Goal: Task Accomplishment & Management: Use online tool/utility

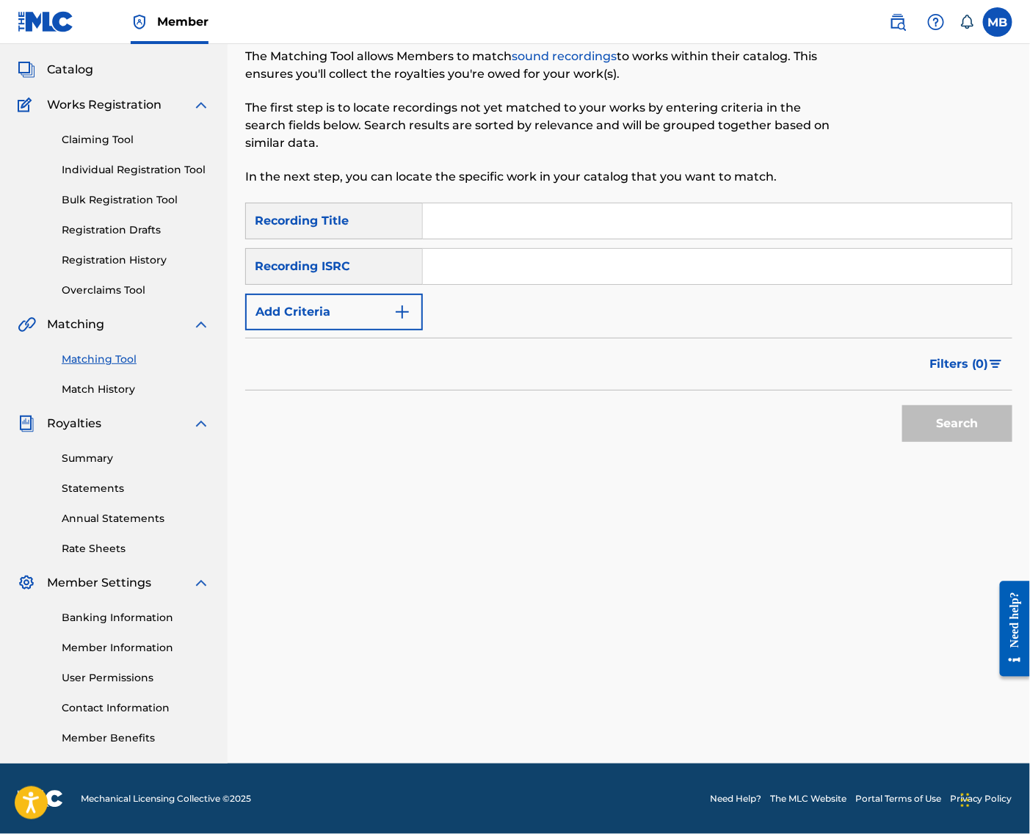
click at [673, 203] on input "Search Form" at bounding box center [717, 220] width 589 height 35
paste input "NO [DEMOGRAPHIC_DATA]"
type input "NO [DEMOGRAPHIC_DATA]"
click at [366, 294] on button "Add Criteria" at bounding box center [334, 312] width 178 height 37
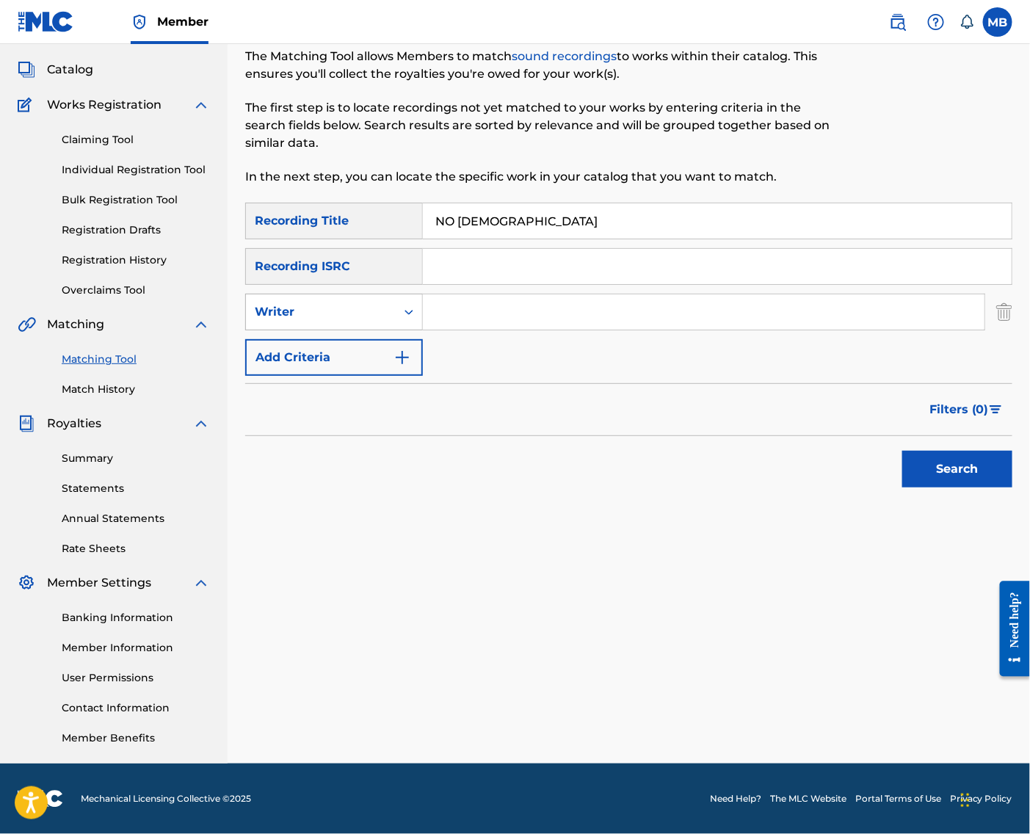
click at [369, 307] on div "Writer" at bounding box center [321, 312] width 150 height 28
click at [384, 341] on div "Recording Artist" at bounding box center [334, 348] width 176 height 37
click at [454, 303] on input "Search Form" at bounding box center [704, 311] width 562 height 35
type input "[PERSON_NAME] armpits"
click at [953, 465] on button "Search" at bounding box center [958, 469] width 110 height 37
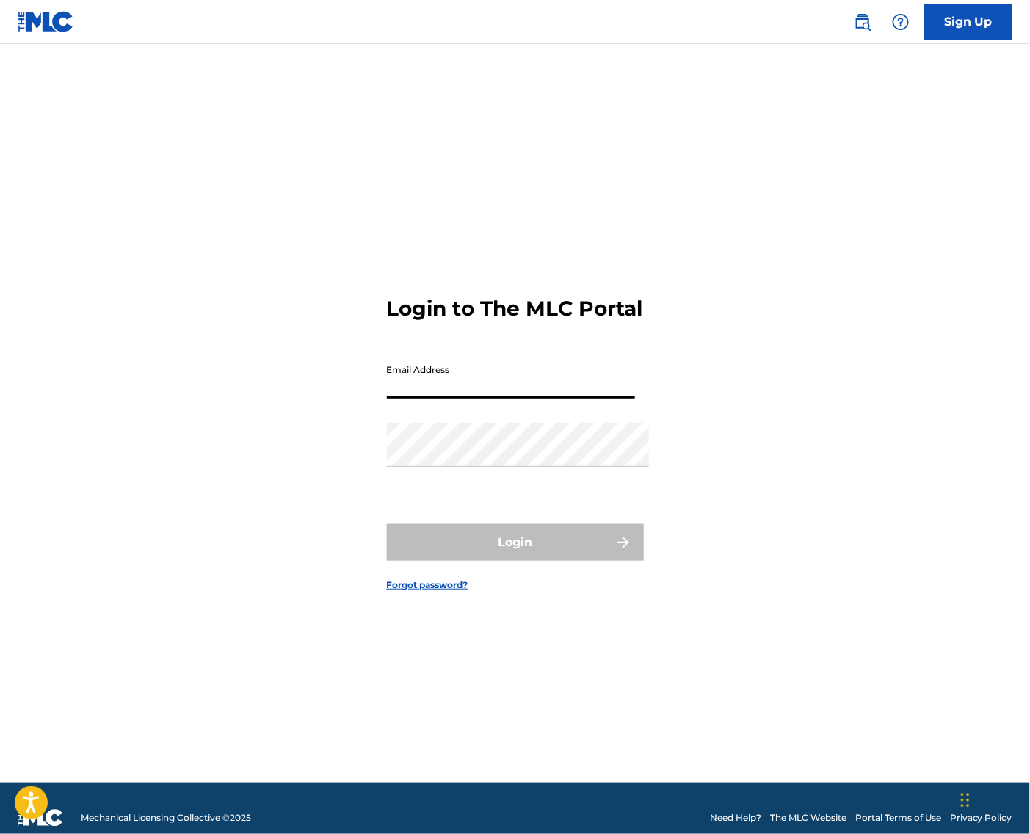
type input "[EMAIL_ADDRESS][DOMAIN_NAME]"
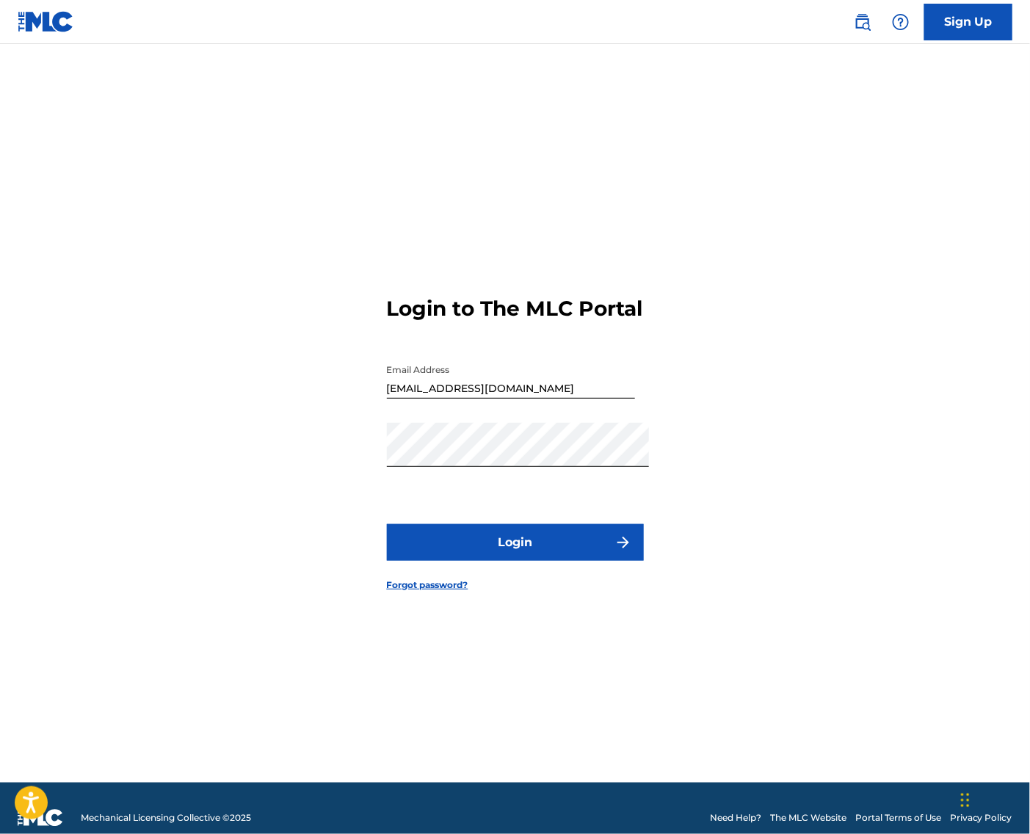
click at [596, 570] on form "Login to The MLC Portal Email Address michaelmotrb@gmail.com Password Login For…" at bounding box center [515, 432] width 257 height 702
click at [594, 556] on button "Login" at bounding box center [515, 542] width 257 height 37
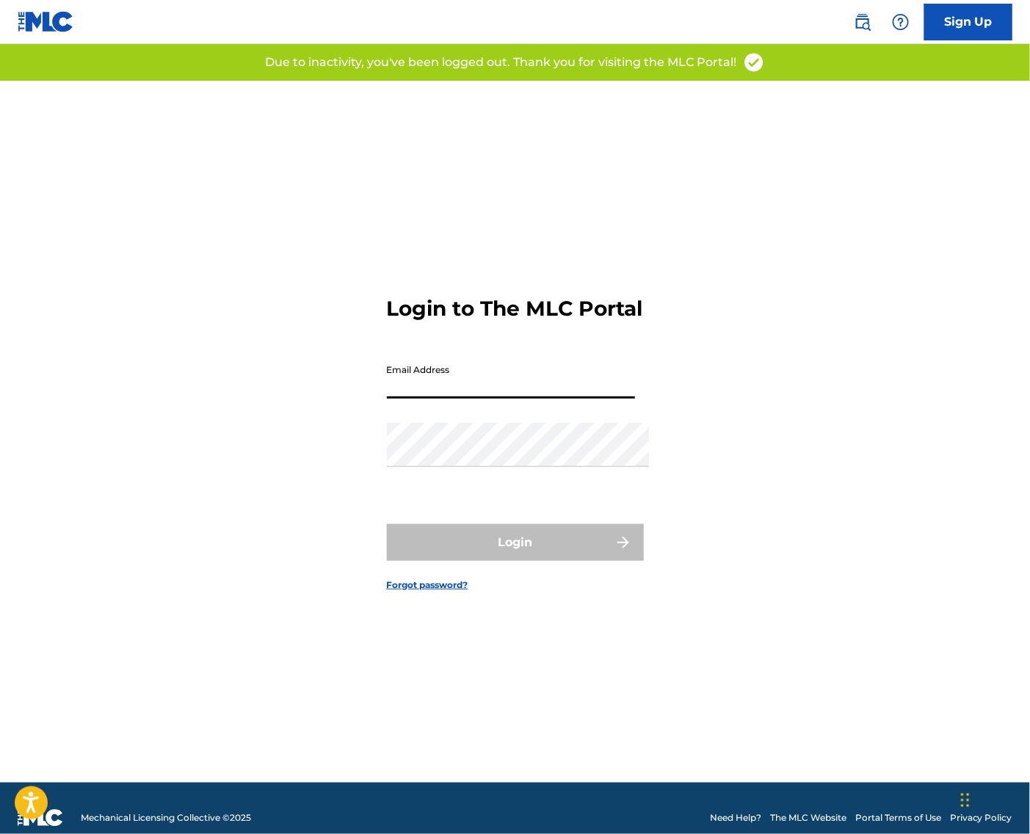
type input "[EMAIL_ADDRESS][DOMAIN_NAME]"
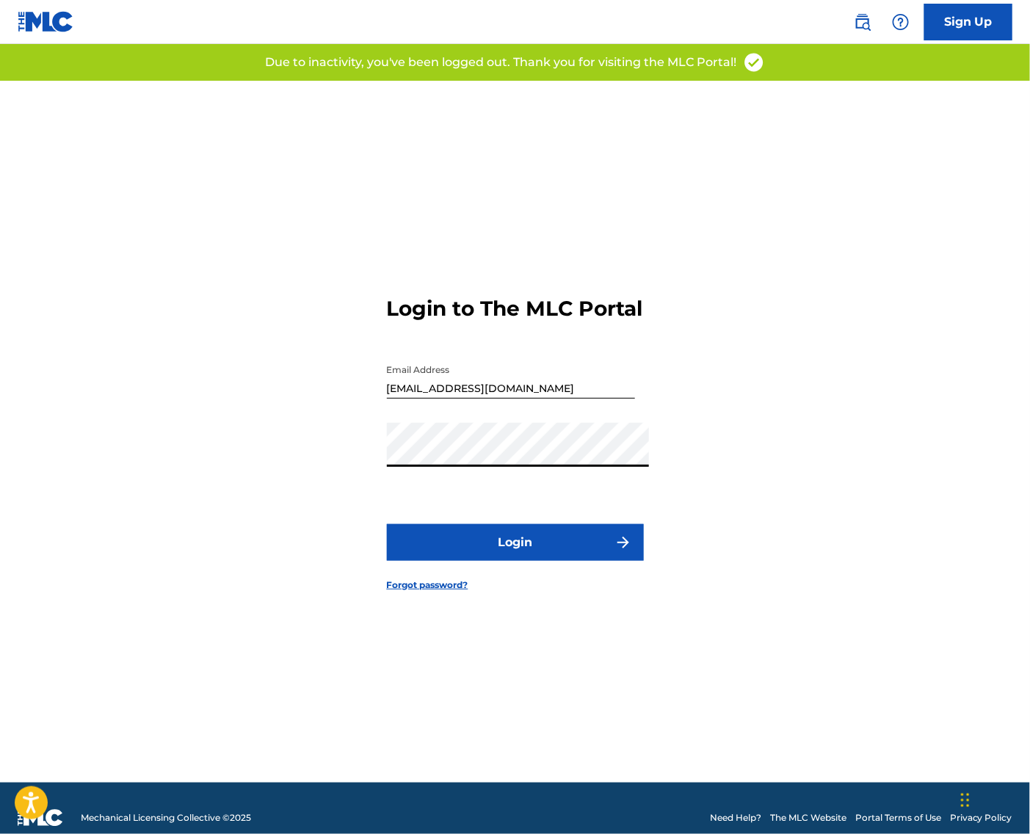
click at [560, 557] on button "Login" at bounding box center [515, 542] width 257 height 37
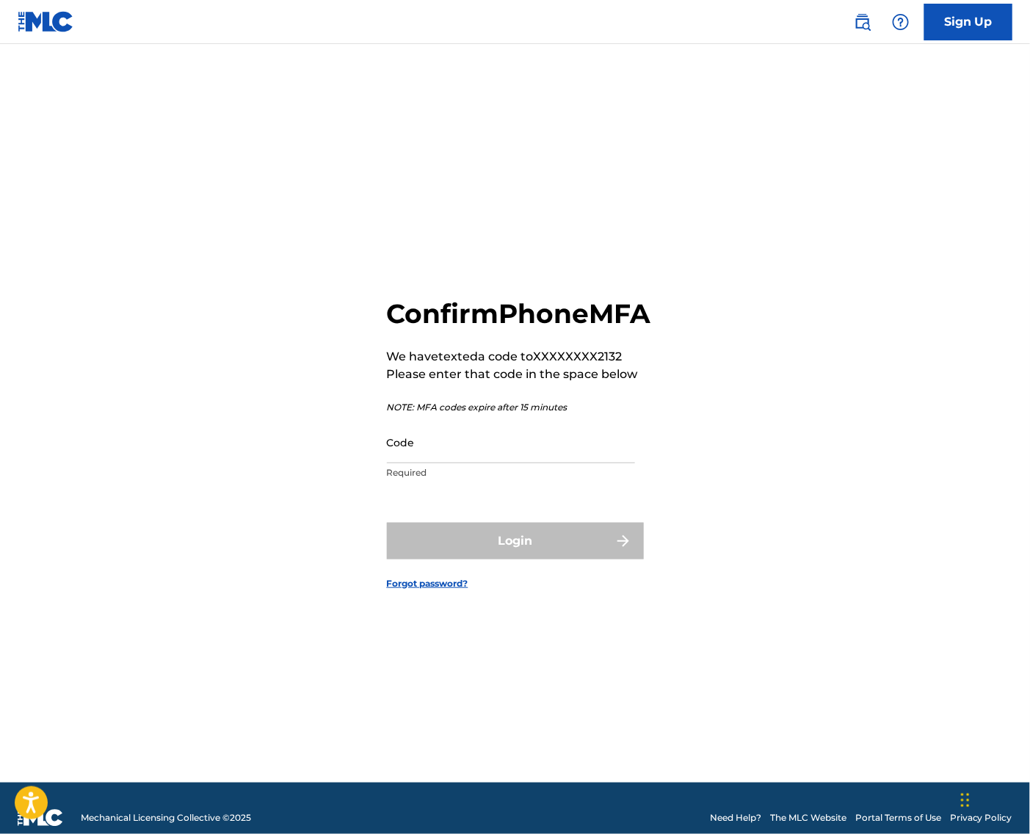
click at [530, 456] on input "Code" at bounding box center [511, 443] width 248 height 42
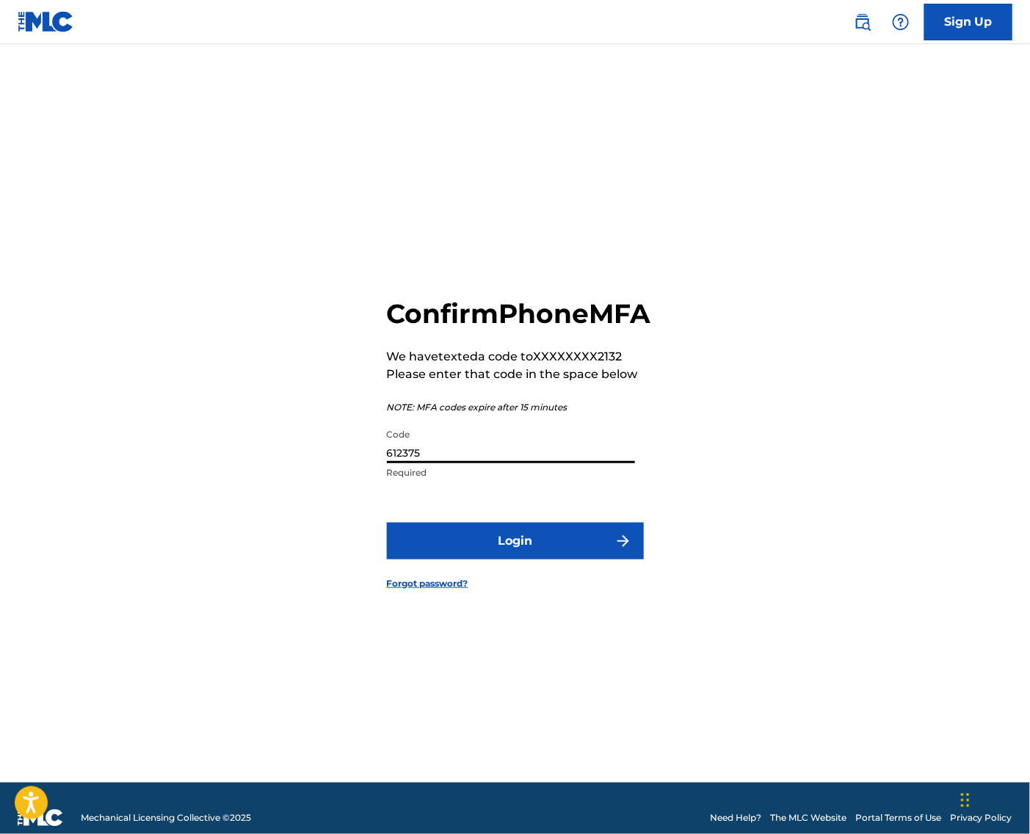
type input "612375"
click at [515, 560] on button "Login" at bounding box center [515, 541] width 257 height 37
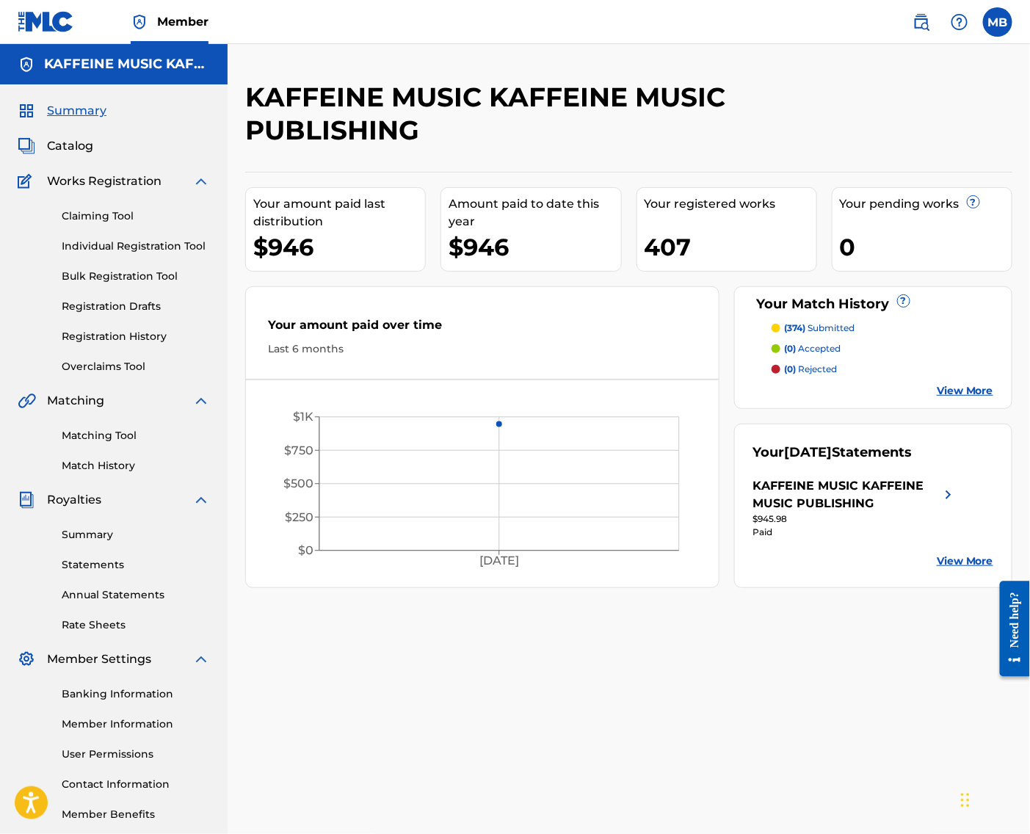
click at [76, 458] on div "Matching Tool Match History" at bounding box center [114, 442] width 192 height 64
click at [76, 444] on link "Matching Tool" at bounding box center [136, 435] width 148 height 15
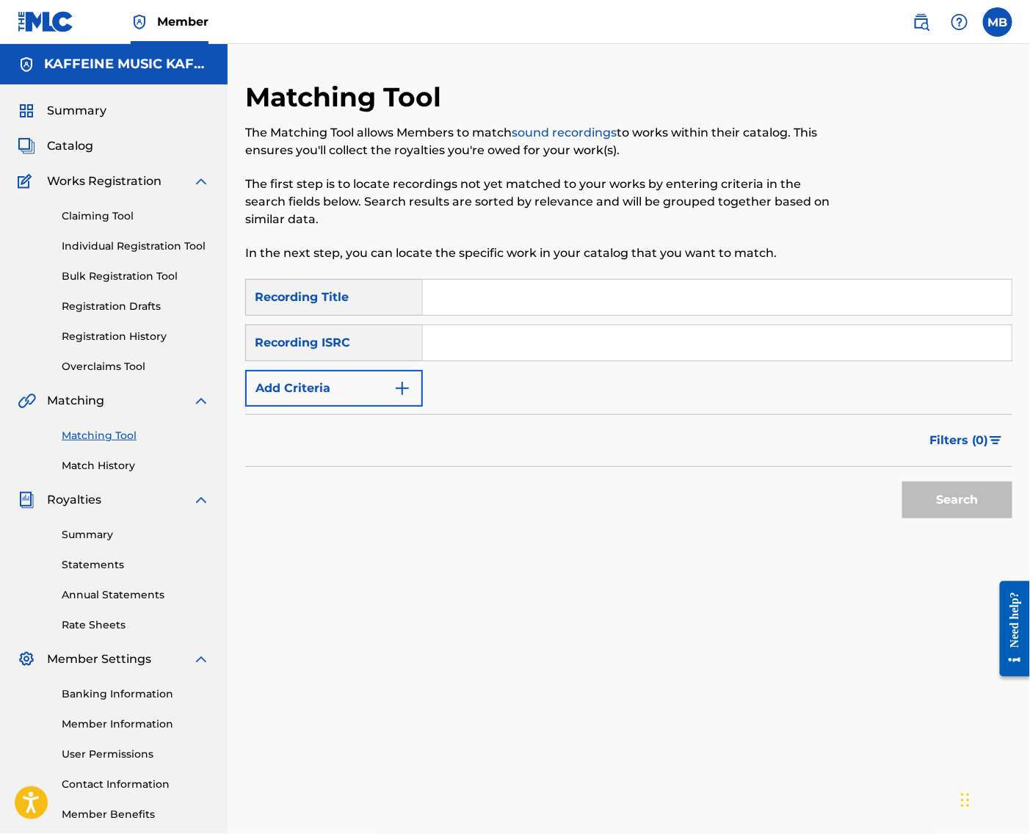
click at [516, 285] on input "Search Form" at bounding box center [717, 297] width 589 height 35
paste input "NO [DEMOGRAPHIC_DATA]"
type input "NO [DEMOGRAPHIC_DATA]"
drag, startPoint x: 778, startPoint y: 396, endPoint x: 765, endPoint y: 413, distance: 21.6
click at [777, 397] on div "SearchWithCriteria0c9adf5b-26ed-4ed6-afa0-4979ddb8e5b8 Recording Title NO FEMAL…" at bounding box center [628, 343] width 767 height 128
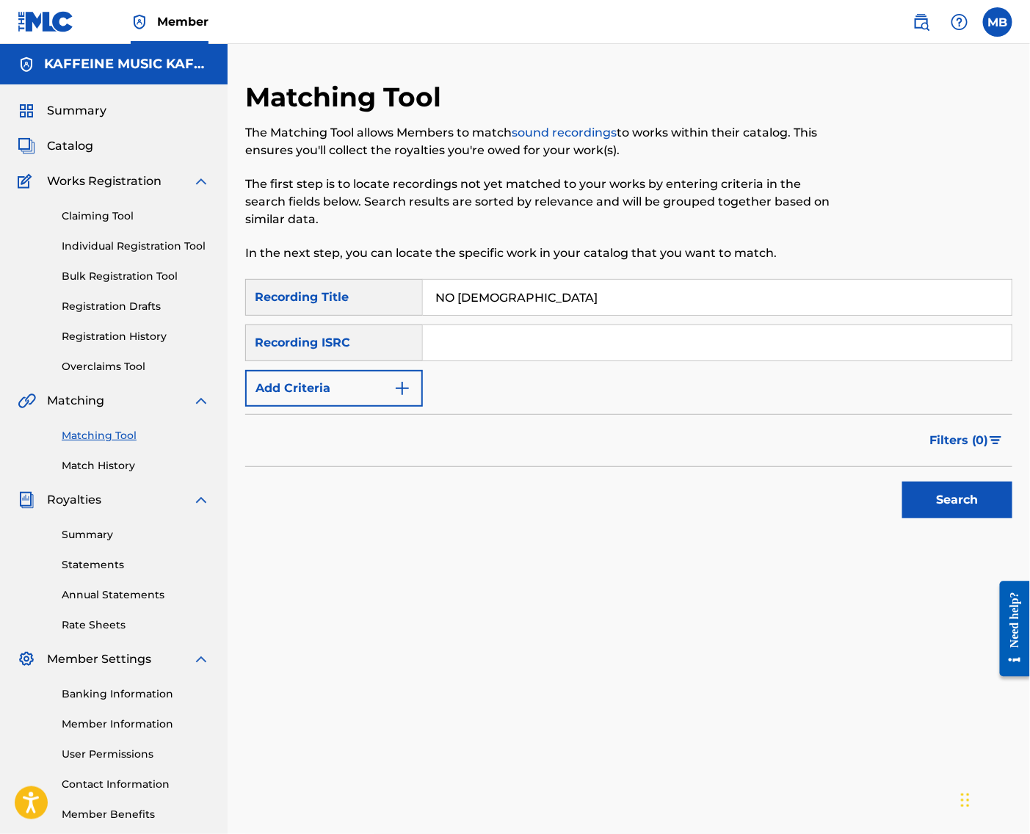
click at [376, 424] on form "SearchWithCriteria0c9adf5b-26ed-4ed6-afa0-4979ddb8e5b8 Recording Title NO FEMAL…" at bounding box center [628, 402] width 767 height 247
click at [380, 404] on button "Add Criteria" at bounding box center [334, 388] width 178 height 37
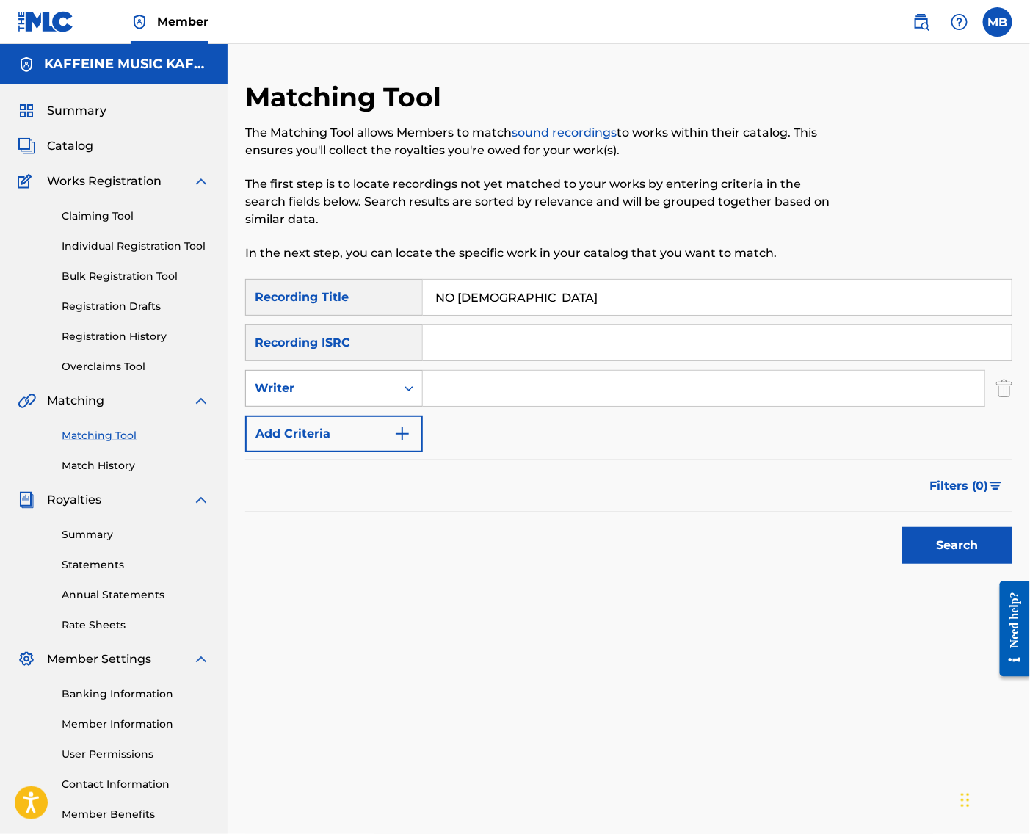
click at [385, 397] on div "Writer" at bounding box center [321, 389] width 132 height 18
click at [385, 441] on div "Recording Artist" at bounding box center [334, 425] width 176 height 37
click at [498, 400] on input "Search Form" at bounding box center [704, 388] width 562 height 35
type input "bryans armpits"
click at [953, 564] on button "Search" at bounding box center [958, 545] width 110 height 37
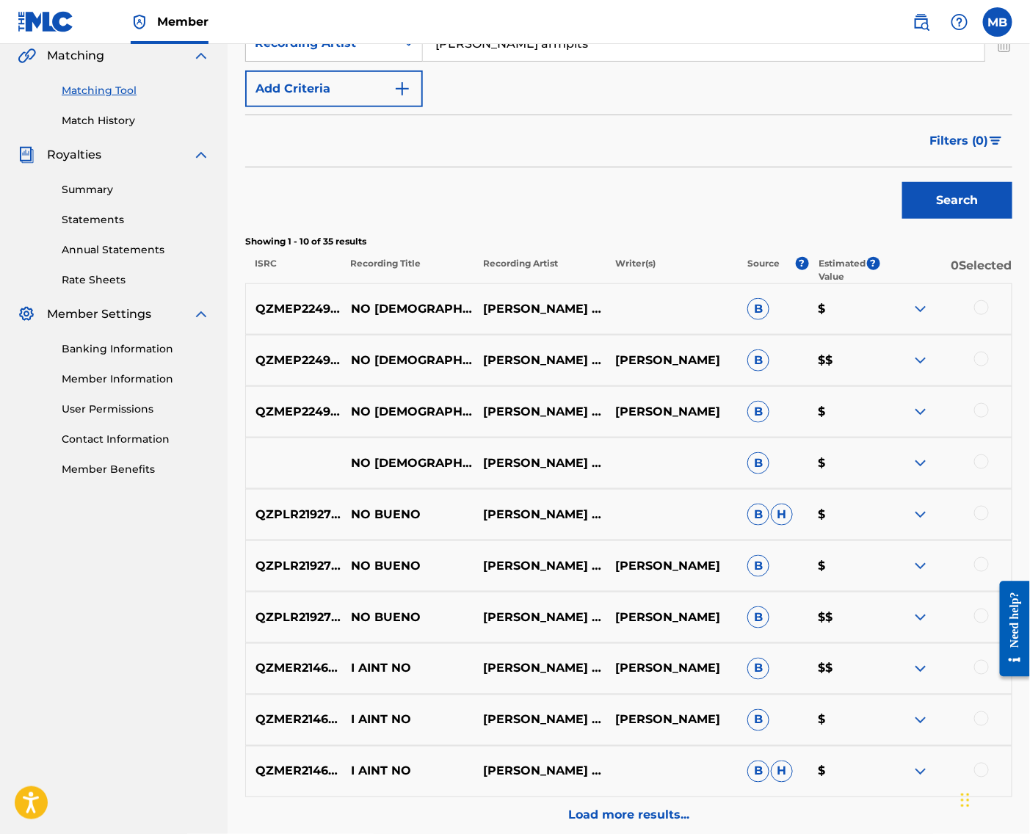
scroll to position [367, 0]
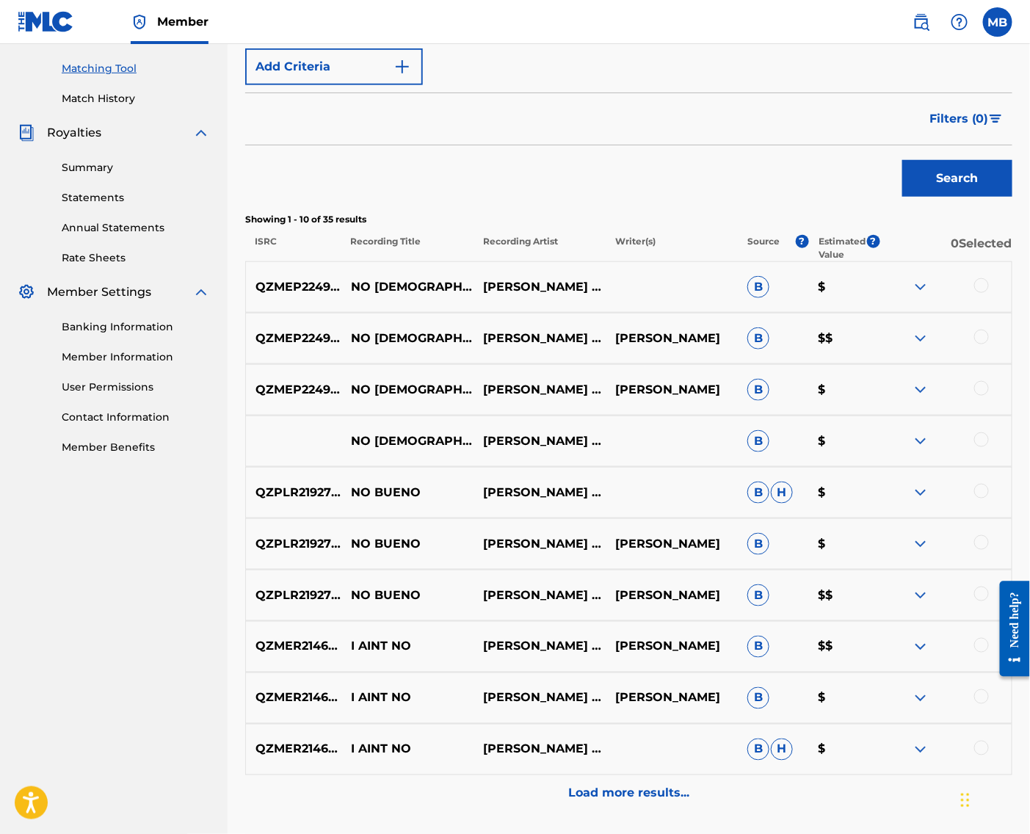
click at [980, 447] on div at bounding box center [982, 440] width 15 height 15
click at [977, 396] on div at bounding box center [982, 388] width 15 height 15
click at [983, 347] on div at bounding box center [946, 339] width 132 height 18
click at [991, 347] on div at bounding box center [946, 339] width 132 height 18
click at [988, 344] on div at bounding box center [982, 337] width 15 height 15
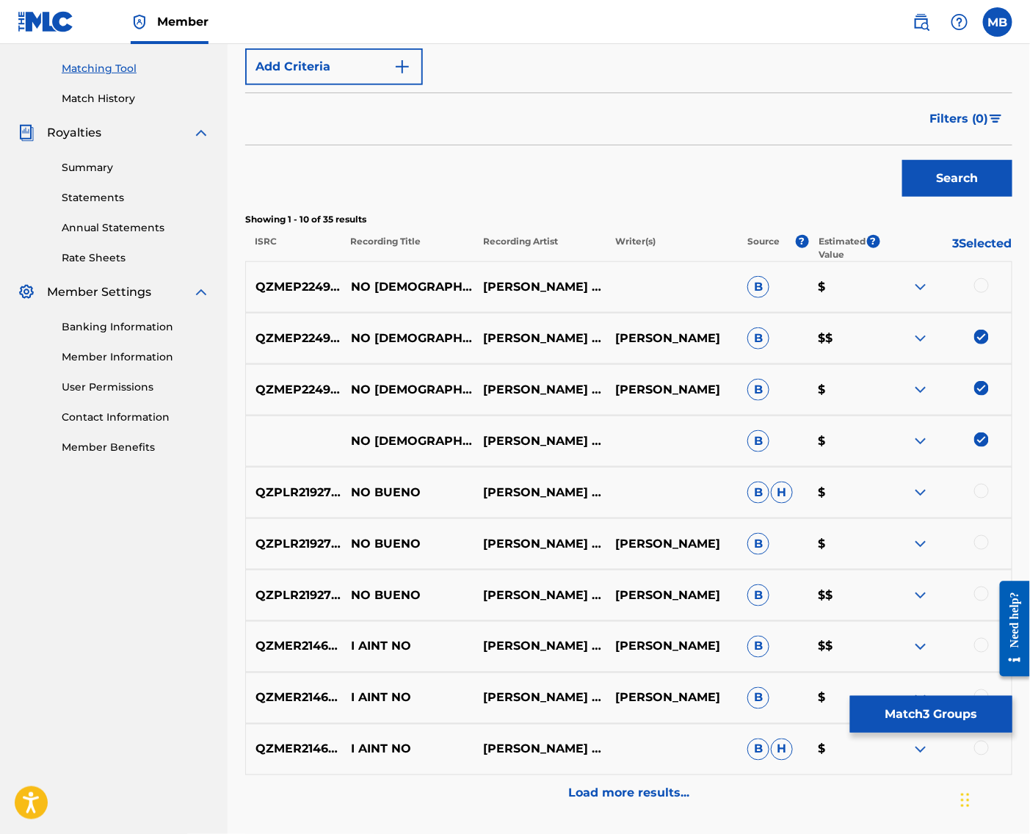
click at [986, 293] on div at bounding box center [982, 285] width 15 height 15
click at [944, 710] on button "Match 4 Groups" at bounding box center [931, 714] width 162 height 37
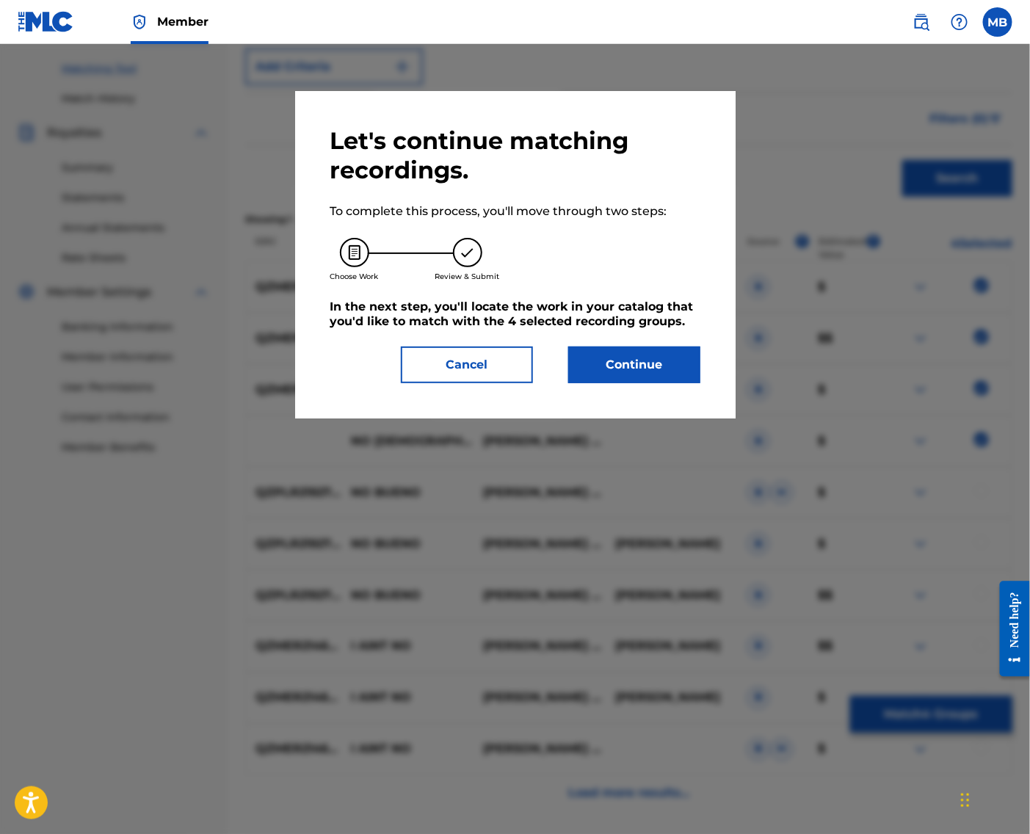
click at [658, 375] on button "Continue" at bounding box center [634, 365] width 132 height 37
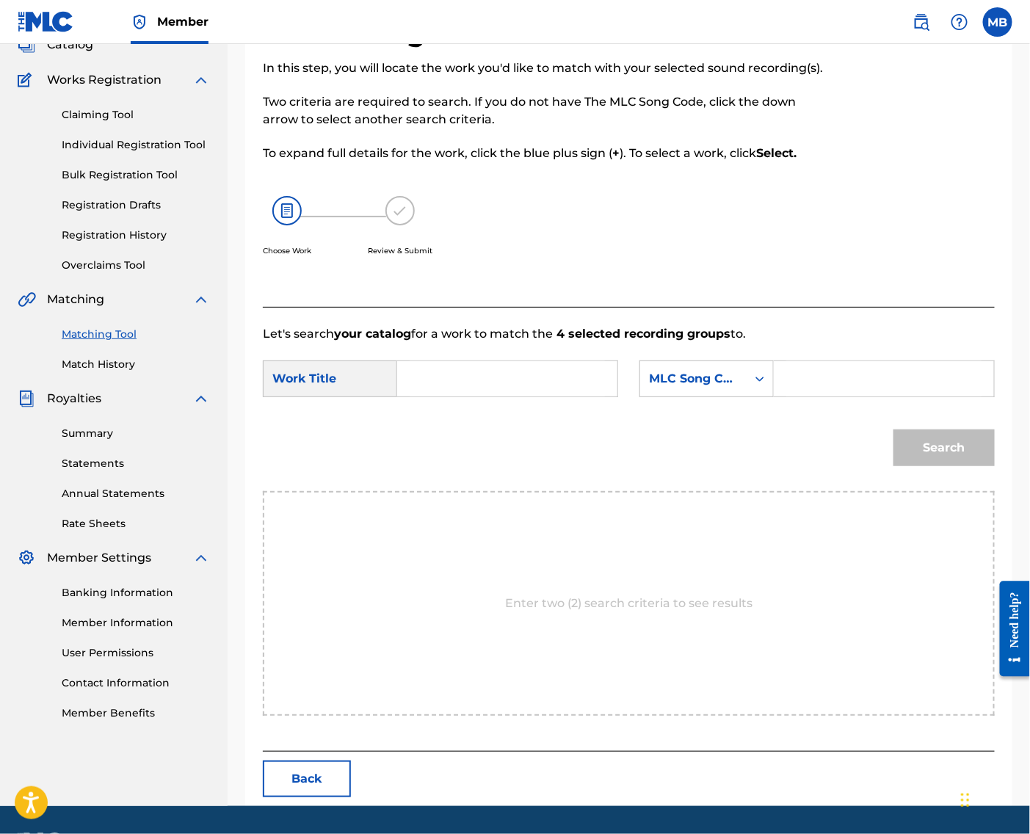
click at [510, 397] on input "Search Form" at bounding box center [507, 378] width 195 height 35
paste input "NO FEMALES"
type input "NO FEMALES"
click at [702, 393] on div "MLC Song Code" at bounding box center [693, 379] width 106 height 28
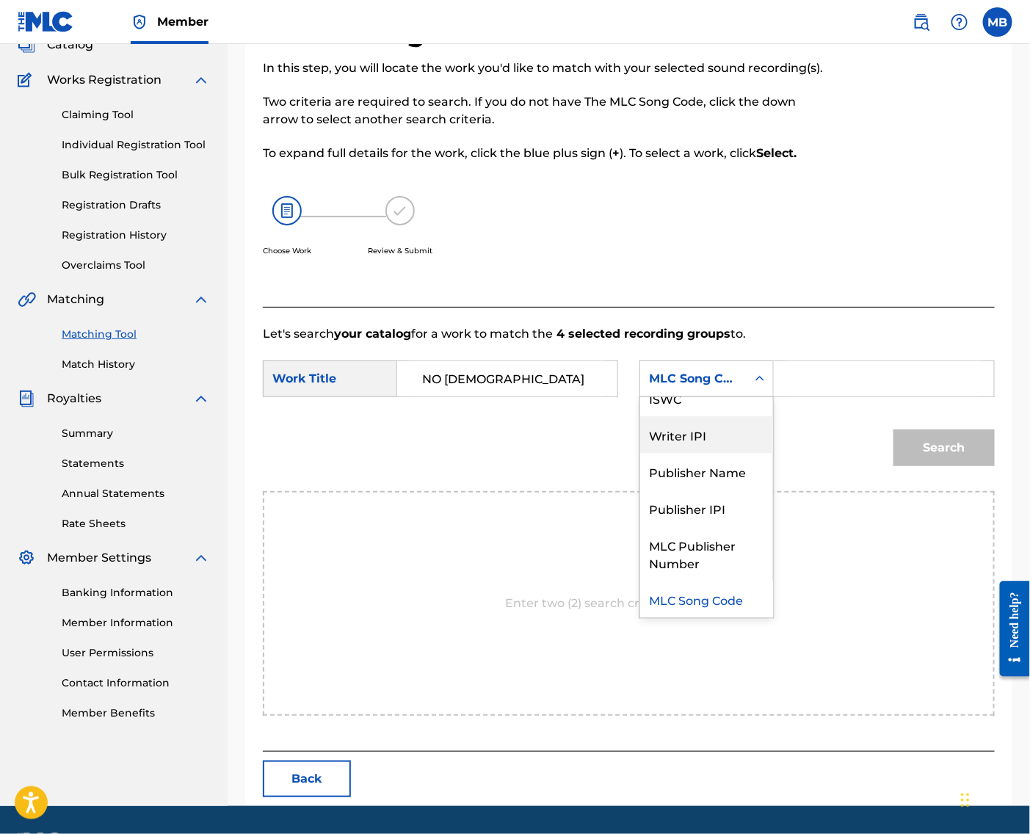
click at [701, 490] on div "Publisher Name" at bounding box center [706, 471] width 133 height 37
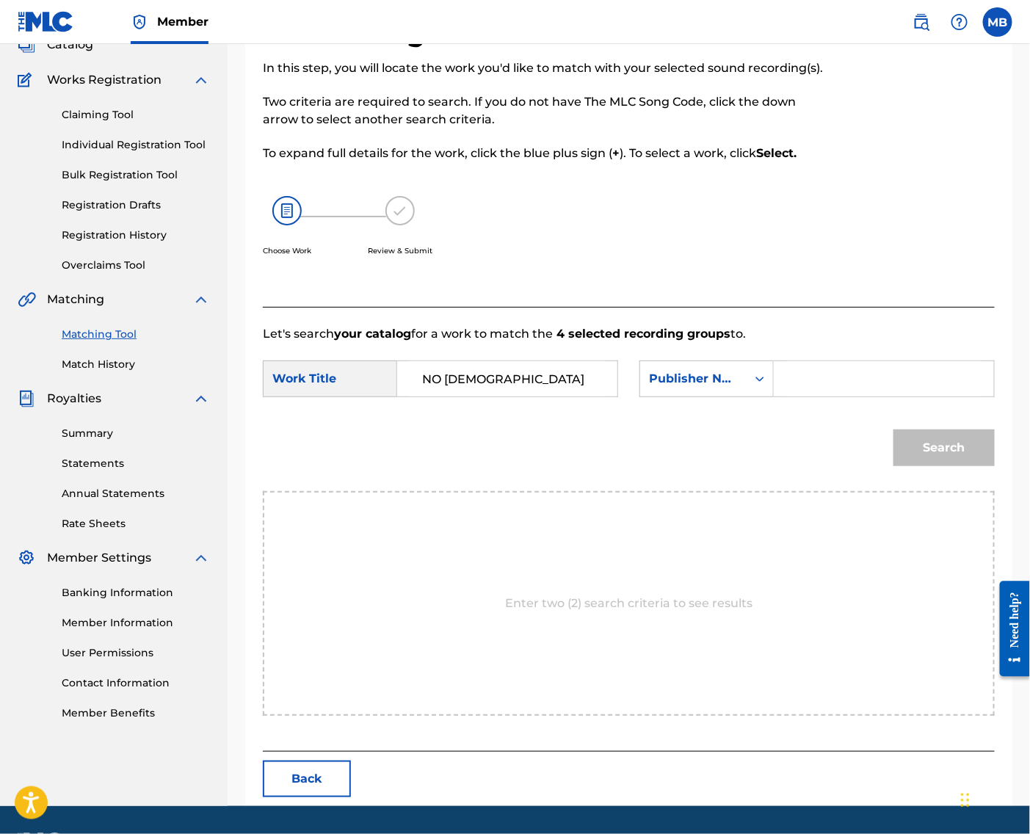
click at [820, 397] on input "Search Form" at bounding box center [884, 378] width 195 height 35
type input "ka"
click at [939, 466] on button "Search" at bounding box center [944, 448] width 101 height 37
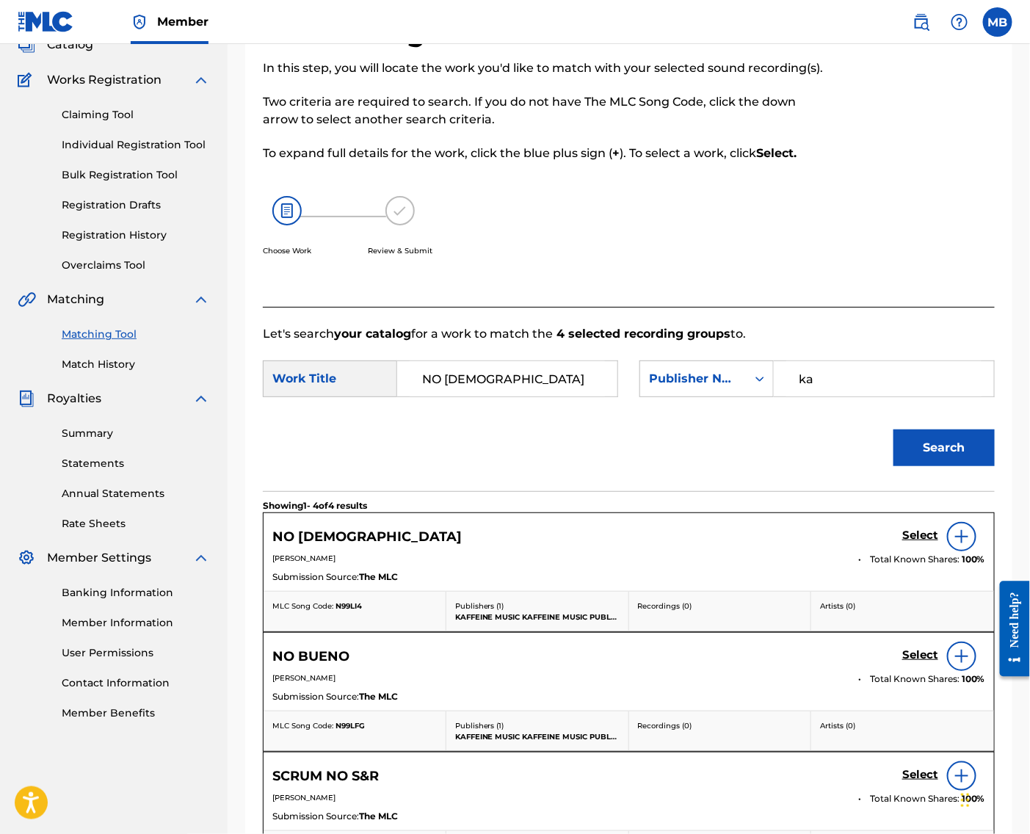
click at [907, 562] on div "NO FEMALES Select MICHAEL BERNARDINO Total Known Shares: 100 % Submission Sourc…" at bounding box center [629, 552] width 731 height 78
click at [911, 543] on h5 "Select" at bounding box center [921, 536] width 36 height 14
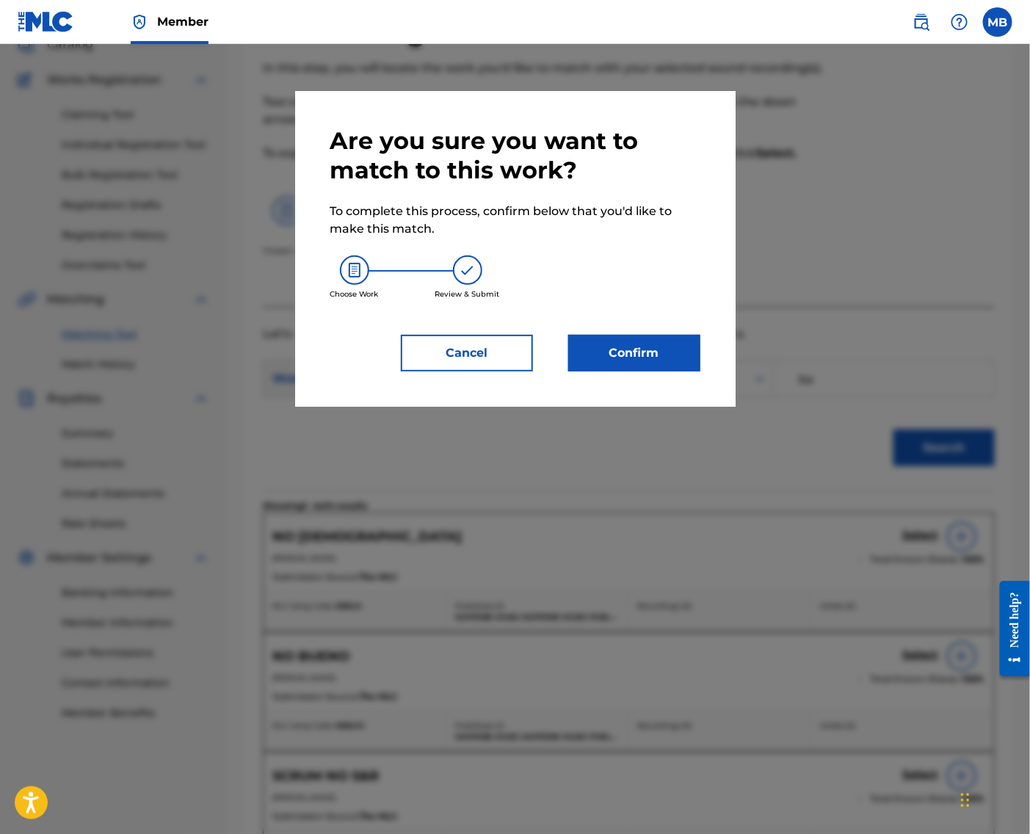
click at [673, 372] on button "Confirm" at bounding box center [634, 353] width 132 height 37
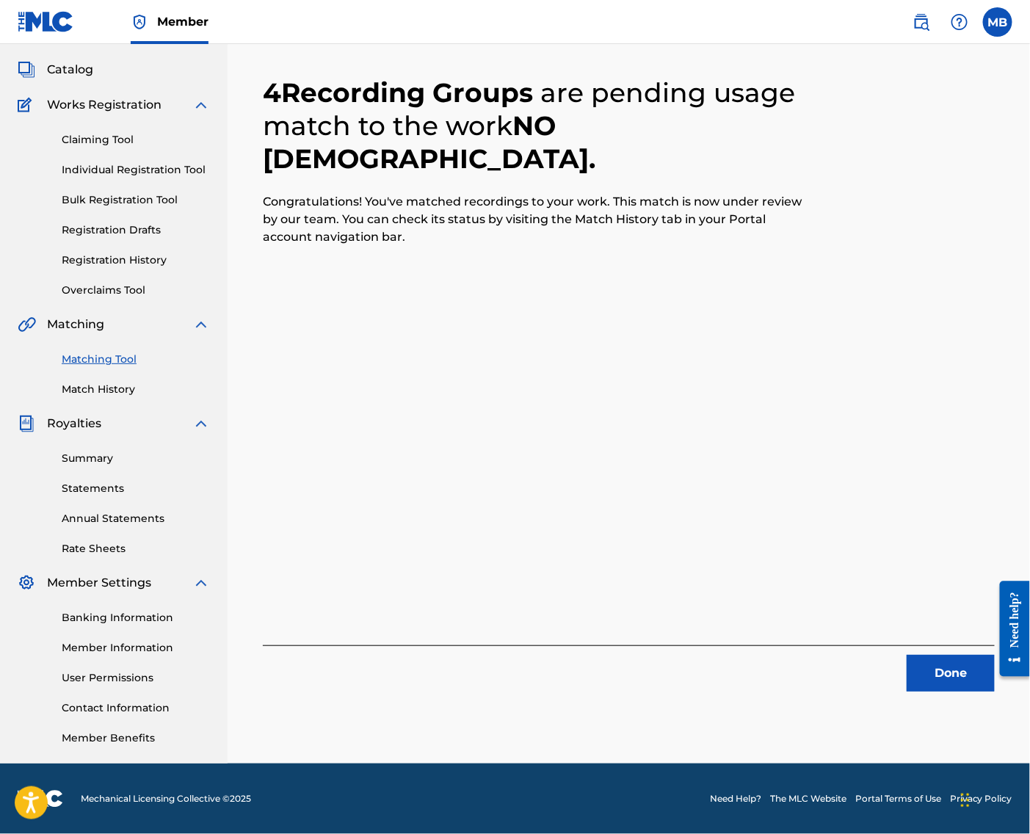
click at [924, 658] on button "Done" at bounding box center [951, 673] width 88 height 37
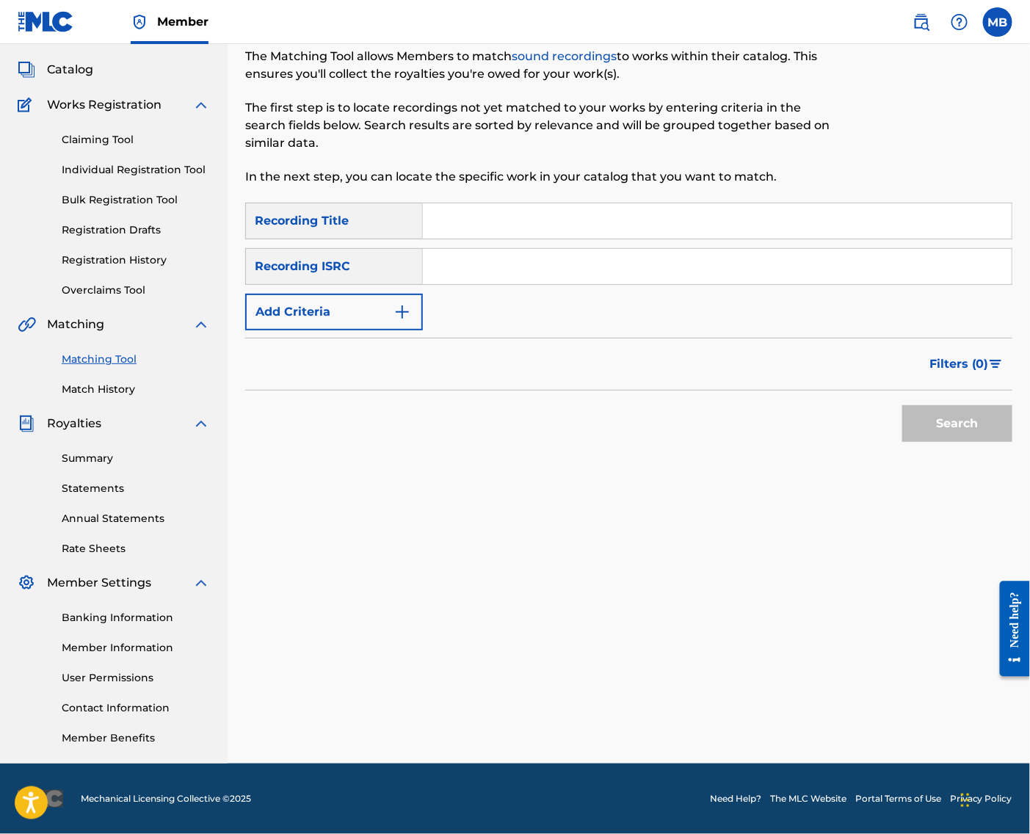
click at [924, 659] on div "Matching Tool The Matching Tool allows Members to match sound recordings to wor…" at bounding box center [628, 383] width 767 height 759
click at [480, 203] on input "Search Form" at bounding box center [717, 220] width 589 height 35
paste input "CIRCUMFERENCE (FEAT. CAMMER)"
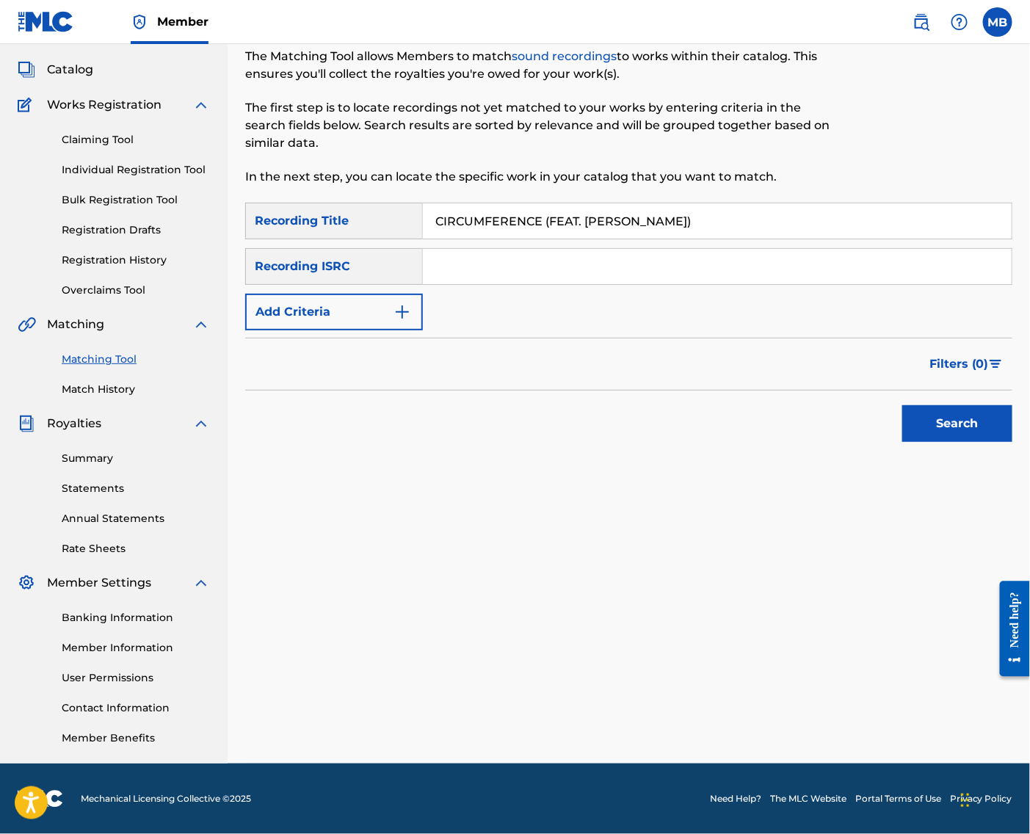
type input "CIRCUMFERENCE (FEAT. CAMMER)"
click at [411, 310] on button "Add Criteria" at bounding box center [334, 312] width 178 height 37
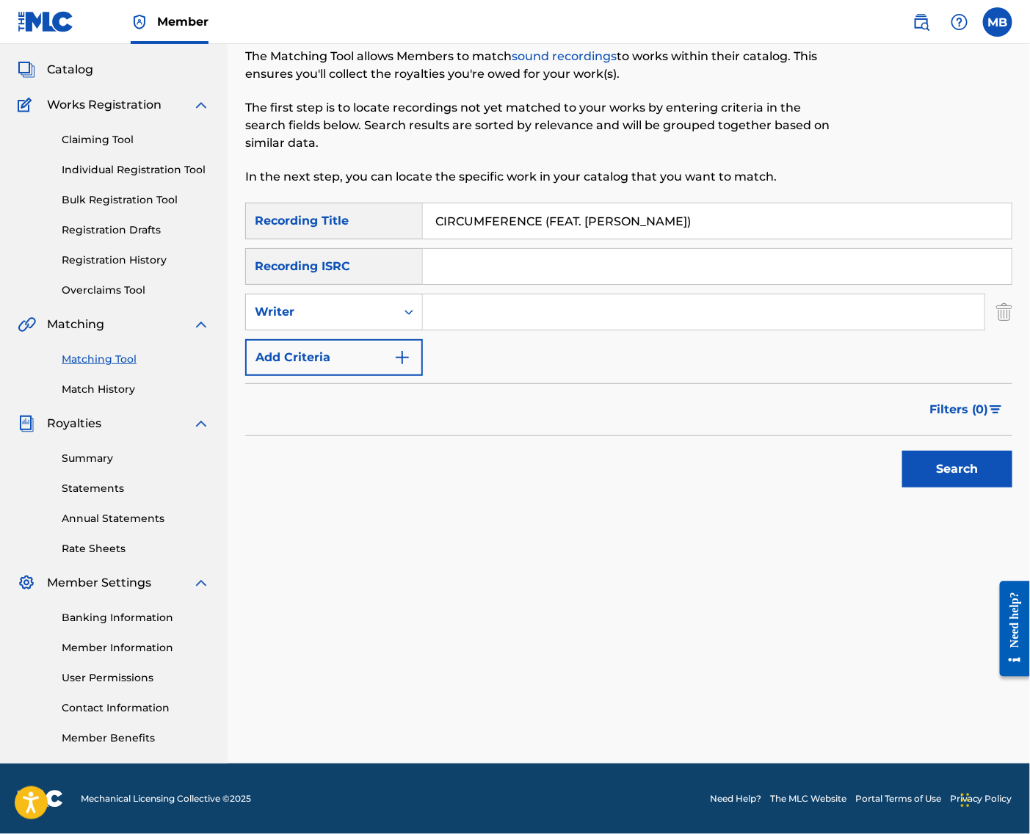
click at [390, 341] on button "Add Criteria" at bounding box center [334, 357] width 178 height 37
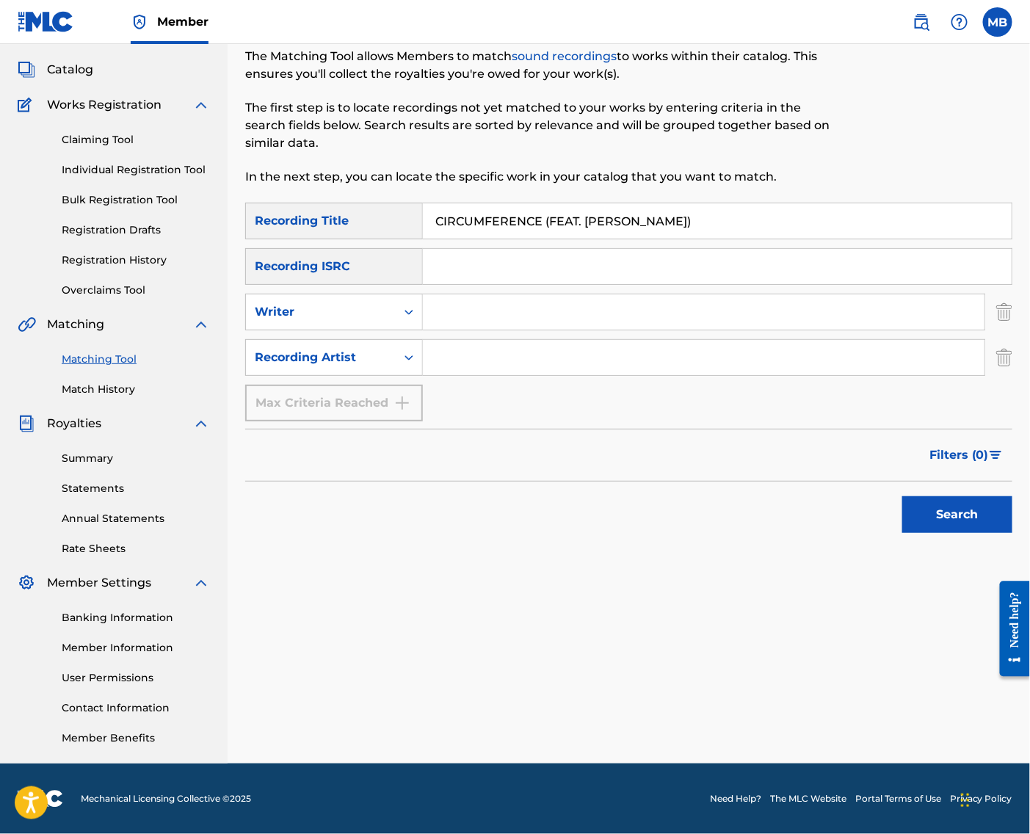
click at [484, 350] on input "Search Form" at bounding box center [704, 357] width 562 height 35
click at [953, 513] on button "Search" at bounding box center [958, 514] width 110 height 37
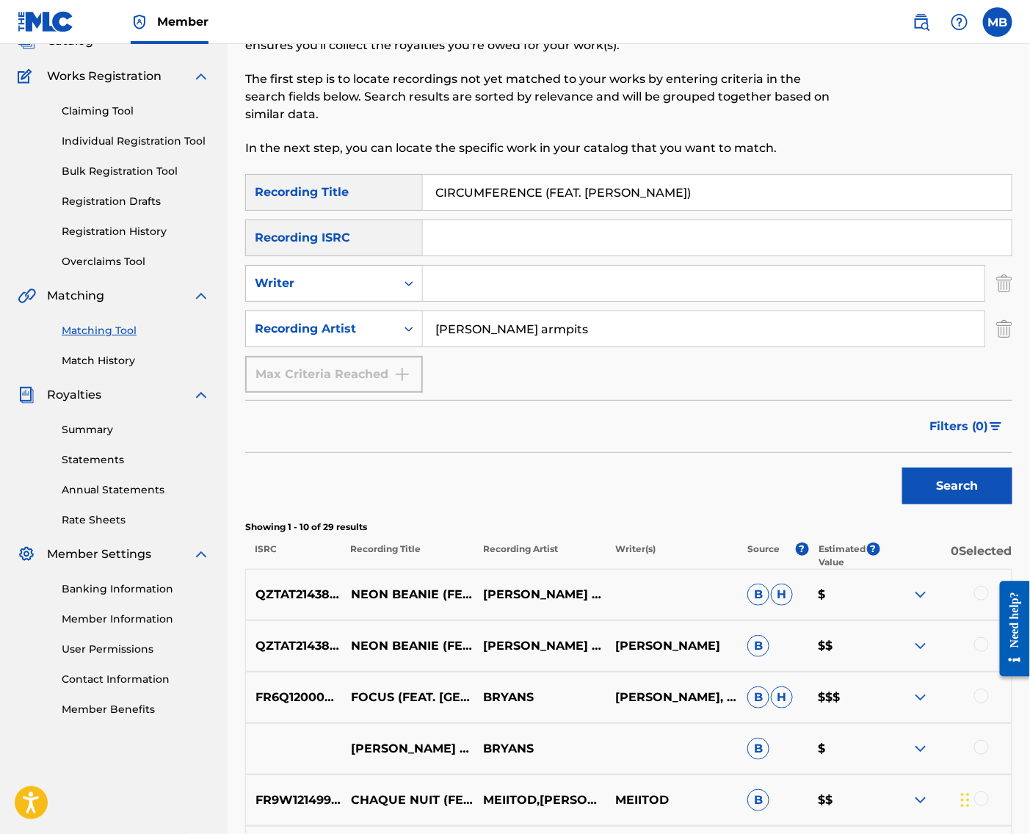
scroll to position [109, 0]
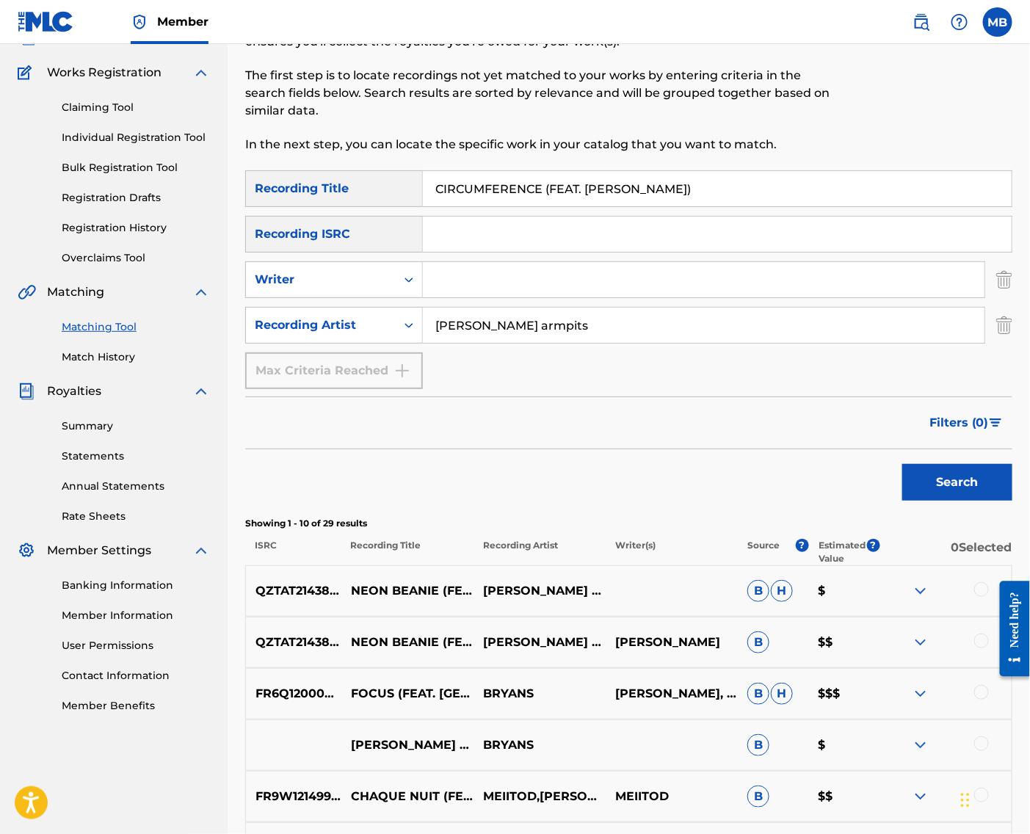
click at [570, 341] on input "[PERSON_NAME] armpits" at bounding box center [704, 325] width 562 height 35
click at [953, 501] on button "Search" at bounding box center [958, 482] width 110 height 37
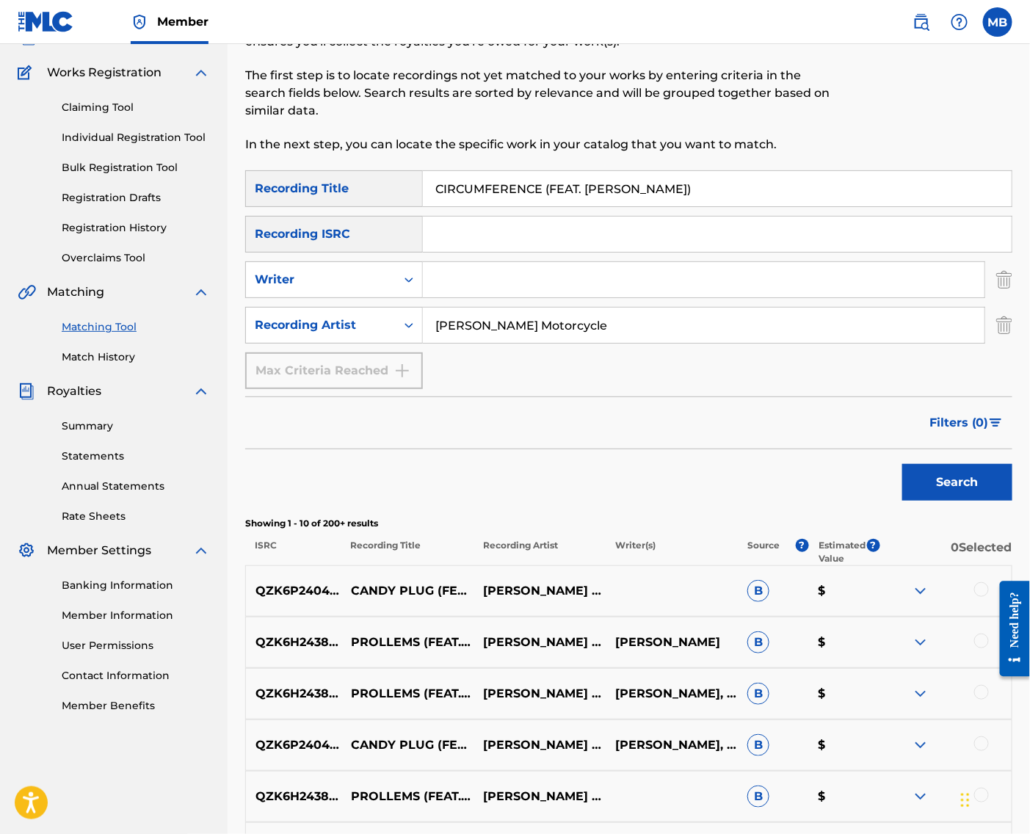
type input "[PERSON_NAME] Motorcycle"
click at [953, 501] on button "Search" at bounding box center [958, 482] width 110 height 37
click at [581, 202] on input "CIRCUMFERENCE (FEAT. CAMMER)" at bounding box center [717, 188] width 589 height 35
click at [581, 203] on input "CIRCUMFERENCE (FEAT. CAMMER)" at bounding box center [717, 188] width 589 height 35
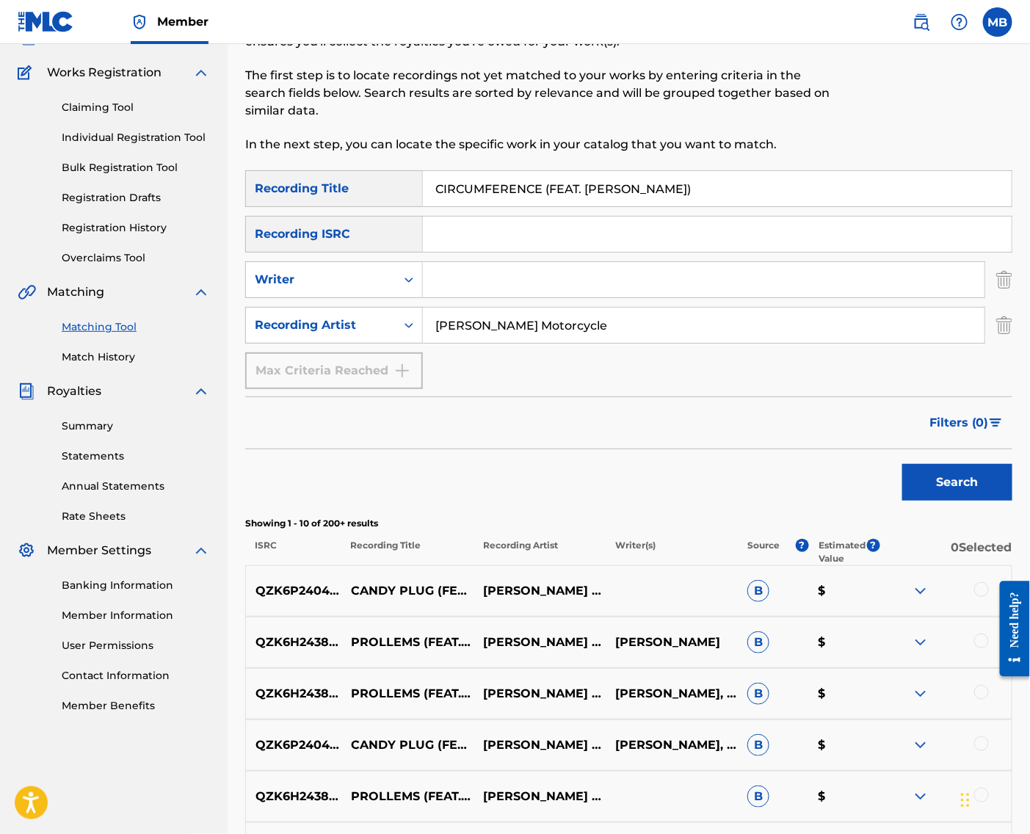
click at [581, 203] on input "CIRCUMFERENCE (FEAT. CAMMER)" at bounding box center [717, 188] width 589 height 35
paste input "UPSET (GOOD HEAVENS"
type input "UPSET (GOOD HEAVENS)"
click at [599, 343] on input "[PERSON_NAME] Motorcycle" at bounding box center [704, 325] width 562 height 35
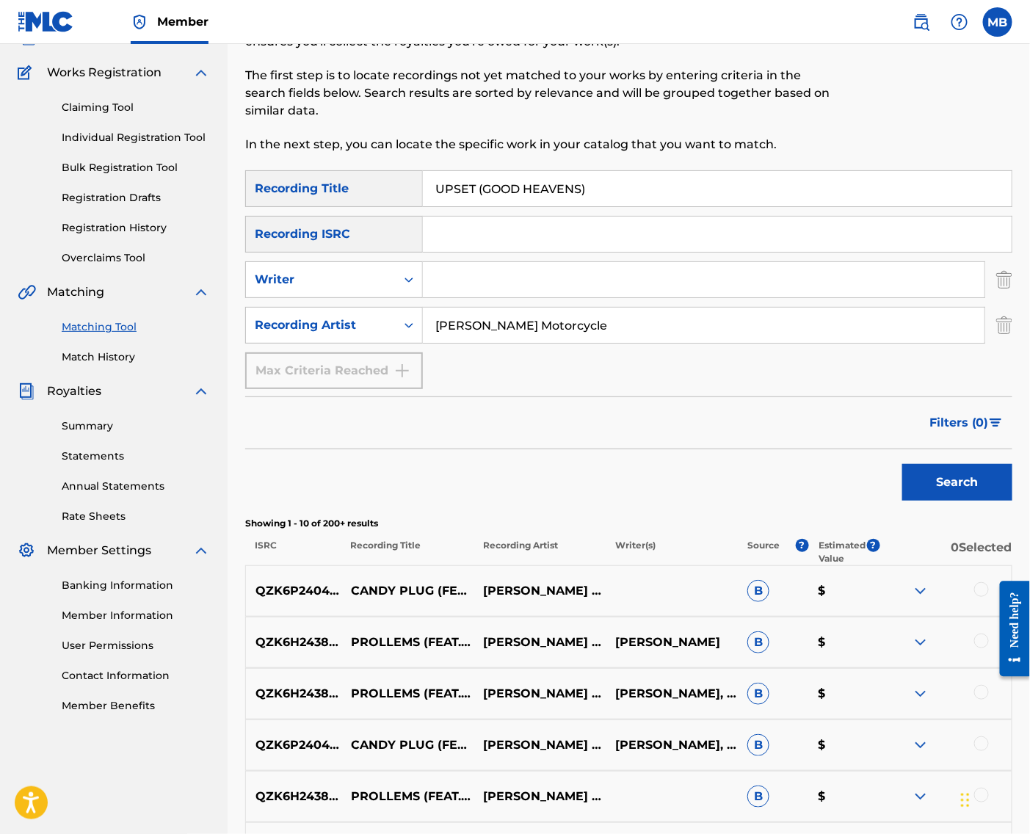
click at [599, 343] on input "[PERSON_NAME] Motorcycle" at bounding box center [704, 325] width 562 height 35
click at [953, 501] on button "Search" at bounding box center [958, 482] width 110 height 37
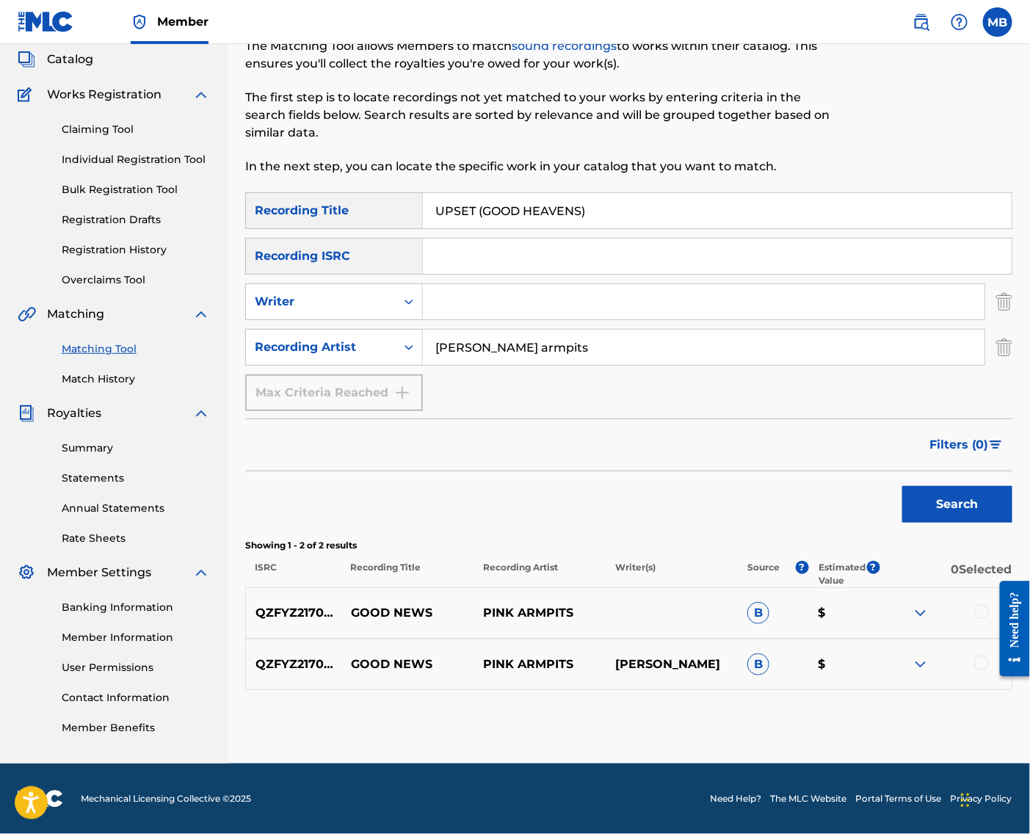
type input "[PERSON_NAME] armpits"
click at [953, 507] on button "Search" at bounding box center [958, 504] width 110 height 37
click at [486, 198] on input "UPSET (GOOD HEAVENS)" at bounding box center [717, 210] width 589 height 35
click at [487, 197] on input "UPSET (GOOD HEAVENS)" at bounding box center [717, 210] width 589 height 35
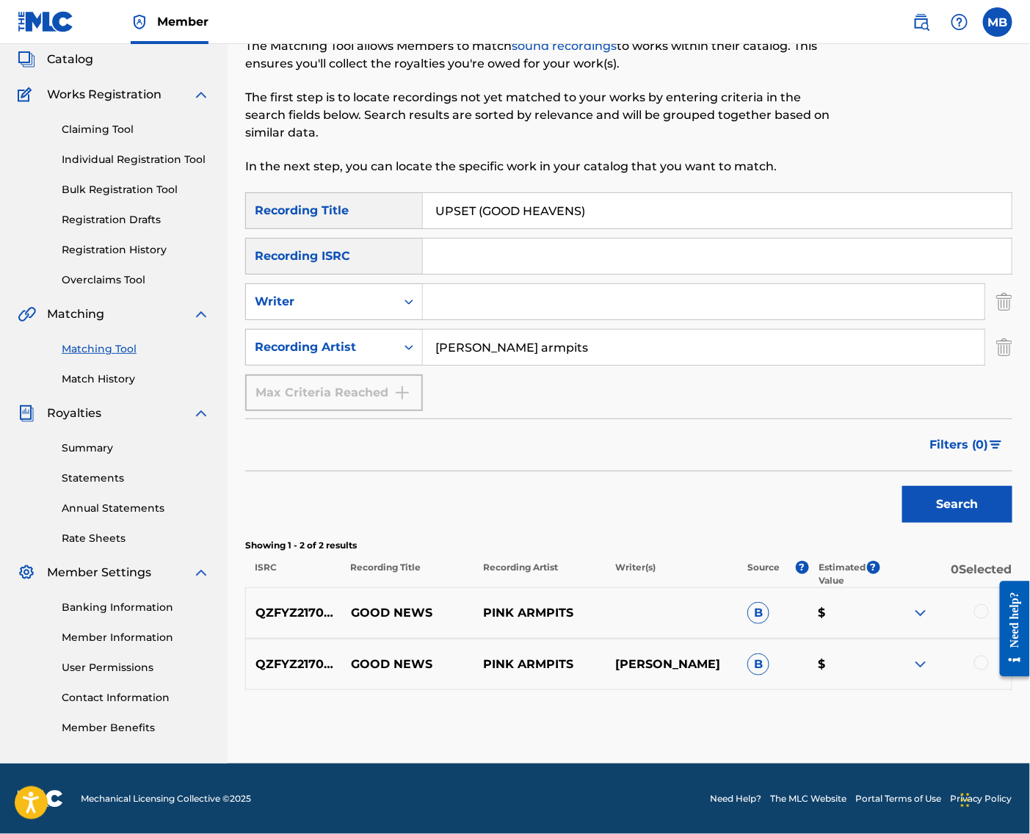
paste input "BRINK OF DEATH"
type input "BRINK OF DEATH"
click at [953, 507] on button "Search" at bounding box center [958, 504] width 110 height 37
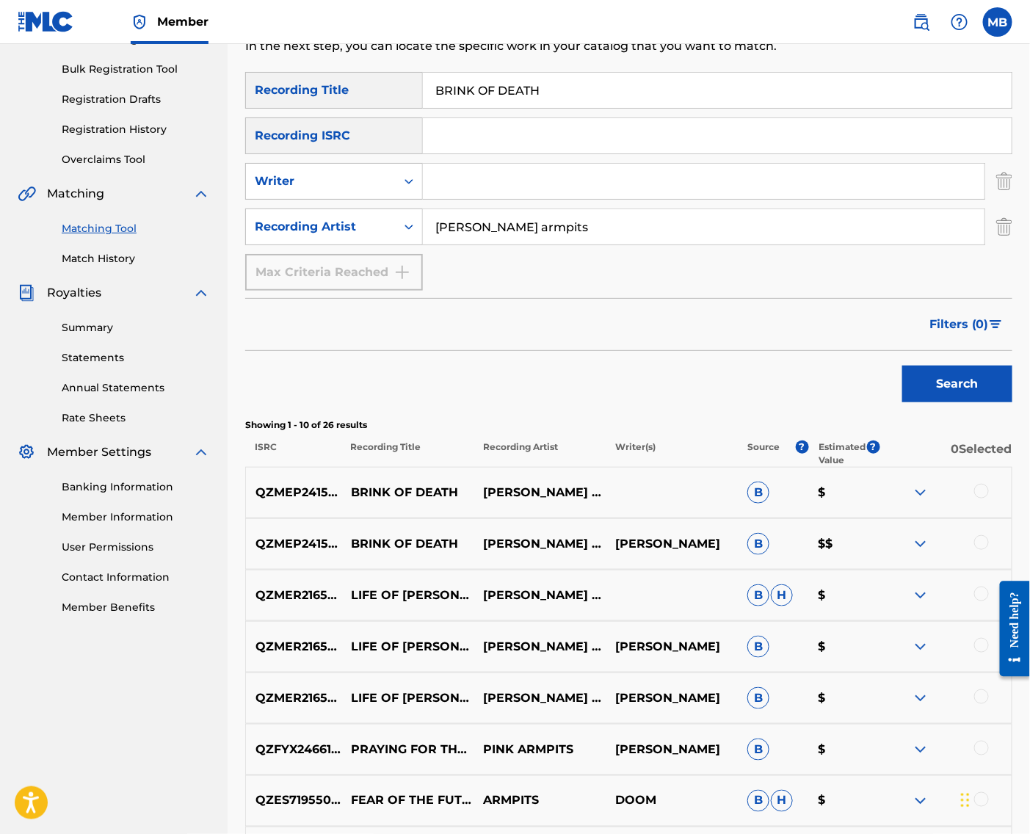
scroll to position [216, 0]
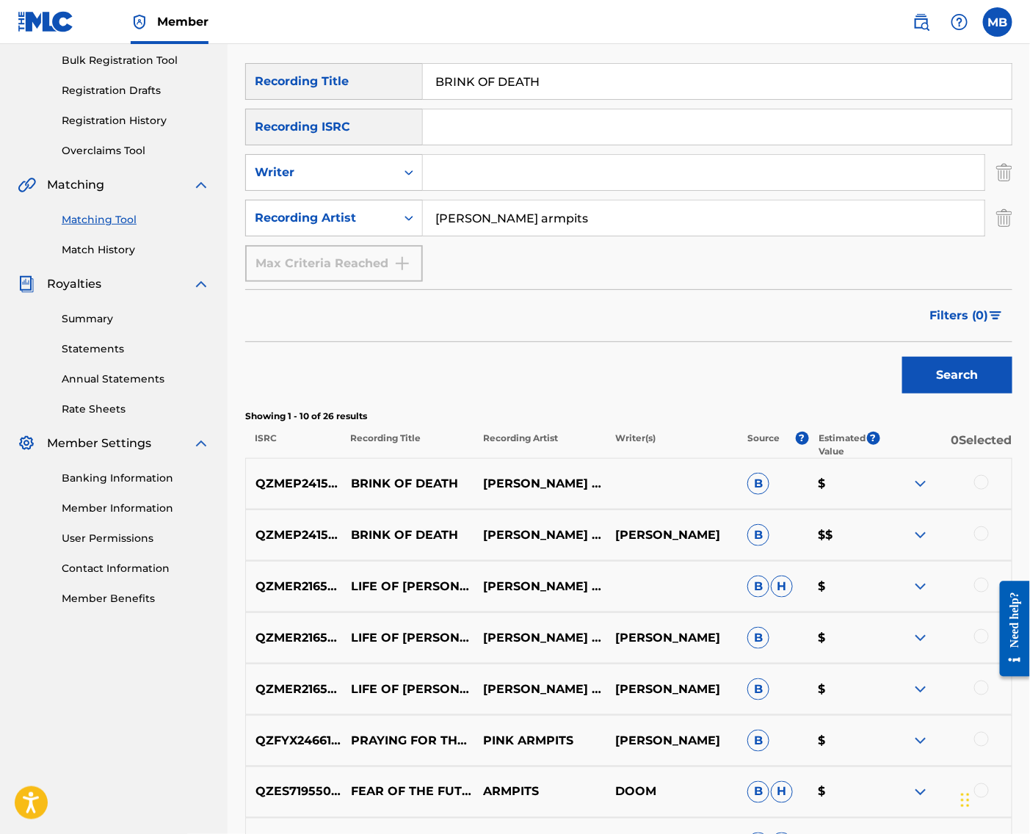
click at [986, 490] on div at bounding box center [982, 482] width 15 height 15
click at [986, 541] on div at bounding box center [982, 534] width 15 height 15
click at [942, 698] on div at bounding box center [946, 690] width 132 height 18
click at [942, 716] on button "Match 2 Groups" at bounding box center [931, 714] width 162 height 37
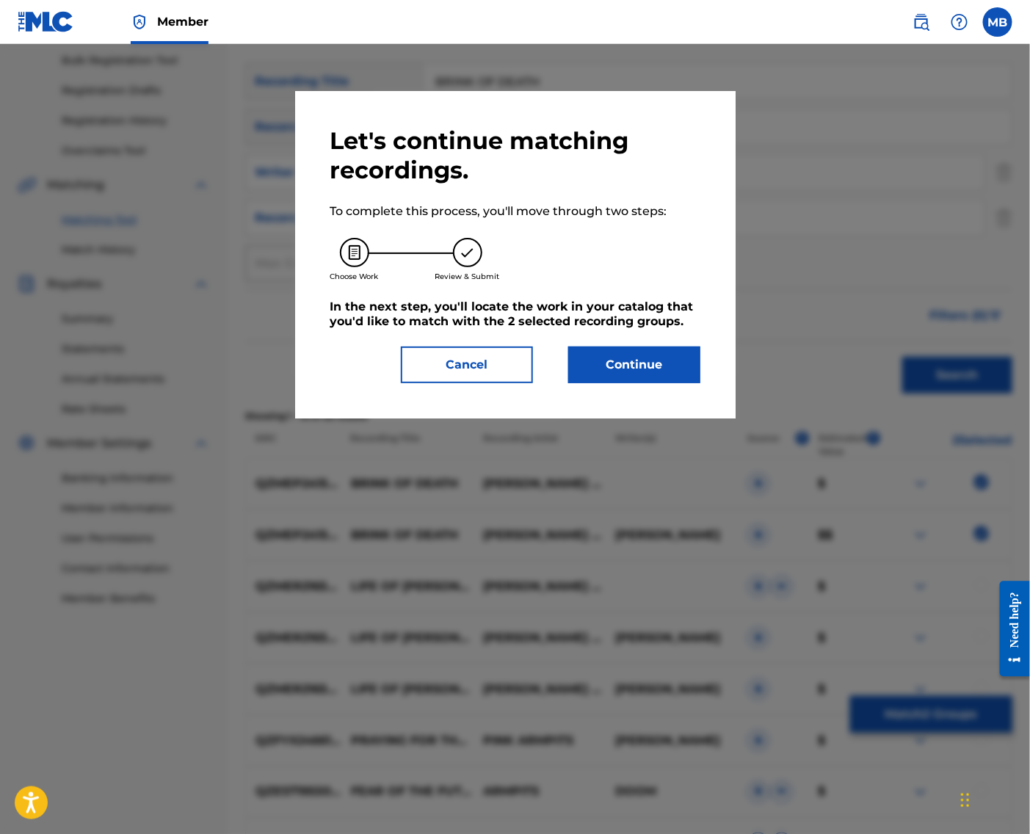
click at [640, 379] on button "Continue" at bounding box center [634, 365] width 132 height 37
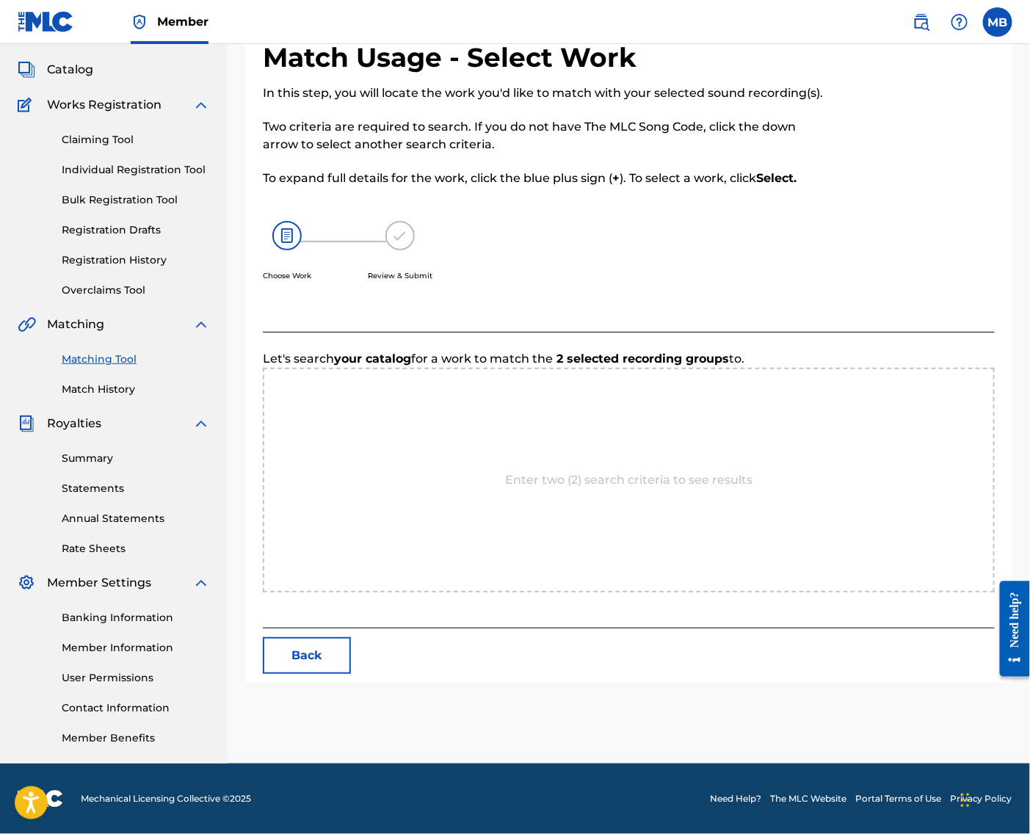
scroll to position [101, 0]
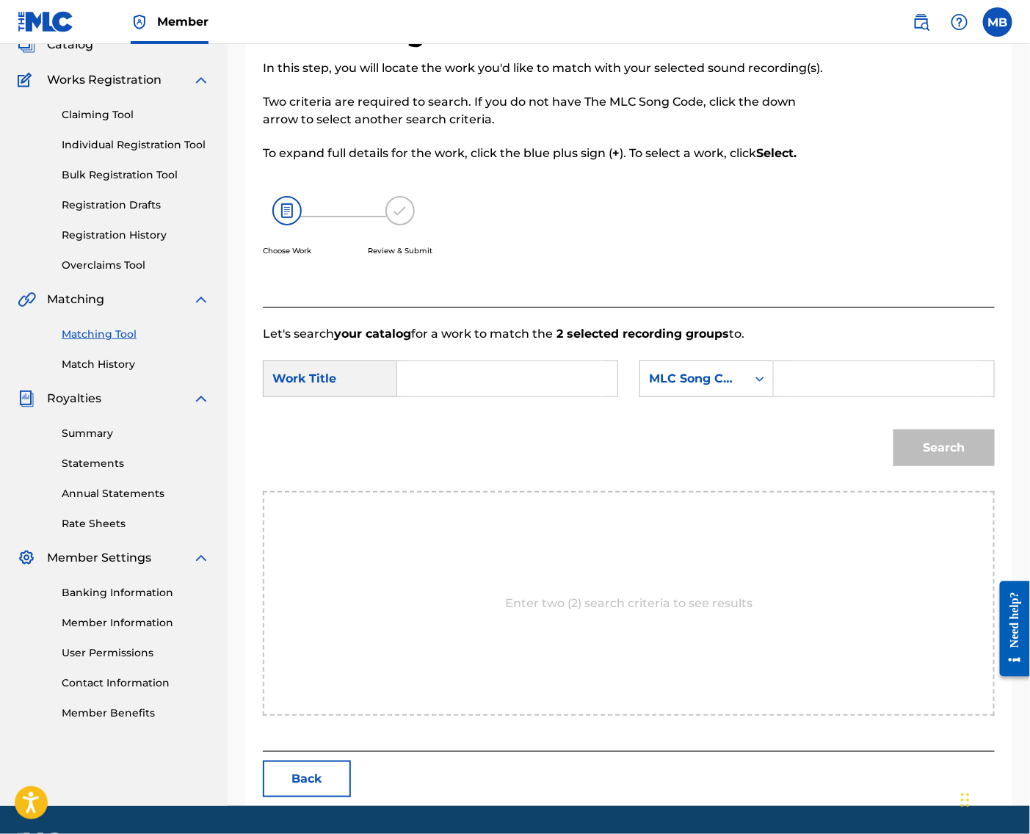
click at [577, 397] on input "Search Form" at bounding box center [507, 378] width 195 height 35
paste input "BRINK OF DEATH"
type input "BRINK OF DEATH"
drag, startPoint x: 709, startPoint y: 416, endPoint x: 715, endPoint y: 441, distance: 25.8
click at [709, 388] on div "MLC Song Code" at bounding box center [693, 379] width 89 height 18
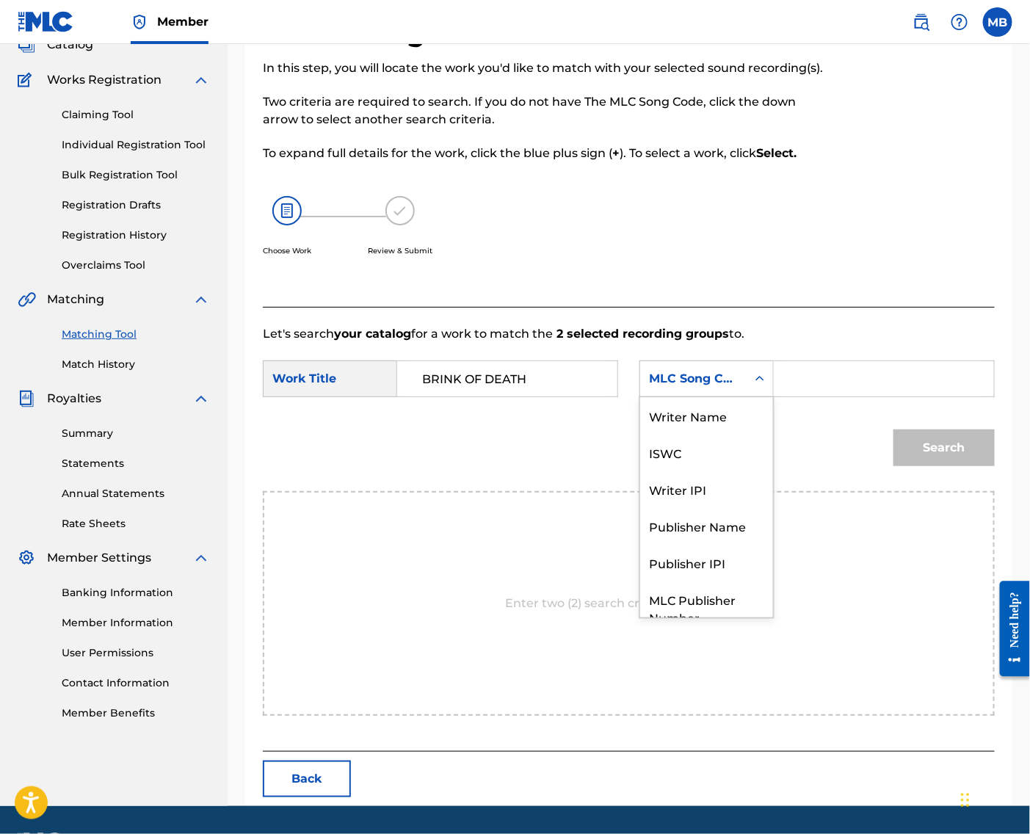
scroll to position [59, 0]
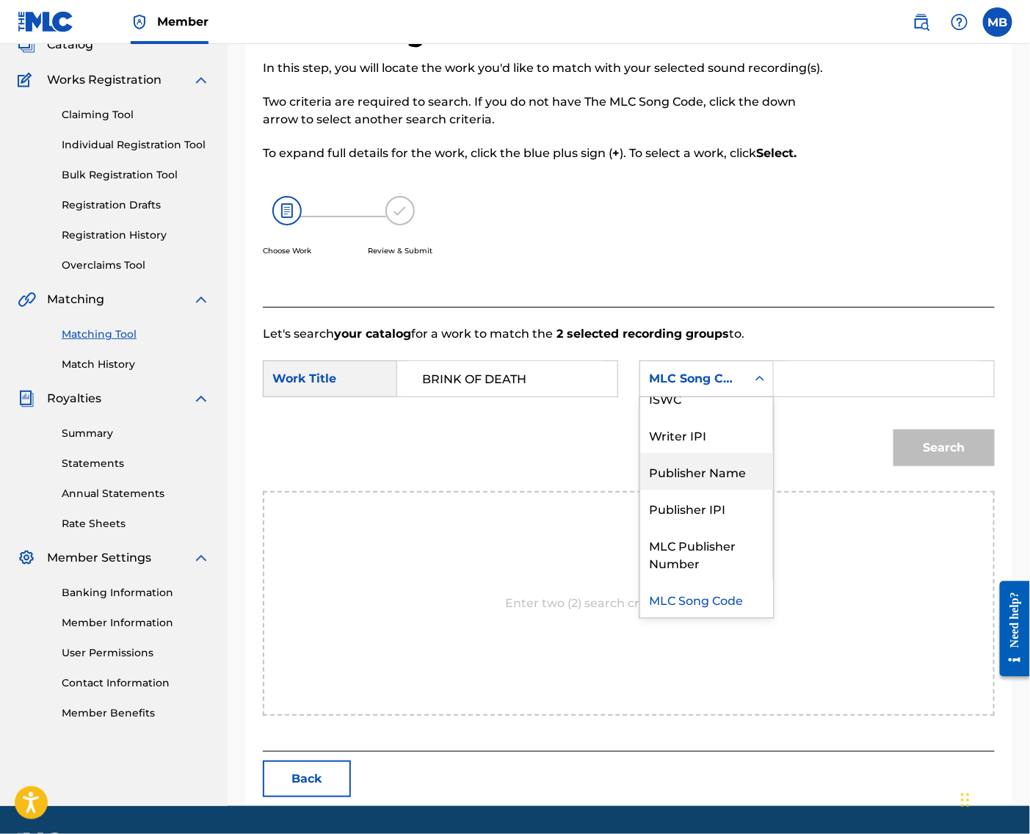
click at [718, 490] on div "Publisher Name" at bounding box center [706, 471] width 133 height 37
click at [822, 397] on input "Search Form" at bounding box center [884, 378] width 195 height 35
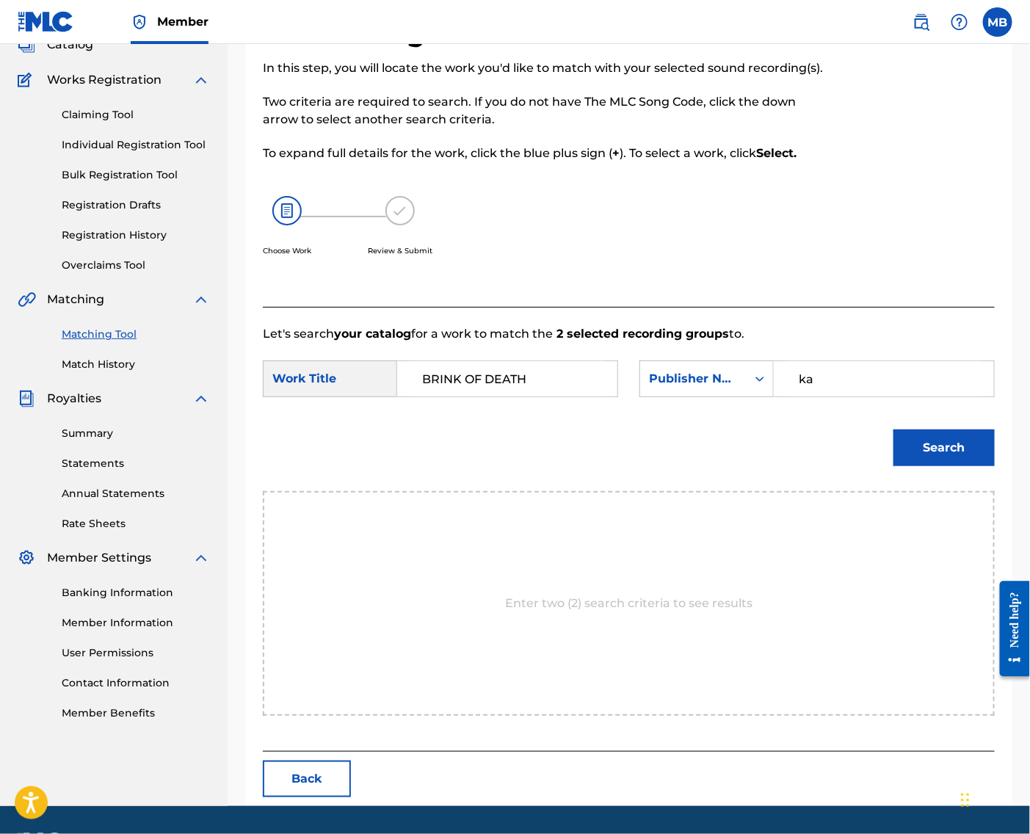
type input "ka"
click at [939, 466] on button "Search" at bounding box center [944, 448] width 101 height 37
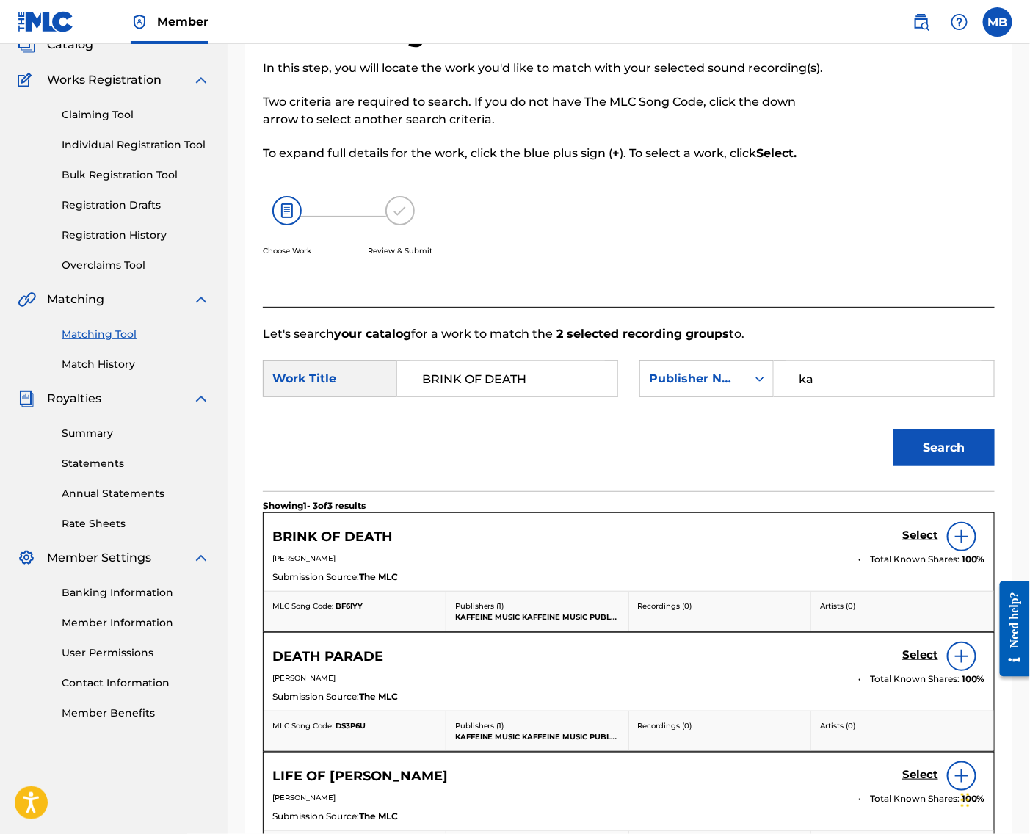
click at [919, 552] on div "Select" at bounding box center [944, 536] width 83 height 29
click at [921, 543] on h5 "Select" at bounding box center [921, 536] width 36 height 14
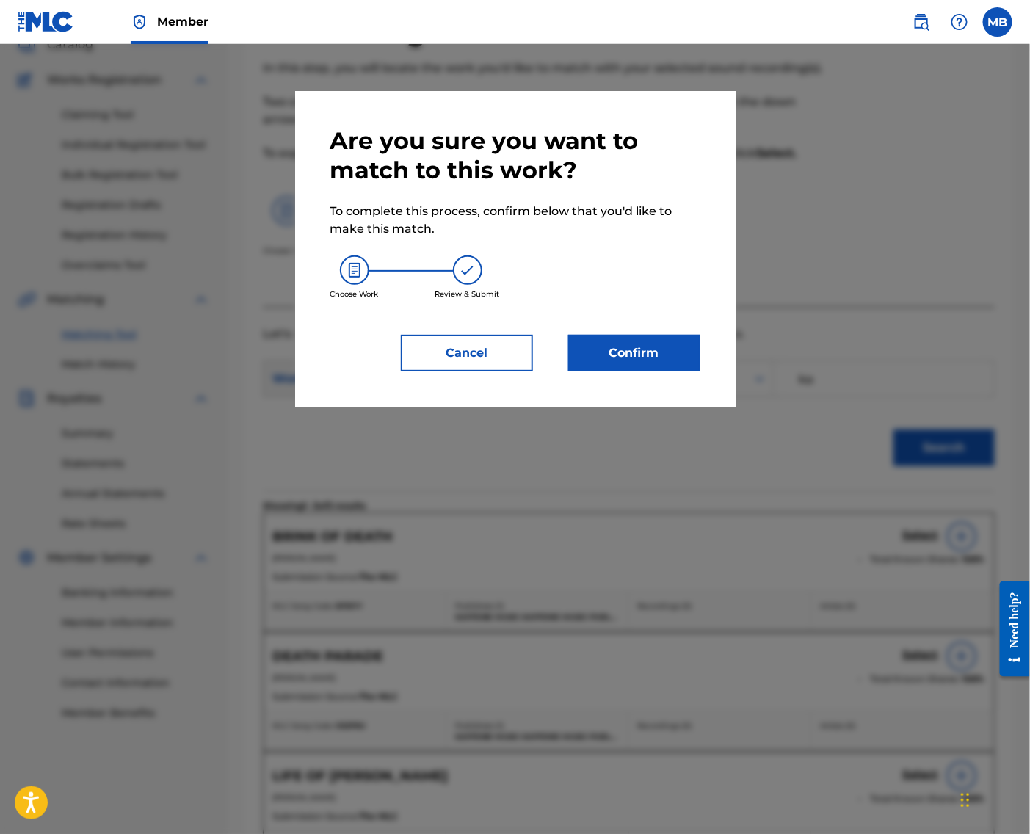
click at [674, 354] on button "Confirm" at bounding box center [634, 353] width 132 height 37
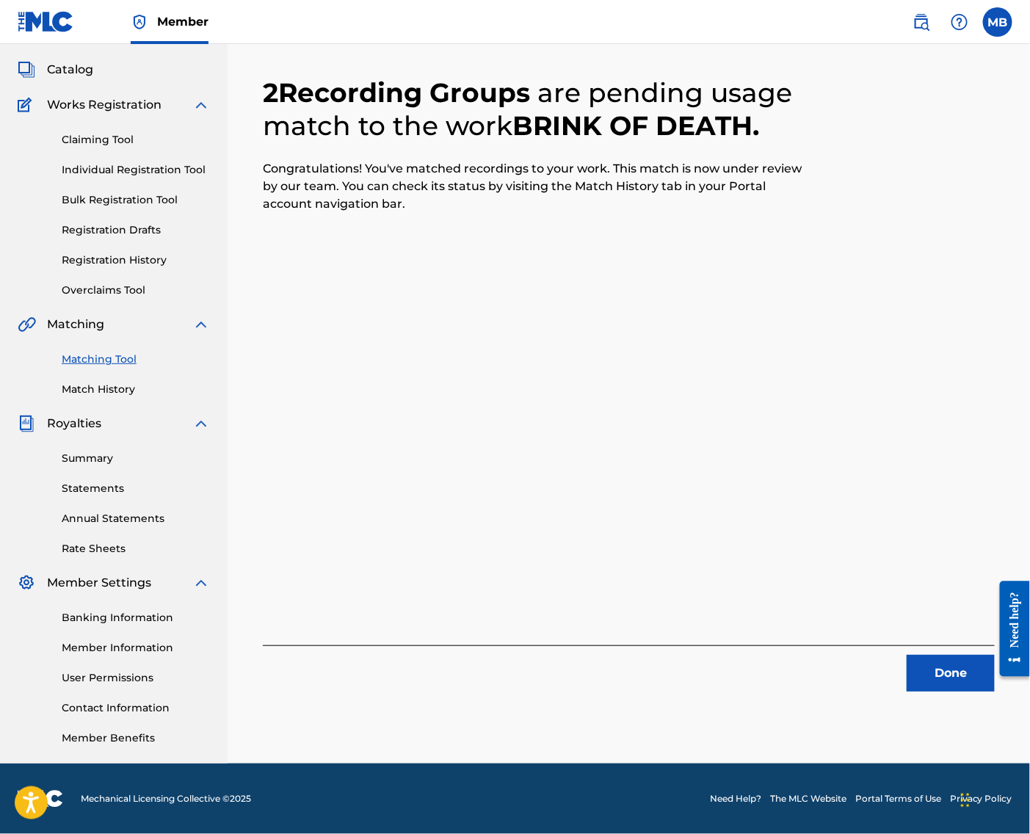
click at [916, 662] on button "Done" at bounding box center [951, 673] width 88 height 37
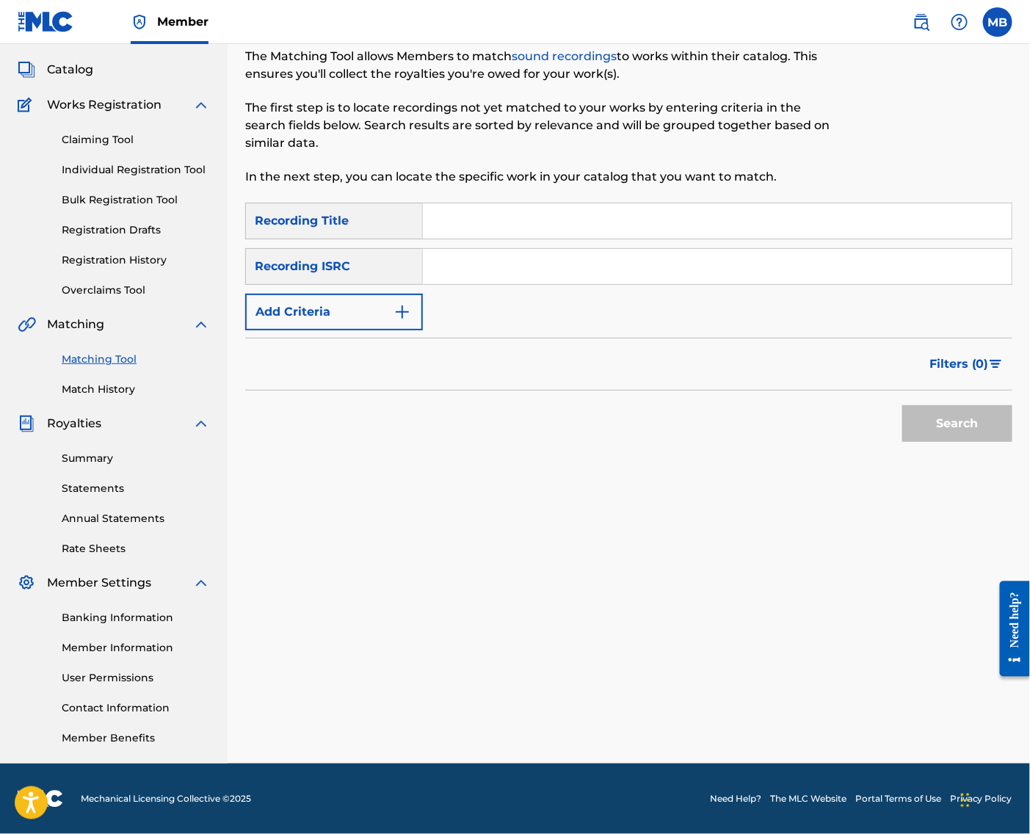
click at [648, 203] on input "Search Form" at bounding box center [717, 220] width 589 height 35
paste input "BRINK OF DEATH"
type input "BRINK OF DEATH"
paste input "YOU WERE MY FRIEND"
type input "YOU WERE MY FRIEND"
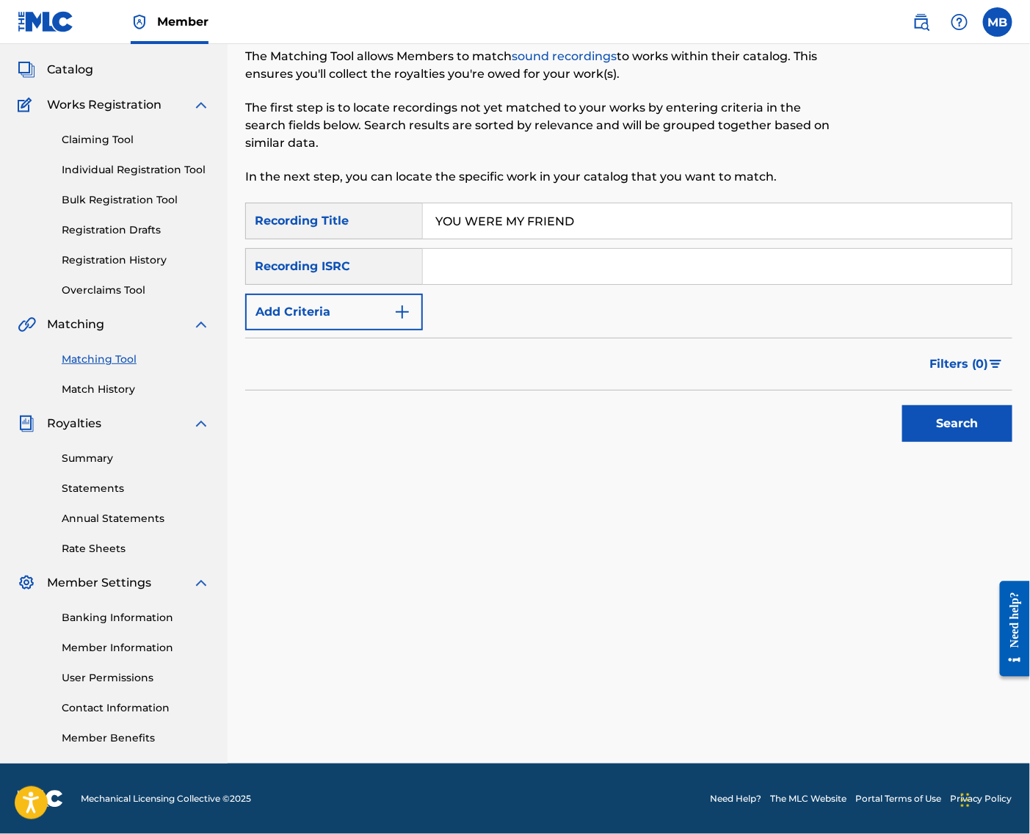
type input "YOU WERE MY FRIEND"
click at [339, 295] on button "Add Criteria" at bounding box center [334, 312] width 178 height 37
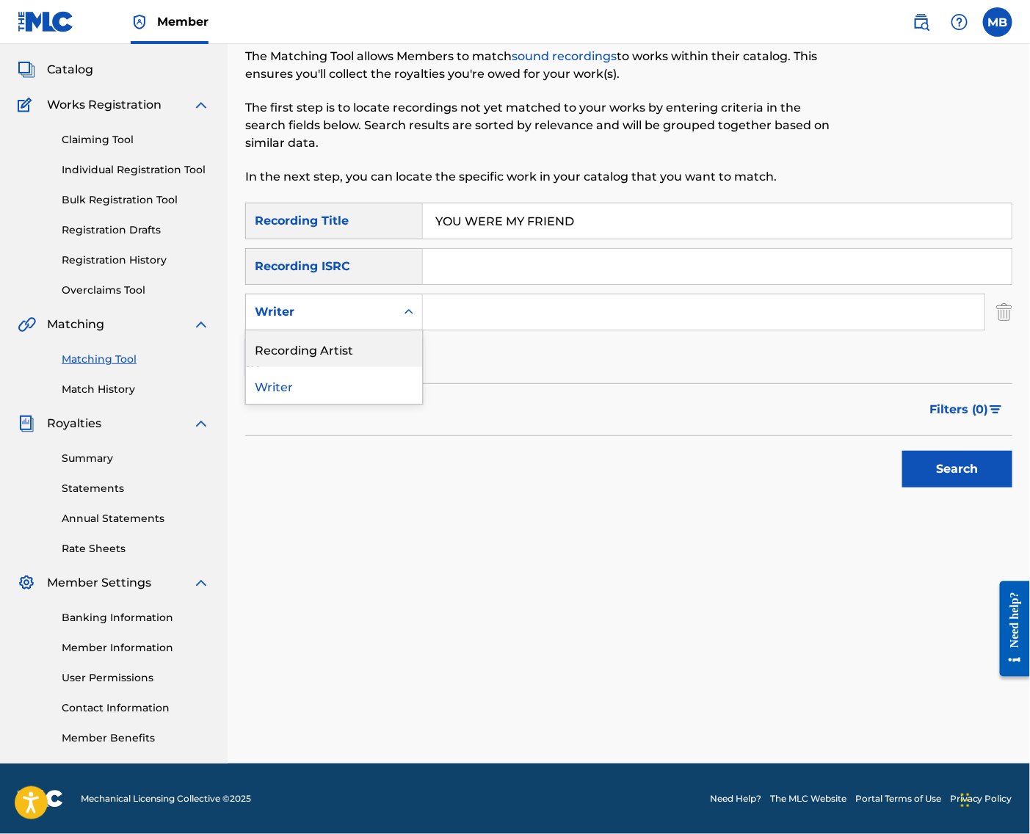
click at [366, 339] on div "Recording Artist" at bounding box center [334, 348] width 176 height 37
click at [545, 319] on div "SearchWithCriteria0c9adf5b-26ed-4ed6-afa0-4979ddb8e5b8 Recording Title YOU WERE…" at bounding box center [628, 289] width 767 height 173
click at [550, 301] on input "Search Form" at bounding box center [704, 311] width 562 height 35
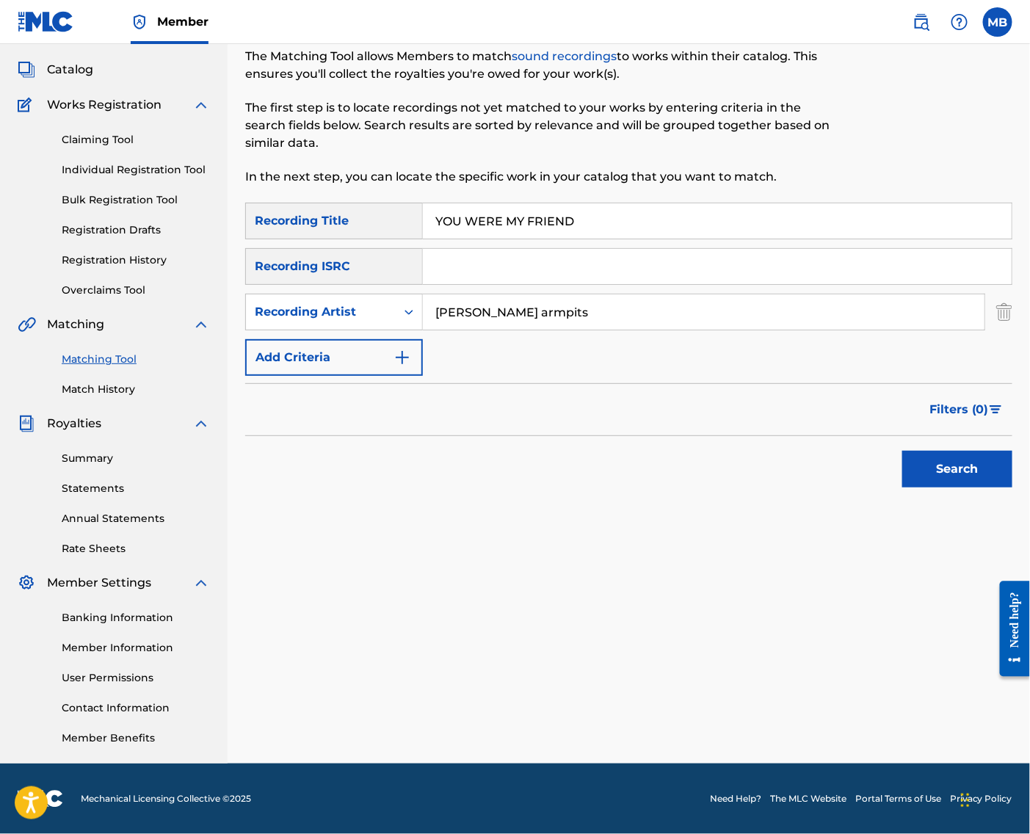
type input "[PERSON_NAME] armpits"
click at [953, 465] on button "Search" at bounding box center [958, 469] width 110 height 37
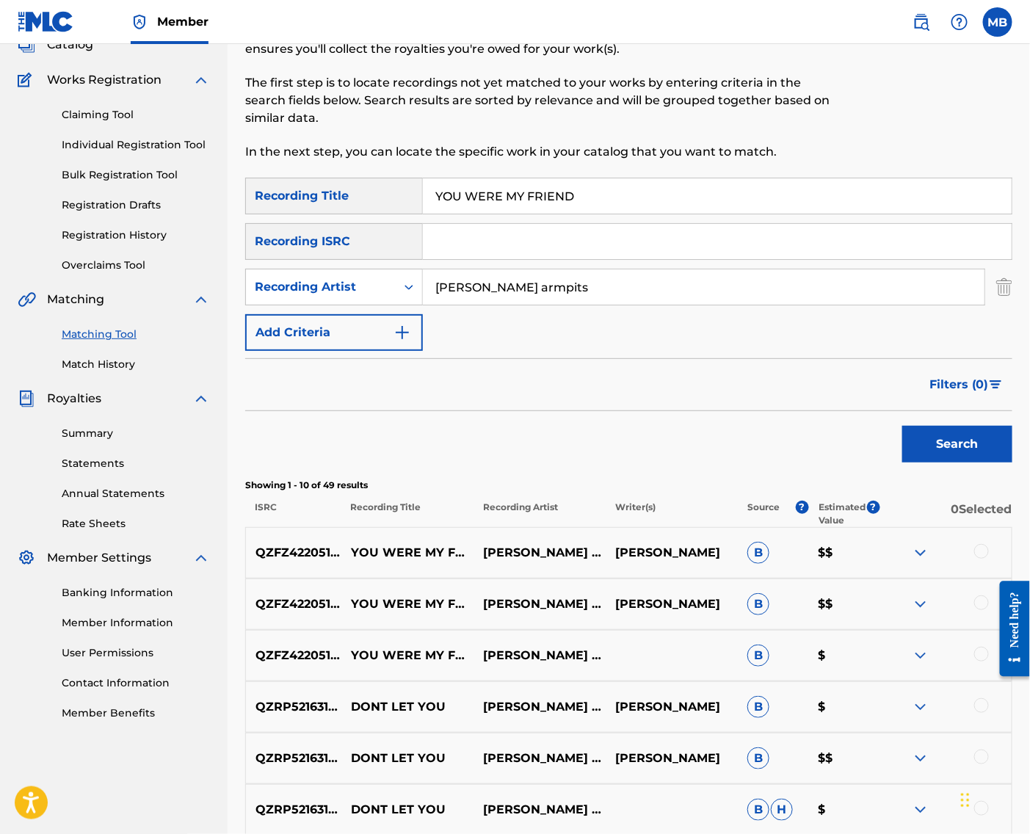
click at [983, 559] on div at bounding box center [982, 551] width 15 height 15
click at [980, 610] on div at bounding box center [982, 603] width 15 height 15
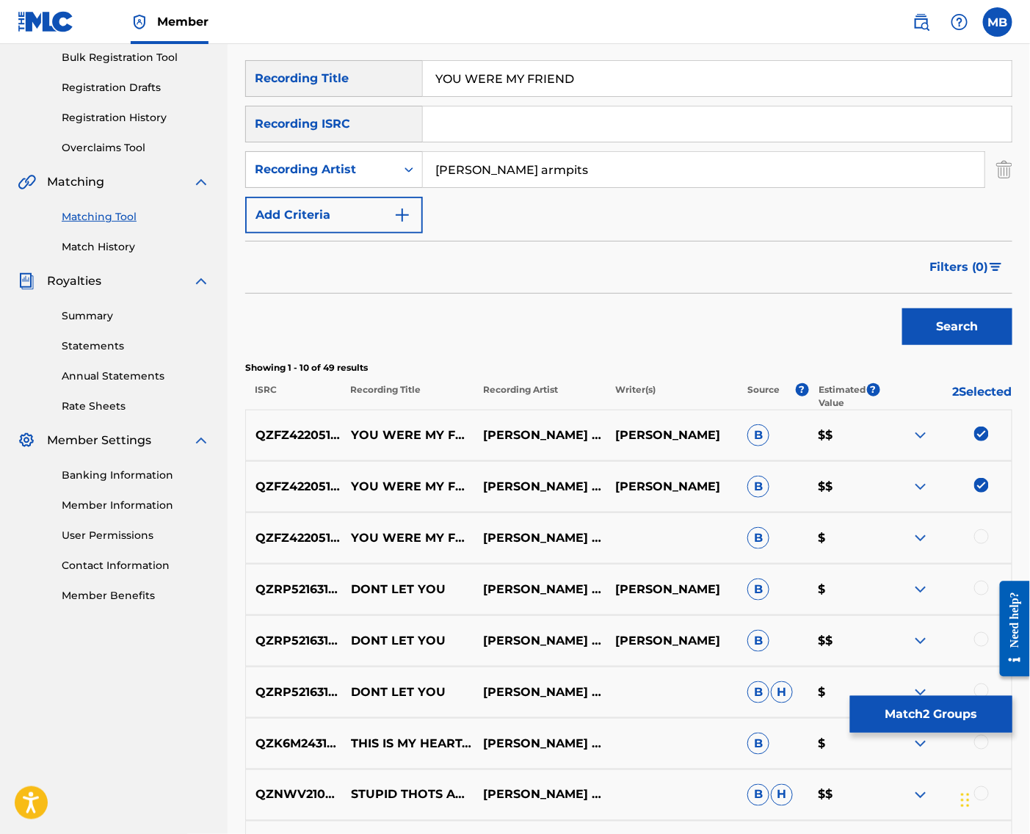
click at [983, 544] on div at bounding box center [982, 537] width 15 height 15
click at [936, 710] on button "Match 3 Groups" at bounding box center [931, 714] width 162 height 37
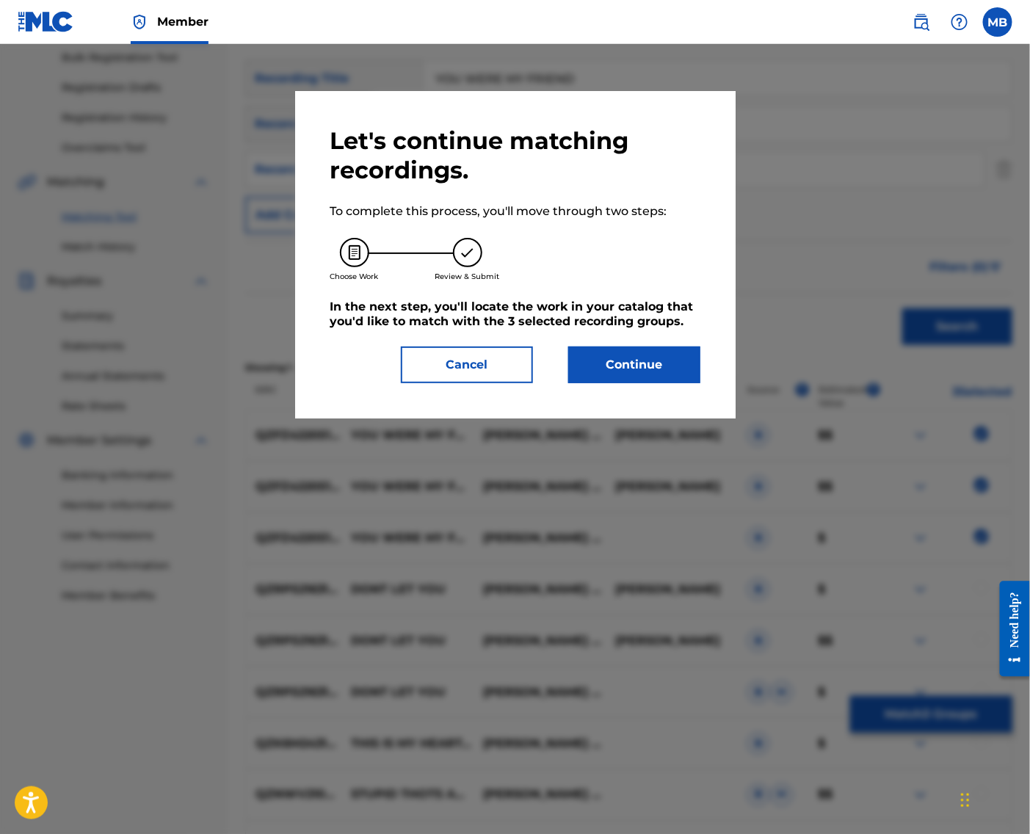
click at [669, 363] on button "Continue" at bounding box center [634, 365] width 132 height 37
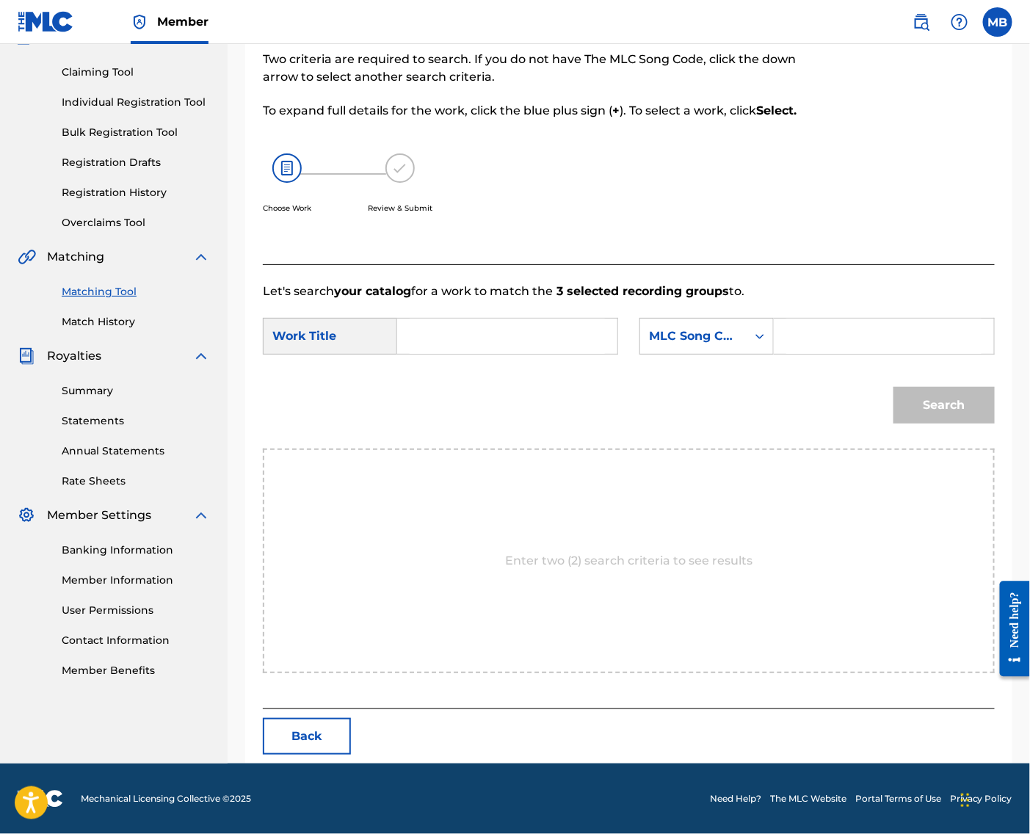
scroll to position [101, 0]
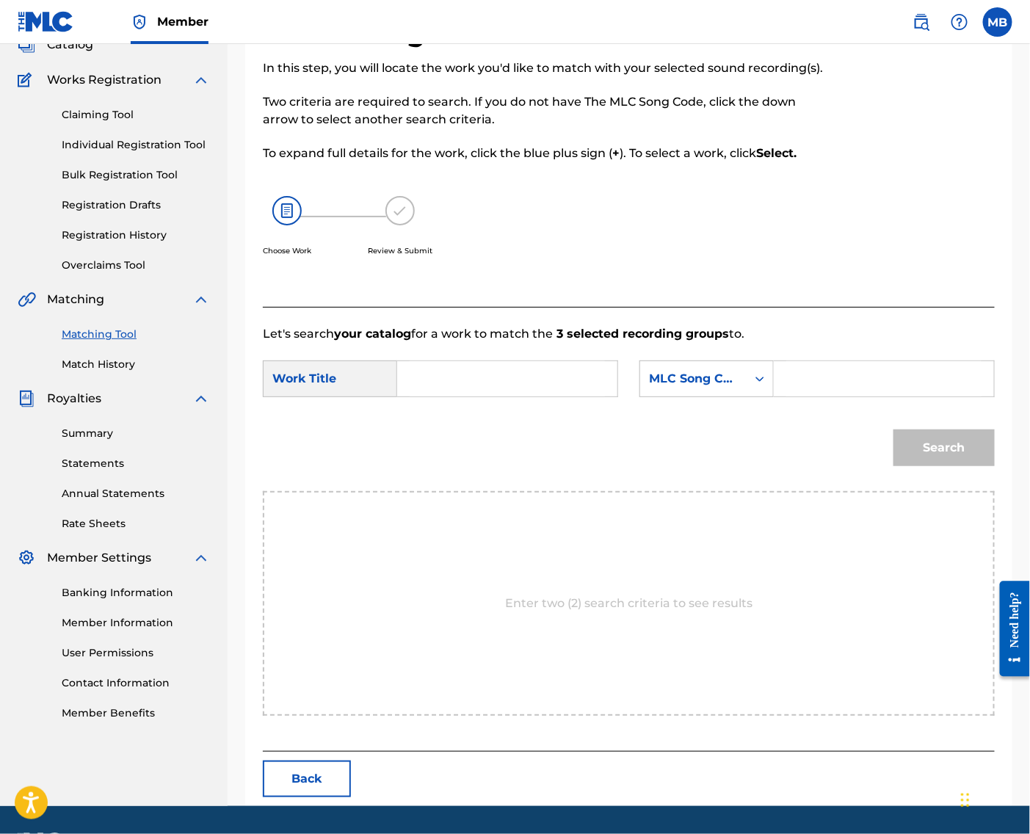
click at [615, 397] on div "Search Form" at bounding box center [507, 379] width 221 height 37
drag, startPoint x: 575, startPoint y: 410, endPoint x: 622, endPoint y: 414, distance: 47.2
click at [576, 397] on input "Search Form" at bounding box center [507, 378] width 195 height 35
paste input "YOU WERE MY FRIEND"
type input "YOU WERE MY FRIEND"
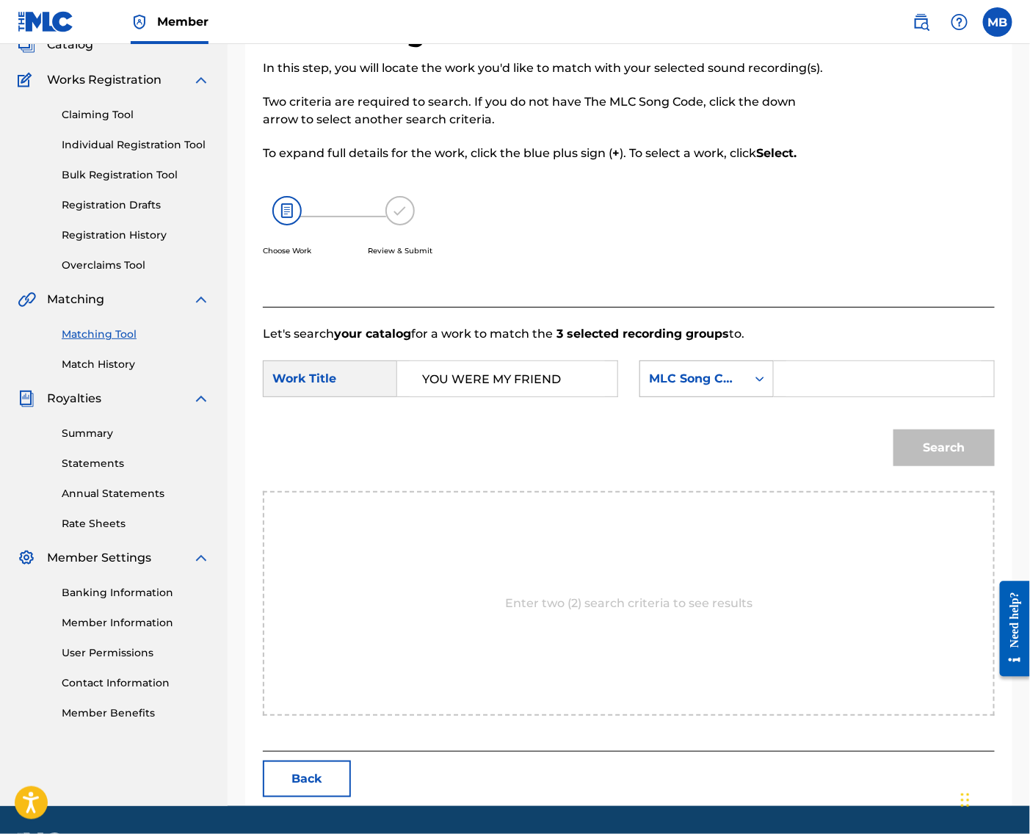
click at [695, 388] on div "MLC Song Code" at bounding box center [693, 379] width 89 height 18
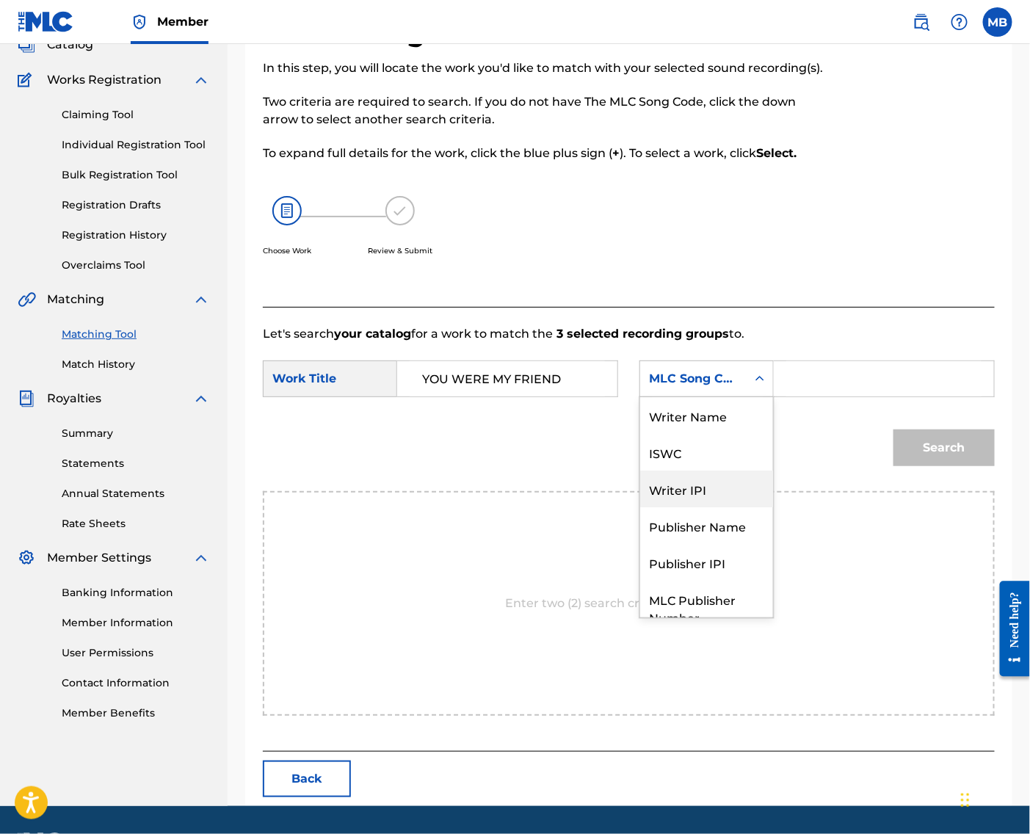
scroll to position [59, 0]
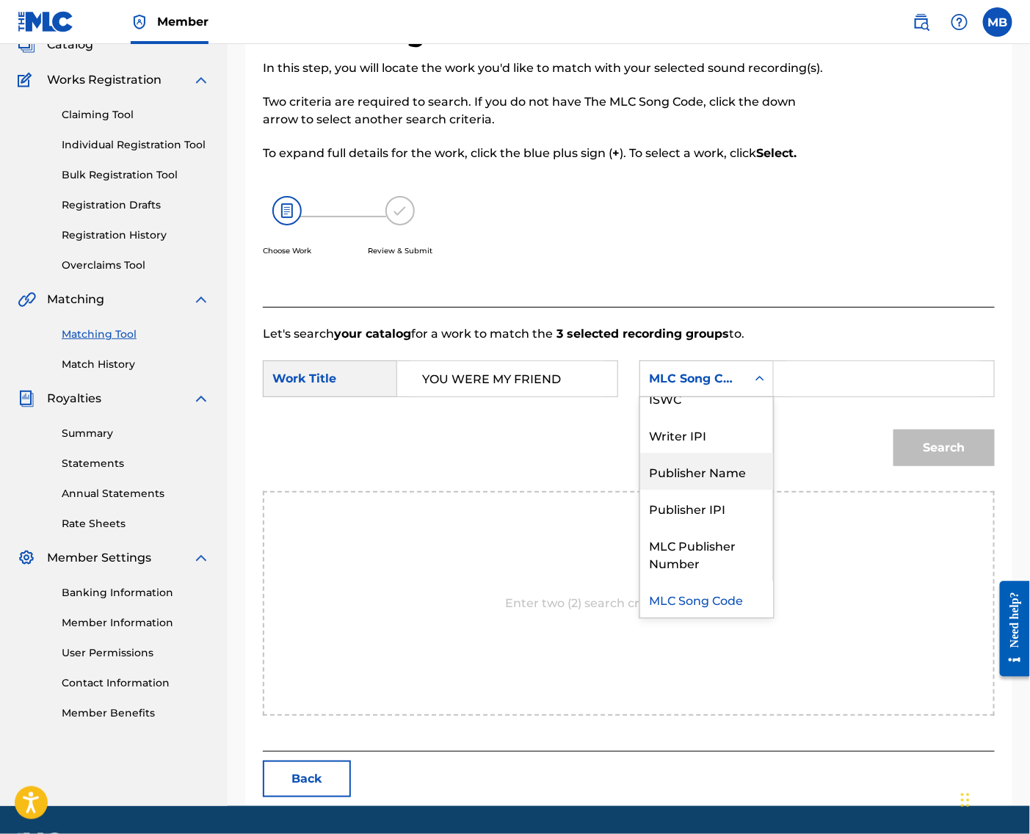
click at [698, 490] on div "Publisher Name" at bounding box center [706, 471] width 133 height 37
click at [824, 397] on input "Search Form" at bounding box center [884, 378] width 195 height 35
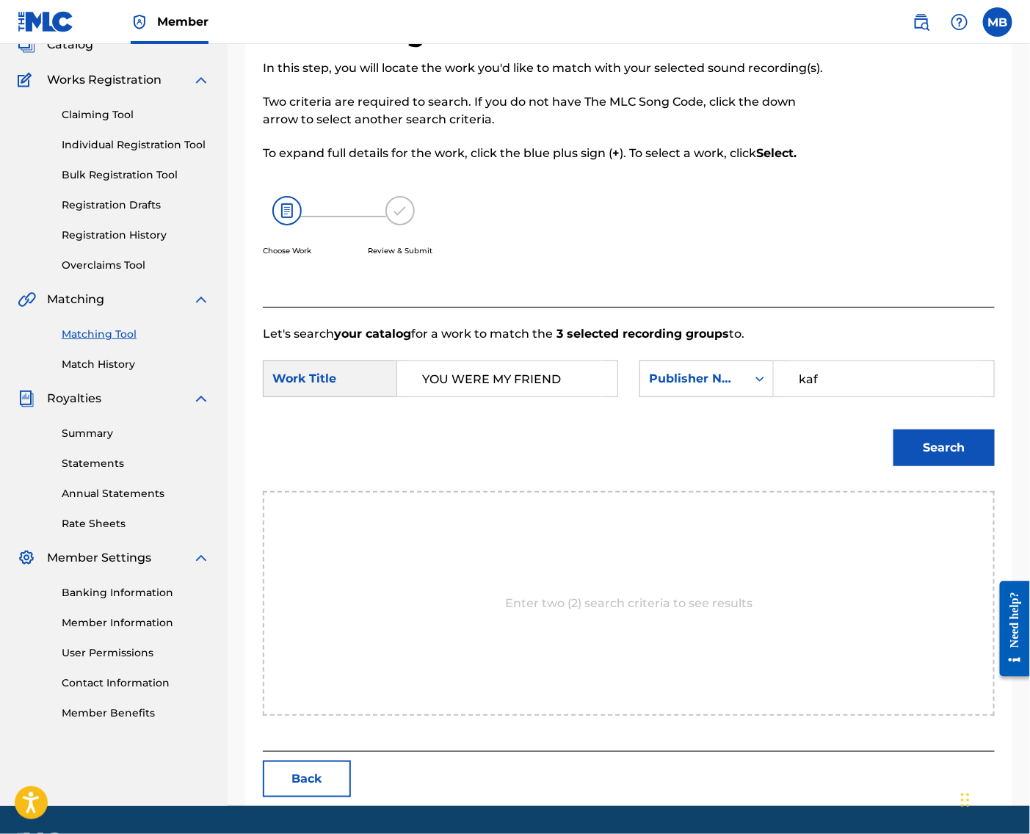
type input "kaf"
click at [939, 466] on button "Search" at bounding box center [944, 448] width 101 height 37
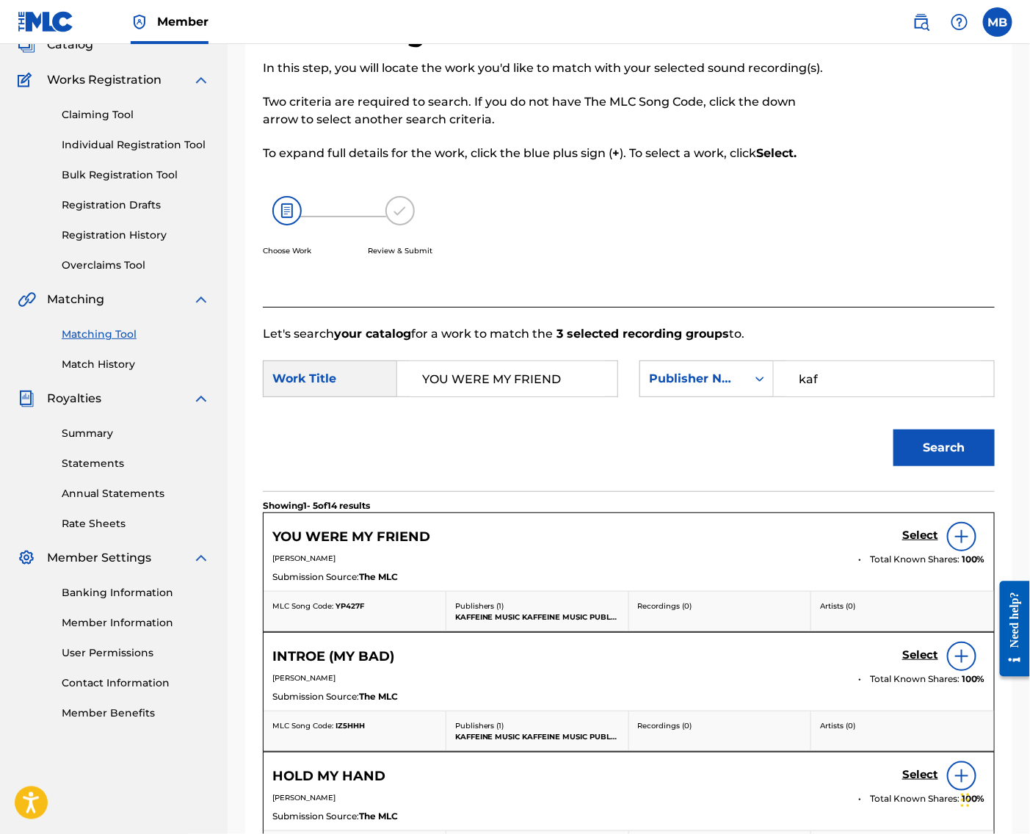
click at [926, 543] on h5 "Select" at bounding box center [921, 536] width 36 height 14
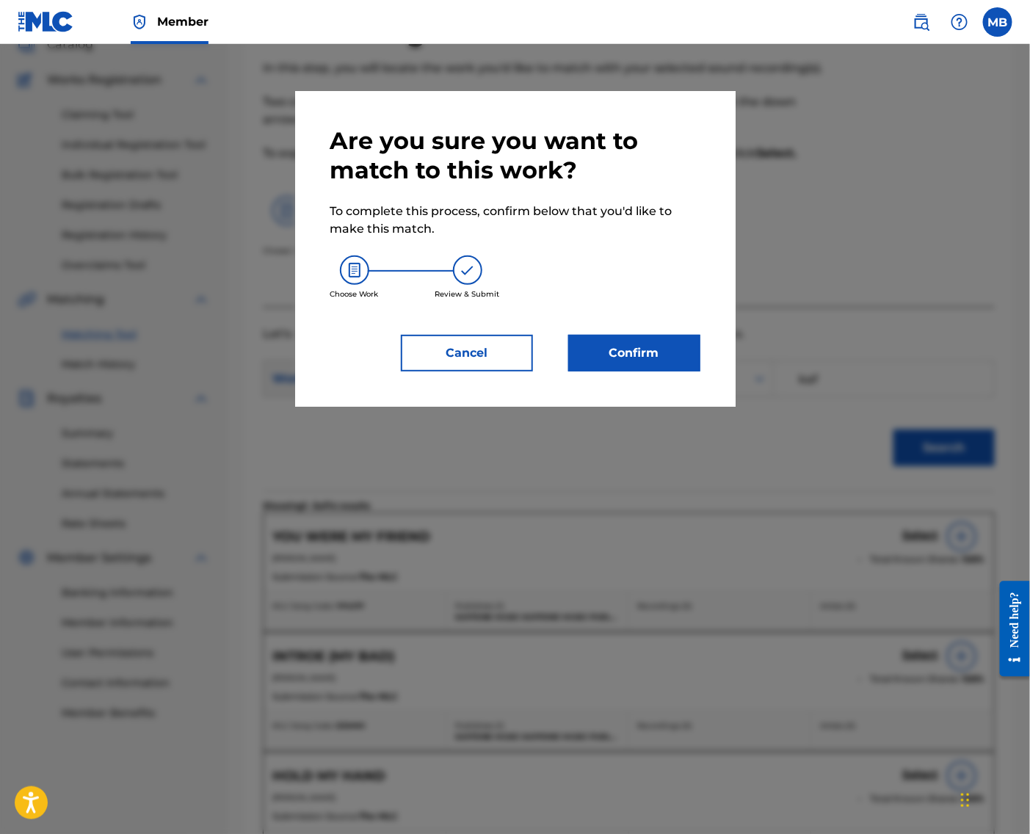
click at [654, 369] on button "Confirm" at bounding box center [634, 353] width 132 height 37
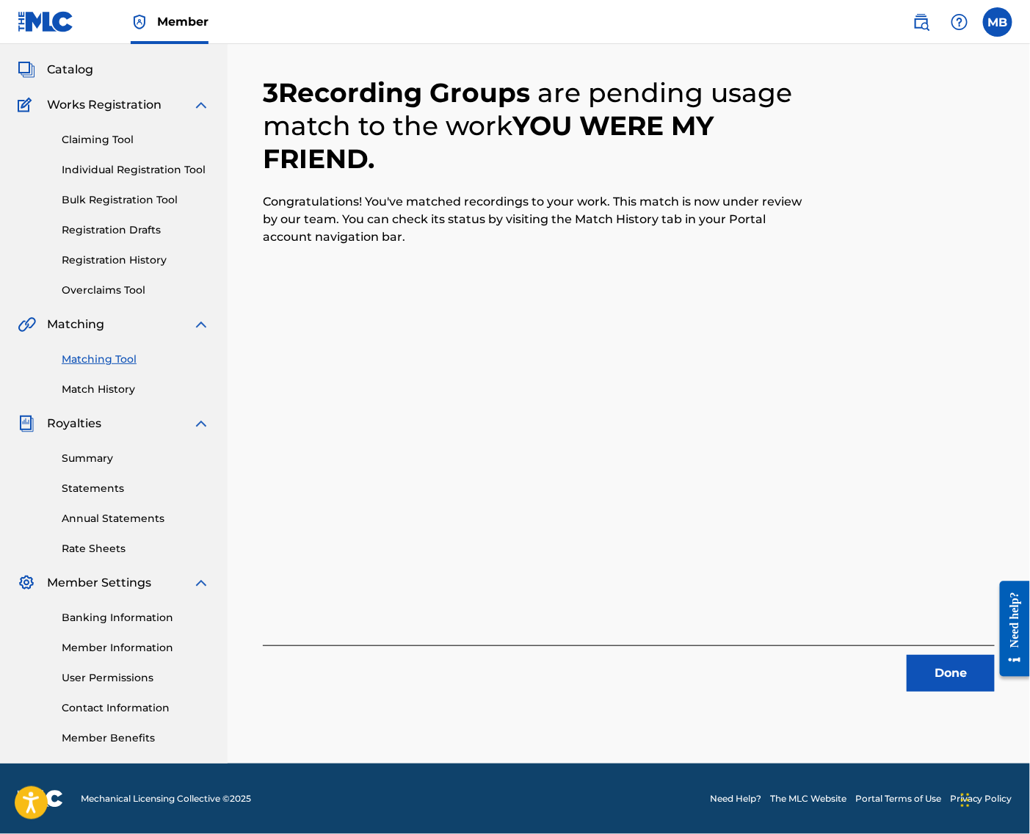
click at [934, 669] on button "Done" at bounding box center [951, 673] width 88 height 37
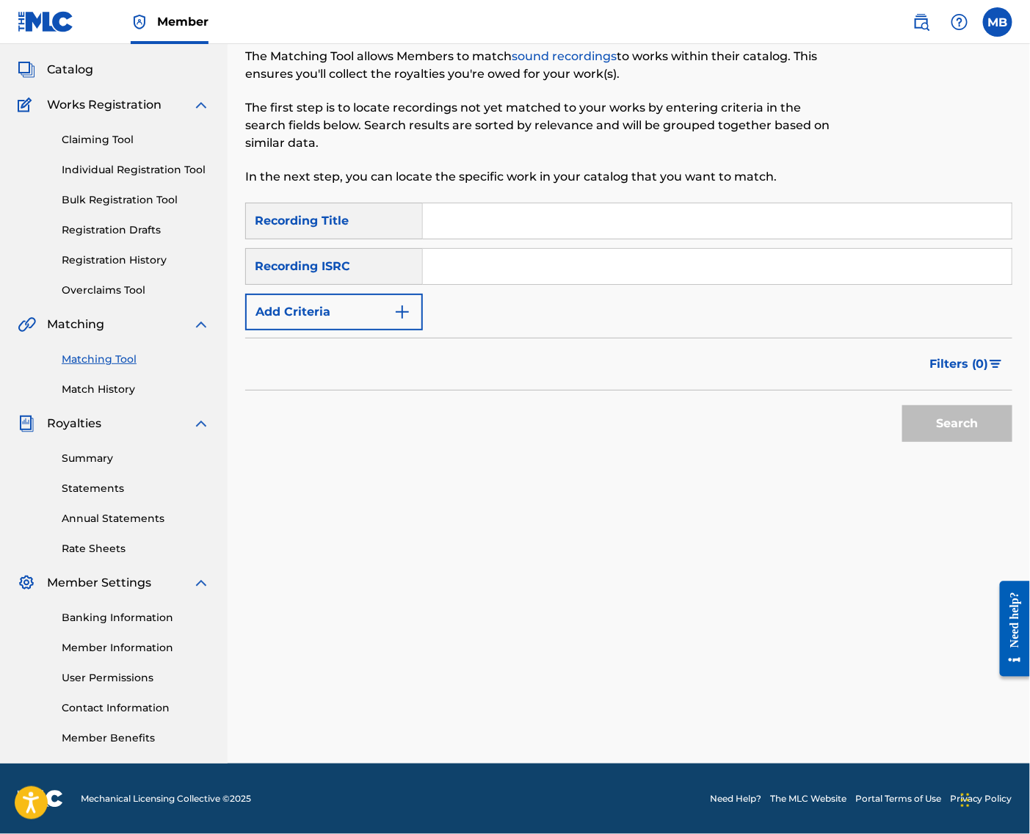
click at [640, 203] on input "Search Form" at bounding box center [717, 220] width 589 height 35
click at [476, 203] on input "Search Form" at bounding box center [717, 220] width 589 height 35
paste input "FUNNY LOOKIN"
type input "FUNNY LOOKIN"
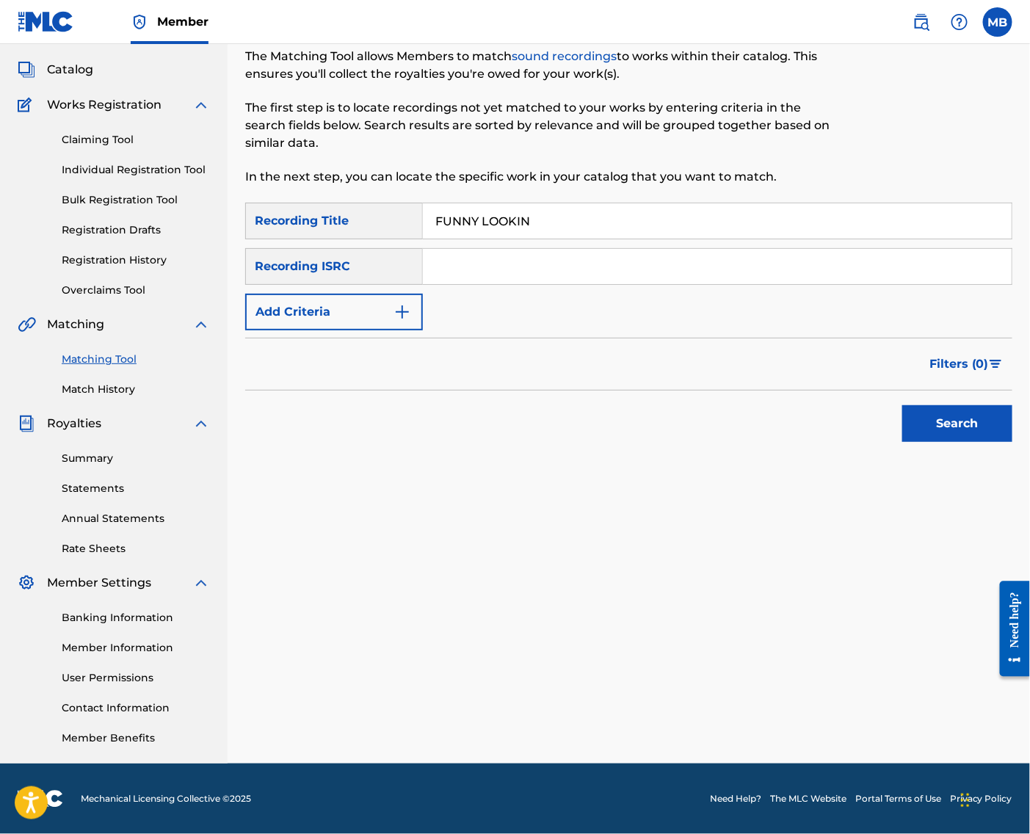
click at [411, 303] on img "Search Form" at bounding box center [403, 312] width 18 height 18
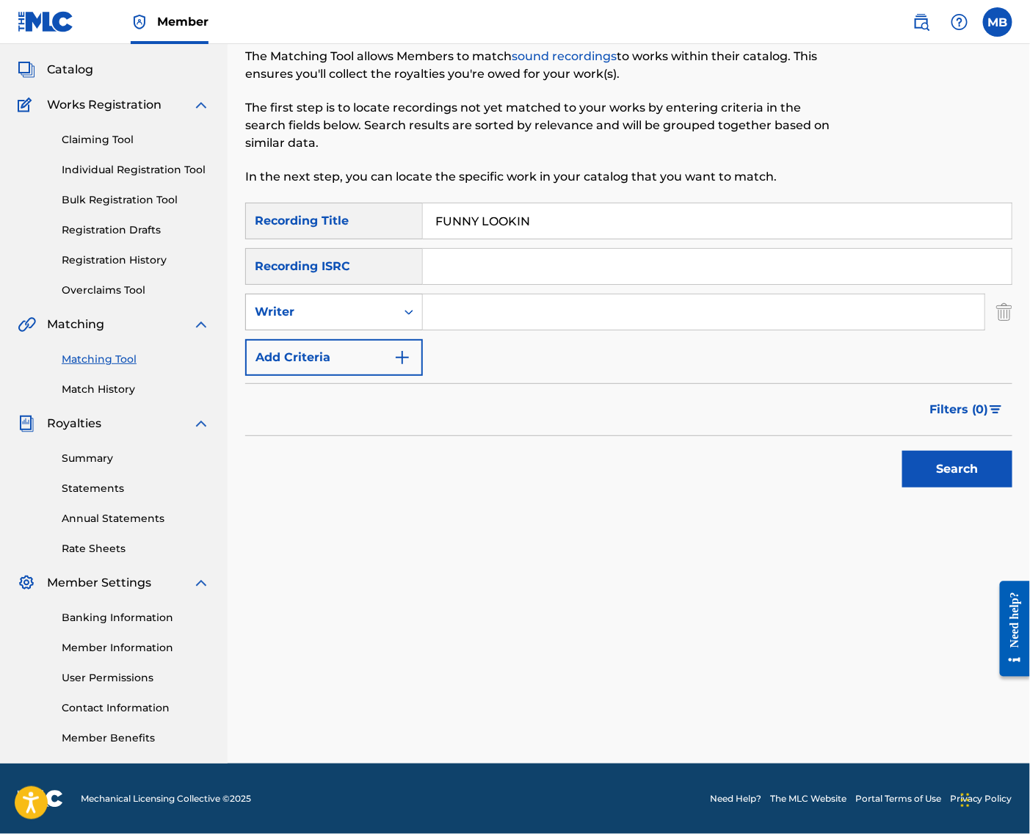
drag, startPoint x: 425, startPoint y: 302, endPoint x: 425, endPoint y: 310, distance: 8.1
click at [422, 302] on div "Search Form" at bounding box center [409, 312] width 26 height 26
click at [417, 336] on div "Recording Artist" at bounding box center [334, 348] width 176 height 37
click at [482, 306] on input "Search Form" at bounding box center [704, 311] width 562 height 35
type input "[PERSON_NAME] armpits"
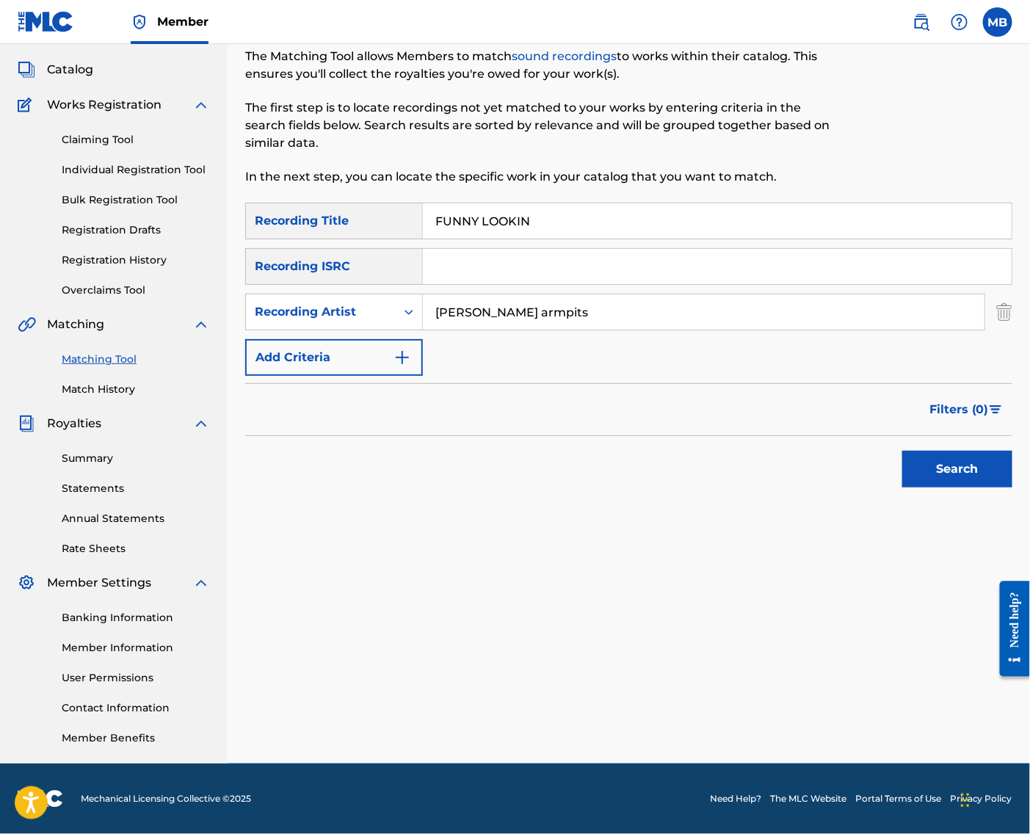
click at [953, 465] on button "Search" at bounding box center [958, 469] width 110 height 37
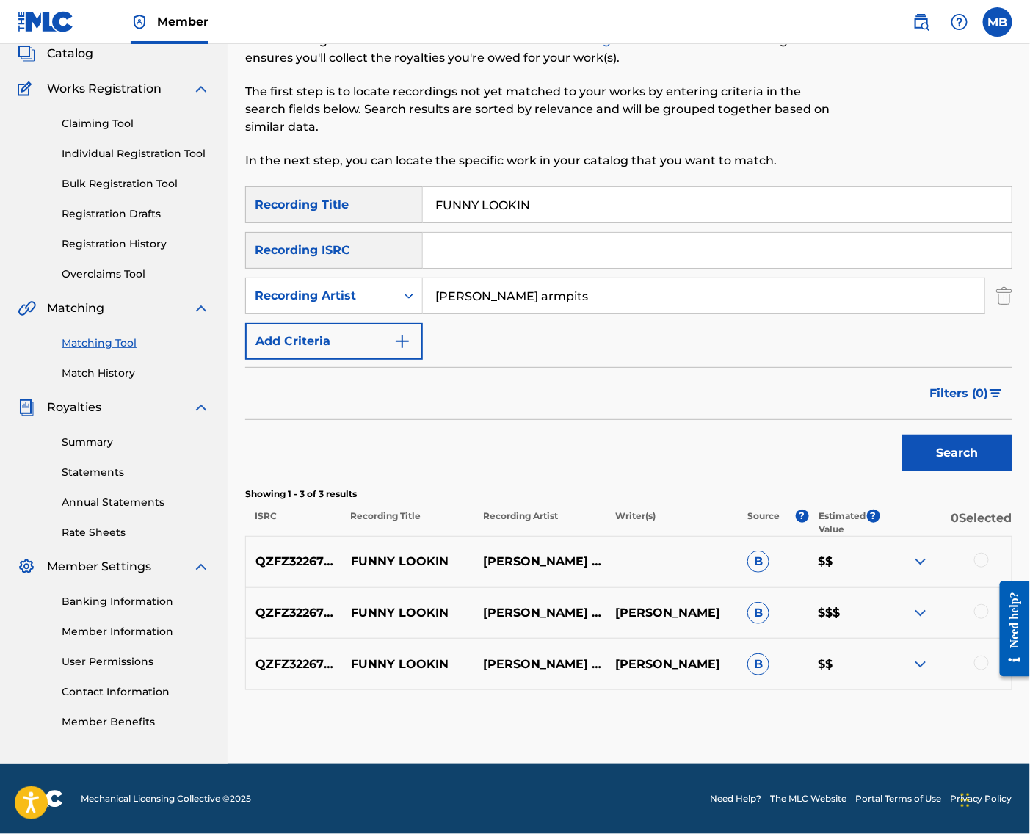
click at [986, 568] on div at bounding box center [982, 560] width 15 height 15
drag, startPoint x: 980, startPoint y: 629, endPoint x: 980, endPoint y: 662, distance: 33.8
click at [980, 619] on div at bounding box center [982, 611] width 15 height 15
click at [980, 671] on div at bounding box center [982, 663] width 15 height 15
click at [977, 698] on button "Match 3 Groups" at bounding box center [931, 714] width 162 height 37
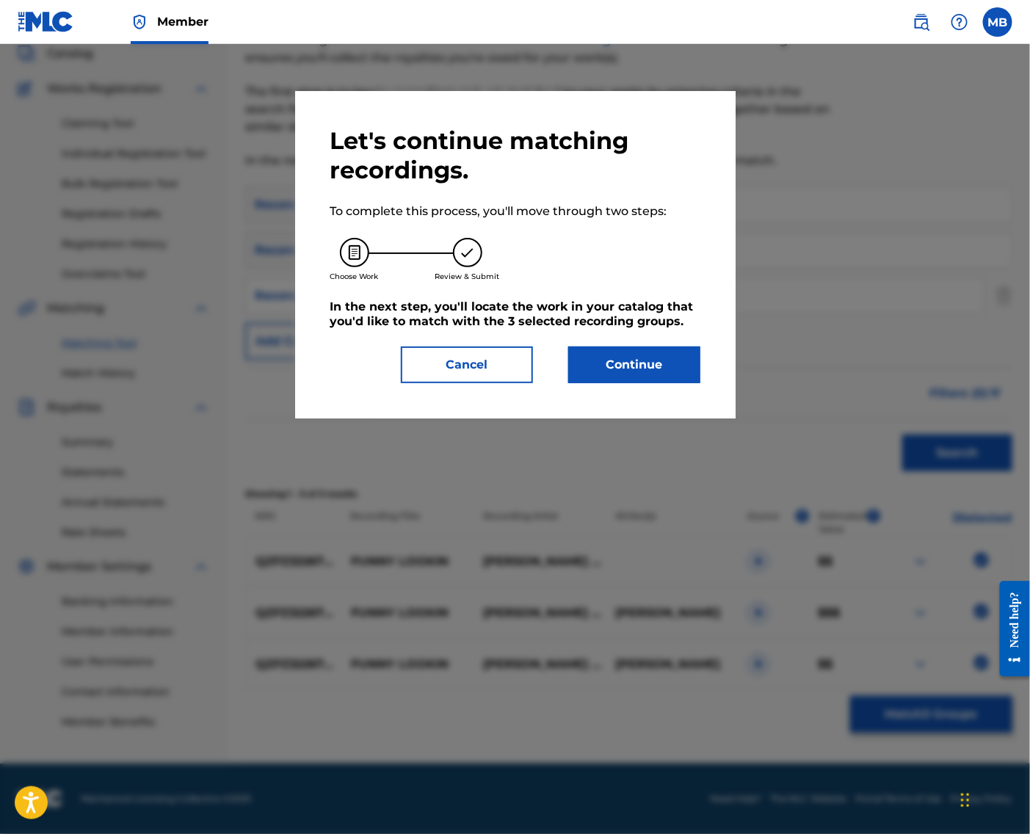
click at [670, 369] on button "Continue" at bounding box center [634, 365] width 132 height 37
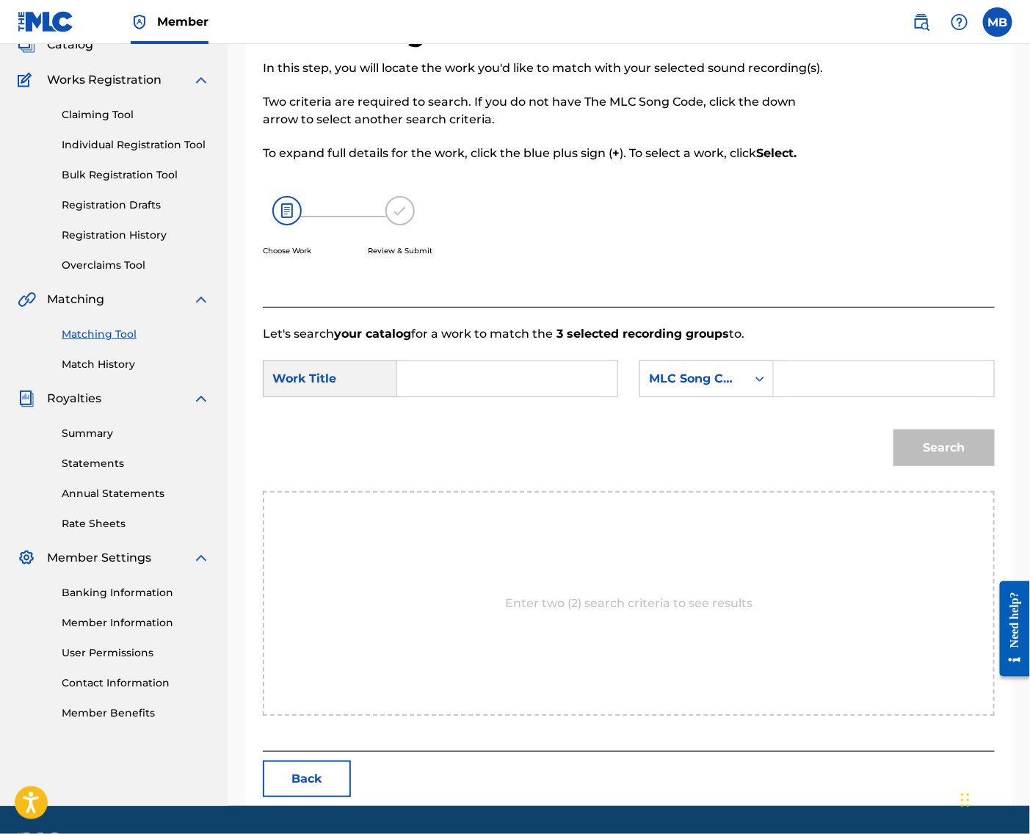
click at [571, 397] on input "Search Form" at bounding box center [507, 378] width 195 height 35
paste input "FUNNY LOOKIN"
type input "FUNNY LOOKIN"
click at [792, 397] on div "Search Form" at bounding box center [884, 379] width 221 height 37
drag, startPoint x: 735, startPoint y: 419, endPoint x: 737, endPoint y: 429, distance: 9.7
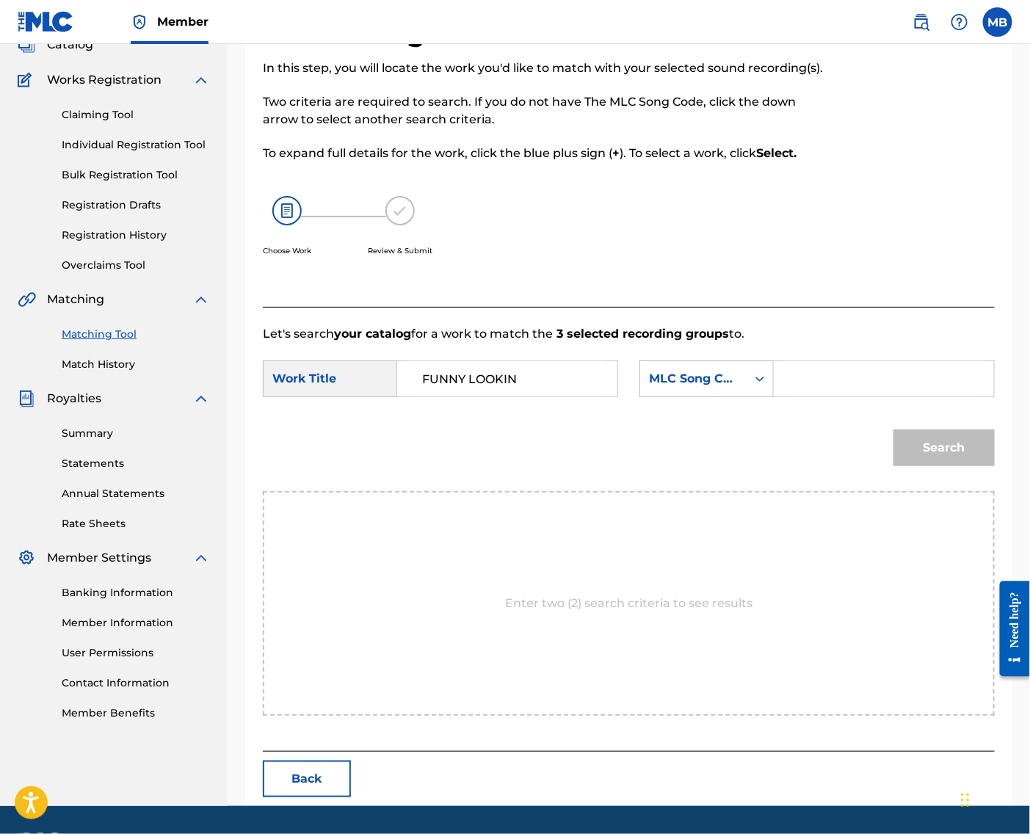
click at [735, 388] on div "MLC Song Code" at bounding box center [693, 379] width 89 height 18
click at [730, 490] on div "Publisher Name" at bounding box center [706, 471] width 133 height 37
click at [851, 397] on input "Search Form" at bounding box center [884, 378] width 195 height 35
type input "kaf"
click at [939, 466] on button "Search" at bounding box center [944, 448] width 101 height 37
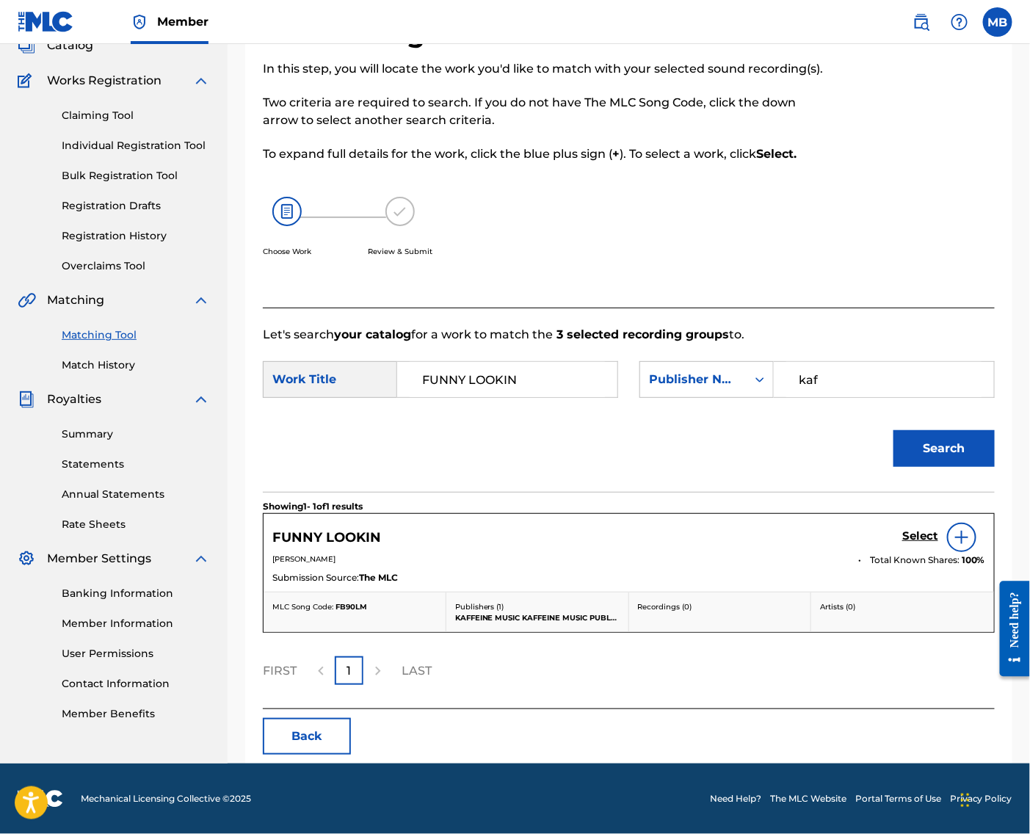
click at [924, 552] on div "Select" at bounding box center [944, 537] width 83 height 29
click at [904, 543] on h5 "Select" at bounding box center [921, 537] width 36 height 14
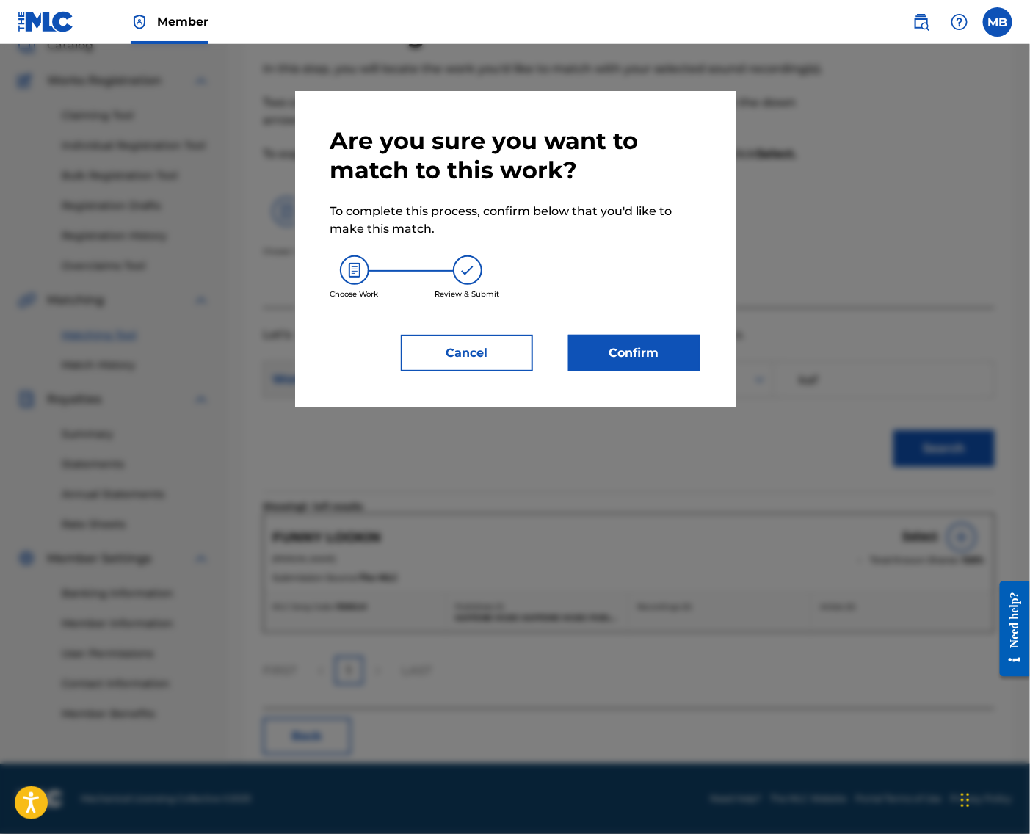
click at [687, 358] on button "Confirm" at bounding box center [634, 353] width 132 height 37
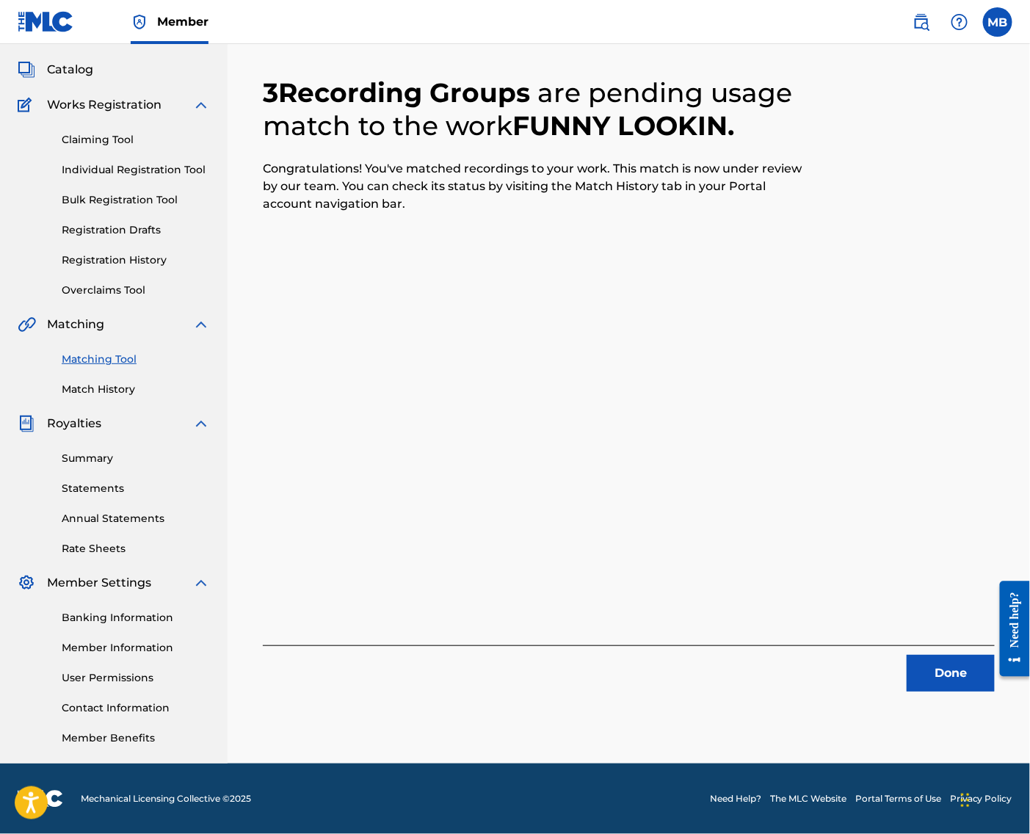
click at [964, 655] on button "Done" at bounding box center [951, 673] width 88 height 37
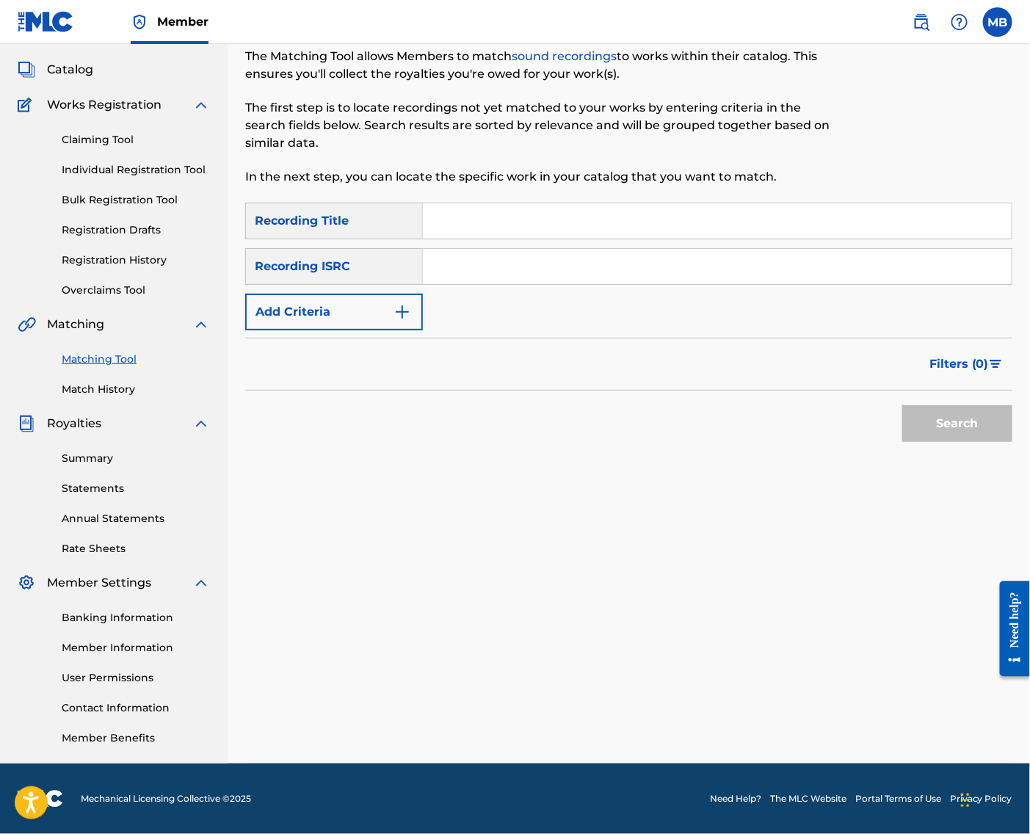
click at [622, 203] on input "Search Form" at bounding box center [717, 220] width 589 height 35
paste input "EWTBS"
type input "EWTBS"
click at [411, 296] on button "Add Criteria" at bounding box center [334, 312] width 178 height 37
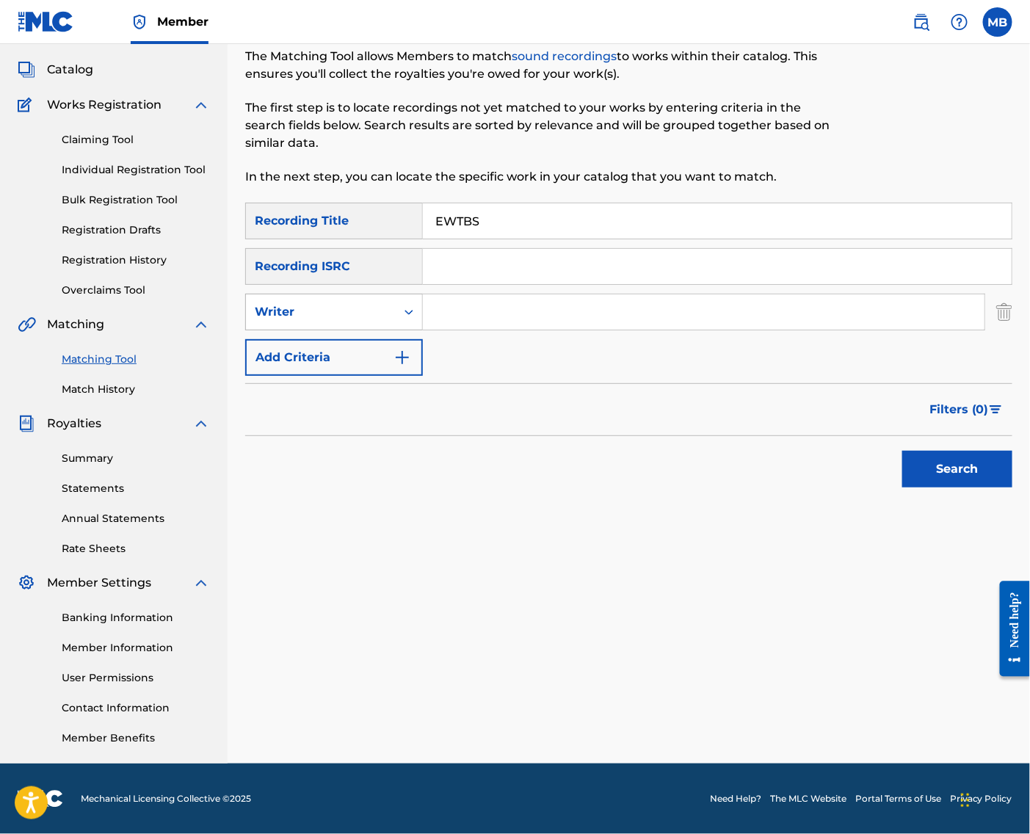
click at [396, 304] on div "Writer" at bounding box center [321, 312] width 150 height 28
drag, startPoint x: 408, startPoint y: 341, endPoint x: 441, endPoint y: 330, distance: 34.8
click at [408, 341] on div "Recording Artist" at bounding box center [334, 348] width 176 height 37
click at [485, 311] on input "Search Form" at bounding box center [704, 311] width 562 height 35
type input "[PERSON_NAME] armpits"
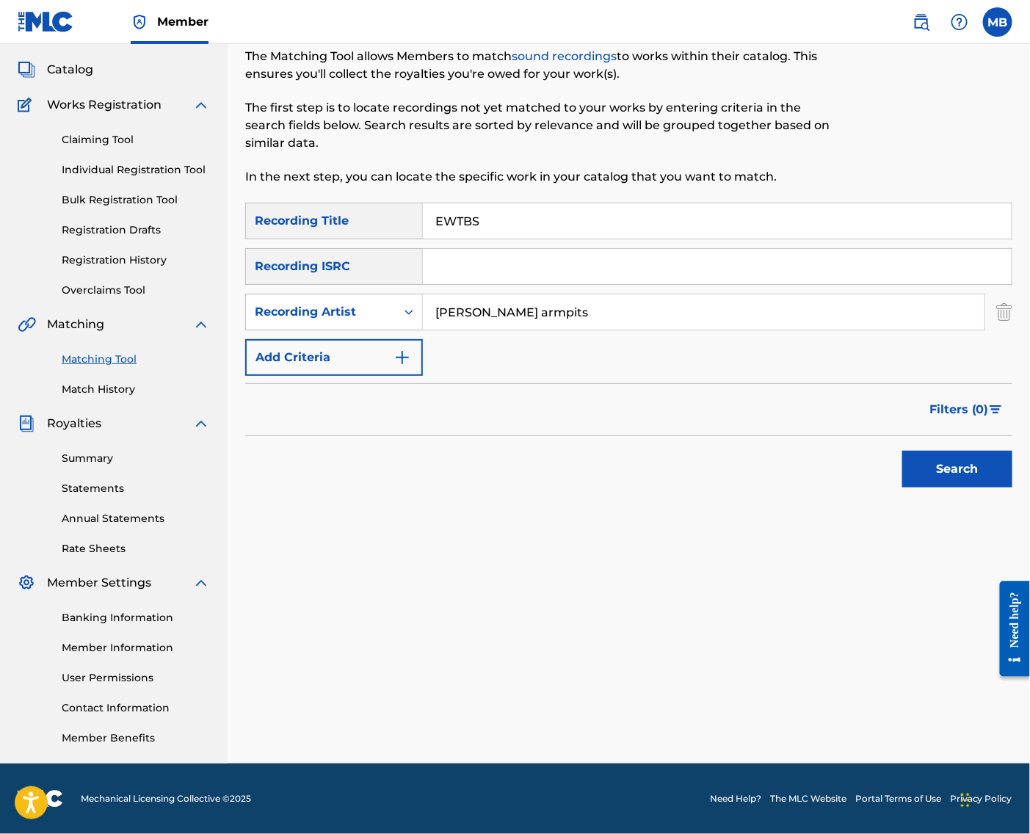
click at [953, 465] on button "Search" at bounding box center [958, 469] width 110 height 37
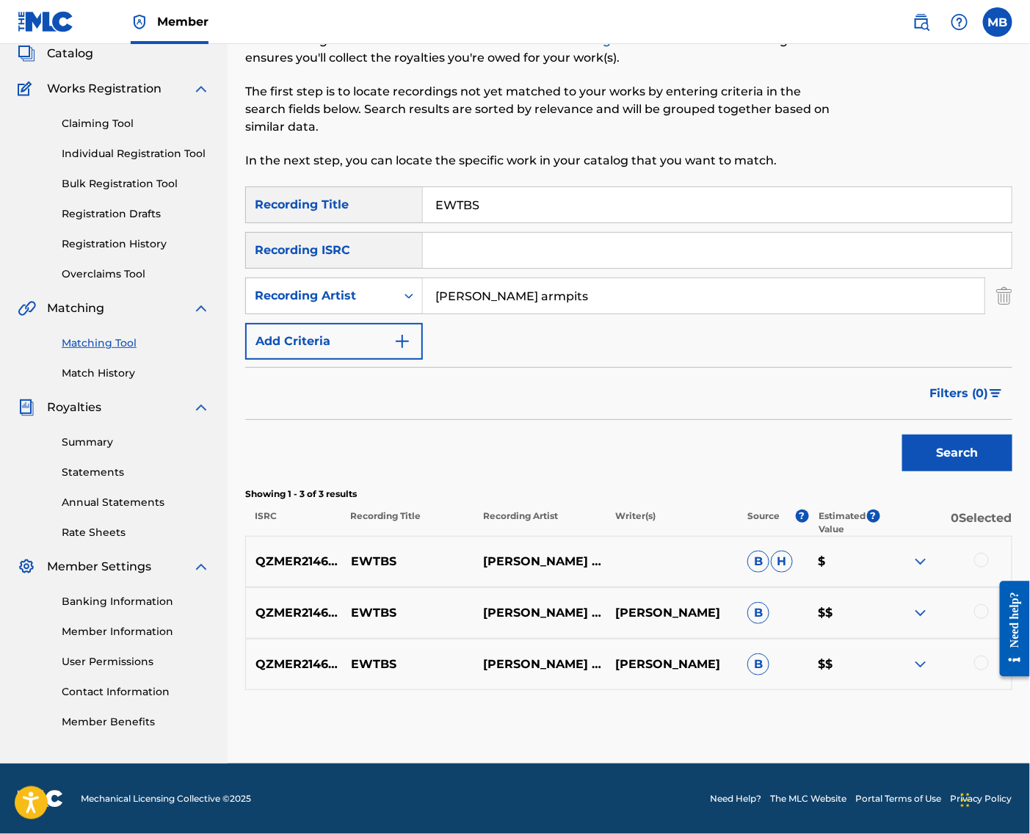
drag, startPoint x: 983, startPoint y: 574, endPoint x: 985, endPoint y: 625, distance: 51.4
click at [983, 568] on div at bounding box center [982, 560] width 15 height 15
click at [983, 619] on div at bounding box center [982, 611] width 15 height 15
click at [981, 671] on div at bounding box center [982, 663] width 15 height 15
click at [975, 708] on button "Match 3 Groups" at bounding box center [931, 714] width 162 height 37
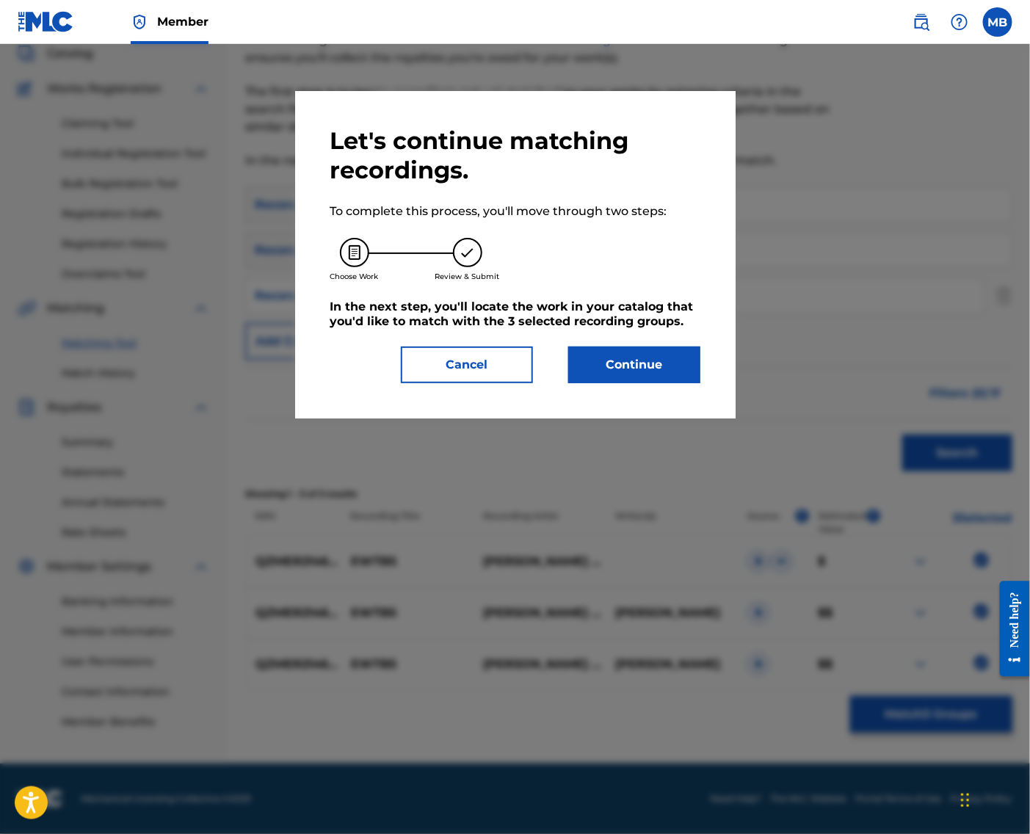
click at [651, 383] on button "Continue" at bounding box center [634, 365] width 132 height 37
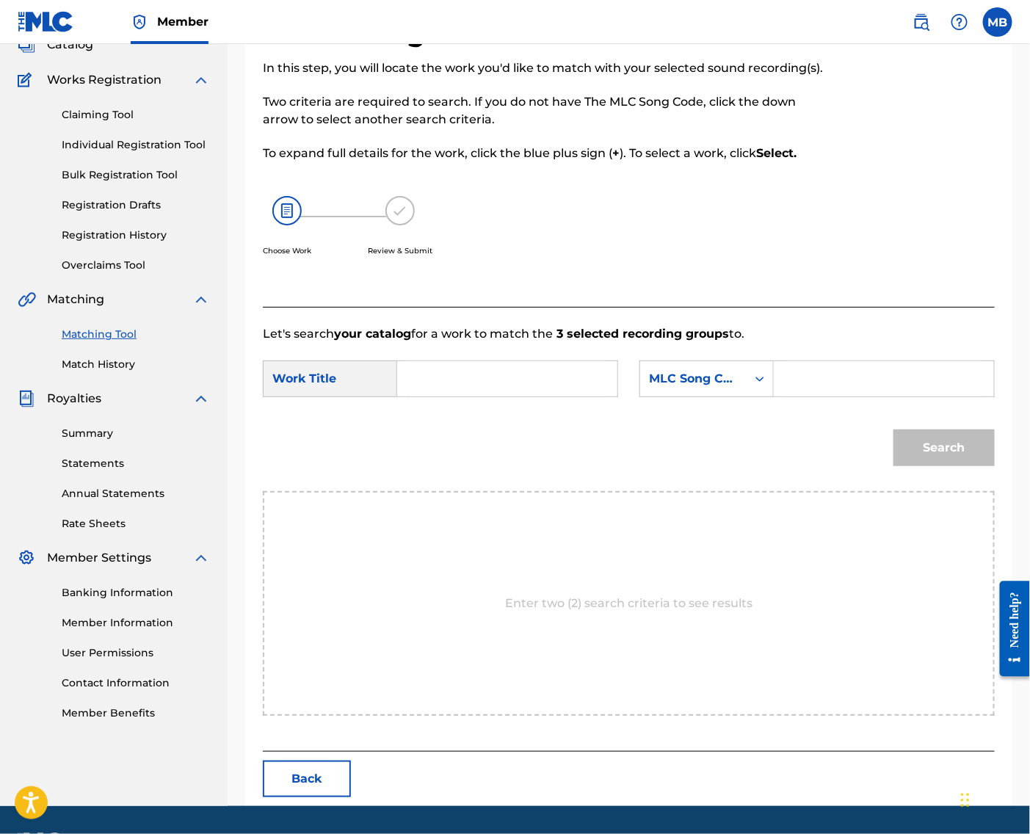
click at [600, 397] on input "Search Form" at bounding box center [507, 378] width 195 height 35
paste input "EWTBS"
type input "EWTBS"
click at [688, 393] on div "MLC Song Code" at bounding box center [693, 379] width 106 height 28
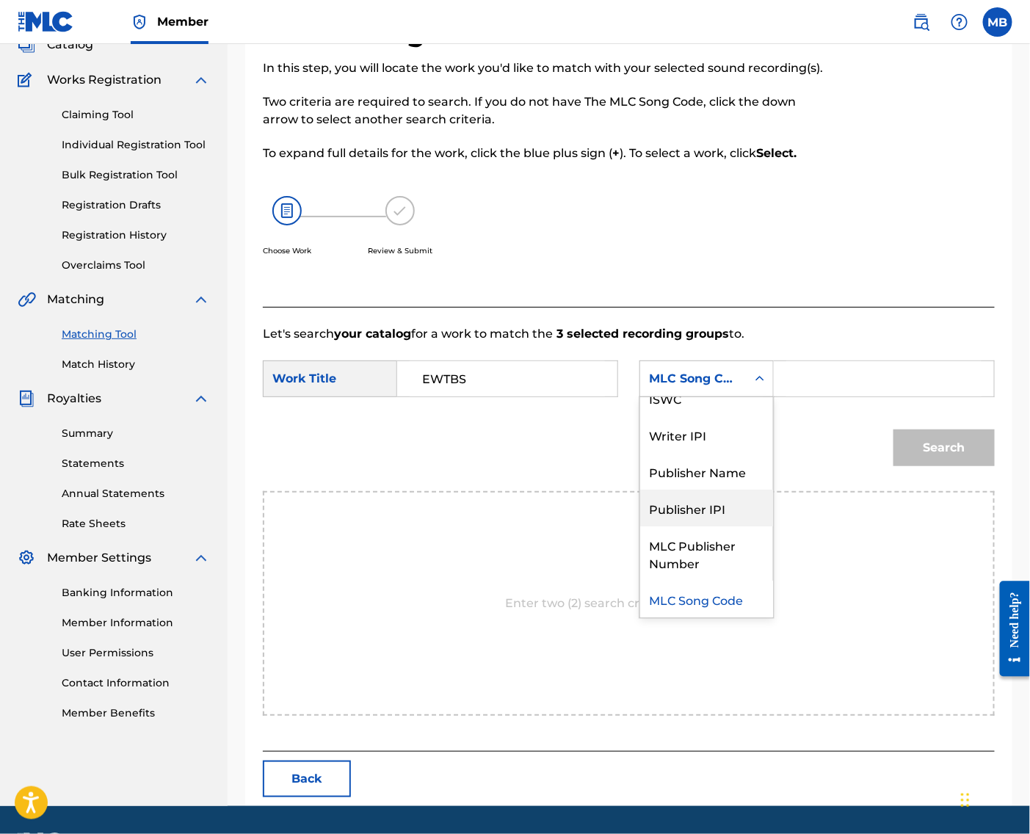
click at [712, 524] on div "Publisher IPI" at bounding box center [706, 508] width 133 height 37
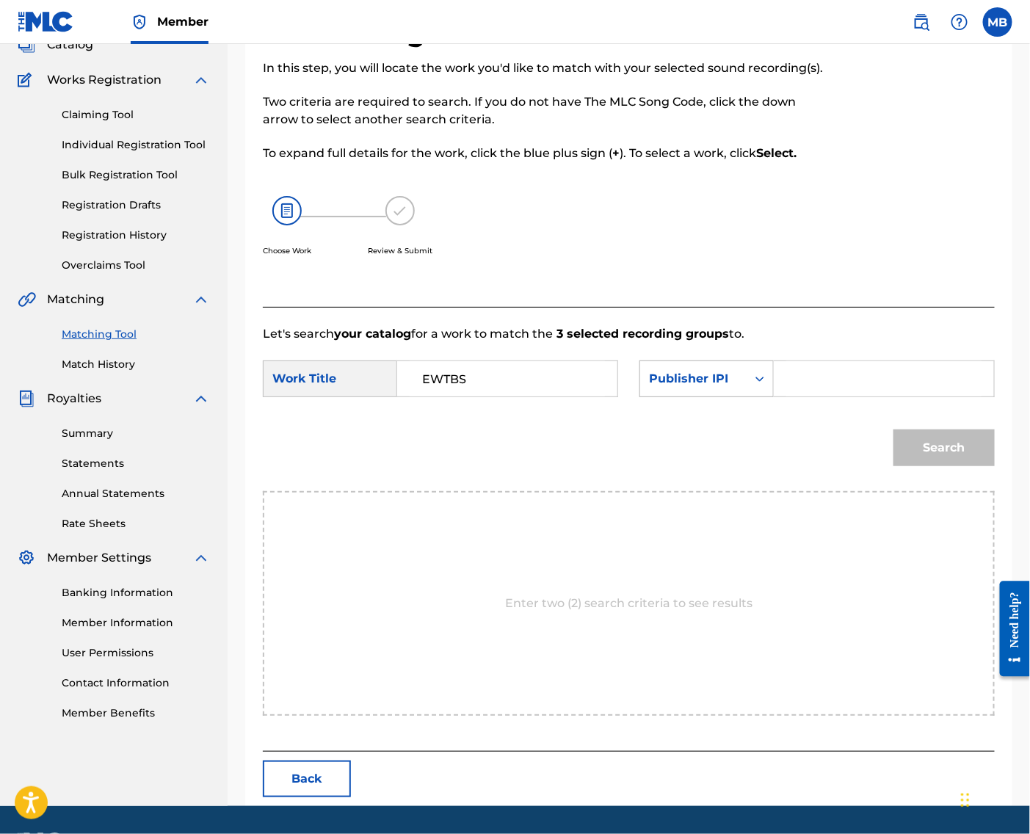
click at [706, 393] on div "Publisher IPI" at bounding box center [693, 379] width 106 height 28
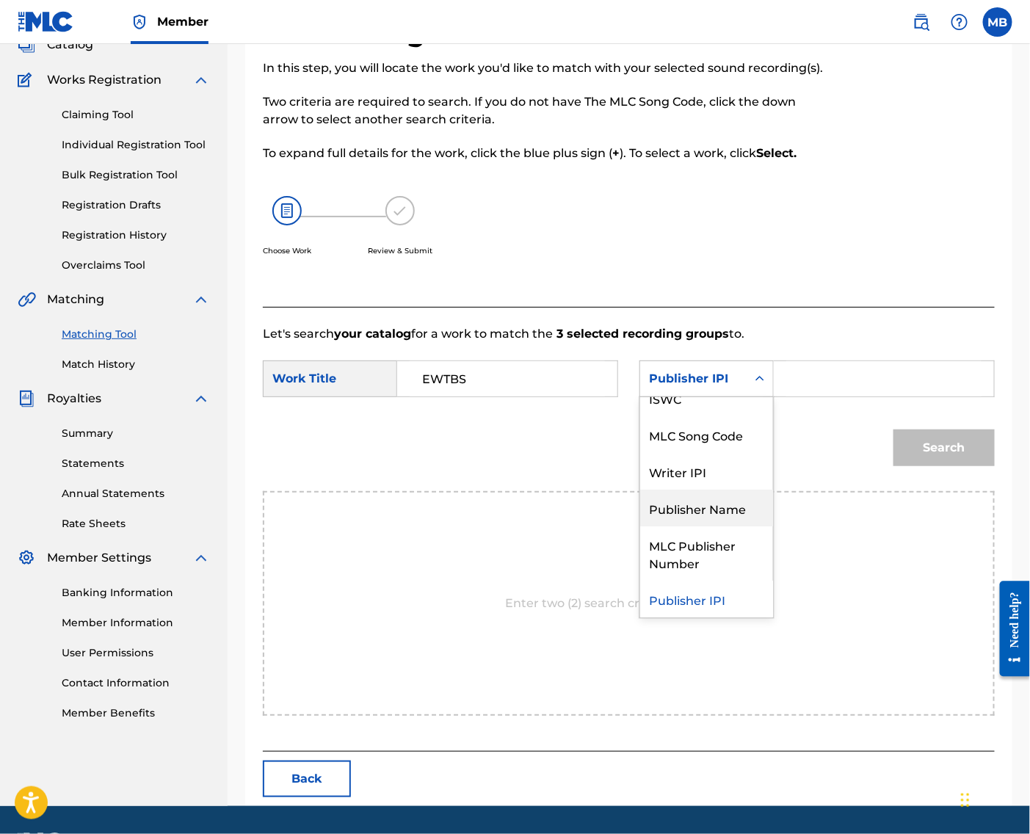
drag, startPoint x: 704, startPoint y: 542, endPoint x: 712, endPoint y: 540, distance: 9.1
click at [704, 527] on div "Publisher Name" at bounding box center [706, 508] width 133 height 37
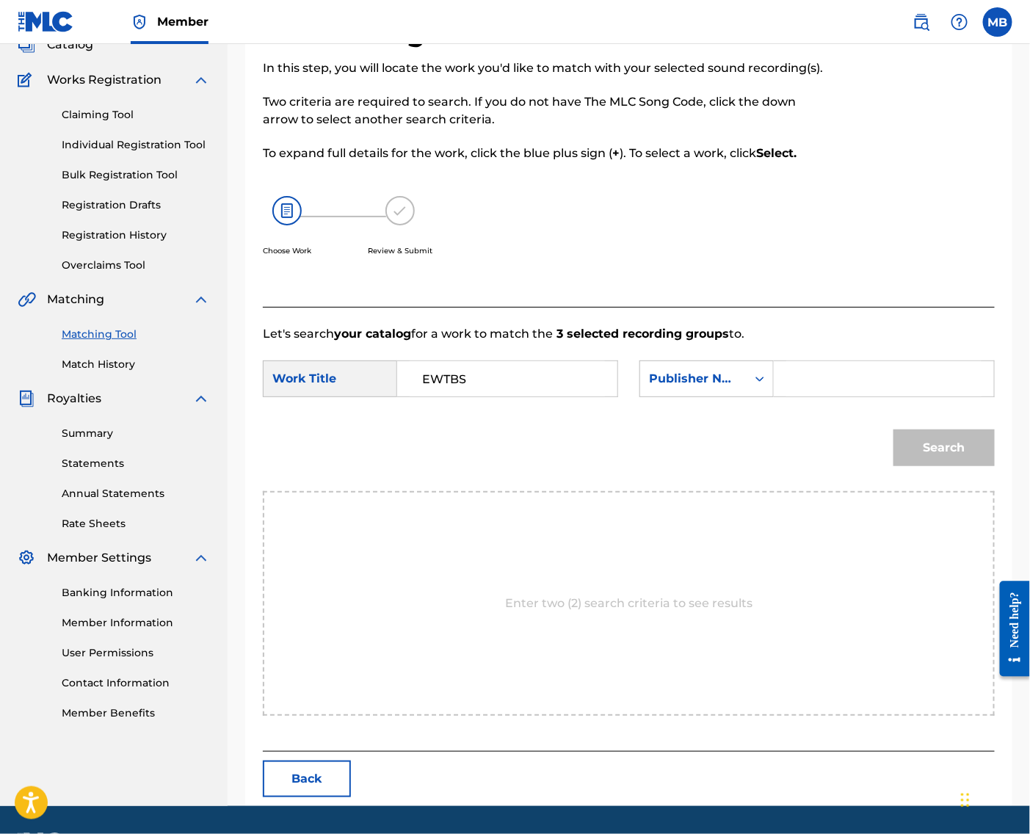
click at [851, 397] on input "Search Form" at bounding box center [884, 378] width 195 height 35
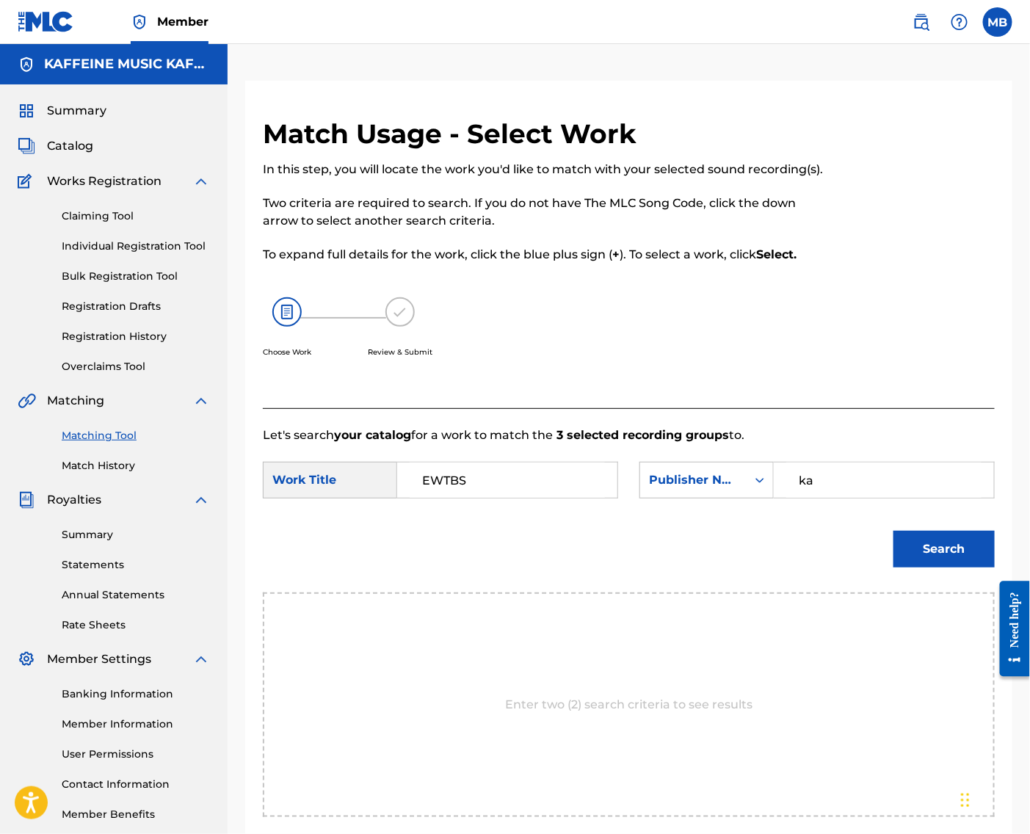
type input "k"
type input "kaf"
click at [939, 568] on button "Search" at bounding box center [944, 549] width 101 height 37
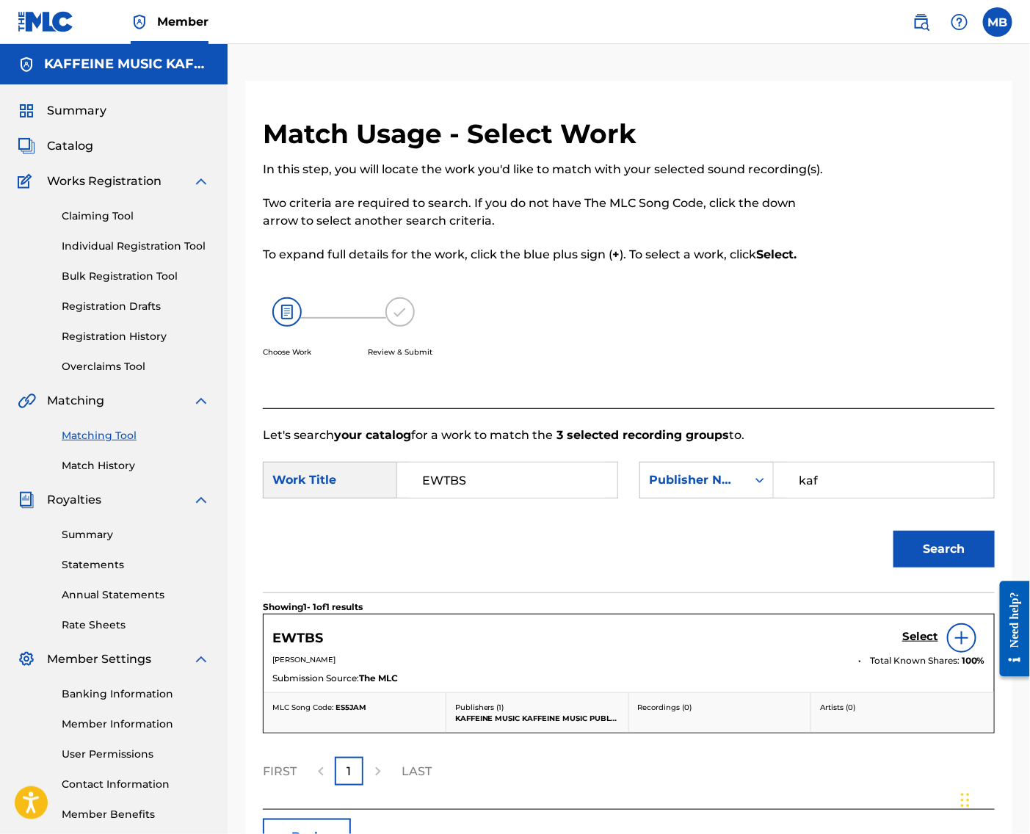
click at [914, 568] on button "Search" at bounding box center [944, 549] width 101 height 37
click at [910, 653] on div "Select" at bounding box center [944, 638] width 83 height 29
click at [909, 644] on h5 "Select" at bounding box center [921, 637] width 36 height 14
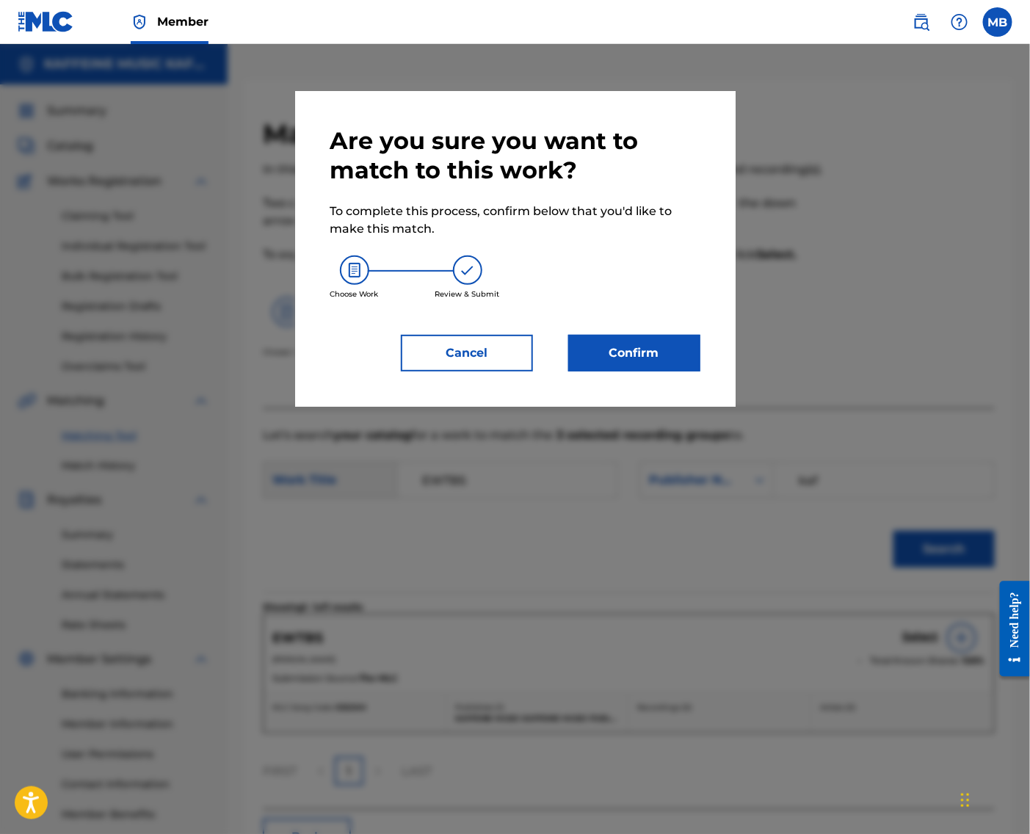
click at [660, 361] on button "Confirm" at bounding box center [634, 353] width 132 height 37
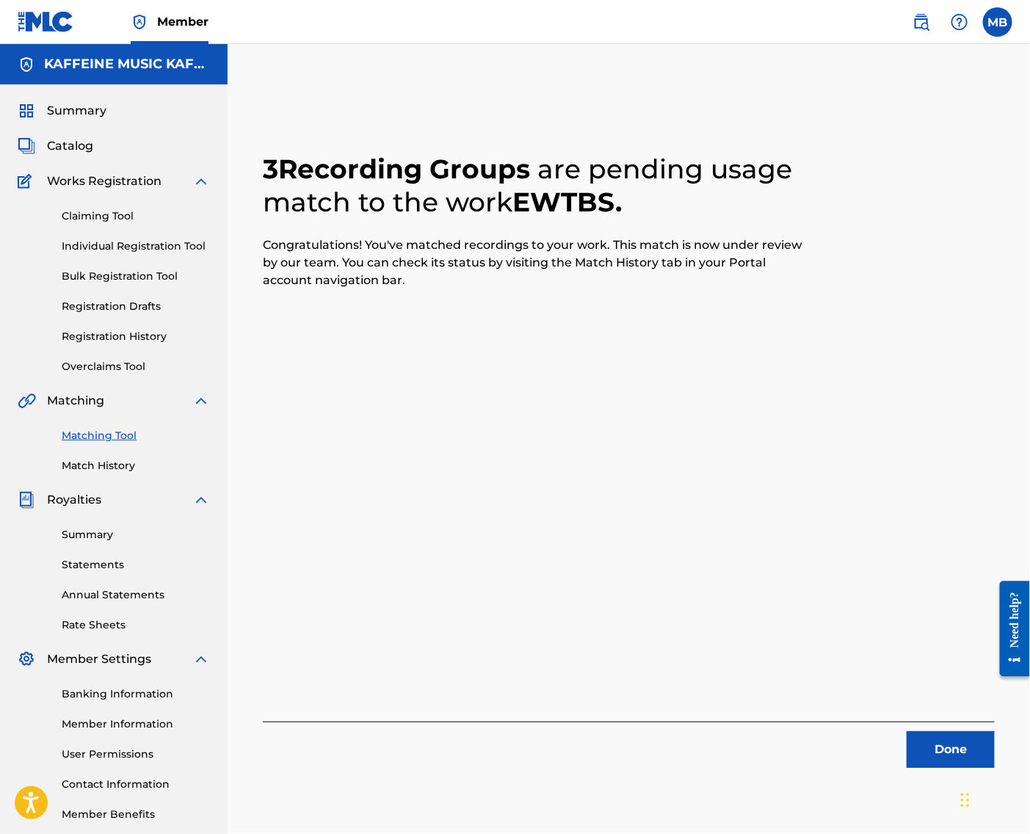
click at [937, 763] on button "Done" at bounding box center [951, 749] width 88 height 37
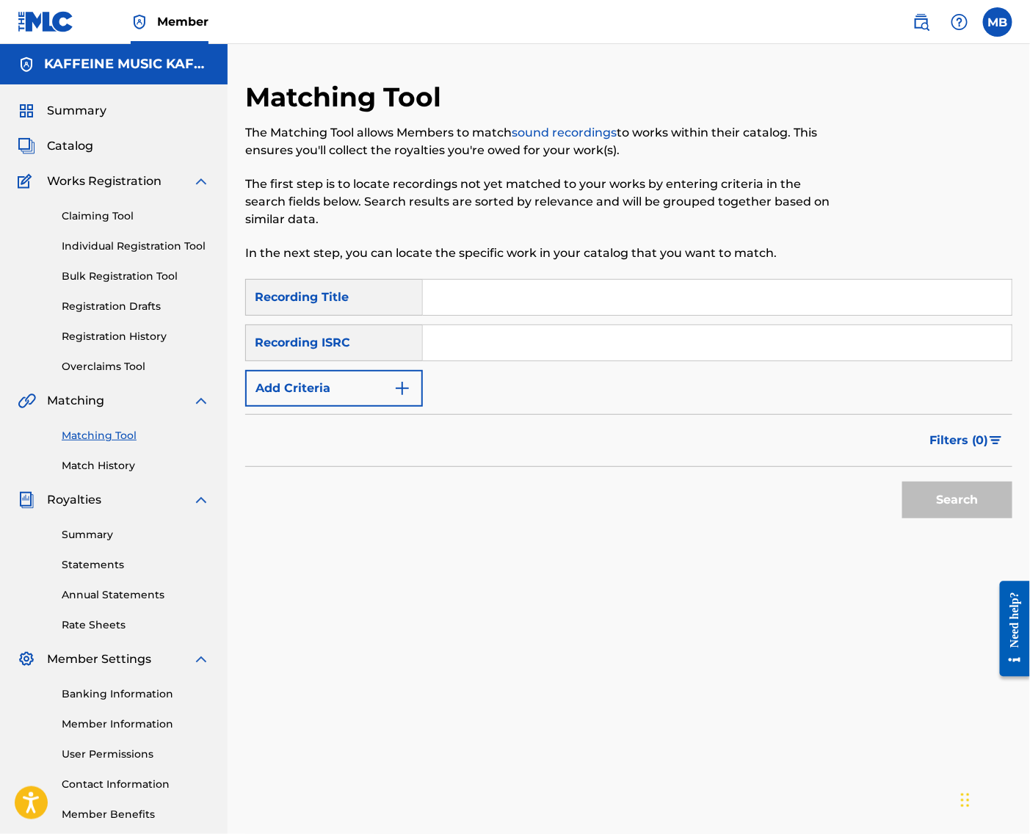
drag, startPoint x: 888, startPoint y: 297, endPoint x: 1002, endPoint y: 320, distance: 116.8
click at [888, 297] on input "Search Form" at bounding box center [717, 297] width 589 height 35
paste input "ALT JOE"
click at [769, 307] on input "Search Form" at bounding box center [717, 297] width 589 height 35
type input "ALT JOE"
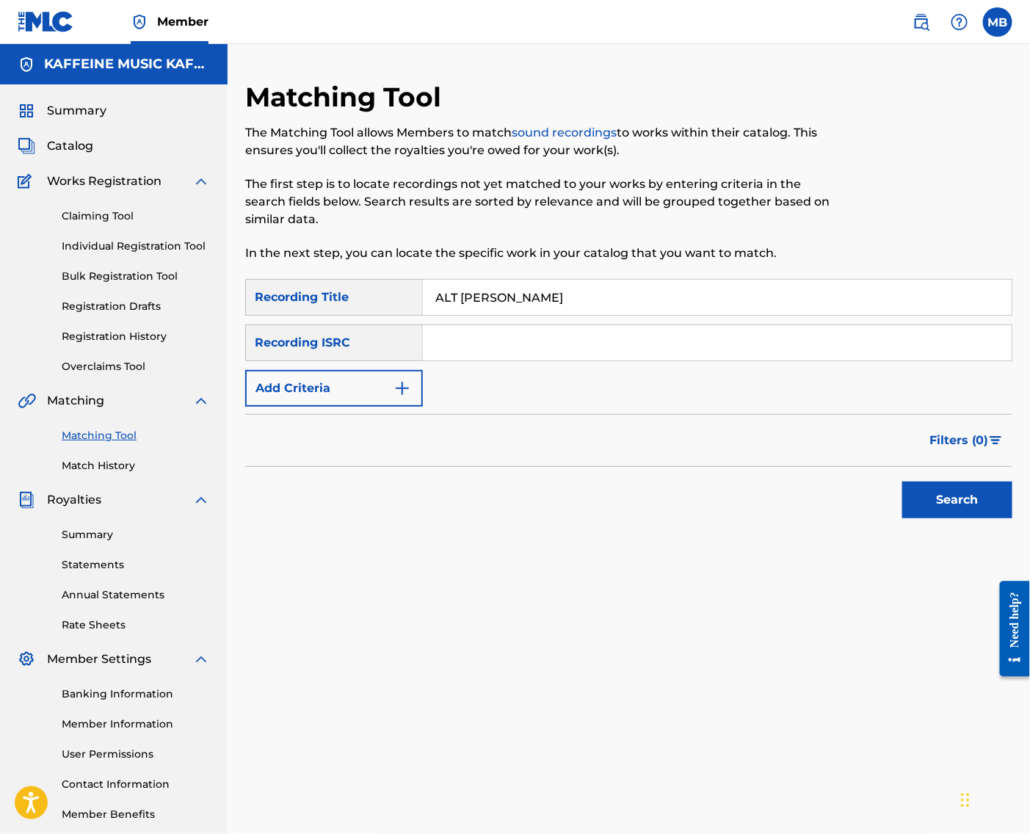
click at [339, 388] on button "Add Criteria" at bounding box center [334, 388] width 178 height 37
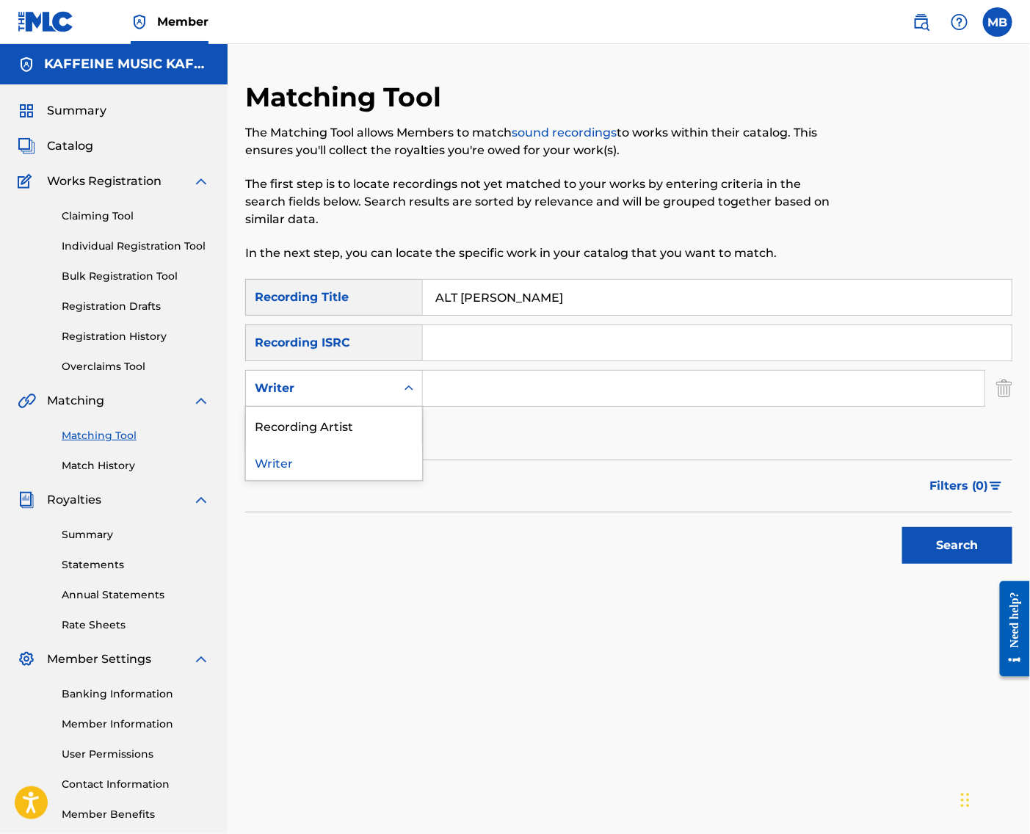
click at [340, 390] on div "Writer" at bounding box center [321, 389] width 150 height 28
click at [408, 420] on div "Recording Artist" at bounding box center [334, 425] width 176 height 37
drag, startPoint x: 478, startPoint y: 422, endPoint x: 488, endPoint y: 412, distance: 14.0
click at [488, 406] on input "Search Form" at bounding box center [704, 388] width 562 height 35
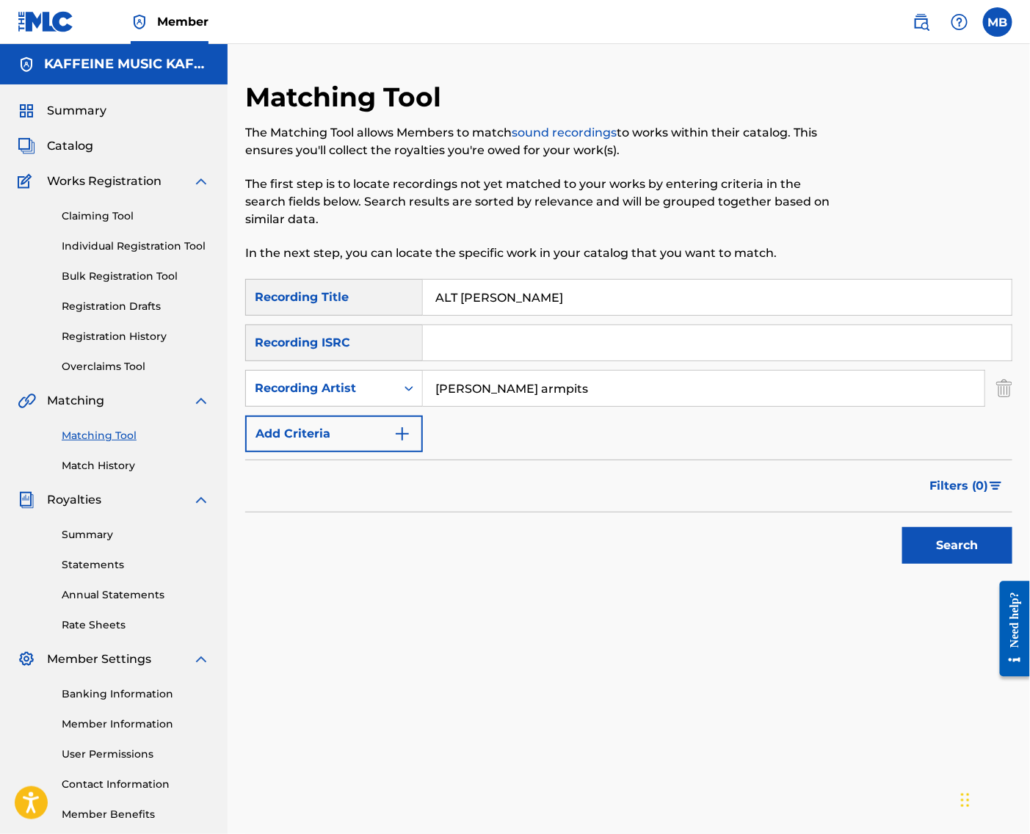
type input "[PERSON_NAME] armpits"
click at [953, 564] on button "Search" at bounding box center [958, 545] width 110 height 37
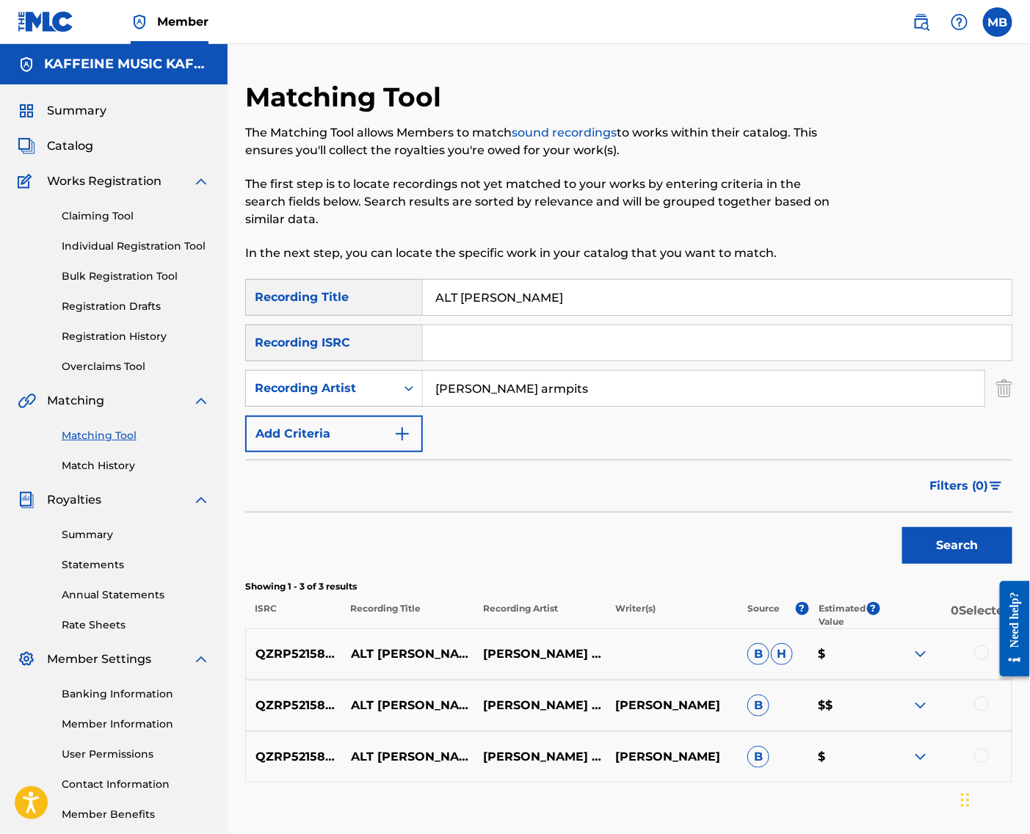
scroll to position [133, 0]
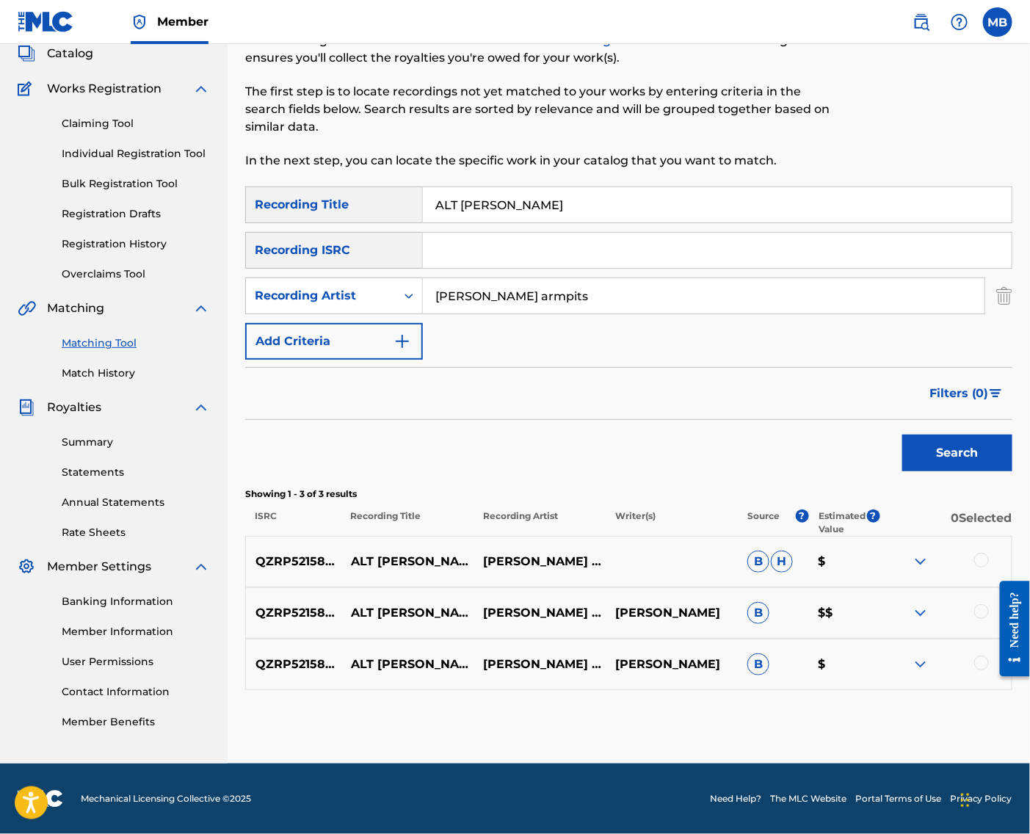
click at [981, 604] on div at bounding box center [982, 611] width 15 height 15
click at [983, 656] on div at bounding box center [982, 663] width 15 height 15
click at [982, 553] on div at bounding box center [982, 560] width 15 height 15
click at [970, 709] on button "Match 3 Groups" at bounding box center [931, 714] width 162 height 37
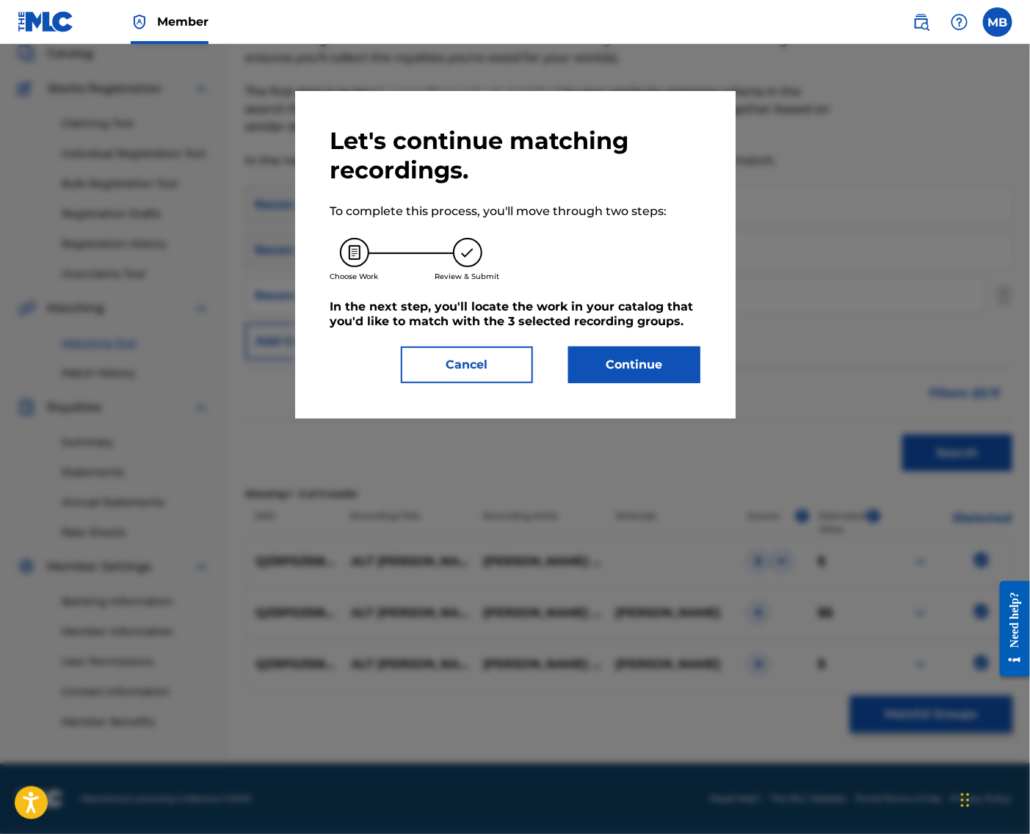
click at [649, 383] on button "Continue" at bounding box center [634, 365] width 132 height 37
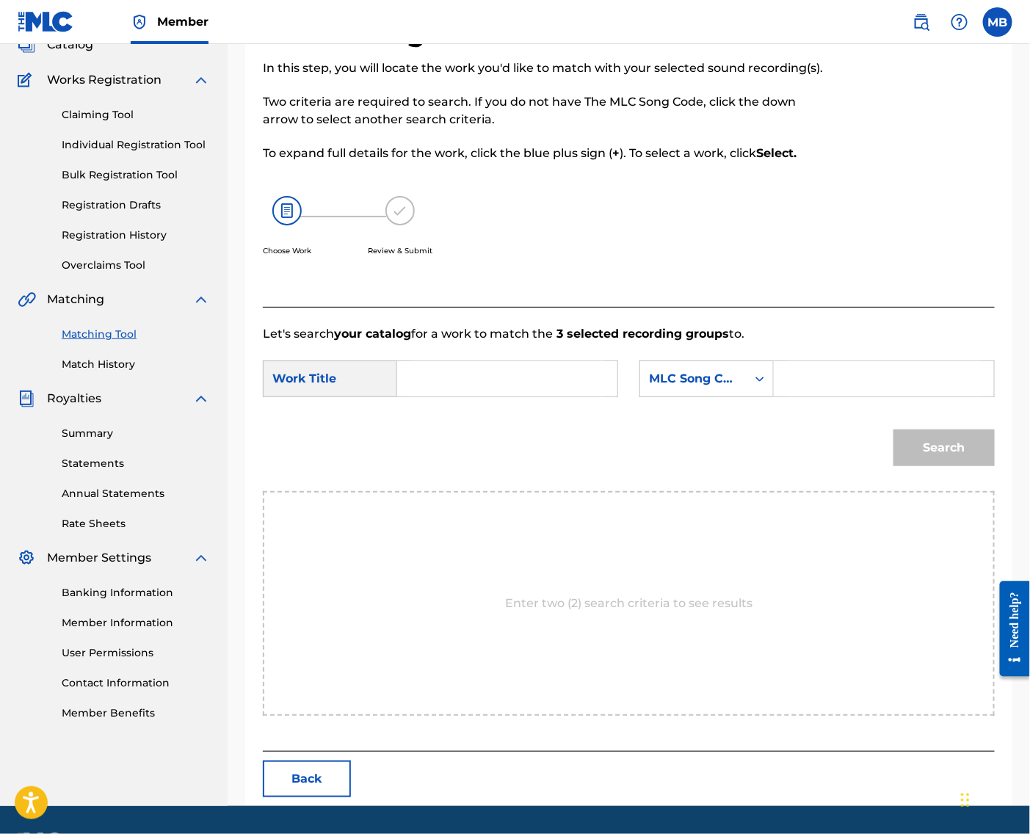
click at [468, 397] on input "Search Form" at bounding box center [507, 378] width 195 height 35
paste input "ALT JOE"
type input "ALT JOE"
click at [693, 388] on div "MLC Song Code" at bounding box center [693, 379] width 89 height 18
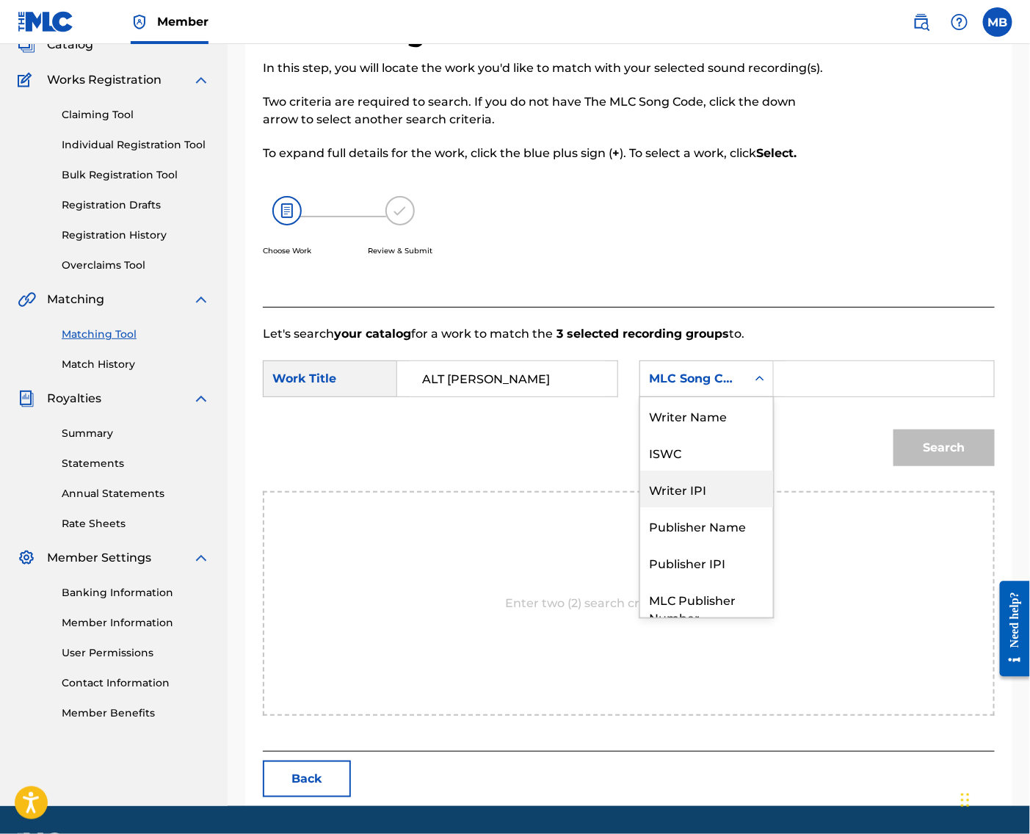
scroll to position [59, 0]
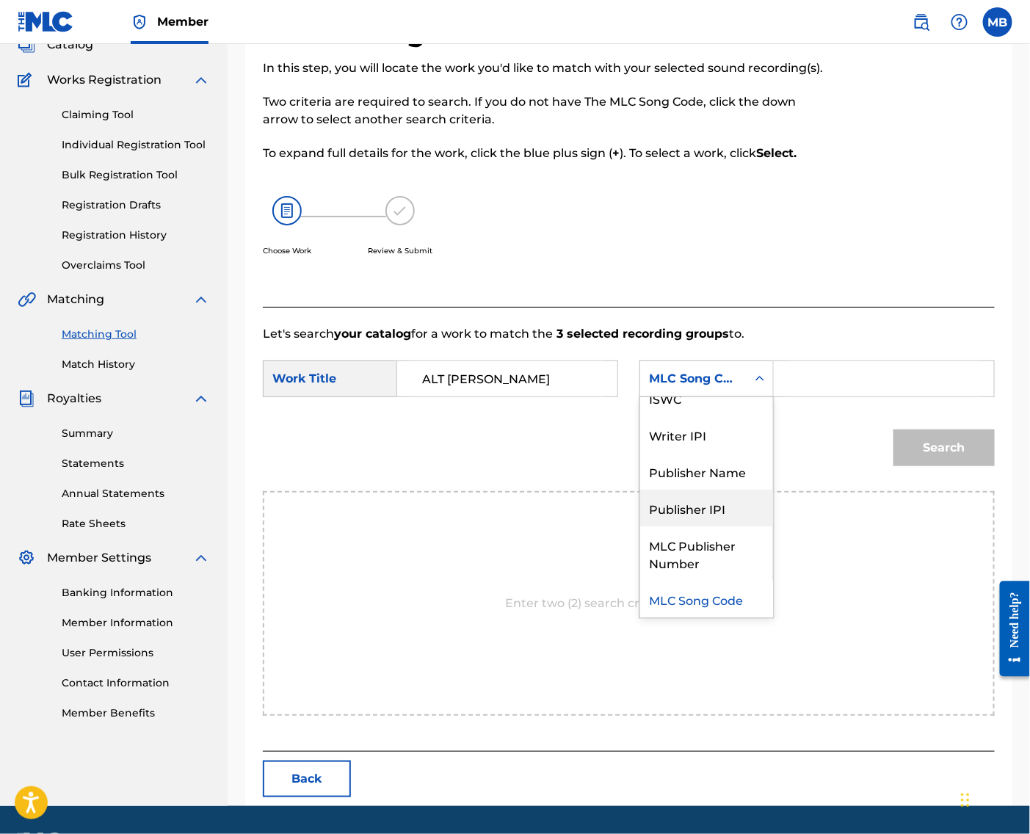
click at [723, 490] on div "Publisher Name" at bounding box center [706, 471] width 133 height 37
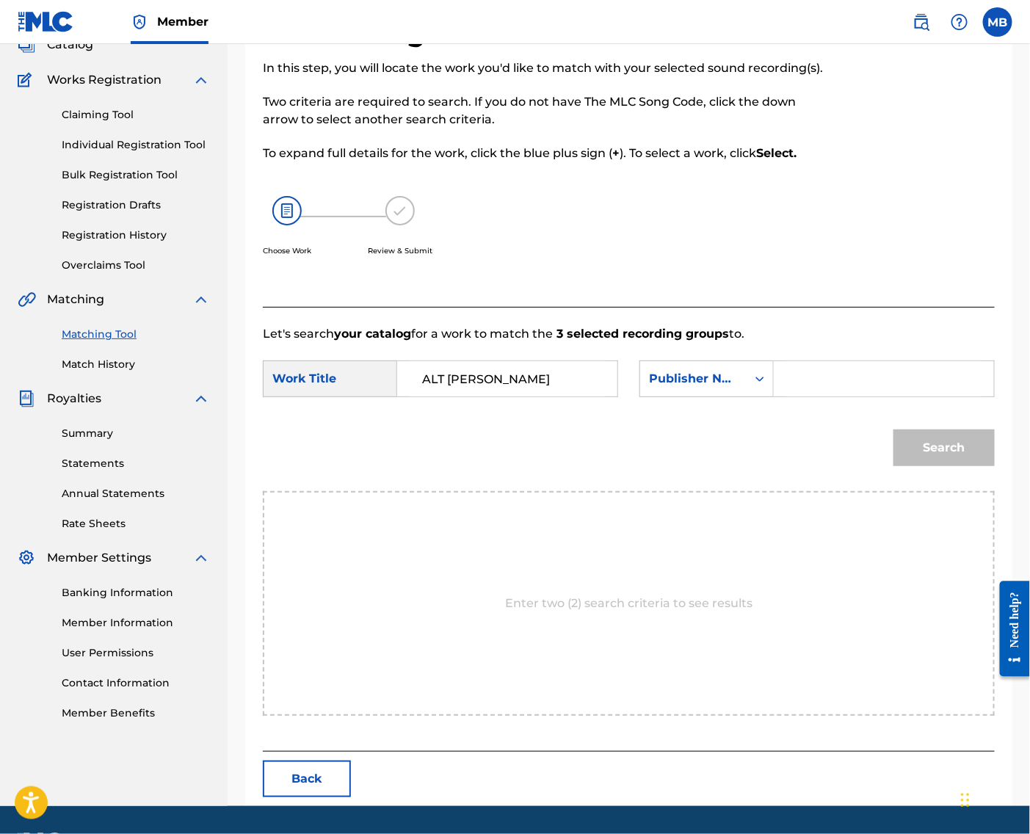
click at [811, 397] on input "Search Form" at bounding box center [884, 378] width 195 height 35
type input "kaf"
click at [939, 466] on button "Search" at bounding box center [944, 448] width 101 height 37
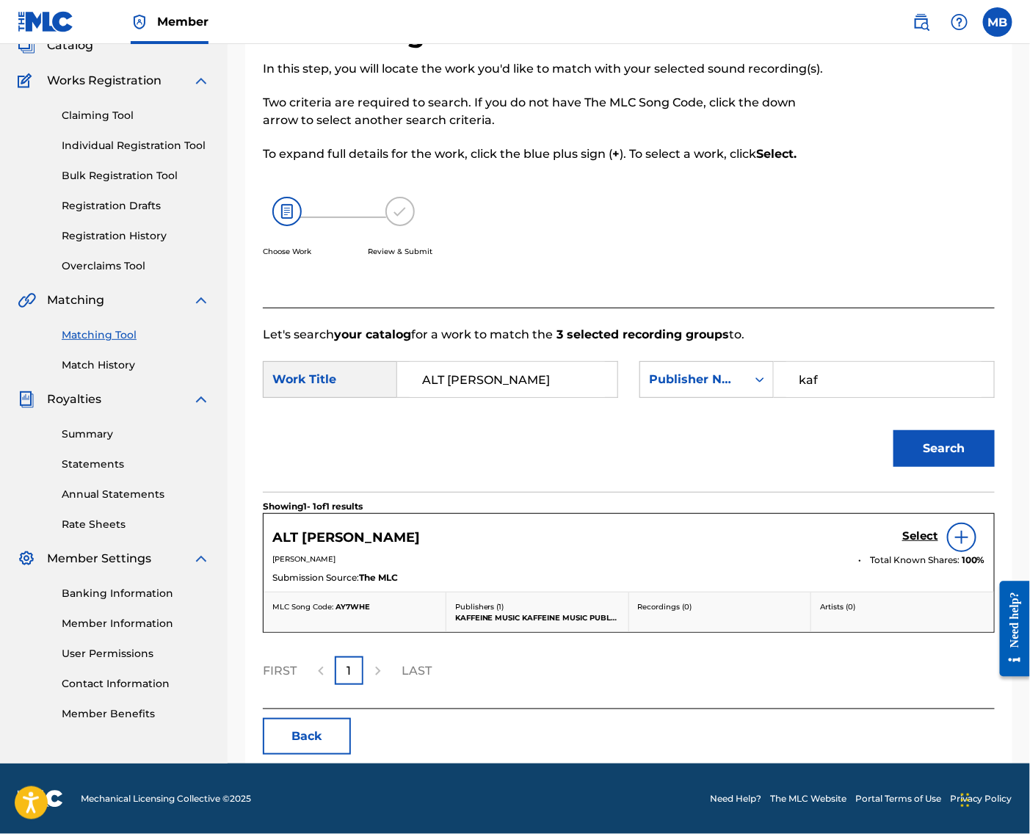
click at [924, 543] on h5 "Select" at bounding box center [921, 537] width 36 height 14
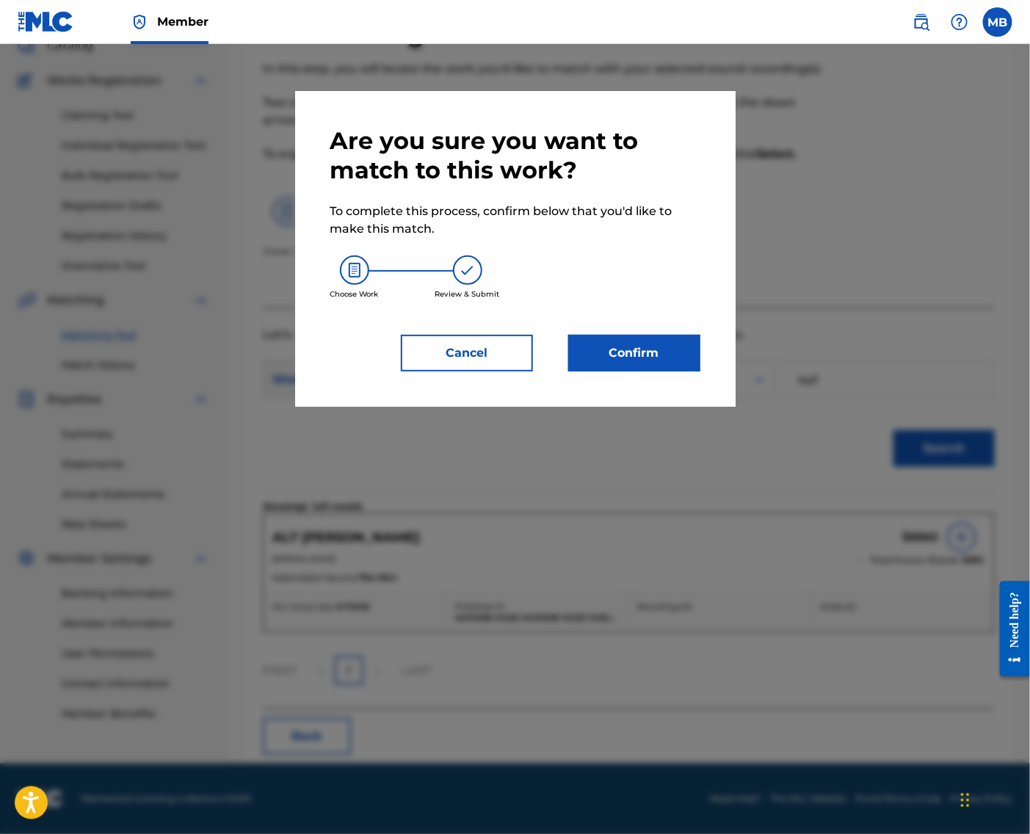
click at [648, 366] on button "Confirm" at bounding box center [634, 353] width 132 height 37
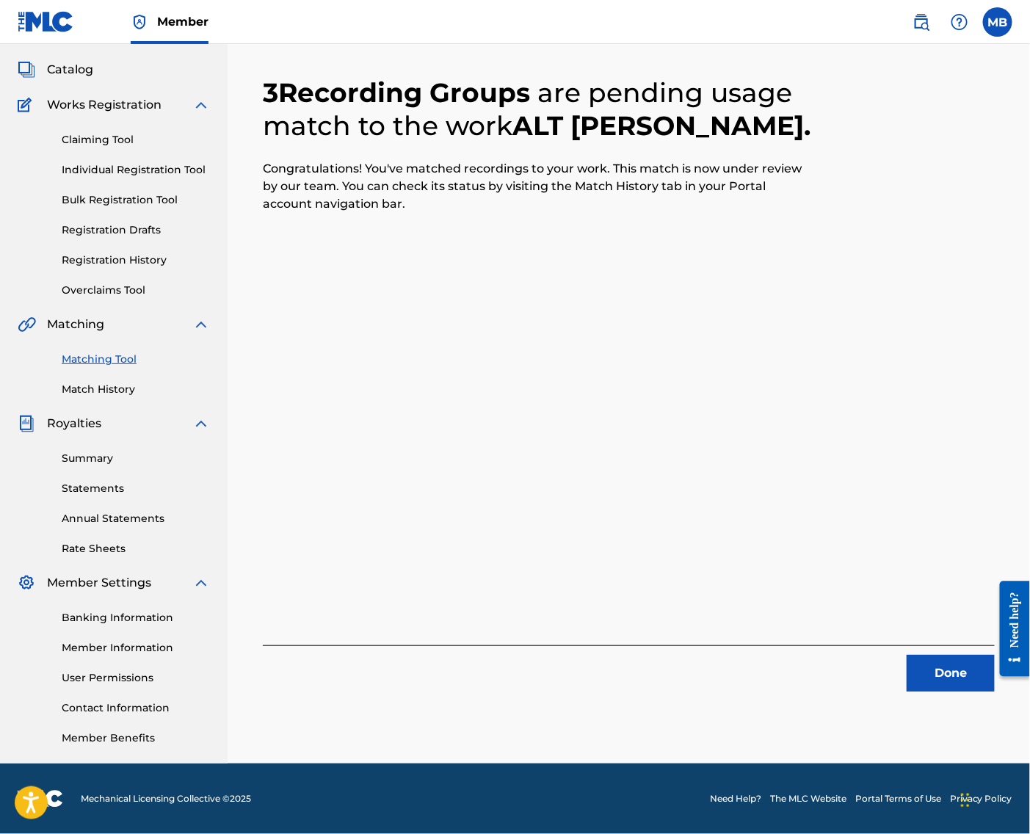
click at [934, 658] on button "Done" at bounding box center [951, 673] width 88 height 37
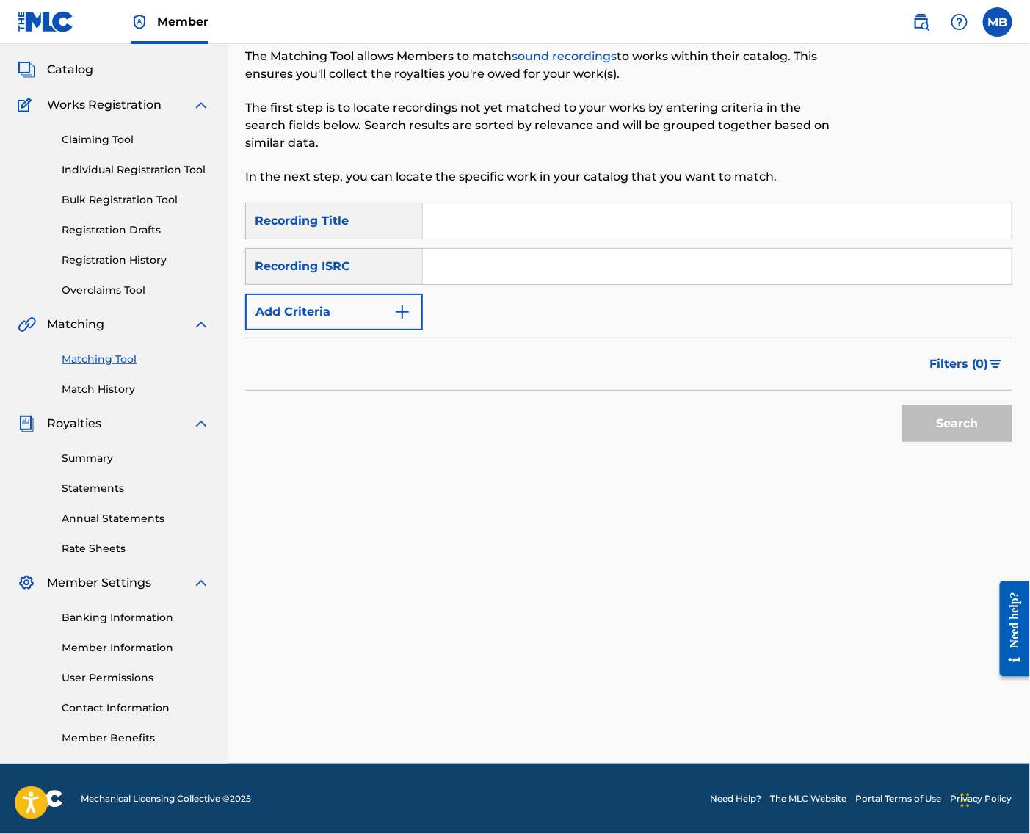
drag, startPoint x: 560, startPoint y: 203, endPoint x: 831, endPoint y: 201, distance: 270.3
click at [560, 204] on input "Search Form" at bounding box center [717, 220] width 589 height 35
click at [552, 213] on input "Search Form" at bounding box center [717, 220] width 589 height 35
paste input "MOMMA IM DYING ALONE"
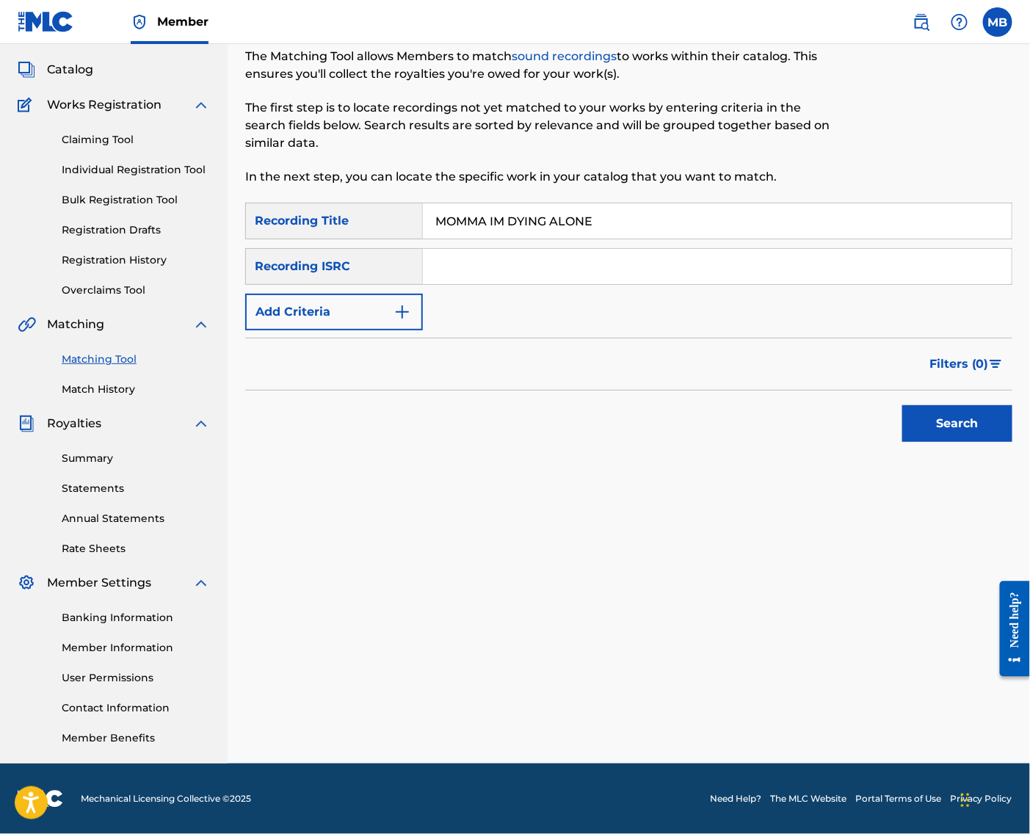
type input "MOMMA IM DYING ALONE"
click at [351, 302] on button "Add Criteria" at bounding box center [334, 312] width 178 height 37
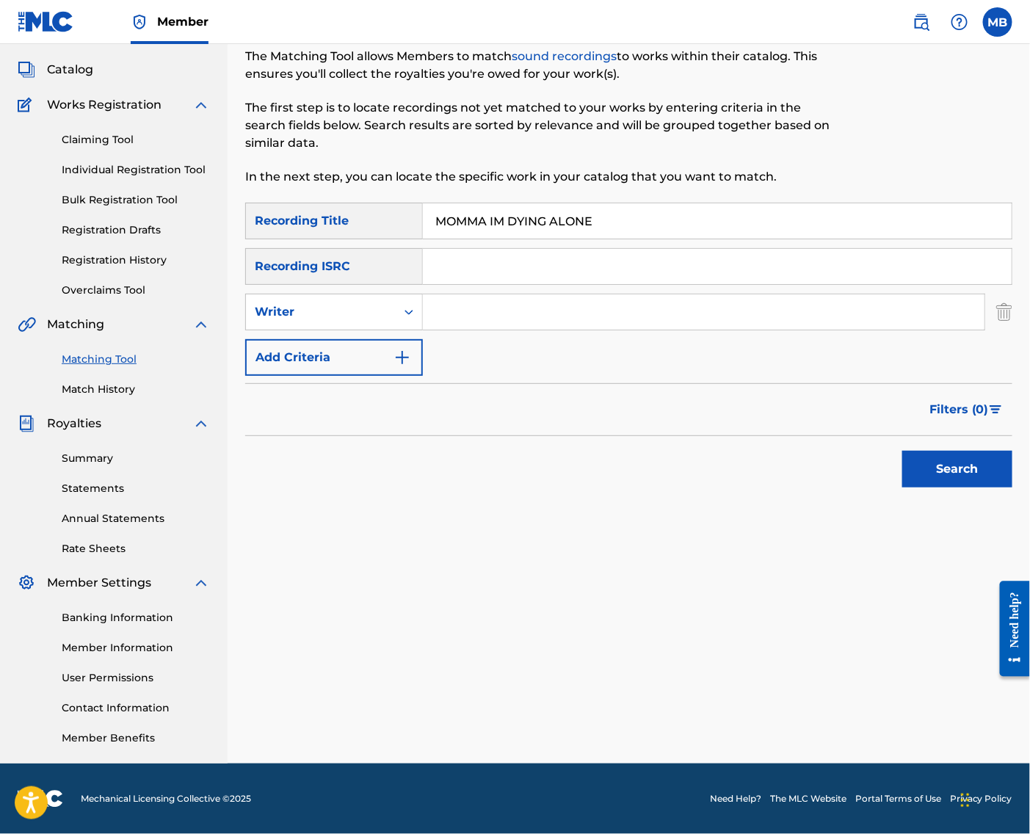
click at [350, 339] on button "Add Criteria" at bounding box center [334, 357] width 178 height 37
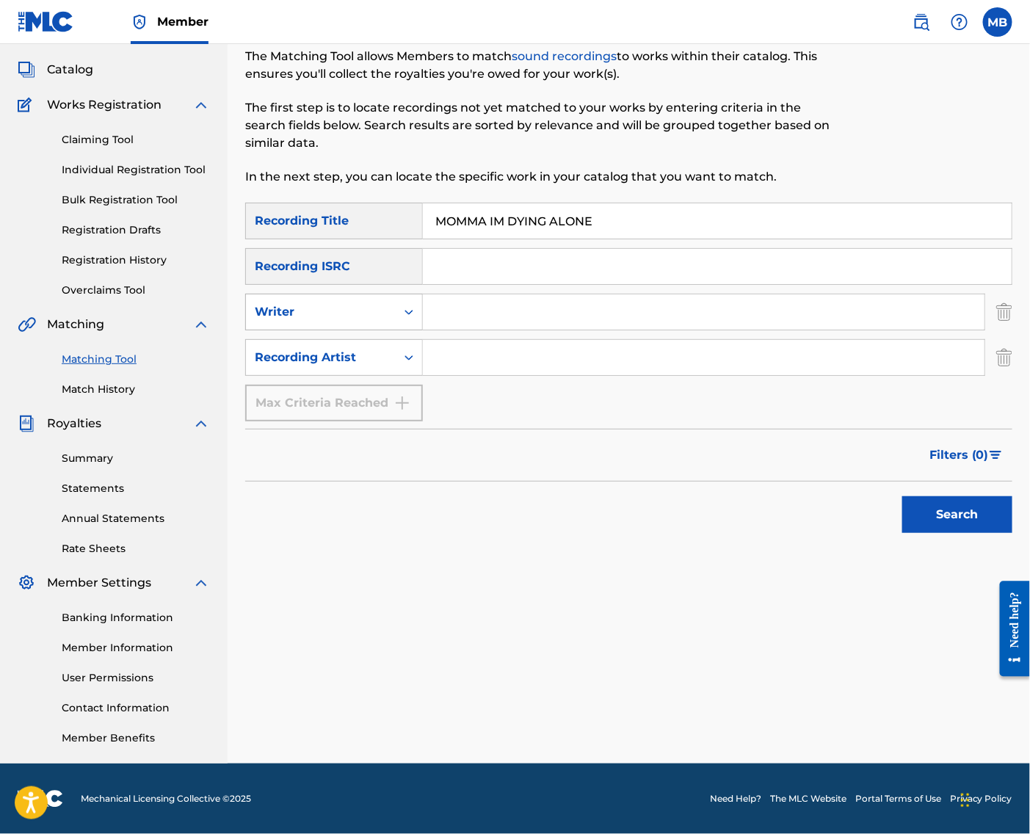
click at [353, 307] on div "Writer" at bounding box center [321, 312] width 132 height 18
click at [466, 344] on input "Search Form" at bounding box center [704, 357] width 562 height 35
click at [473, 350] on input "Search Form" at bounding box center [704, 357] width 562 height 35
type input "[PERSON_NAME] armpits"
click at [953, 513] on button "Search" at bounding box center [958, 514] width 110 height 37
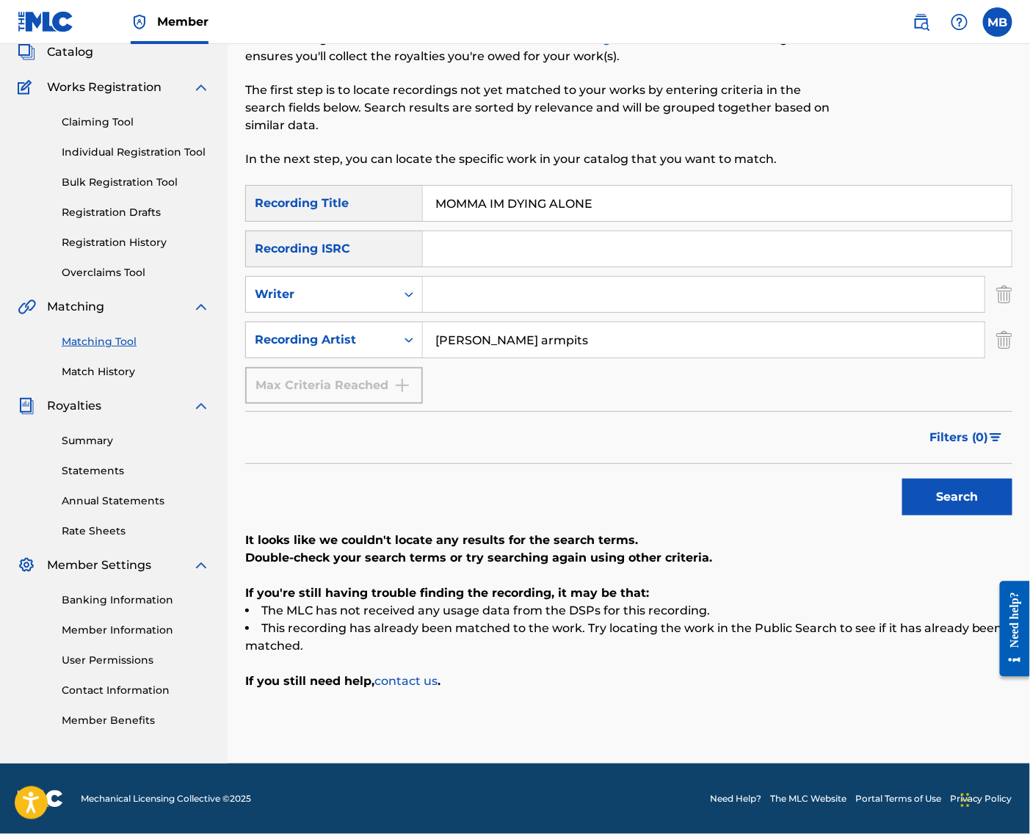
click at [599, 199] on input "MOMMA IM DYING ALONE" at bounding box center [717, 203] width 589 height 35
paste input "GAAHHHHHH"
type input "GAAHHHHHH"
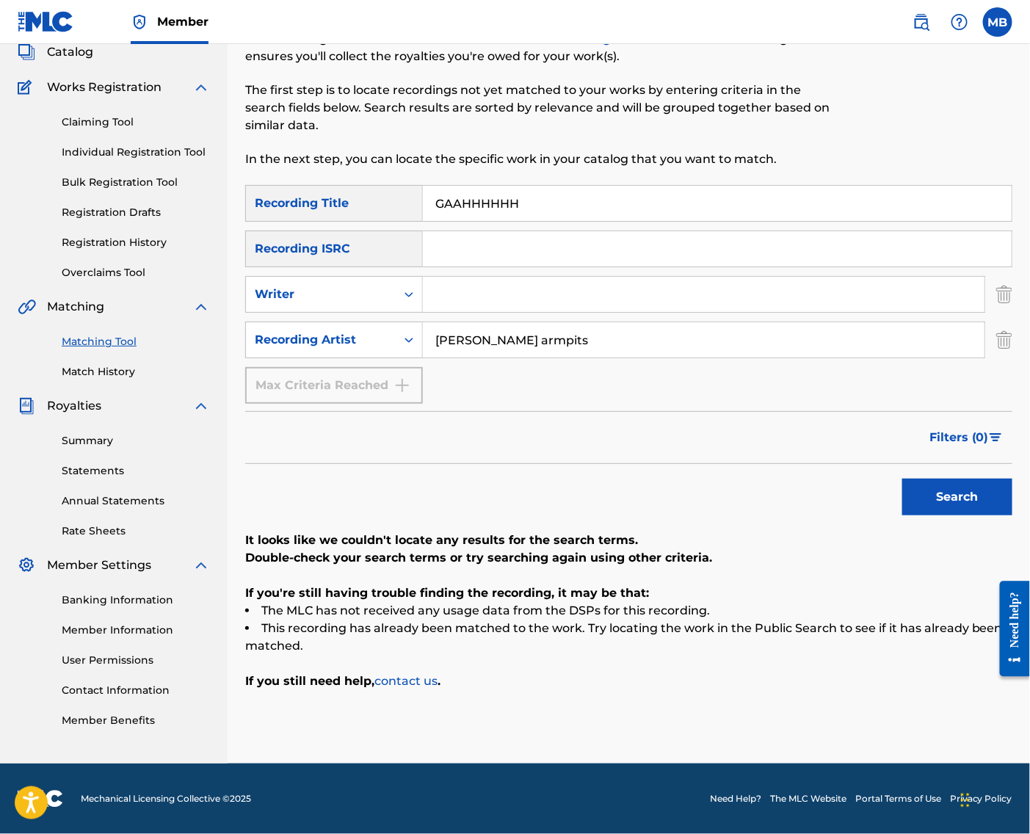
click at [980, 507] on button "Search" at bounding box center [958, 497] width 110 height 37
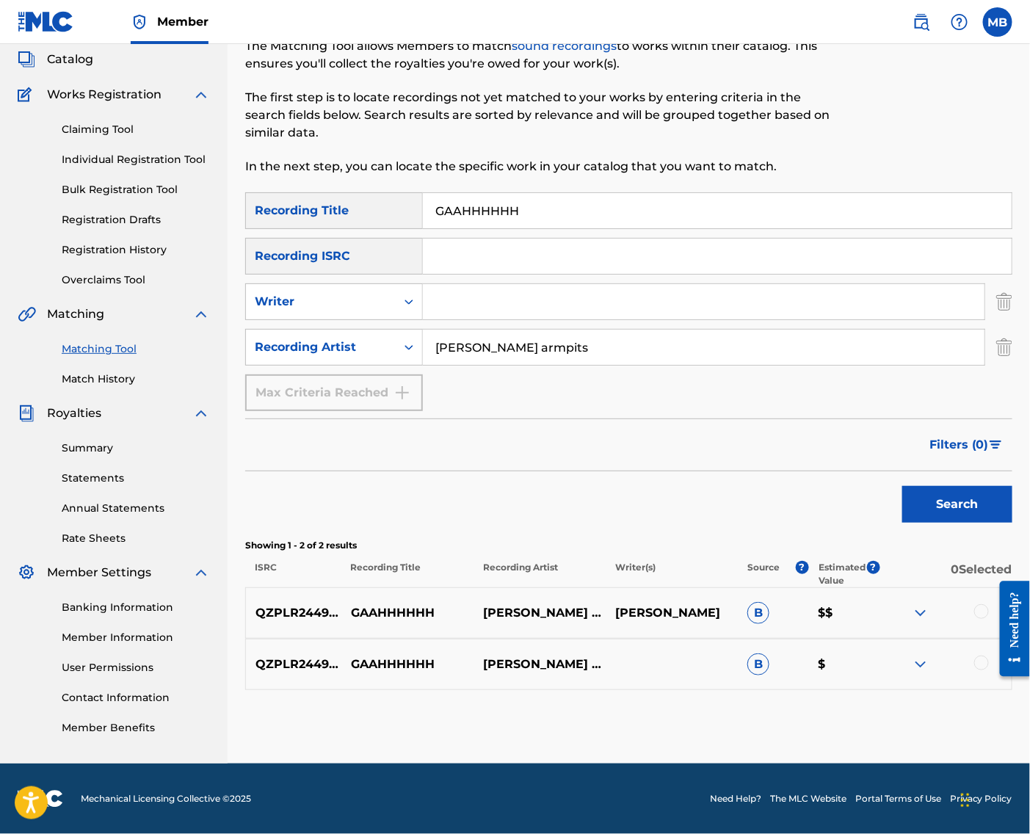
scroll to position [126, 0]
click at [982, 605] on div at bounding box center [982, 611] width 15 height 15
click at [981, 656] on div at bounding box center [982, 663] width 15 height 15
click at [976, 701] on button "Match 2 Groups" at bounding box center [931, 714] width 162 height 37
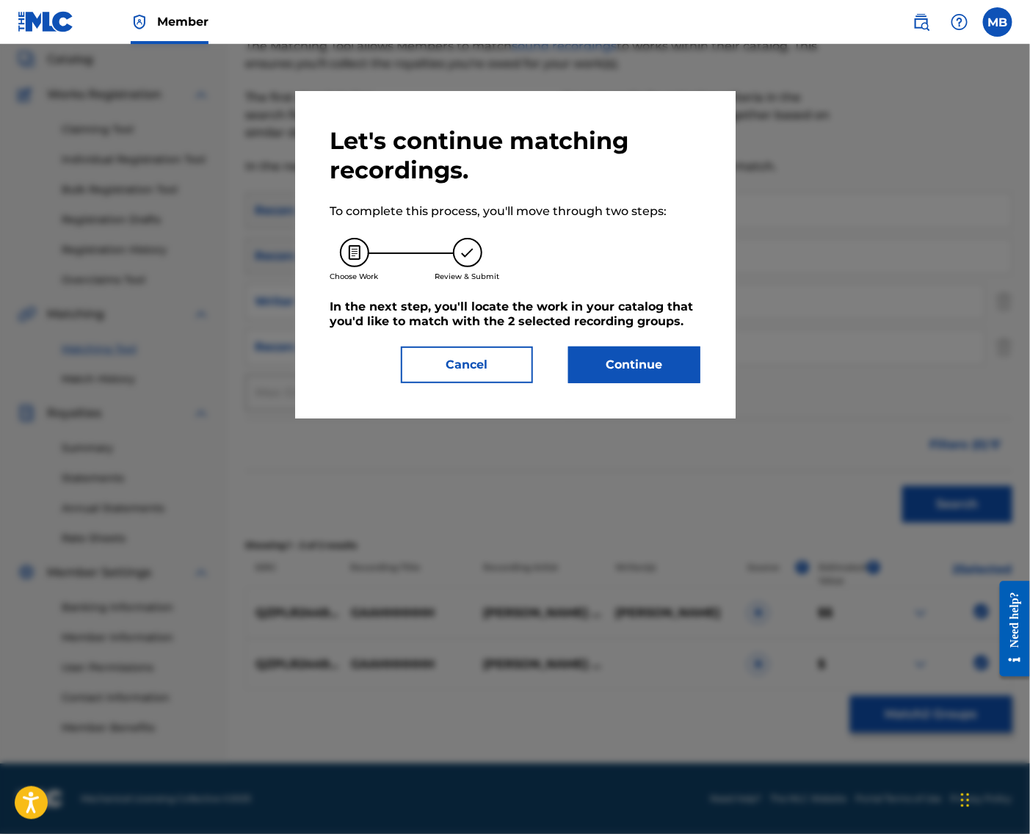
click at [679, 383] on button "Continue" at bounding box center [634, 365] width 132 height 37
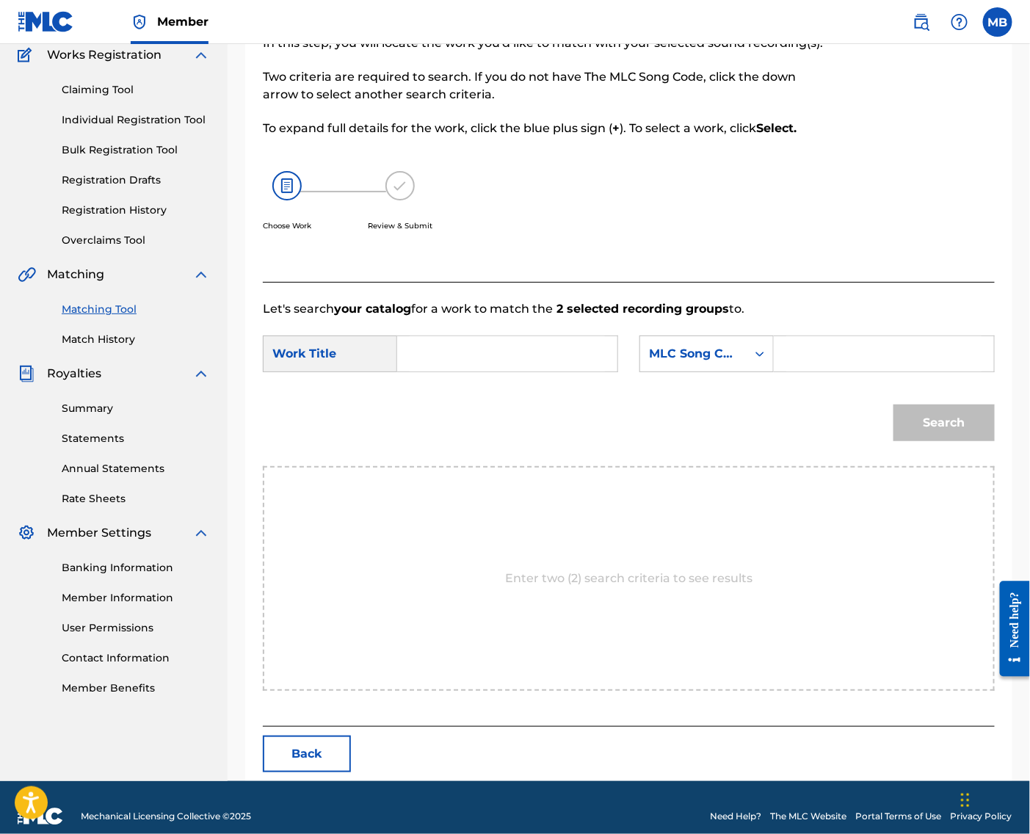
scroll to position [101, 0]
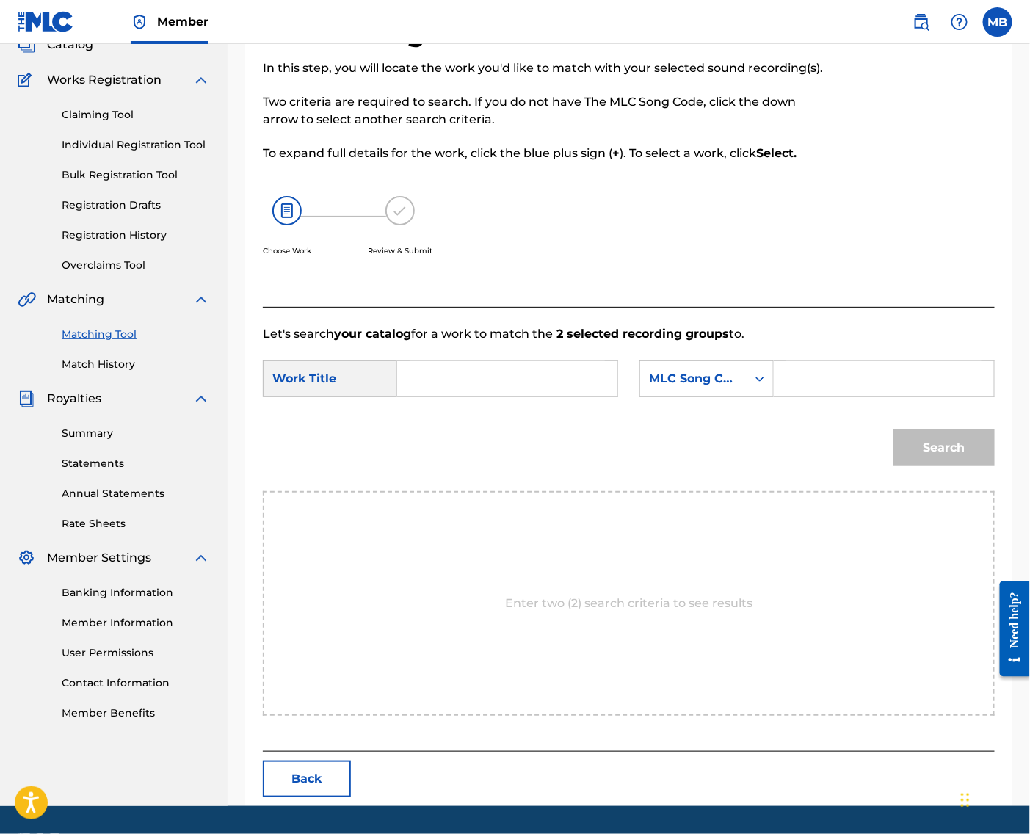
drag, startPoint x: 574, startPoint y: 419, endPoint x: 585, endPoint y: 419, distance: 10.3
click at [575, 397] on input "Search Form" at bounding box center [507, 378] width 195 height 35
paste input "GAAHHHHHH"
type input "GAAHHHHHH"
click at [856, 397] on input "Search Form" at bounding box center [884, 378] width 195 height 35
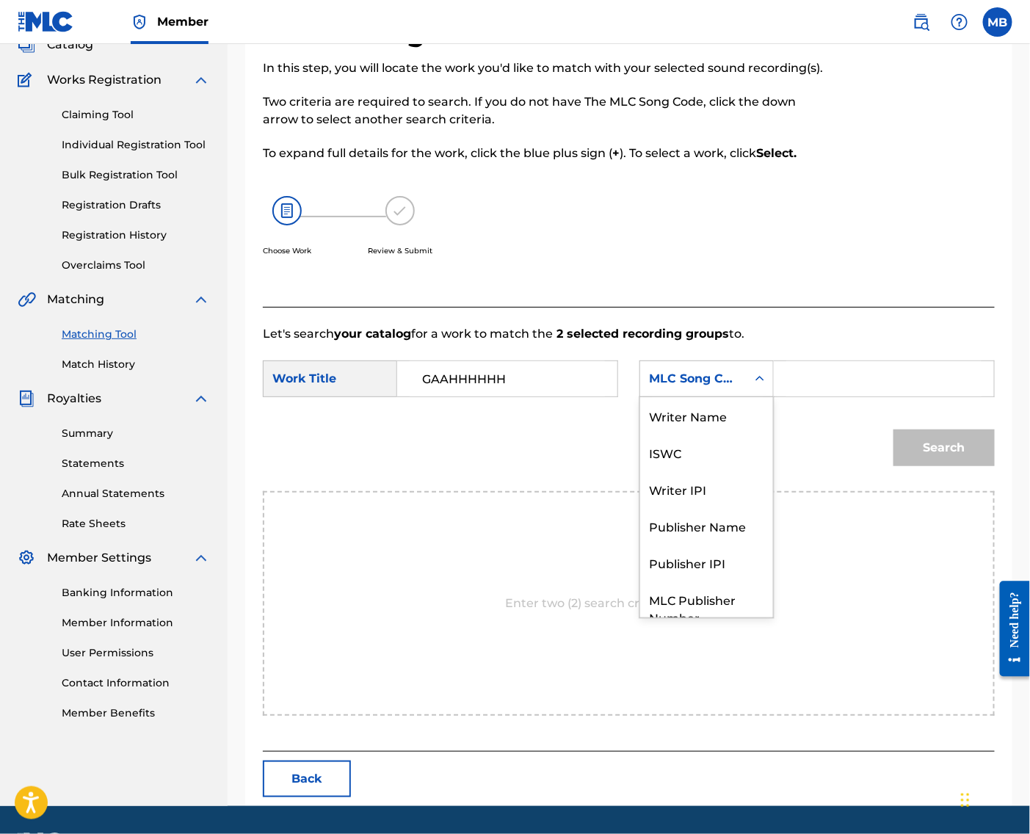
click at [737, 388] on div "MLC Song Code" at bounding box center [693, 379] width 89 height 18
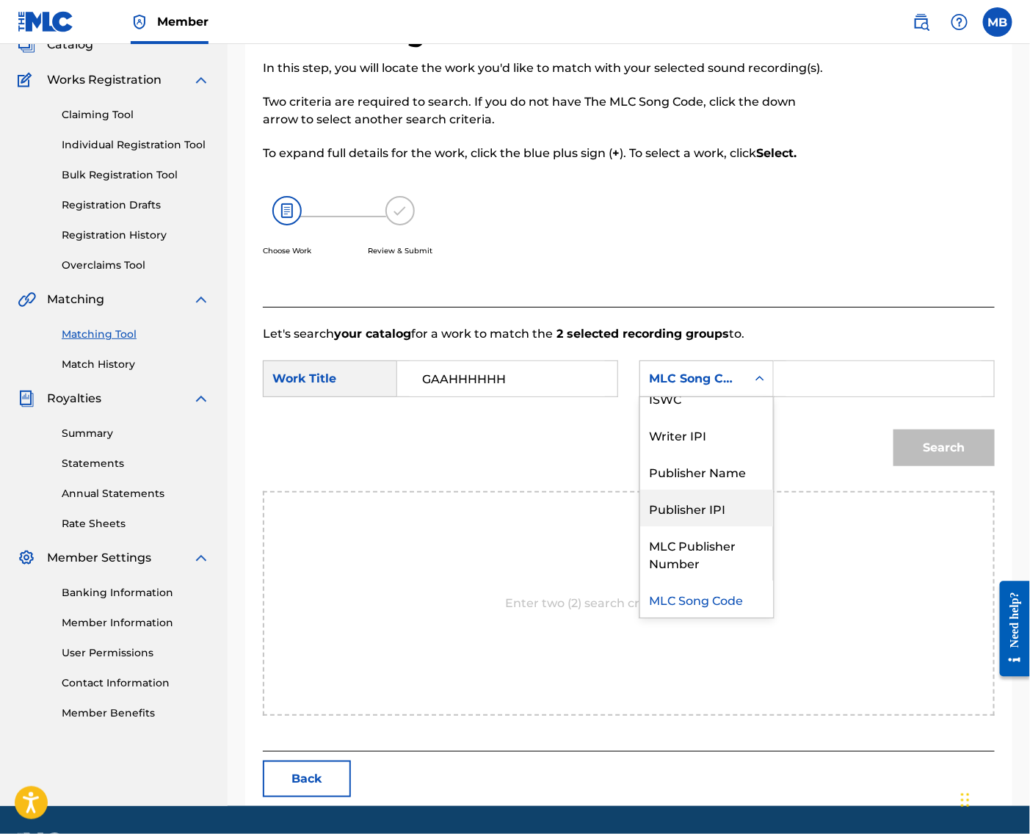
click at [745, 490] on div "Publisher Name" at bounding box center [706, 471] width 133 height 37
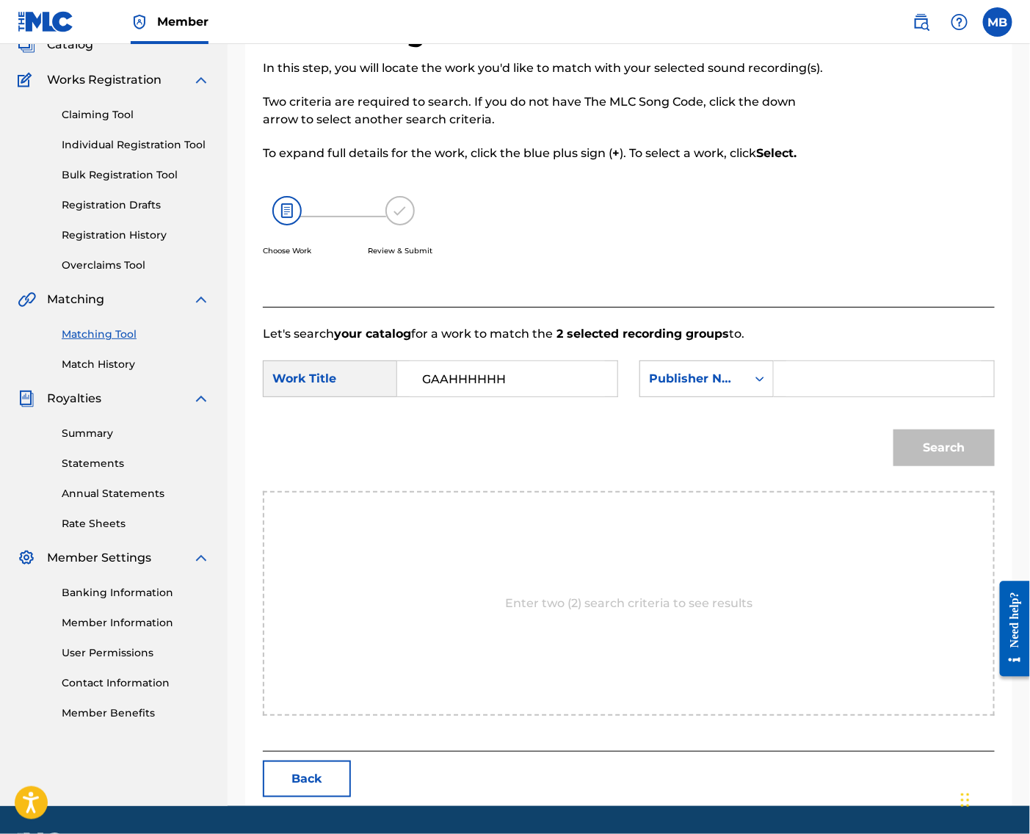
drag, startPoint x: 815, startPoint y: 428, endPoint x: 841, endPoint y: 441, distance: 28.9
click at [815, 397] on input "Search Form" at bounding box center [884, 378] width 195 height 35
type input "kaf"
click at [939, 466] on button "Search" at bounding box center [944, 448] width 101 height 37
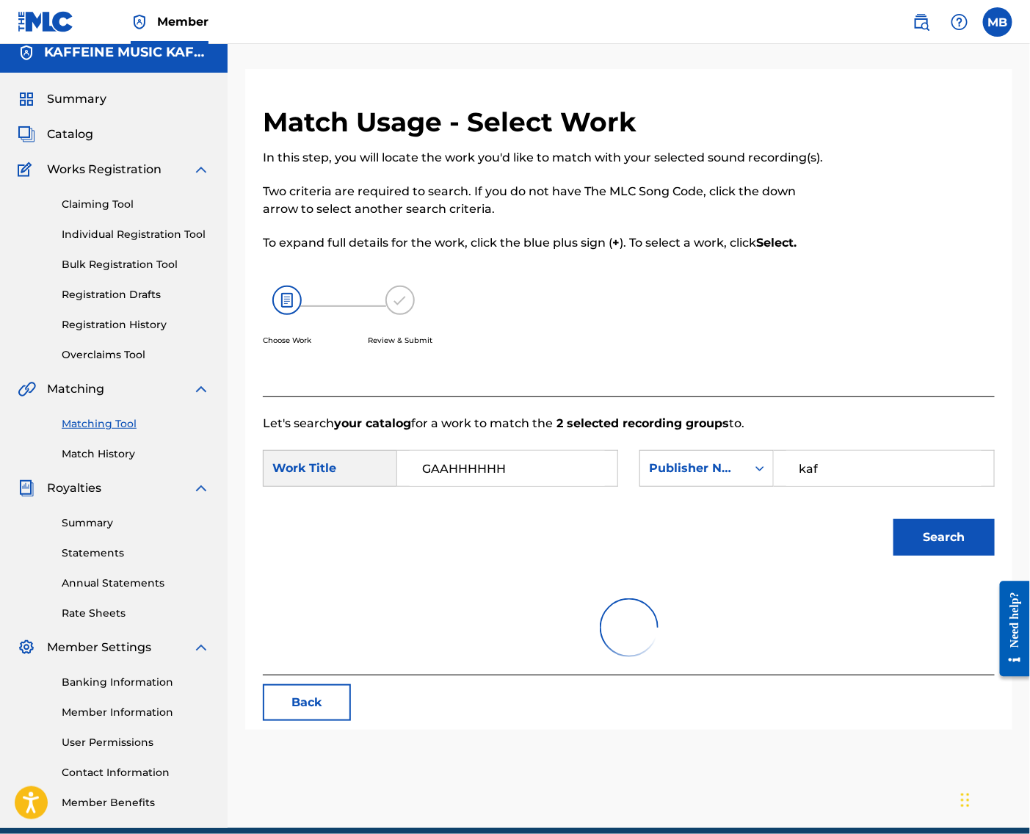
scroll to position [0, 0]
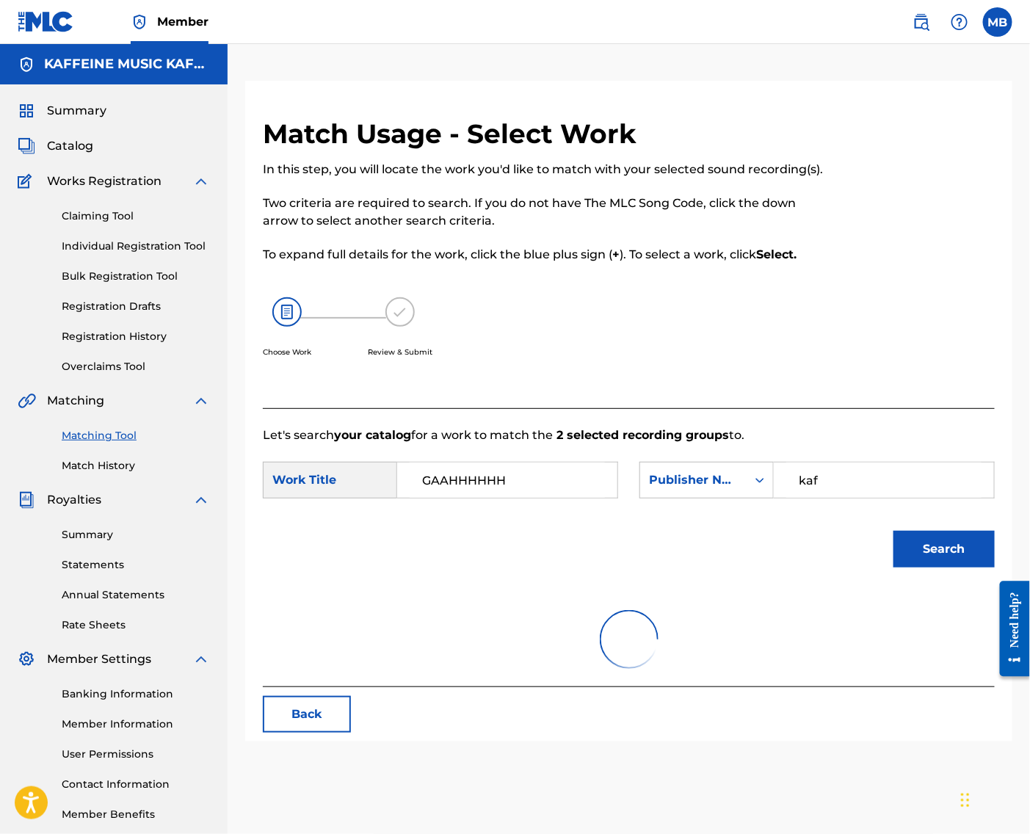
drag, startPoint x: 834, startPoint y: 0, endPoint x: 825, endPoint y: -23, distance: 24.4
click at [825, 0] on html "Accessibility Screen-Reader Guide, Feedback, and Issue Reporting | New window M…" at bounding box center [515, 417] width 1030 height 834
click at [742, 68] on div "Match Usage - Select Work In this step, you will locate the work you'd like to …" at bounding box center [629, 442] width 803 height 796
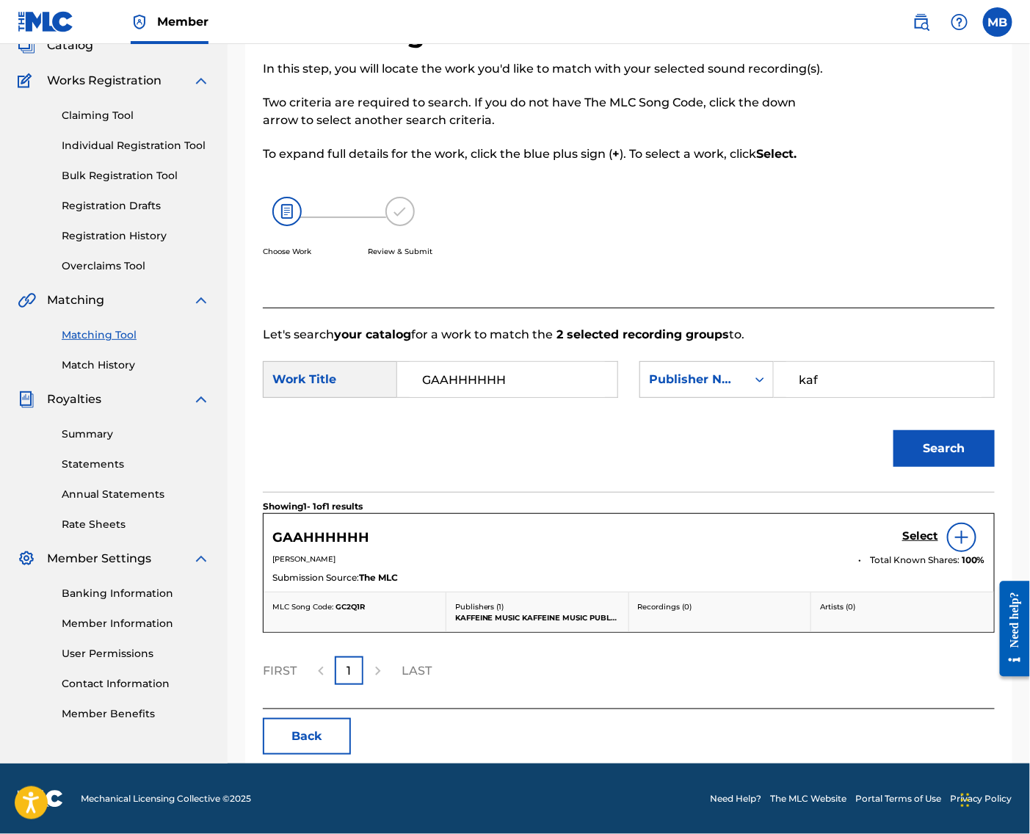
click at [909, 543] on h5 "Select" at bounding box center [921, 537] width 36 height 14
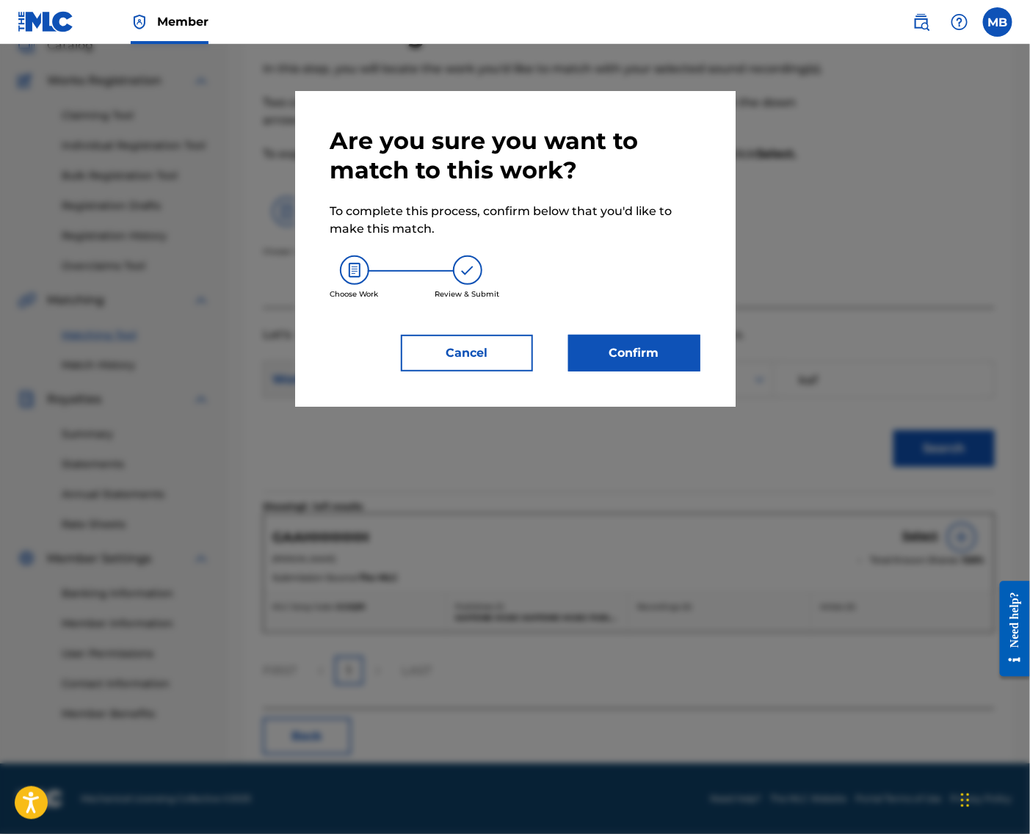
click at [668, 346] on button "Confirm" at bounding box center [634, 353] width 132 height 37
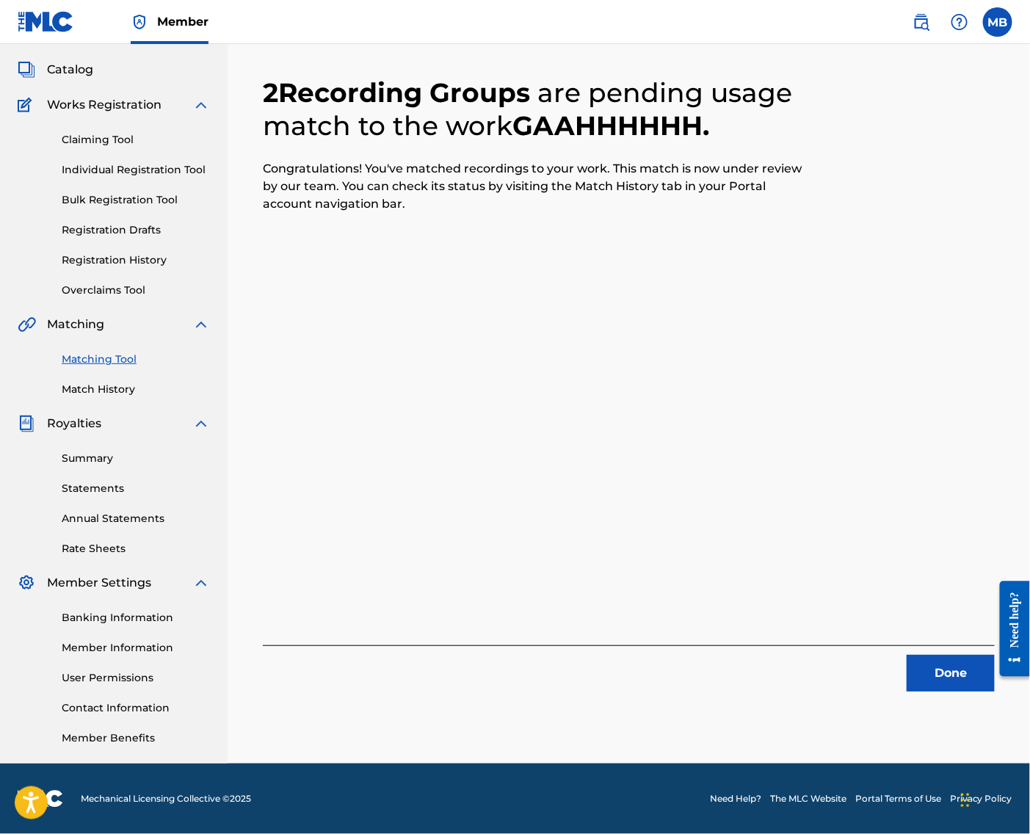
click at [618, 308] on div "2 Recording Groups are pending usage match to the work GAAHHHHHH . Congratulati…" at bounding box center [629, 366] width 732 height 651
click at [907, 655] on button "Done" at bounding box center [951, 673] width 88 height 37
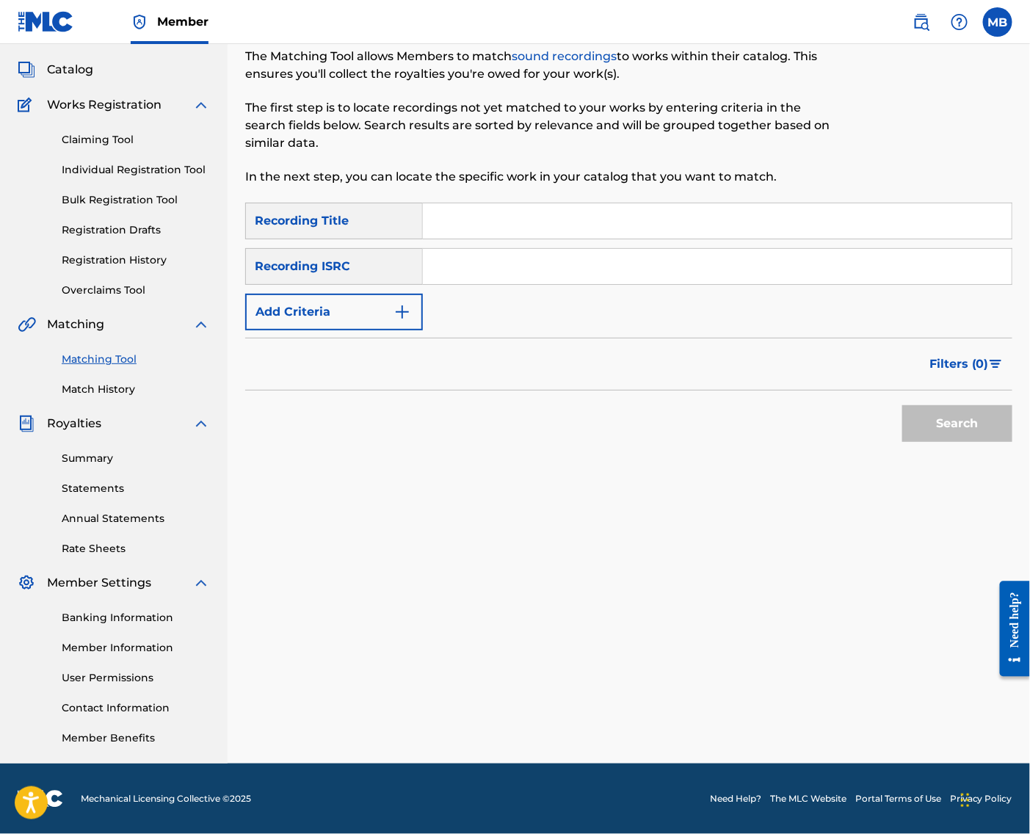
click at [507, 213] on input "Search Form" at bounding box center [717, 220] width 589 height 35
click at [698, 205] on input "Search Form" at bounding box center [717, 220] width 589 height 35
paste input "HARVEYS BALLS"
type input "HARVEYS BALLS"
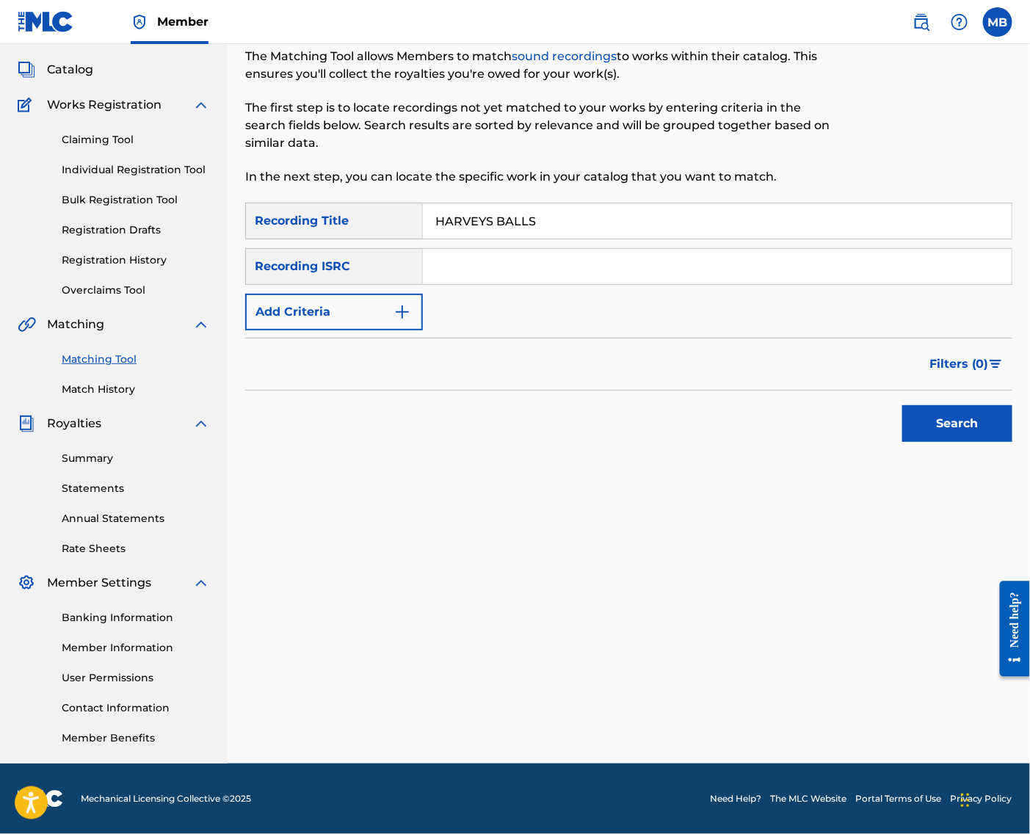
click at [408, 273] on div "SearchWithCriteria0c9adf5b-26ed-4ed6-afa0-4979ddb8e5b8 Recording Title HARVEYS …" at bounding box center [628, 267] width 767 height 128
click at [413, 305] on button "Add Criteria" at bounding box center [334, 312] width 178 height 37
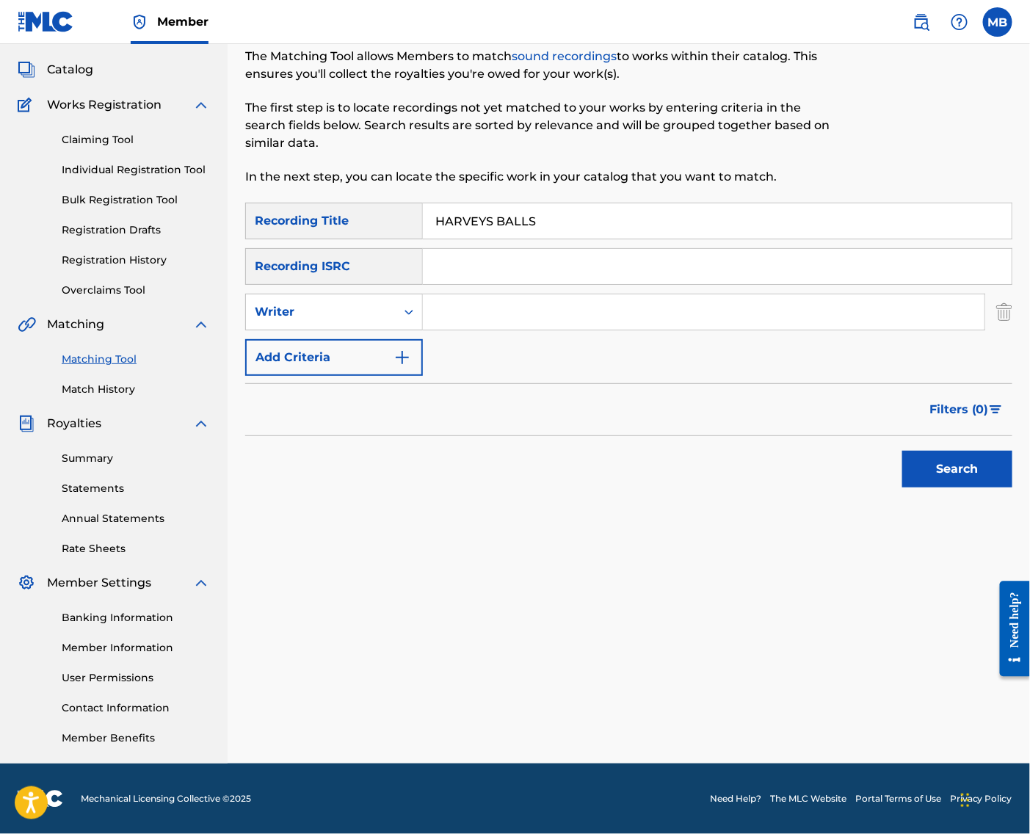
click at [390, 319] on div "SearchWithCriteria0c9adf5b-26ed-4ed6-afa0-4979ddb8e5b8 Recording Title HARVEYS …" at bounding box center [628, 289] width 767 height 173
click at [387, 306] on div "Writer" at bounding box center [321, 312] width 132 height 18
click at [396, 336] on div "Recording Artist" at bounding box center [334, 348] width 176 height 37
click at [477, 306] on input "Search Form" at bounding box center [704, 311] width 562 height 35
type input "[PERSON_NAME] armpits"
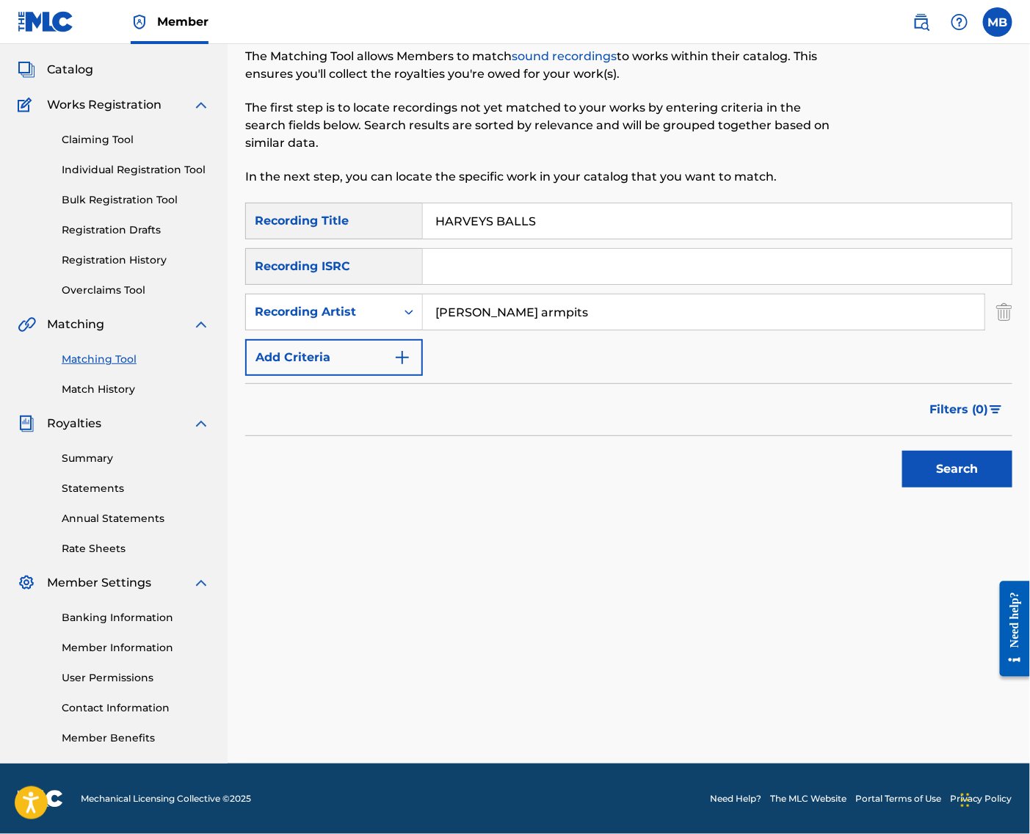
click at [953, 465] on button "Search" at bounding box center [958, 469] width 110 height 37
click at [835, 180] on div "Matching Tool The Matching Tool allows Members to match sound recordings to wor…" at bounding box center [540, 103] width 591 height 198
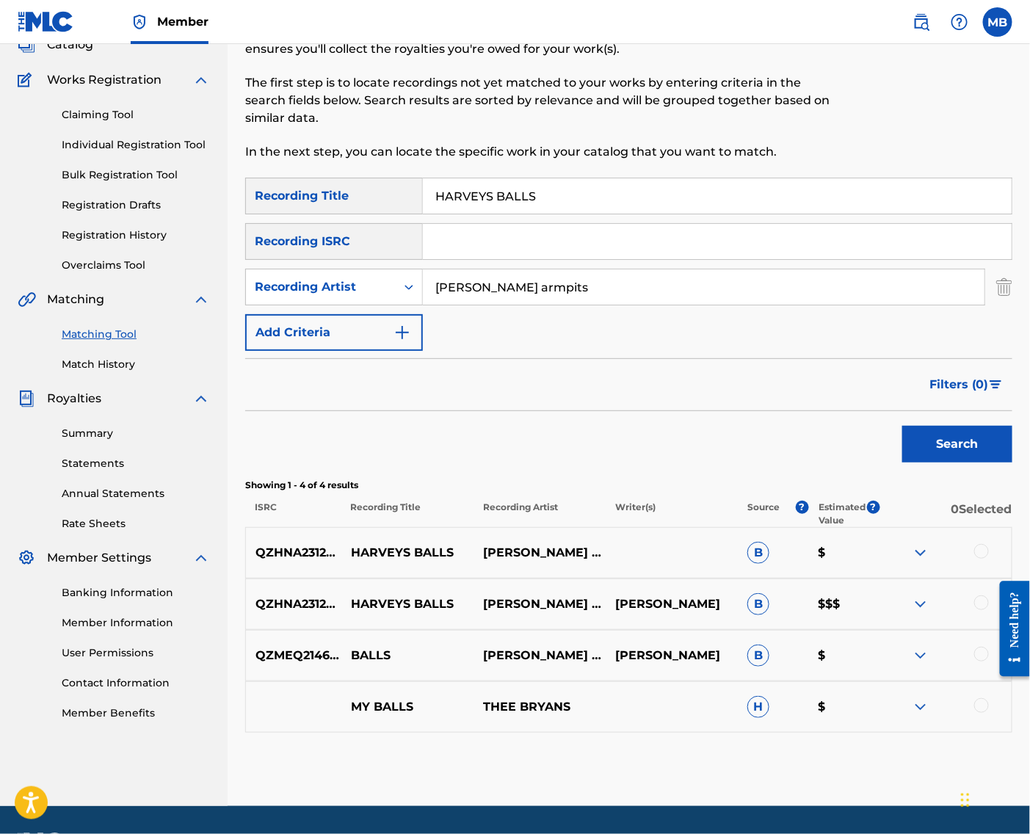
click at [975, 579] on div "QZHNA2312327 HARVEYS BALLS BRYANS ARMPITS B $" at bounding box center [628, 552] width 767 height 51
click at [982, 610] on div at bounding box center [982, 603] width 15 height 15
click at [981, 579] on div "QZHNA2312327 HARVEYS BALLS BRYANS ARMPITS B $" at bounding box center [628, 552] width 767 height 51
click at [981, 559] on div at bounding box center [982, 551] width 15 height 15
click at [956, 696] on button "Match 2 Groups" at bounding box center [931, 714] width 162 height 37
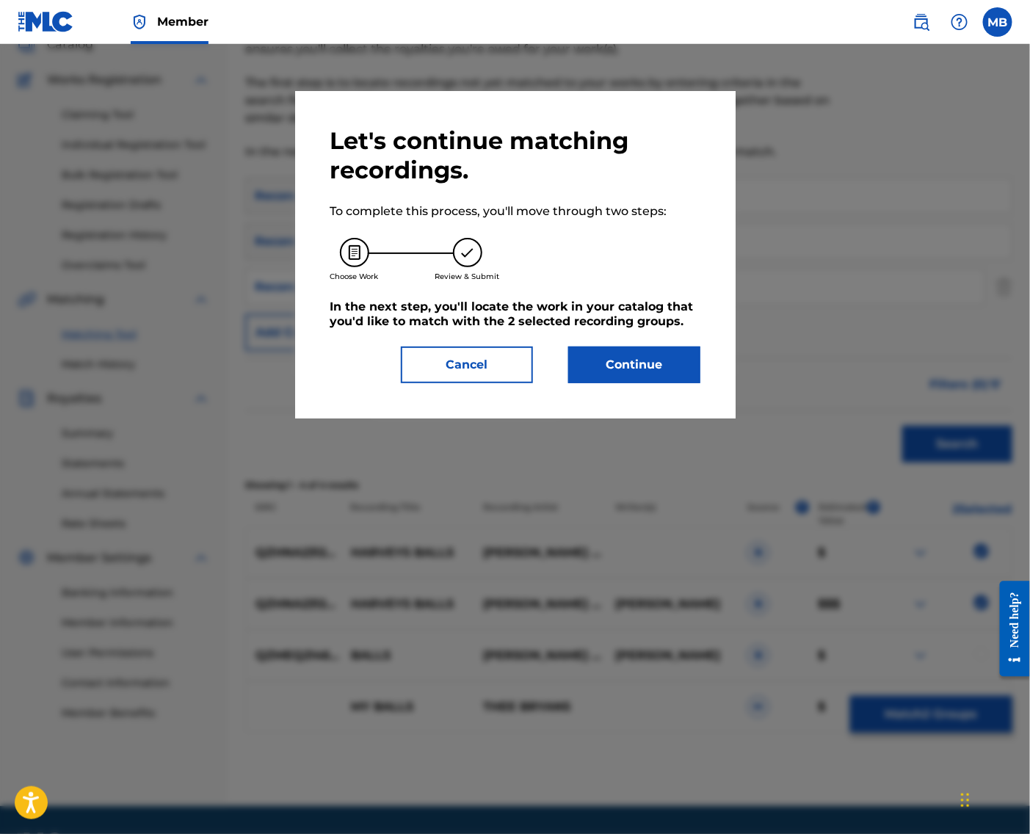
click at [701, 383] on button "Continue" at bounding box center [634, 365] width 132 height 37
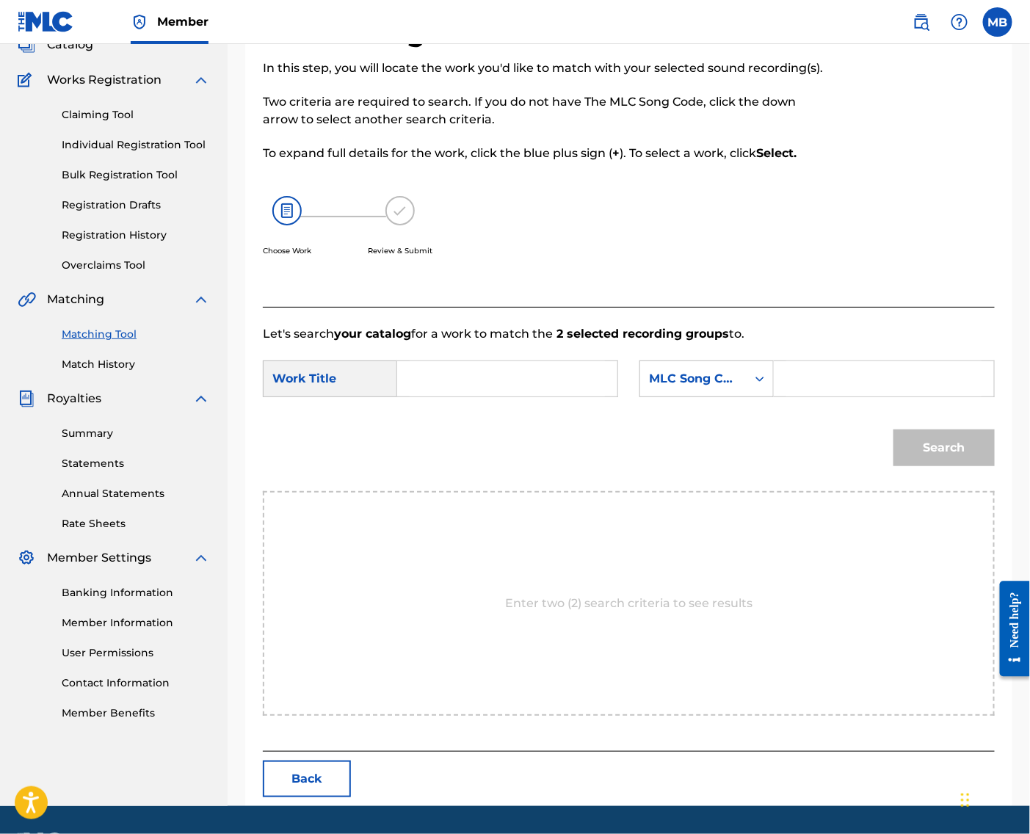
click at [567, 397] on input "Search Form" at bounding box center [507, 378] width 195 height 35
paste input "HARVEYS BALLS"
type input "HARVEYS BALLS"
click at [704, 397] on div "MLC Song Code" at bounding box center [707, 379] width 134 height 37
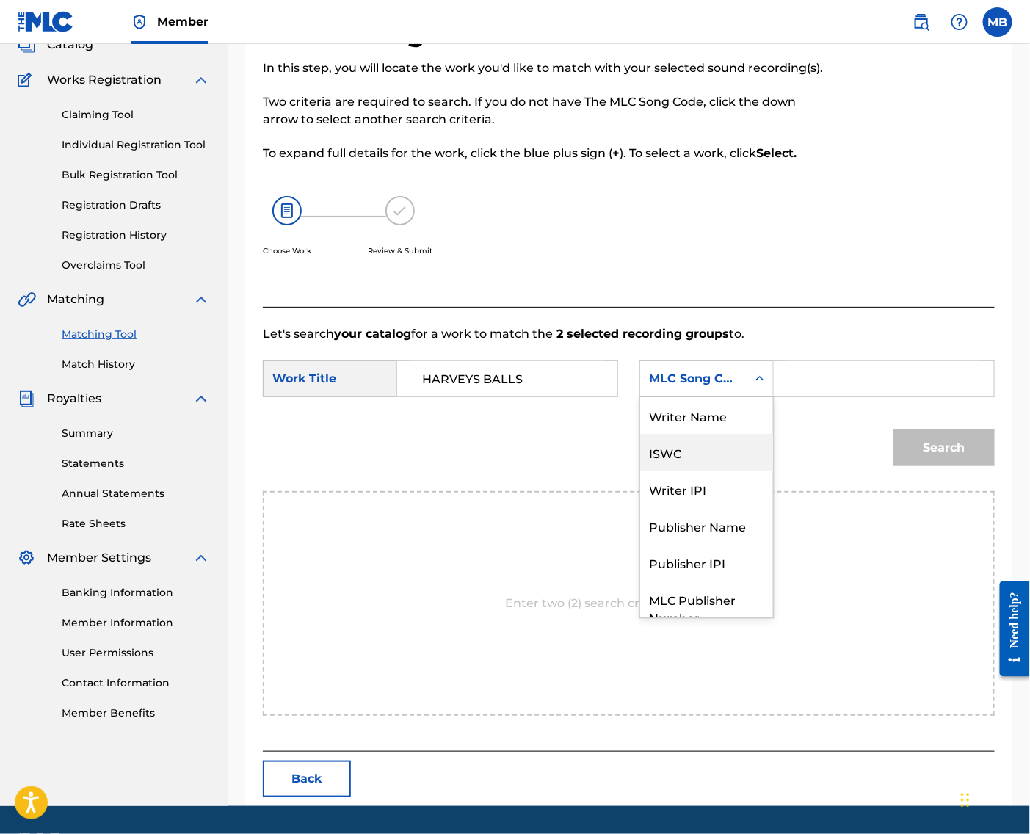
scroll to position [59, 0]
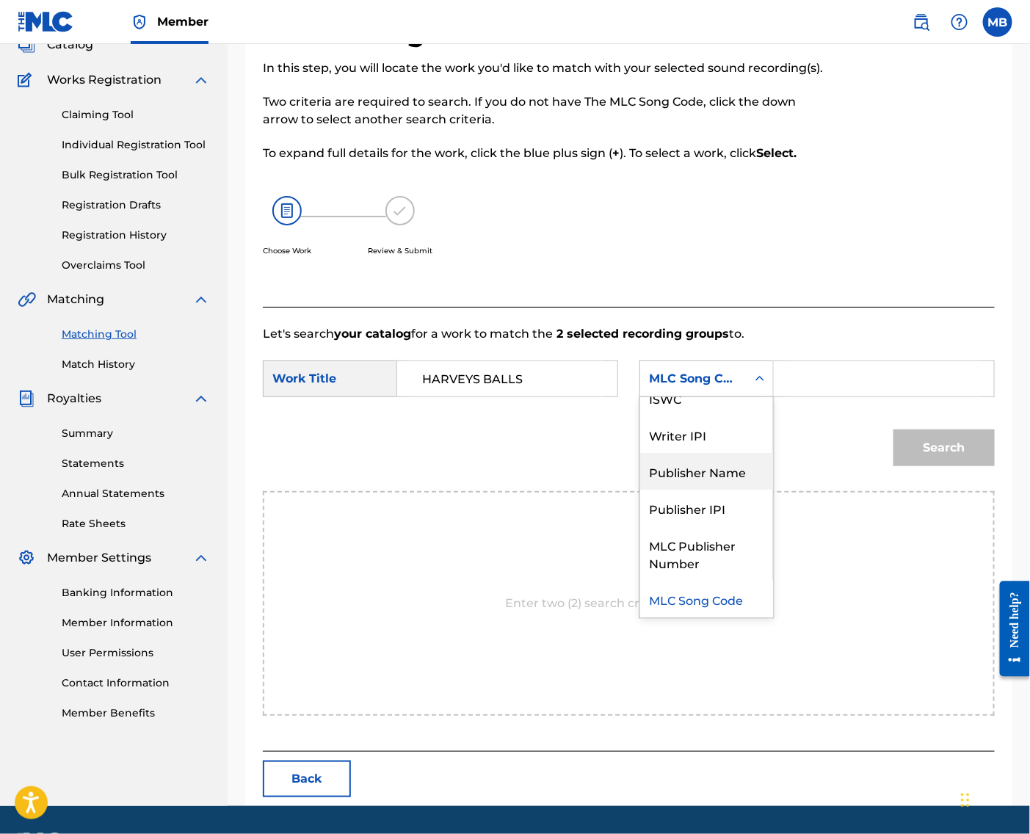
click at [712, 490] on div "Publisher Name" at bounding box center [706, 471] width 133 height 37
click at [813, 397] on input "Search Form" at bounding box center [884, 378] width 195 height 35
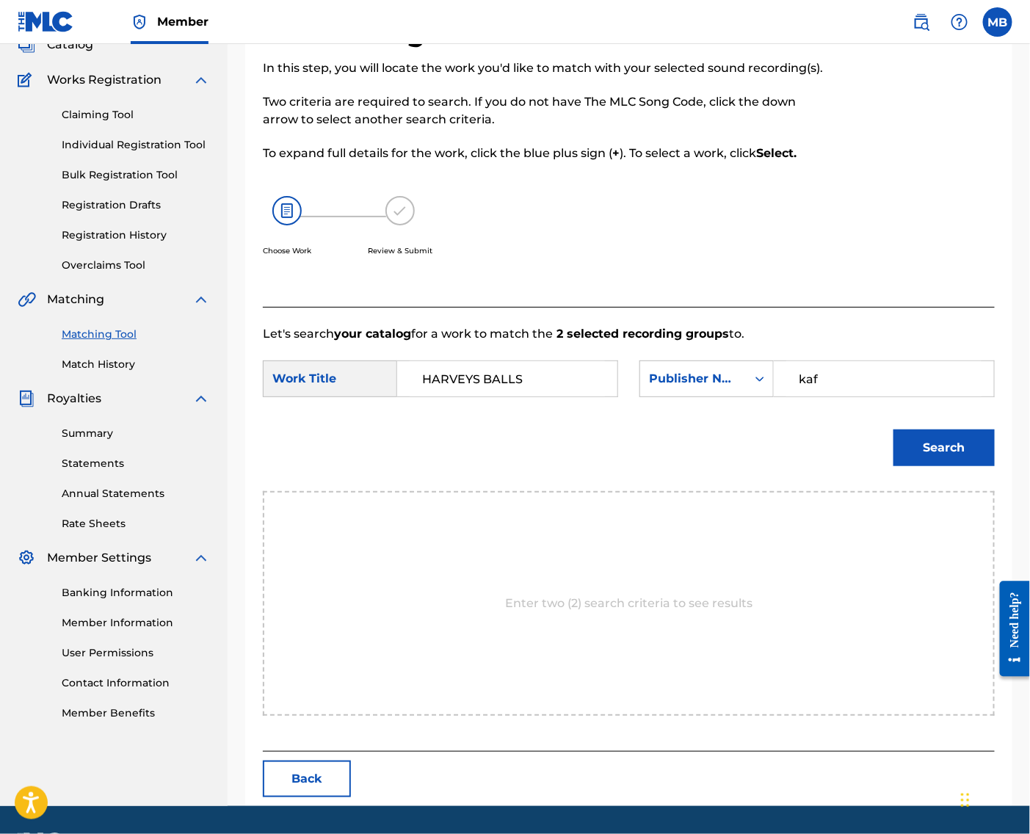
type input "kaf"
click at [939, 466] on button "Search" at bounding box center [944, 448] width 101 height 37
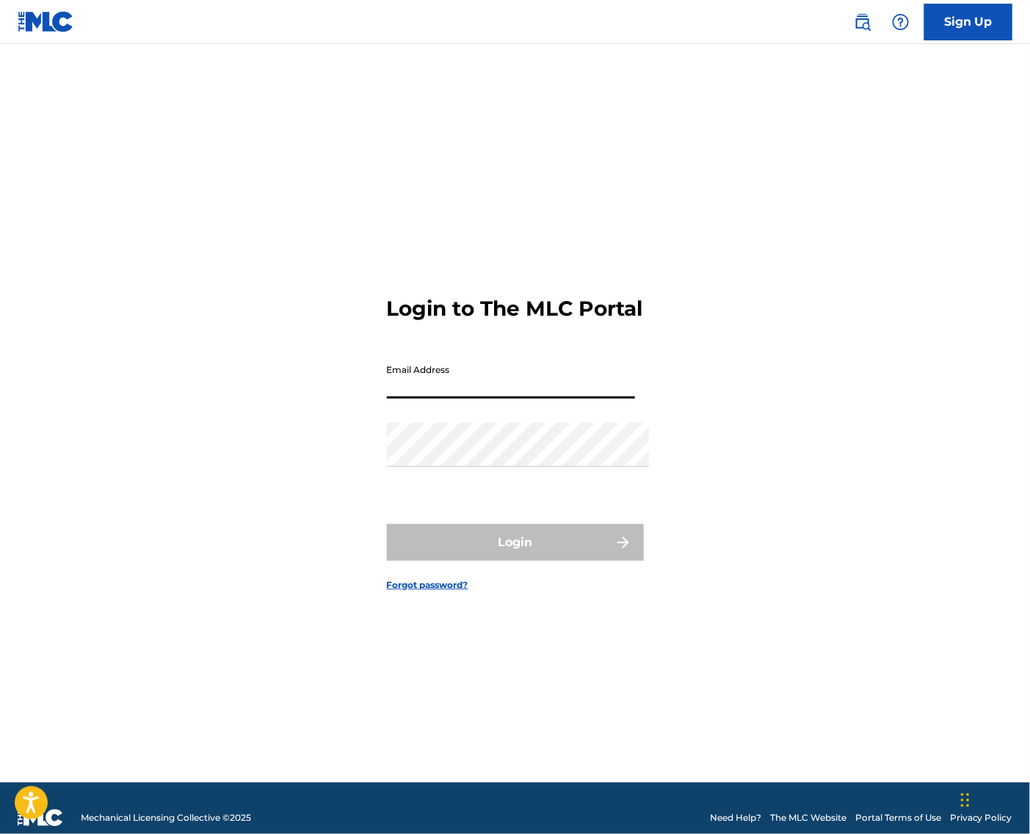
type input "[EMAIL_ADDRESS][DOMAIN_NAME]"
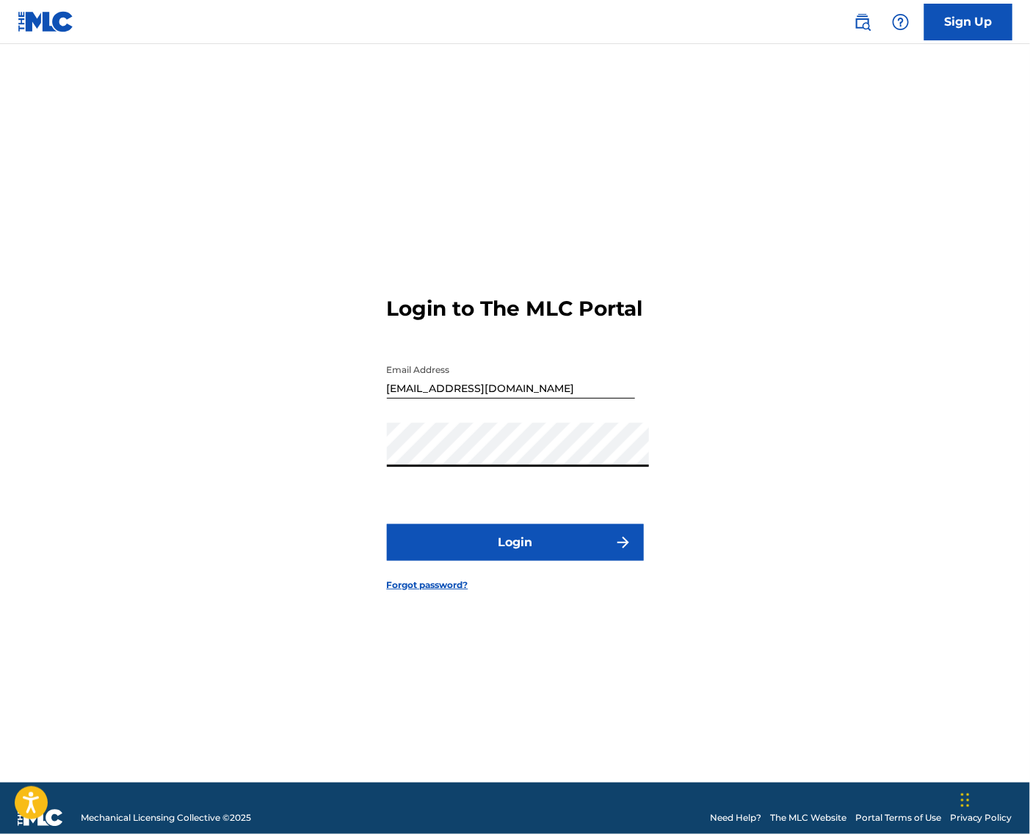
click at [515, 549] on button "Login" at bounding box center [515, 542] width 257 height 37
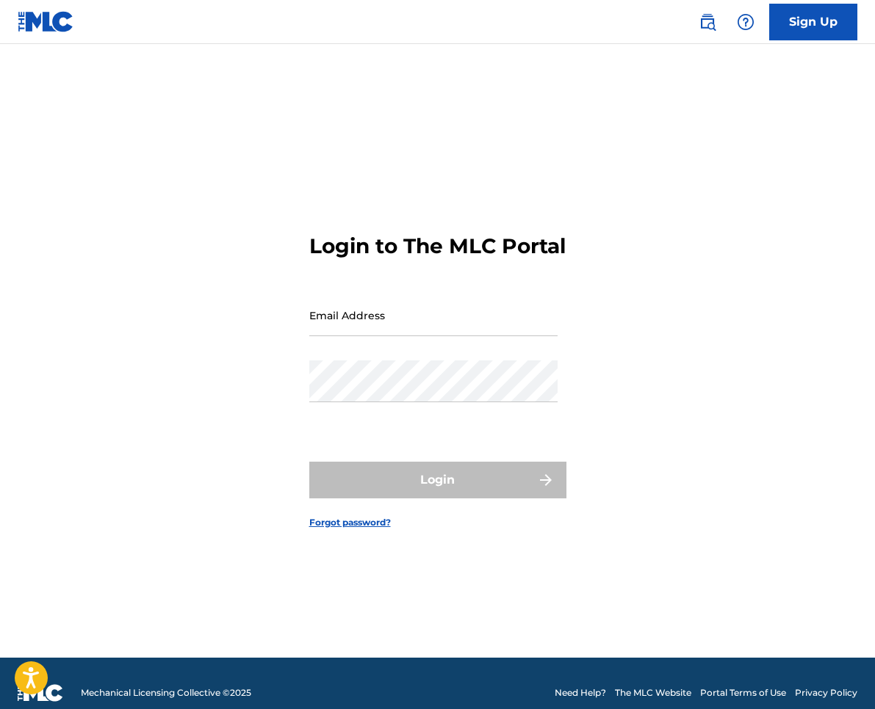
click at [415, 336] on input "Email Address" at bounding box center [433, 315] width 248 height 42
type input "[EMAIL_ADDRESS][DOMAIN_NAME]"
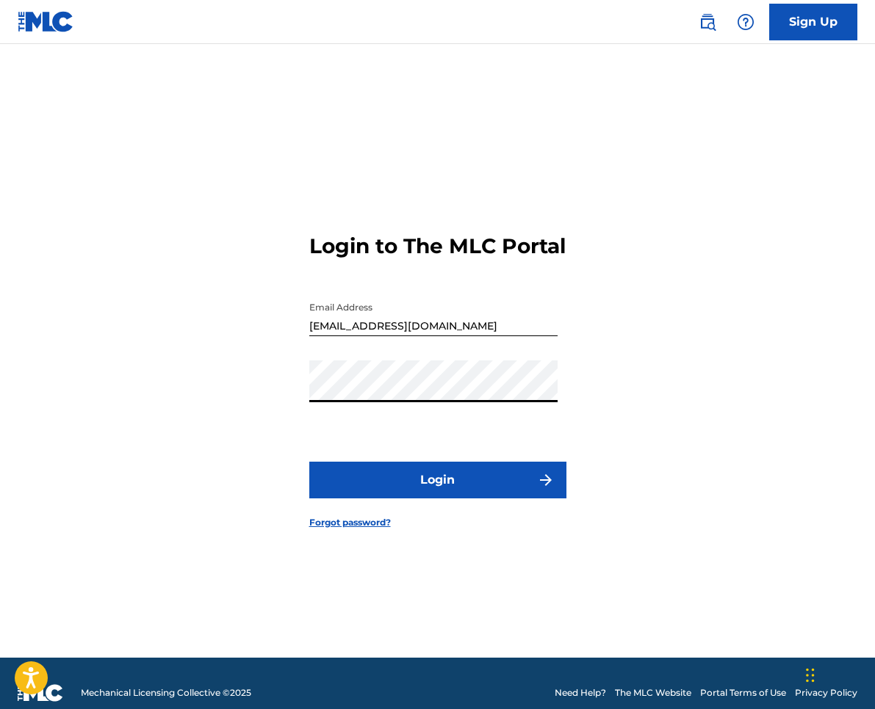
click at [499, 499] on button "Login" at bounding box center [437, 480] width 257 height 37
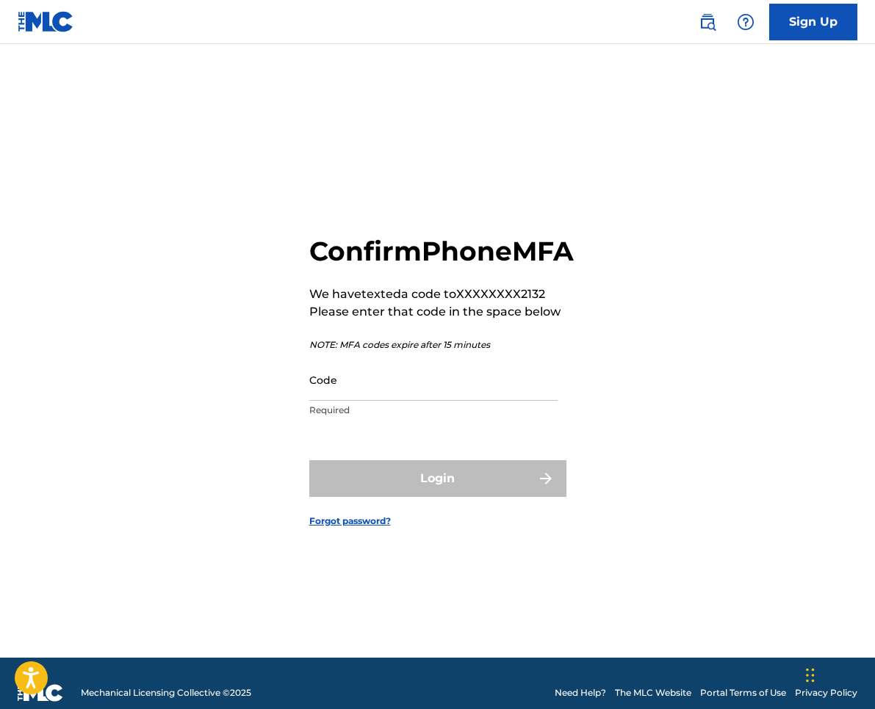
click at [486, 401] on input "Code" at bounding box center [433, 380] width 248 height 42
click at [501, 388] on input "Code" at bounding box center [433, 380] width 248 height 42
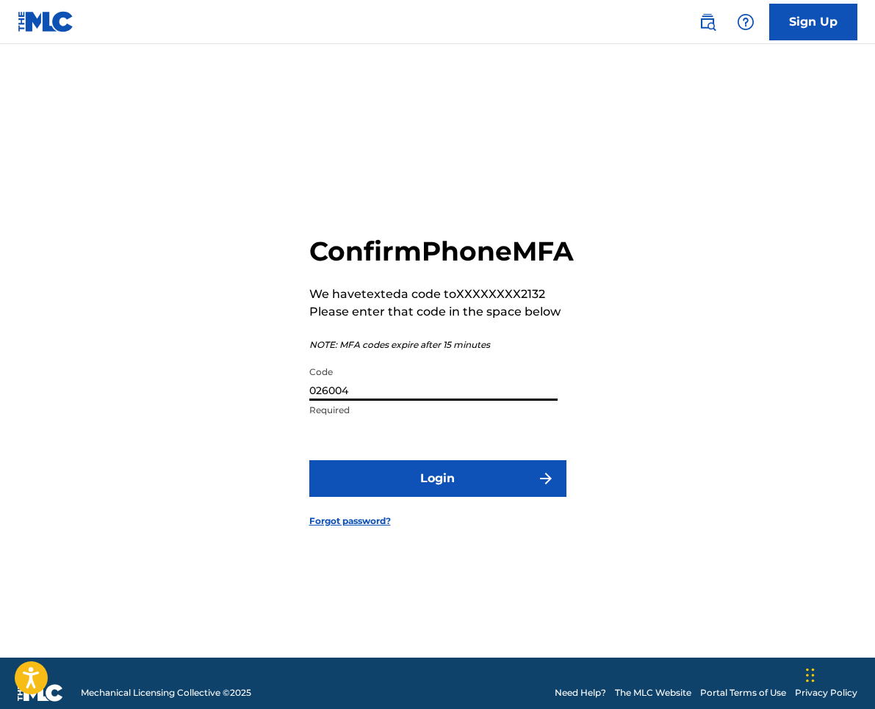
type input "026004"
click at [437, 495] on button "Login" at bounding box center [437, 478] width 257 height 37
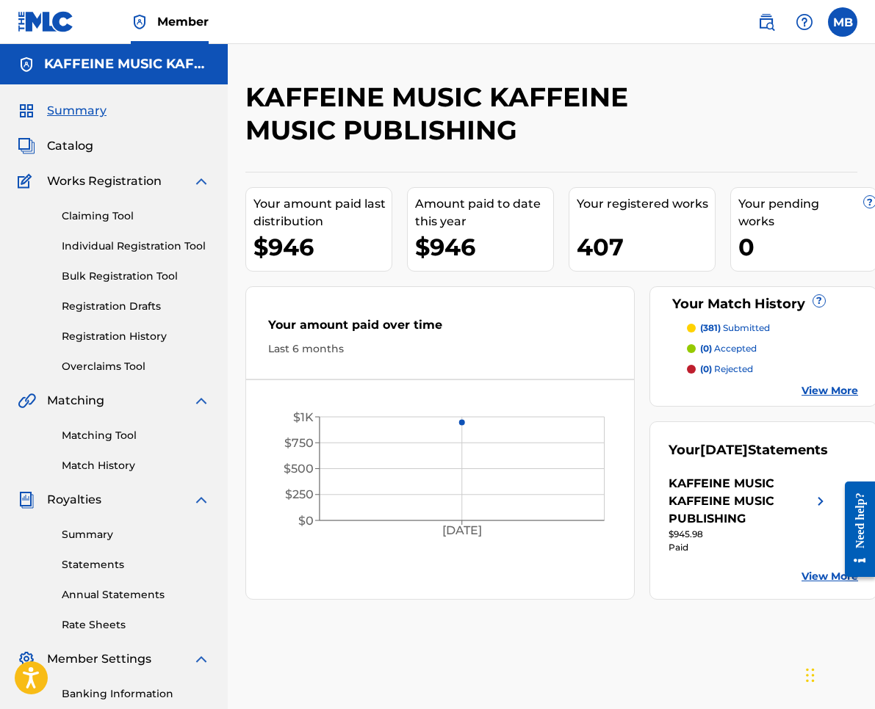
click at [122, 438] on link "Matching Tool" at bounding box center [136, 435] width 148 height 15
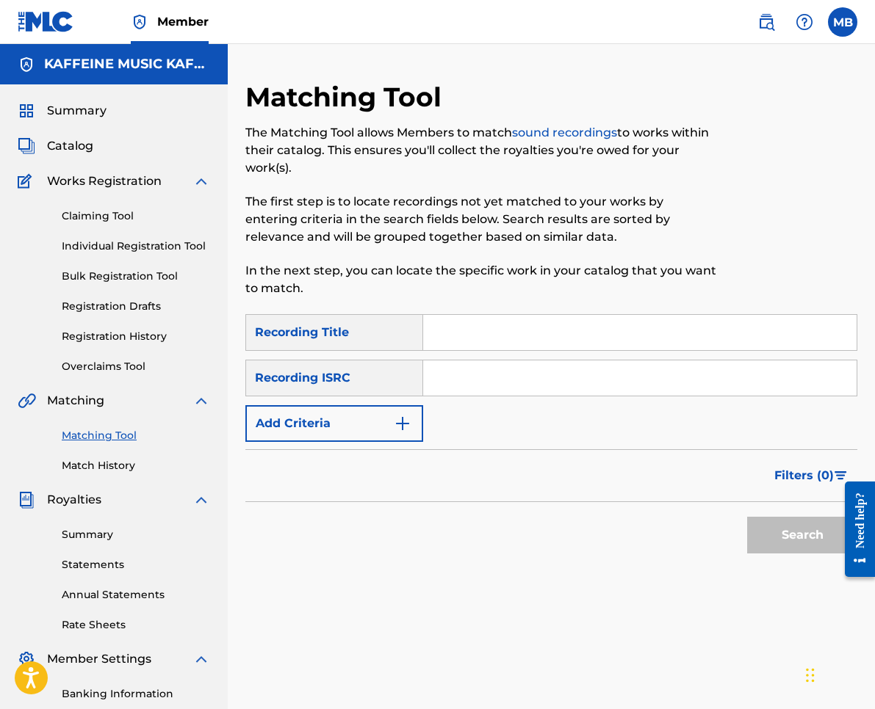
click at [468, 325] on input "Search Form" at bounding box center [639, 332] width 433 height 35
paste input "HARVEYS BALLS"
type input "HARVEYS BALLS"
click at [390, 449] on form "SearchWithCriteriab63eb0da-0b29-4fae-9df1-9259c0edae94 Recording Title HARVEYS …" at bounding box center [551, 437] width 612 height 247
click at [391, 412] on button "Add Criteria" at bounding box center [334, 423] width 178 height 37
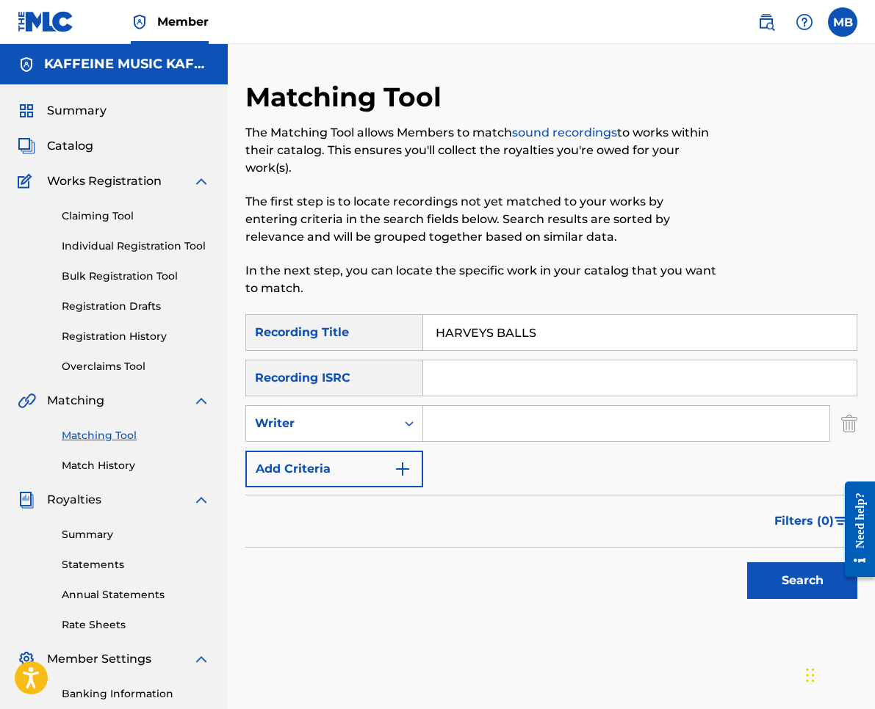
click at [380, 442] on div "SearchWithCriteriab63eb0da-0b29-4fae-9df1-9259c0edae94 Recording Title HARVEYS …" at bounding box center [551, 400] width 612 height 173
click at [383, 420] on div "Writer" at bounding box center [321, 424] width 132 height 18
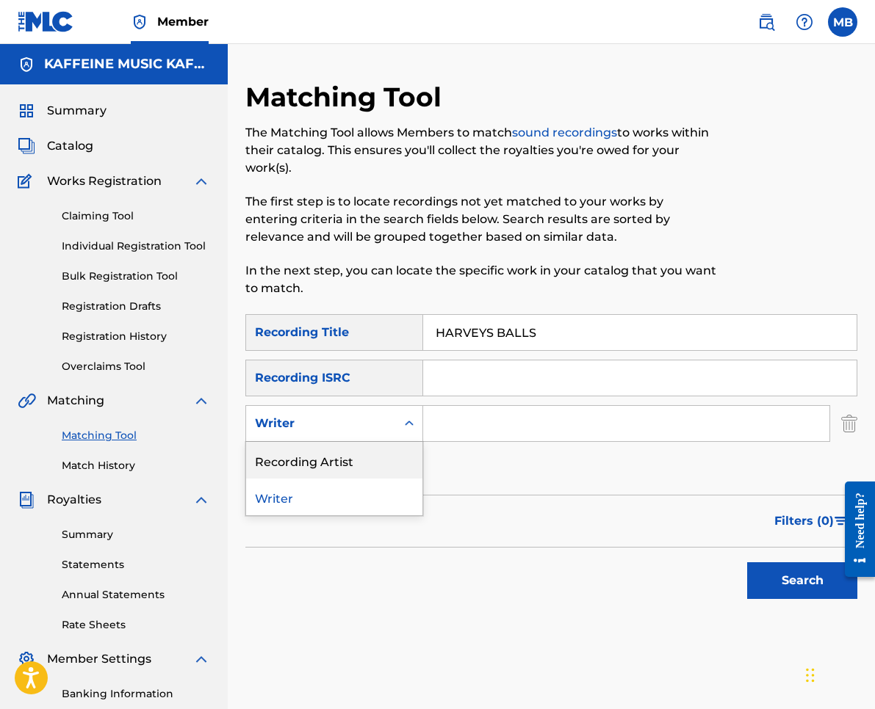
click at [375, 457] on div "Recording Artist" at bounding box center [334, 460] width 176 height 37
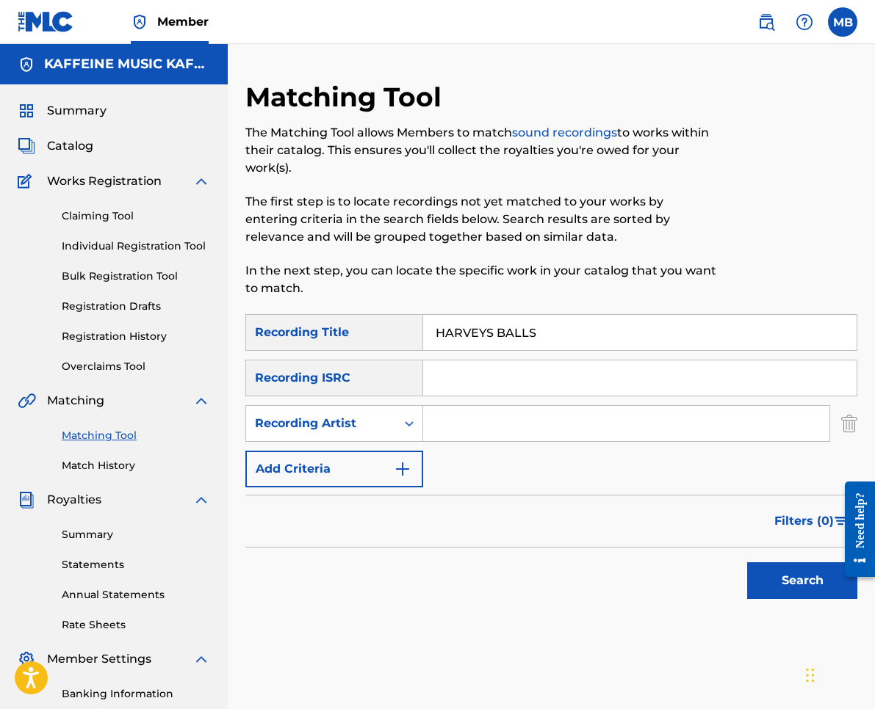
click at [462, 429] on input "Search Form" at bounding box center [626, 423] width 406 height 35
type input "[PERSON_NAME] armpits"
click at [802, 581] on button "Search" at bounding box center [802, 581] width 110 height 37
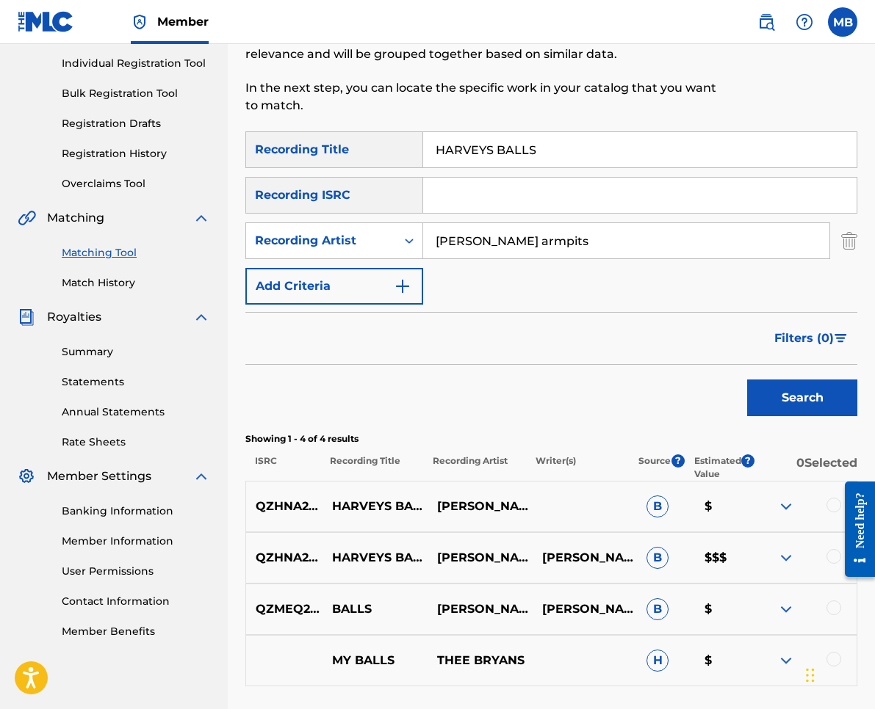
scroll to position [292, 0]
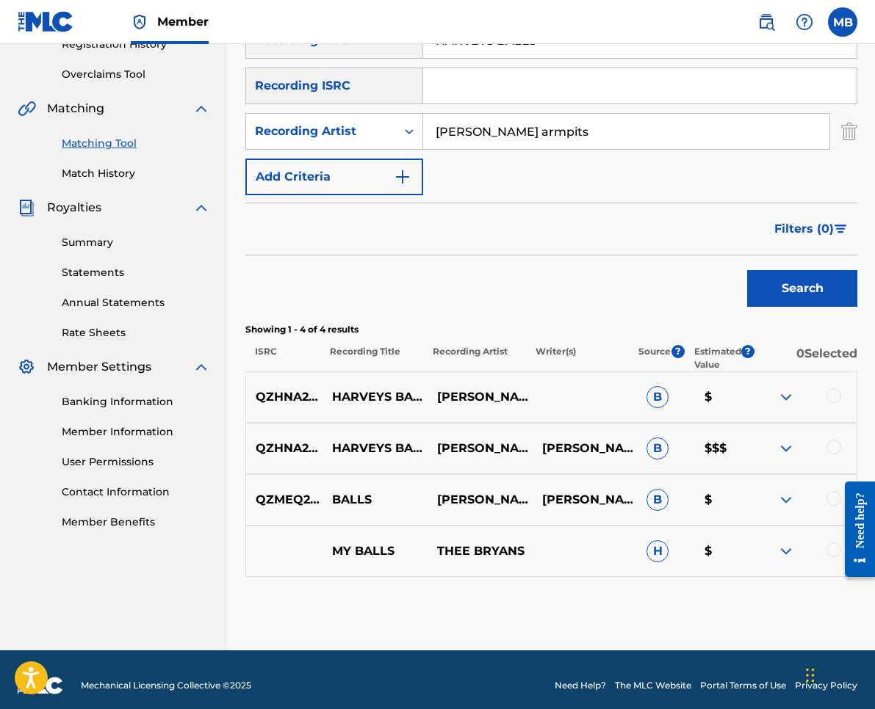
click at [839, 401] on div at bounding box center [803, 397] width 105 height 18
click at [834, 443] on div at bounding box center [833, 447] width 15 height 15
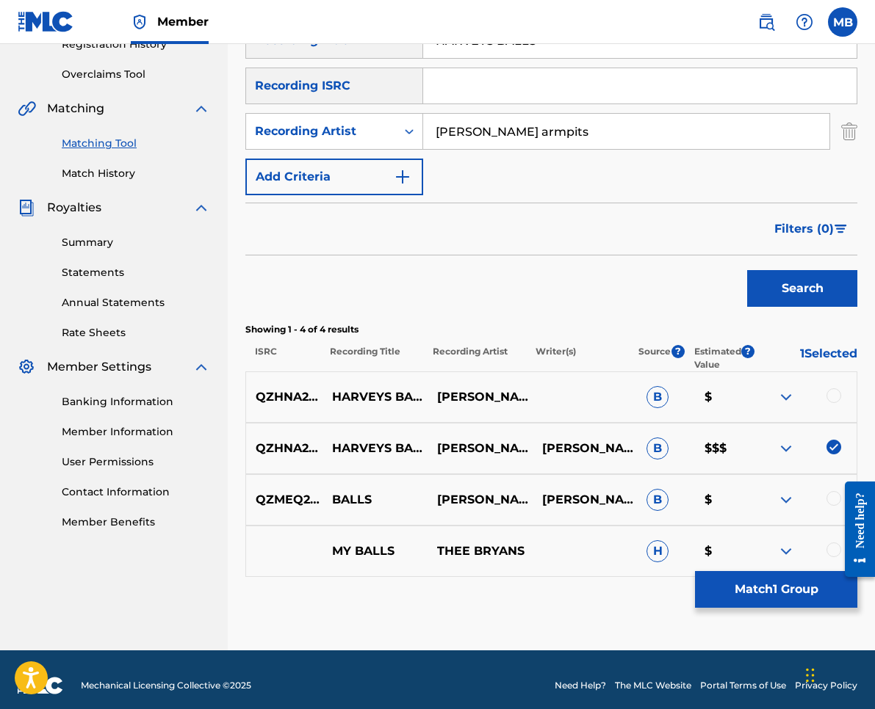
click at [834, 397] on div at bounding box center [833, 395] width 15 height 15
click at [812, 584] on button "Match 2 Groups" at bounding box center [776, 589] width 162 height 37
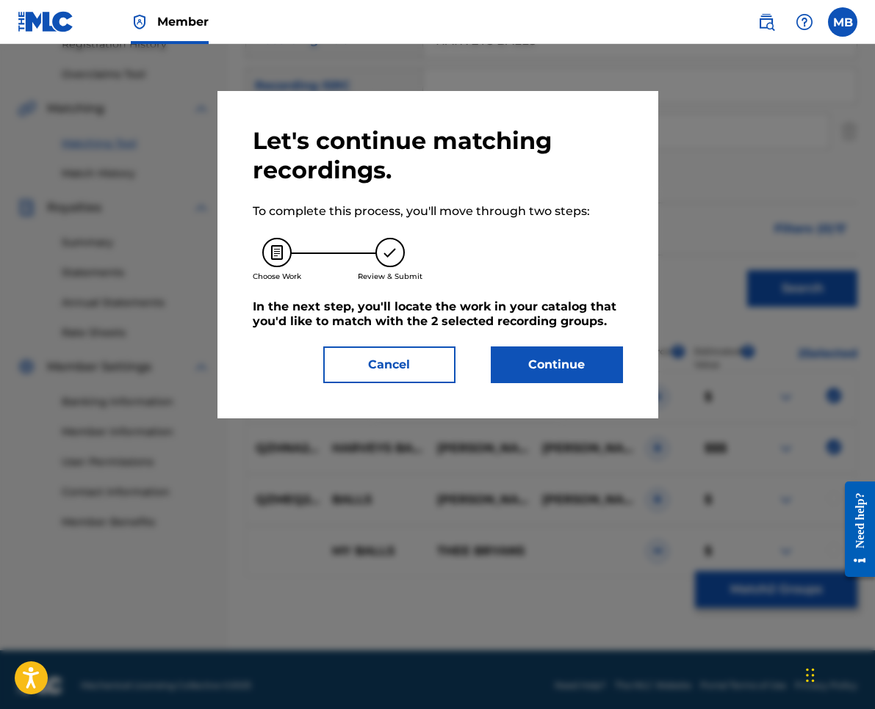
click at [621, 400] on div "Let's continue matching recordings. To complete this process, you'll move throu…" at bounding box center [437, 255] width 441 height 328
click at [593, 375] on button "Continue" at bounding box center [557, 365] width 132 height 37
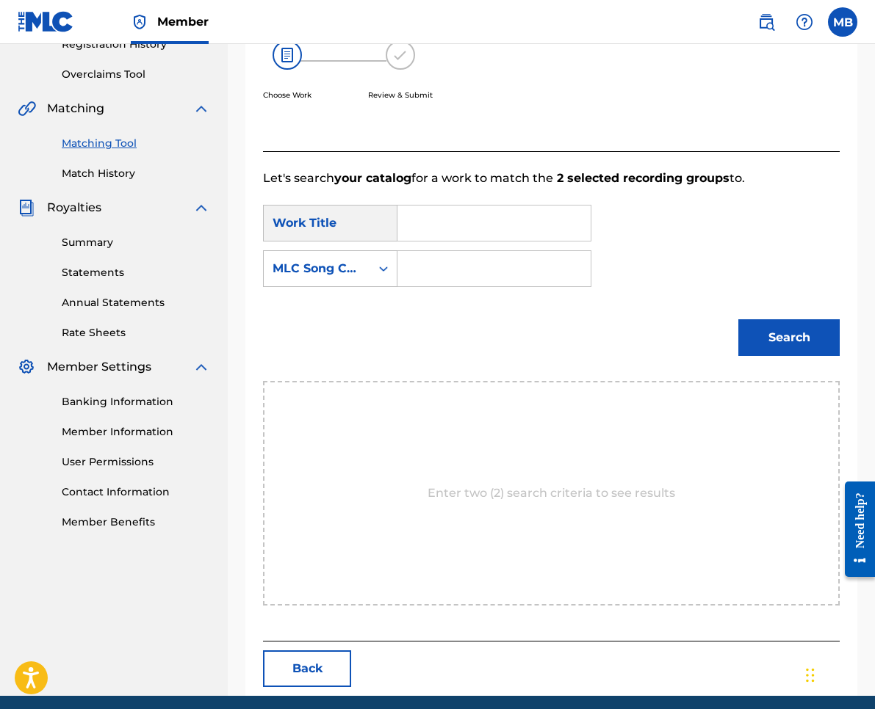
scroll to position [201, 0]
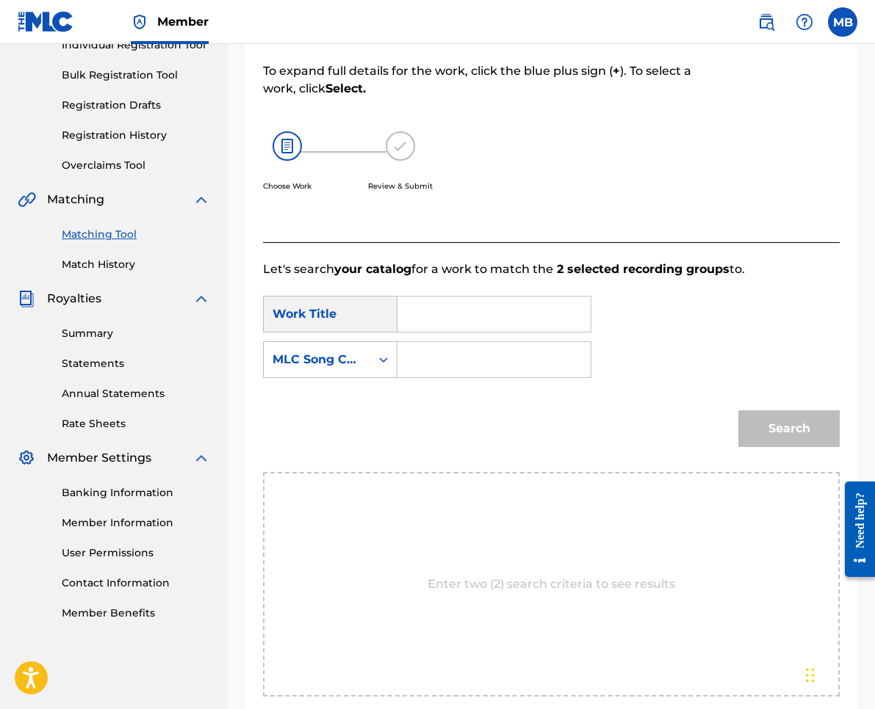
click at [413, 324] on input "Search Form" at bounding box center [494, 314] width 168 height 35
type input "zf"
click at [380, 365] on icon "Search Form" at bounding box center [383, 360] width 15 height 15
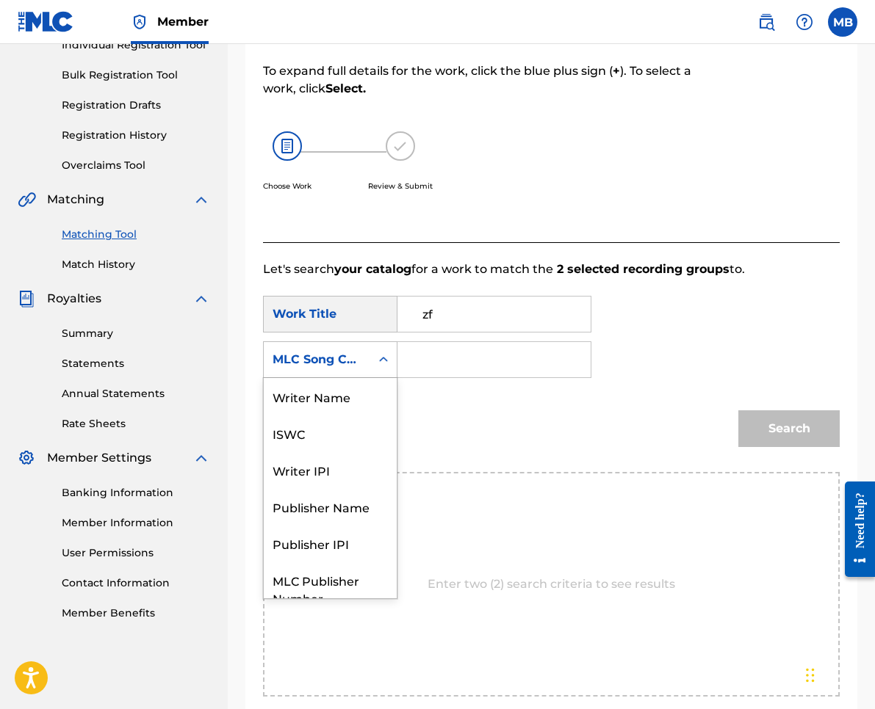
scroll to position [54, 0]
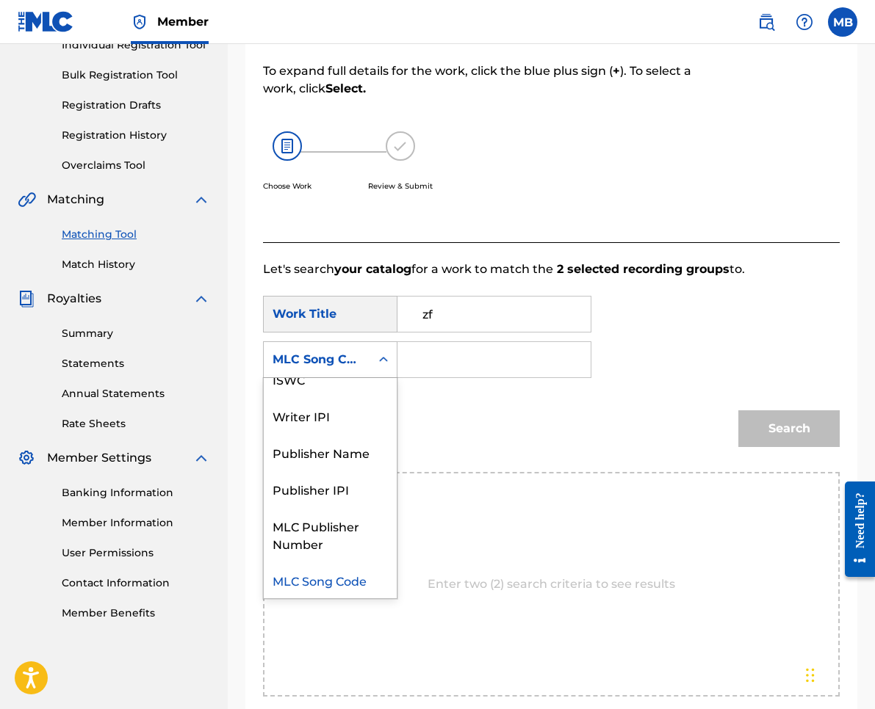
click at [483, 320] on input "zf" at bounding box center [494, 314] width 168 height 35
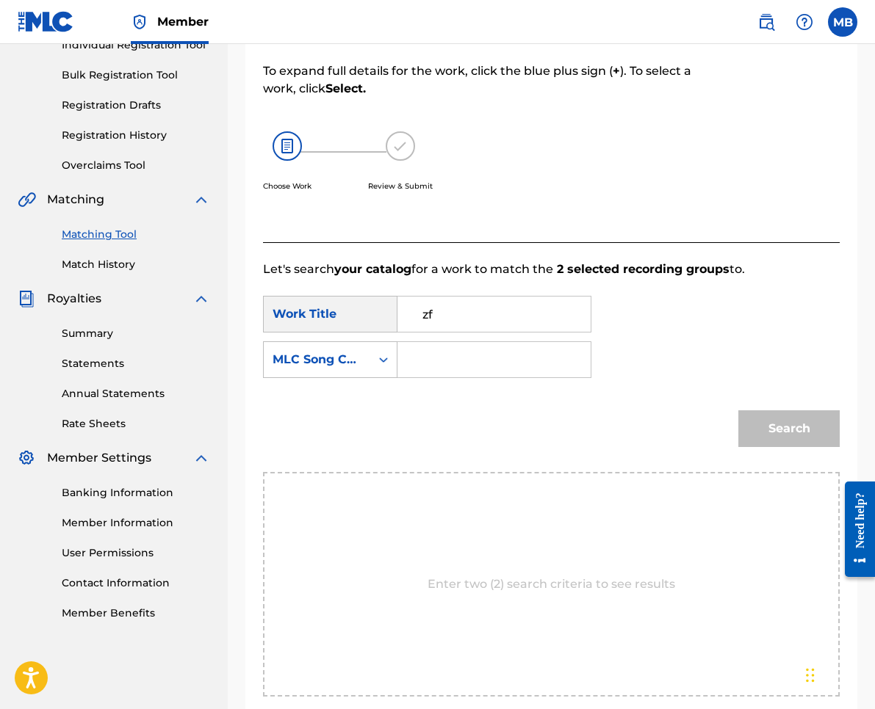
click at [483, 319] on input "zf" at bounding box center [494, 314] width 168 height 35
paste input "HARVEYS BALLS"
type input "HARVEYS BALLS"
click at [349, 367] on div "MLC Song Code" at bounding box center [316, 360] width 89 height 18
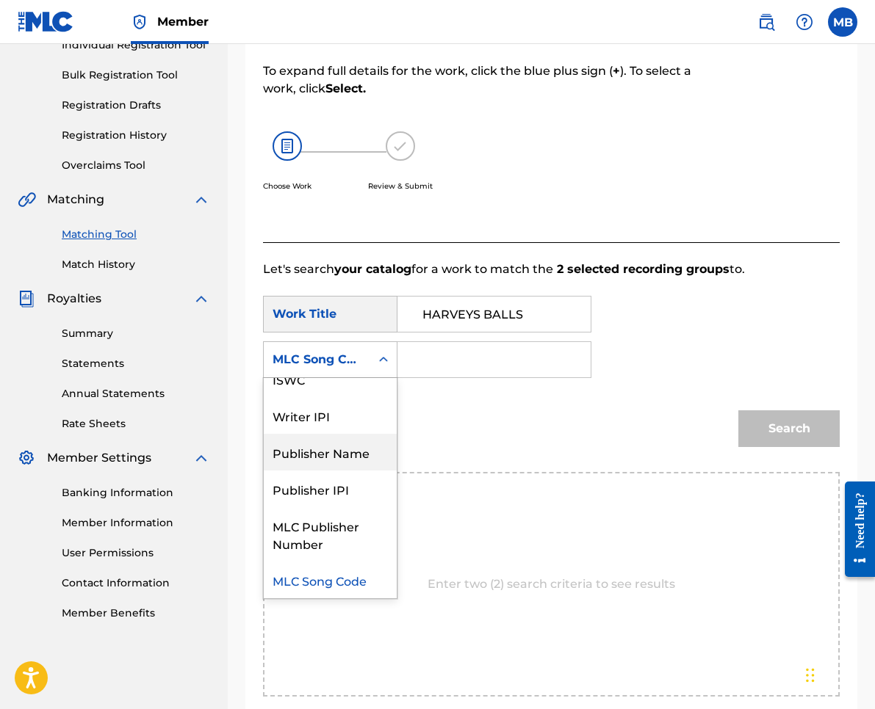
click at [347, 460] on div "Publisher Name" at bounding box center [330, 452] width 133 height 37
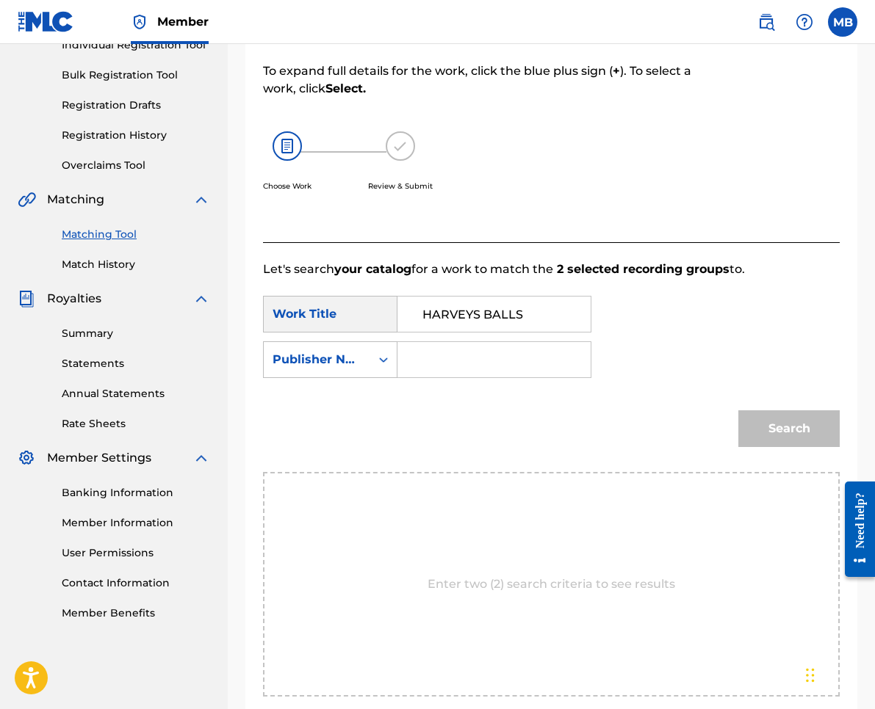
click at [412, 383] on div "SearchWithCriteria84366099-ad50-4a00-abd4-02de6645d802 Work Title HARVEYS BALLS…" at bounding box center [551, 341] width 577 height 91
click at [421, 364] on input "Search Form" at bounding box center [494, 359] width 168 height 35
type input "ka"
click at [789, 429] on button "Search" at bounding box center [788, 429] width 101 height 37
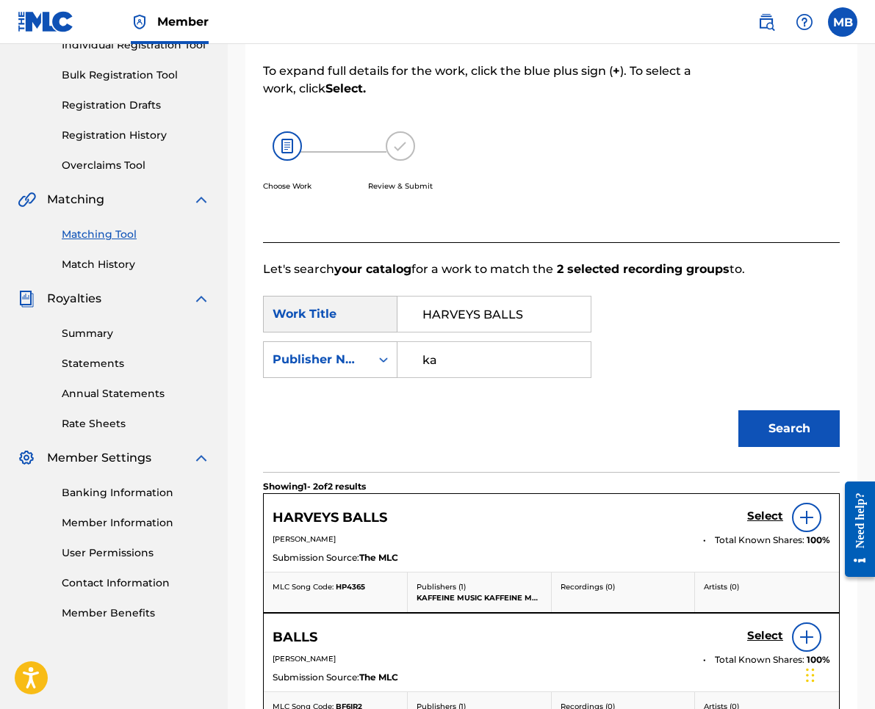
click at [762, 518] on h5 "Select" at bounding box center [765, 517] width 36 height 14
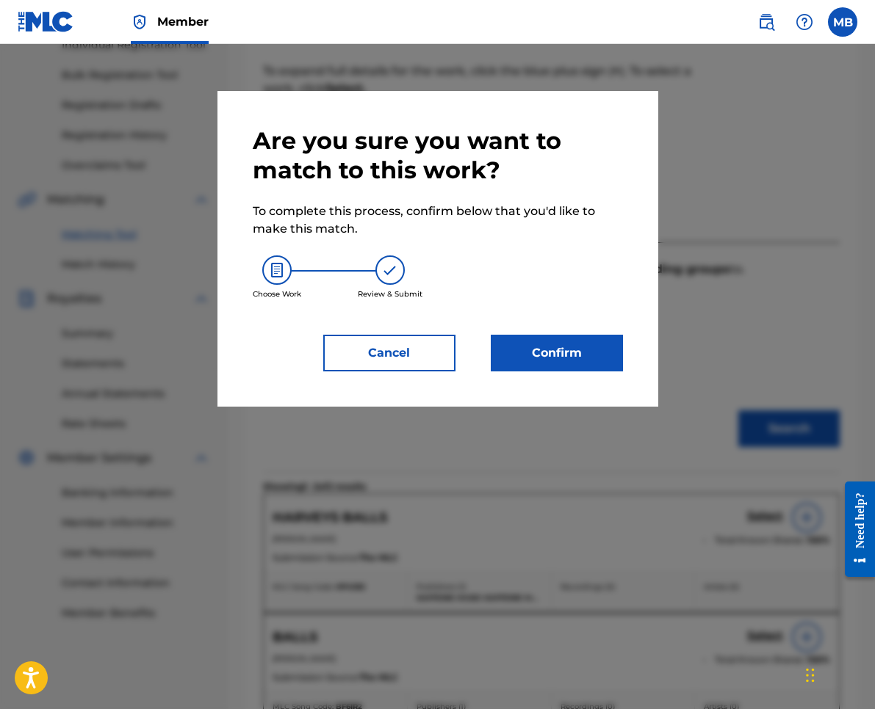
click at [521, 355] on button "Confirm" at bounding box center [557, 353] width 132 height 37
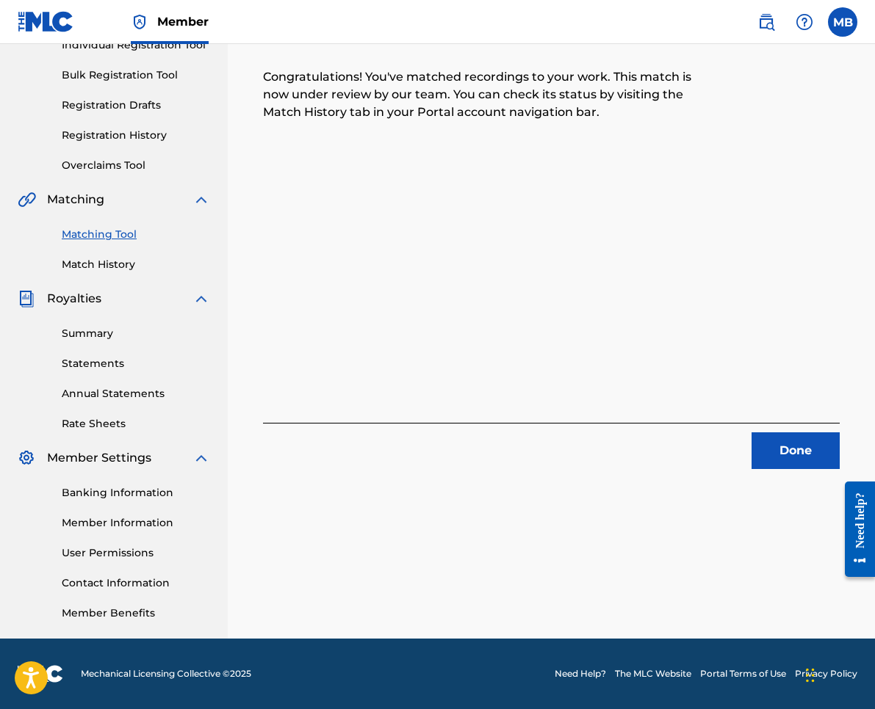
click at [848, 469] on div at bounding box center [854, 529] width 41 height 126
click at [809, 462] on button "Done" at bounding box center [795, 451] width 88 height 37
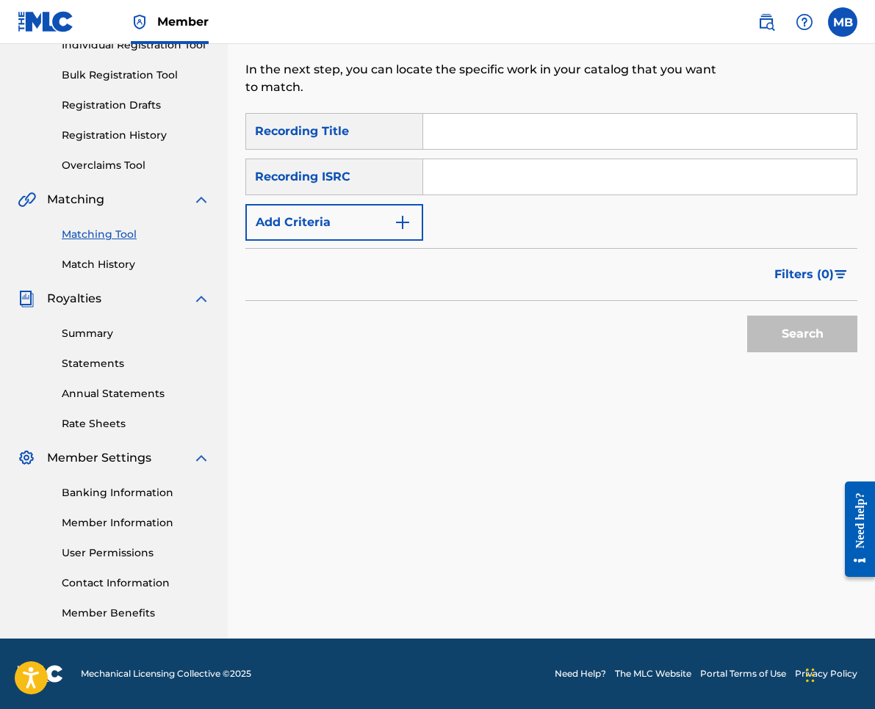
click at [466, 141] on input "Search Form" at bounding box center [639, 131] width 433 height 35
click at [679, 118] on input "Search Form" at bounding box center [639, 131] width 433 height 35
drag, startPoint x: 852, startPoint y: 178, endPoint x: 679, endPoint y: 118, distance: 183.2
click at [679, 118] on input "Search Form" at bounding box center [639, 131] width 433 height 35
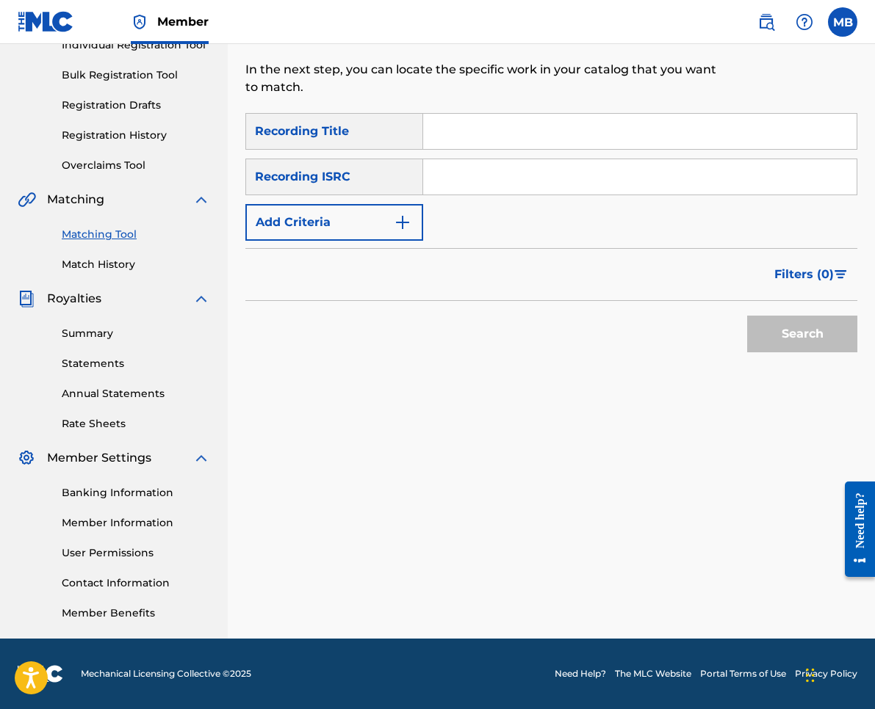
paste input "LIFE OF [PERSON_NAME]"
type input "LIFE OF [PERSON_NAME]"
click at [328, 249] on div "Filters ( 0 )" at bounding box center [551, 274] width 612 height 53
click at [333, 231] on button "Add Criteria" at bounding box center [334, 222] width 178 height 37
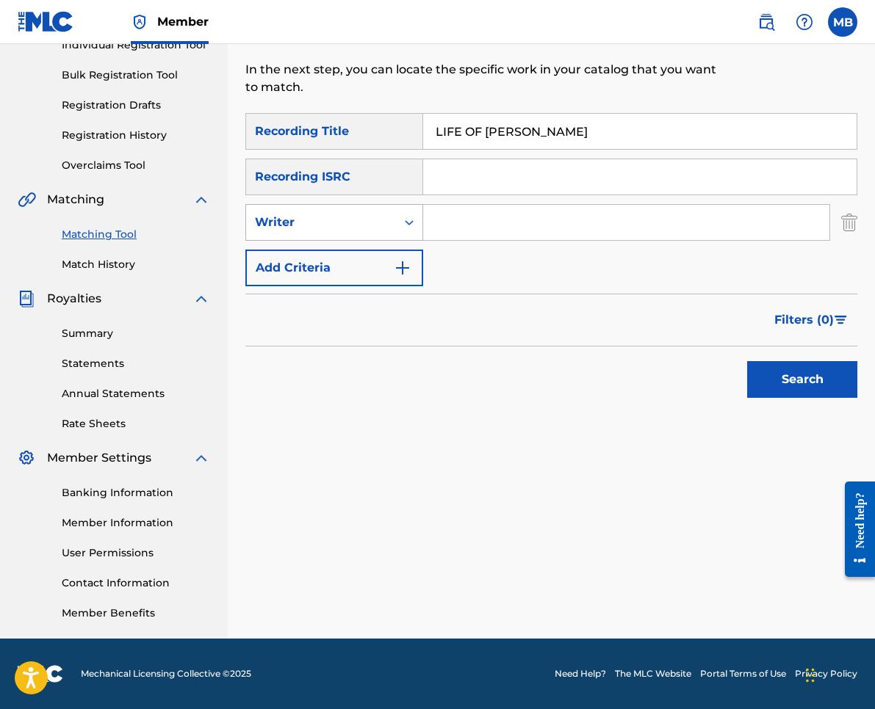
click at [335, 233] on div "Writer" at bounding box center [321, 223] width 150 height 28
click at [351, 278] on div "Writer" at bounding box center [334, 296] width 176 height 37
click at [401, 228] on div "Search Form" at bounding box center [409, 222] width 26 height 26
click at [411, 255] on div "Recording Artist" at bounding box center [334, 259] width 176 height 37
drag, startPoint x: 461, startPoint y: 214, endPoint x: 483, endPoint y: 216, distance: 21.3
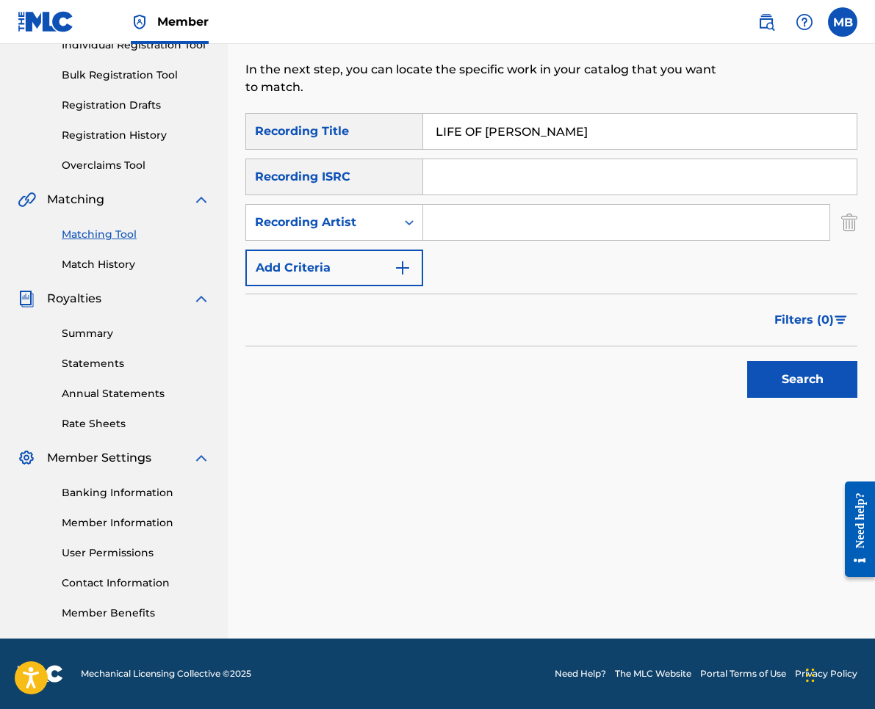
click at [461, 214] on input "Search Form" at bounding box center [626, 222] width 406 height 35
type input "[PERSON_NAME] armpits"
click at [802, 380] on button "Search" at bounding box center [802, 379] width 110 height 37
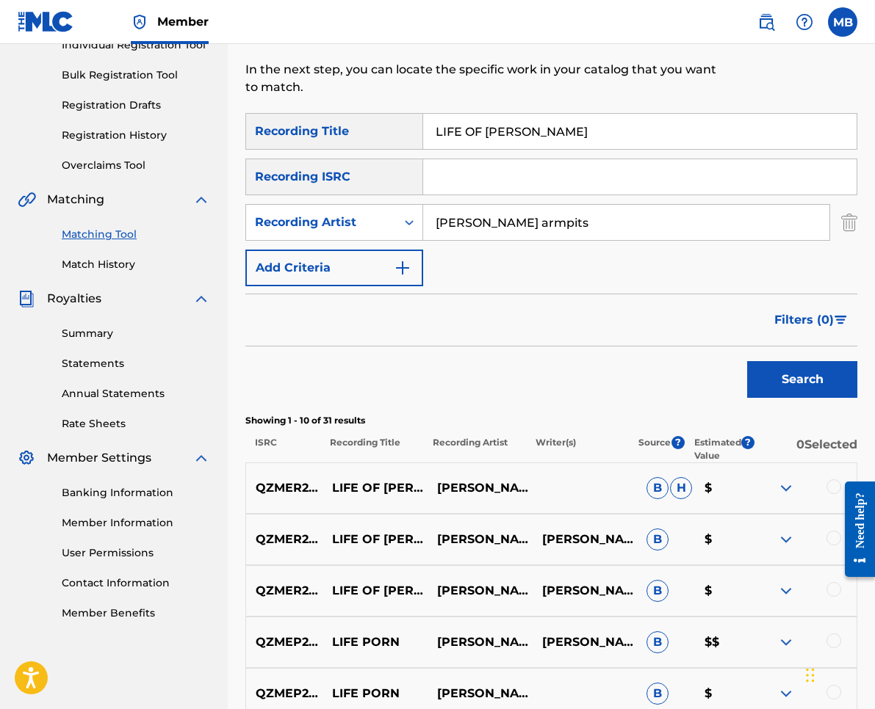
click at [828, 491] on div at bounding box center [833, 487] width 15 height 15
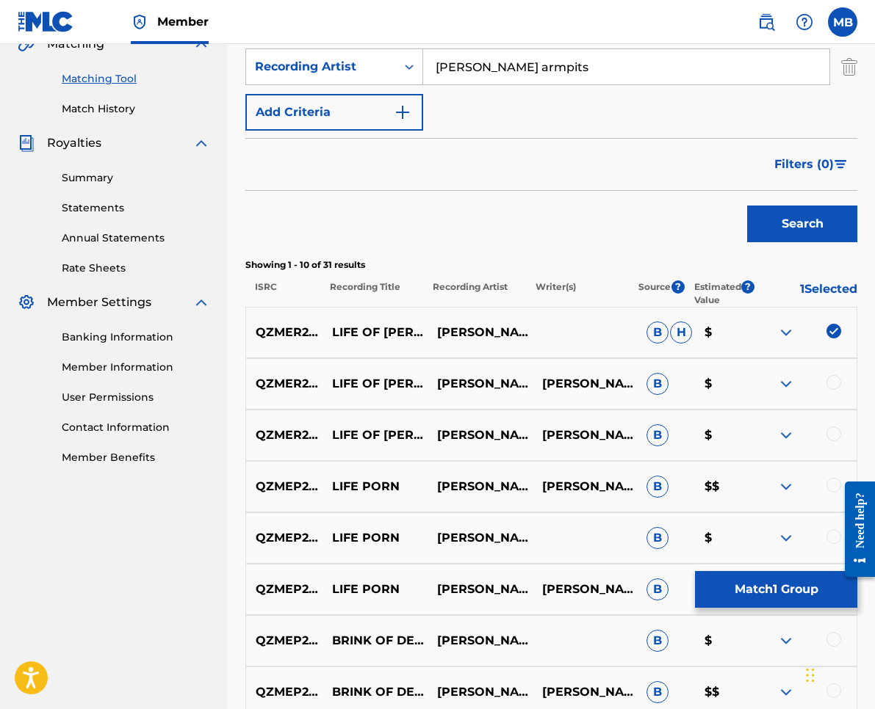
scroll to position [445, 0]
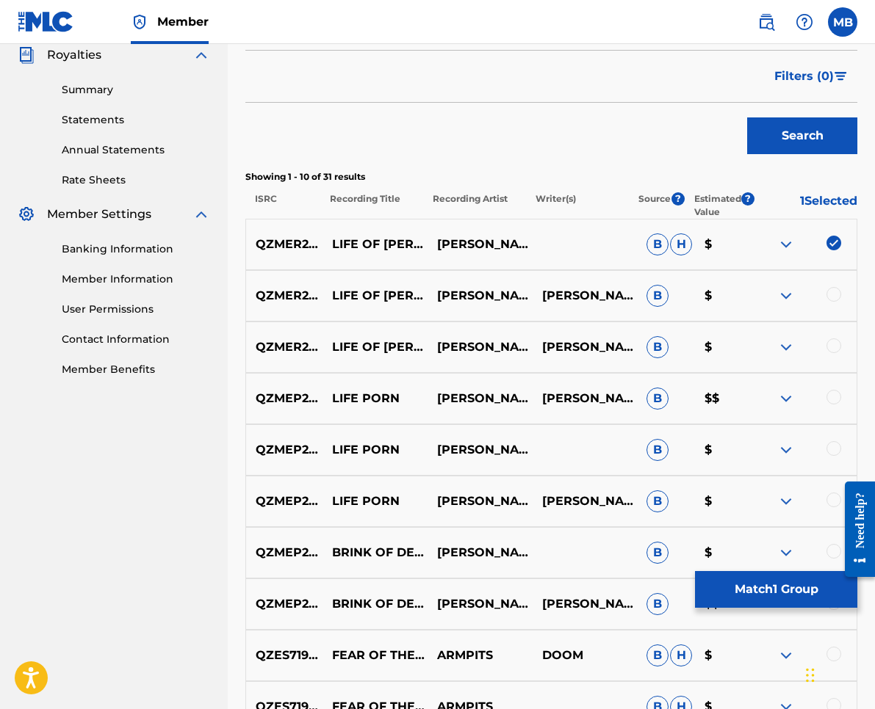
click at [835, 342] on div at bounding box center [833, 346] width 15 height 15
click at [831, 303] on div at bounding box center [803, 296] width 105 height 18
click at [832, 297] on div at bounding box center [833, 294] width 15 height 15
click at [777, 590] on button "Match 3 Groups" at bounding box center [776, 589] width 162 height 37
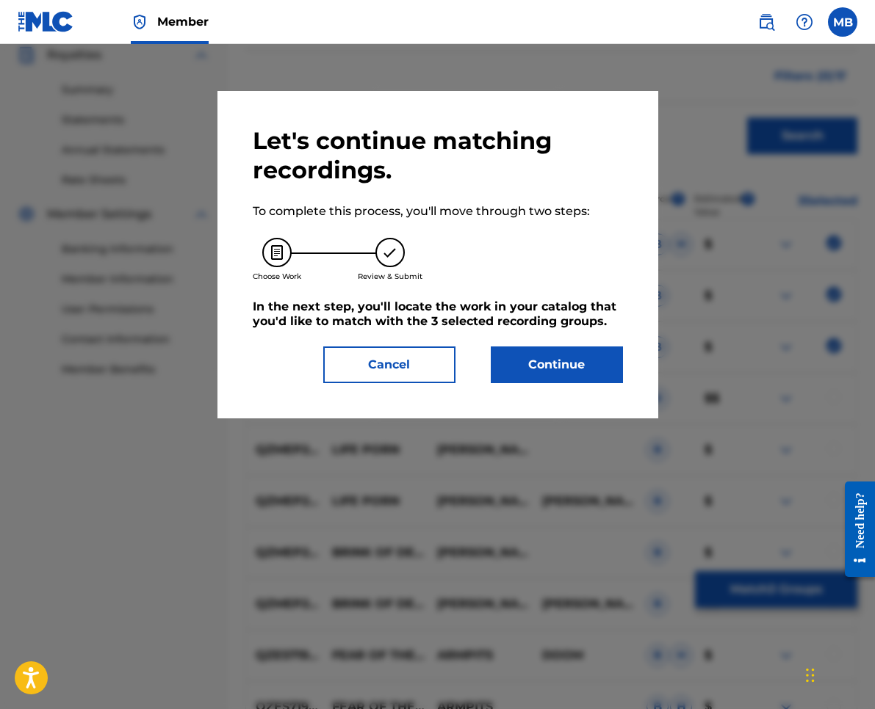
click at [553, 334] on div "Let's continue matching recordings. To complete this process, you'll move throu…" at bounding box center [438, 254] width 370 height 257
click at [548, 358] on button "Continue" at bounding box center [557, 365] width 132 height 37
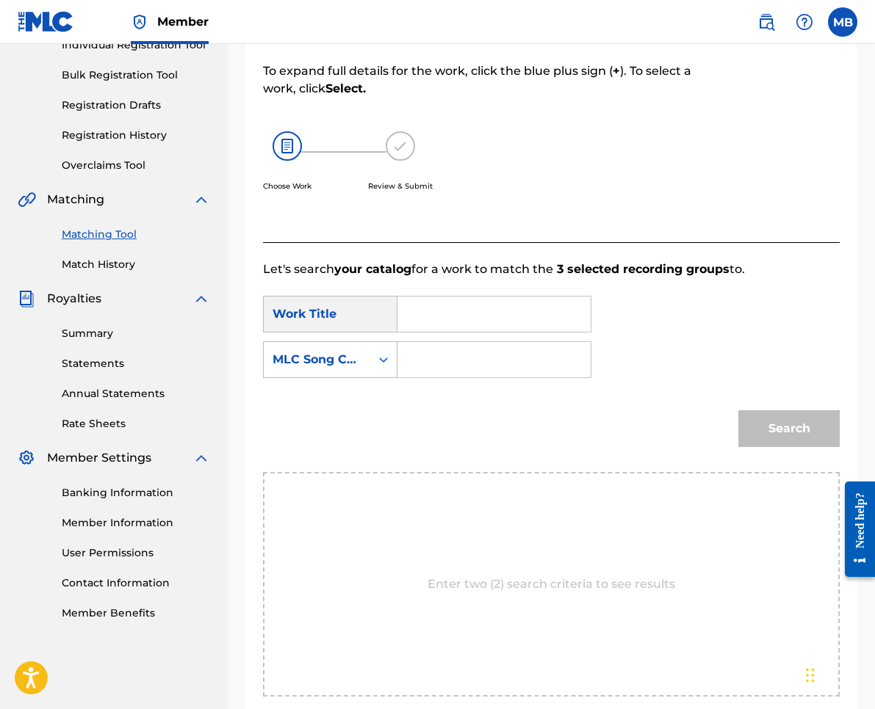
click at [474, 318] on input "Search Form" at bounding box center [494, 314] width 168 height 35
paste input "LIFE OF [PERSON_NAME]"
type input "LIFE OF [PERSON_NAME]"
click at [387, 363] on icon "Search Form" at bounding box center [383, 360] width 15 height 15
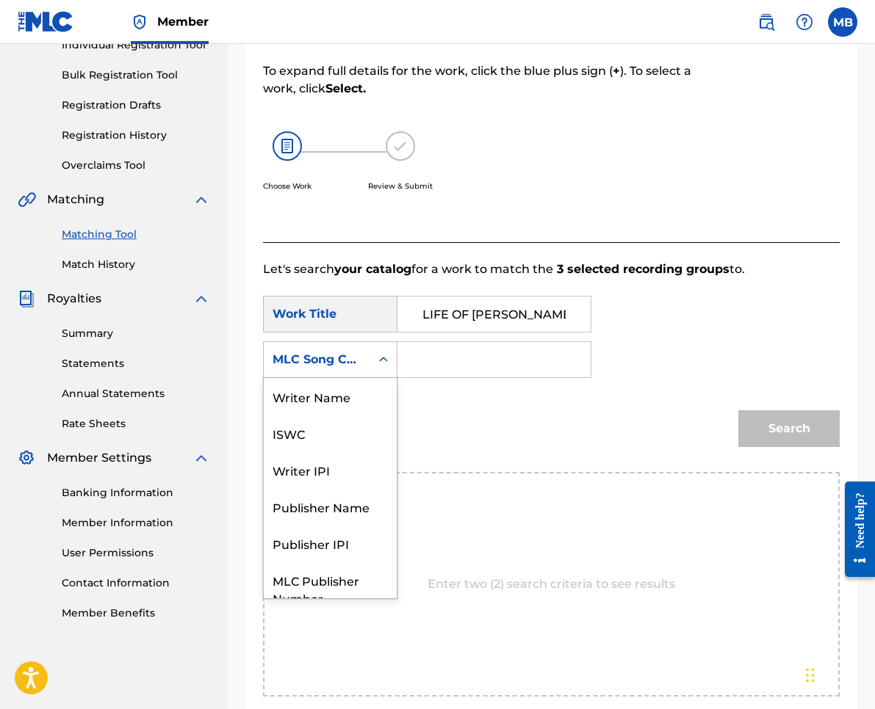
scroll to position [54, 0]
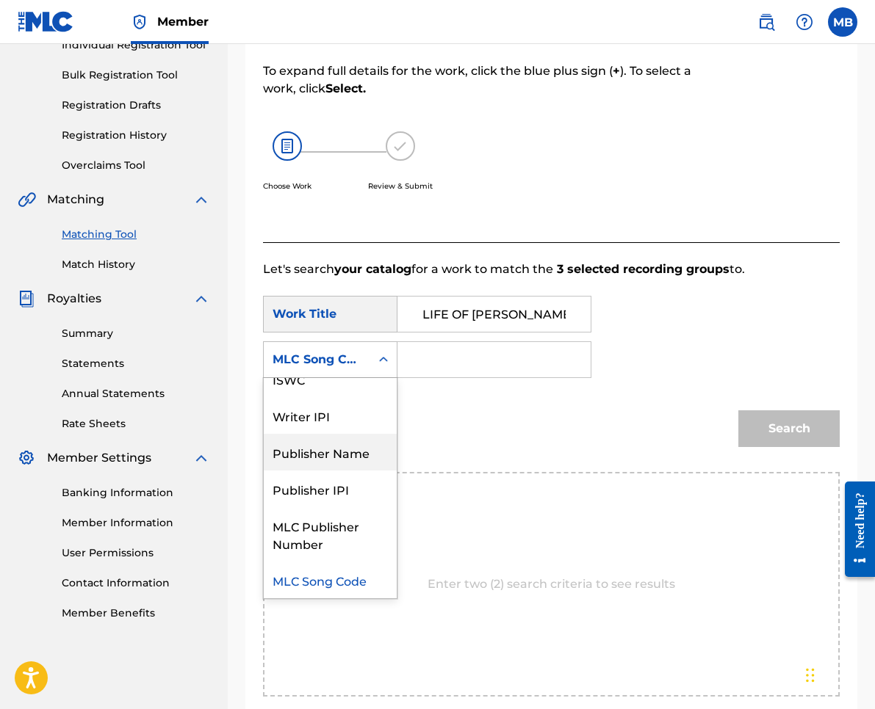
click at [374, 445] on div "Publisher Name" at bounding box center [330, 452] width 133 height 37
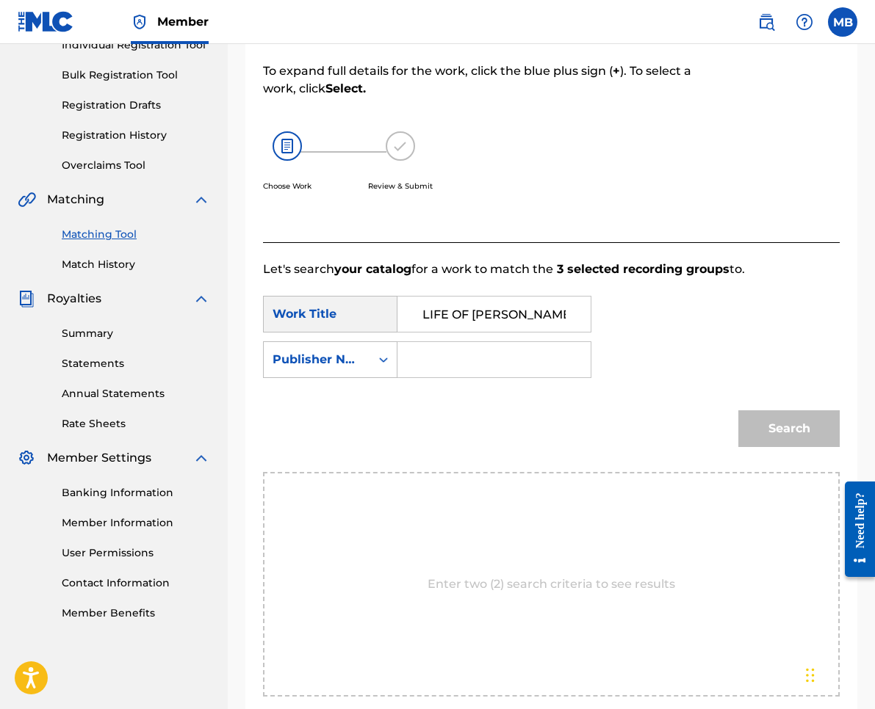
click at [455, 376] on input "Search Form" at bounding box center [494, 359] width 168 height 35
type input "kaf"
click at [789, 429] on button "Search" at bounding box center [788, 429] width 101 height 37
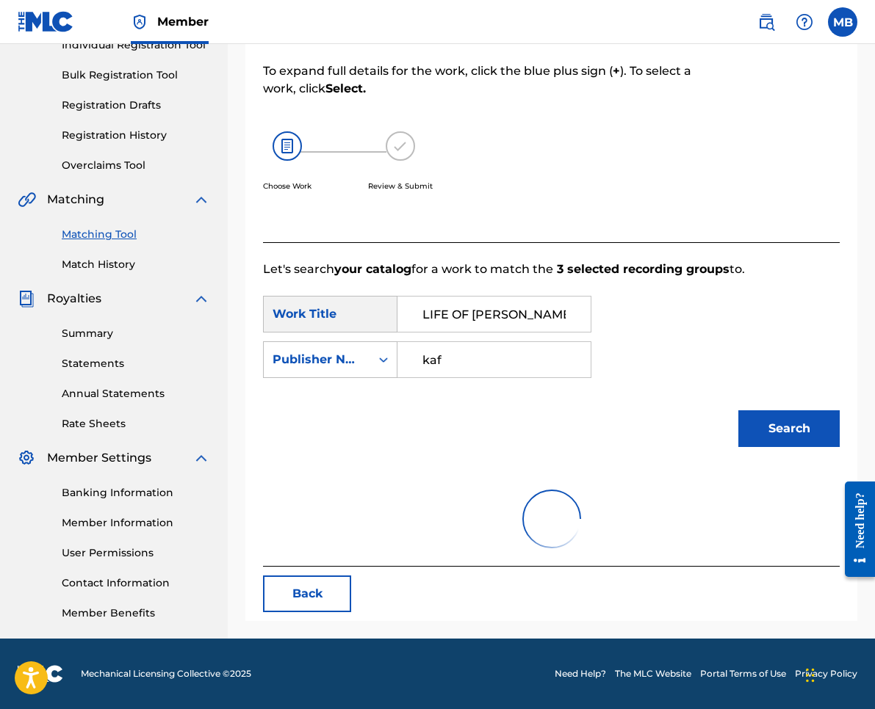
click at [789, 429] on button "Search" at bounding box center [788, 429] width 101 height 37
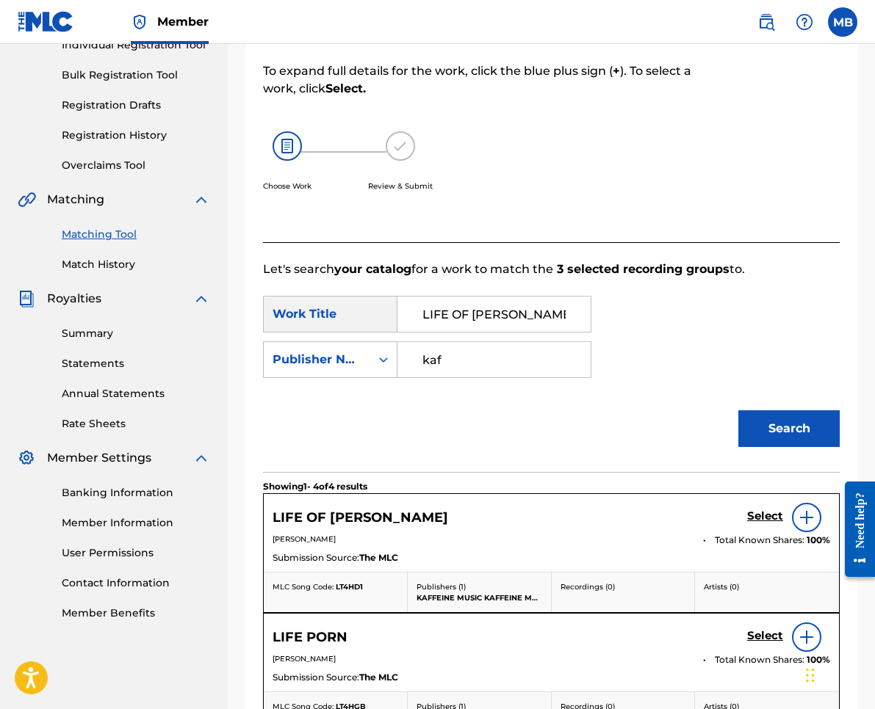
click at [775, 521] on h5 "Select" at bounding box center [765, 517] width 36 height 14
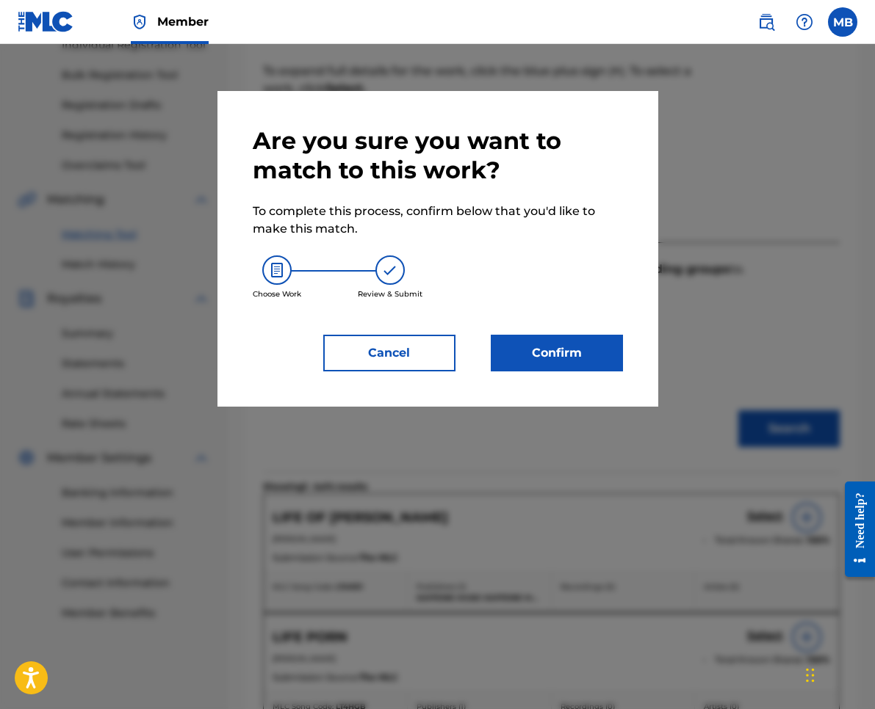
click at [540, 364] on button "Confirm" at bounding box center [557, 353] width 132 height 37
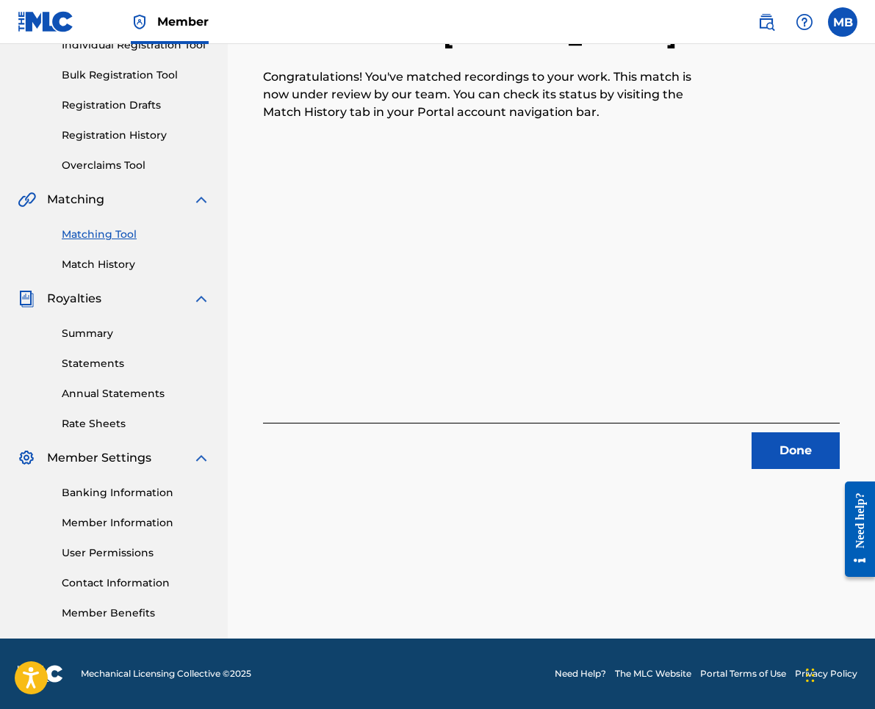
click at [811, 447] on button "Done" at bounding box center [795, 451] width 88 height 37
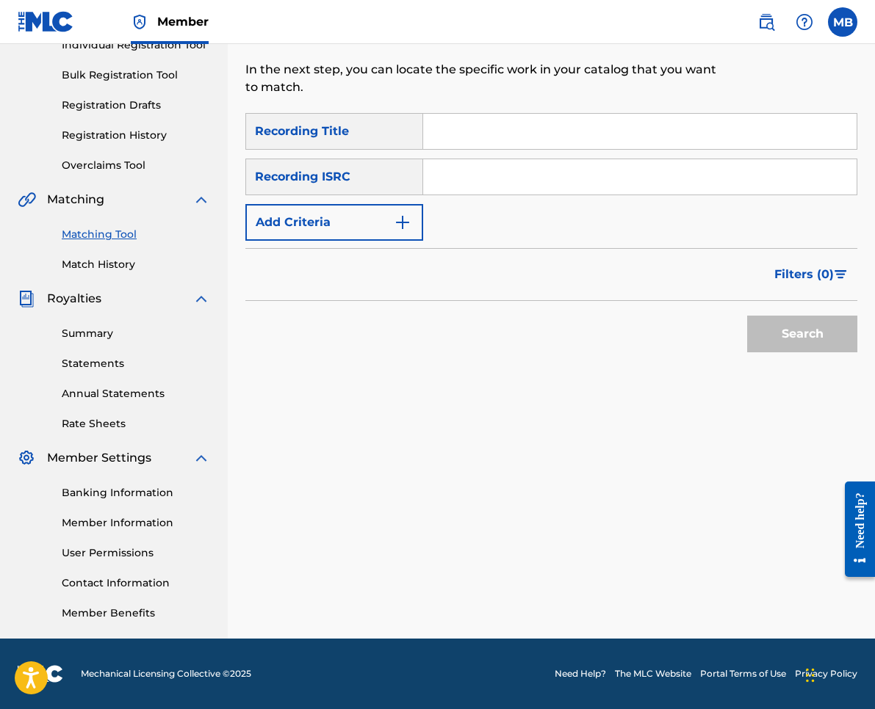
click at [490, 134] on input "Search Form" at bounding box center [639, 131] width 433 height 35
click at [565, 129] on input "Search Form" at bounding box center [639, 131] width 433 height 35
drag, startPoint x: 750, startPoint y: 201, endPoint x: 565, endPoint y: 129, distance: 197.9
click at [565, 129] on input "Search Form" at bounding box center [639, 131] width 433 height 35
paste input "MINE TYPE"
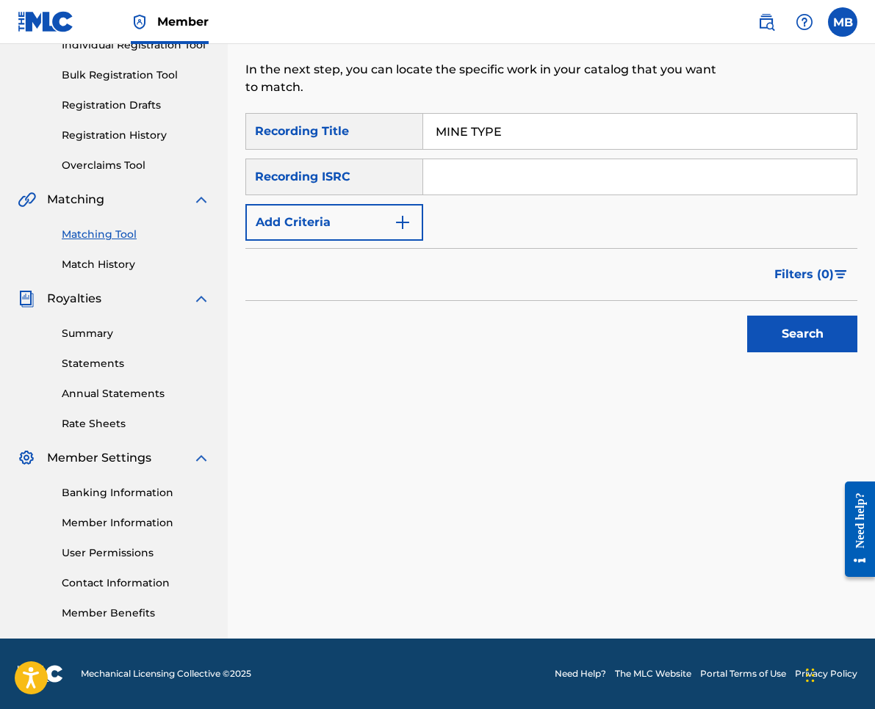
type input "MINE TYPE"
click at [377, 212] on button "Add Criteria" at bounding box center [334, 222] width 178 height 37
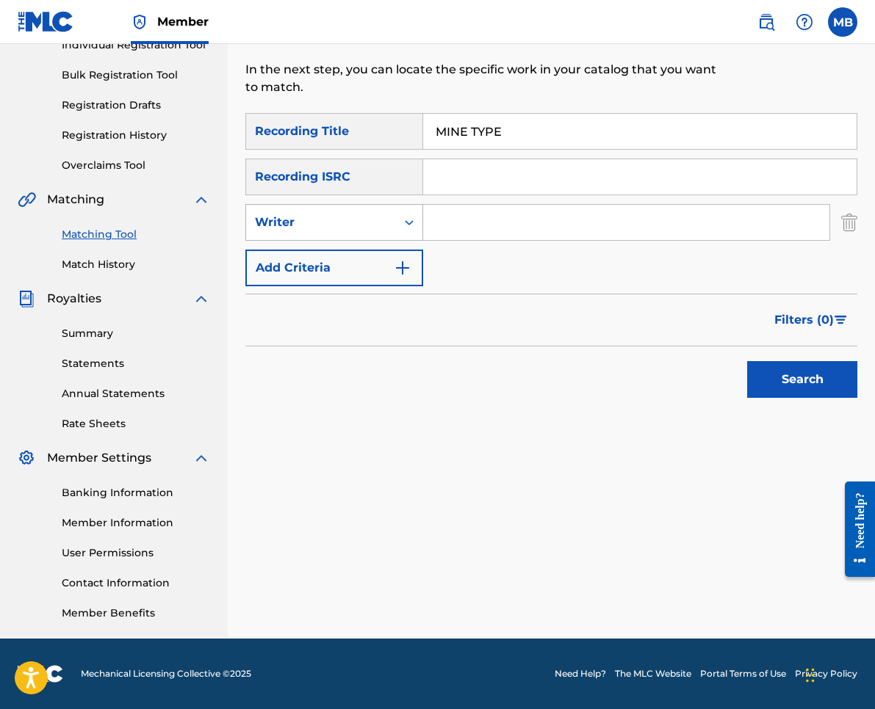
click at [362, 233] on div "Writer" at bounding box center [321, 223] width 150 height 28
click at [364, 267] on div "Recording Artist" at bounding box center [334, 259] width 176 height 37
click at [447, 234] on input "Search Form" at bounding box center [626, 222] width 406 height 35
type input "[PERSON_NAME] Motorcycle"
click at [802, 380] on button "Search" at bounding box center [802, 379] width 110 height 37
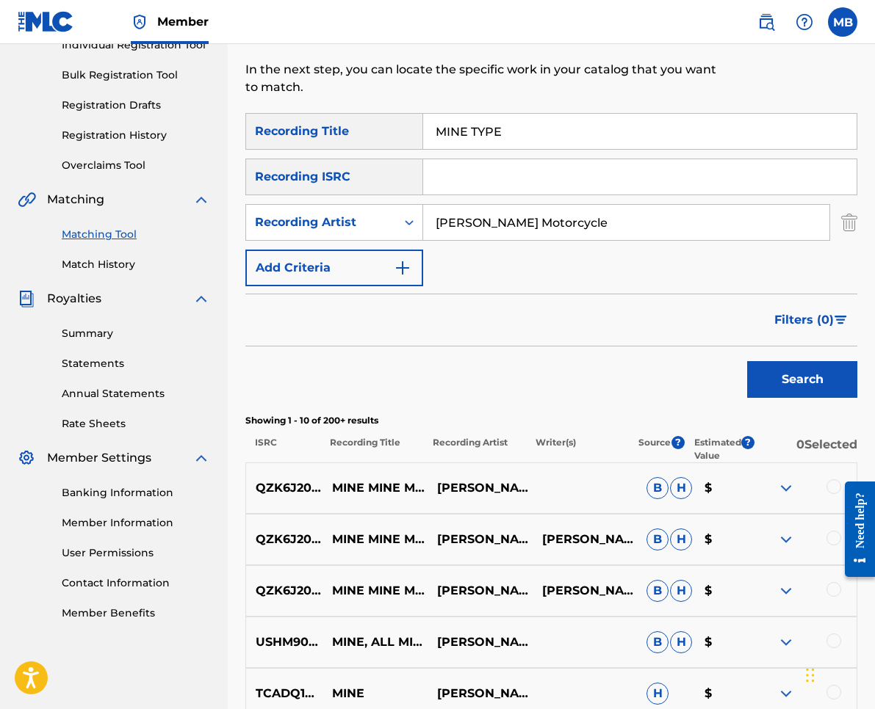
click at [513, 133] on input "MINE TYPE" at bounding box center [639, 131] width 433 height 35
drag, startPoint x: 829, startPoint y: 267, endPoint x: 513, endPoint y: 133, distance: 343.2
click at [513, 133] on input "MINE TYPE" at bounding box center [639, 131] width 433 height 35
paste input "ROCK ON"
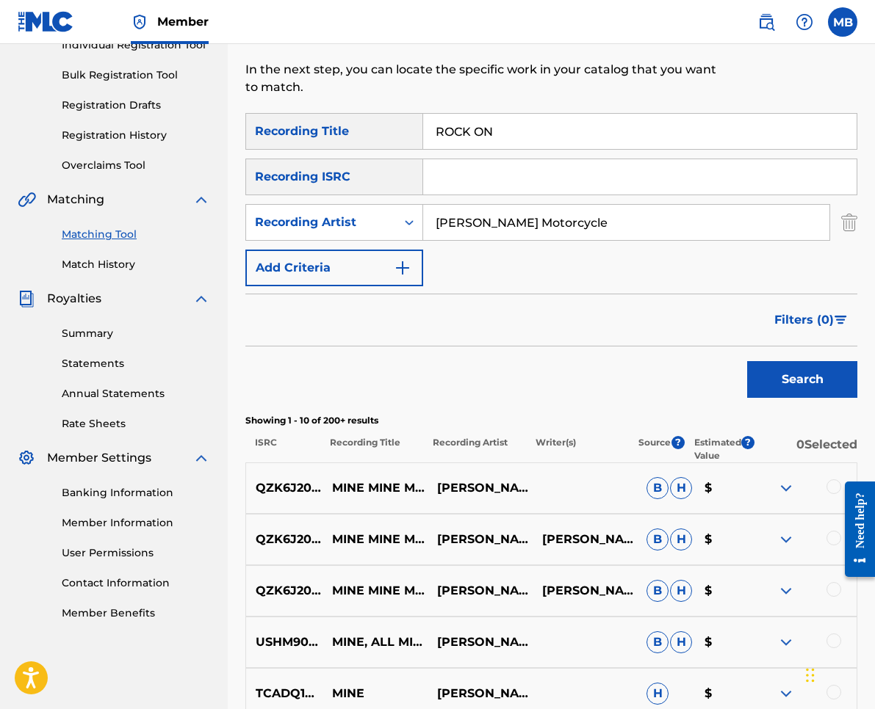
type input "ROCK ON"
click at [513, 228] on input "[PERSON_NAME] Motorcycle" at bounding box center [626, 222] width 406 height 35
type input "[PERSON_NAME] armpits"
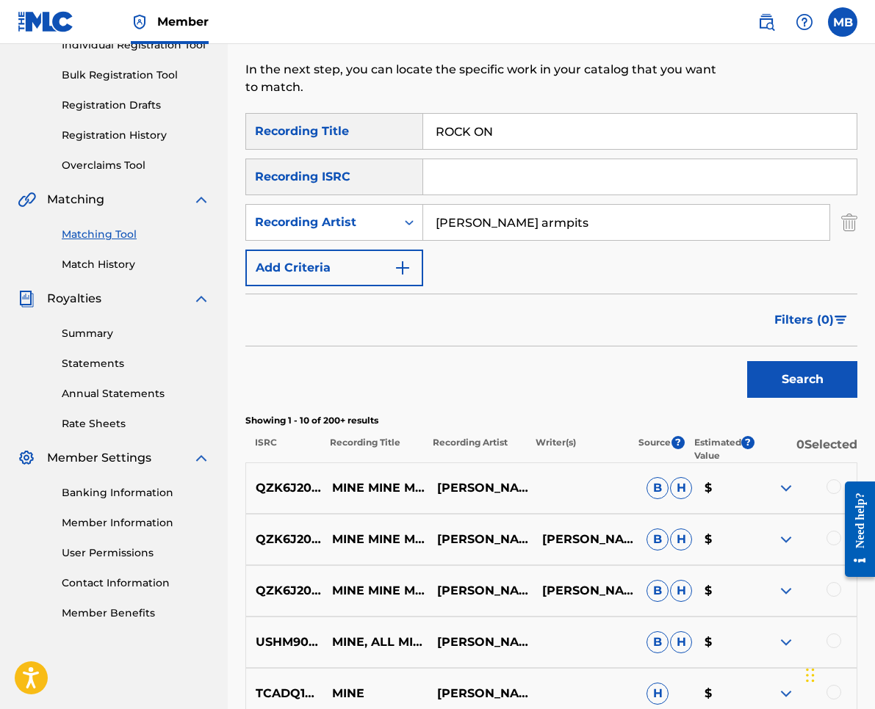
click at [802, 380] on button "Search" at bounding box center [802, 379] width 110 height 37
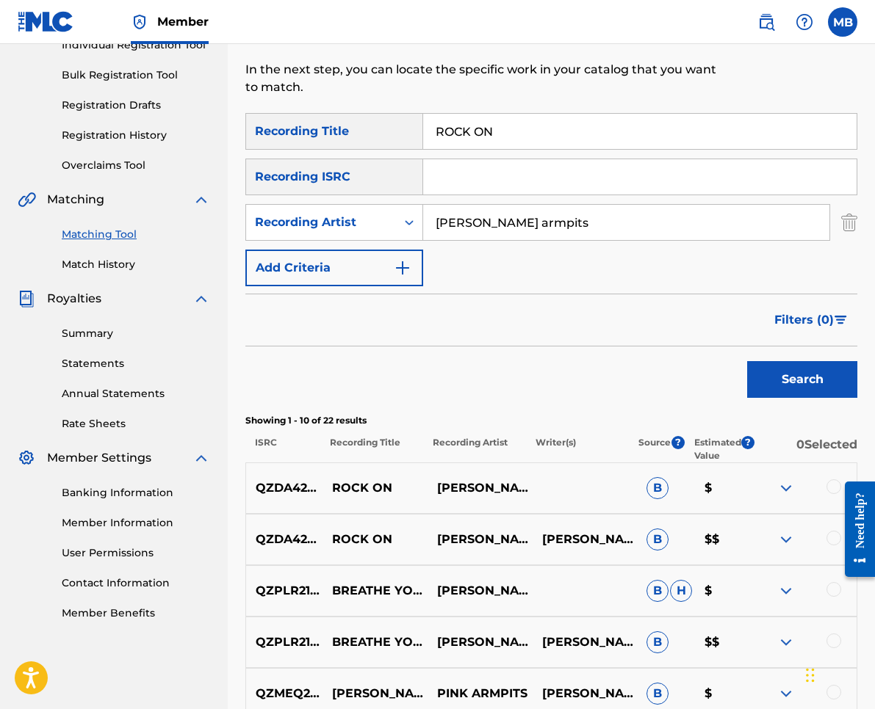
click at [827, 488] on div at bounding box center [833, 487] width 15 height 15
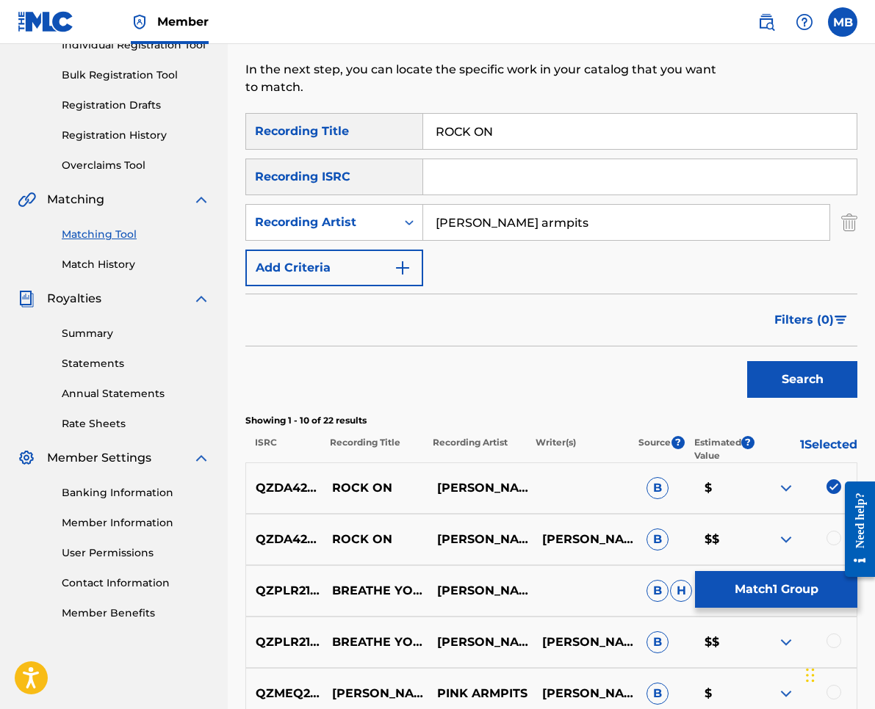
click at [831, 546] on div at bounding box center [803, 540] width 105 height 18
click at [831, 541] on div at bounding box center [833, 538] width 15 height 15
click at [823, 571] on button "Match 2 Groups" at bounding box center [776, 589] width 162 height 37
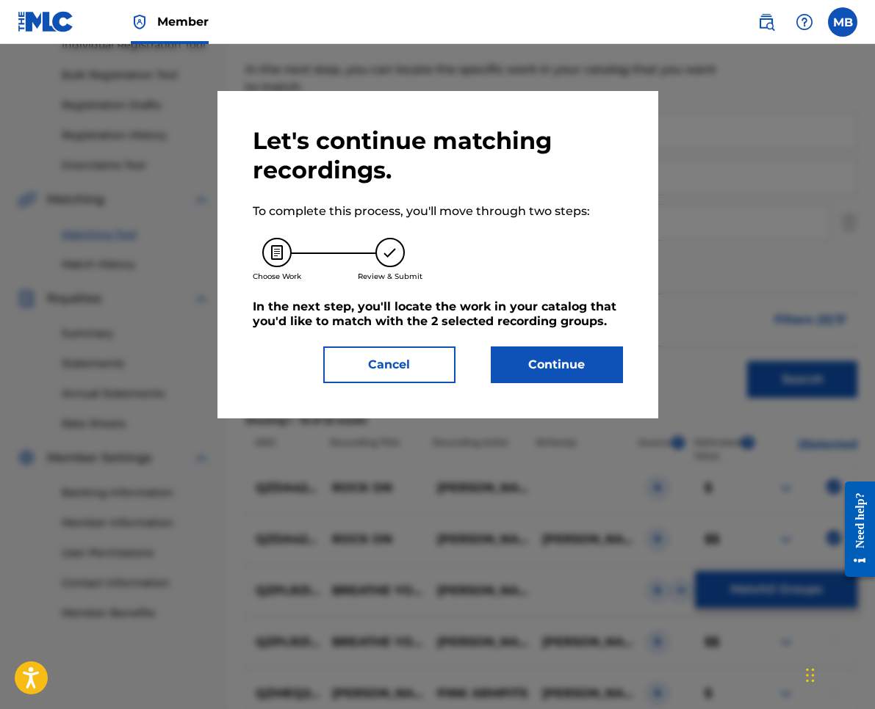
click at [550, 361] on button "Continue" at bounding box center [557, 365] width 132 height 37
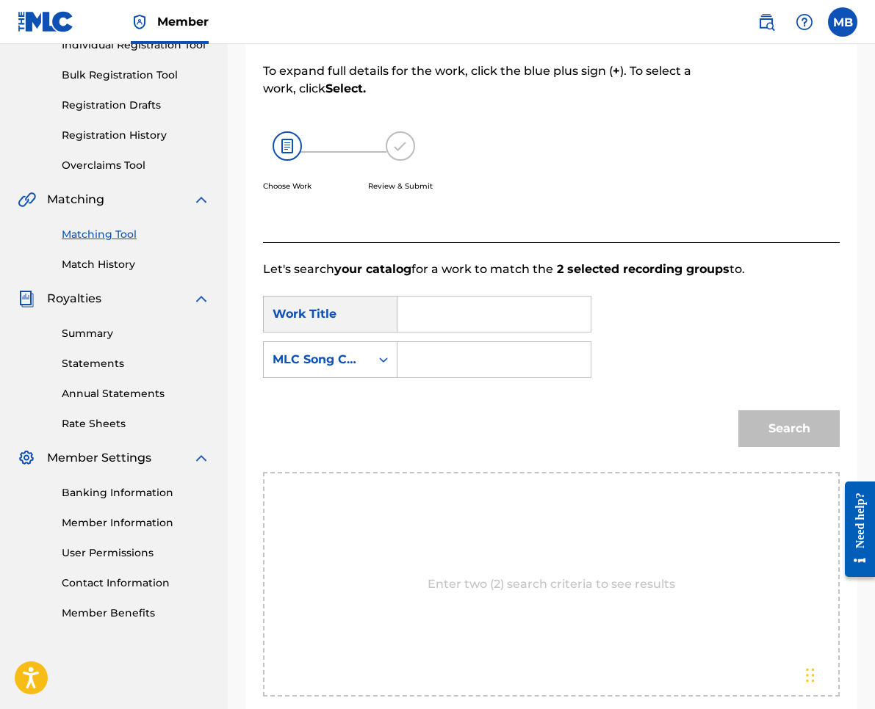
click at [520, 322] on input "Search Form" at bounding box center [494, 314] width 168 height 35
paste input "ROCK ON"
type input "ROCK ON"
click at [364, 358] on div "MLC Song Code" at bounding box center [317, 360] width 106 height 28
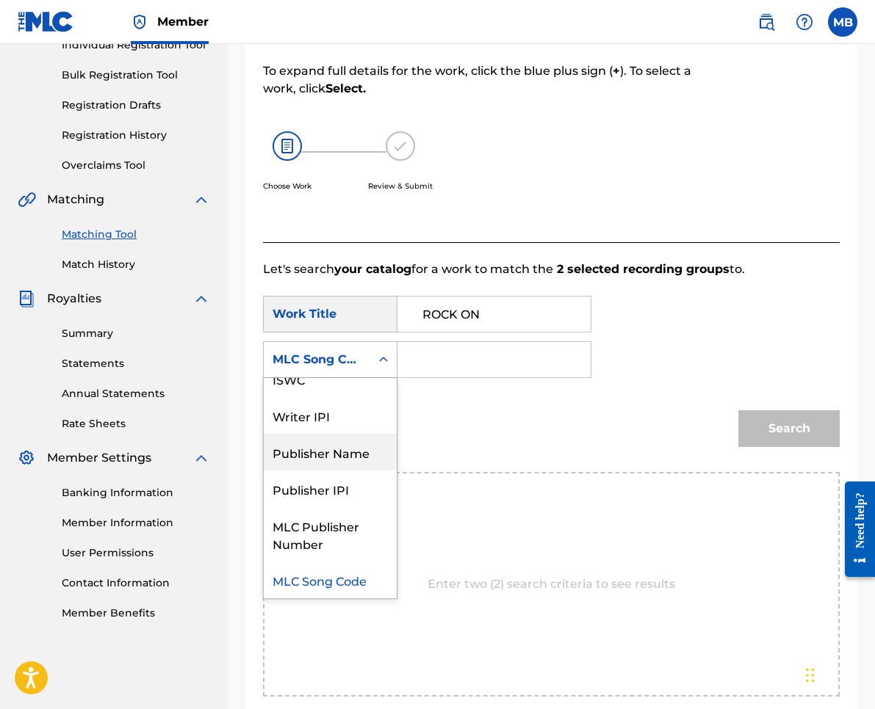
click at [349, 447] on div "Publisher Name" at bounding box center [330, 452] width 133 height 37
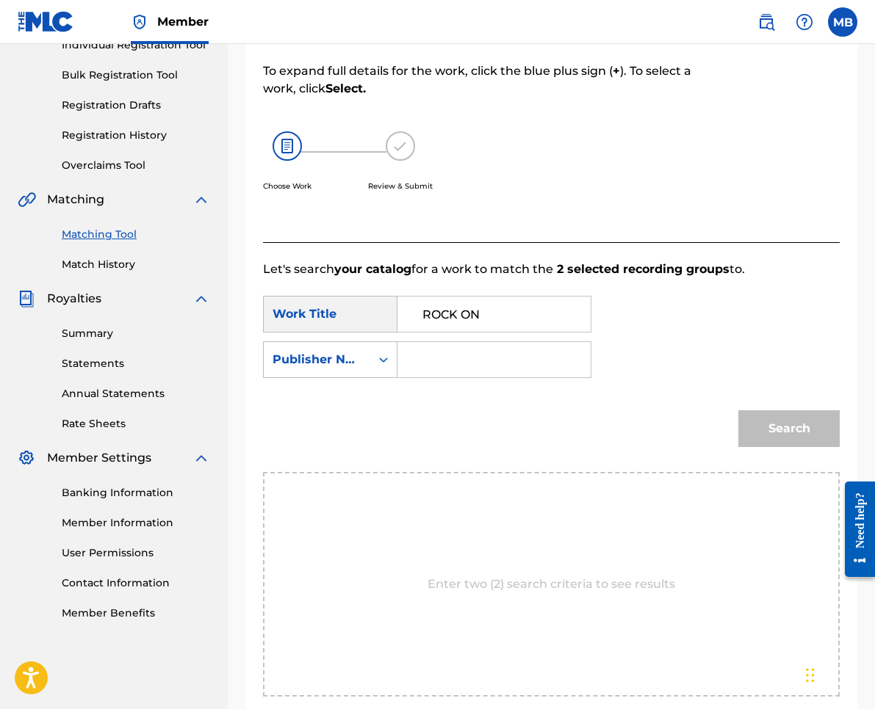
drag, startPoint x: 437, startPoint y: 361, endPoint x: 471, endPoint y: 360, distance: 33.8
click at [438, 361] on input "Search Form" at bounding box center [494, 359] width 168 height 35
type input "kaf"
click at [789, 429] on button "Search" at bounding box center [788, 429] width 101 height 37
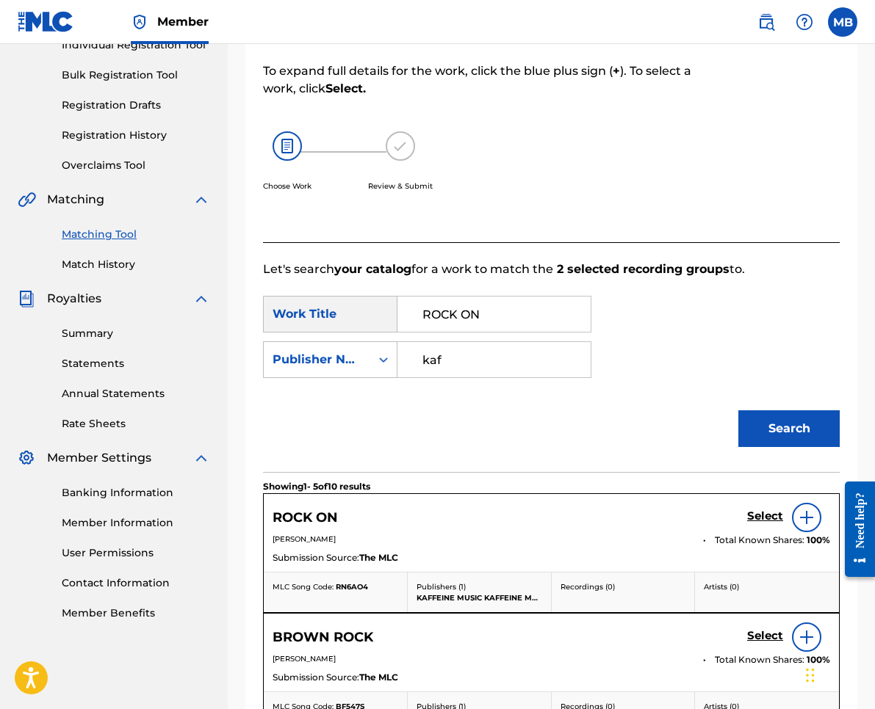
click at [757, 519] on h5 "Select" at bounding box center [765, 517] width 36 height 14
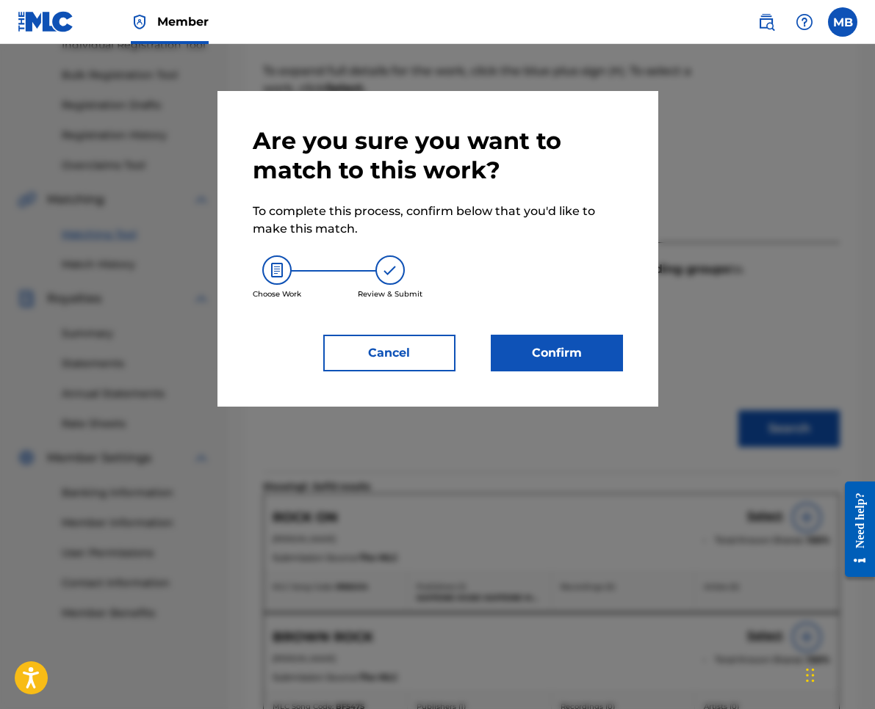
click at [528, 339] on button "Confirm" at bounding box center [557, 353] width 132 height 37
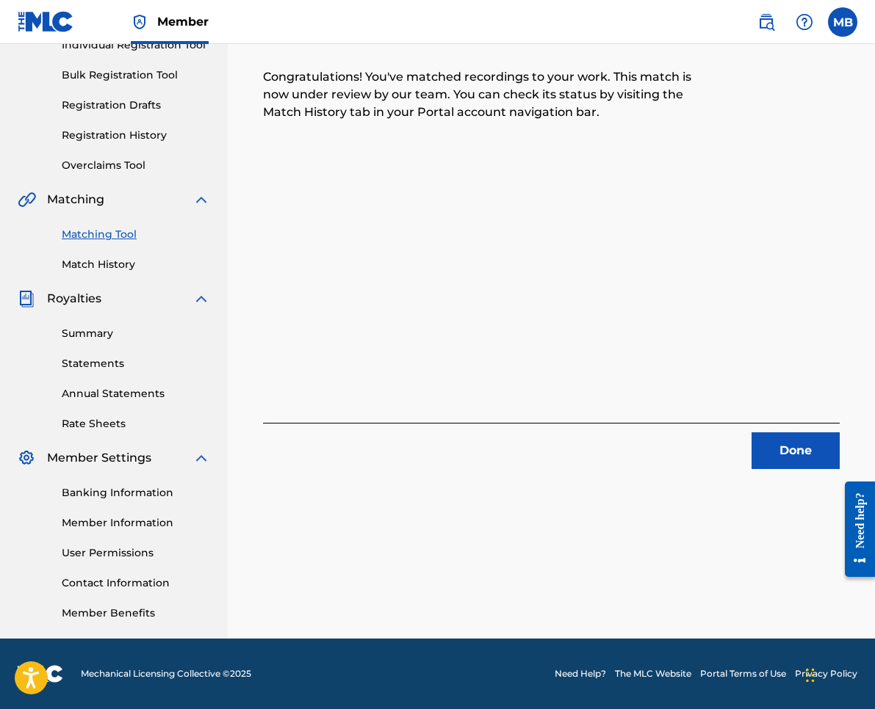
click at [817, 451] on button "Done" at bounding box center [795, 451] width 88 height 37
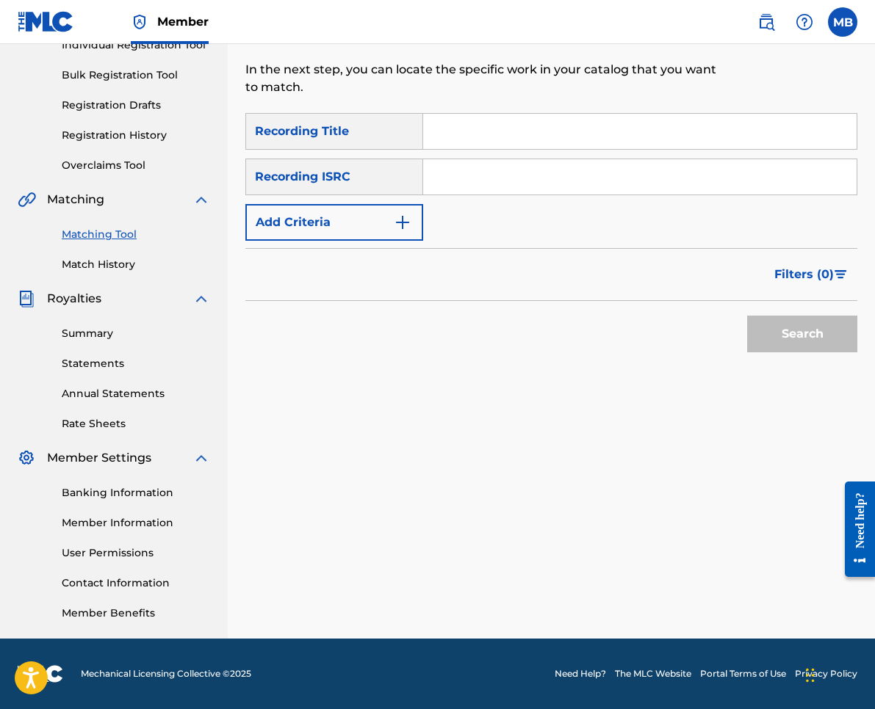
click at [512, 128] on input "Search Form" at bounding box center [639, 131] width 433 height 35
paste input "[DEMOGRAPHIC_DATA] PORN"
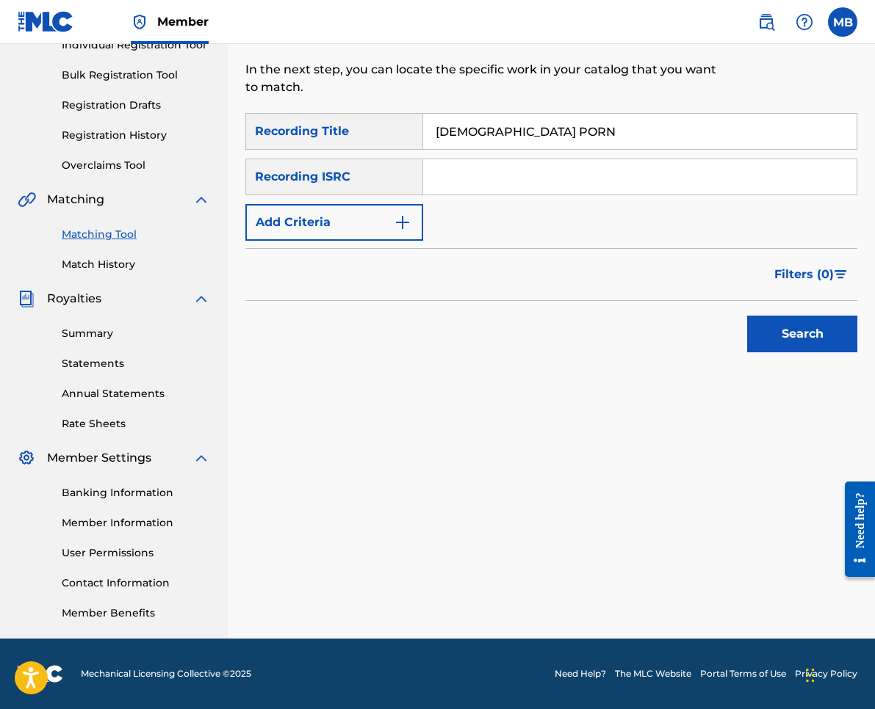
type input "[DEMOGRAPHIC_DATA] PORN"
click at [362, 238] on button "Add Criteria" at bounding box center [334, 222] width 178 height 37
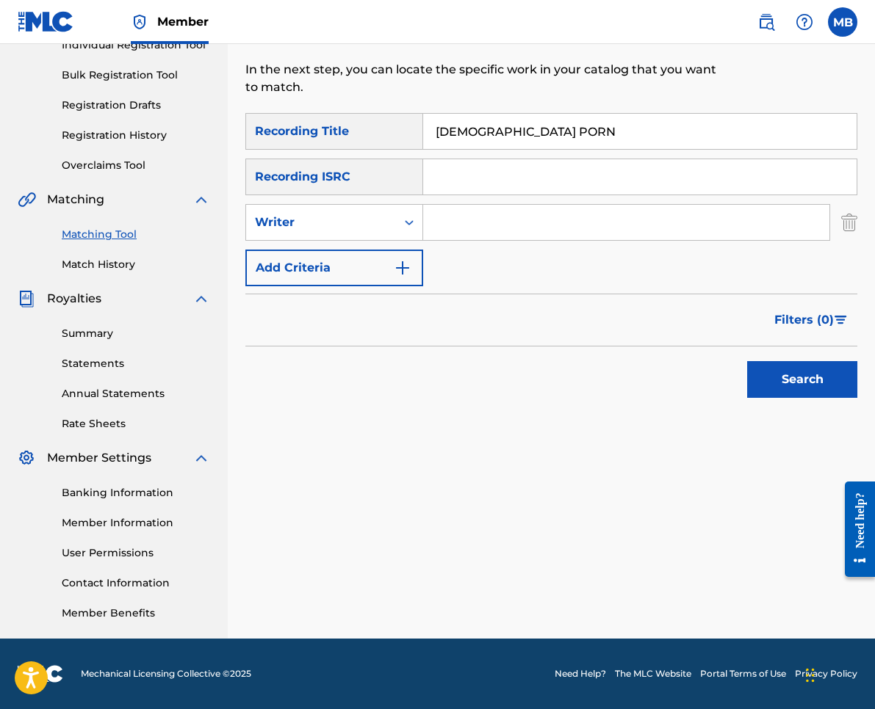
drag, startPoint x: 361, startPoint y: 242, endPoint x: 360, endPoint y: 255, distance: 13.3
click at [361, 242] on div "SearchWithCriteriab63eb0da-0b29-4fae-9df1-9259c0edae94 Recording Title [DEMOGRA…" at bounding box center [551, 199] width 612 height 173
click at [360, 263] on button "Add Criteria" at bounding box center [334, 268] width 178 height 37
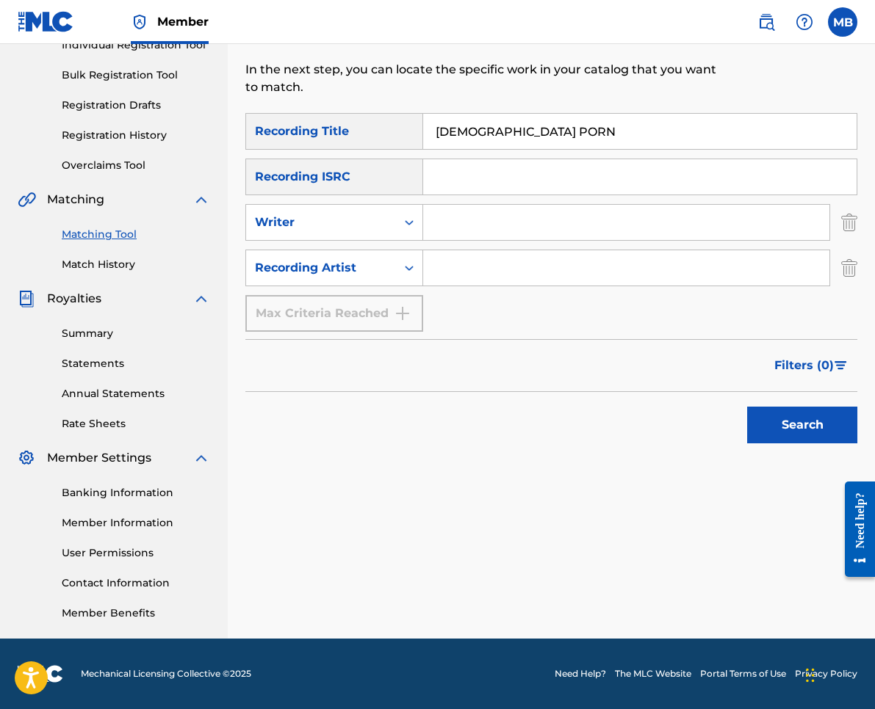
click at [441, 256] on input "Search Form" at bounding box center [626, 267] width 406 height 35
type input "[PERSON_NAME] armpits."
click at [802, 425] on button "Search" at bounding box center [802, 425] width 110 height 37
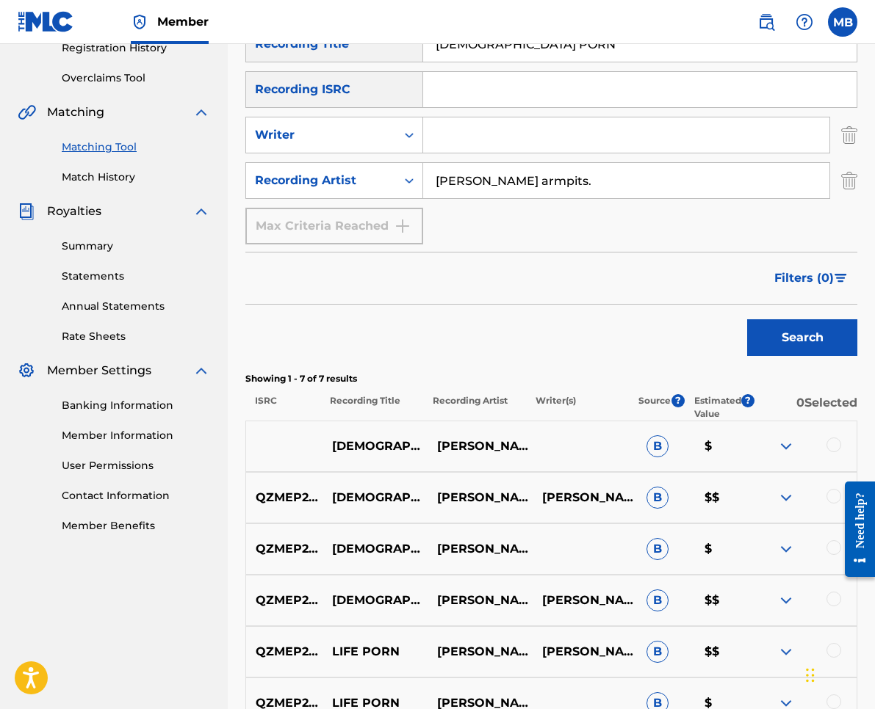
scroll to position [504, 0]
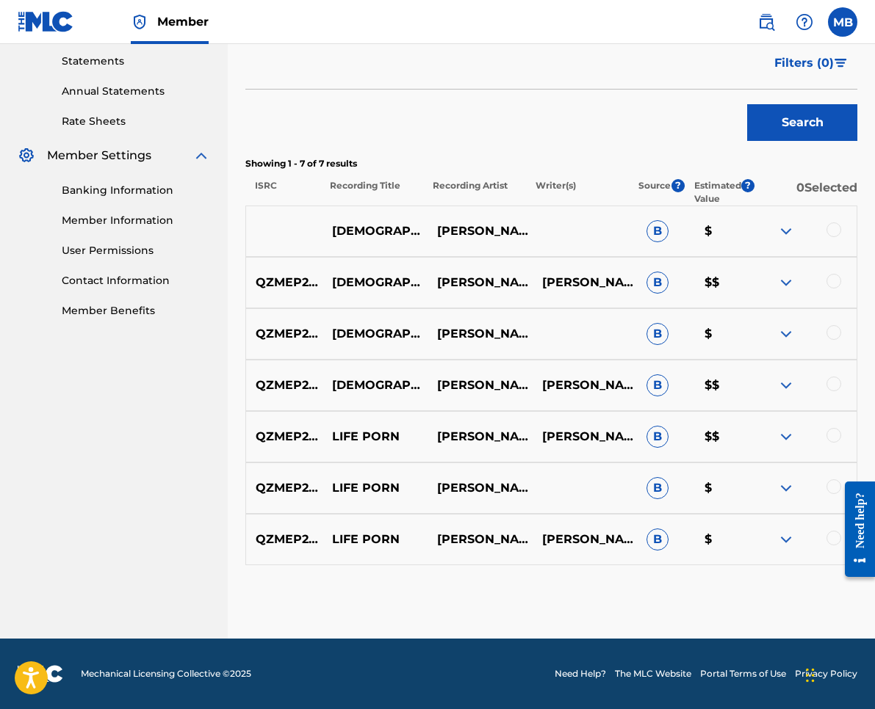
click at [834, 381] on div at bounding box center [833, 384] width 15 height 15
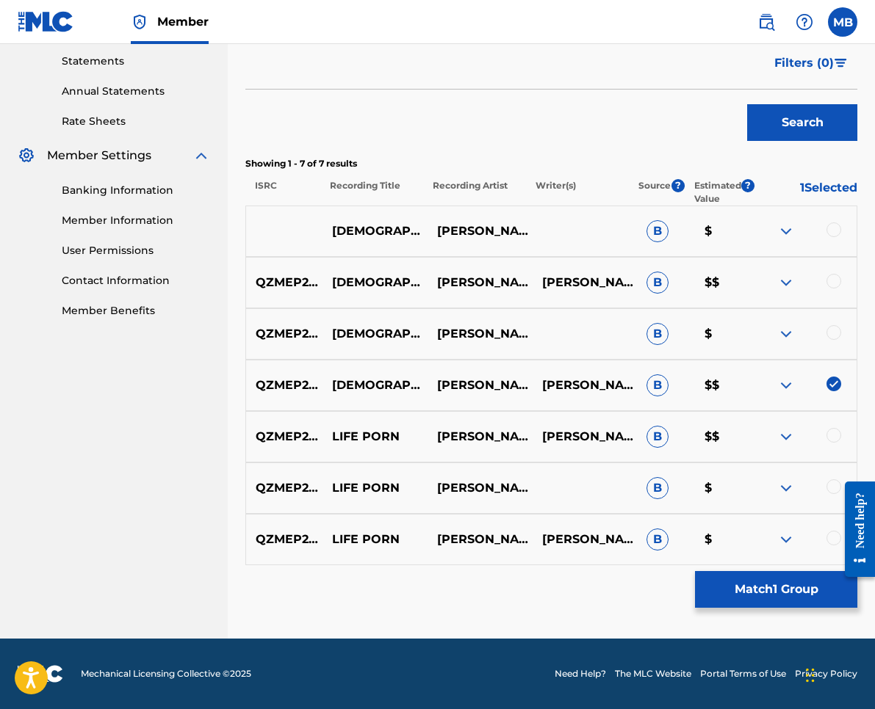
click at [834, 342] on div at bounding box center [803, 334] width 105 height 18
click at [834, 328] on div at bounding box center [833, 332] width 15 height 15
click at [841, 281] on div at bounding box center [803, 283] width 105 height 18
drag, startPoint x: 834, startPoint y: 275, endPoint x: 836, endPoint y: 239, distance: 35.3
click at [835, 277] on div at bounding box center [833, 281] width 15 height 15
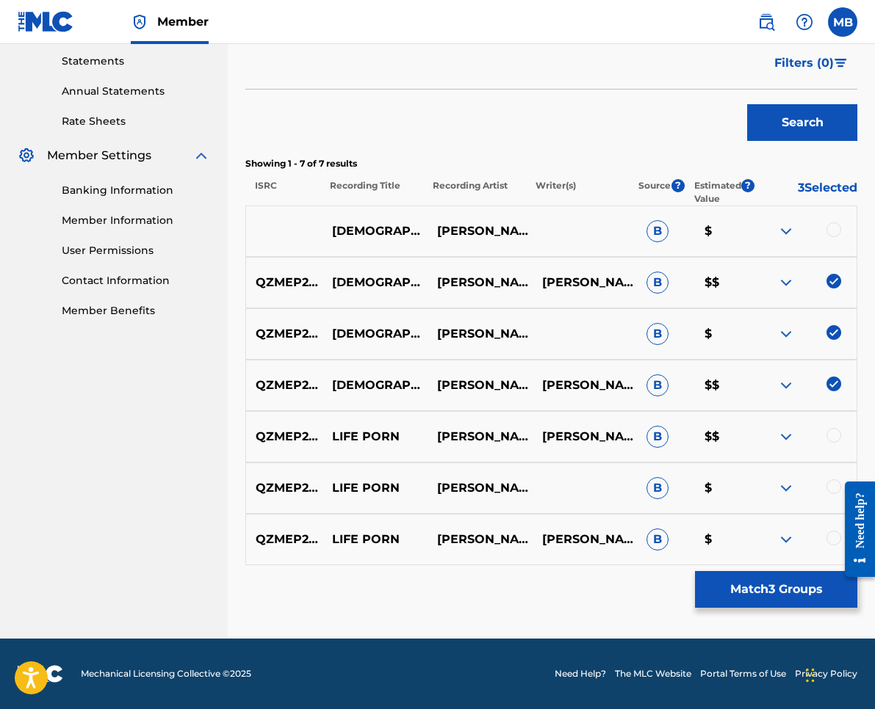
click at [836, 220] on div "[DEMOGRAPHIC_DATA] PORN [PERSON_NAME] ARMPITS B $" at bounding box center [551, 231] width 612 height 51
click at [836, 225] on div at bounding box center [833, 230] width 15 height 15
click at [782, 579] on button "Match 4 Groups" at bounding box center [776, 589] width 162 height 37
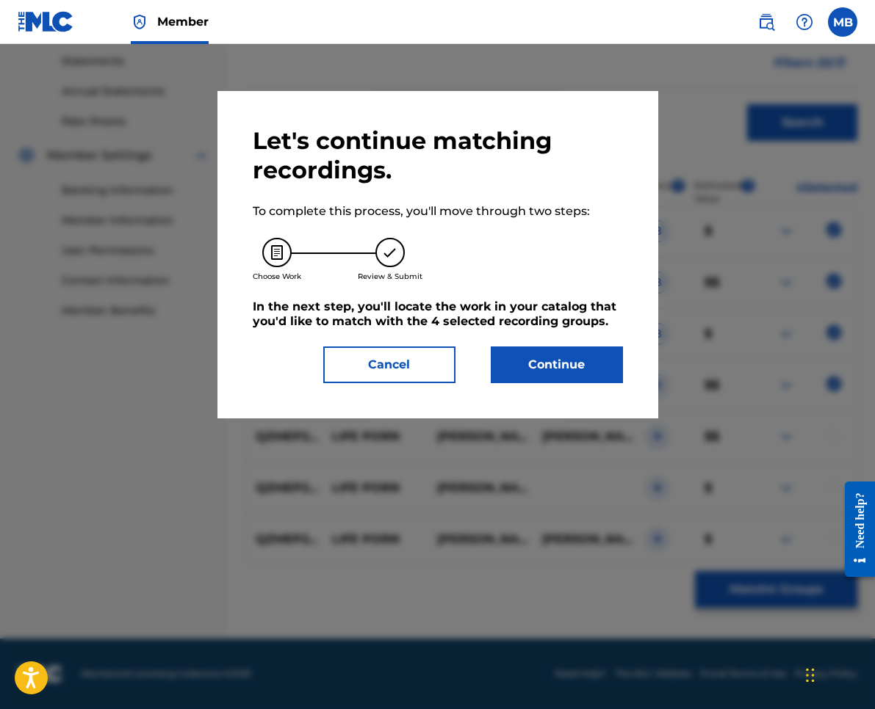
click at [573, 344] on div "Let's continue matching recordings. To complete this process, you'll move throu…" at bounding box center [438, 254] width 370 height 257
click at [569, 355] on button "Continue" at bounding box center [557, 365] width 132 height 37
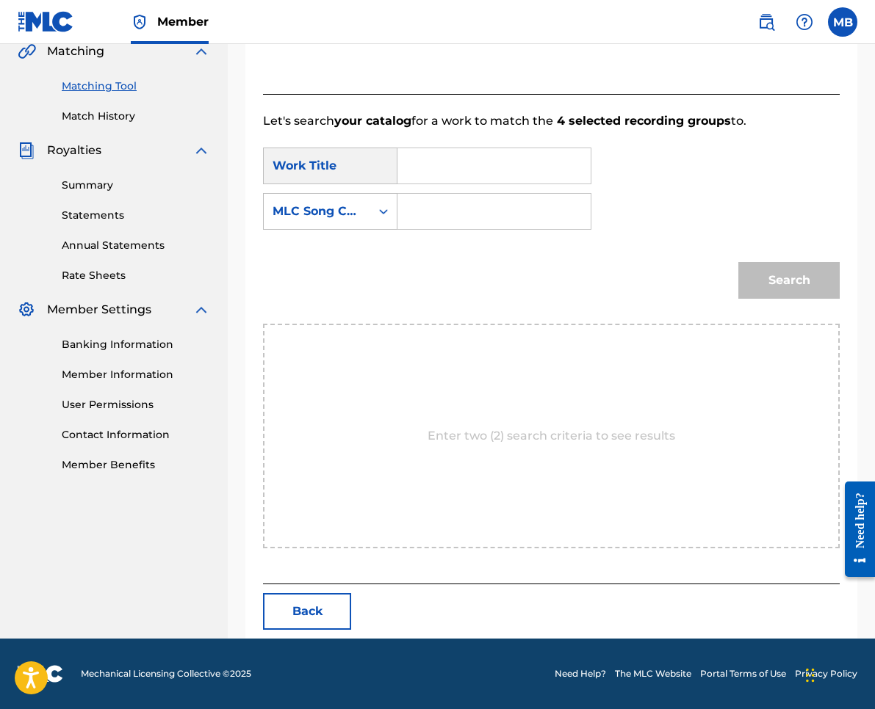
scroll to position [201, 0]
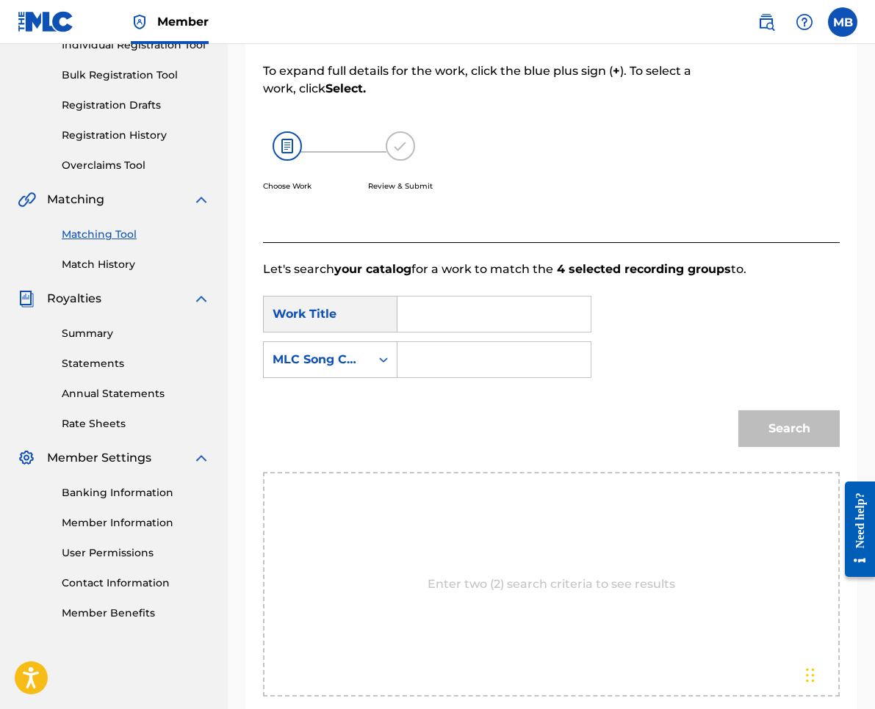
drag, startPoint x: 491, startPoint y: 317, endPoint x: 416, endPoint y: 344, distance: 79.9
click at [492, 317] on input "Search Form" at bounding box center [494, 314] width 168 height 35
paste input "[DEMOGRAPHIC_DATA] PORN"
type input "[DEMOGRAPHIC_DATA] PORN"
click at [345, 361] on div "MLC Song Code" at bounding box center [316, 360] width 89 height 18
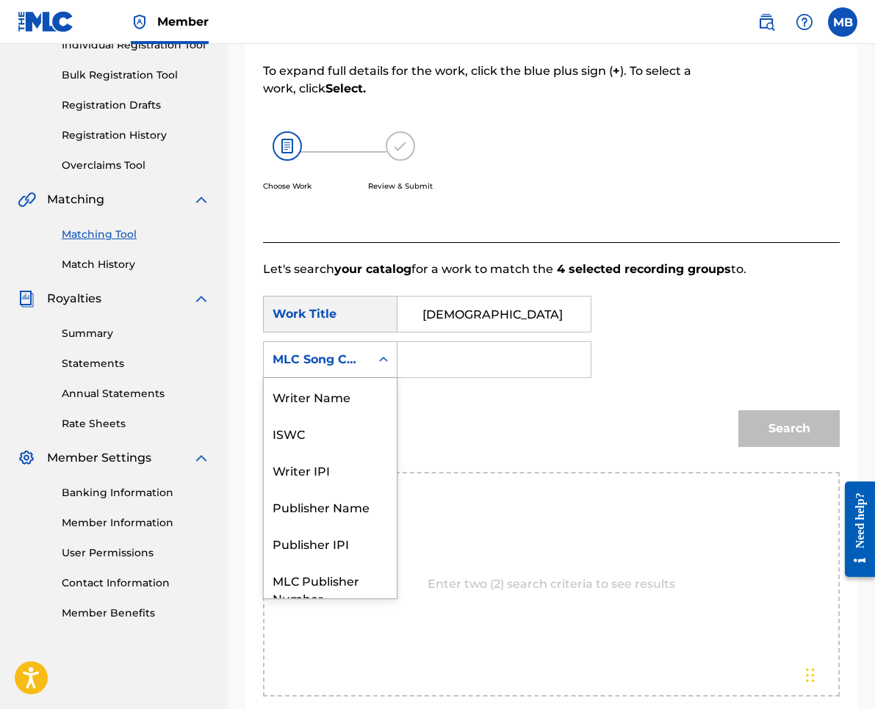
scroll to position [54, 0]
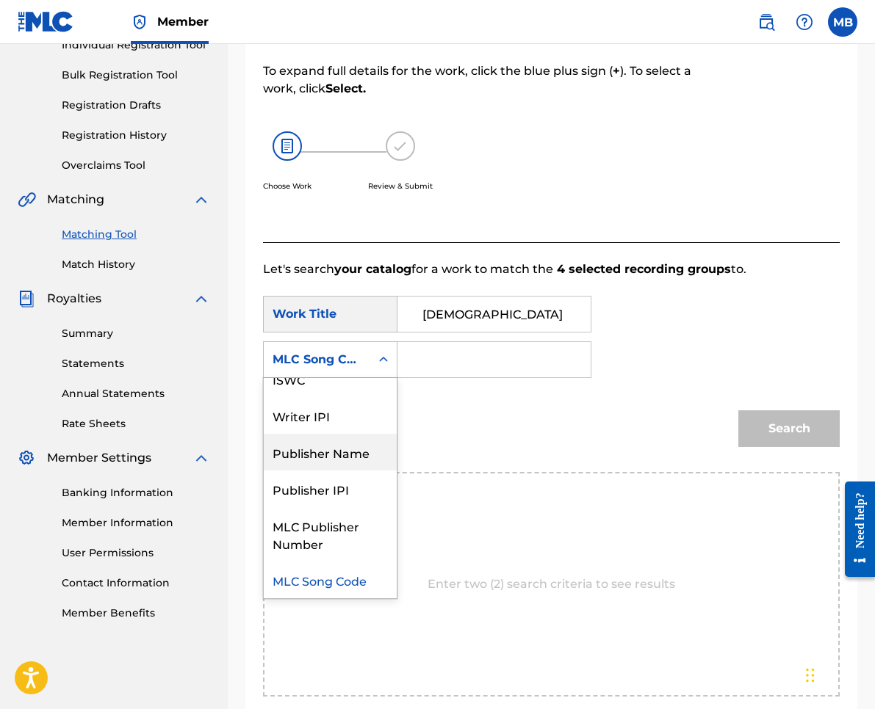
click at [330, 448] on div "Publisher Name" at bounding box center [330, 452] width 133 height 37
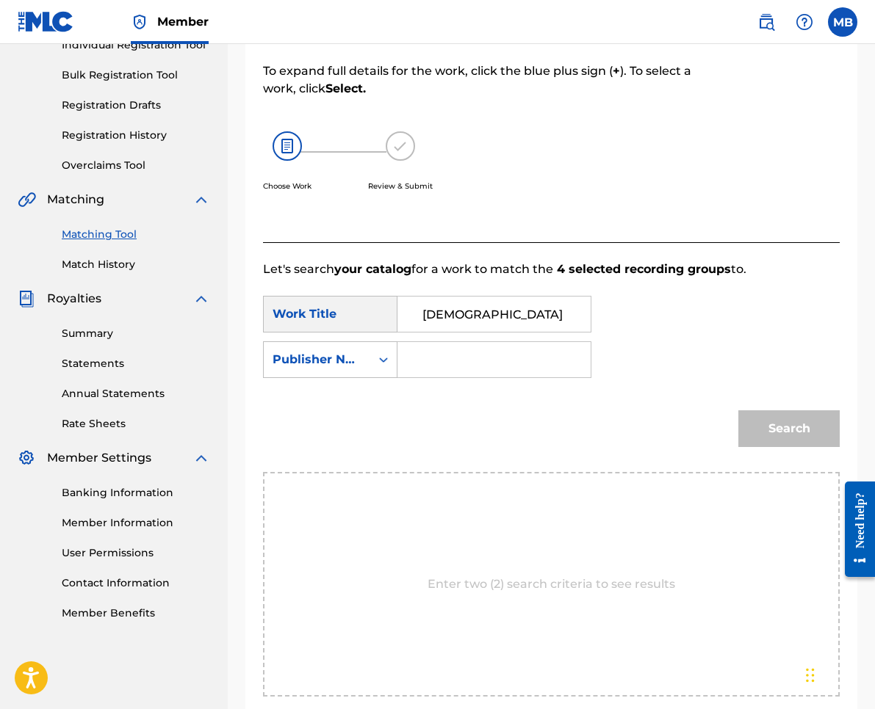
drag, startPoint x: 422, startPoint y: 397, endPoint x: 424, endPoint y: 377, distance: 20.0
click at [422, 396] on div "Search" at bounding box center [551, 434] width 577 height 76
click at [424, 376] on input "Search Form" at bounding box center [494, 359] width 168 height 35
click at [789, 429] on button "Search" at bounding box center [788, 429] width 101 height 37
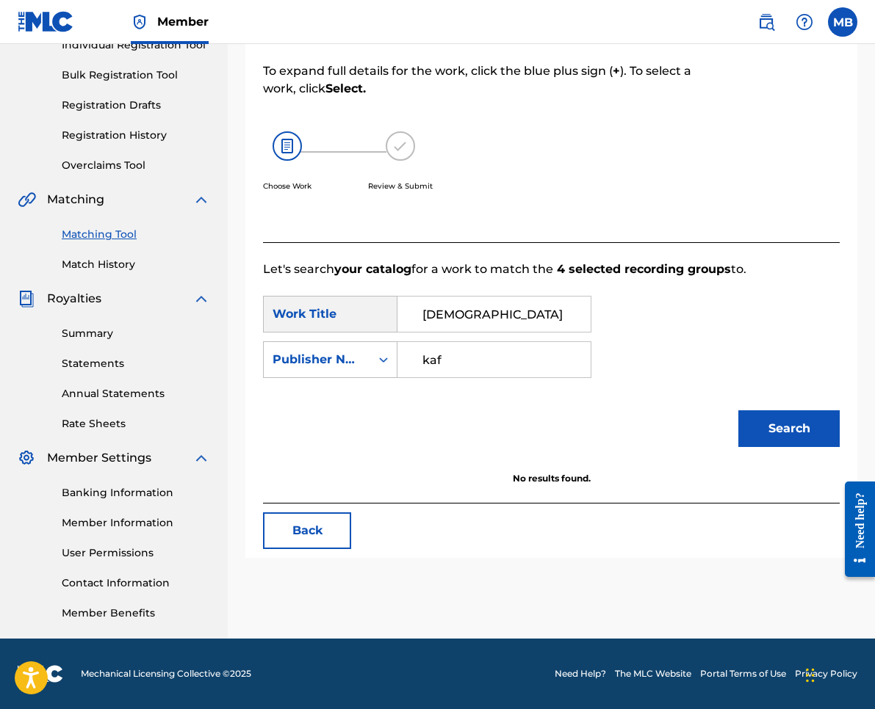
type input "kaf"
click at [789, 429] on button "Search" at bounding box center [788, 429] width 101 height 37
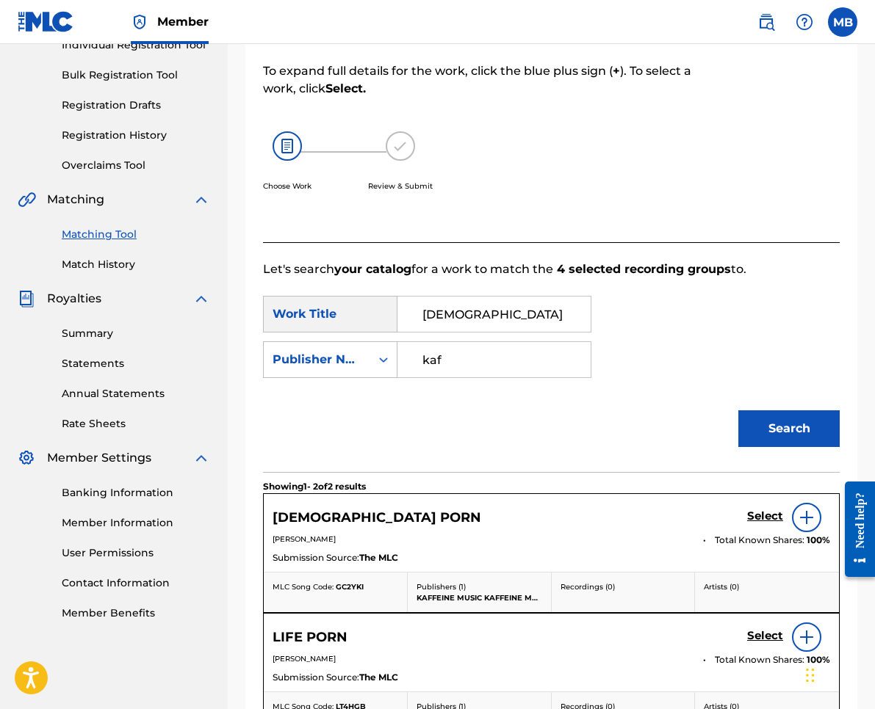
click at [759, 516] on h5 "Select" at bounding box center [765, 517] width 36 height 14
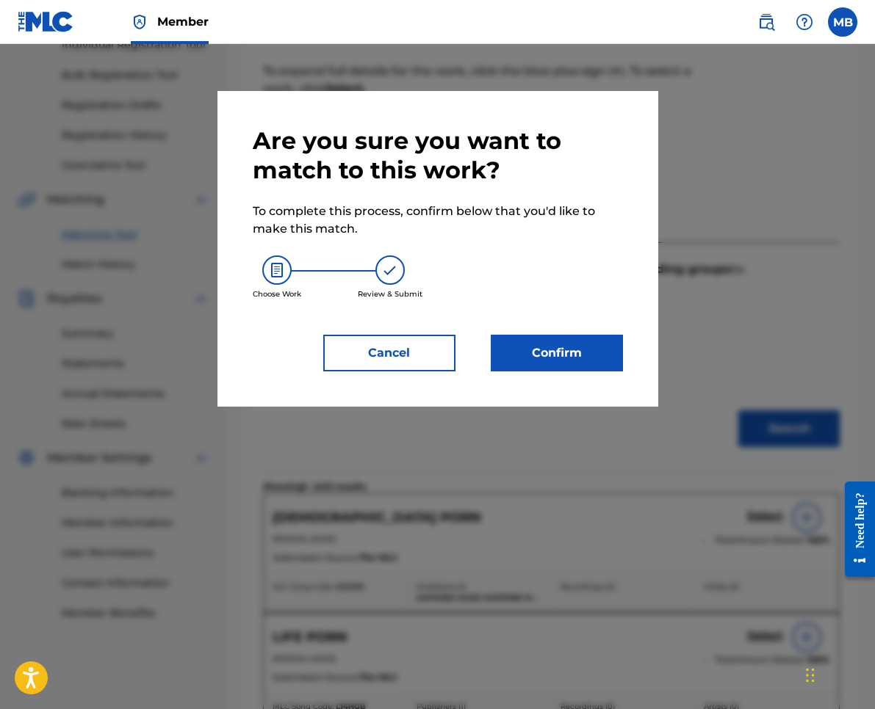
click at [600, 341] on button "Confirm" at bounding box center [557, 353] width 132 height 37
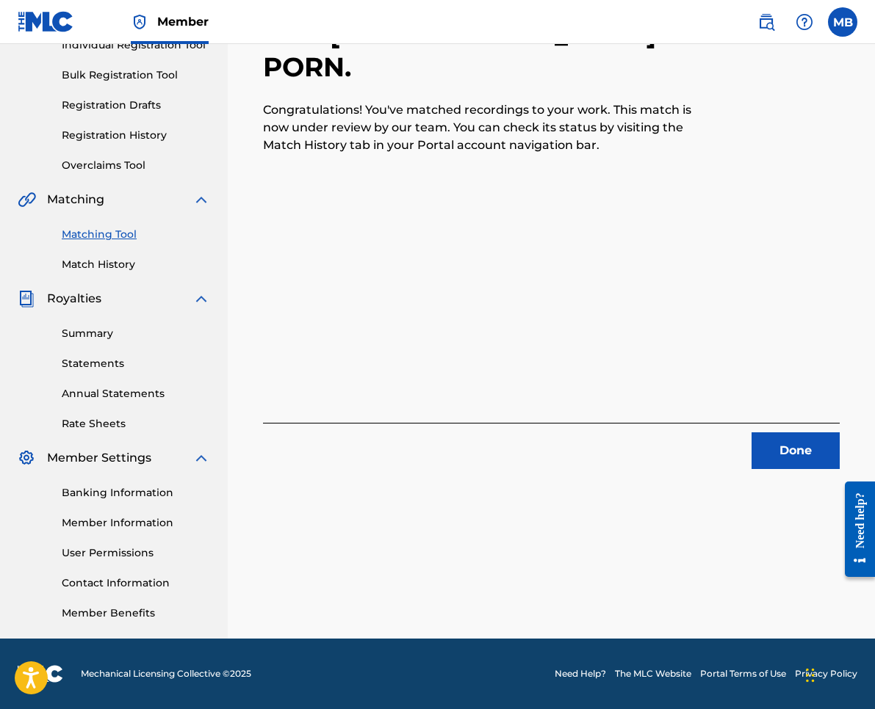
click at [801, 441] on button "Done" at bounding box center [795, 451] width 88 height 37
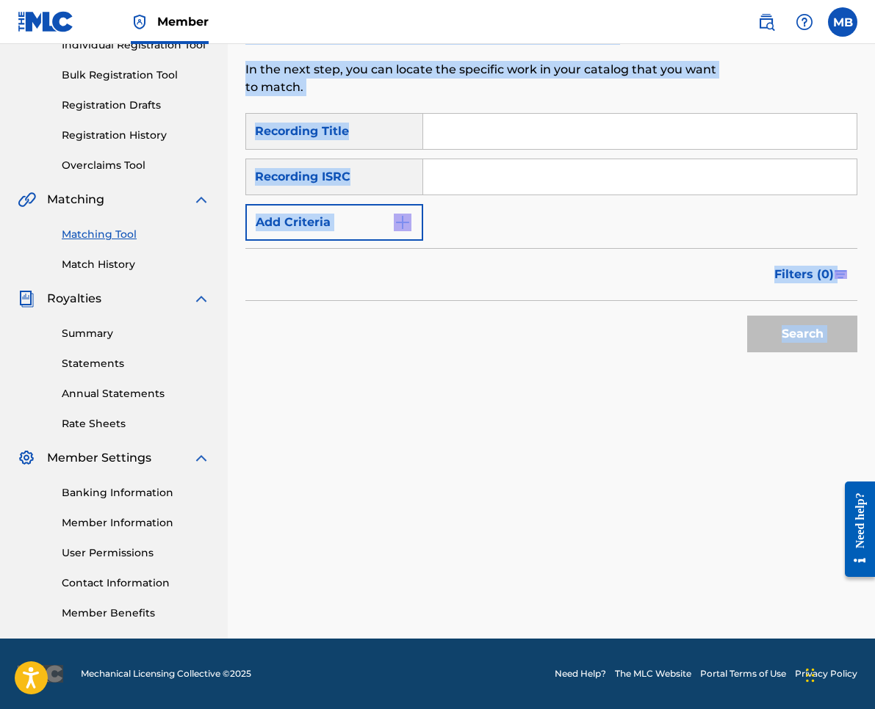
click at [535, 147] on input "Search Form" at bounding box center [639, 131] width 433 height 35
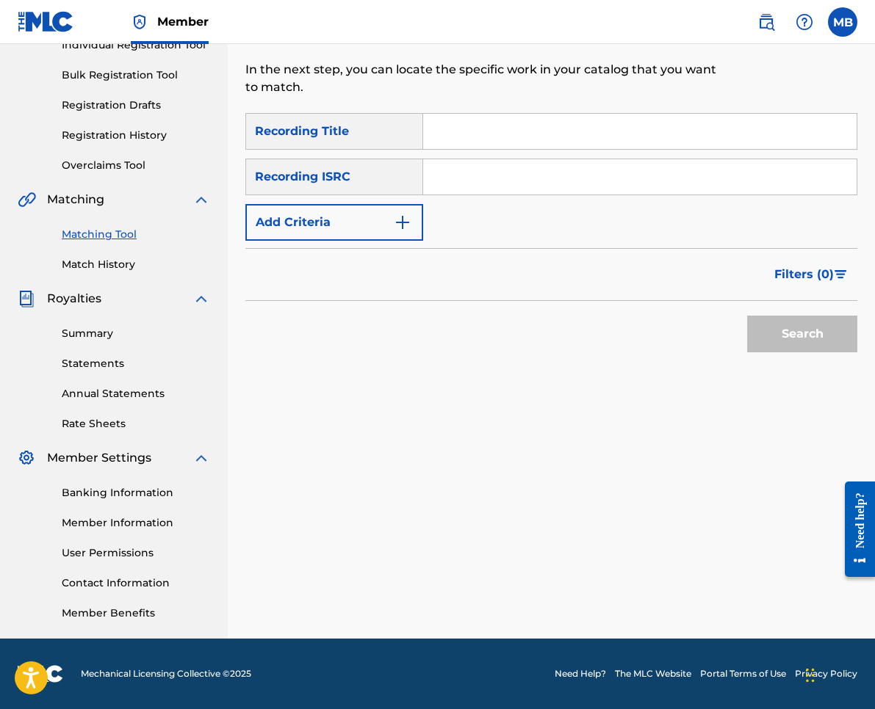
click at [535, 148] on input "Search Form" at bounding box center [639, 131] width 433 height 35
paste input "GREEN INFERNO"
type input "GREEN INFERNO"
click at [347, 211] on button "Add Criteria" at bounding box center [334, 222] width 178 height 37
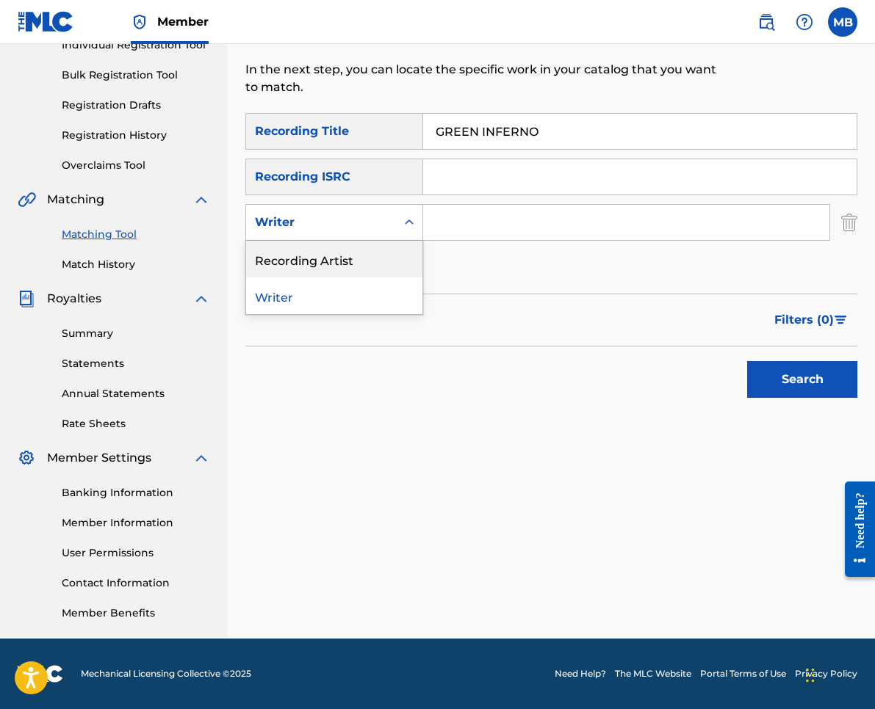
drag, startPoint x: 355, startPoint y: 264, endPoint x: 374, endPoint y: 264, distance: 18.4
click at [355, 264] on div "Recording Artist" at bounding box center [334, 259] width 176 height 37
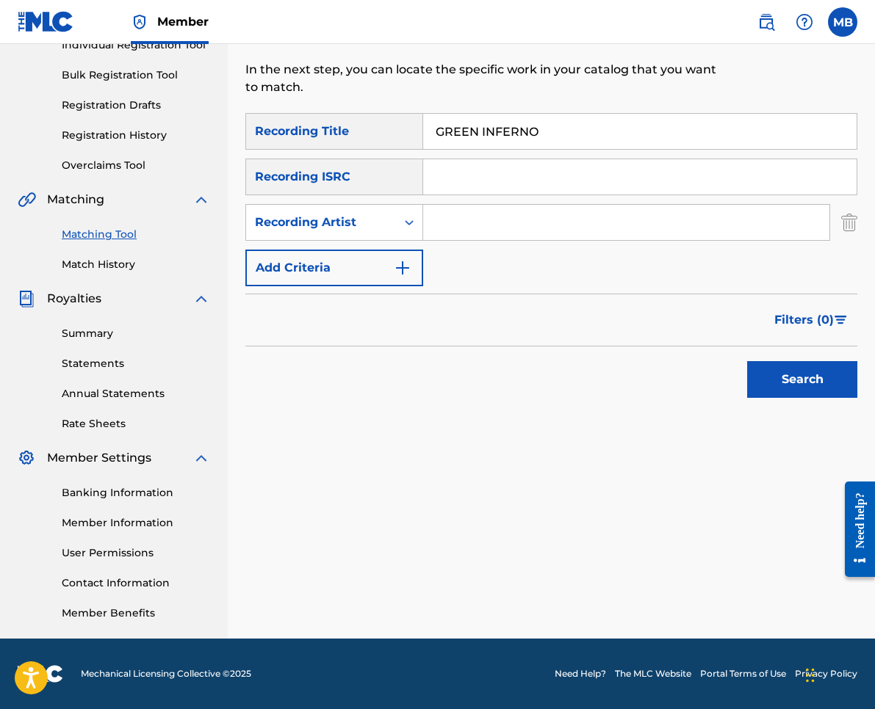
click at [531, 230] on input "Search Form" at bounding box center [626, 222] width 406 height 35
paste input "GREEN INFERNO"
type input "GREEN INFER"
type input "[PERSON_NAME] armpits"
click at [802, 380] on button "Search" at bounding box center [802, 379] width 110 height 37
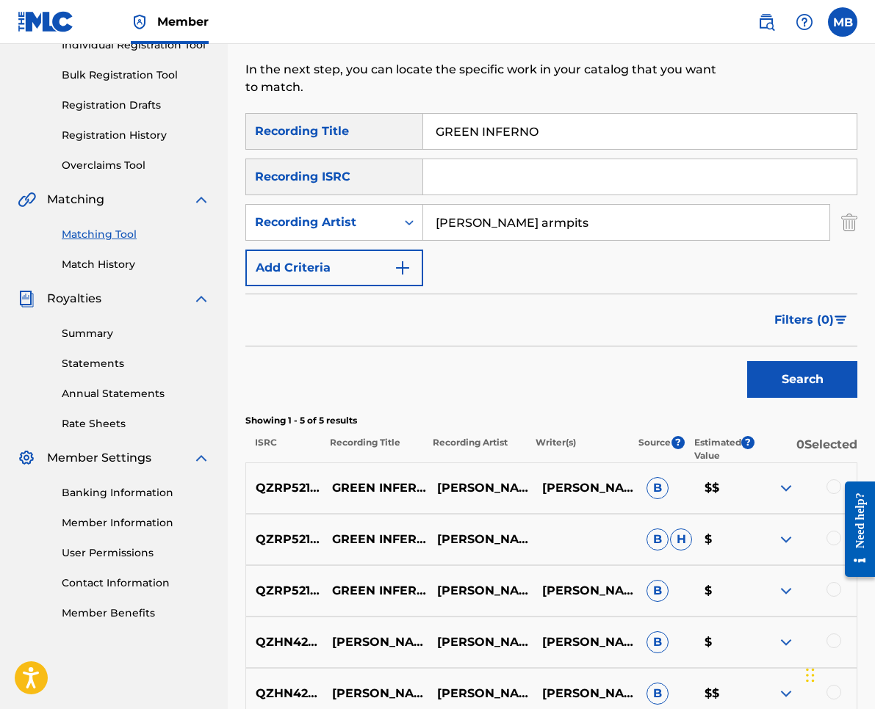
scroll to position [355, 0]
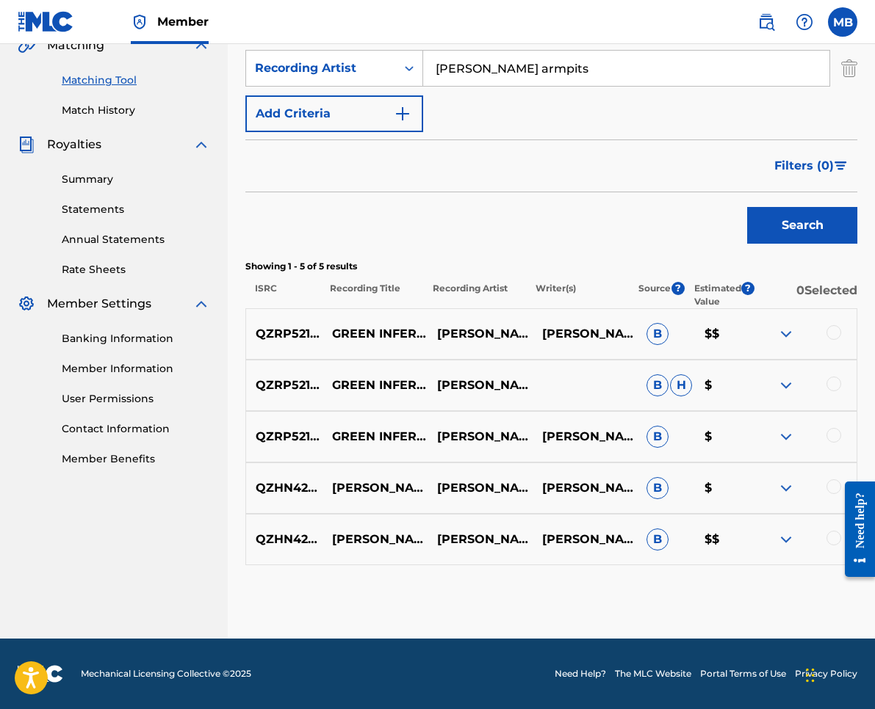
click at [841, 433] on div at bounding box center [803, 437] width 105 height 18
click at [834, 434] on div at bounding box center [833, 435] width 15 height 15
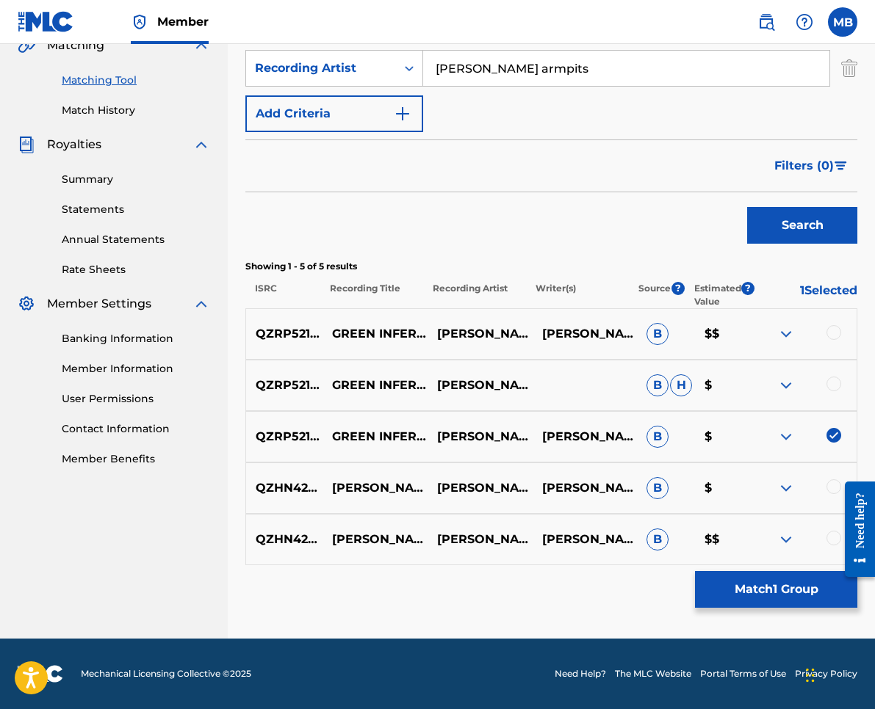
click at [838, 383] on div at bounding box center [833, 384] width 15 height 15
click at [841, 333] on div at bounding box center [803, 334] width 105 height 18
click at [842, 325] on div at bounding box center [803, 334] width 105 height 18
click at [837, 331] on div at bounding box center [833, 332] width 15 height 15
click at [741, 597] on button "Match 3 Groups" at bounding box center [776, 589] width 162 height 37
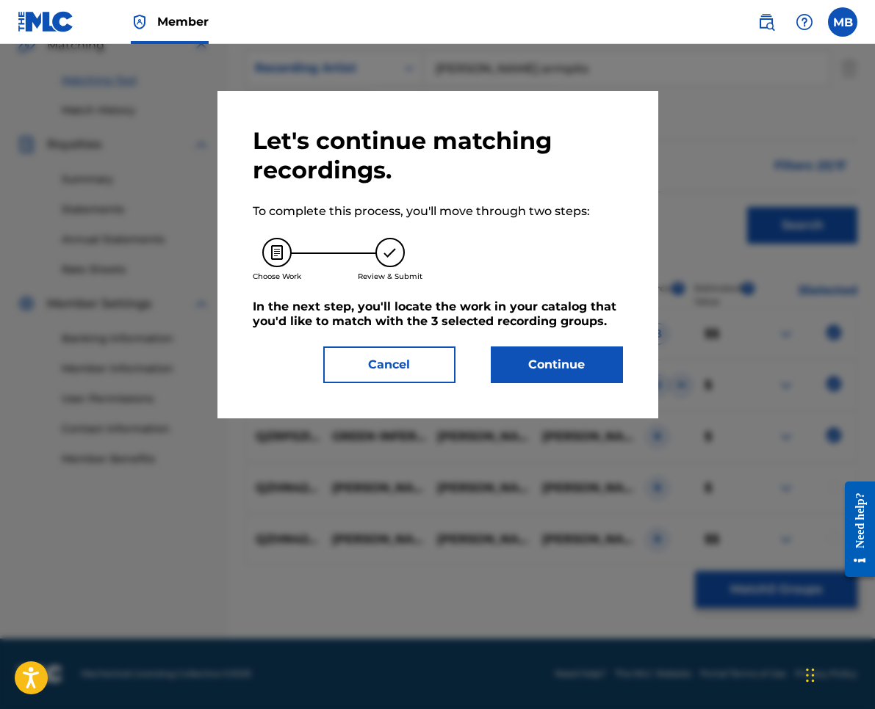
click at [510, 369] on button "Continue" at bounding box center [557, 365] width 132 height 37
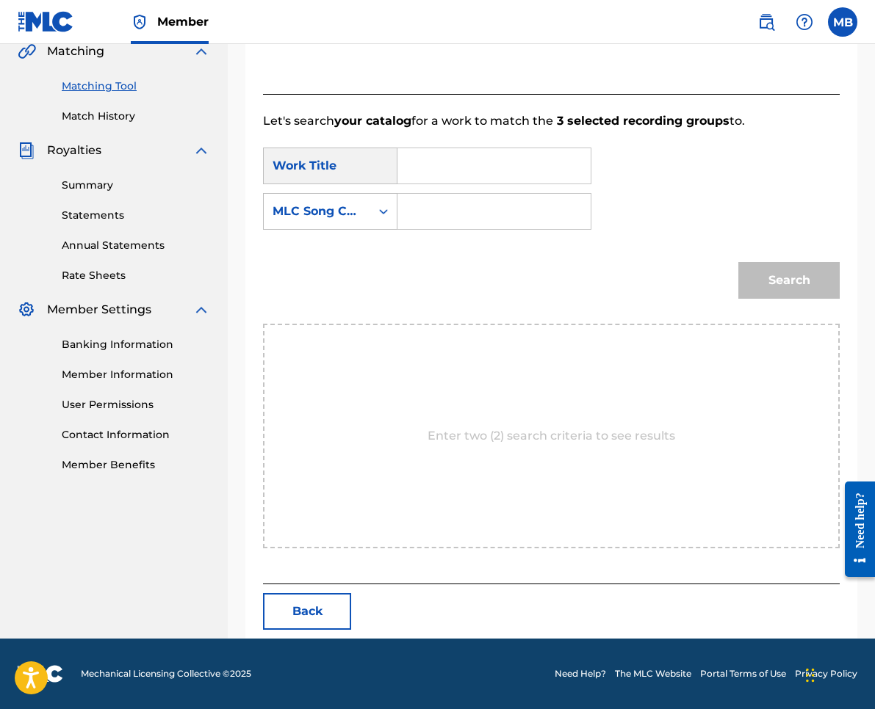
scroll to position [201, 0]
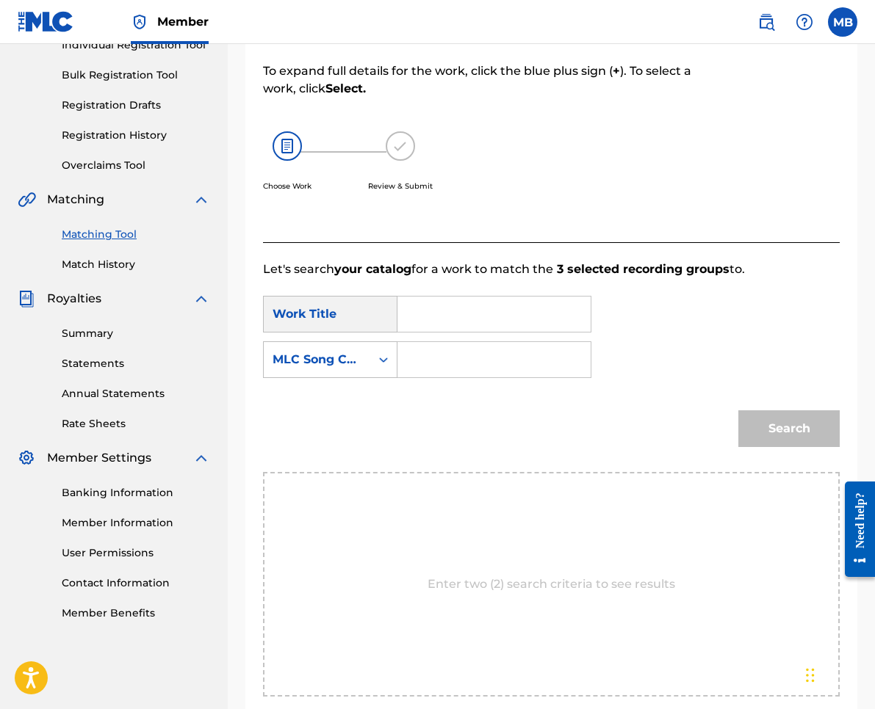
click at [438, 325] on input "Search Form" at bounding box center [494, 314] width 168 height 35
paste input "GREEN INFERNO"
type input "GREEN INFERNO"
click at [380, 344] on div "Search Form" at bounding box center [383, 359] width 26 height 35
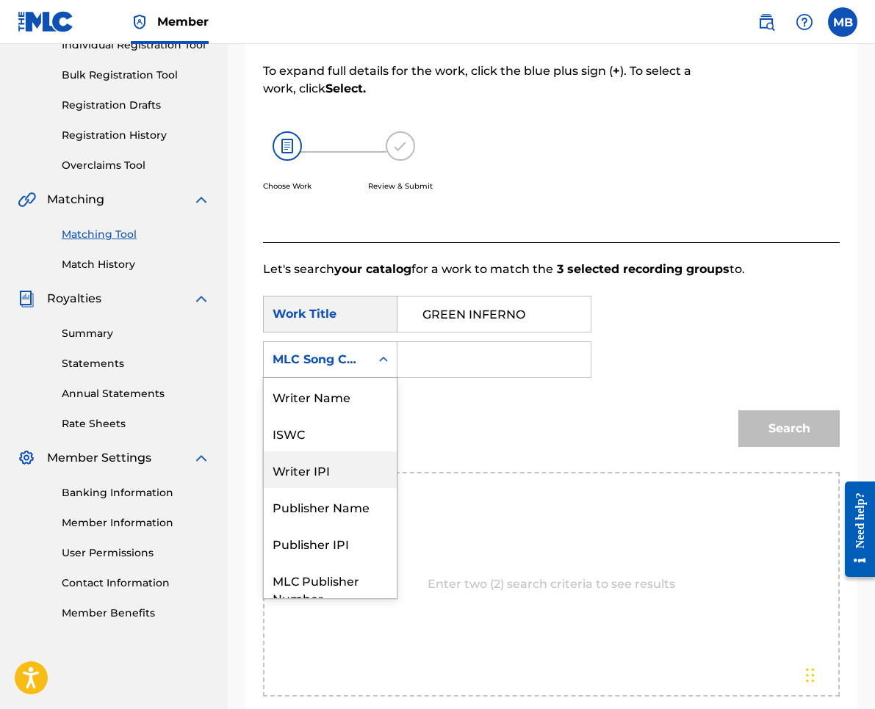
scroll to position [54, 0]
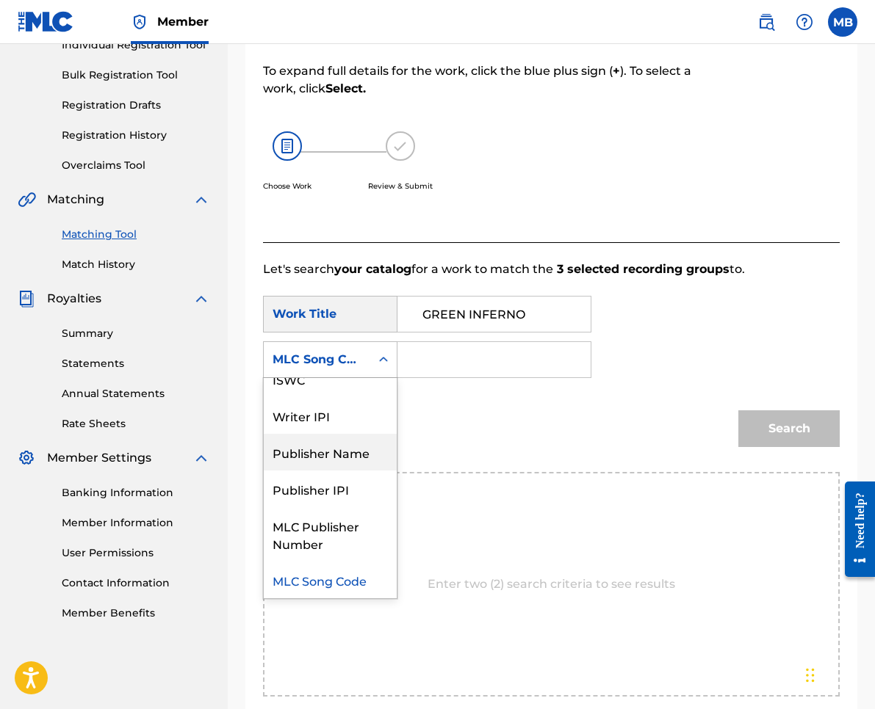
click at [341, 456] on div "Publisher Name" at bounding box center [330, 452] width 133 height 37
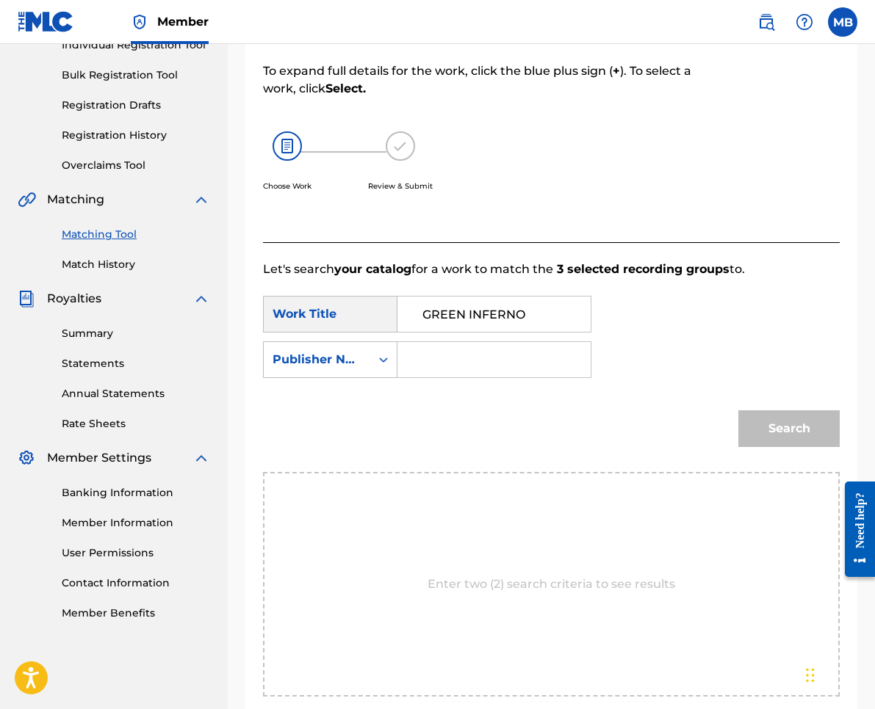
drag, startPoint x: 453, startPoint y: 364, endPoint x: 503, endPoint y: 376, distance: 51.3
click at [453, 364] on input "Search Form" at bounding box center [494, 359] width 168 height 35
type input "kaf"
click at [789, 429] on button "Search" at bounding box center [788, 429] width 101 height 37
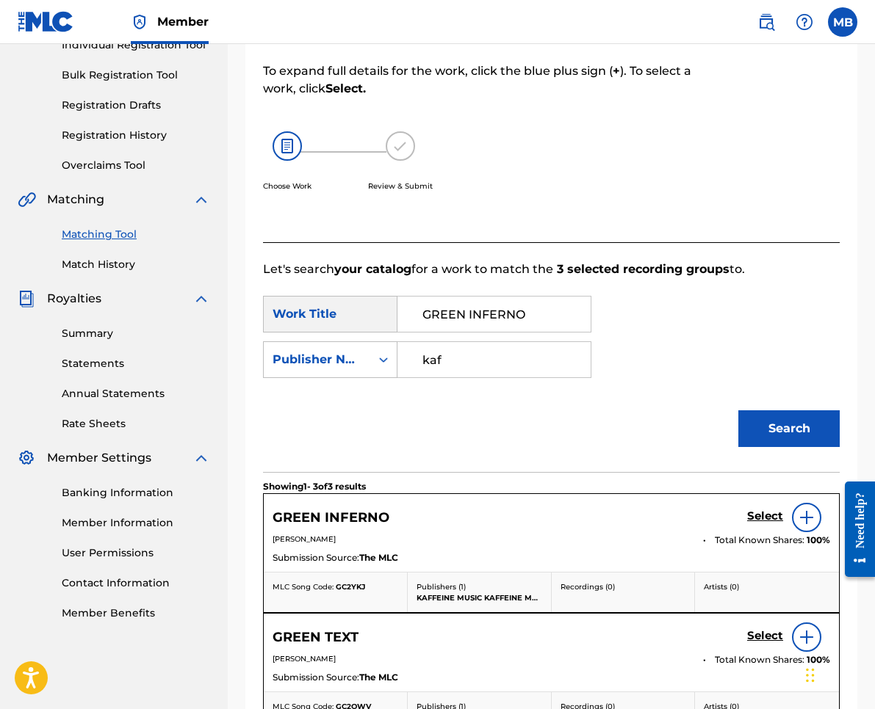
click at [776, 520] on h5 "Select" at bounding box center [765, 517] width 36 height 14
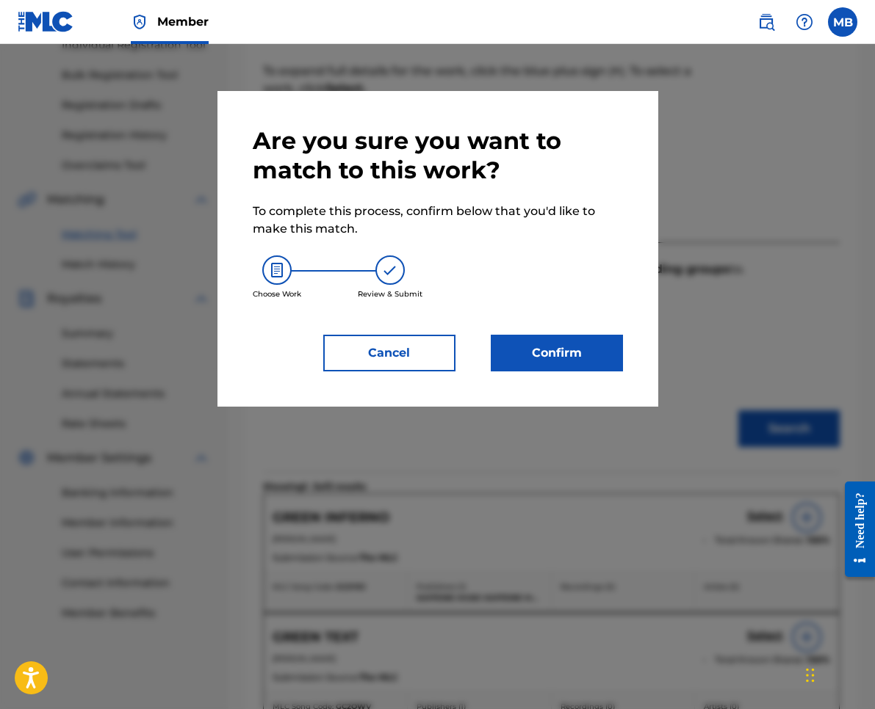
click at [607, 387] on div "Are you sure you want to match to this work? To complete this process, confirm …" at bounding box center [437, 249] width 441 height 316
click at [597, 353] on button "Confirm" at bounding box center [557, 353] width 132 height 37
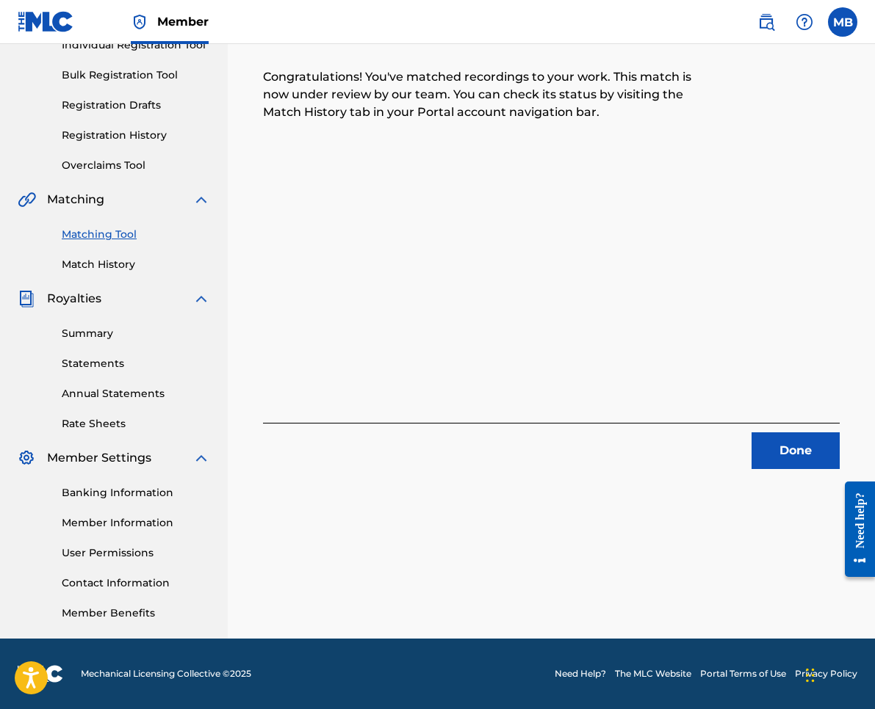
click at [791, 429] on div "Done" at bounding box center [551, 446] width 577 height 46
click at [776, 449] on button "Done" at bounding box center [795, 451] width 88 height 37
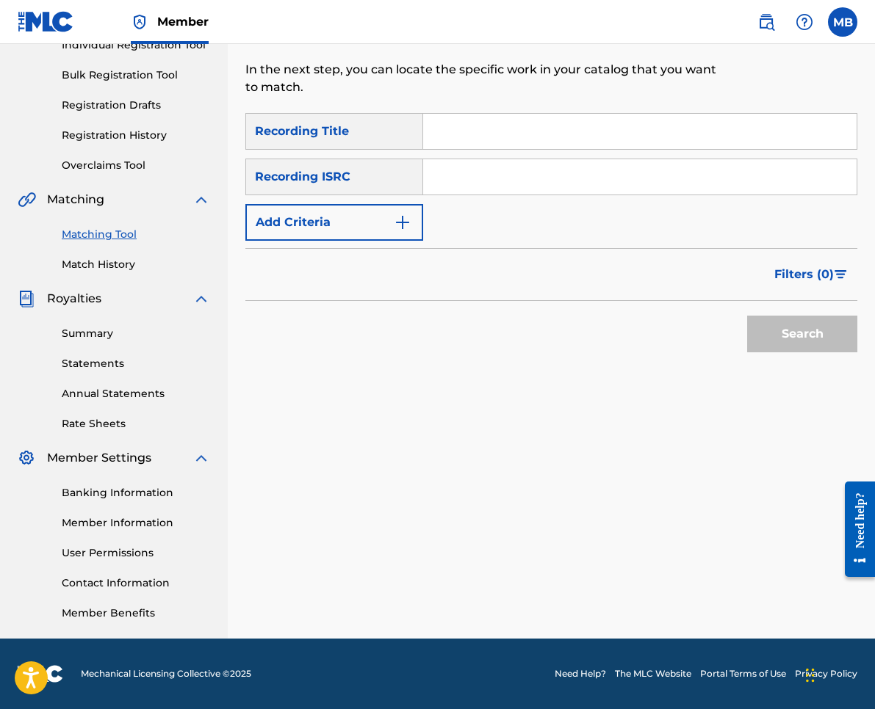
click at [445, 135] on input "Search Form" at bounding box center [639, 131] width 433 height 35
paste input "JERKWAD (OLD ALIAS)"
click at [445, 134] on input "JERKWAD (OLD ALIAS)" at bounding box center [639, 131] width 433 height 35
type input "JERKWAD (OLD ALIAS)"
click at [387, 234] on button "Add Criteria" at bounding box center [334, 222] width 178 height 37
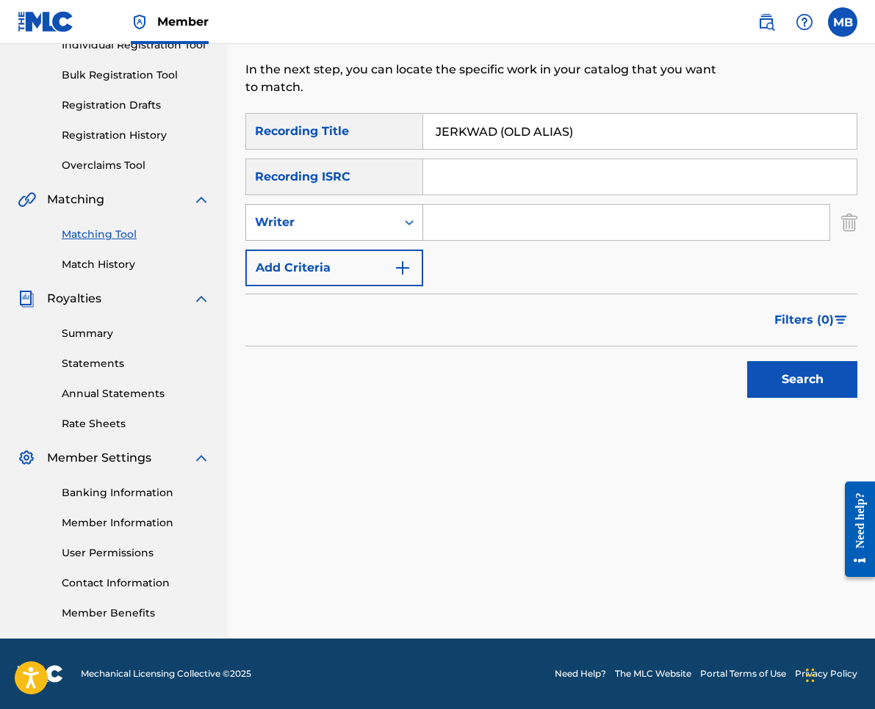
click at [377, 238] on div "Writer" at bounding box center [334, 222] width 178 height 37
click at [377, 265] on div "Recording Artist" at bounding box center [334, 259] width 176 height 37
click at [471, 222] on input "Search Form" at bounding box center [626, 222] width 406 height 35
type input "[PERSON_NAME] armpits"
click at [802, 380] on button "Search" at bounding box center [802, 379] width 110 height 37
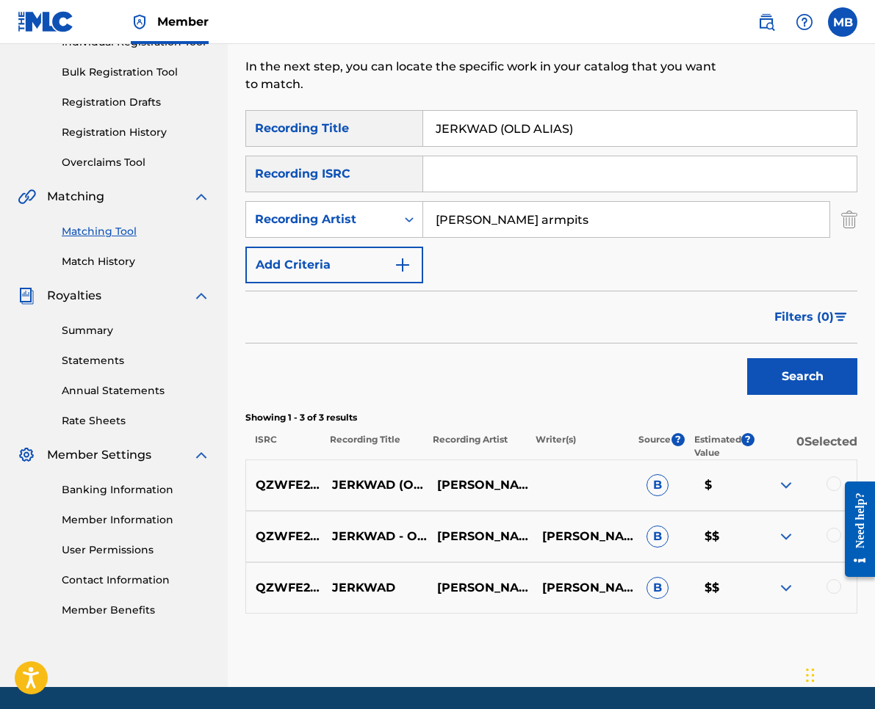
scroll to position [253, 0]
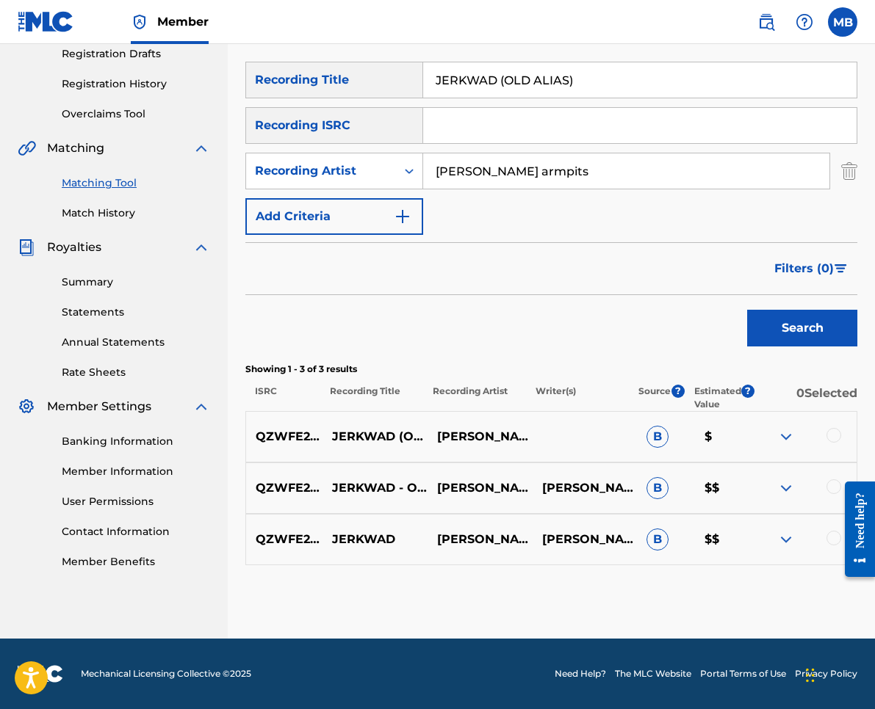
click at [834, 437] on div at bounding box center [833, 435] width 15 height 15
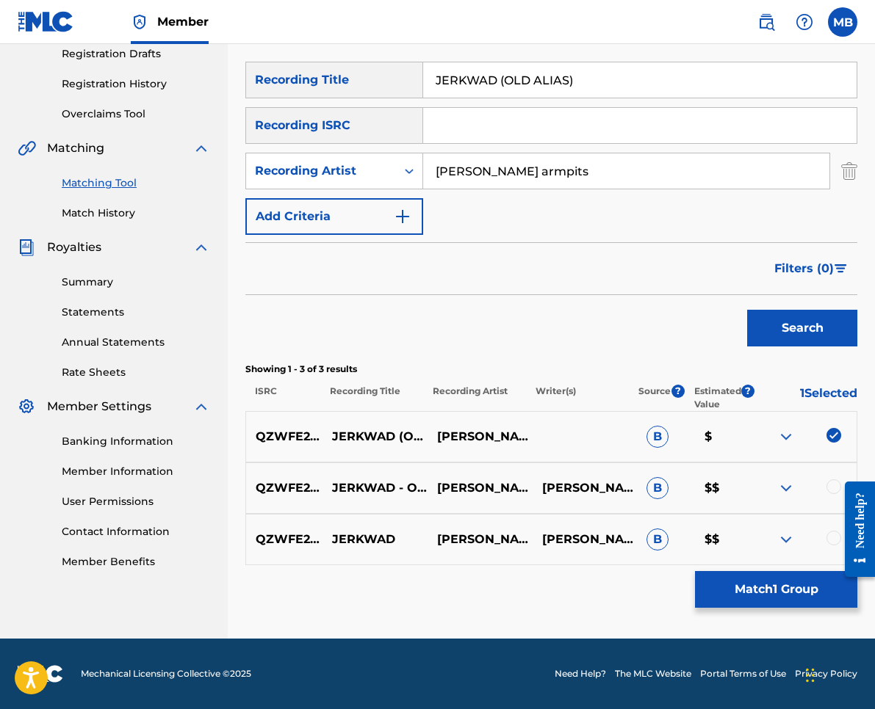
click at [828, 489] on div at bounding box center [833, 487] width 15 height 15
click at [828, 533] on div at bounding box center [833, 538] width 15 height 15
click at [795, 582] on button "Match 3 Groups" at bounding box center [776, 589] width 162 height 37
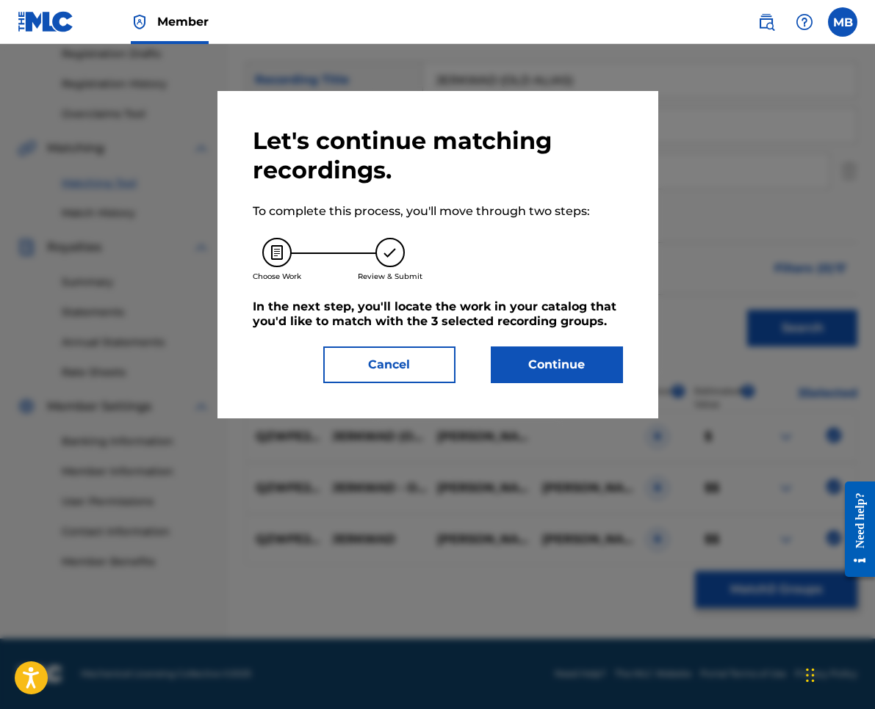
drag, startPoint x: 561, startPoint y: 395, endPoint x: 562, endPoint y: 382, distance: 13.2
click at [561, 394] on div "Let's continue matching recordings. To complete this process, you'll move throu…" at bounding box center [437, 255] width 441 height 328
click at [562, 382] on button "Continue" at bounding box center [557, 365] width 132 height 37
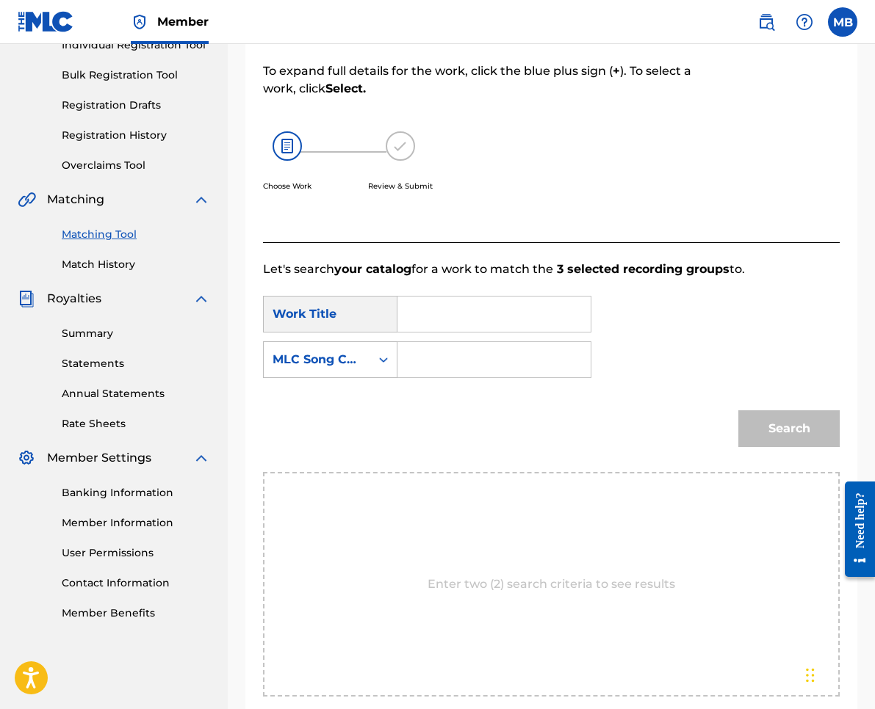
click at [520, 322] on input "Search Form" at bounding box center [494, 314] width 168 height 35
paste input "JERKWAD (OLD ALIAS)"
type input "JERKWAD (OLD ALIAS)"
click at [322, 377] on div "MLC Song Code" at bounding box center [330, 359] width 134 height 37
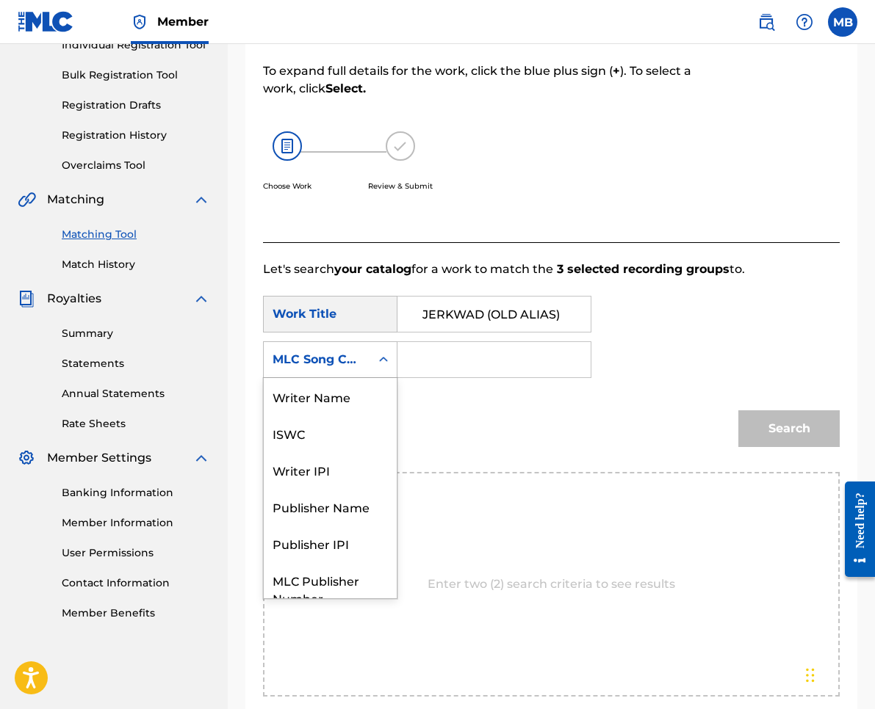
scroll to position [54, 0]
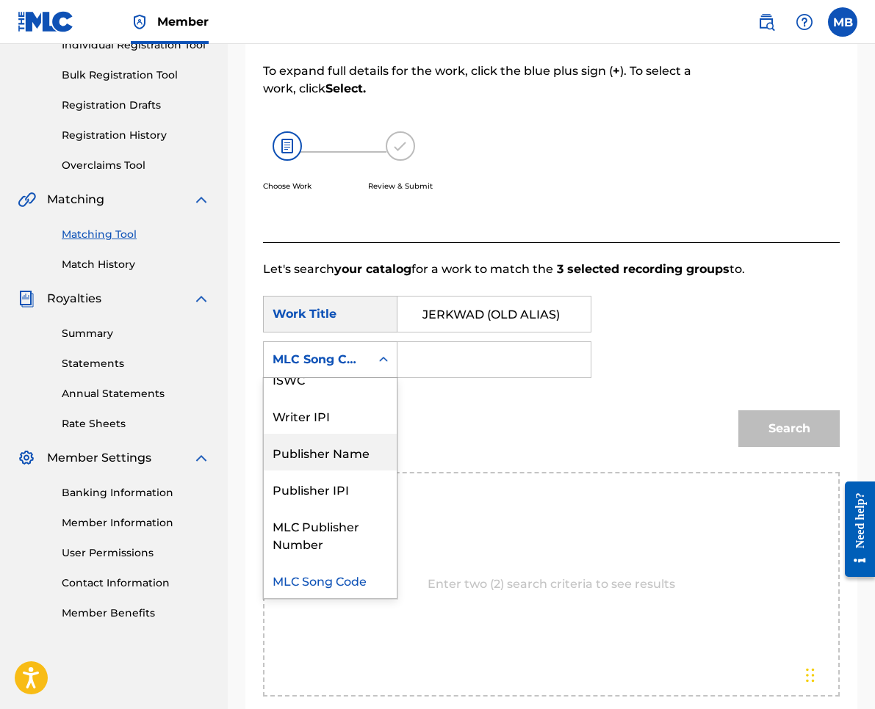
click at [334, 458] on div "Publisher Name" at bounding box center [330, 452] width 133 height 37
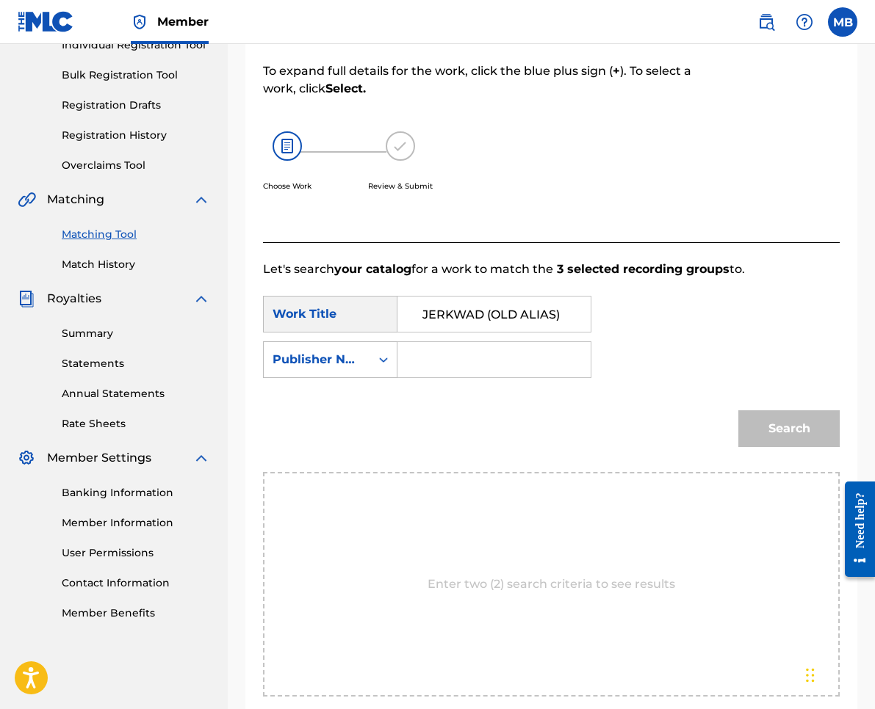
click at [472, 360] on input "Search Form" at bounding box center [494, 359] width 168 height 35
type input "kaf"
click at [789, 429] on button "Search" at bounding box center [788, 429] width 101 height 37
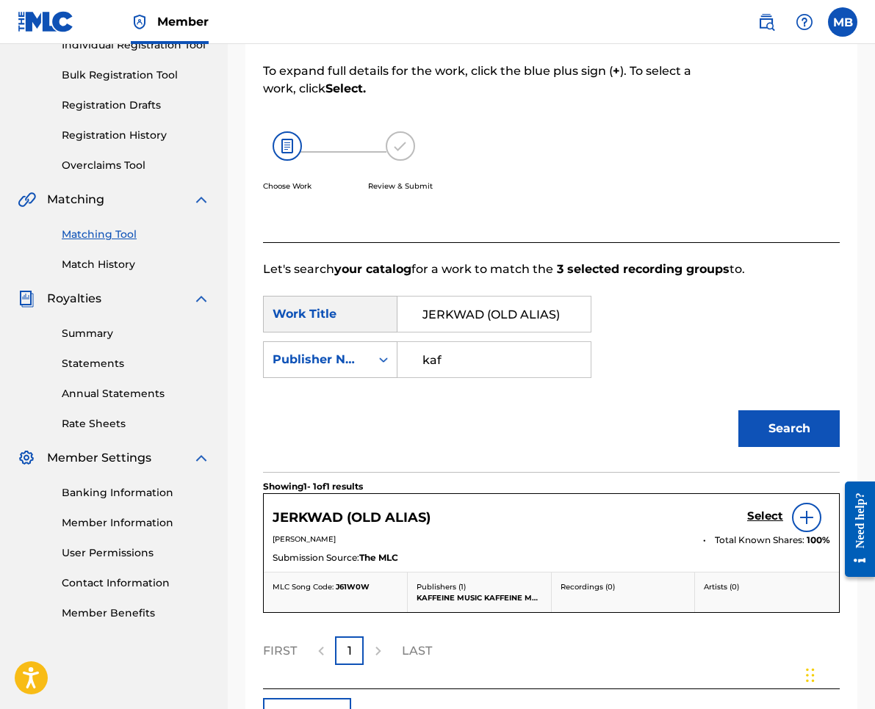
click at [765, 517] on h5 "Select" at bounding box center [765, 517] width 36 height 14
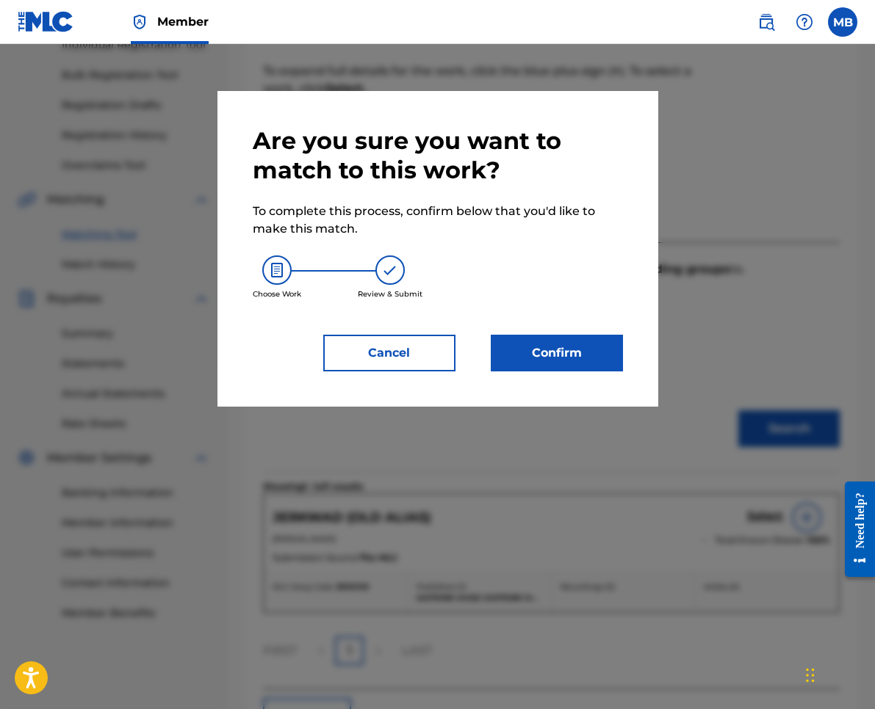
drag, startPoint x: 499, startPoint y: 306, endPoint x: 501, endPoint y: 321, distance: 15.6
click at [499, 306] on div "Choose Work Review & Submit" at bounding box center [438, 277] width 370 height 79
click at [510, 341] on button "Confirm" at bounding box center [557, 353] width 132 height 37
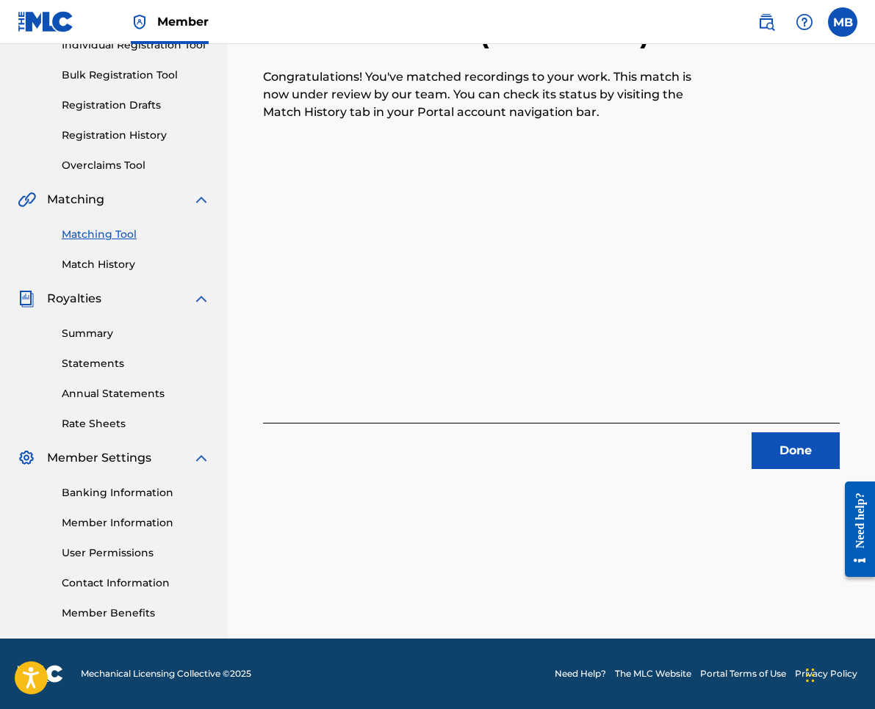
click at [803, 447] on button "Done" at bounding box center [795, 451] width 88 height 37
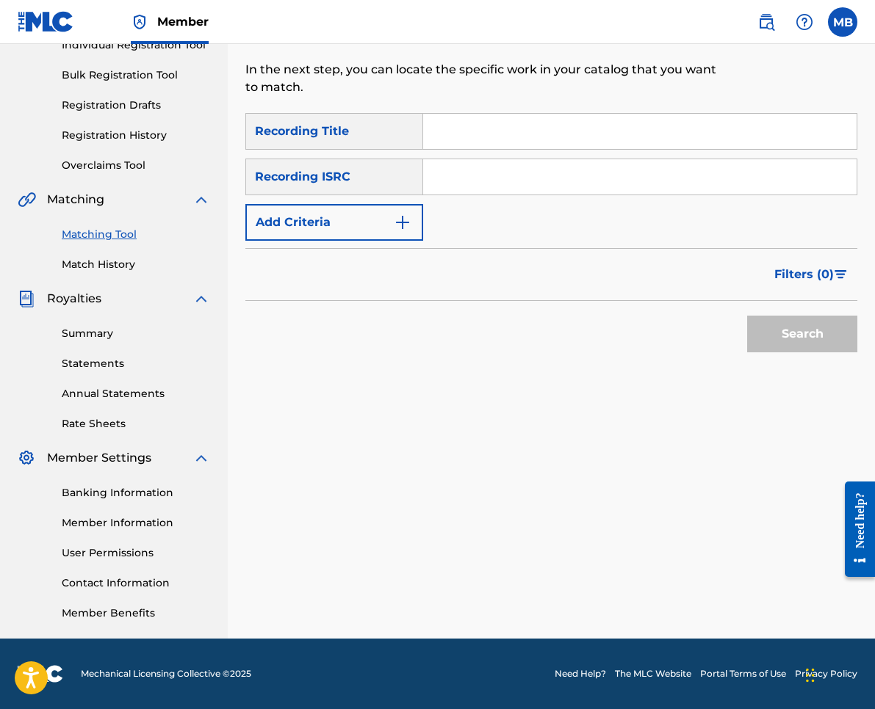
click at [501, 135] on input "Search Form" at bounding box center [639, 131] width 433 height 35
paste input "LIFE PORN"
type input "LIFE PORN"
click at [358, 220] on button "Add Criteria" at bounding box center [334, 222] width 178 height 37
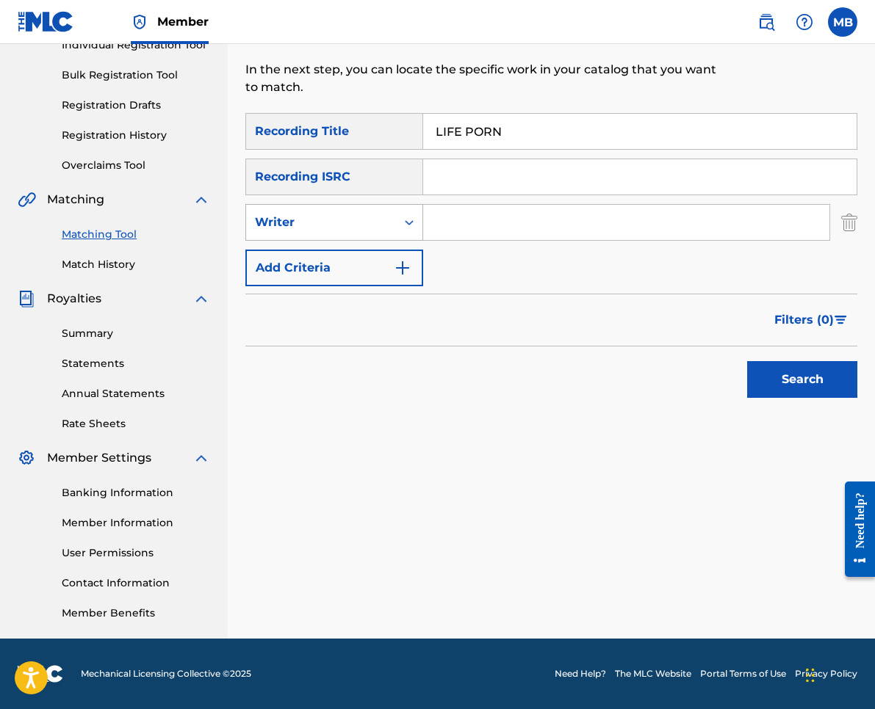
click at [358, 234] on div "Writer" at bounding box center [321, 223] width 150 height 28
click at [364, 270] on div "Recording Artist" at bounding box center [334, 259] width 176 height 37
drag, startPoint x: 584, startPoint y: 229, endPoint x: 636, endPoint y: 248, distance: 55.5
click at [586, 230] on input "Search Form" at bounding box center [626, 222] width 406 height 35
type input "[PERSON_NAME] armpits"
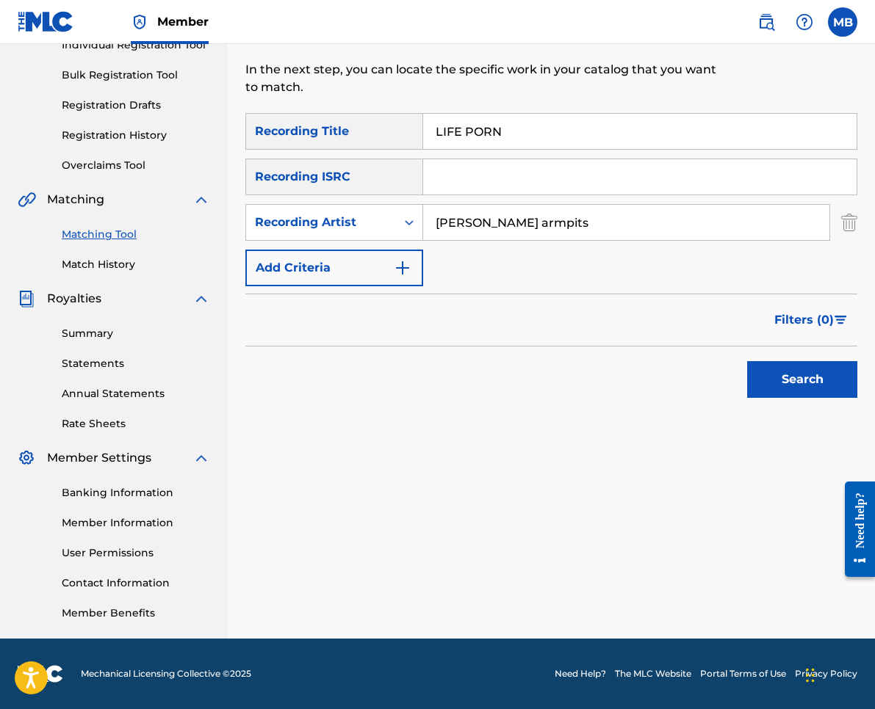
click at [802, 380] on button "Search" at bounding box center [802, 379] width 110 height 37
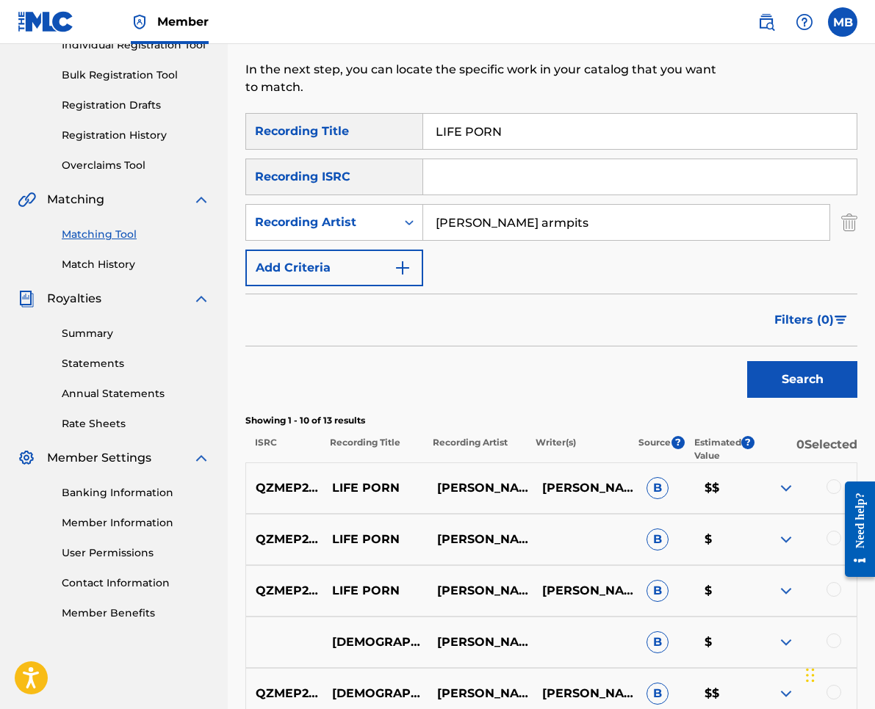
click at [826, 492] on div at bounding box center [803, 489] width 105 height 18
click at [832, 487] on div at bounding box center [833, 487] width 15 height 15
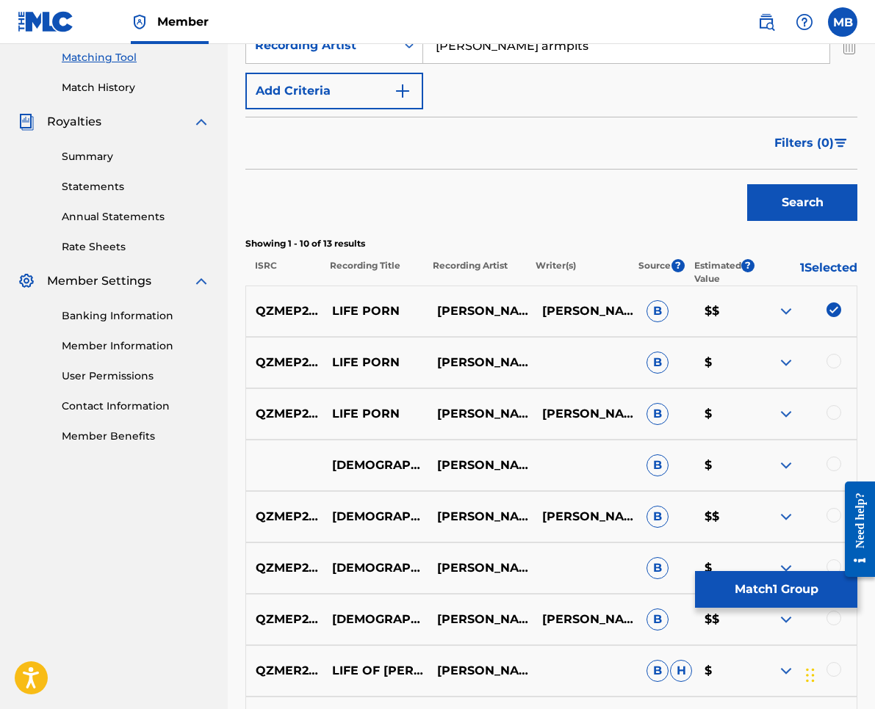
scroll to position [480, 0]
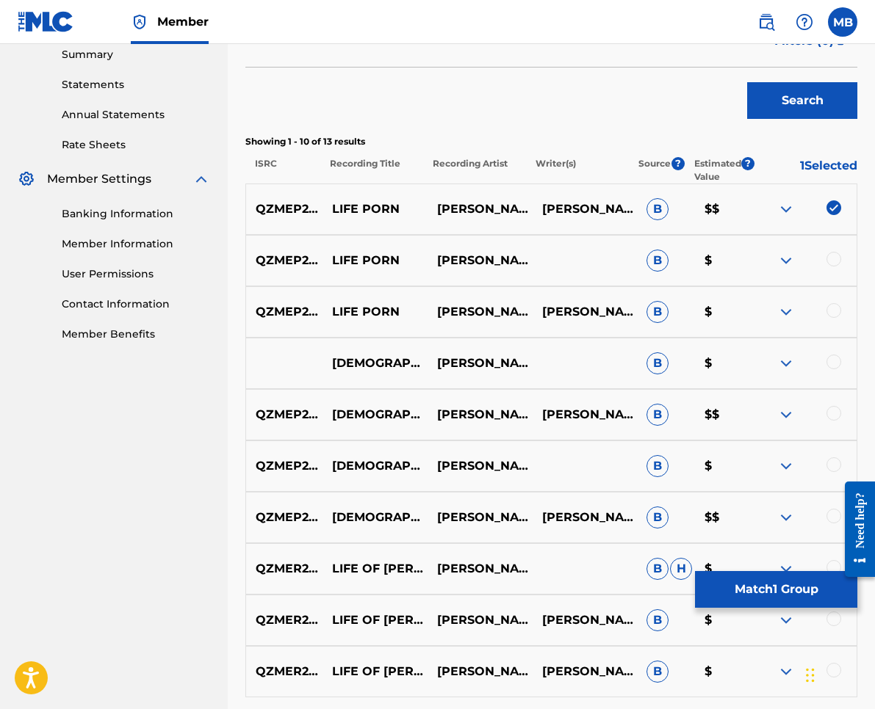
drag, startPoint x: 834, startPoint y: 310, endPoint x: 835, endPoint y: 299, distance: 11.1
click at [834, 310] on div at bounding box center [833, 310] width 15 height 15
click at [835, 260] on div at bounding box center [833, 259] width 15 height 15
click at [762, 587] on button "Match 3 Groups" at bounding box center [776, 589] width 162 height 37
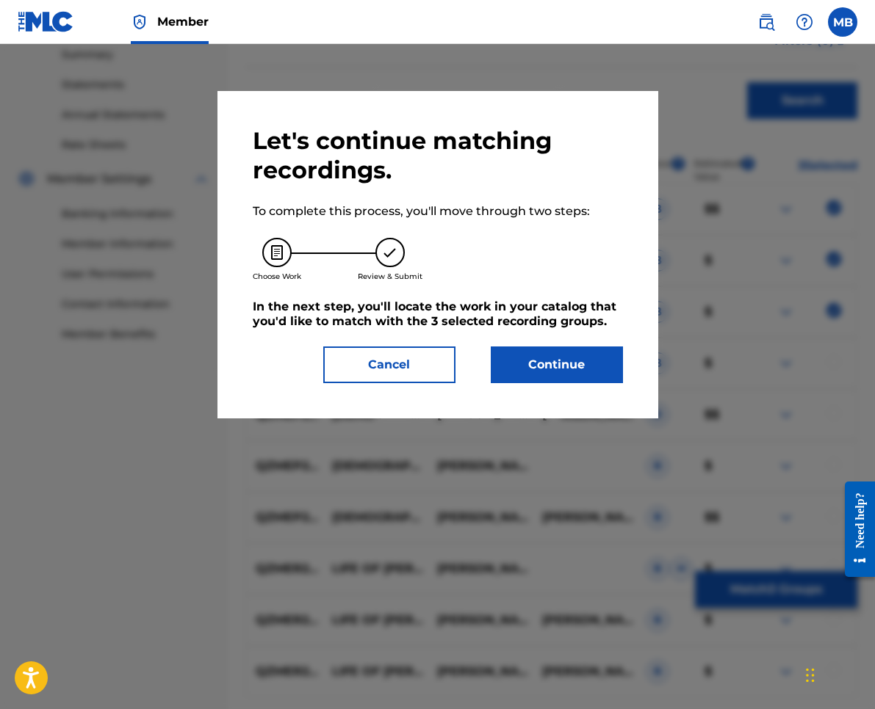
click at [519, 359] on button "Continue" at bounding box center [557, 365] width 132 height 37
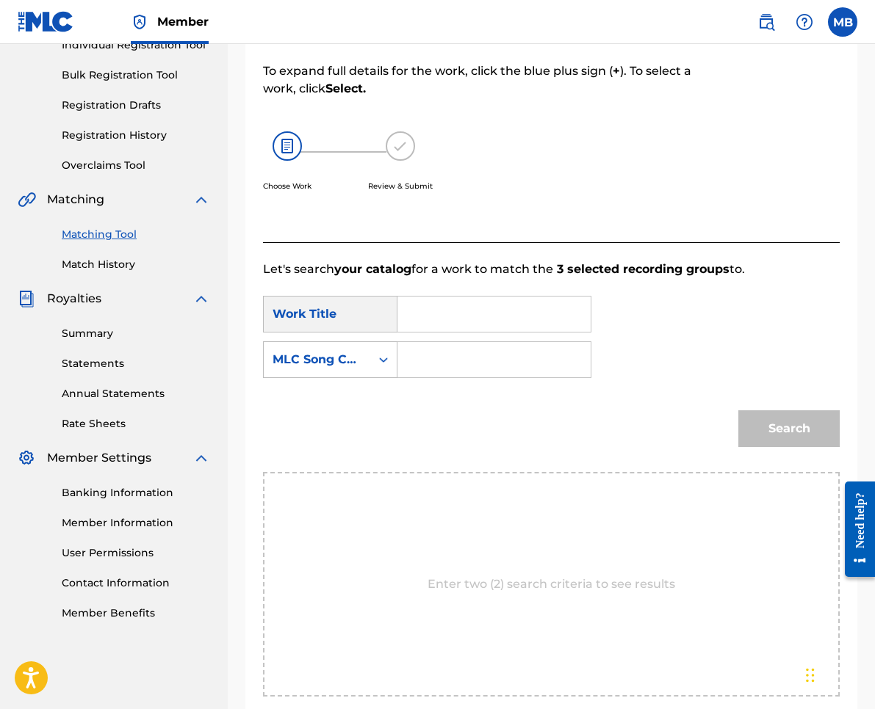
click at [421, 321] on input "Search Form" at bounding box center [494, 314] width 168 height 35
paste input "LIFE PORN"
type input "LIFE PORN"
drag, startPoint x: 330, startPoint y: 356, endPoint x: 333, endPoint y: 371, distance: 14.9
click at [331, 355] on div "MLC Song Code" at bounding box center [316, 360] width 89 height 18
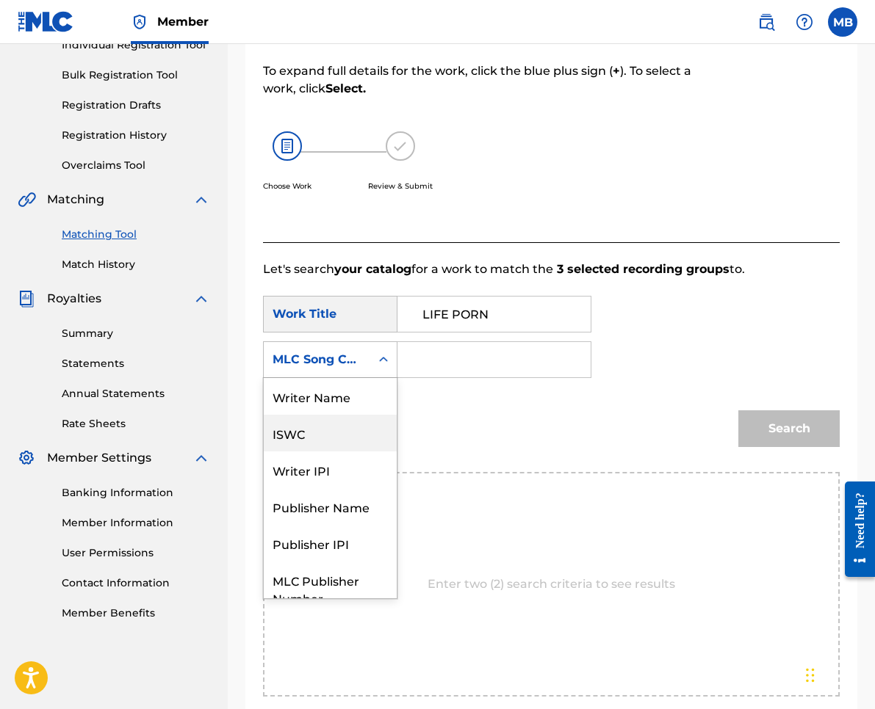
scroll to position [54, 0]
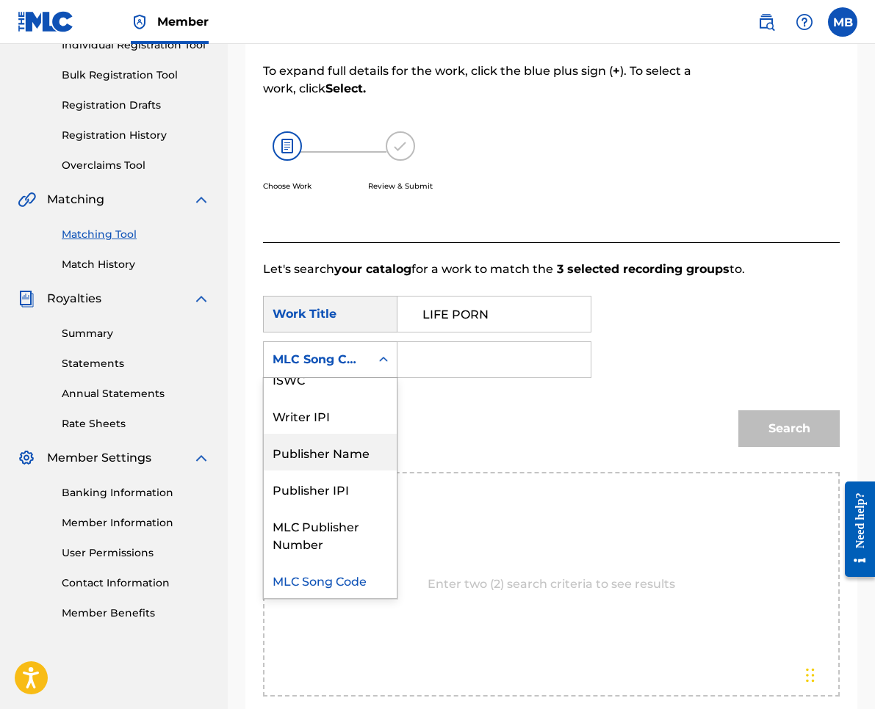
drag, startPoint x: 344, startPoint y: 440, endPoint x: 395, endPoint y: 392, distance: 69.6
click at [344, 439] on div "Publisher Name" at bounding box center [330, 452] width 133 height 37
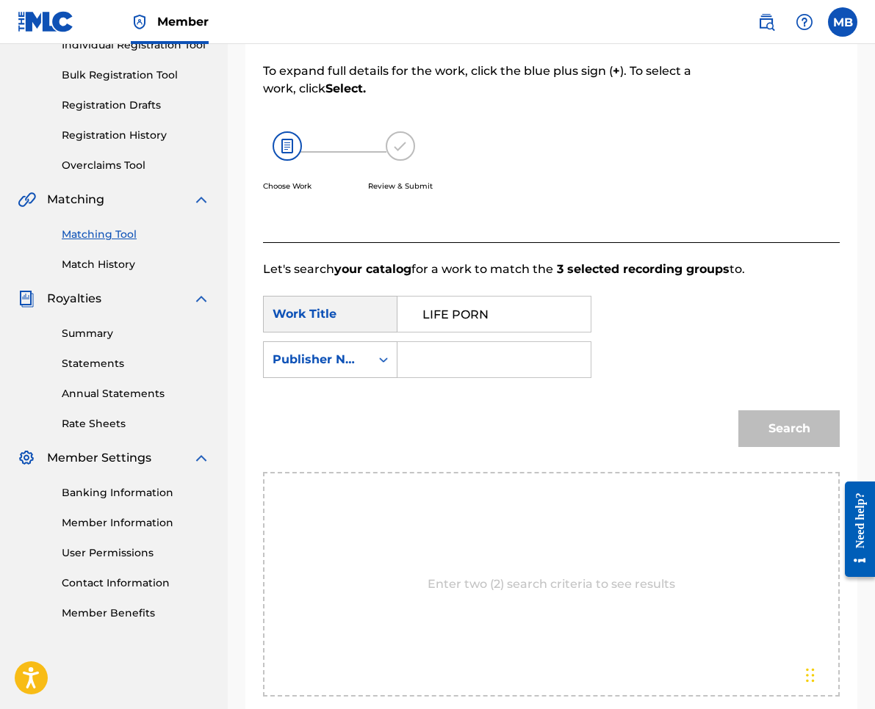
drag, startPoint x: 440, startPoint y: 358, endPoint x: 459, endPoint y: 343, distance: 24.1
click at [442, 357] on input "Search Form" at bounding box center [494, 359] width 168 height 35
type input "kaf"
click at [789, 429] on button "Search" at bounding box center [788, 429] width 101 height 37
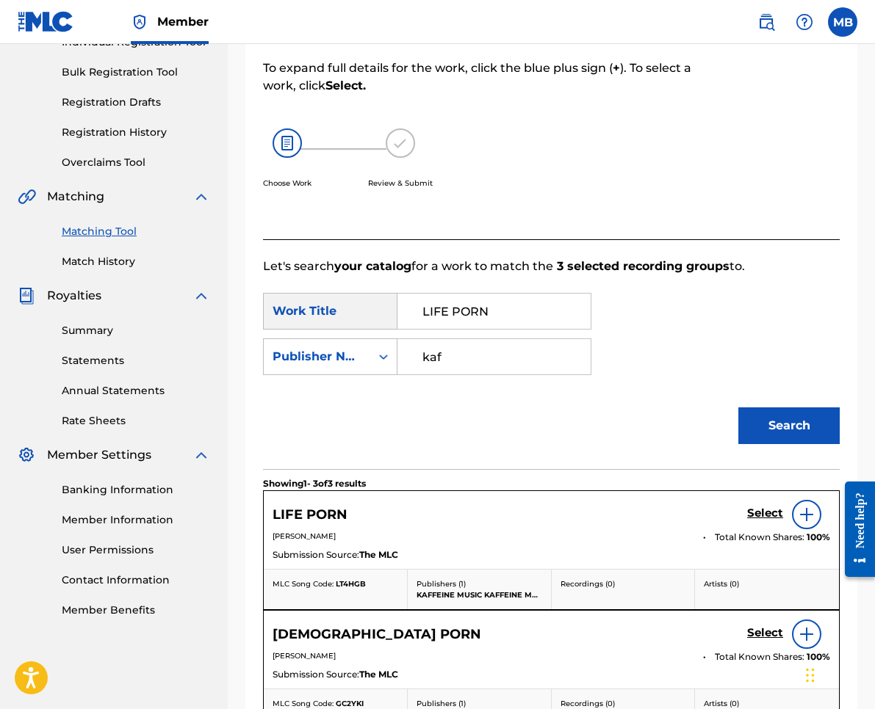
scroll to position [379, 0]
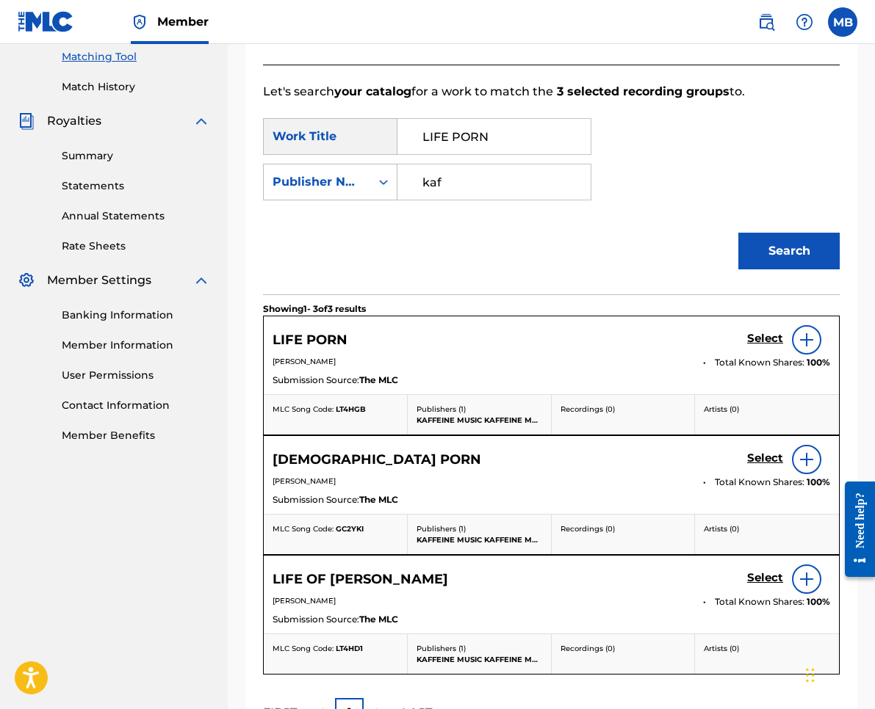
click at [761, 338] on h5 "Select" at bounding box center [765, 339] width 36 height 14
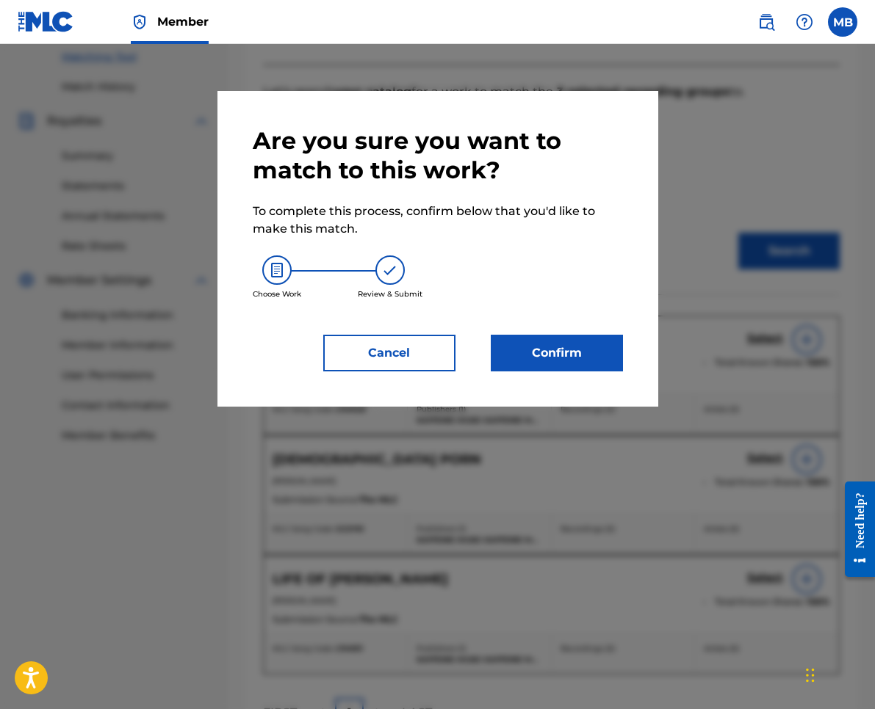
click at [539, 341] on button "Confirm" at bounding box center [557, 353] width 132 height 37
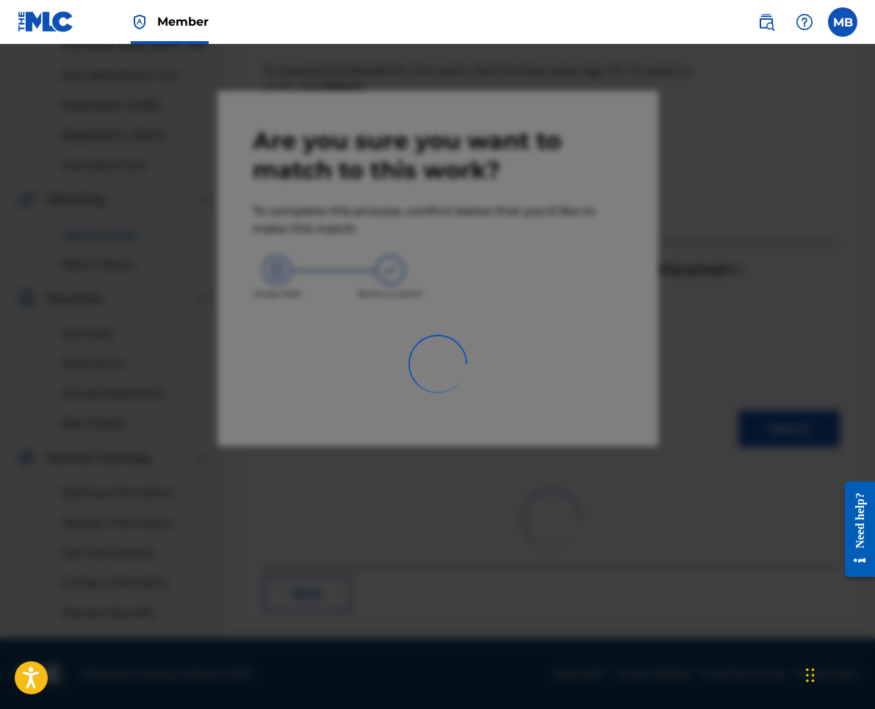
scroll to position [201, 0]
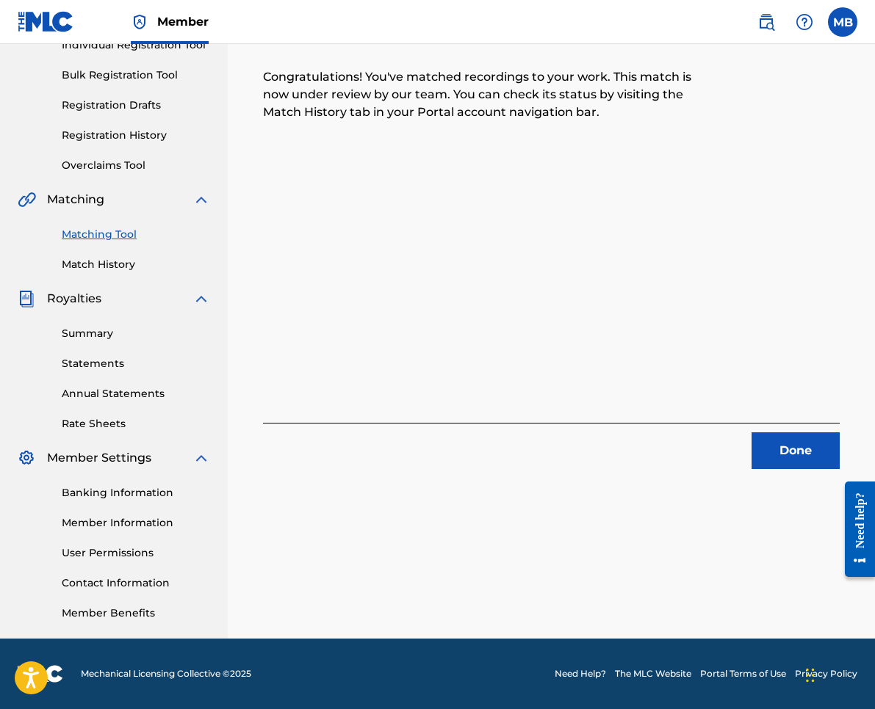
click at [801, 462] on button "Done" at bounding box center [795, 451] width 88 height 37
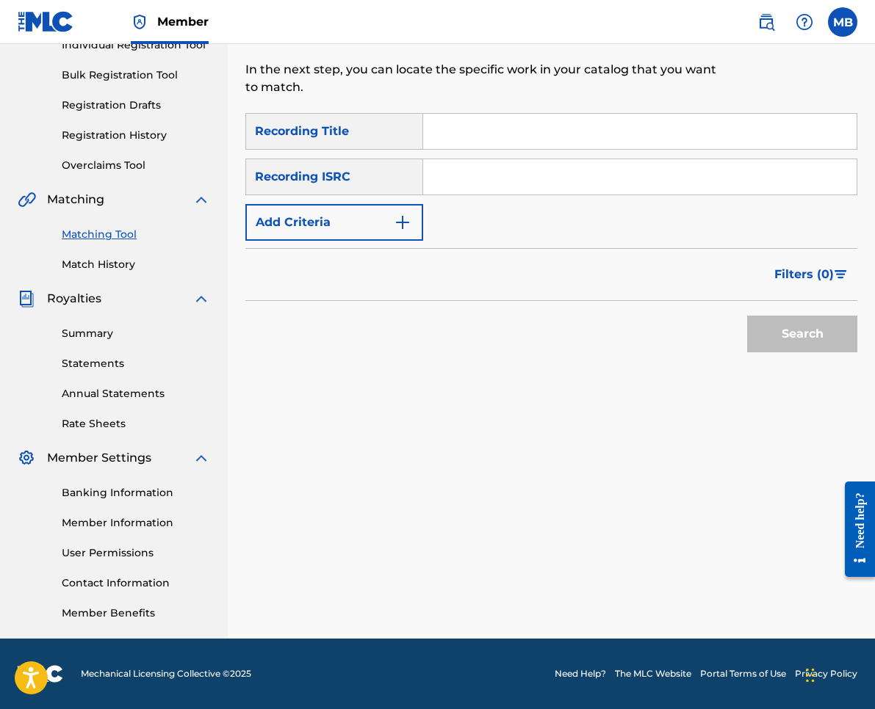
drag, startPoint x: 801, startPoint y: 462, endPoint x: 528, endPoint y: 126, distance: 433.3
click at [529, 126] on input "Search Form" at bounding box center [639, 131] width 433 height 35
paste input "BUSTER"
type input "BUSTER"
click at [333, 236] on button "Add Criteria" at bounding box center [334, 222] width 178 height 37
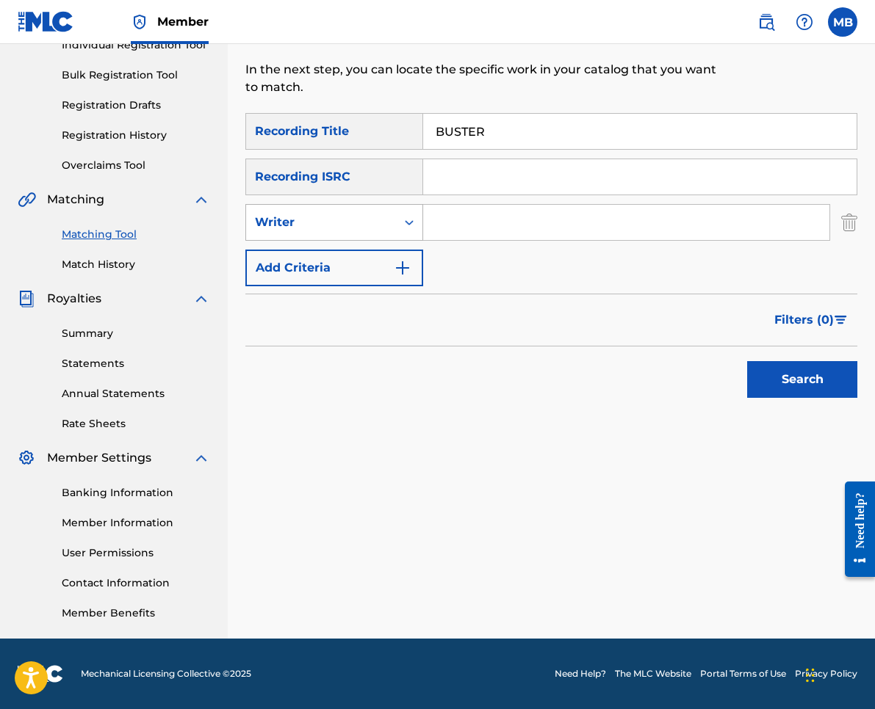
click at [338, 230] on div "Writer" at bounding box center [321, 223] width 132 height 18
click at [344, 265] on div "Recording Artist" at bounding box center [334, 259] width 176 height 37
click at [488, 235] on input "Search Form" at bounding box center [626, 222] width 406 height 35
type input "[PERSON_NAME] armpits"
click at [802, 380] on button "Search" at bounding box center [802, 379] width 110 height 37
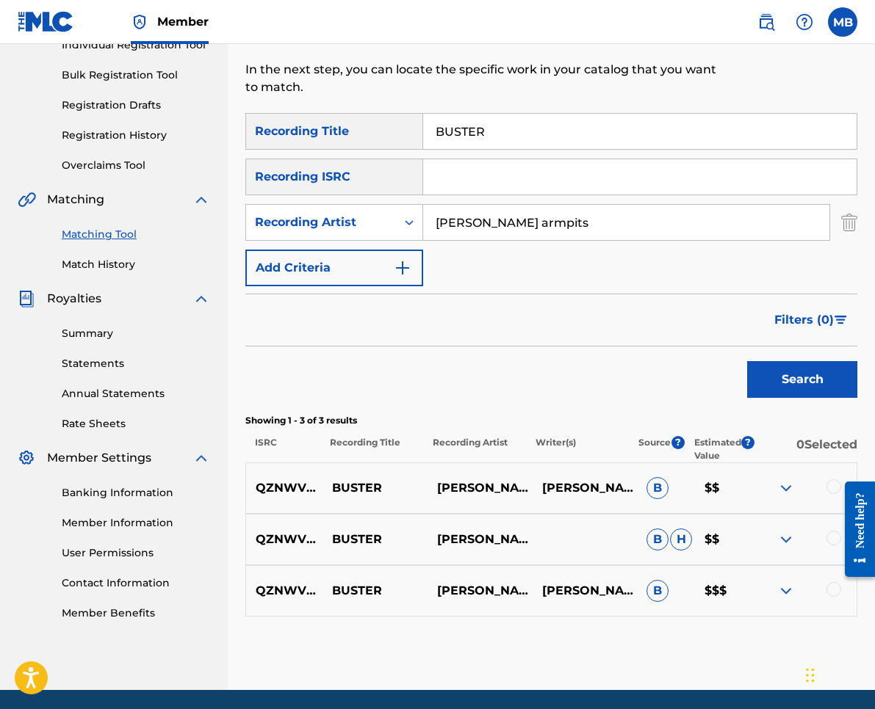
scroll to position [253, 0]
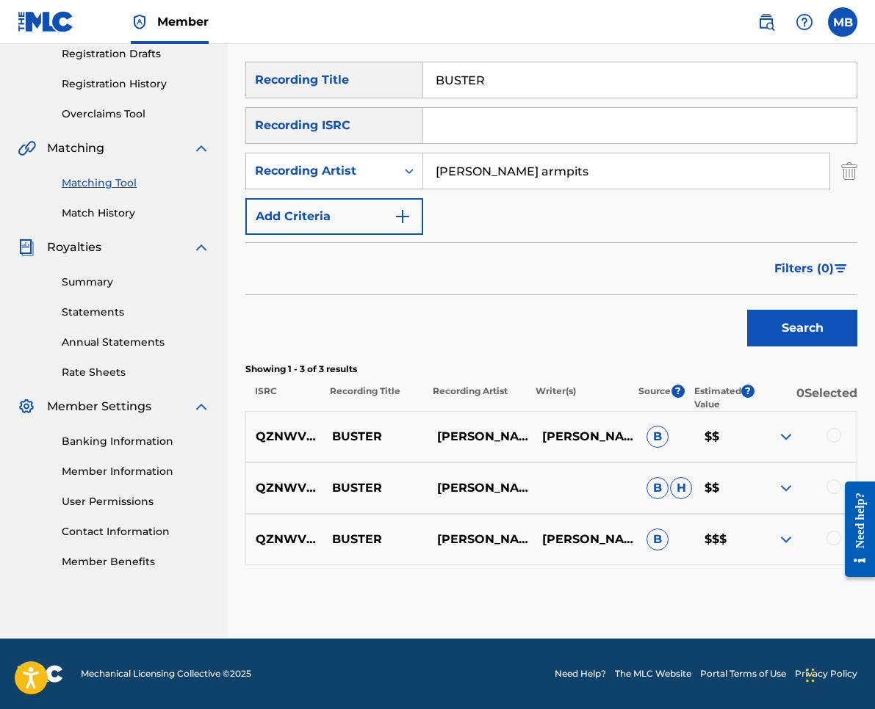
click at [832, 438] on div at bounding box center [833, 435] width 15 height 15
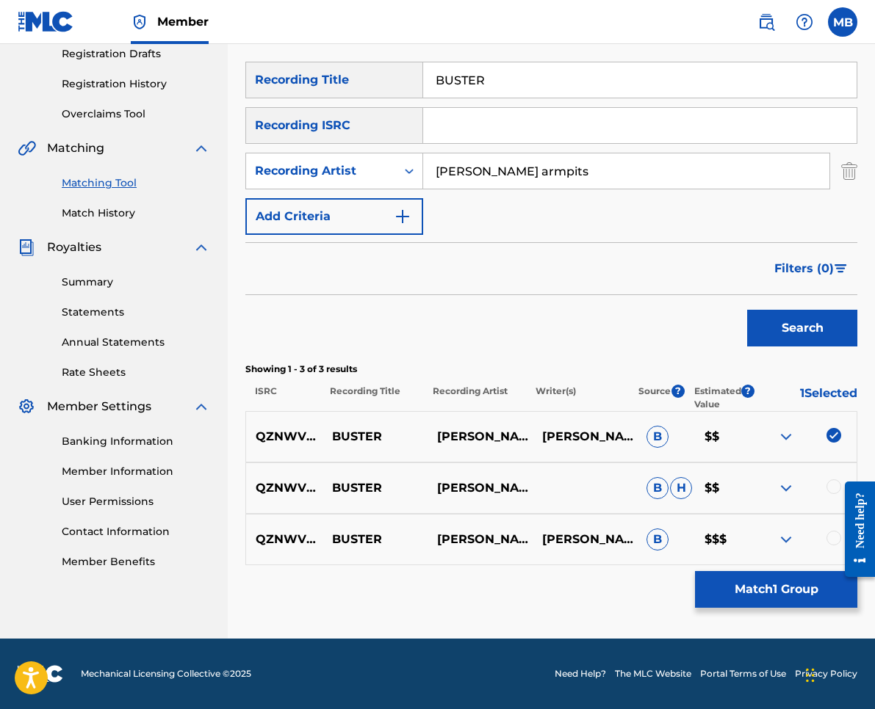
click at [829, 480] on div at bounding box center [803, 489] width 105 height 18
click at [830, 500] on div "QZNWV2127230 [PERSON_NAME] ARMPITS B H $$" at bounding box center [551, 488] width 612 height 51
click at [832, 494] on div at bounding box center [803, 489] width 105 height 18
click at [832, 491] on div at bounding box center [833, 487] width 15 height 15
click at [834, 530] on div at bounding box center [854, 529] width 41 height 126
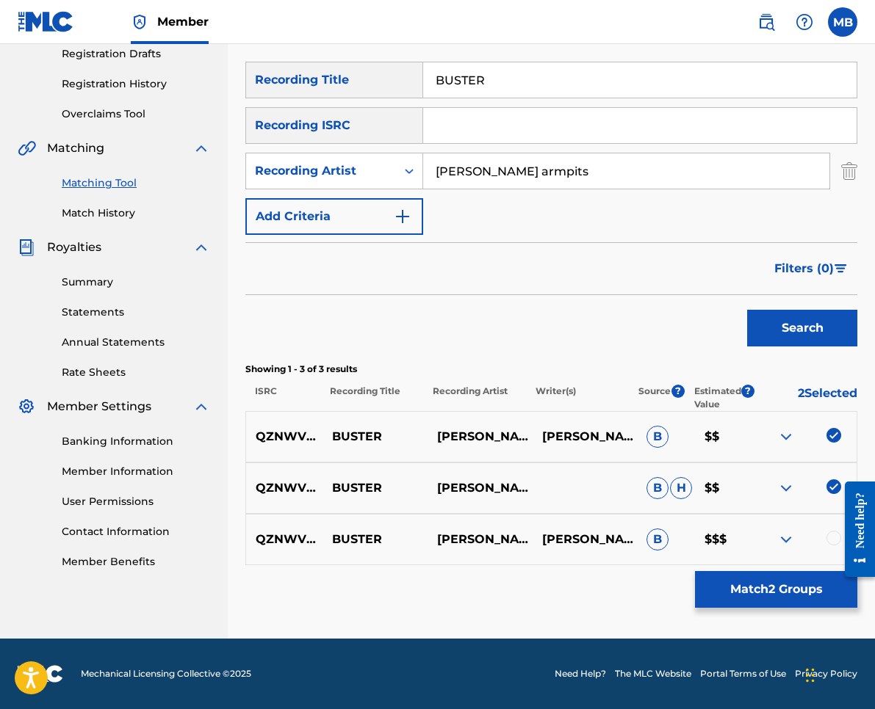
click at [833, 533] on div at bounding box center [833, 538] width 15 height 15
click at [810, 582] on button "Match 3 Groups" at bounding box center [776, 589] width 162 height 37
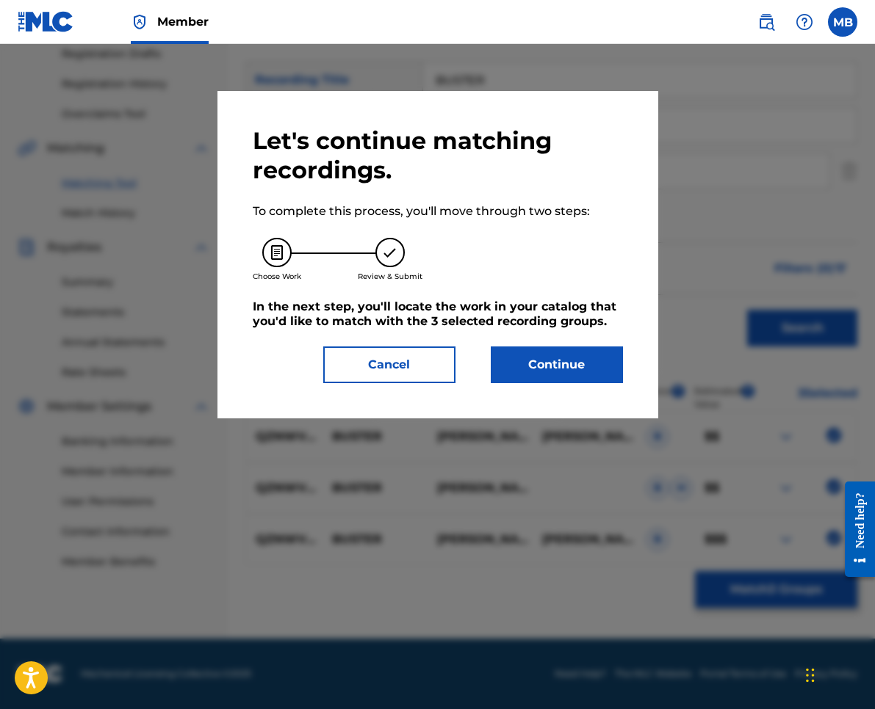
click at [519, 366] on button "Continue" at bounding box center [557, 365] width 132 height 37
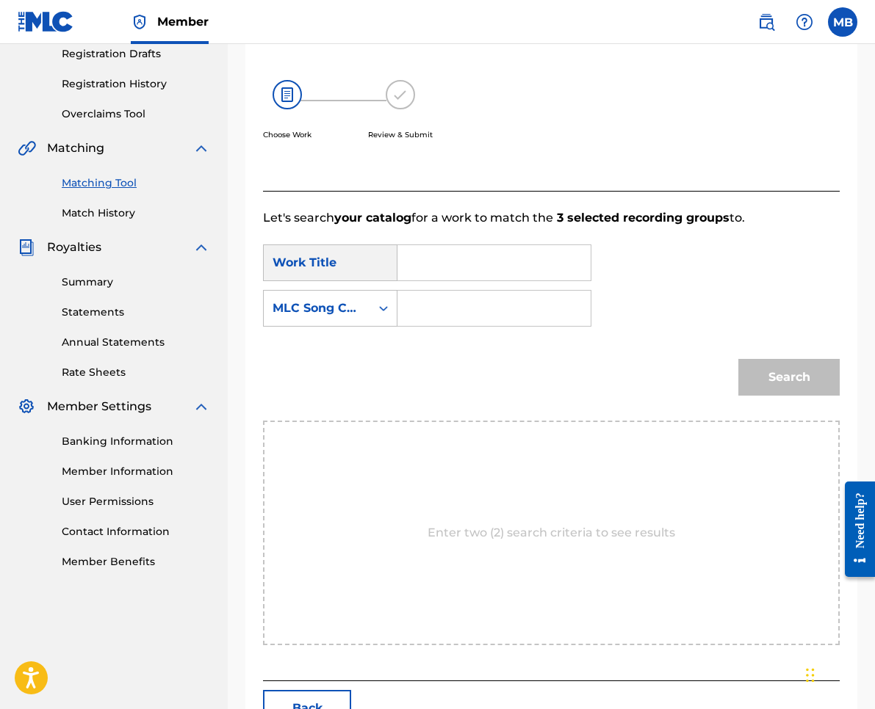
scroll to position [201, 0]
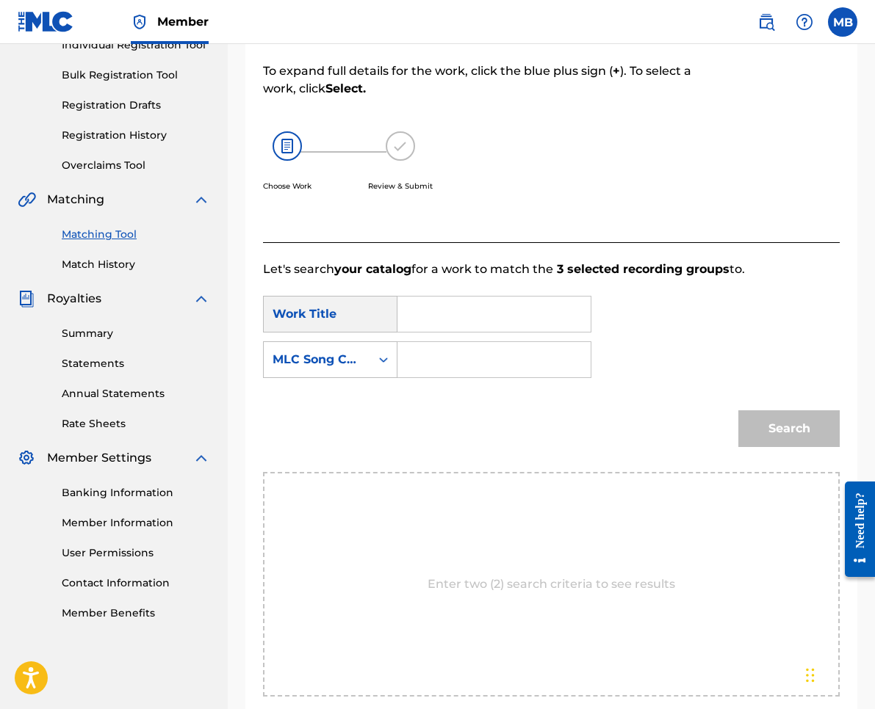
click at [417, 317] on input "Search Form" at bounding box center [494, 314] width 168 height 35
paste input "BUSTER"
type input "BUSTER"
click at [368, 347] on div "MLC Song Code" at bounding box center [317, 360] width 106 height 28
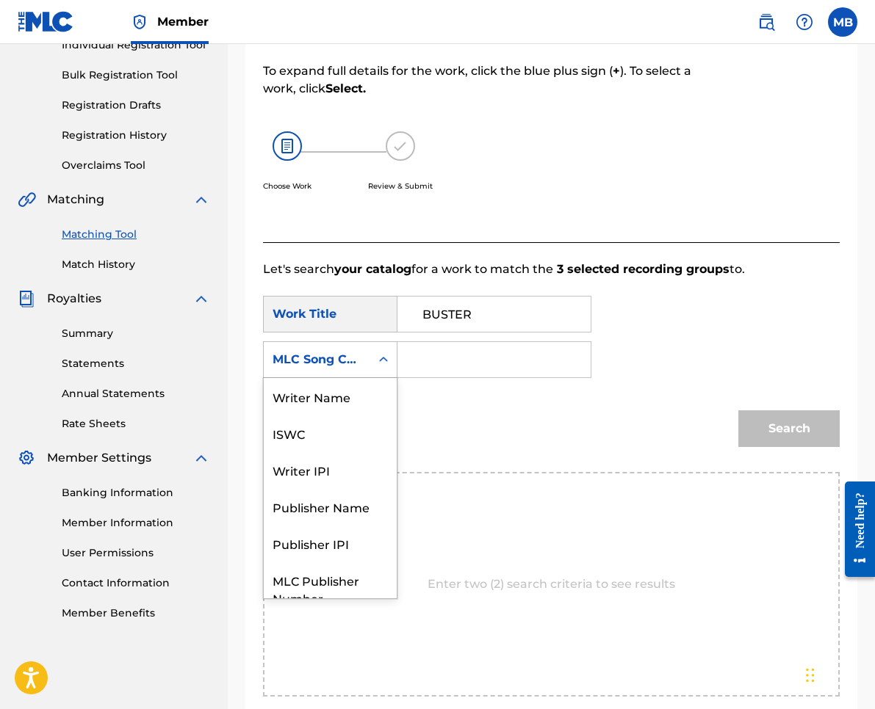
scroll to position [54, 0]
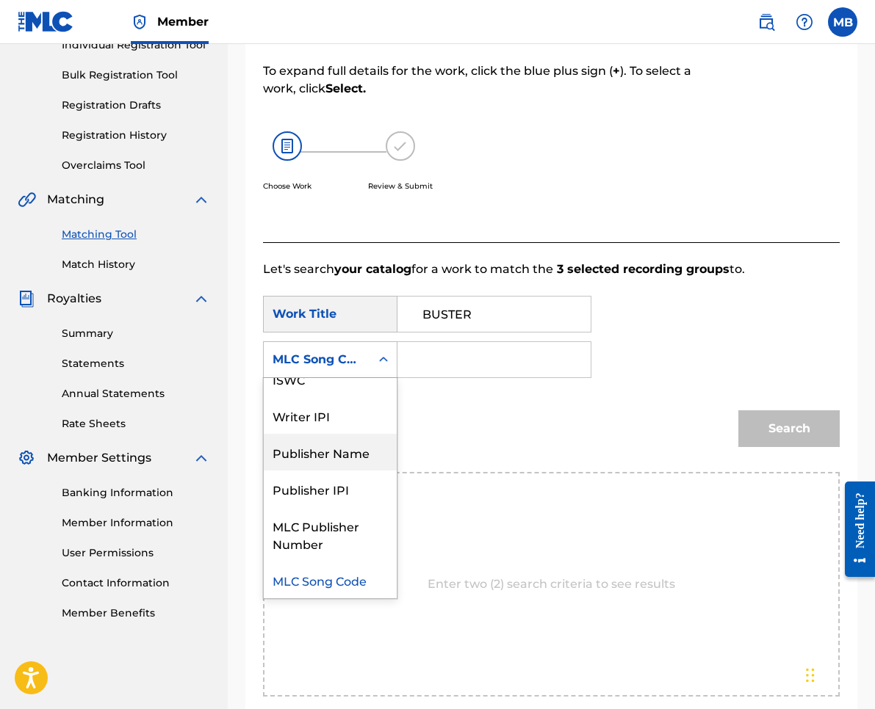
drag, startPoint x: 343, startPoint y: 460, endPoint x: 353, endPoint y: 454, distance: 12.2
click at [343, 460] on div "Publisher Name" at bounding box center [330, 452] width 133 height 37
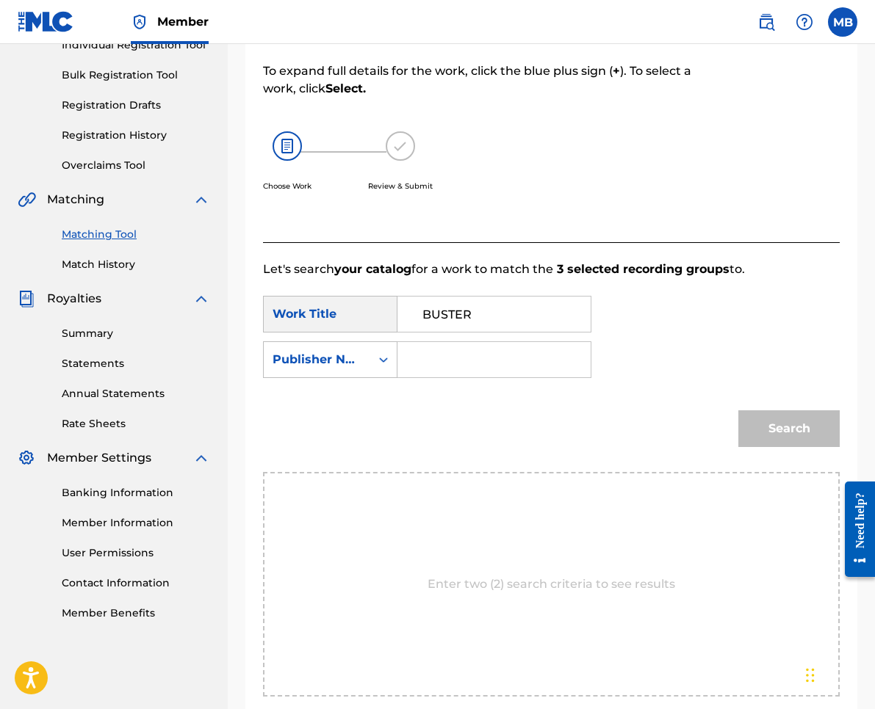
click at [476, 375] on input "Search Form" at bounding box center [494, 359] width 168 height 35
type input "kaf"
click at [789, 429] on button "Search" at bounding box center [788, 429] width 101 height 37
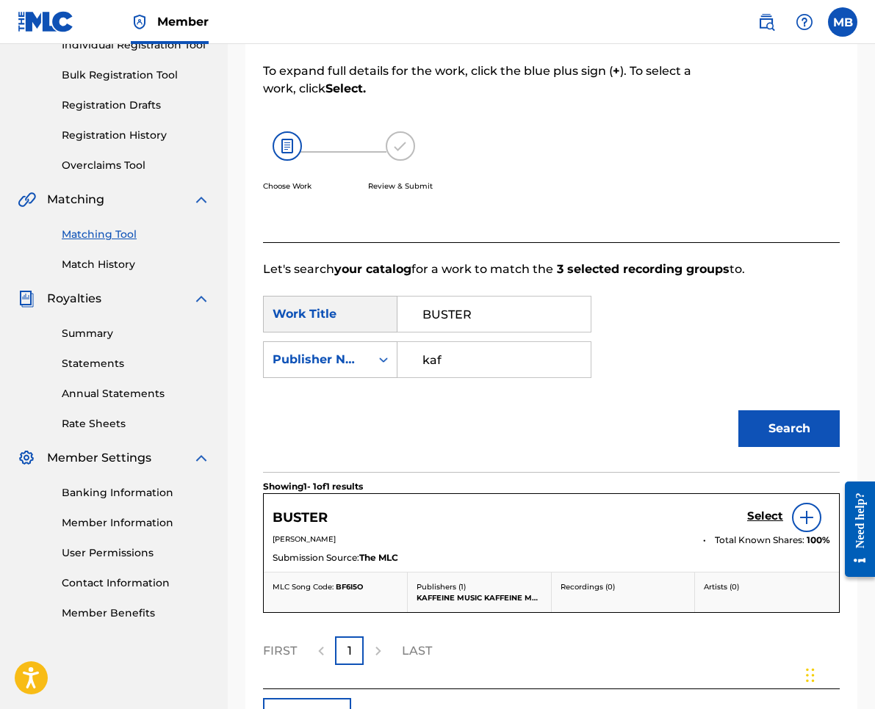
click at [775, 517] on h5 "Select" at bounding box center [765, 517] width 36 height 14
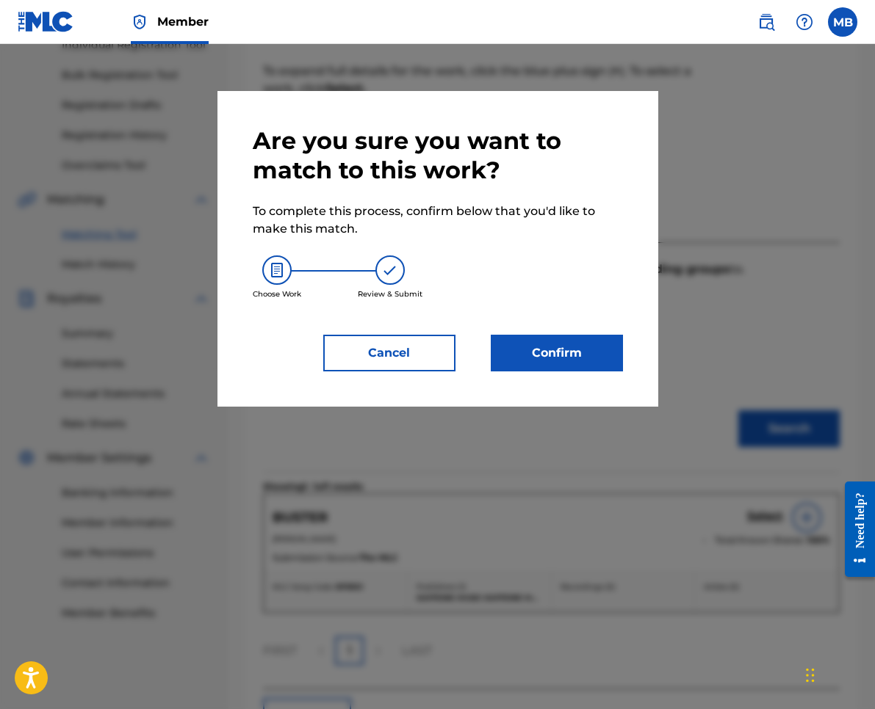
drag, startPoint x: 511, startPoint y: 322, endPoint x: 511, endPoint y: 331, distance: 9.5
click at [510, 328] on div "Are you sure you want to match to this work? To complete this process, confirm …" at bounding box center [438, 248] width 370 height 245
click at [518, 354] on button "Confirm" at bounding box center [557, 353] width 132 height 37
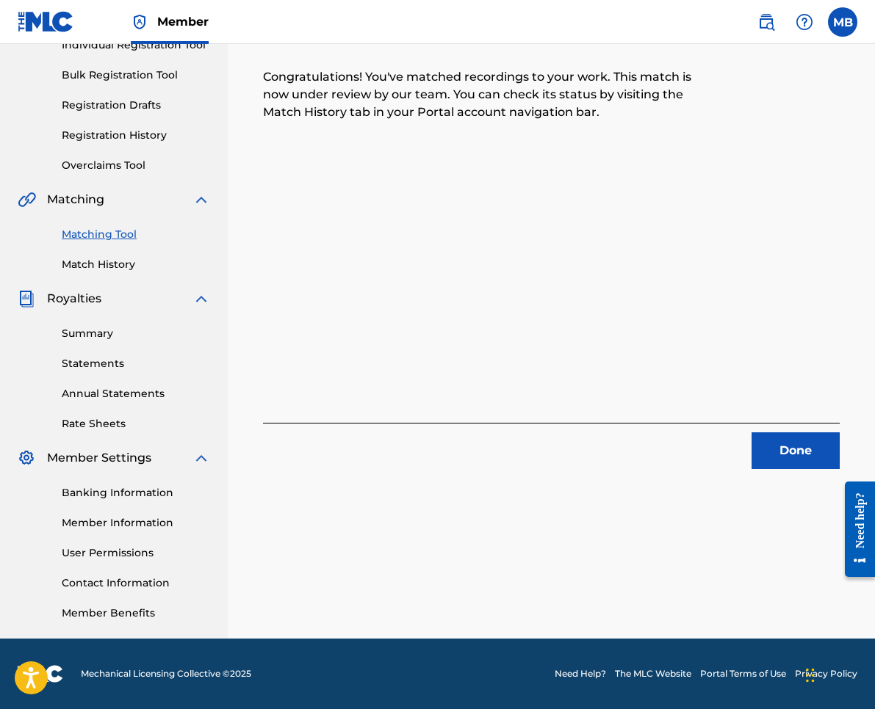
click at [804, 458] on button "Done" at bounding box center [795, 451] width 88 height 37
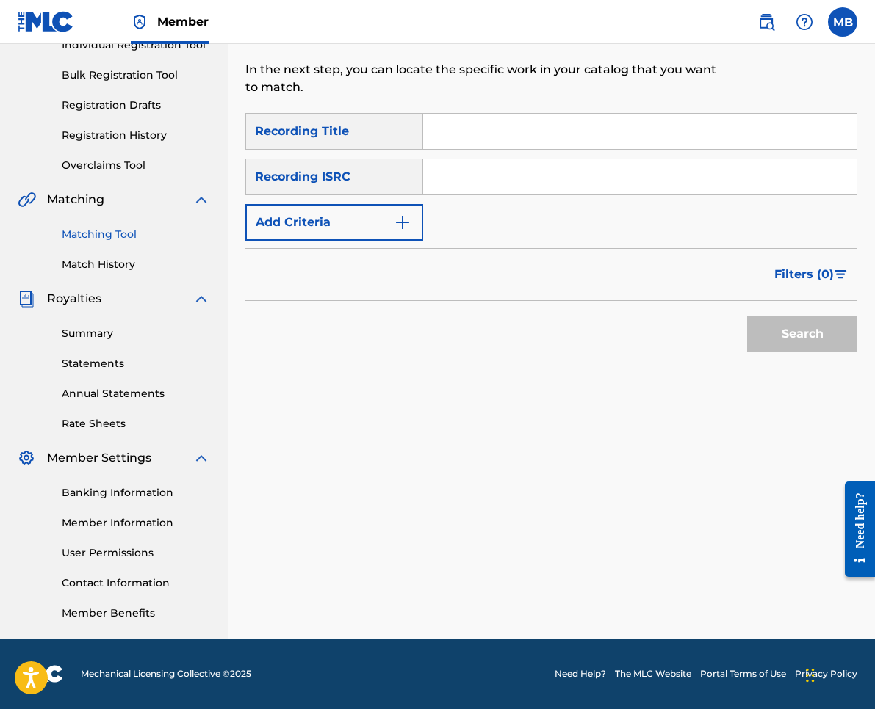
click at [551, 122] on input "Search Form" at bounding box center [639, 131] width 433 height 35
paste input "NOT ENUF"
type input "NOT ENUF"
click at [388, 215] on button "Add Criteria" at bounding box center [334, 222] width 178 height 37
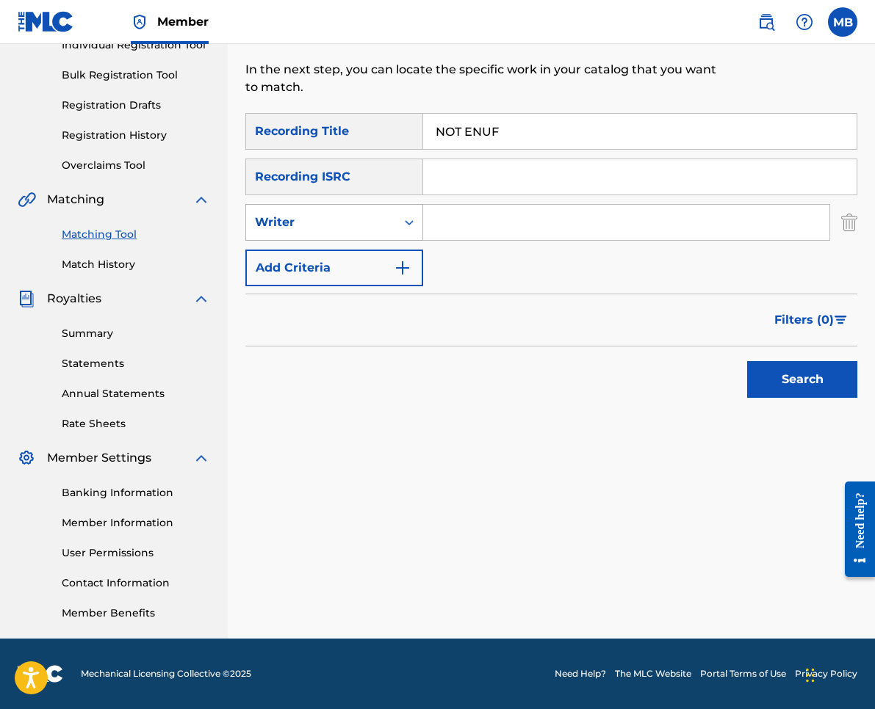
click at [375, 231] on div "Writer" at bounding box center [321, 223] width 132 height 18
click at [378, 264] on div "Recording Artist" at bounding box center [334, 259] width 176 height 37
drag, startPoint x: 466, startPoint y: 245, endPoint x: 493, endPoint y: 226, distance: 32.2
click at [488, 230] on input "Search Form" at bounding box center [626, 222] width 406 height 35
type input "[PERSON_NAME] armpits"
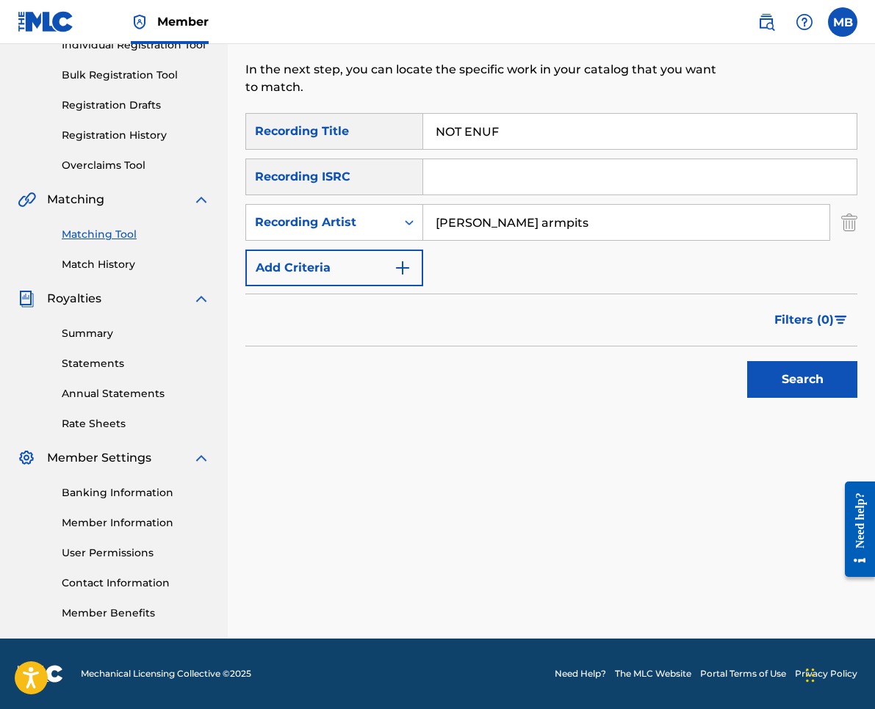
click at [802, 380] on button "Search" at bounding box center [802, 379] width 110 height 37
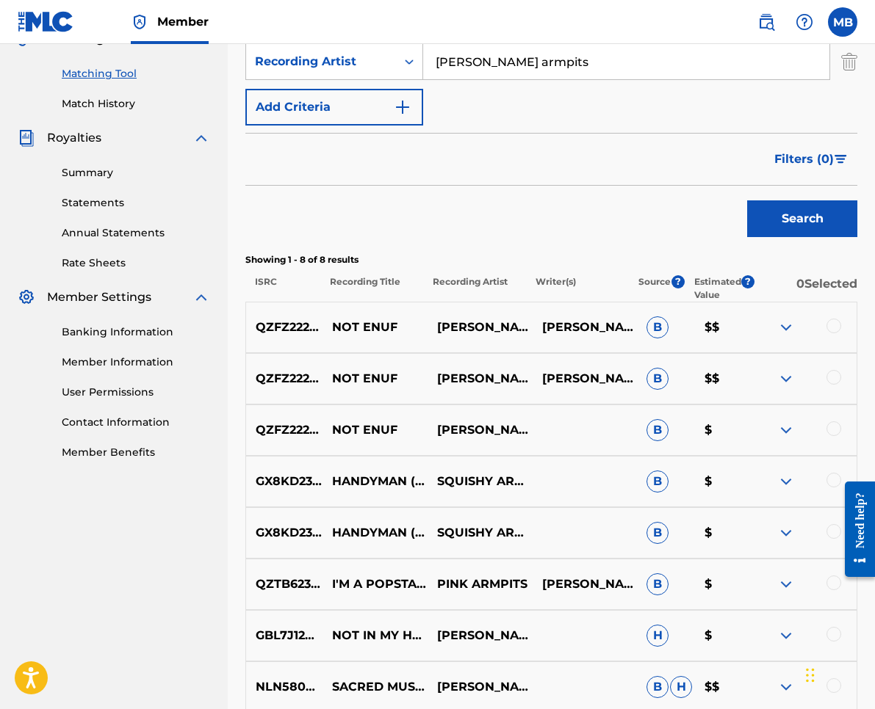
scroll to position [464, 0]
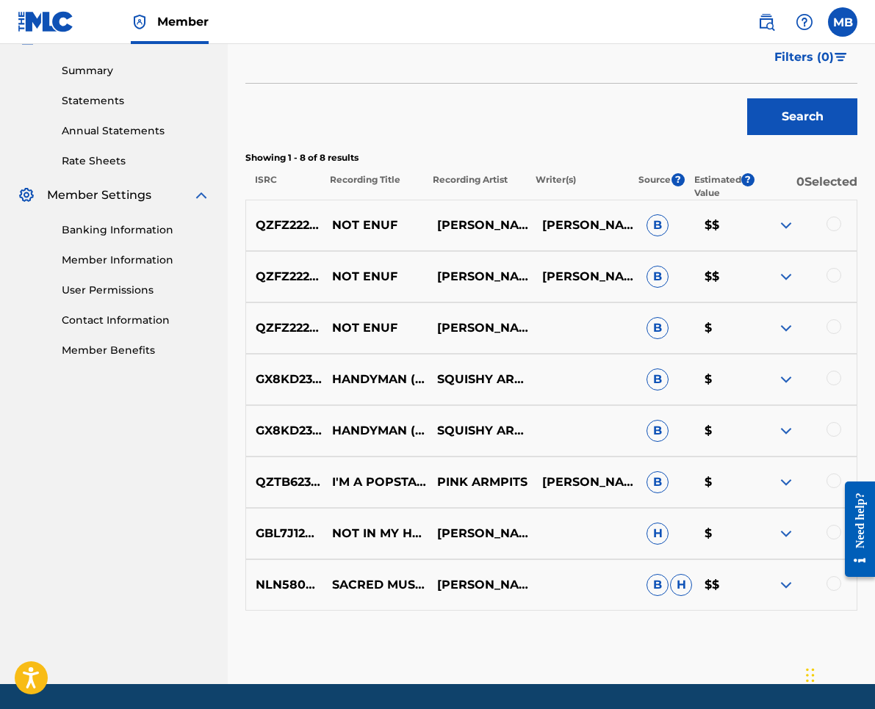
click at [828, 331] on div at bounding box center [833, 326] width 15 height 15
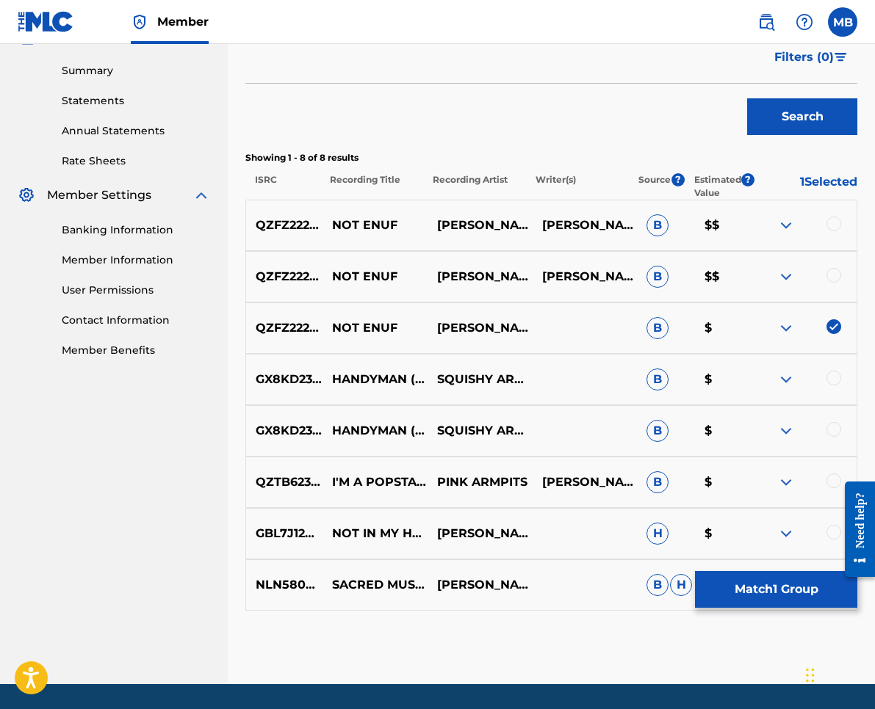
click at [833, 267] on div "QZFZ22295195 NOT [PERSON_NAME] ARMPITS [PERSON_NAME] B $$" at bounding box center [551, 276] width 612 height 51
drag, startPoint x: 836, startPoint y: 275, endPoint x: 831, endPoint y: 239, distance: 36.3
click at [836, 275] on div at bounding box center [833, 275] width 15 height 15
drag, startPoint x: 826, startPoint y: 210, endPoint x: 829, endPoint y: 218, distance: 8.6
click at [826, 211] on div "QZFZ22295195 NOT [PERSON_NAME] ARMPITS [PERSON_NAME] $$" at bounding box center [551, 225] width 612 height 51
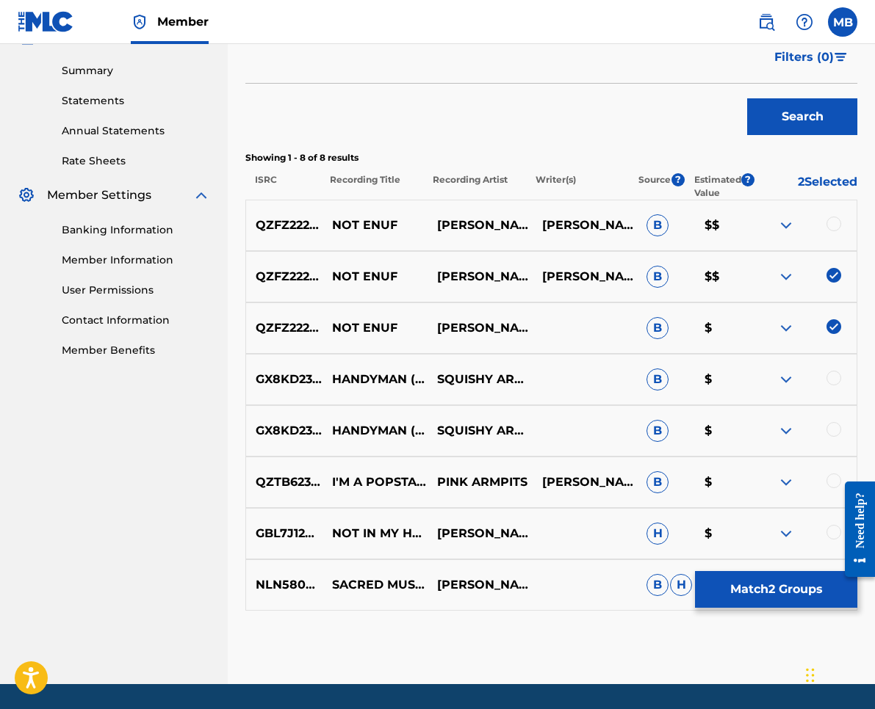
click at [830, 220] on div at bounding box center [833, 224] width 15 height 15
click at [760, 587] on button "Match 3 Groups" at bounding box center [776, 589] width 162 height 37
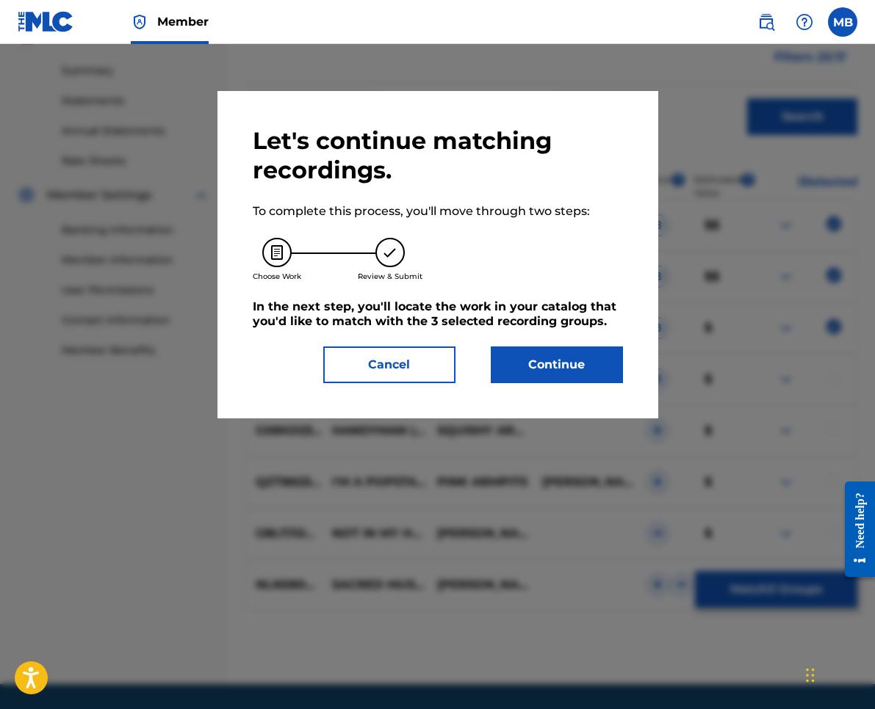
click at [579, 356] on button "Continue" at bounding box center [557, 365] width 132 height 37
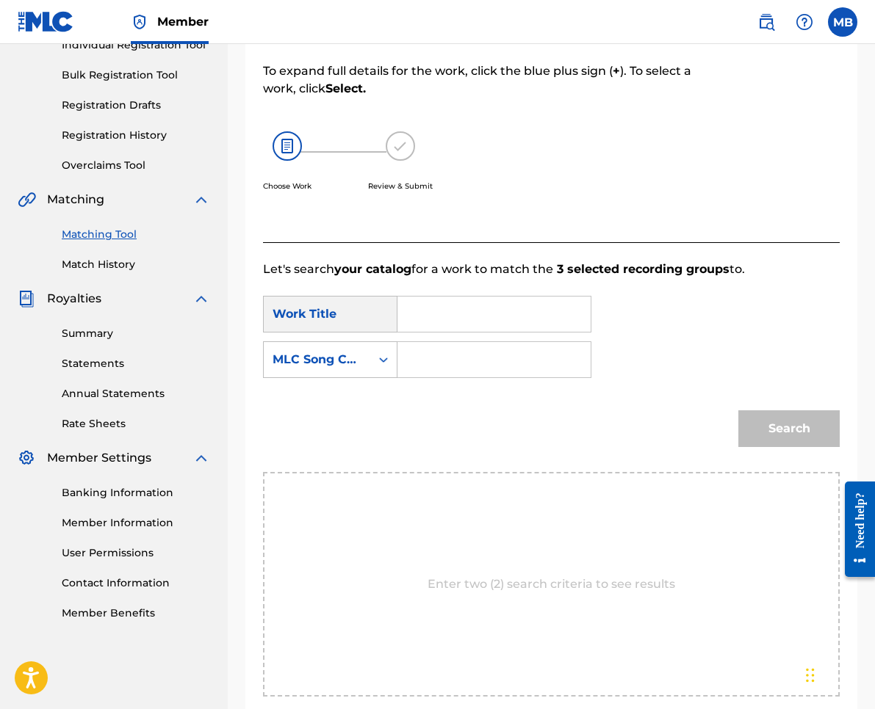
click at [530, 326] on input "Search Form" at bounding box center [494, 314] width 168 height 35
paste input "NOT ENUF"
type input "NOT ENUF"
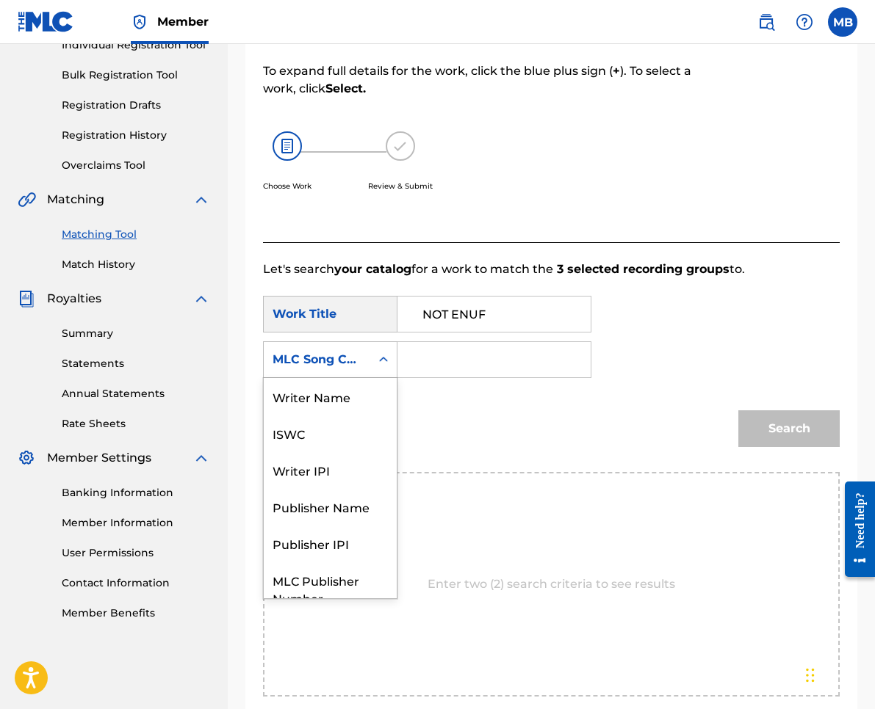
click at [326, 355] on div "MLC Song Code" at bounding box center [316, 360] width 89 height 18
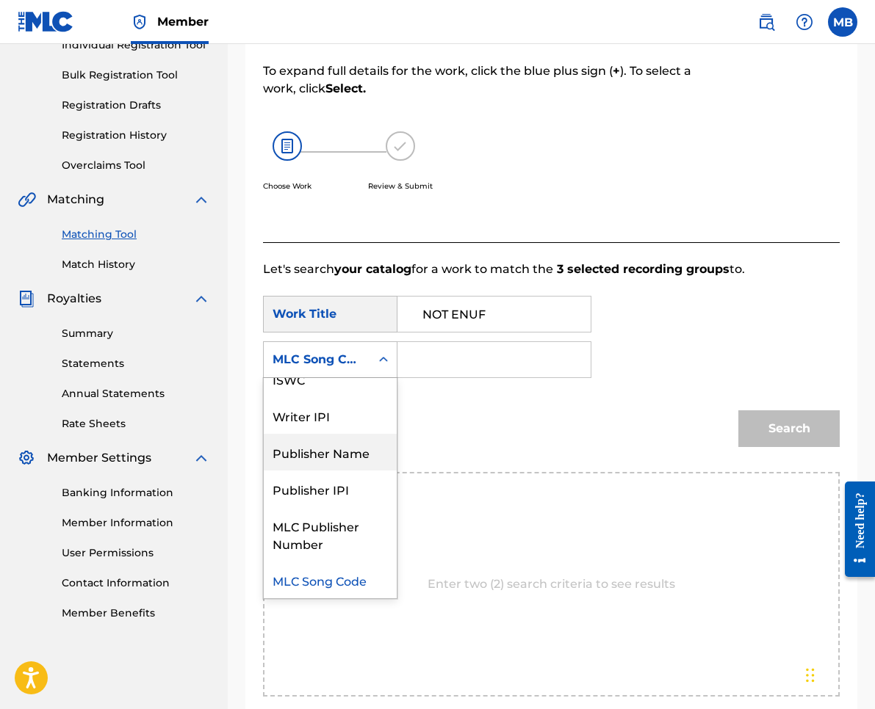
click at [329, 453] on div "Publisher Name" at bounding box center [330, 452] width 133 height 37
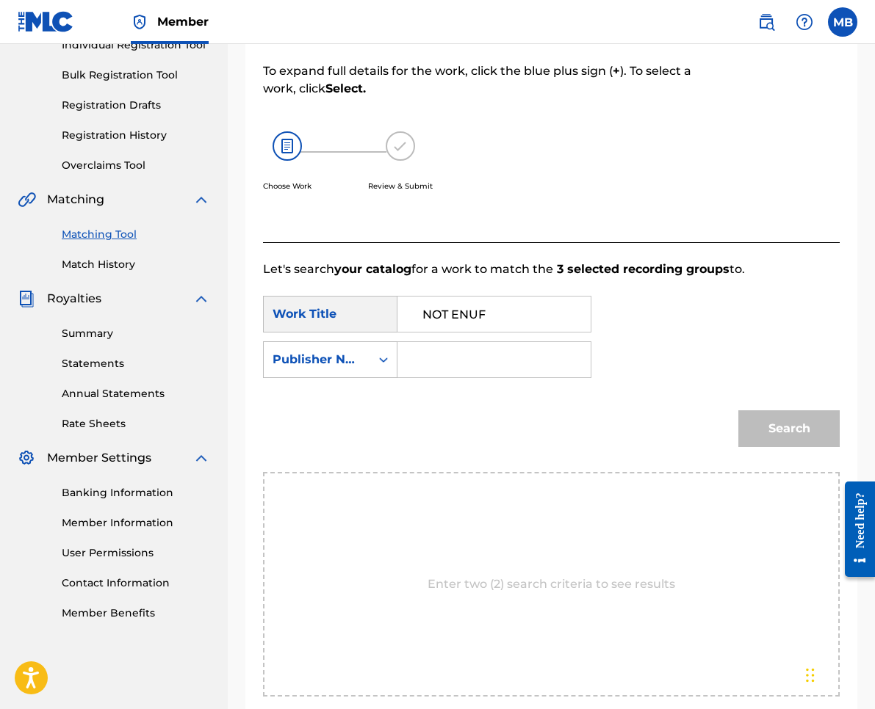
drag, startPoint x: 451, startPoint y: 366, endPoint x: 458, endPoint y: 369, distance: 7.9
click at [451, 366] on input "Search Form" at bounding box center [494, 359] width 168 height 35
type input "kaf"
click at [789, 429] on button "Search" at bounding box center [788, 429] width 101 height 37
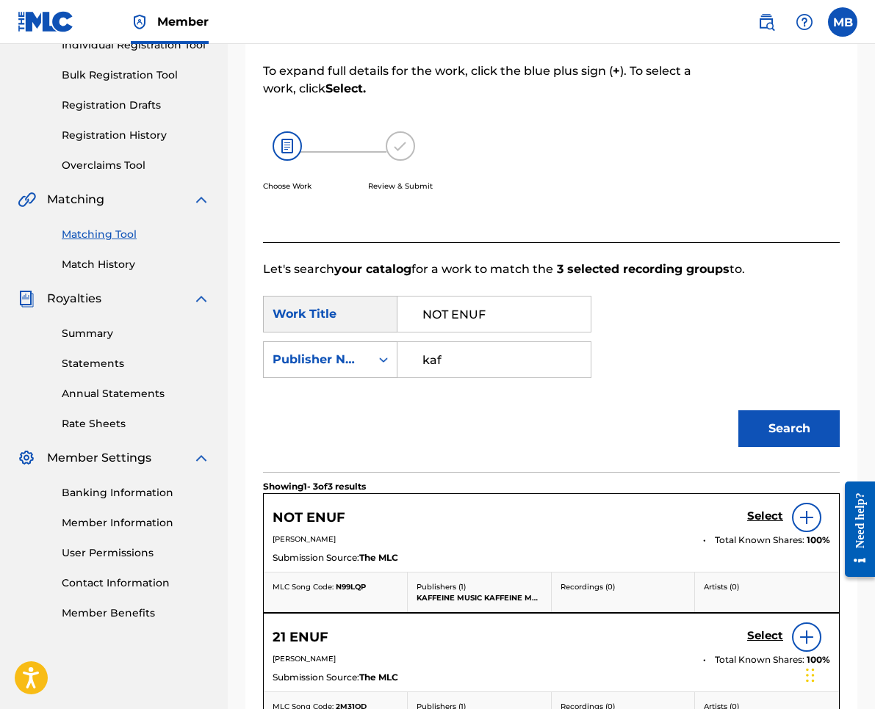
click at [767, 521] on h5 "Select" at bounding box center [765, 517] width 36 height 14
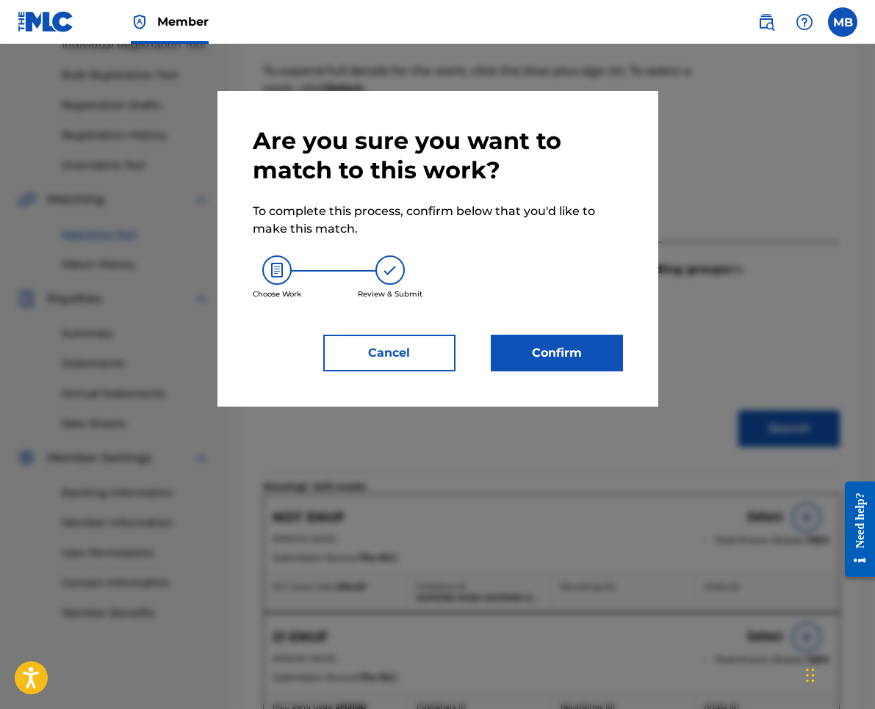
click at [568, 360] on button "Confirm" at bounding box center [557, 353] width 132 height 37
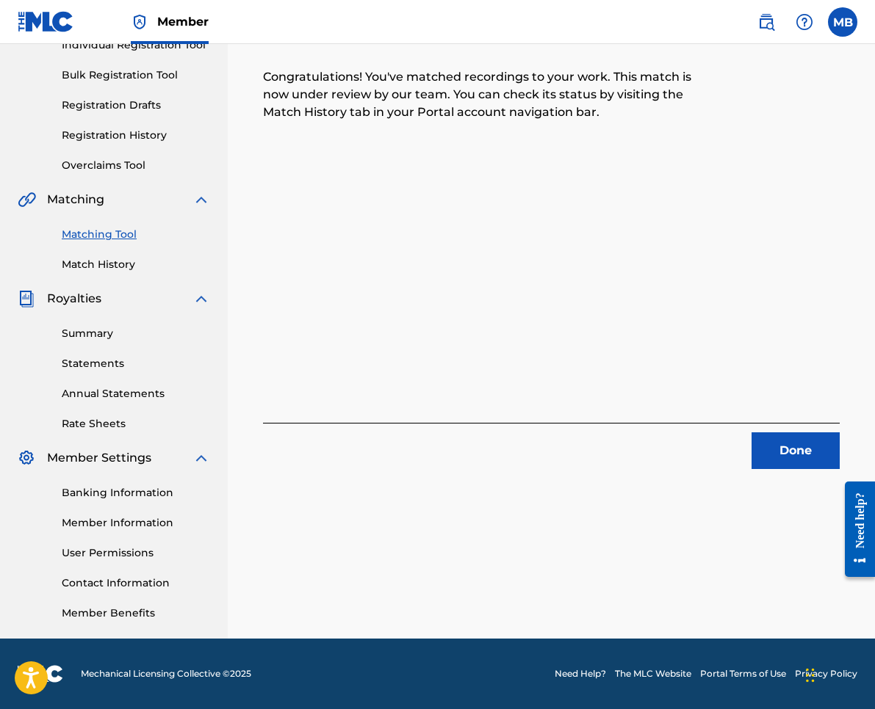
click at [801, 463] on button "Done" at bounding box center [795, 451] width 88 height 37
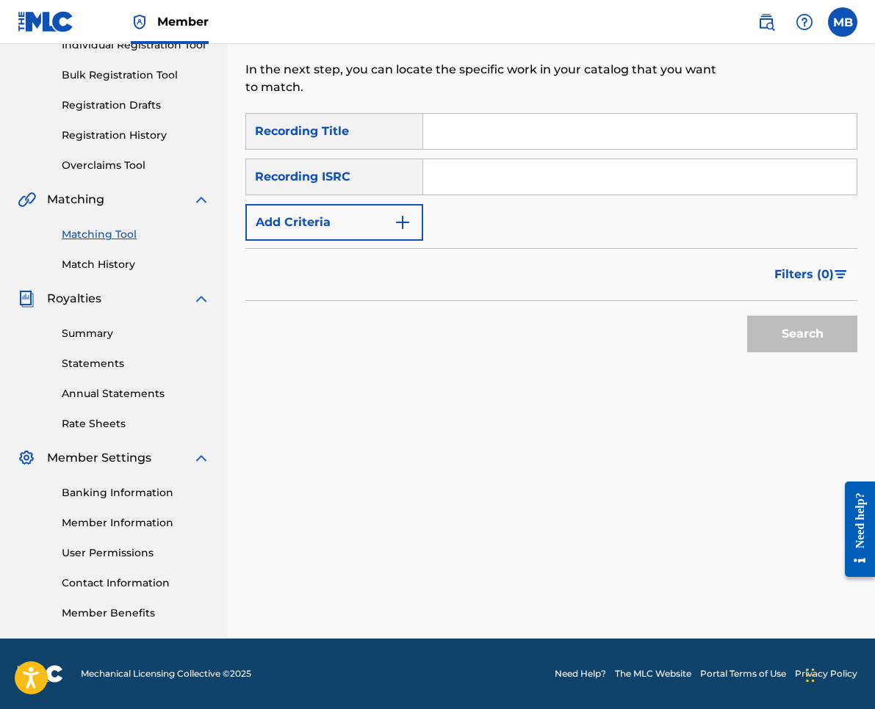
click at [512, 119] on input "Search Form" at bounding box center [639, 131] width 433 height 35
click at [513, 119] on input "Search Form" at bounding box center [639, 131] width 433 height 35
paste input "PUNCHAPACK"
type input "PUNCHAPACK"
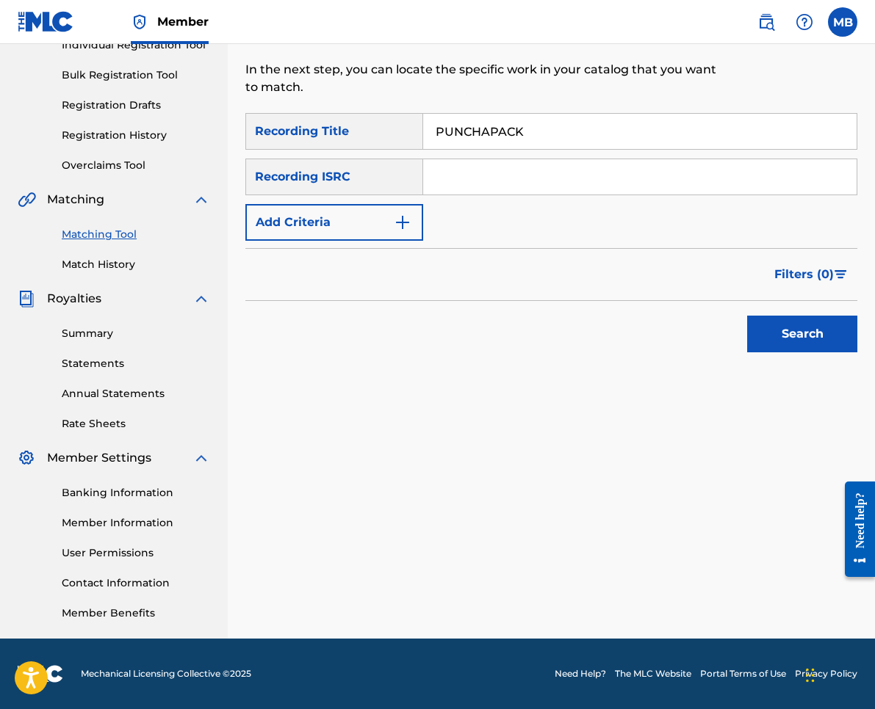
click at [388, 233] on button "Add Criteria" at bounding box center [334, 222] width 178 height 37
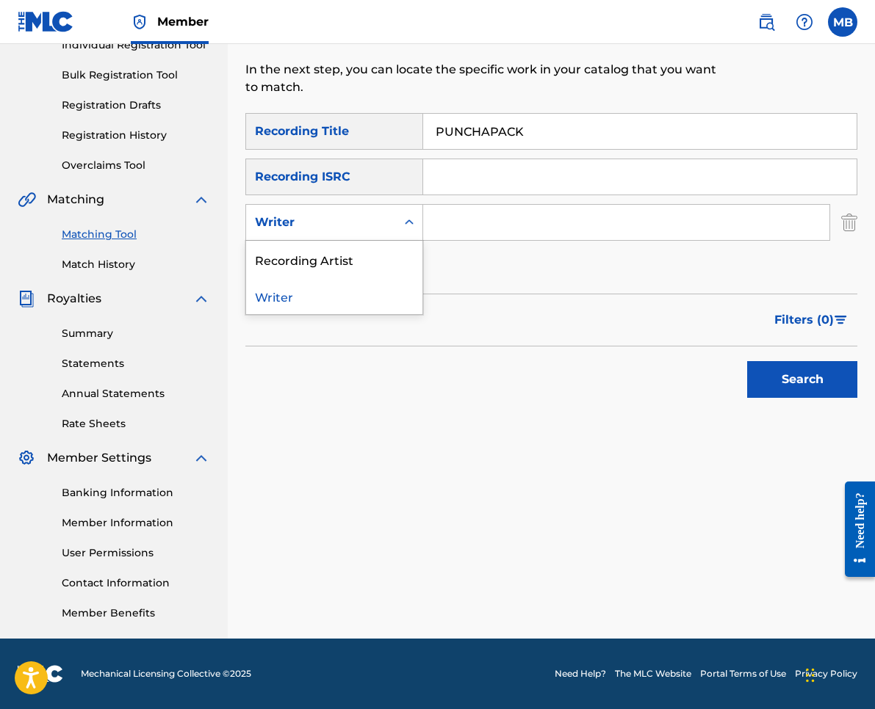
drag, startPoint x: 374, startPoint y: 225, endPoint x: 362, endPoint y: 251, distance: 28.3
click at [374, 225] on div "Writer" at bounding box center [321, 223] width 132 height 18
drag, startPoint x: 361, startPoint y: 254, endPoint x: 418, endPoint y: 243, distance: 58.3
click at [361, 255] on div "Recording Artist" at bounding box center [334, 259] width 176 height 37
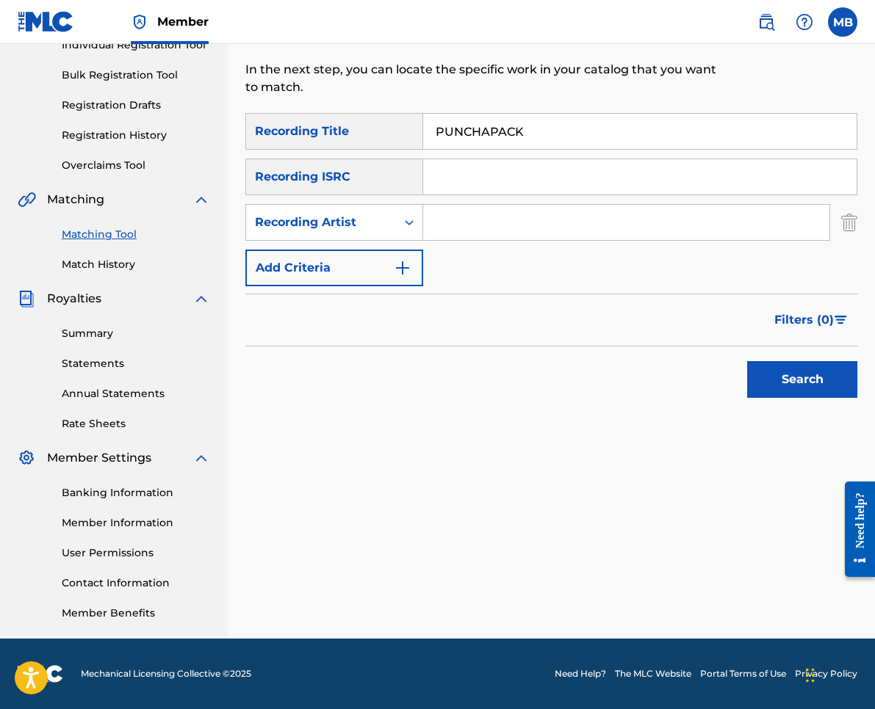
click at [466, 212] on input "Search Form" at bounding box center [626, 222] width 406 height 35
type input "m"
type input "[PERSON_NAME] armpits"
click at [802, 380] on button "Search" at bounding box center [802, 379] width 110 height 37
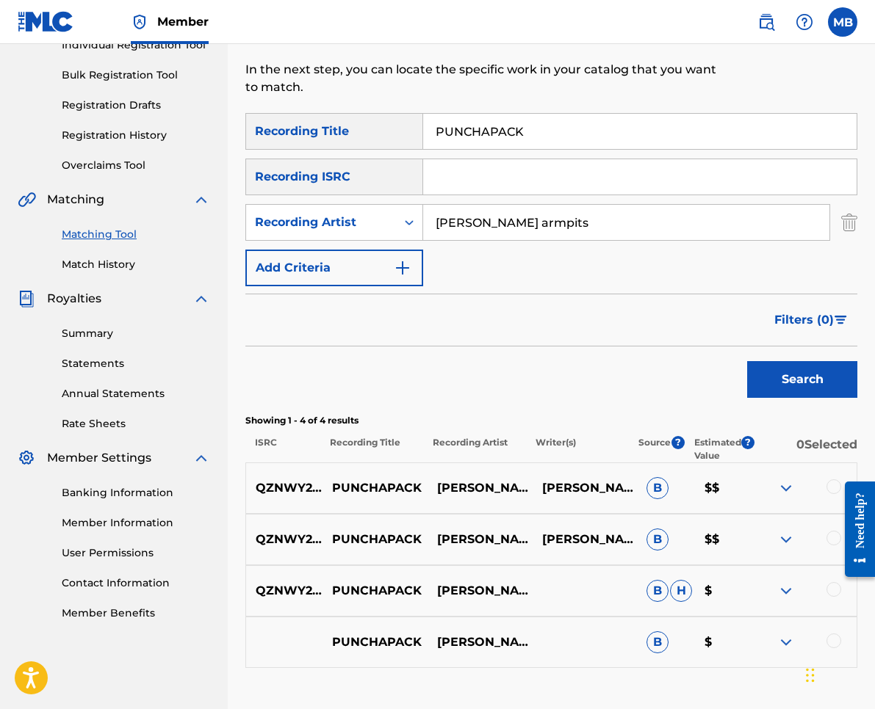
scroll to position [304, 0]
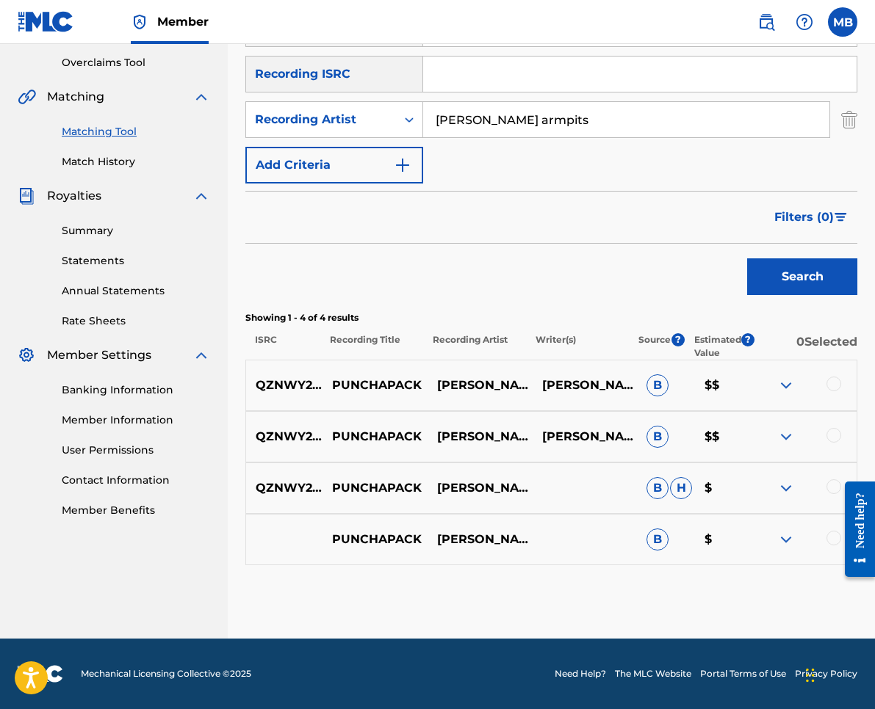
click at [836, 384] on div at bounding box center [833, 384] width 15 height 15
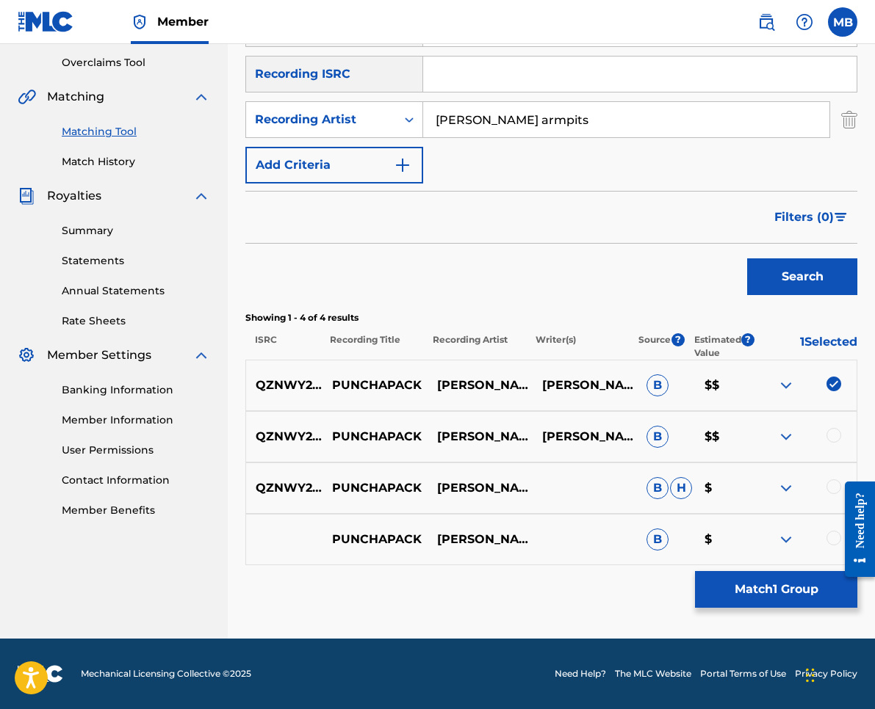
click at [831, 437] on div at bounding box center [833, 435] width 15 height 15
click at [829, 487] on div at bounding box center [833, 487] width 15 height 15
click at [827, 540] on div at bounding box center [833, 538] width 15 height 15
click at [787, 588] on button "Match 4 Groups" at bounding box center [776, 589] width 162 height 37
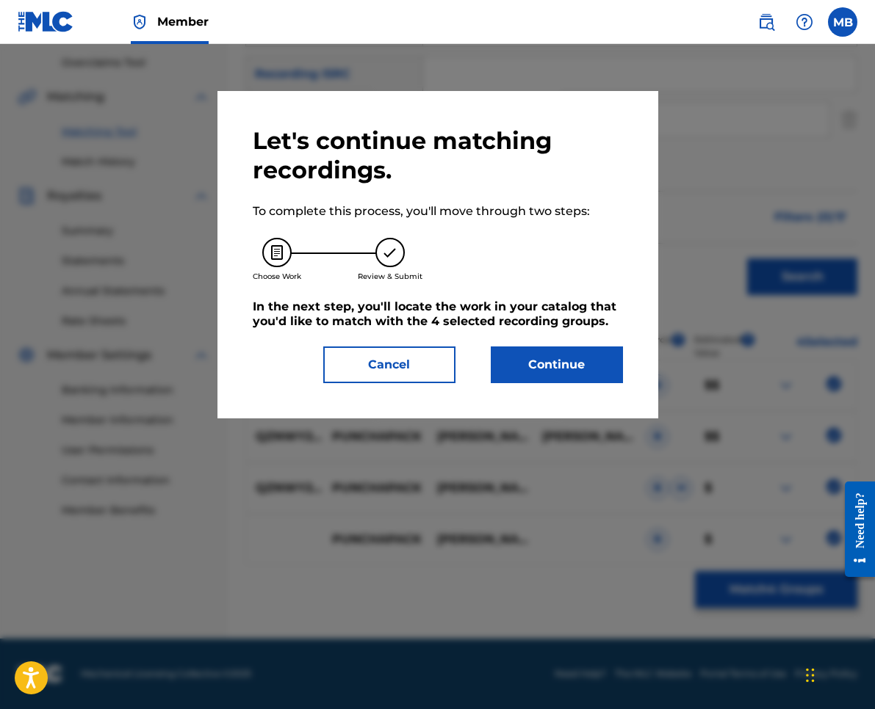
drag, startPoint x: 600, startPoint y: 388, endPoint x: 588, endPoint y: 383, distance: 13.2
click at [599, 387] on div "Let's continue matching recordings. To complete this process, you'll move throu…" at bounding box center [437, 255] width 441 height 328
click at [589, 380] on button "Continue" at bounding box center [557, 365] width 132 height 37
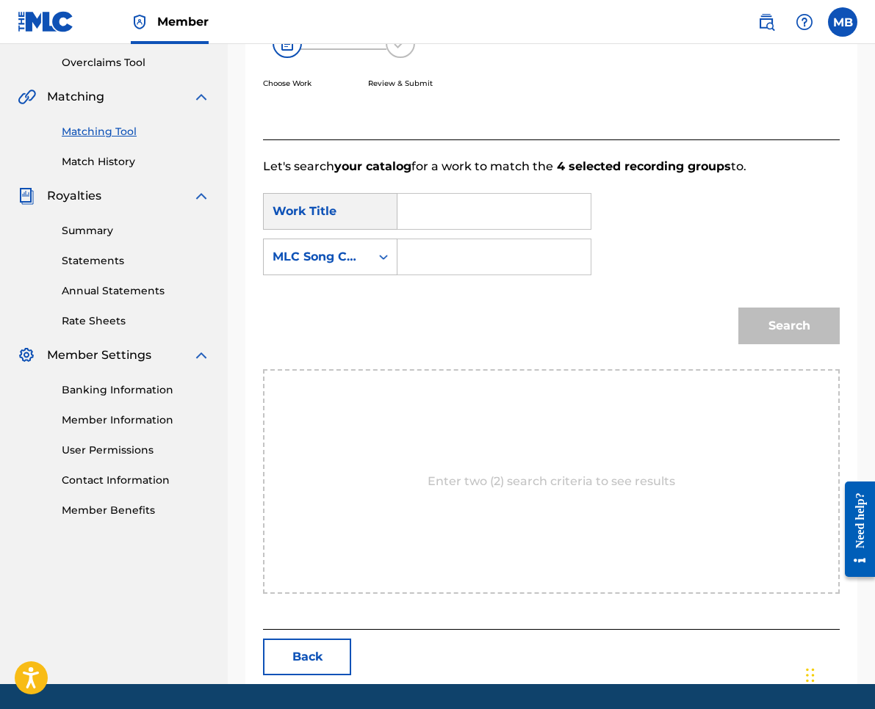
scroll to position [201, 0]
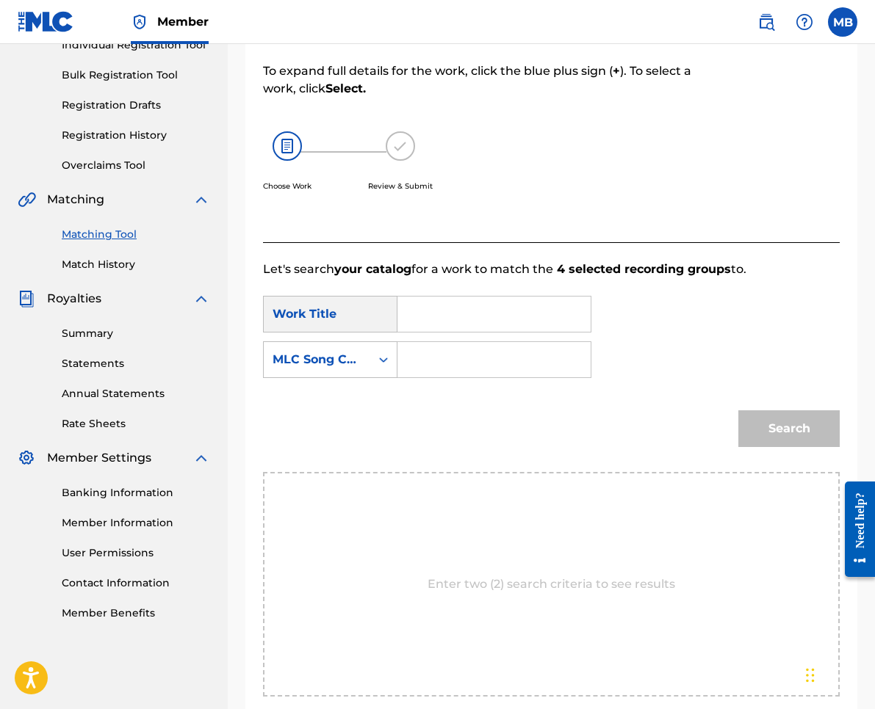
click at [523, 324] on input "Search Form" at bounding box center [494, 314] width 168 height 35
paste input "PUNCHAPACK"
type input "PUNCHAPACK"
drag, startPoint x: 363, startPoint y: 355, endPoint x: 364, endPoint y: 366, distance: 10.3
click at [363, 358] on div "MLC Song Code" at bounding box center [317, 360] width 106 height 28
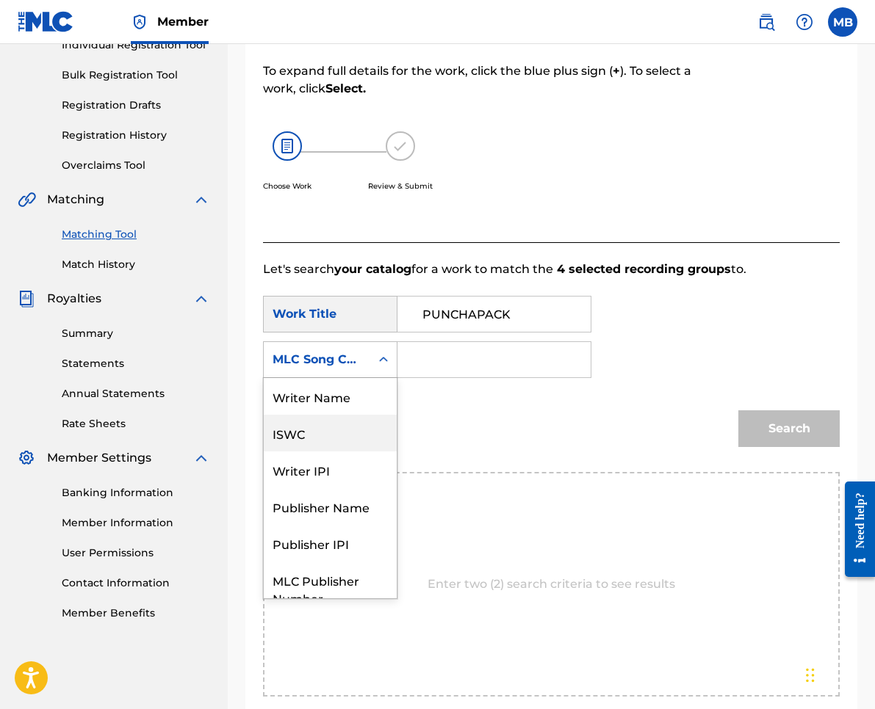
scroll to position [54, 0]
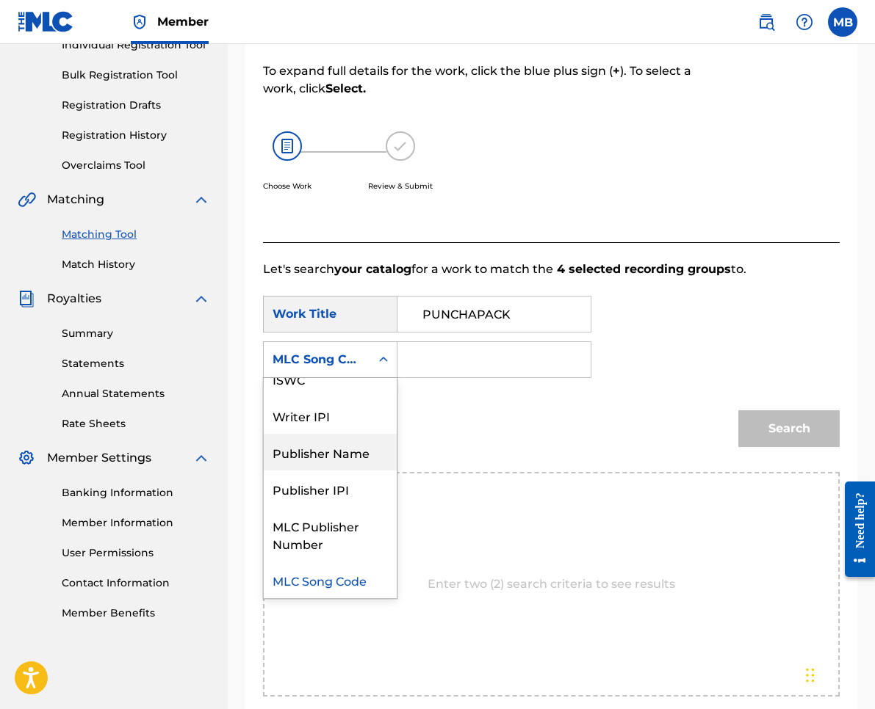
click at [354, 446] on div "Publisher Name" at bounding box center [330, 452] width 133 height 37
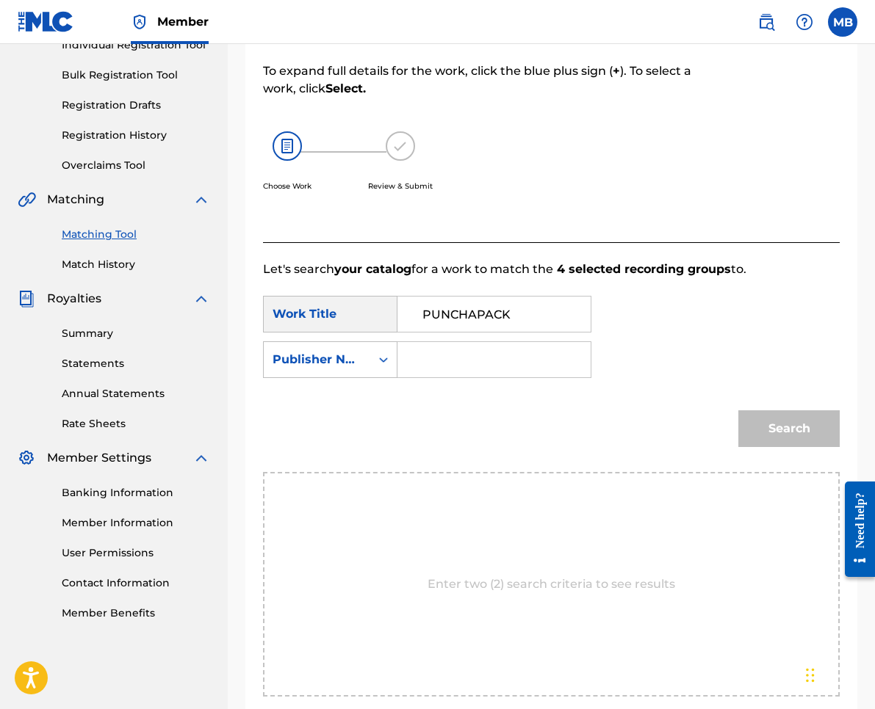
click at [447, 369] on input "Search Form" at bounding box center [494, 359] width 168 height 35
type input "kaf"
click at [789, 429] on button "Search" at bounding box center [788, 429] width 101 height 37
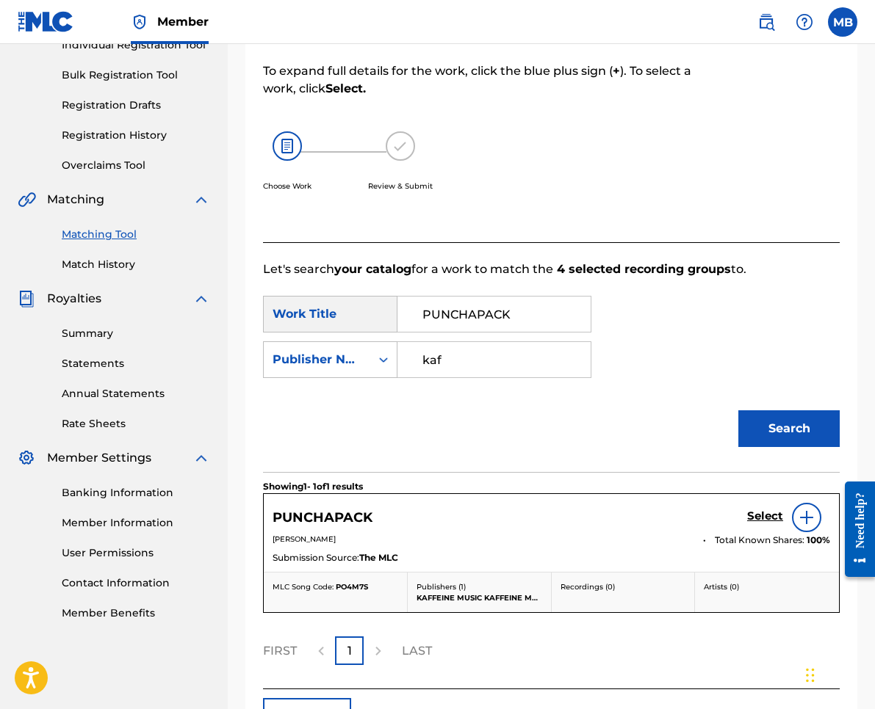
click at [759, 519] on h5 "Select" at bounding box center [765, 517] width 36 height 14
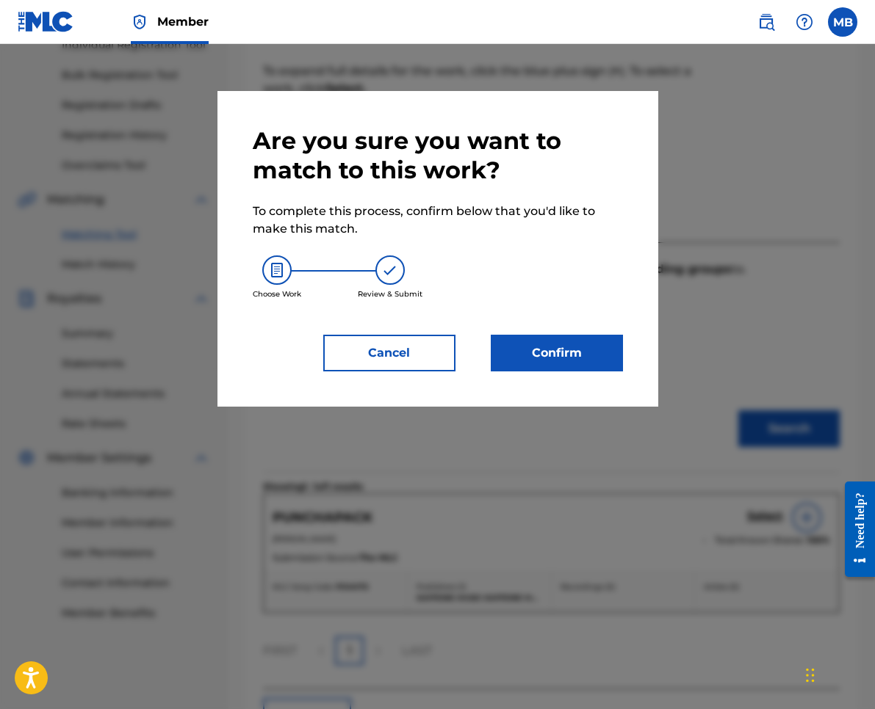
click at [493, 348] on button "Confirm" at bounding box center [557, 353] width 132 height 37
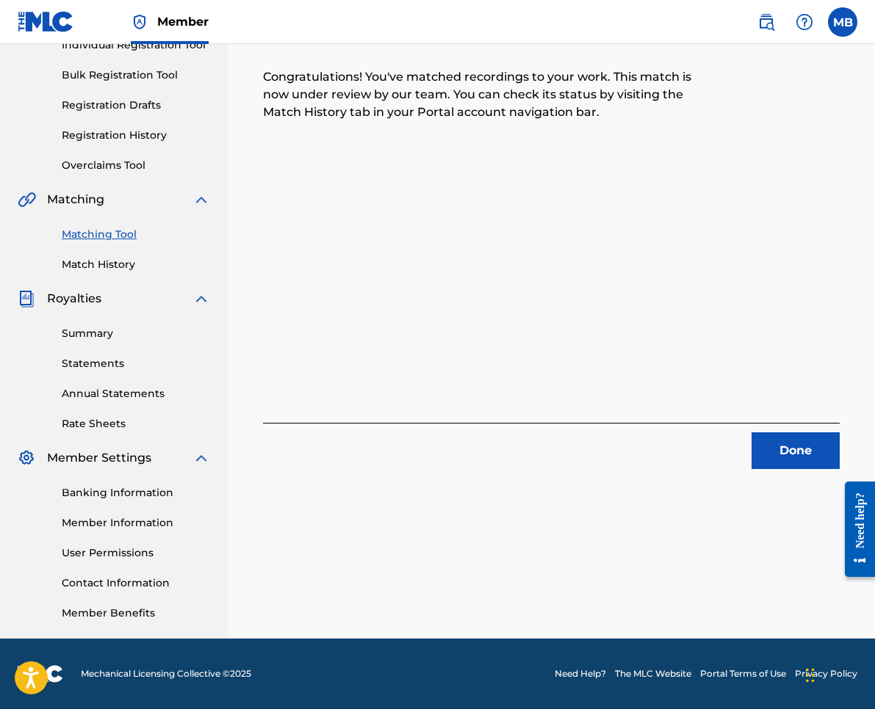
click at [781, 444] on button "Done" at bounding box center [795, 451] width 88 height 37
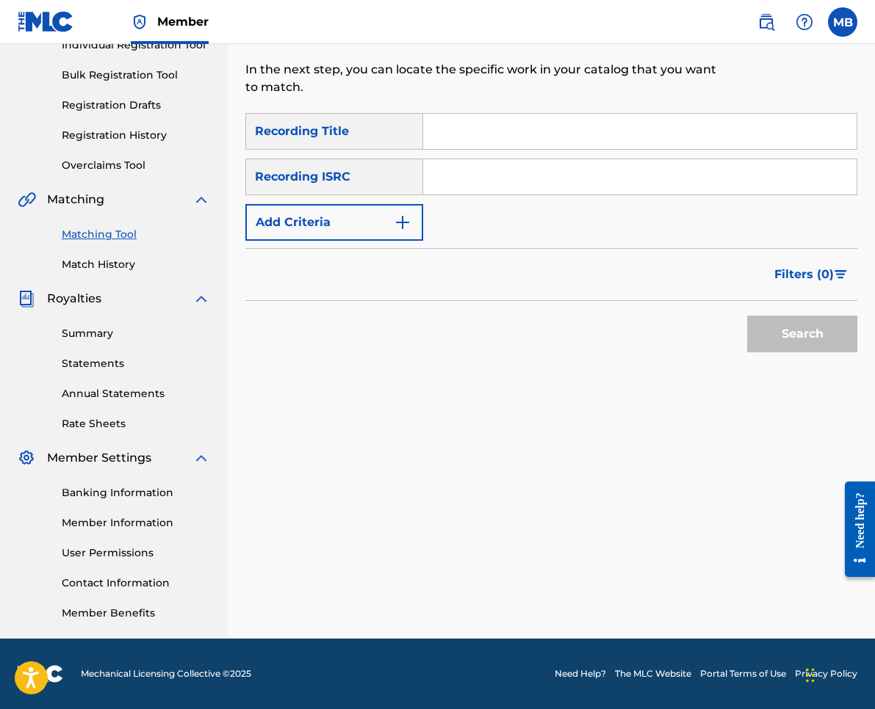
click at [463, 132] on input "Search Form" at bounding box center [639, 131] width 433 height 35
paste input "DONT LET YOU"
type input "DONT LET YOU"
click at [403, 211] on button "Add Criteria" at bounding box center [334, 222] width 178 height 37
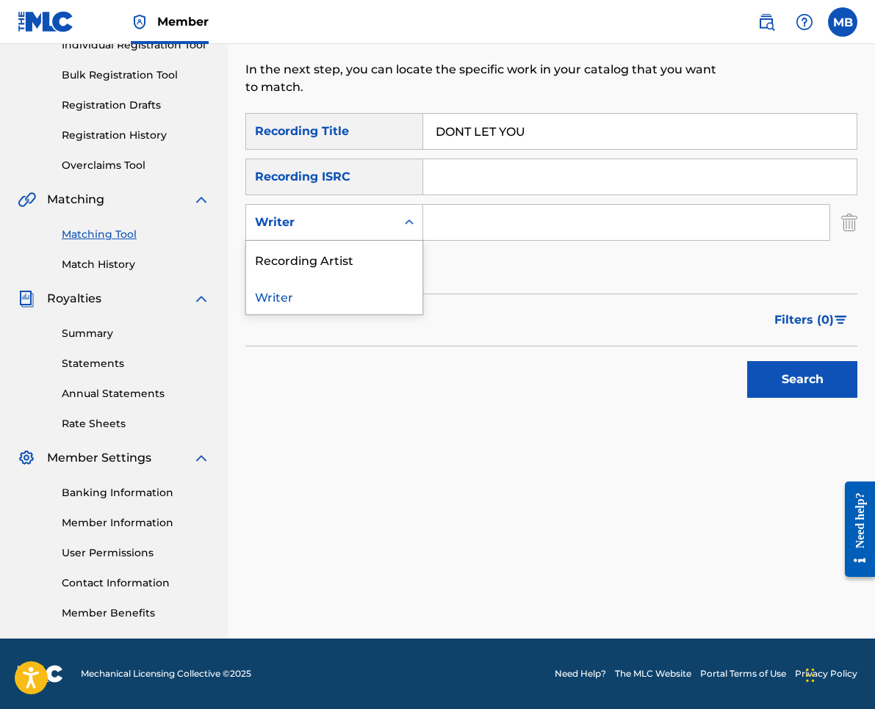
click at [378, 219] on div "Writer" at bounding box center [321, 223] width 132 height 18
click at [375, 248] on div "Recording Artist" at bounding box center [334, 259] width 176 height 37
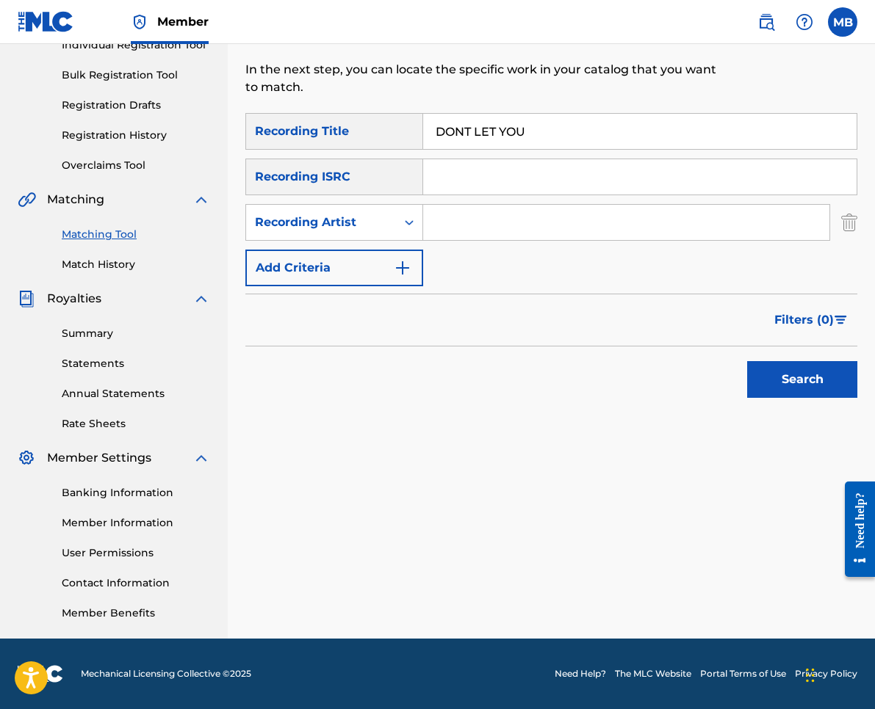
click at [519, 210] on input "Search Form" at bounding box center [626, 222] width 406 height 35
click at [802, 380] on button "Search" at bounding box center [802, 379] width 110 height 37
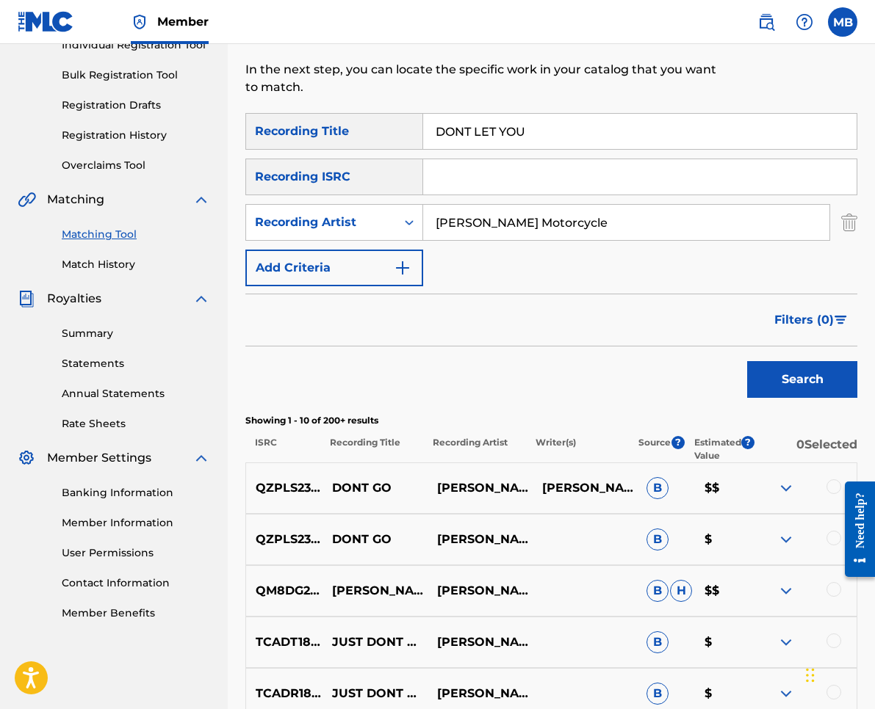
click at [535, 236] on input "[PERSON_NAME] Motorcycle" at bounding box center [626, 222] width 406 height 35
click at [537, 227] on input "[PERSON_NAME] Motorcycle" at bounding box center [626, 222] width 406 height 35
click at [538, 224] on input "[PERSON_NAME] Motorcycle" at bounding box center [626, 222] width 406 height 35
drag, startPoint x: 538, startPoint y: 228, endPoint x: 530, endPoint y: 286, distance: 58.6
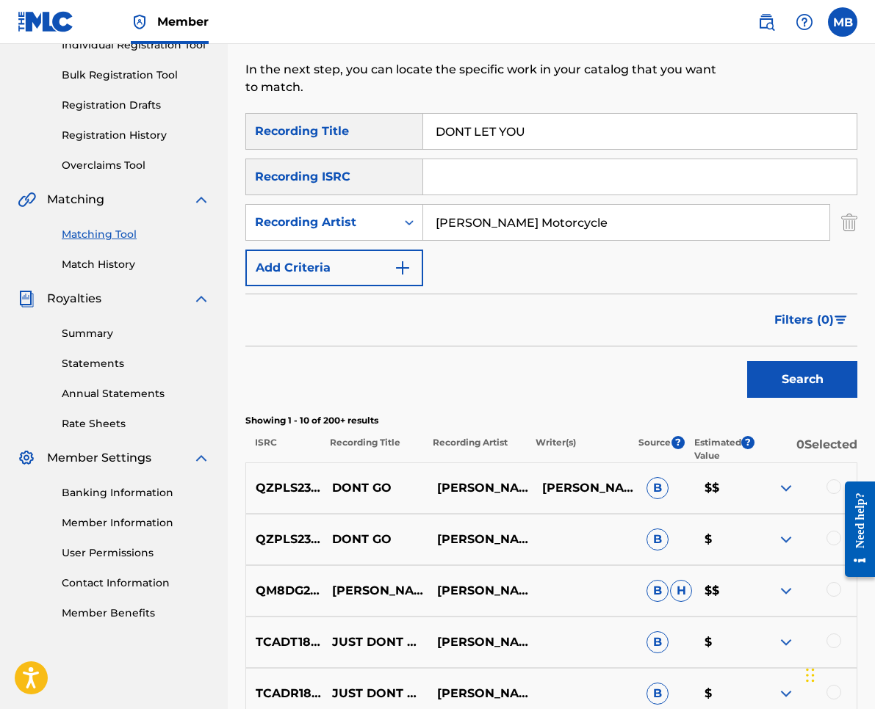
click at [530, 286] on form "SearchWithCriteriab63eb0da-0b29-4fae-9df1-9259c0edae94 Recording Title DONT LET…" at bounding box center [551, 259] width 612 height 292
click at [511, 219] on input "[PERSON_NAME] Motorcycle" at bounding box center [626, 222] width 406 height 35
click at [512, 219] on input "[PERSON_NAME] Motorcycle" at bounding box center [626, 222] width 406 height 35
click at [513, 217] on input "[PERSON_NAME] Motorcycle" at bounding box center [626, 222] width 406 height 35
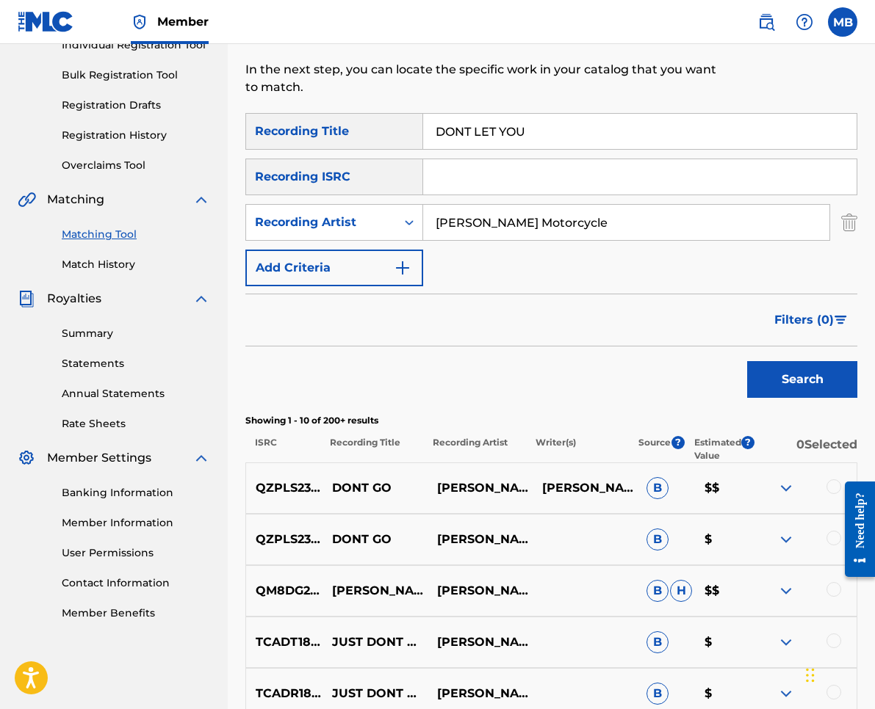
click at [513, 217] on input "[PERSON_NAME] Motorcycle" at bounding box center [626, 222] width 406 height 35
click at [513, 220] on input "[PERSON_NAME] Motorcycle" at bounding box center [626, 222] width 406 height 35
type input "[PERSON_NAME] armpits."
click at [802, 380] on button "Search" at bounding box center [802, 379] width 110 height 37
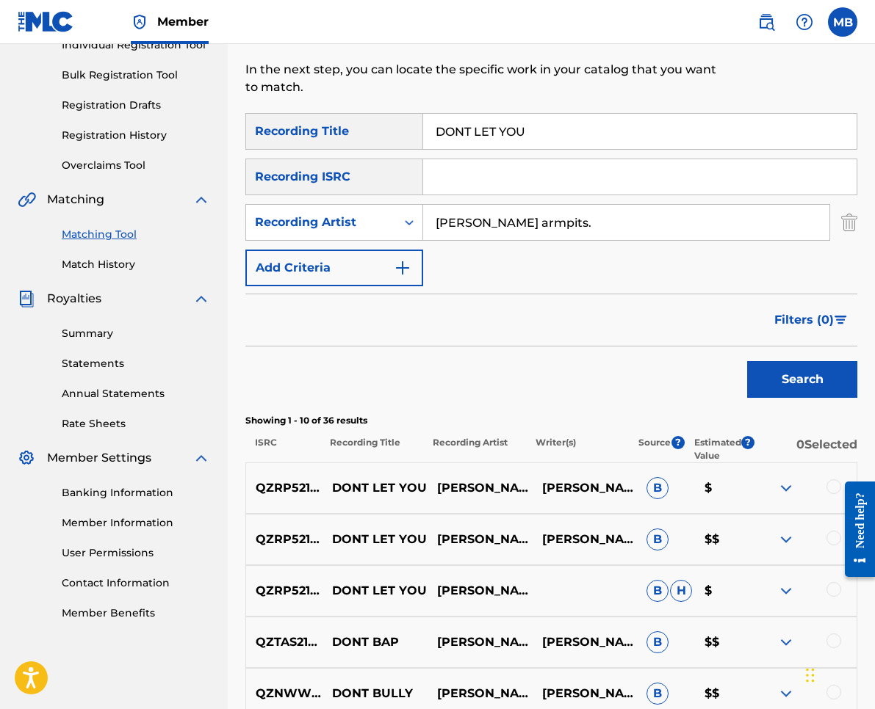
click at [828, 491] on div at bounding box center [833, 487] width 15 height 15
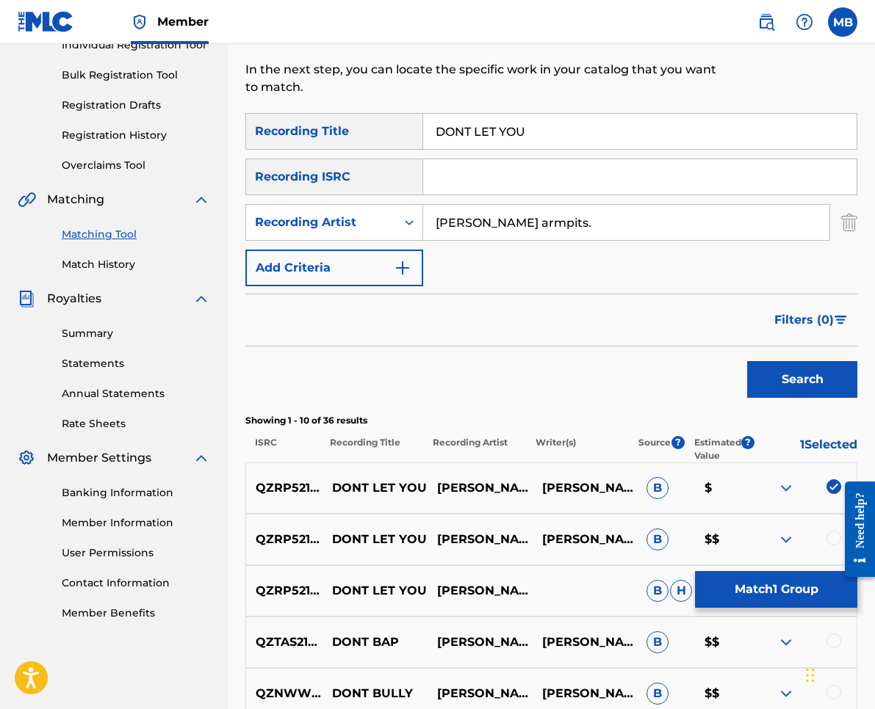
click at [828, 538] on div at bounding box center [833, 538] width 15 height 15
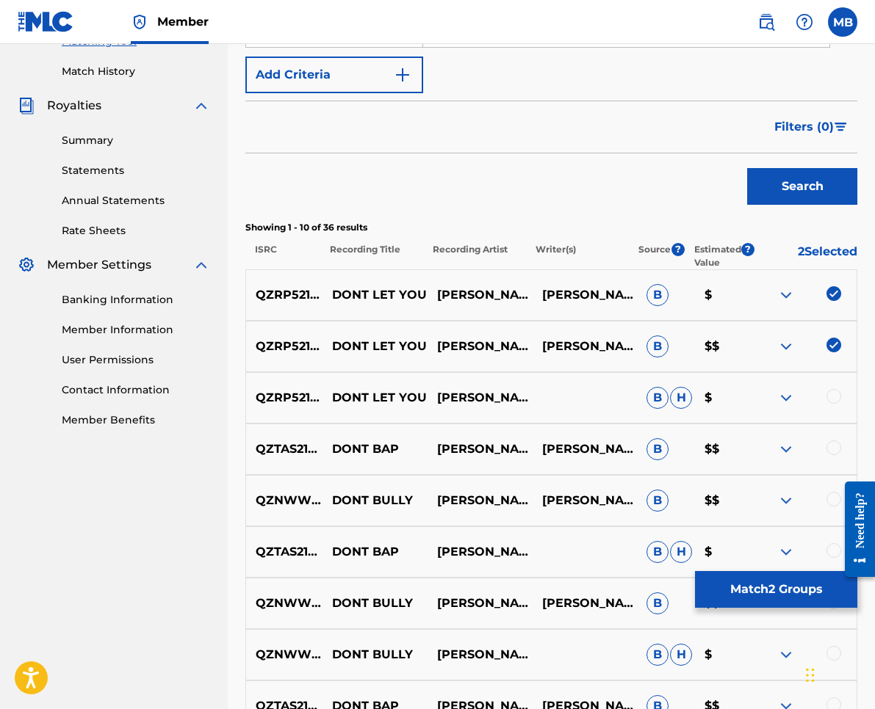
scroll to position [509, 0]
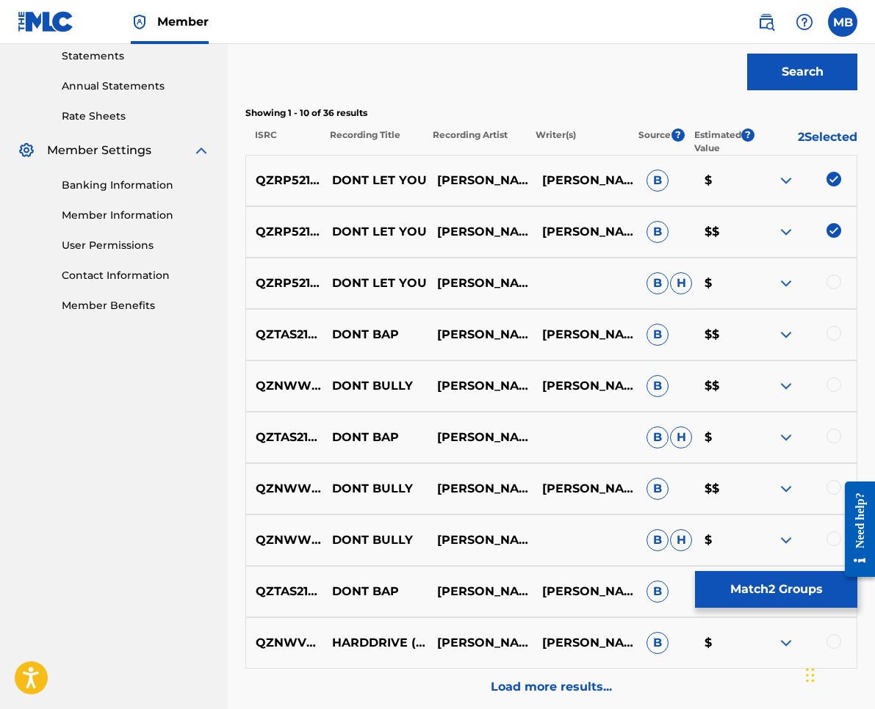
drag, startPoint x: 835, startPoint y: 278, endPoint x: 818, endPoint y: 340, distance: 64.0
click at [836, 281] on div at bounding box center [833, 282] width 15 height 15
click at [745, 605] on button "Match 3 Groups" at bounding box center [776, 589] width 162 height 37
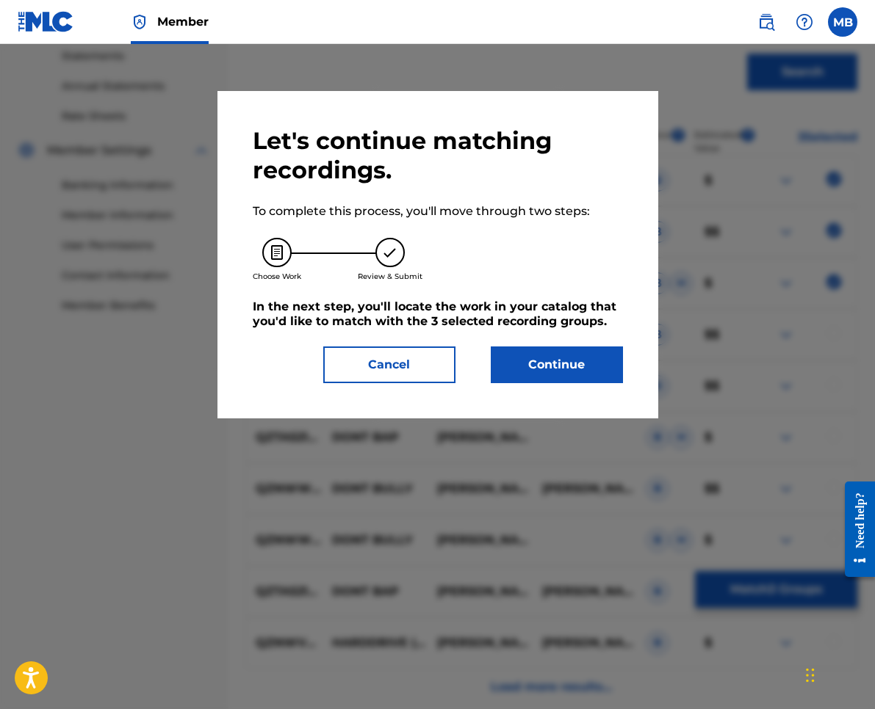
click at [579, 370] on button "Continue" at bounding box center [557, 365] width 132 height 37
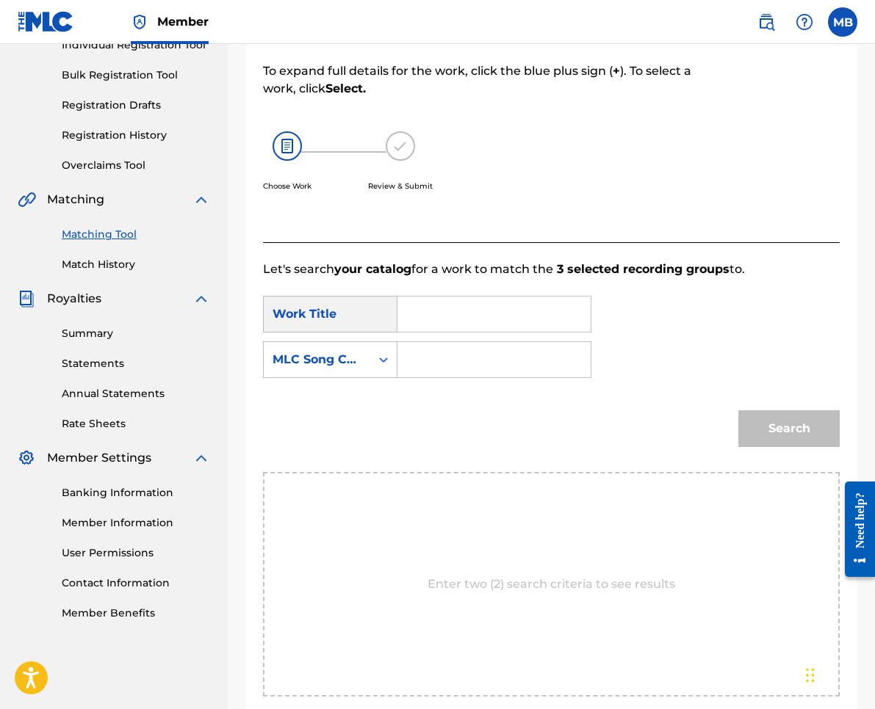
click at [542, 307] on input "Search Form" at bounding box center [494, 314] width 168 height 35
paste input "DONT LET YOU"
type input "DONT LET YOU"
drag, startPoint x: 309, startPoint y: 363, endPoint x: 319, endPoint y: 369, distance: 11.6
click at [310, 364] on div "MLC Song Code" at bounding box center [316, 360] width 89 height 18
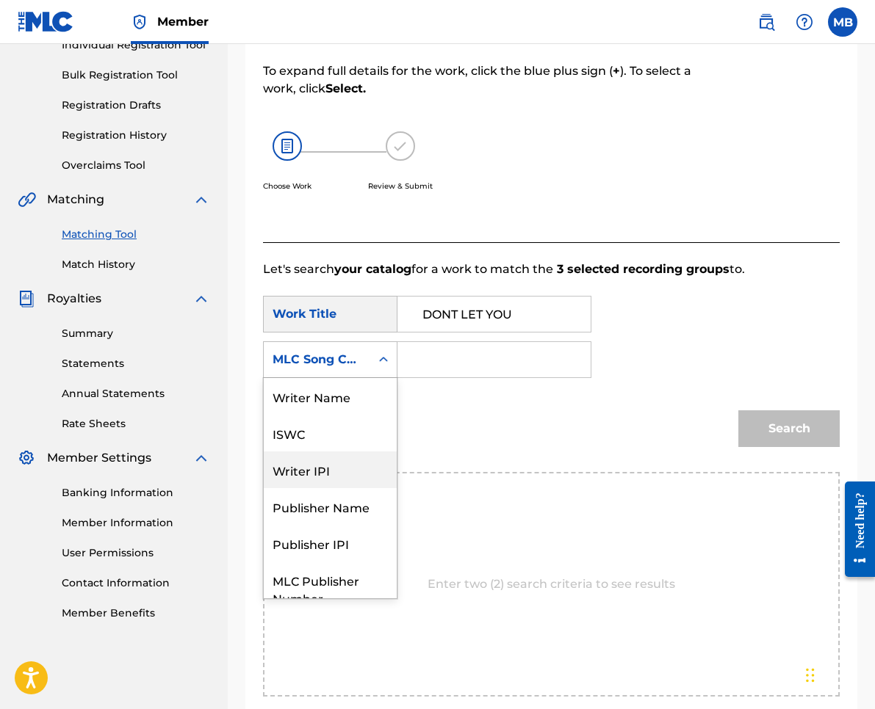
scroll to position [54, 0]
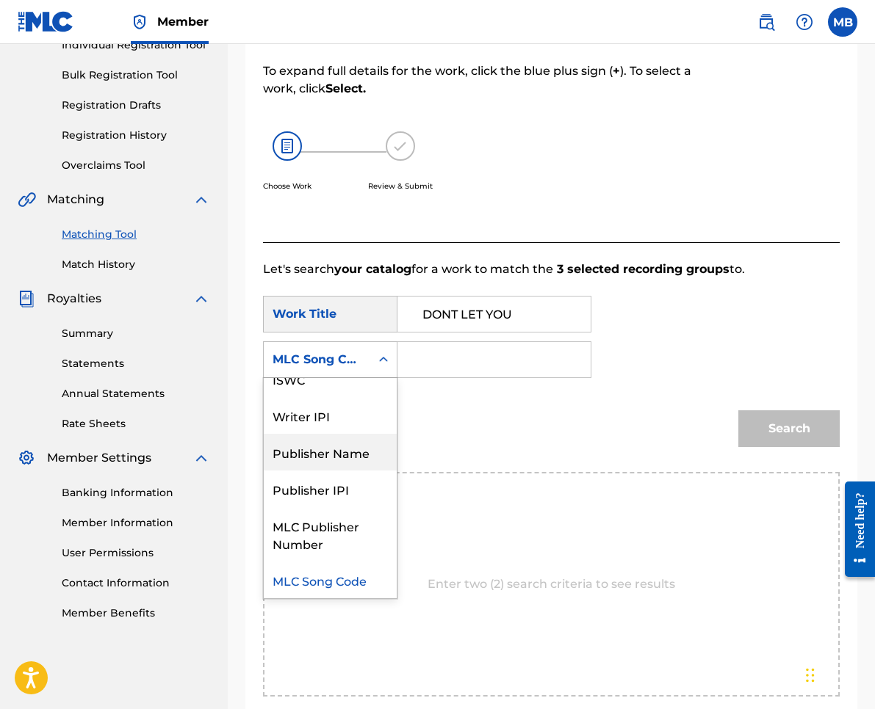
click at [356, 447] on div "Publisher Name" at bounding box center [330, 452] width 133 height 37
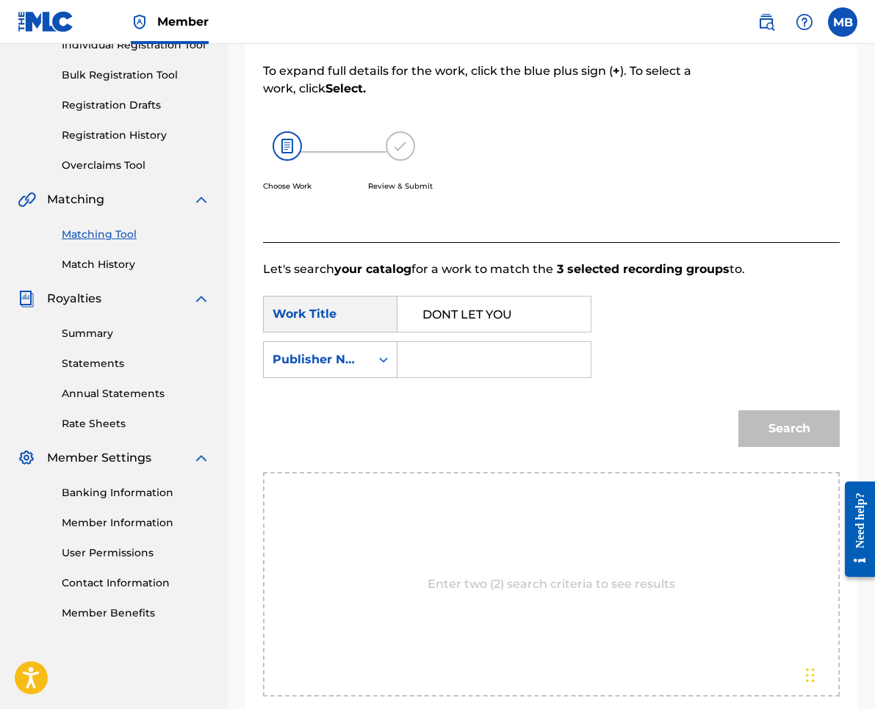
click at [452, 365] on input "Search Form" at bounding box center [494, 359] width 168 height 35
click at [789, 429] on button "Search" at bounding box center [788, 429] width 101 height 37
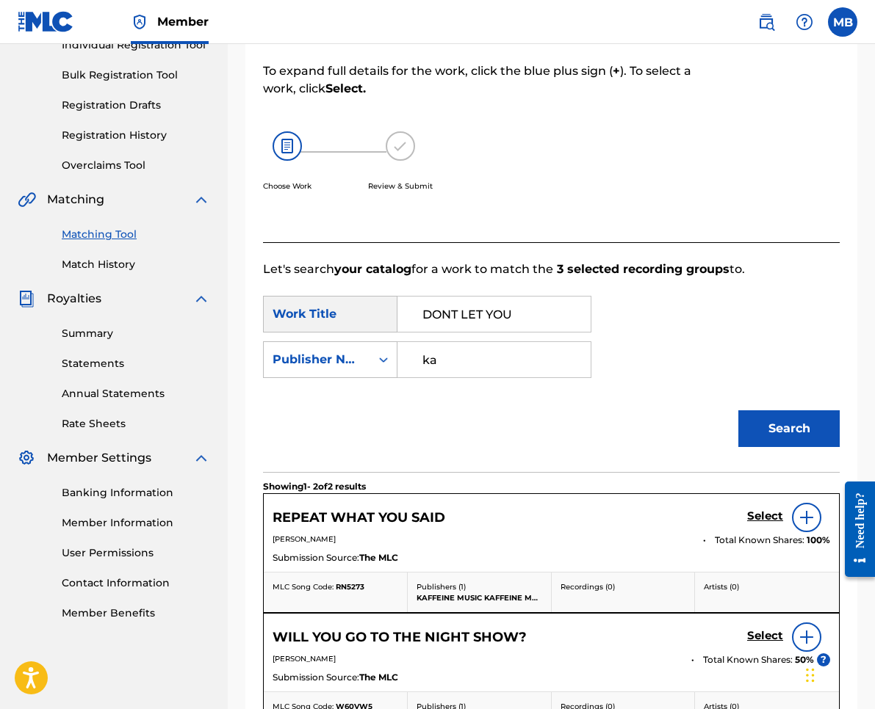
click at [789, 429] on button "Search" at bounding box center [788, 429] width 101 height 37
click at [759, 518] on h5 "Select" at bounding box center [765, 517] width 36 height 14
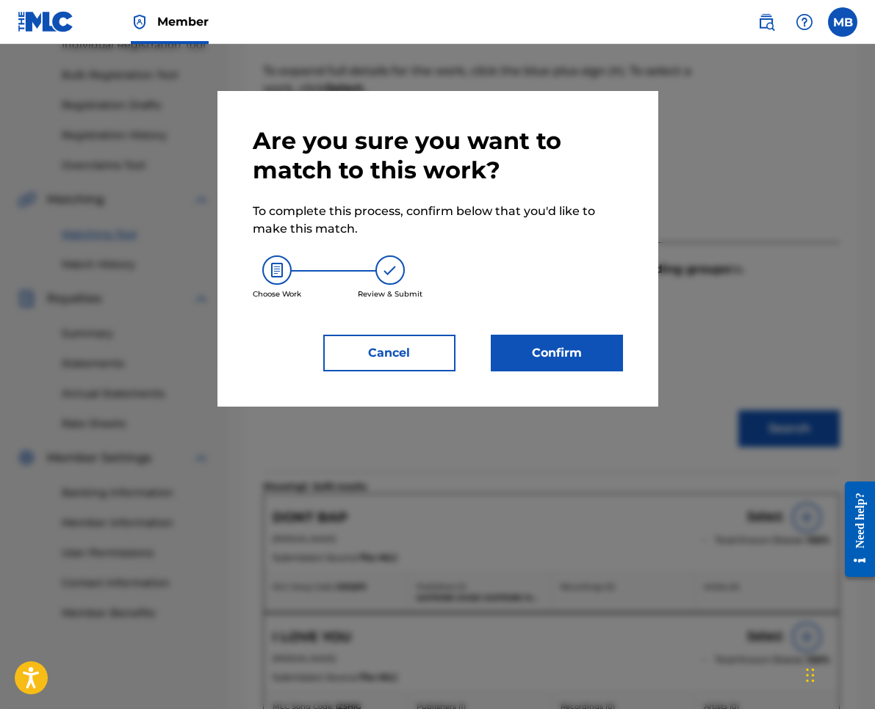
click at [401, 347] on button "Cancel" at bounding box center [389, 353] width 132 height 37
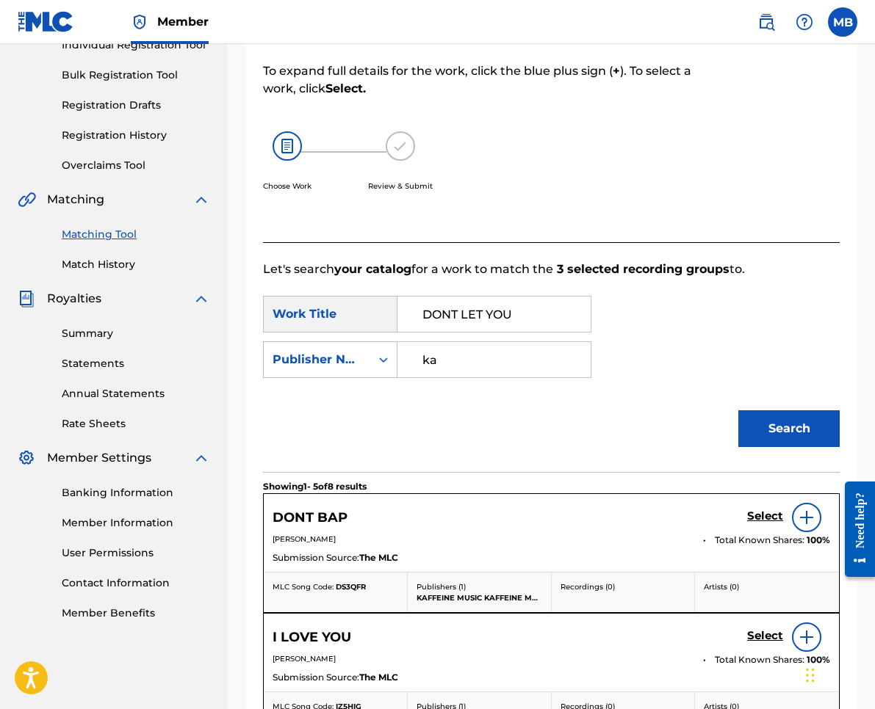
click at [505, 369] on input "ka" at bounding box center [494, 359] width 168 height 35
type input "kaff"
click at [789, 429] on button "Search" at bounding box center [788, 429] width 101 height 37
click at [751, 517] on h5 "Select" at bounding box center [765, 517] width 36 height 14
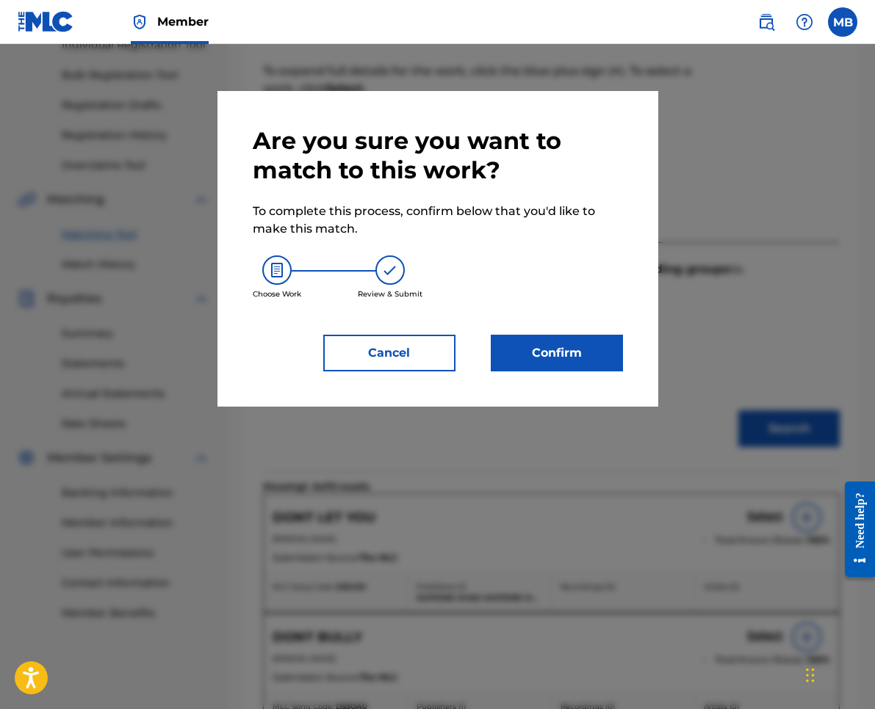
click at [604, 365] on button "Confirm" at bounding box center [557, 353] width 132 height 37
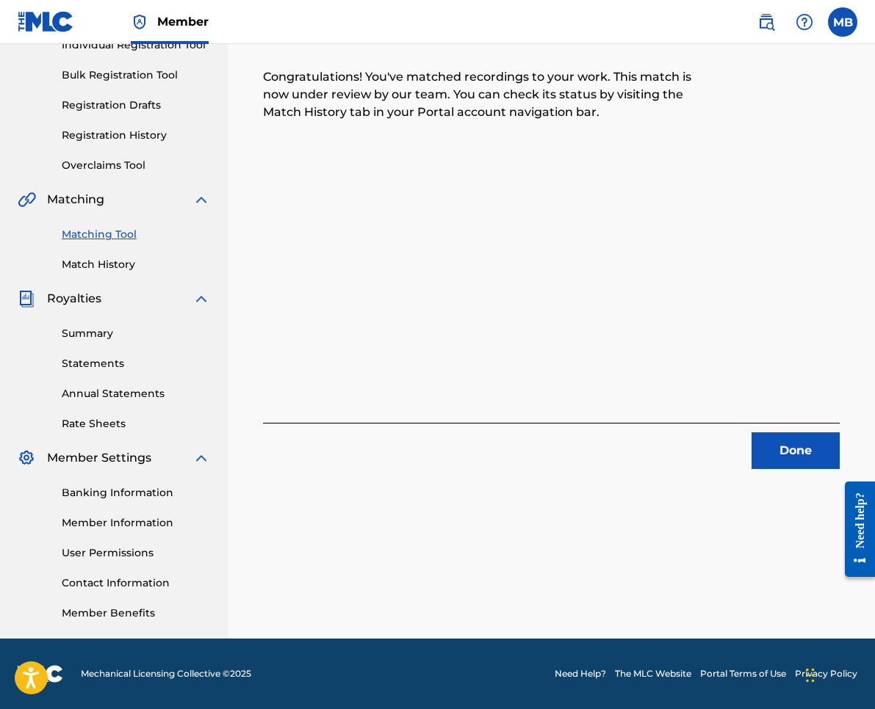
click at [806, 451] on button "Done" at bounding box center [795, 451] width 88 height 37
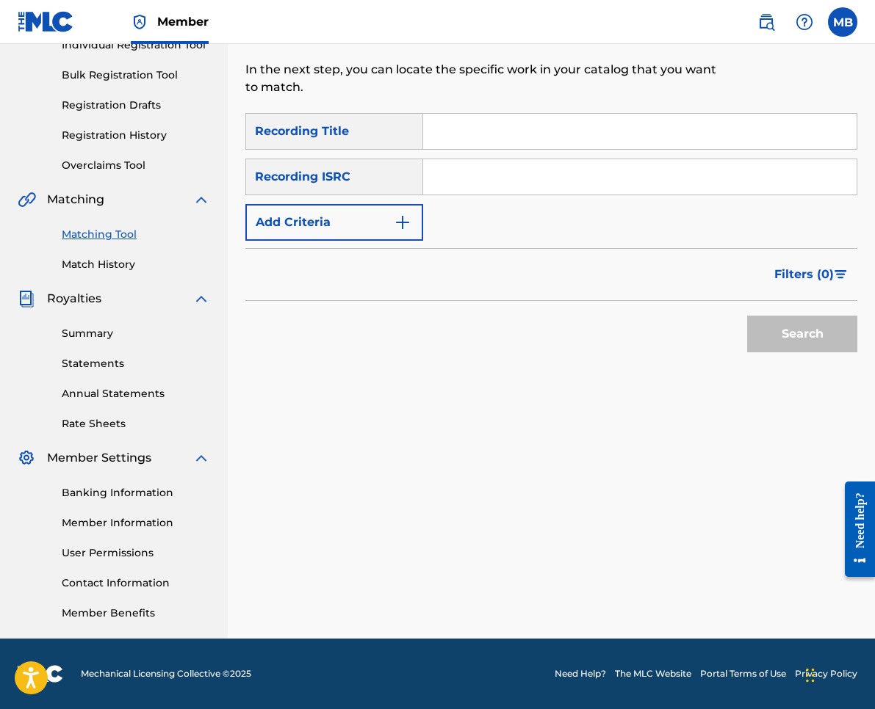
click at [541, 128] on input "Search Form" at bounding box center [639, 131] width 433 height 35
click at [595, 125] on input "Search Form" at bounding box center [639, 131] width 433 height 35
click at [595, 126] on input "Search Form" at bounding box center [639, 131] width 433 height 35
paste input "OOH"
click at [595, 126] on input "OOH" at bounding box center [639, 131] width 433 height 35
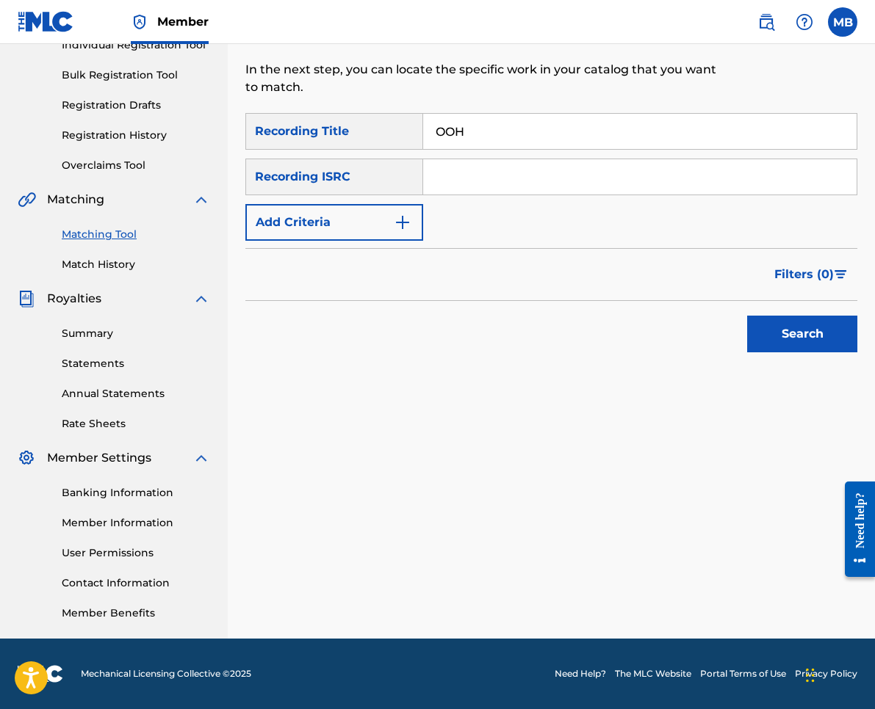
type input "OOH"
click at [299, 228] on button "Add Criteria" at bounding box center [334, 222] width 178 height 37
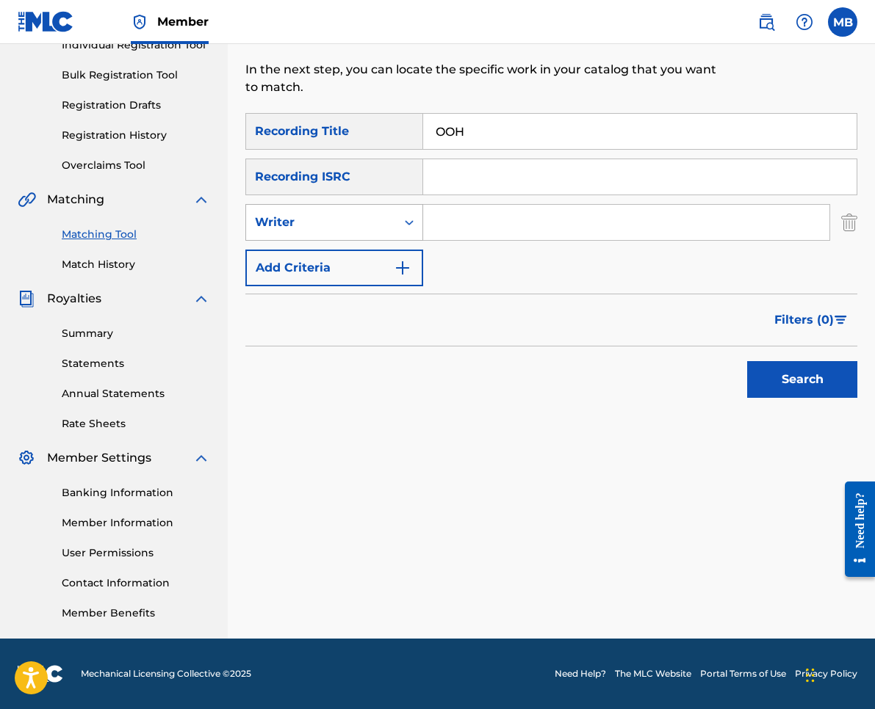
click at [323, 228] on div "Writer" at bounding box center [321, 223] width 132 height 18
click at [321, 259] on div "Recording Artist" at bounding box center [334, 259] width 176 height 37
click at [483, 218] on input "Search Form" at bounding box center [626, 222] width 406 height 35
type input "[PERSON_NAME] armpits"
click at [802, 380] on button "Search" at bounding box center [802, 379] width 110 height 37
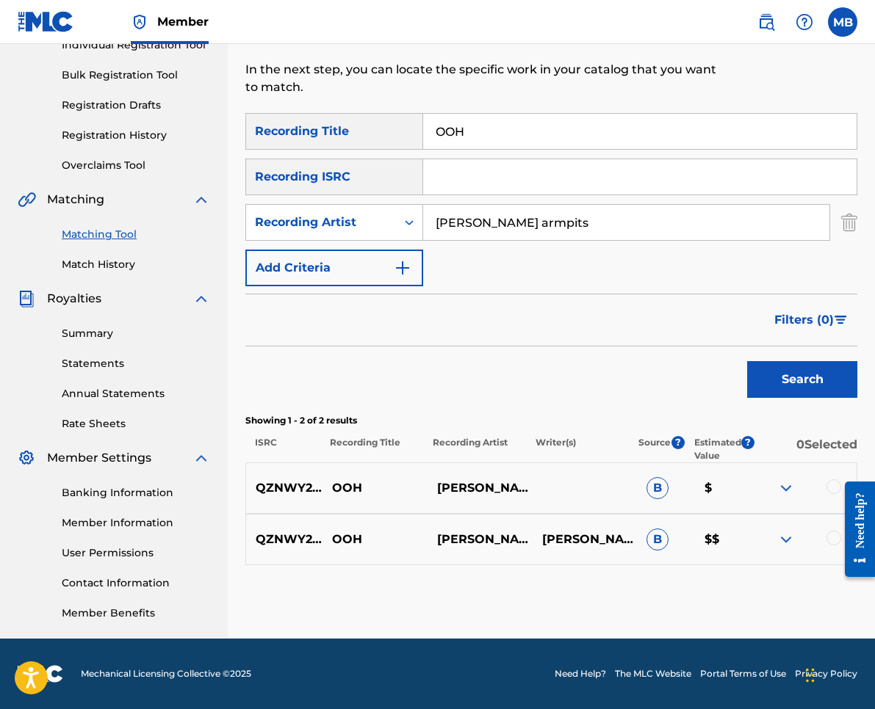
click at [820, 485] on div at bounding box center [803, 489] width 105 height 18
drag, startPoint x: 828, startPoint y: 488, endPoint x: 827, endPoint y: 498, distance: 9.7
click at [829, 488] on div at bounding box center [833, 487] width 15 height 15
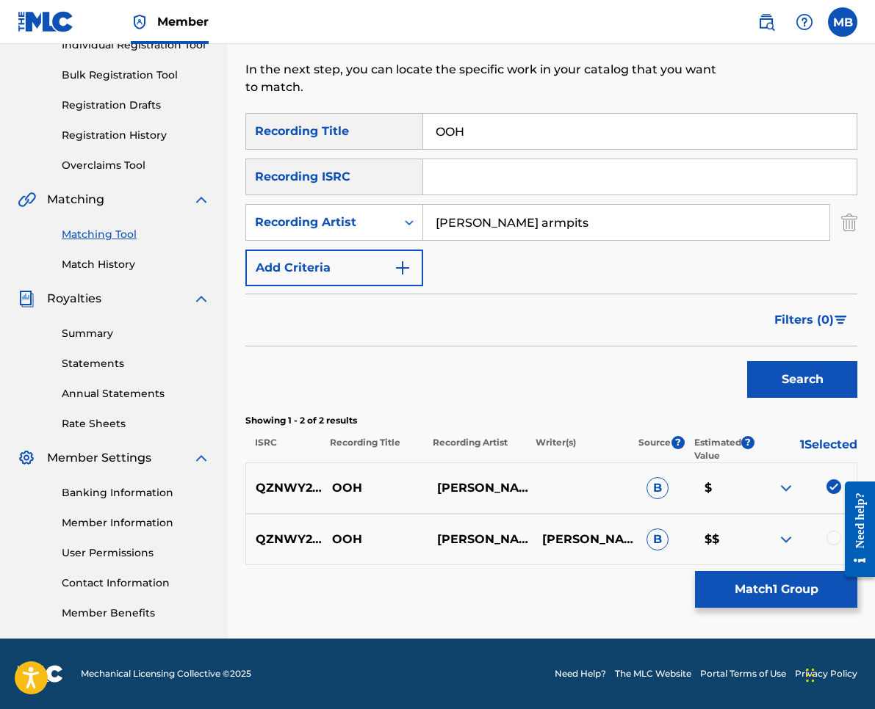
click at [824, 543] on div at bounding box center [803, 540] width 105 height 18
click at [828, 540] on div at bounding box center [833, 538] width 15 height 15
click at [814, 577] on button "Match 2 Groups" at bounding box center [776, 589] width 162 height 37
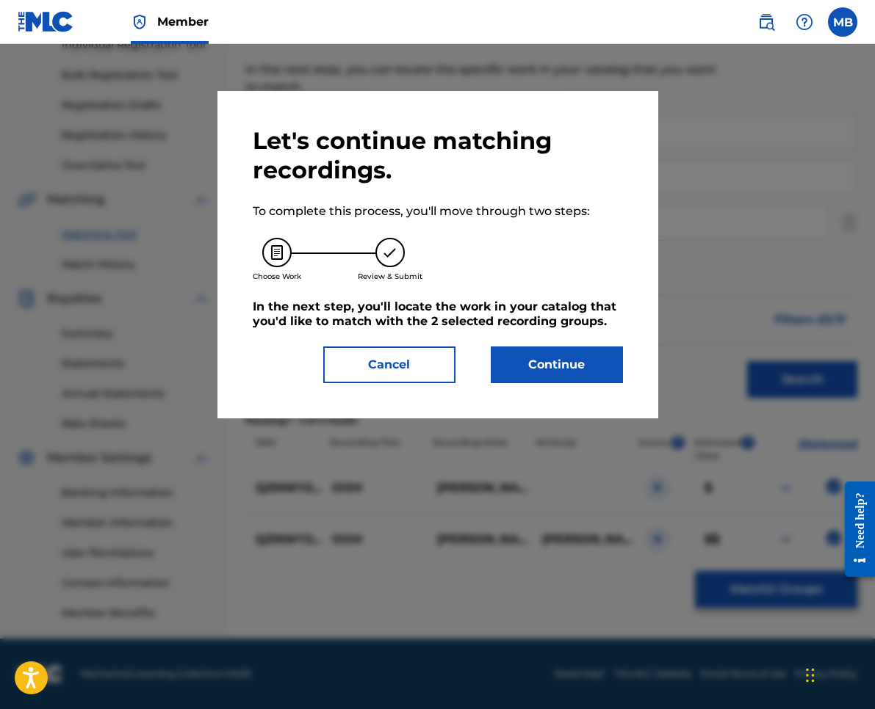
click at [573, 345] on div "Let's continue matching recordings. To complete this process, you'll move throu…" at bounding box center [438, 254] width 370 height 257
click at [524, 361] on button "Continue" at bounding box center [557, 365] width 132 height 37
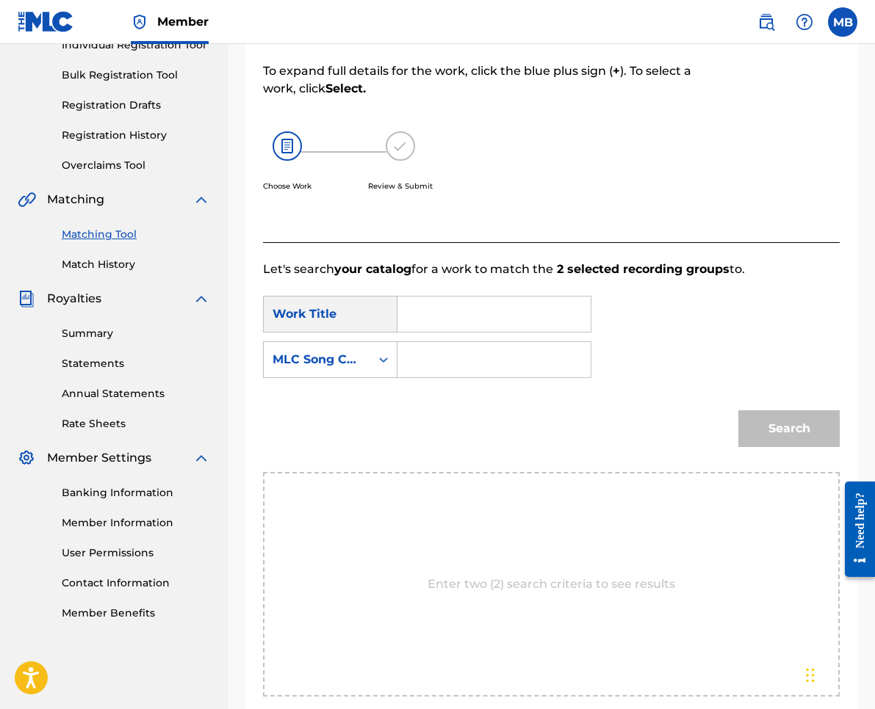
click at [469, 322] on input "Search Form" at bounding box center [494, 314] width 168 height 35
paste input "OOH"
type input "OOH"
click at [386, 345] on div "Search Form" at bounding box center [383, 359] width 26 height 35
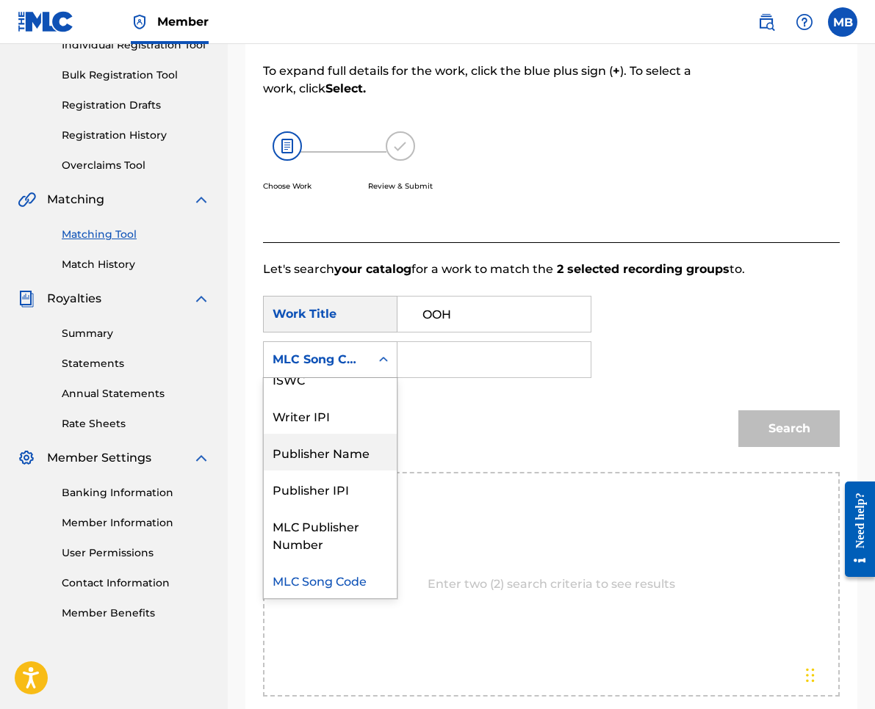
click at [349, 462] on div "Publisher Name" at bounding box center [330, 452] width 133 height 37
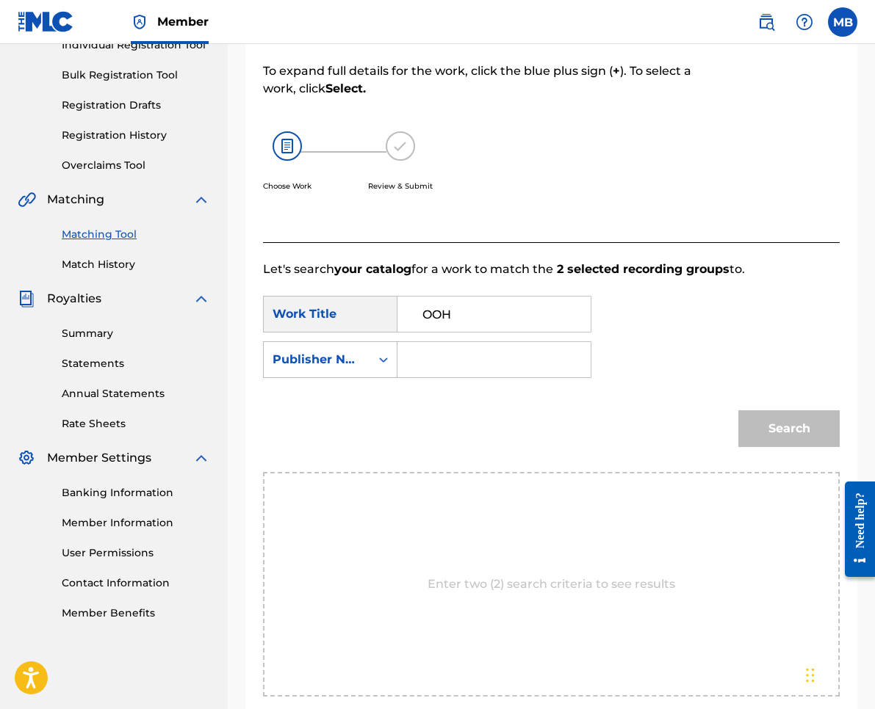
click at [432, 372] on input "Search Form" at bounding box center [494, 359] width 168 height 35
type input "kaf"
click at [789, 429] on button "Search" at bounding box center [788, 429] width 101 height 37
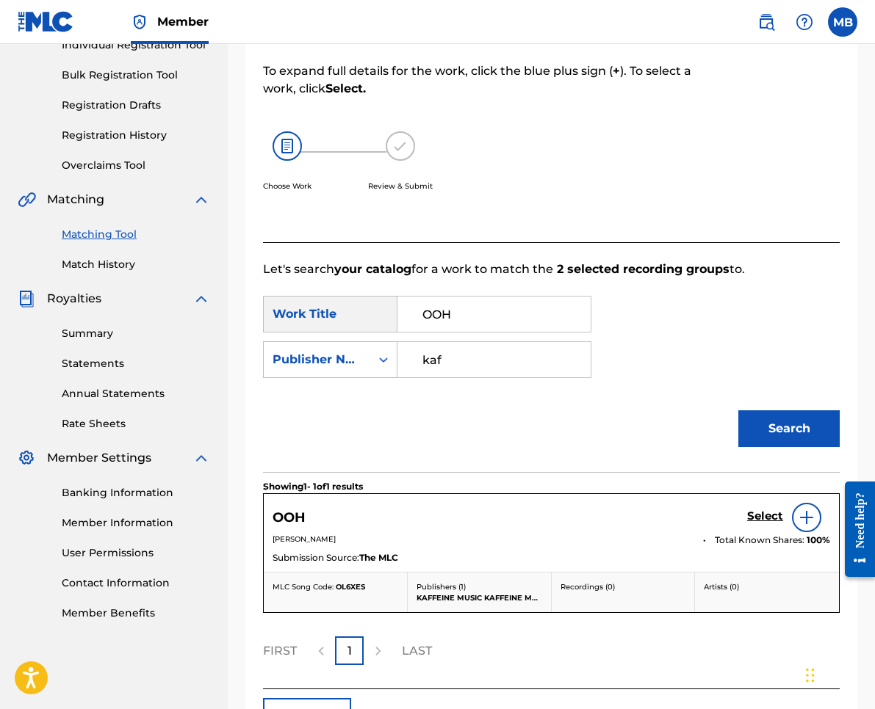
click at [760, 513] on h5 "Select" at bounding box center [765, 517] width 36 height 14
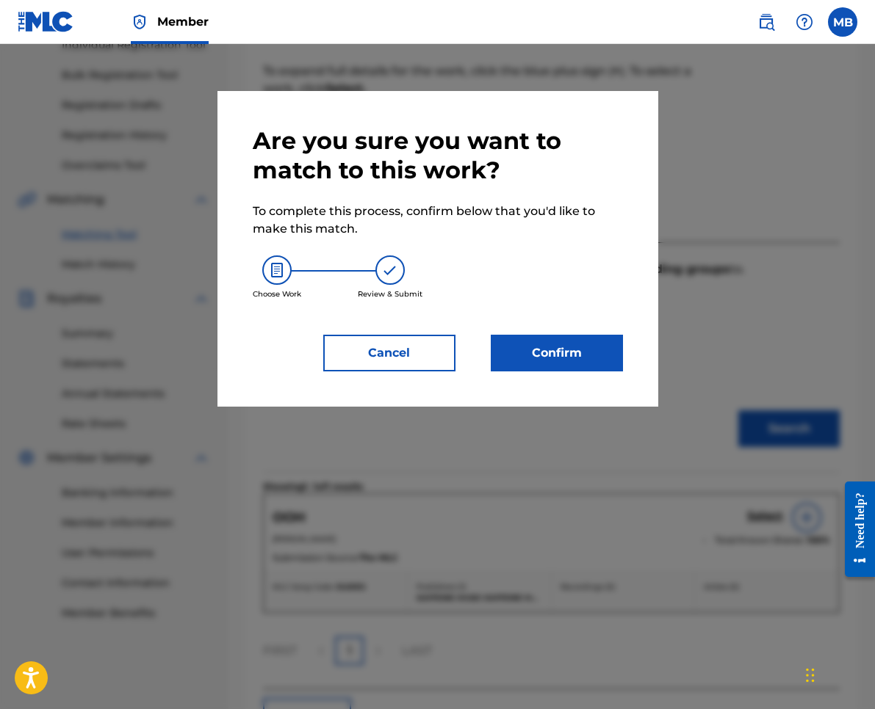
click at [571, 346] on button "Confirm" at bounding box center [557, 353] width 132 height 37
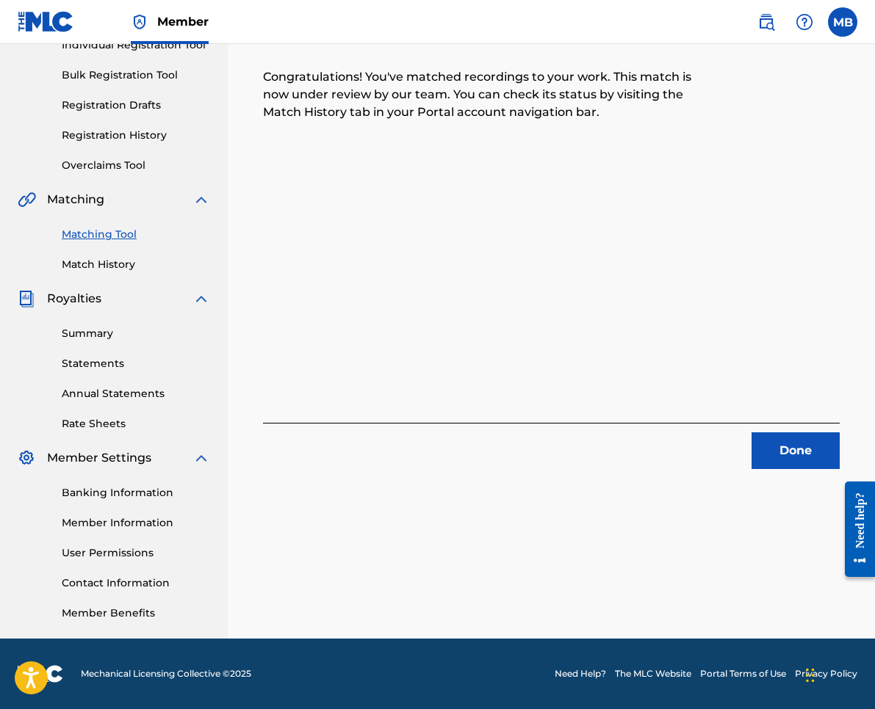
click at [808, 452] on button "Done" at bounding box center [795, 451] width 88 height 37
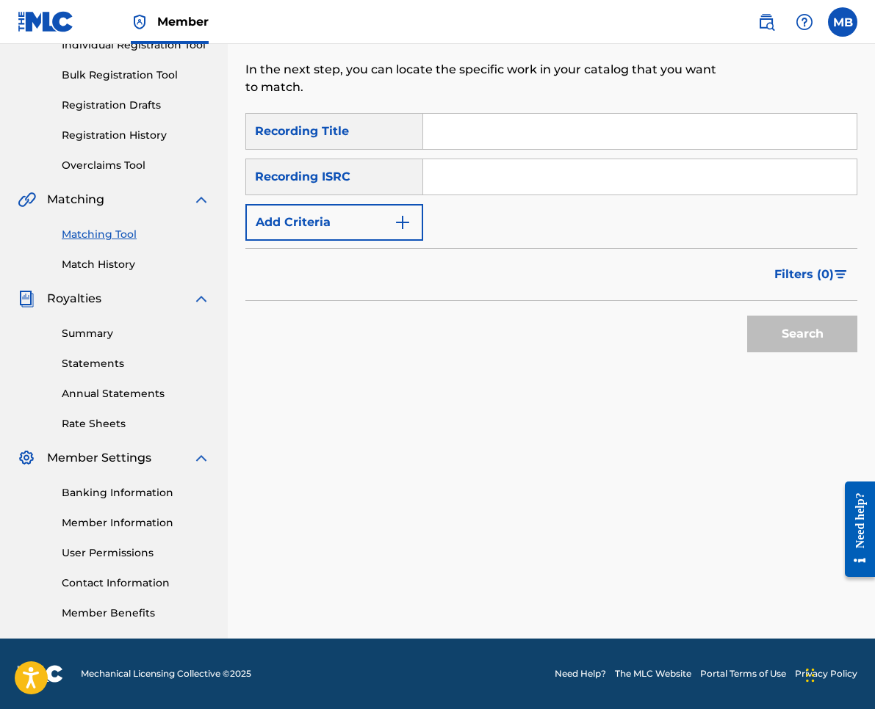
click at [485, 133] on input "Search Form" at bounding box center [639, 131] width 433 height 35
click at [544, 134] on input "Search Form" at bounding box center [639, 131] width 433 height 35
paste input "I WANNA SHOTGUN"
type input "I WANNA SHOTGUN"
click at [333, 220] on button "Add Criteria" at bounding box center [334, 222] width 178 height 37
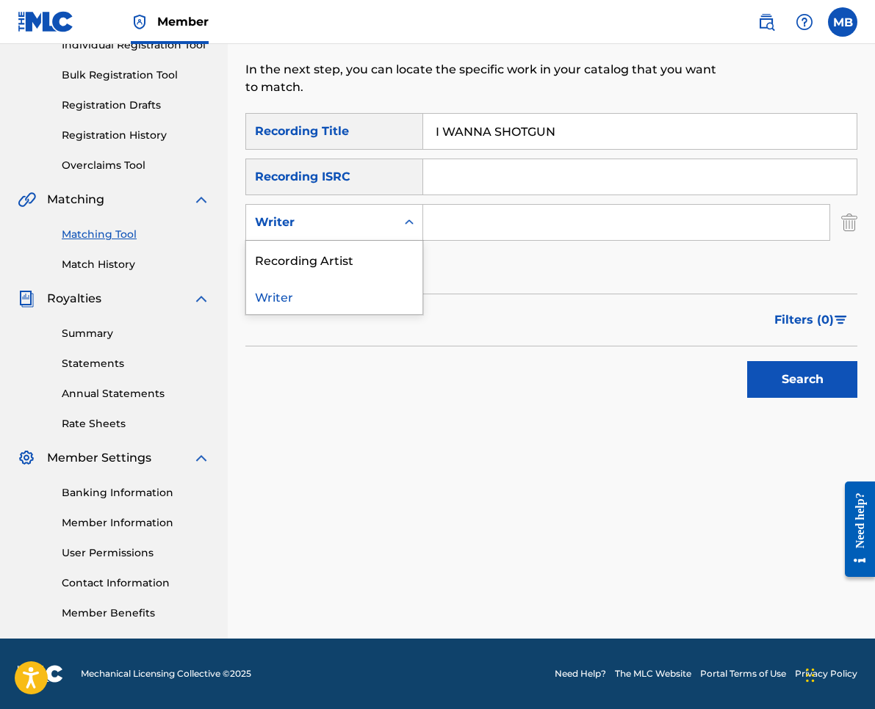
click at [333, 229] on div "Writer" at bounding box center [321, 223] width 132 height 18
click at [347, 265] on div "Recording Artist" at bounding box center [334, 259] width 176 height 37
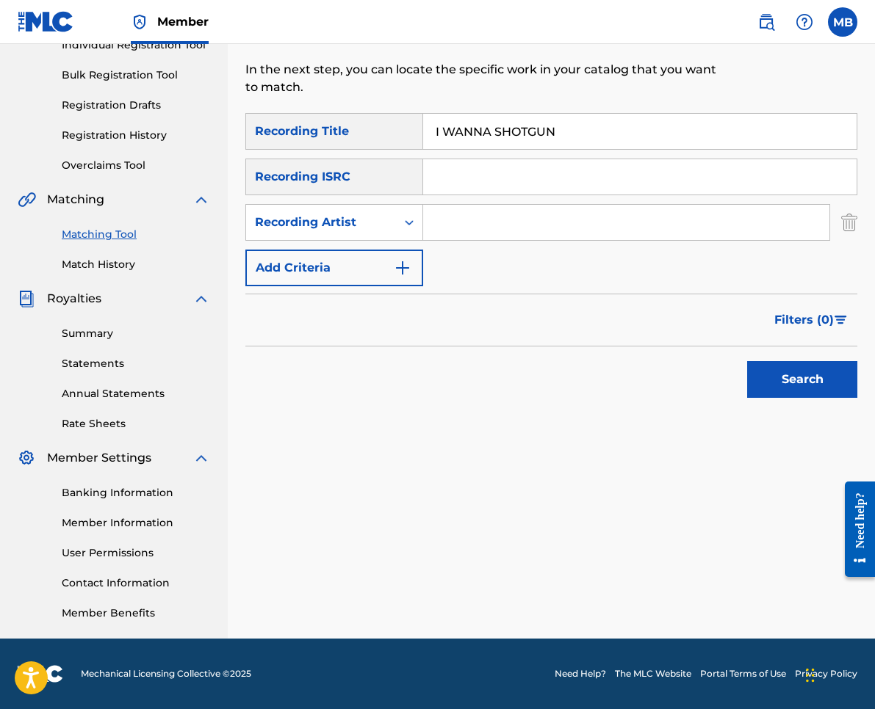
click at [536, 228] on input "Search Form" at bounding box center [626, 222] width 406 height 35
type input "[PERSON_NAME] armpits"
click at [802, 380] on button "Search" at bounding box center [802, 379] width 110 height 37
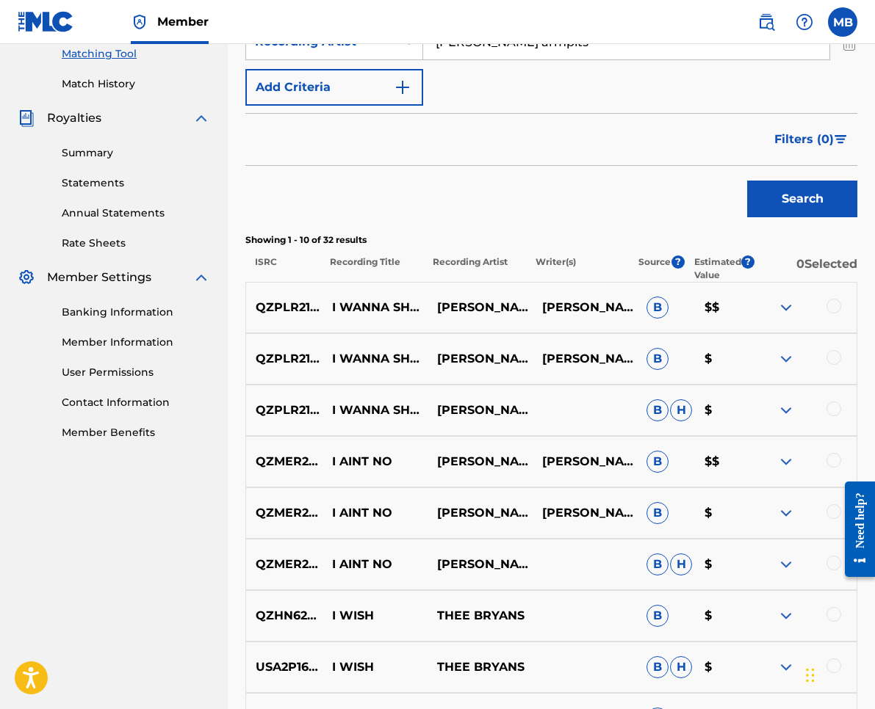
scroll to position [385, 0]
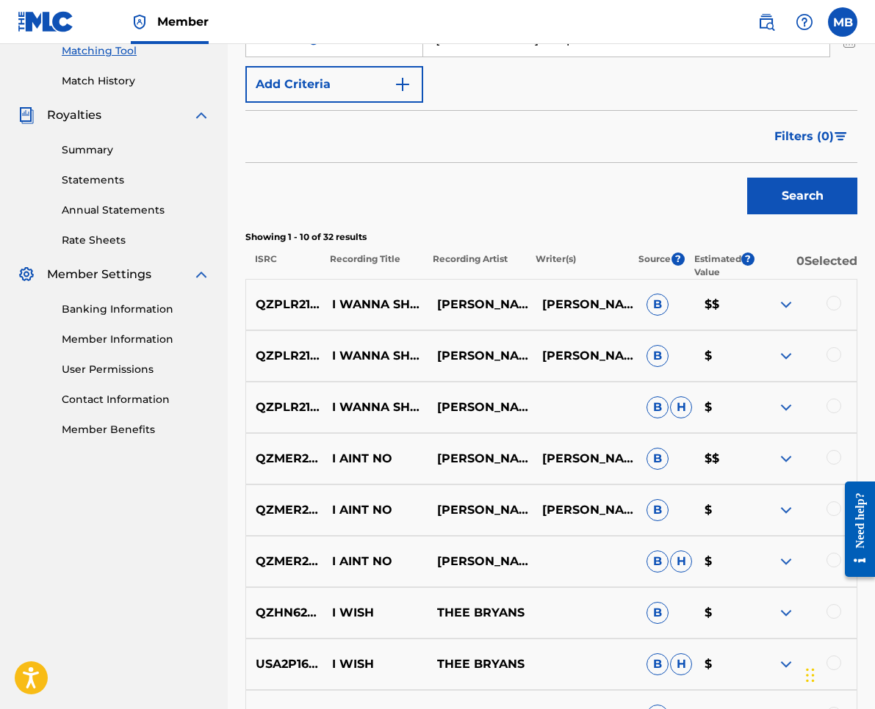
click at [826, 408] on div at bounding box center [833, 406] width 15 height 15
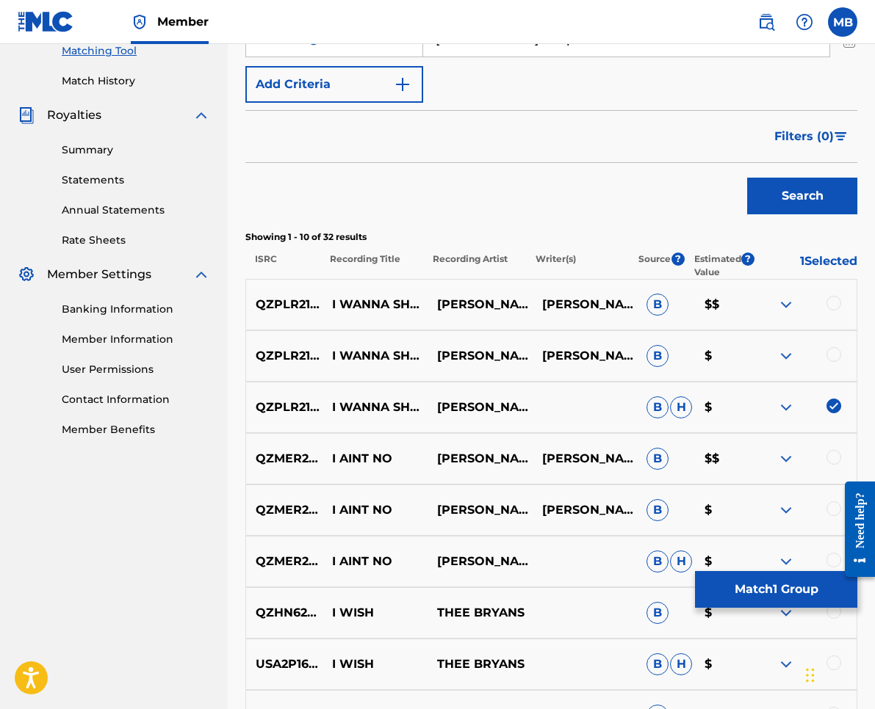
click at [832, 360] on div at bounding box center [833, 354] width 15 height 15
click at [833, 286] on div "QZPLR2102436 I WANNA SHOTGUN [PERSON_NAME] ARMPITS [PERSON_NAME] $$" at bounding box center [551, 304] width 612 height 51
click at [834, 301] on div at bounding box center [833, 303] width 15 height 15
click at [805, 593] on button "Match 3 Groups" at bounding box center [776, 589] width 162 height 37
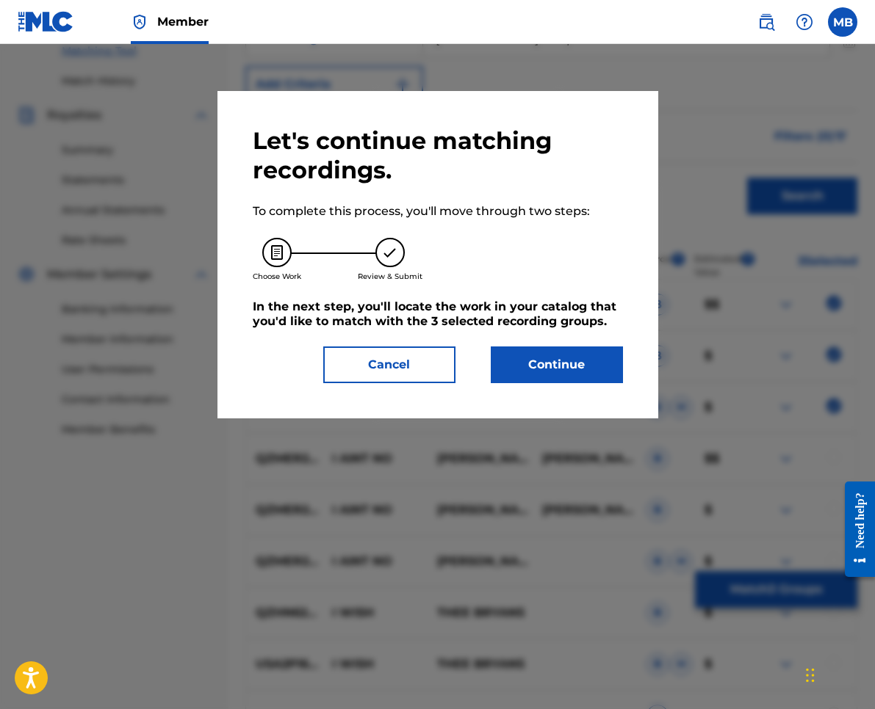
click at [608, 369] on button "Continue" at bounding box center [557, 365] width 132 height 37
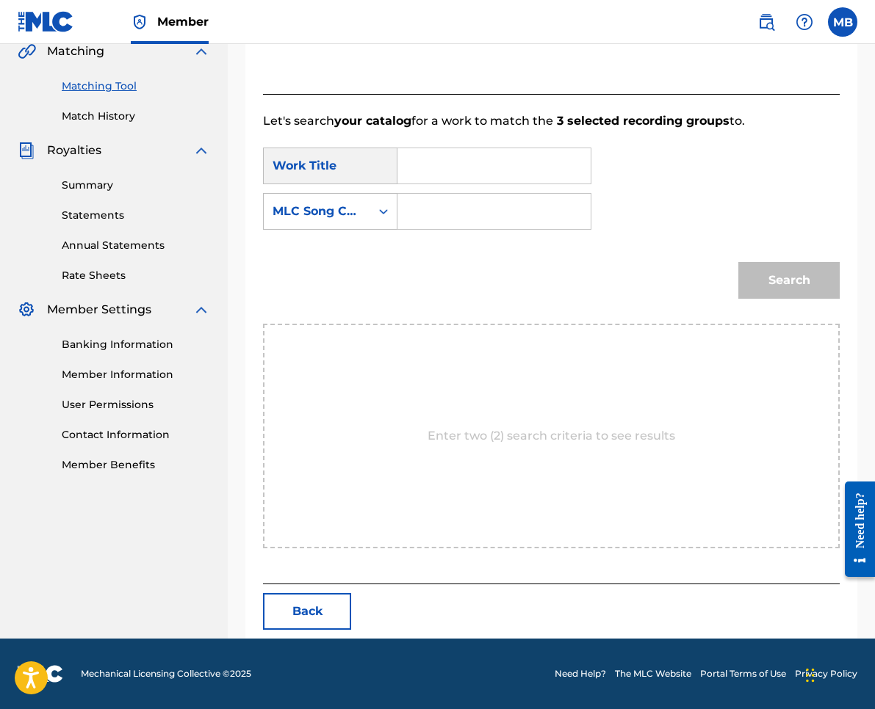
scroll to position [201, 0]
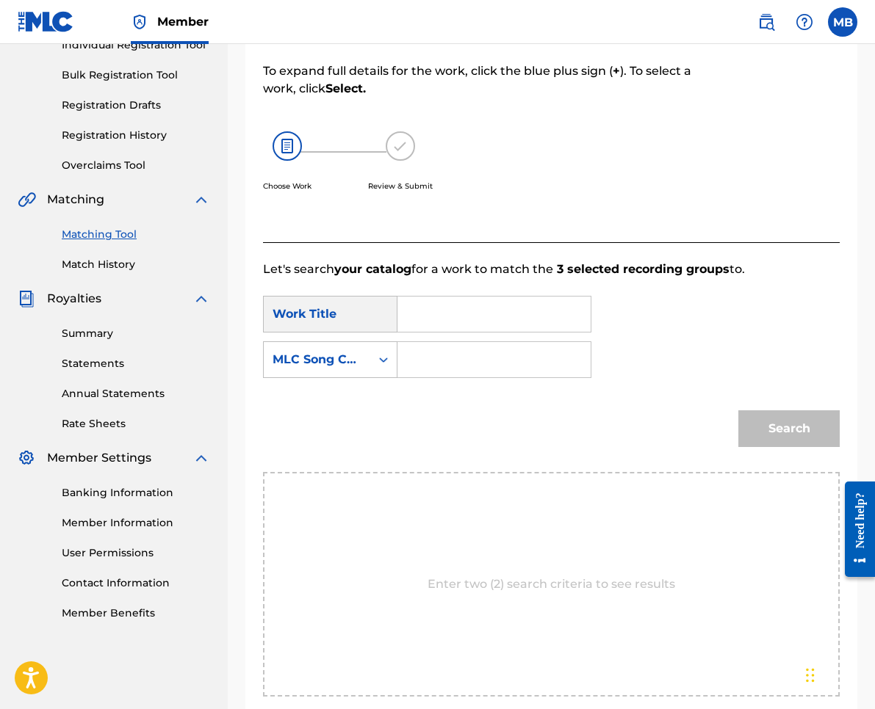
click at [488, 321] on input "Search Form" at bounding box center [494, 314] width 168 height 35
paste input "I WANNA SHOTGUN"
type input "I WANNA SHOTGUN"
click at [359, 361] on div "MLC Song Code" at bounding box center [316, 360] width 89 height 18
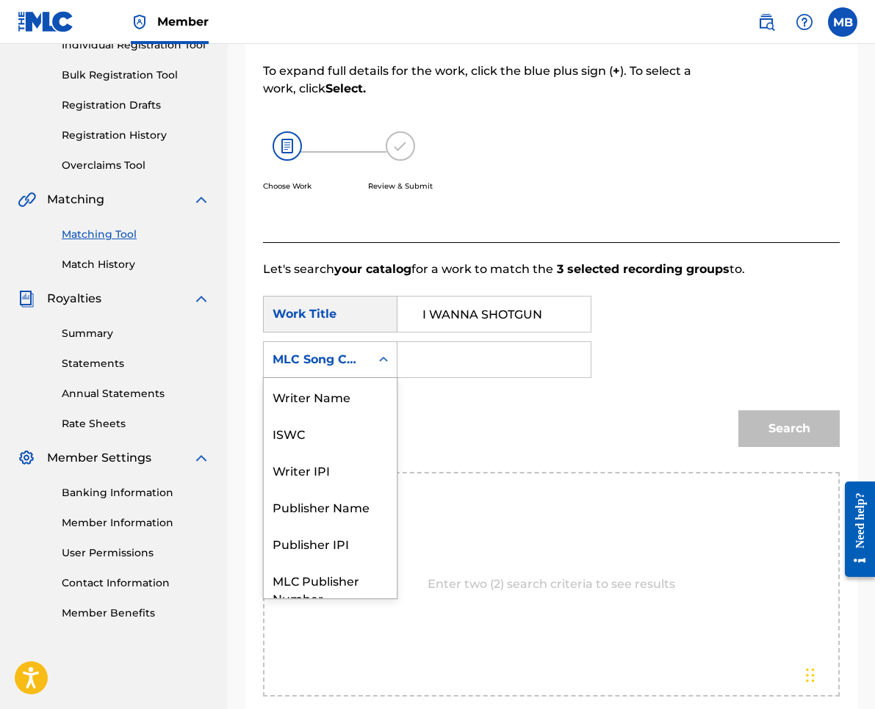
scroll to position [54, 0]
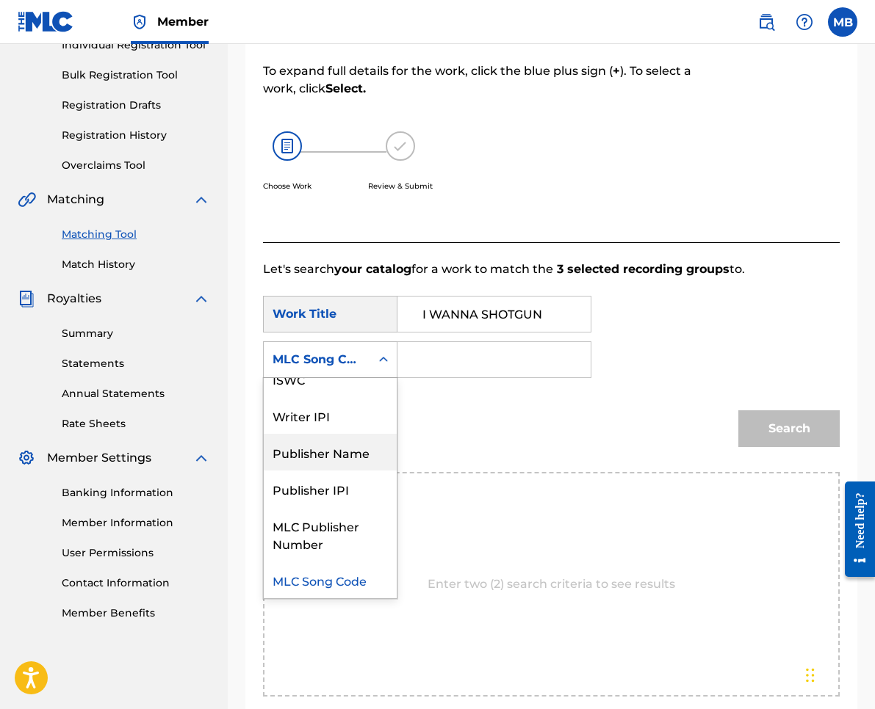
drag, startPoint x: 358, startPoint y: 449, endPoint x: 439, endPoint y: 380, distance: 106.3
click at [358, 449] on div "Publisher Name" at bounding box center [330, 452] width 133 height 37
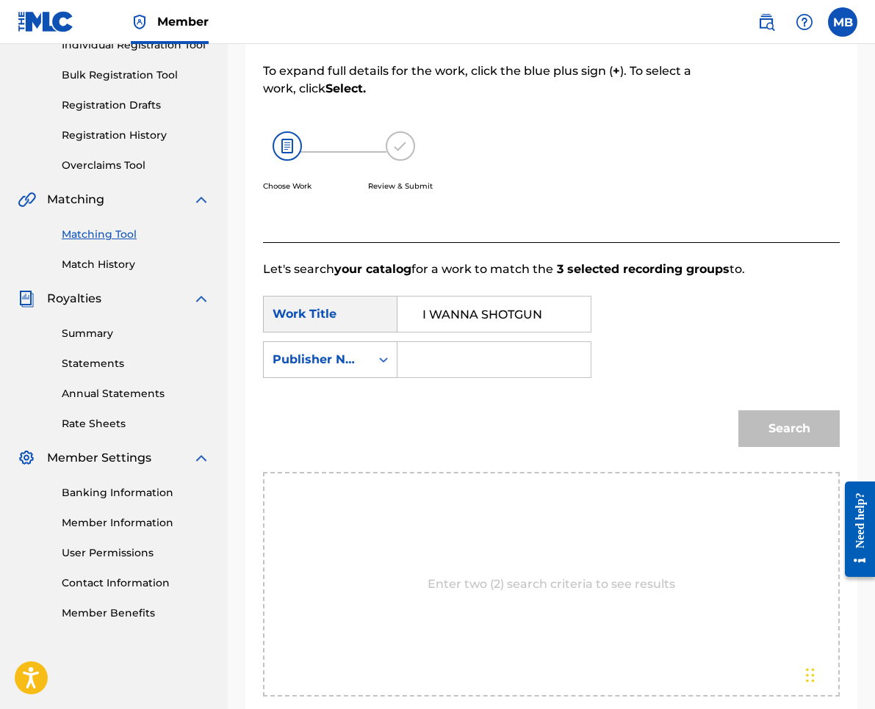
click at [474, 352] on input "Search Form" at bounding box center [494, 359] width 168 height 35
type input "kaf"
click at [789, 429] on button "Search" at bounding box center [788, 429] width 101 height 37
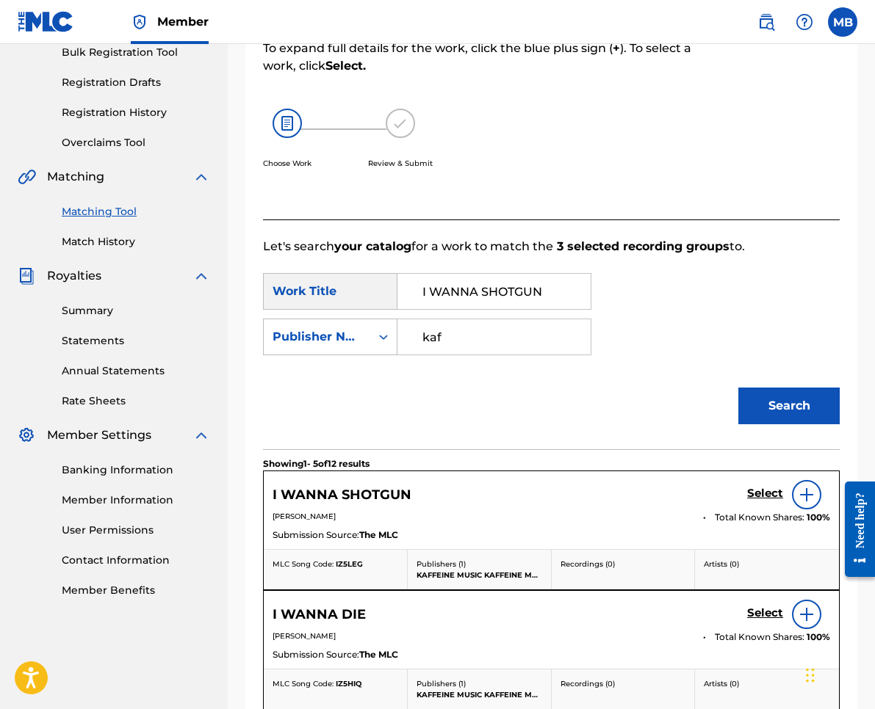
scroll to position [289, 0]
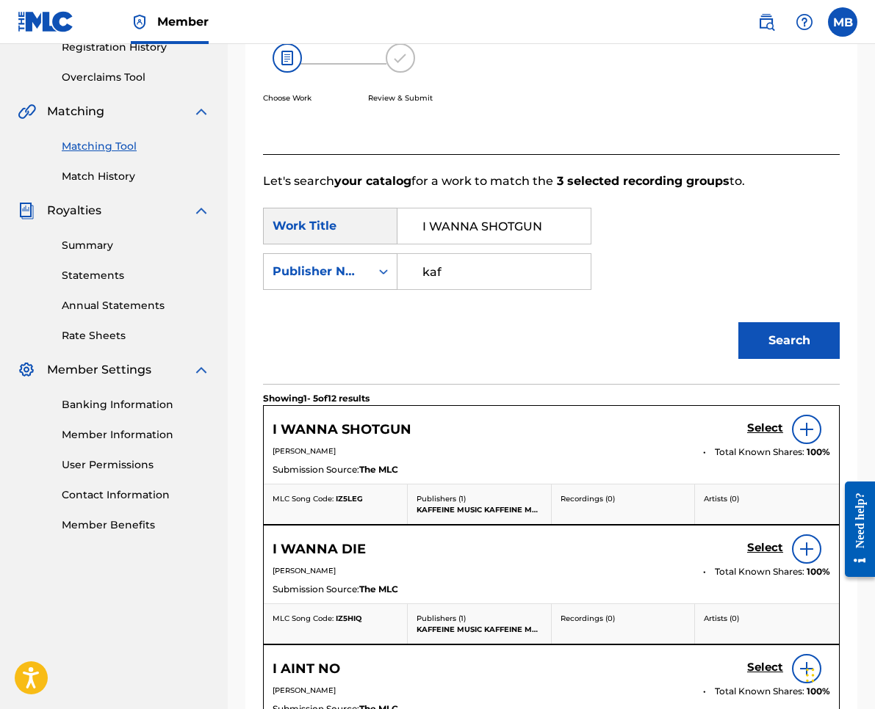
click at [762, 424] on h5 "Select" at bounding box center [765, 429] width 36 height 14
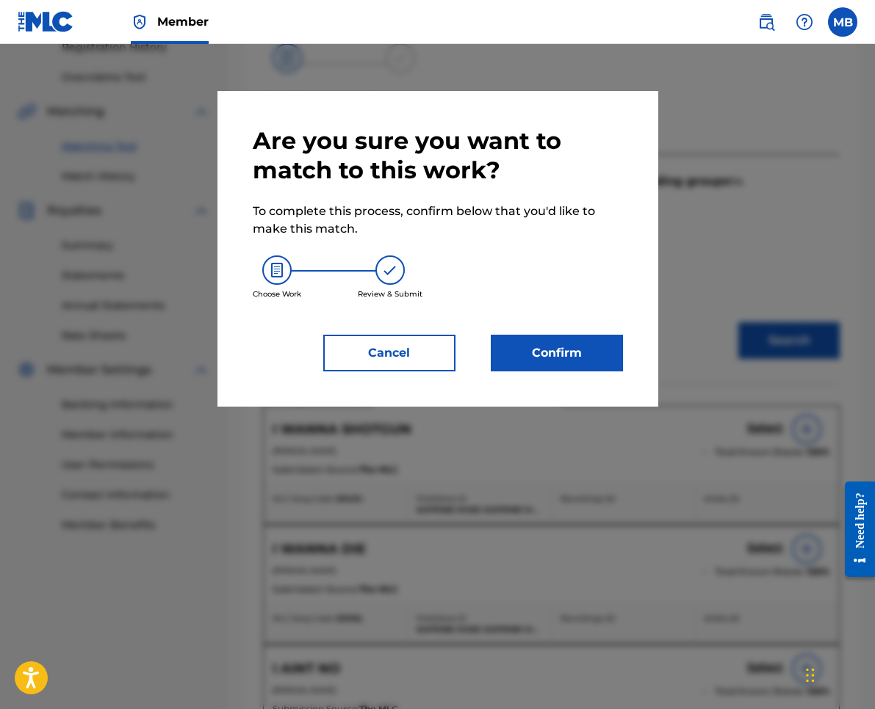
click at [613, 369] on button "Confirm" at bounding box center [557, 353] width 132 height 37
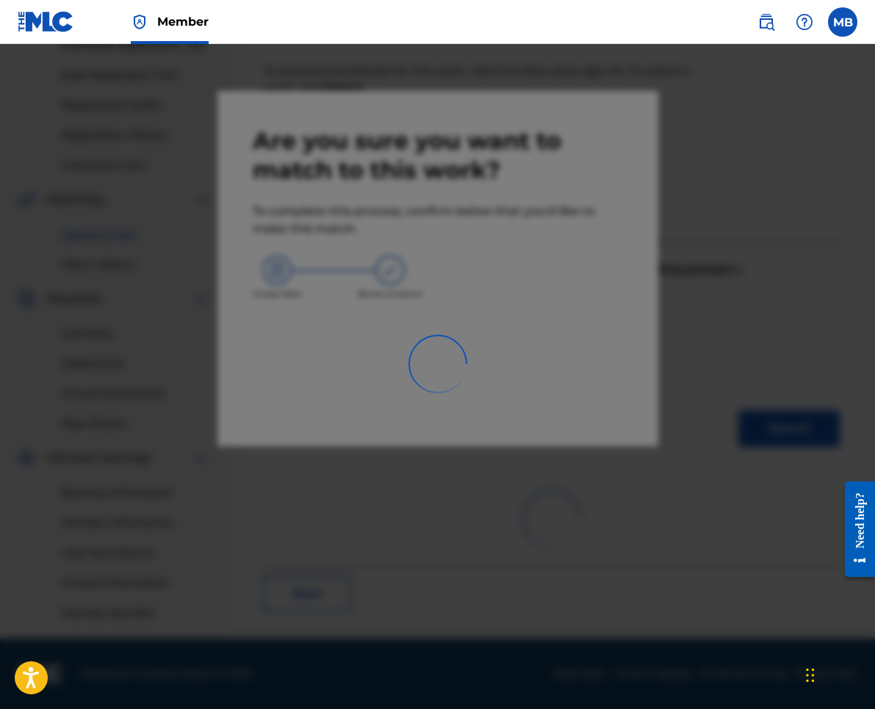
scroll to position [201, 0]
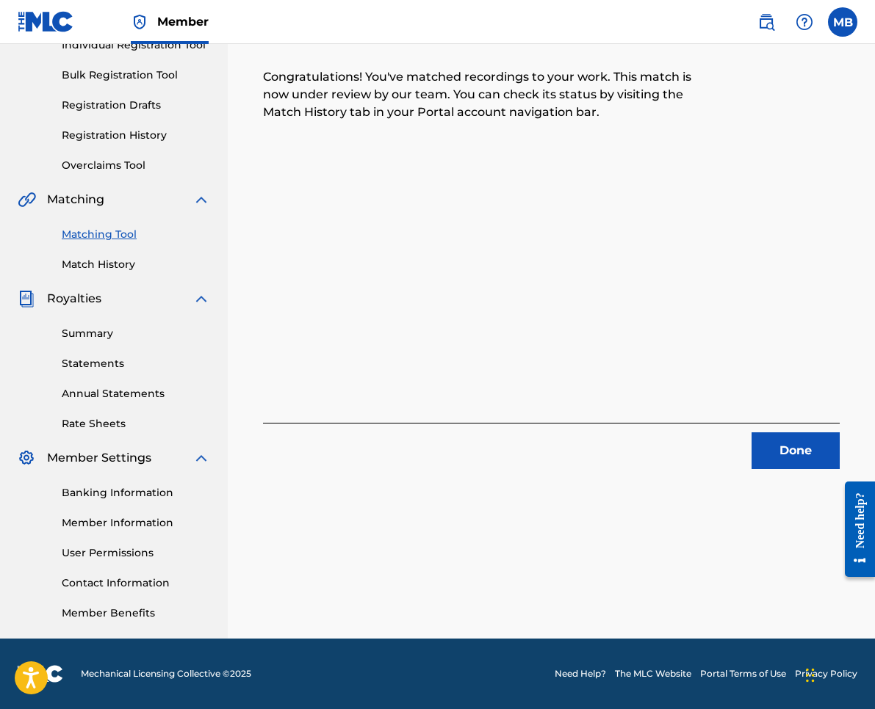
click at [797, 454] on button "Done" at bounding box center [795, 451] width 88 height 37
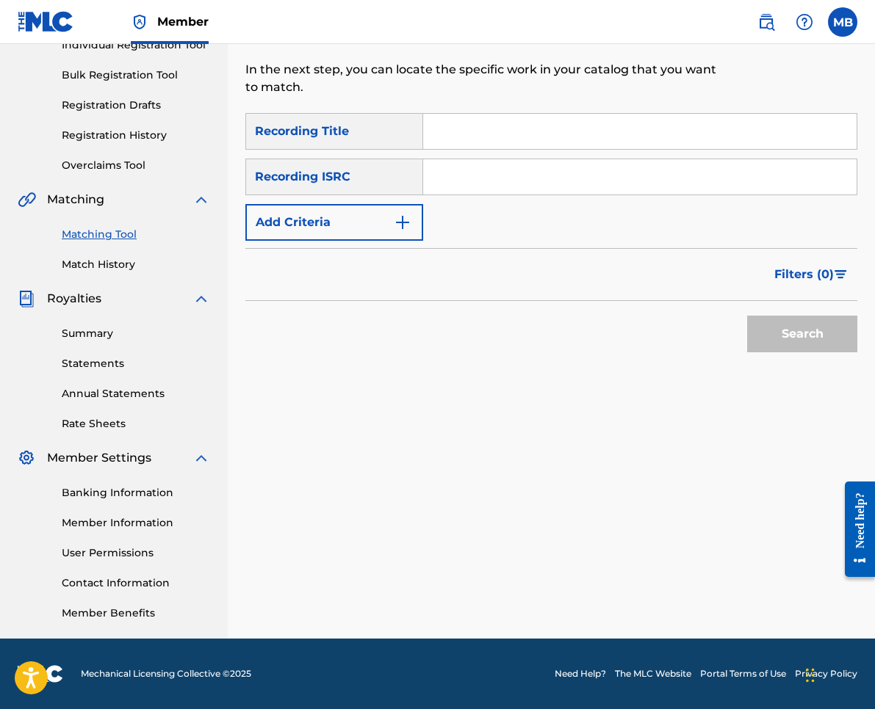
click at [517, 145] on input "Search Form" at bounding box center [639, 131] width 433 height 35
click at [499, 117] on input "Search Form" at bounding box center [639, 131] width 433 height 35
paste input "BREATHE YOU JUST GOT ON THE"
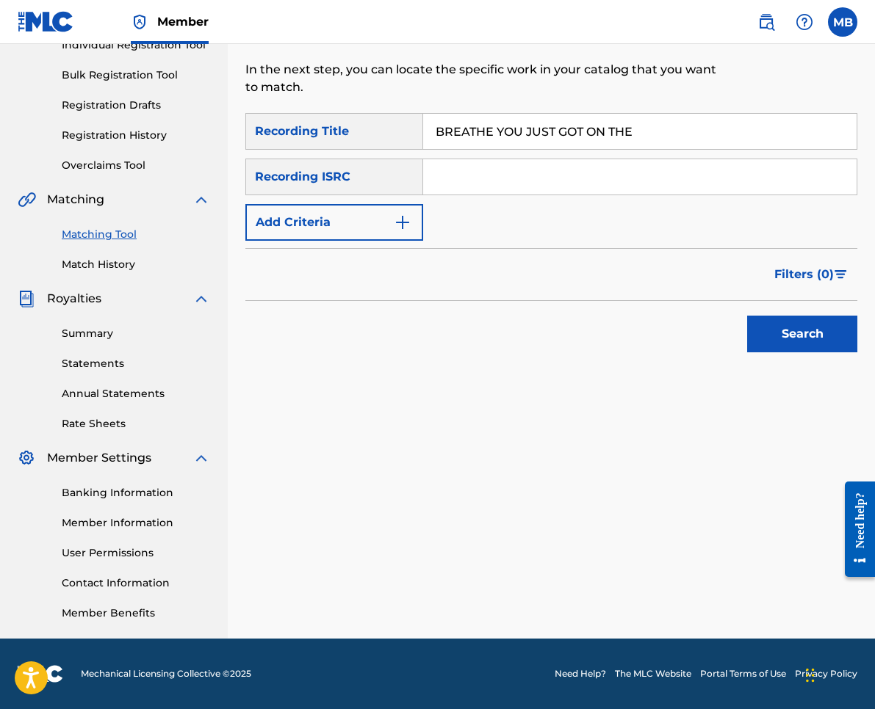
type input "BREATHE YOU JUST GOT ON THE"
click at [336, 212] on button "Add Criteria" at bounding box center [334, 222] width 178 height 37
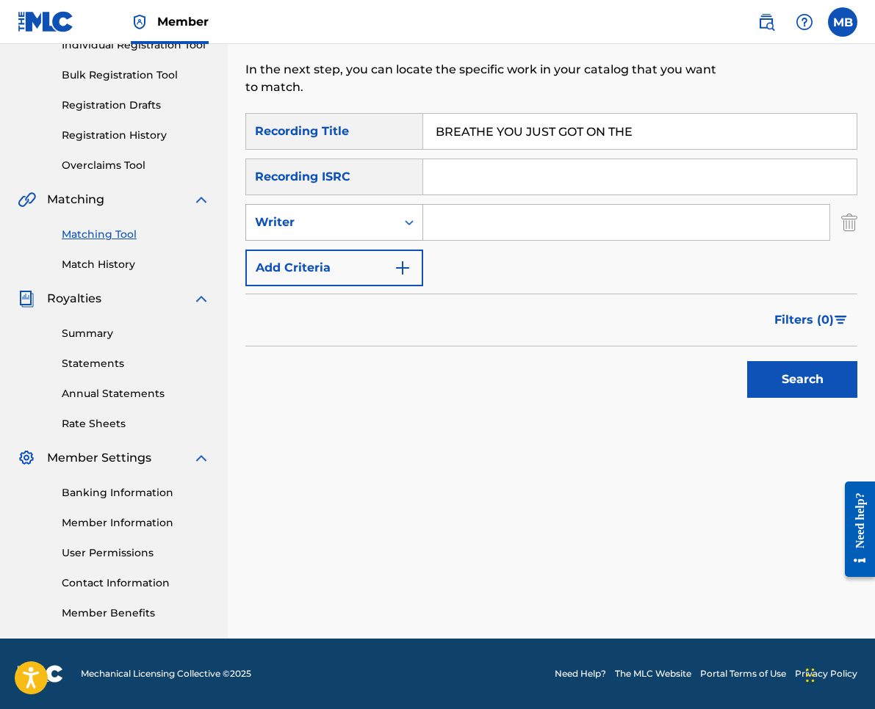
click at [341, 216] on div "Writer" at bounding box center [321, 223] width 132 height 18
click at [342, 260] on div "Recording Artist" at bounding box center [334, 259] width 176 height 37
click at [488, 215] on input "Search Form" at bounding box center [626, 222] width 406 height 35
type input "m"
click at [802, 380] on button "Search" at bounding box center [802, 379] width 110 height 37
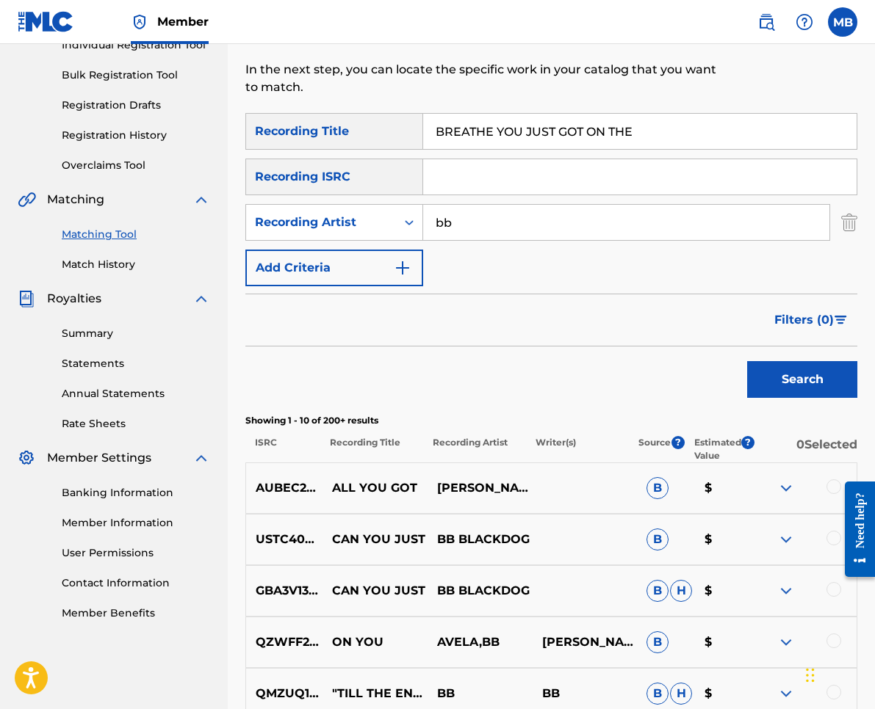
scroll to position [289, 0]
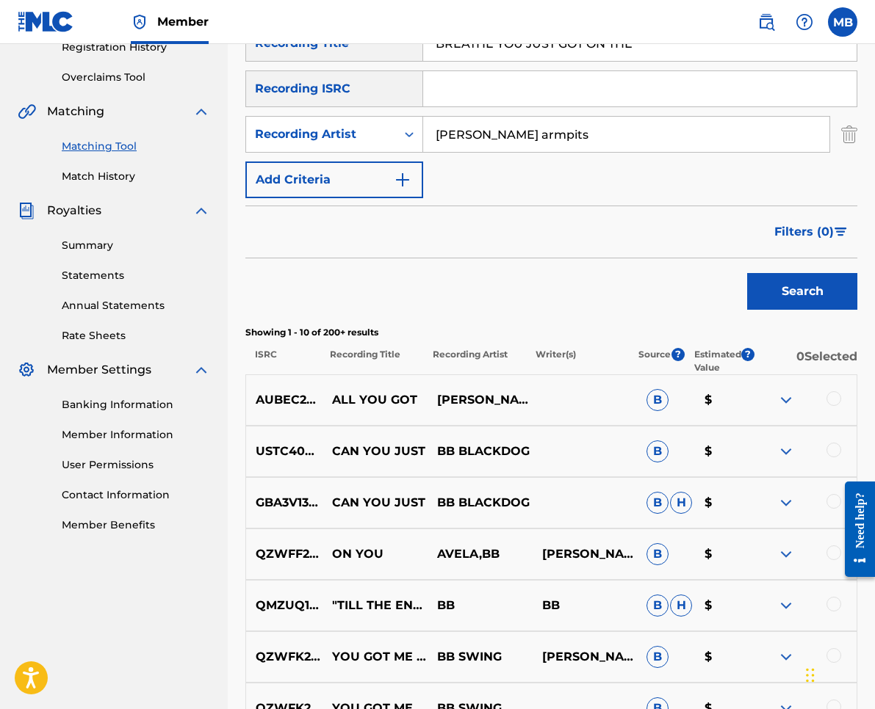
type input "[PERSON_NAME] armpits"
click at [802, 292] on button "Search" at bounding box center [802, 291] width 110 height 37
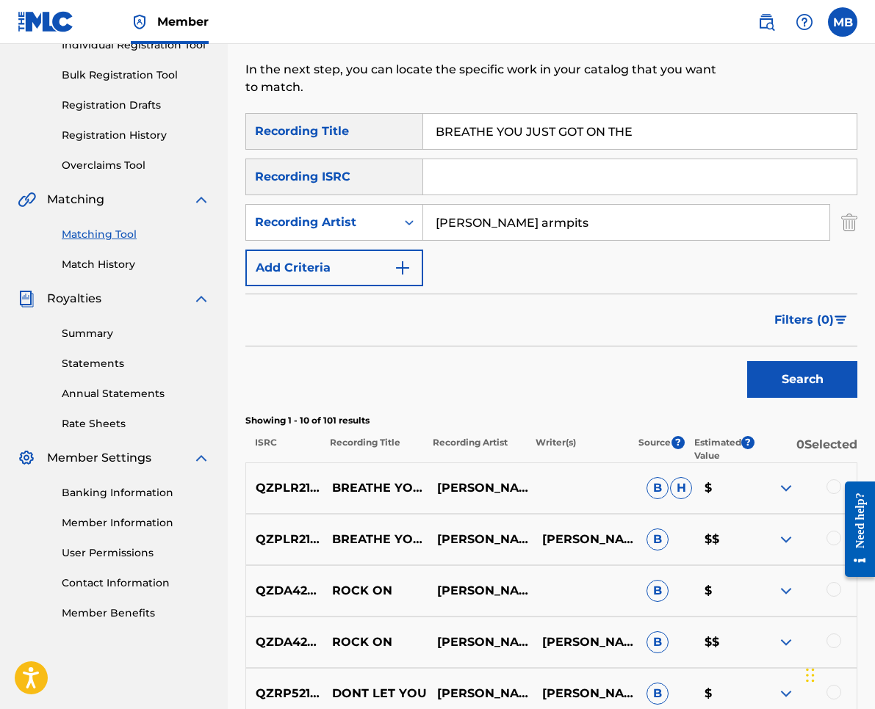
scroll to position [275, 0]
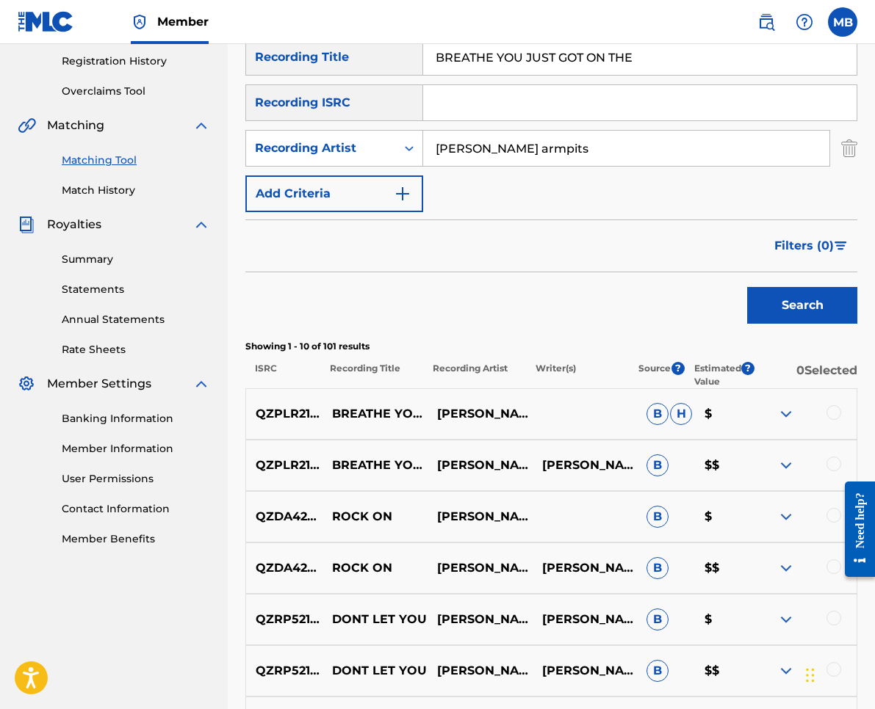
click at [842, 416] on div at bounding box center [803, 414] width 105 height 18
click at [834, 407] on div at bounding box center [833, 412] width 15 height 15
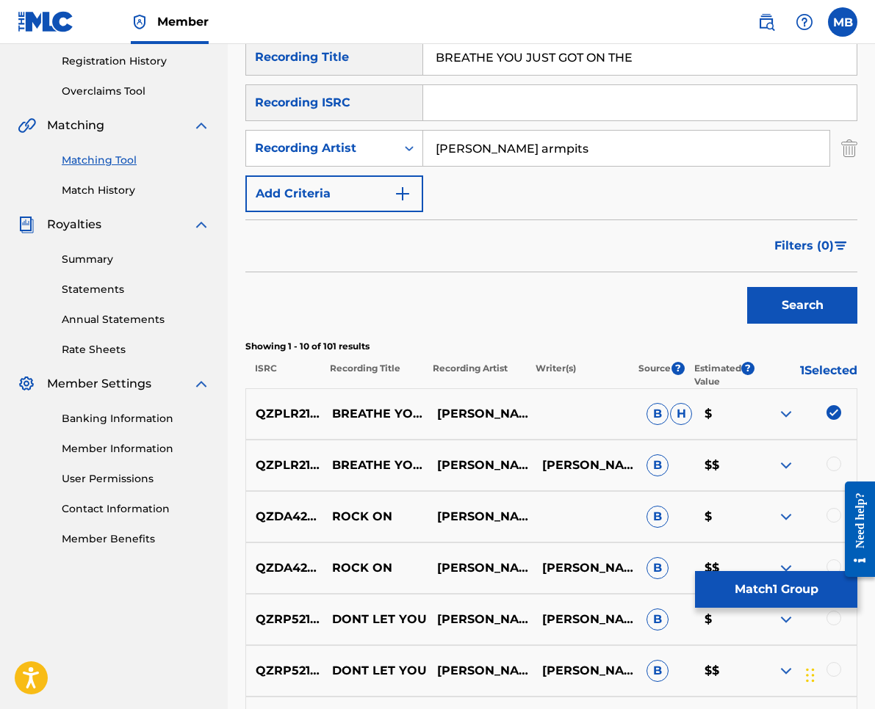
click at [834, 458] on div at bounding box center [833, 464] width 15 height 15
click at [778, 594] on button "Match 2 Groups" at bounding box center [776, 589] width 162 height 37
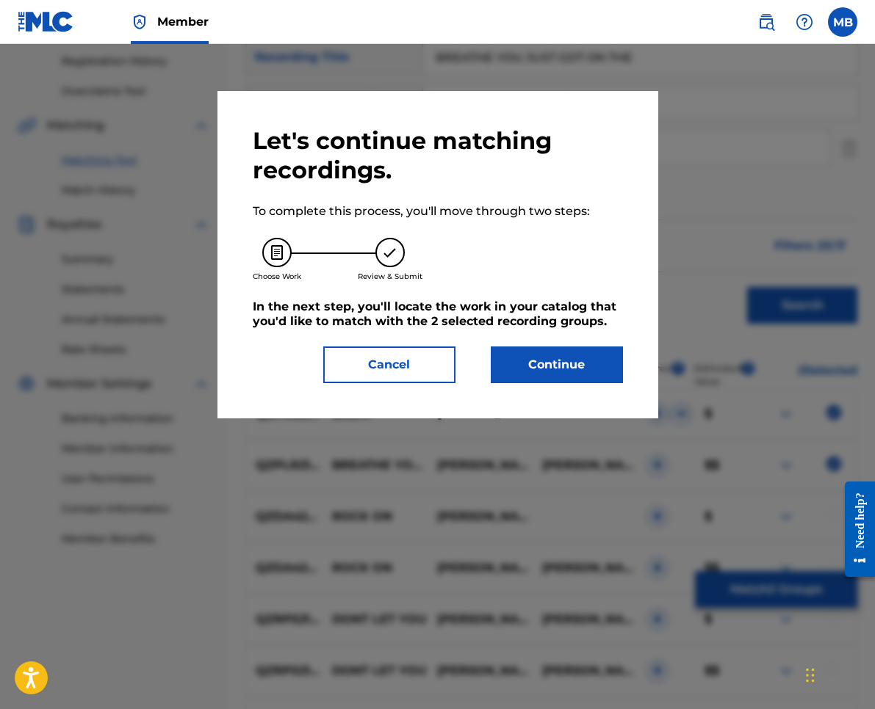
click at [615, 359] on button "Continue" at bounding box center [557, 365] width 132 height 37
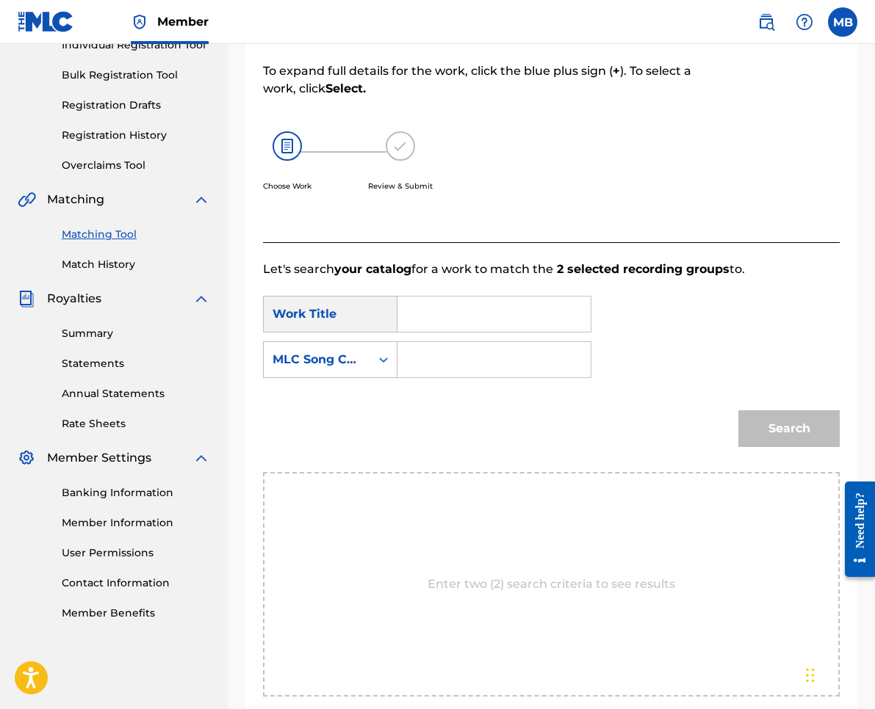
click at [518, 330] on input "Search Form" at bounding box center [494, 314] width 168 height 35
paste input "BREATHE YOU JUST GOT ON THE"
type input "BREATHE YOU JUST GOT ON THE"
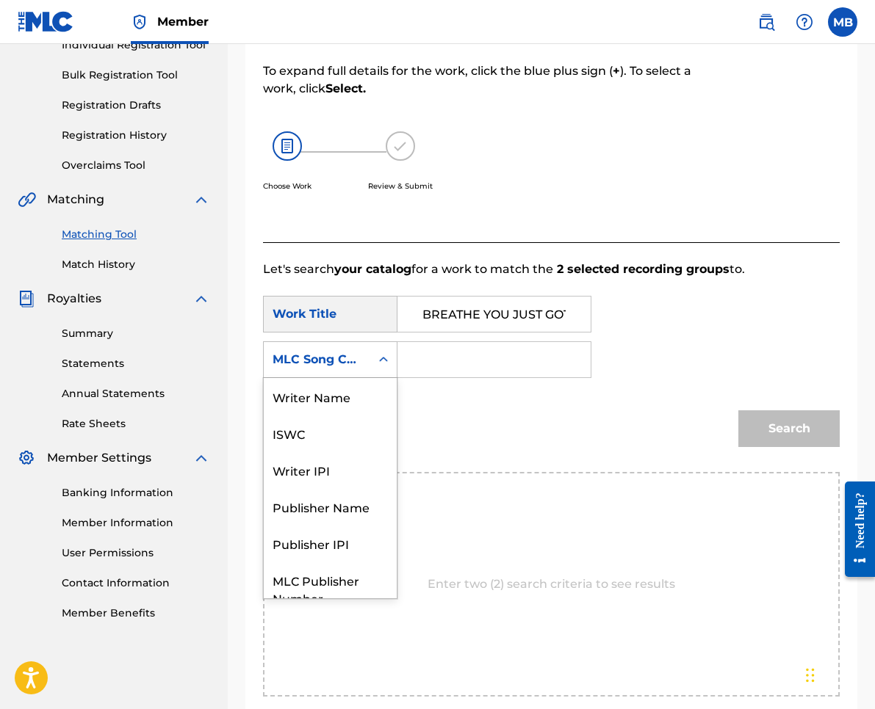
click at [349, 358] on div "MLC Song Code" at bounding box center [316, 360] width 89 height 18
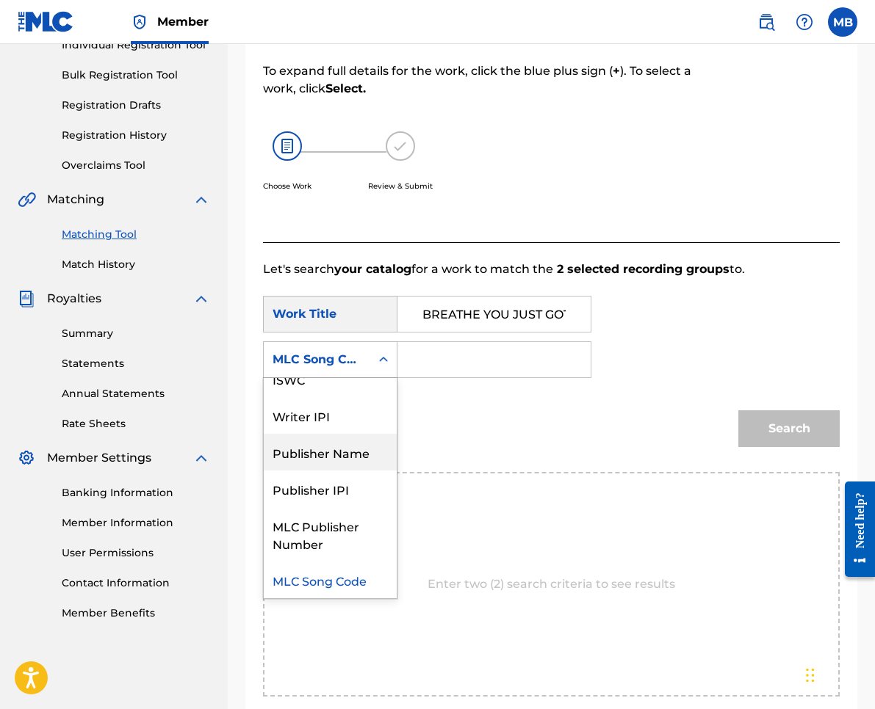
click at [361, 464] on div "Publisher Name" at bounding box center [330, 452] width 133 height 37
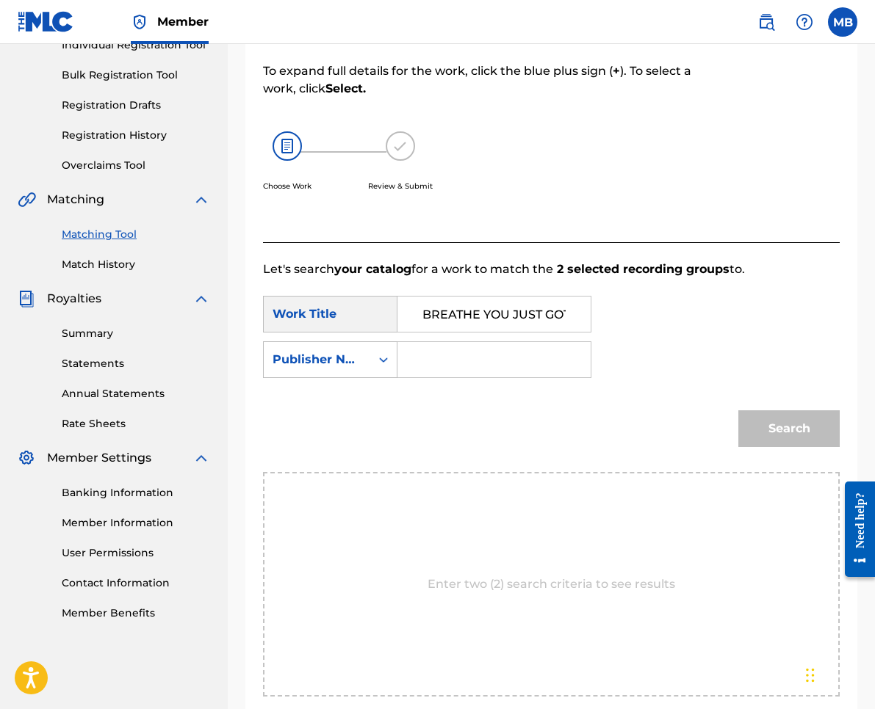
click at [451, 358] on input "Search Form" at bounding box center [494, 359] width 168 height 35
type input "kaf"
click at [789, 429] on button "Search" at bounding box center [788, 429] width 101 height 37
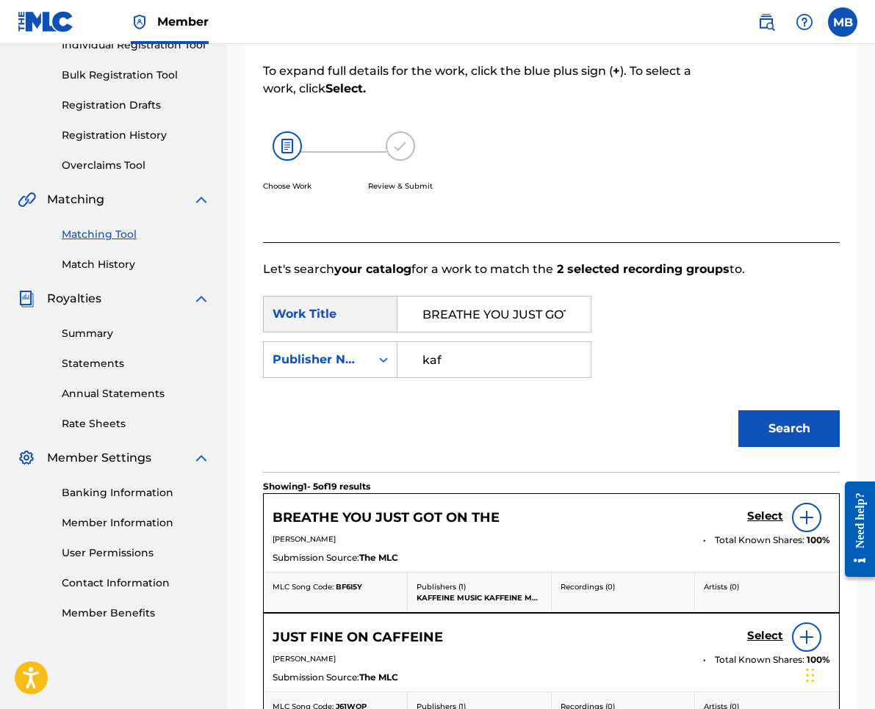
scroll to position [204, 0]
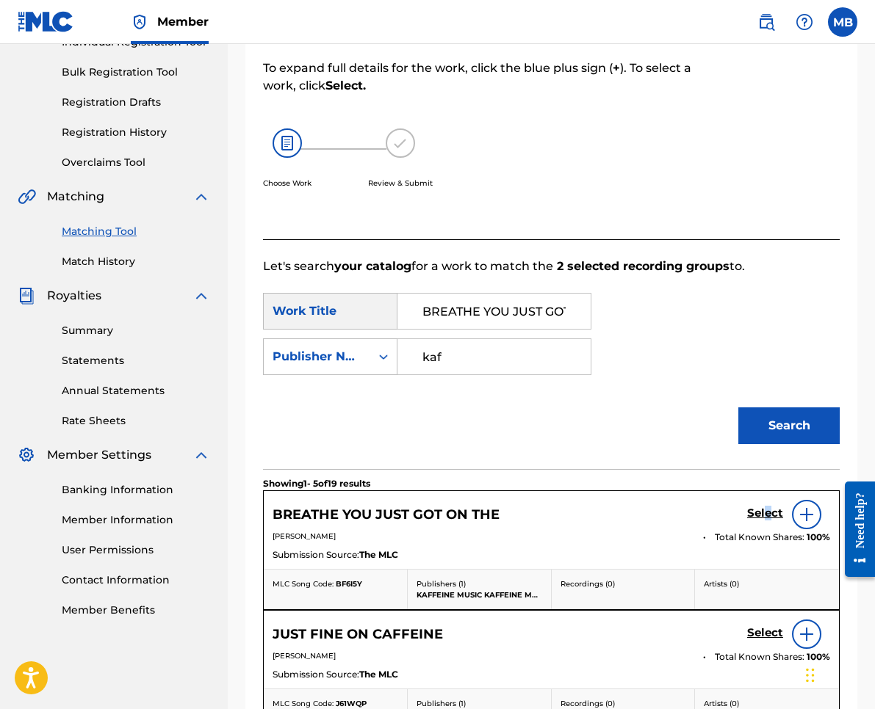
click at [768, 513] on h5 "Select" at bounding box center [765, 514] width 36 height 14
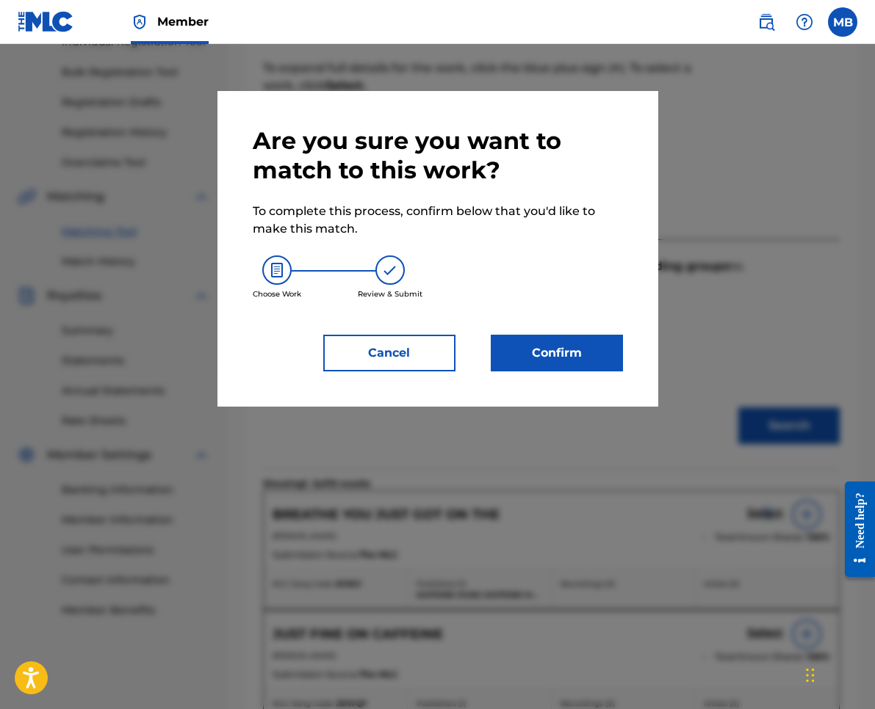
click at [621, 367] on button "Confirm" at bounding box center [557, 353] width 132 height 37
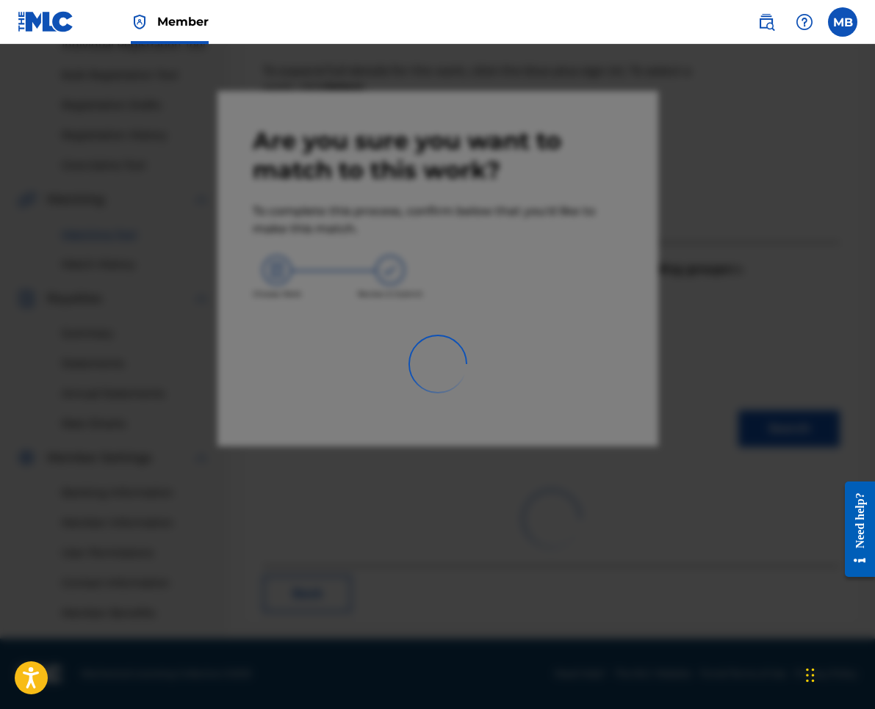
scroll to position [201, 0]
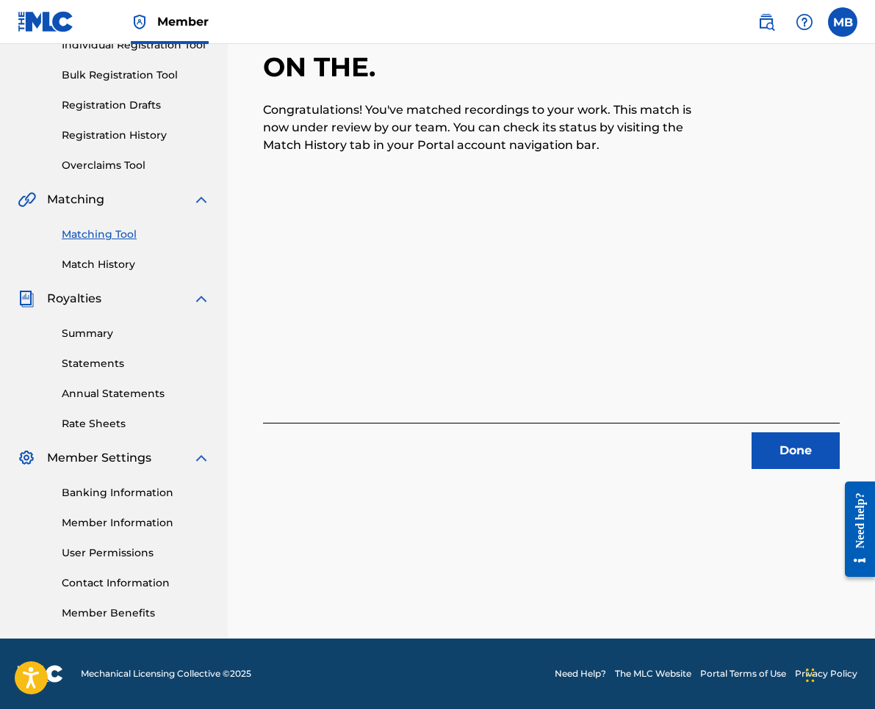
click at [766, 452] on button "Done" at bounding box center [795, 451] width 88 height 37
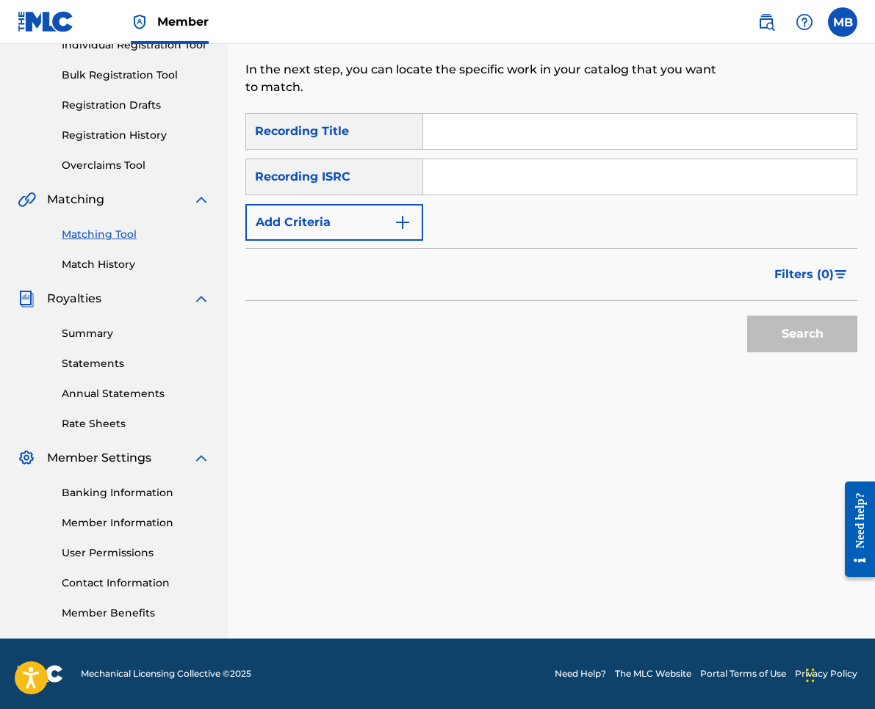
click at [444, 125] on input "Search Form" at bounding box center [639, 131] width 433 height 35
paste input "THIS IS MY HEART. [GEOGRAPHIC_DATA]"
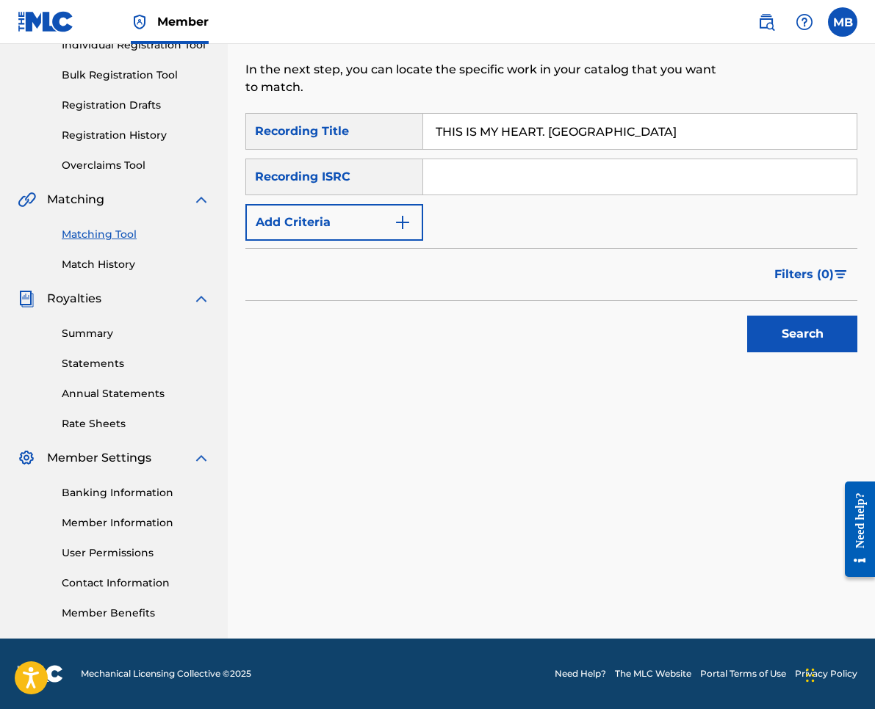
type input "THIS IS MY HEART. [GEOGRAPHIC_DATA]"
click at [358, 223] on button "Add Criteria" at bounding box center [334, 222] width 178 height 37
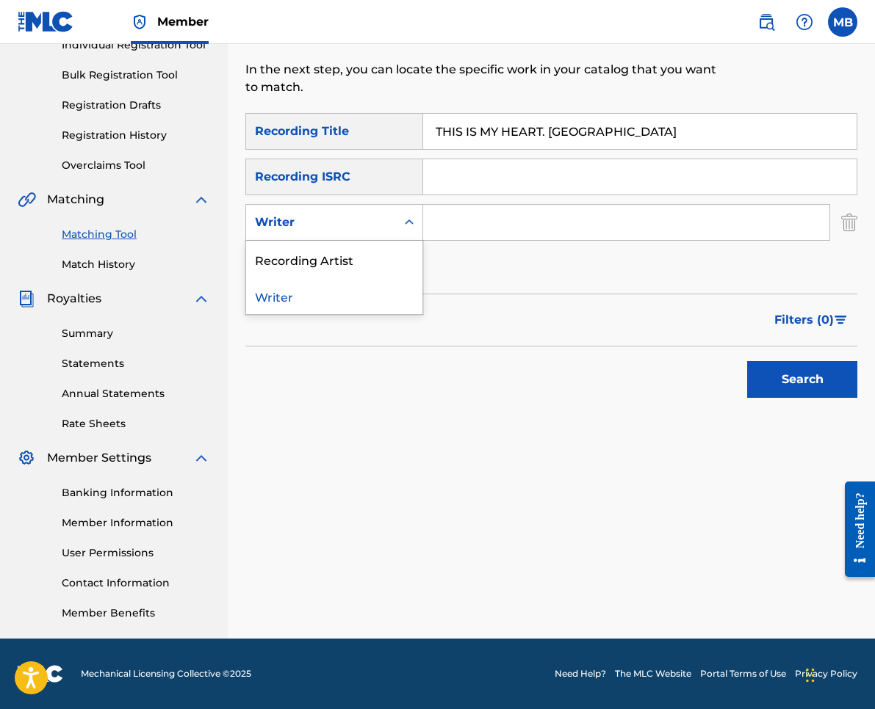
click at [353, 233] on div "Writer" at bounding box center [321, 223] width 150 height 28
click at [358, 262] on div "Recording Artist" at bounding box center [334, 259] width 176 height 37
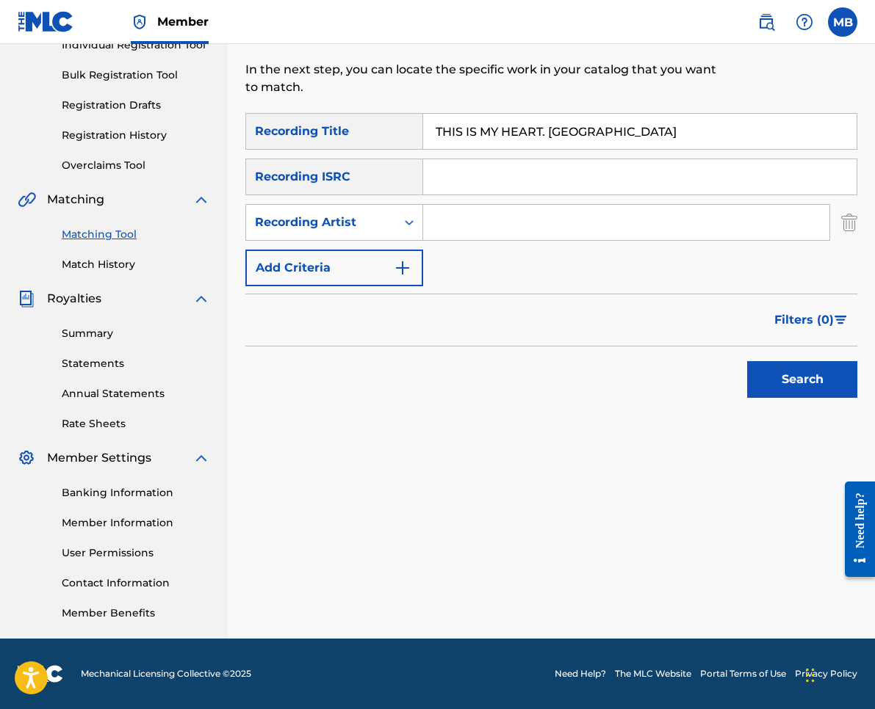
drag, startPoint x: 420, startPoint y: 247, endPoint x: 505, endPoint y: 223, distance: 88.8
click at [505, 223] on input "Search Form" at bounding box center [626, 222] width 406 height 35
type input "[PERSON_NAME] Motorcycle"
type input "[PERSON_NAME] armpits"
click at [802, 380] on button "Search" at bounding box center [802, 379] width 110 height 37
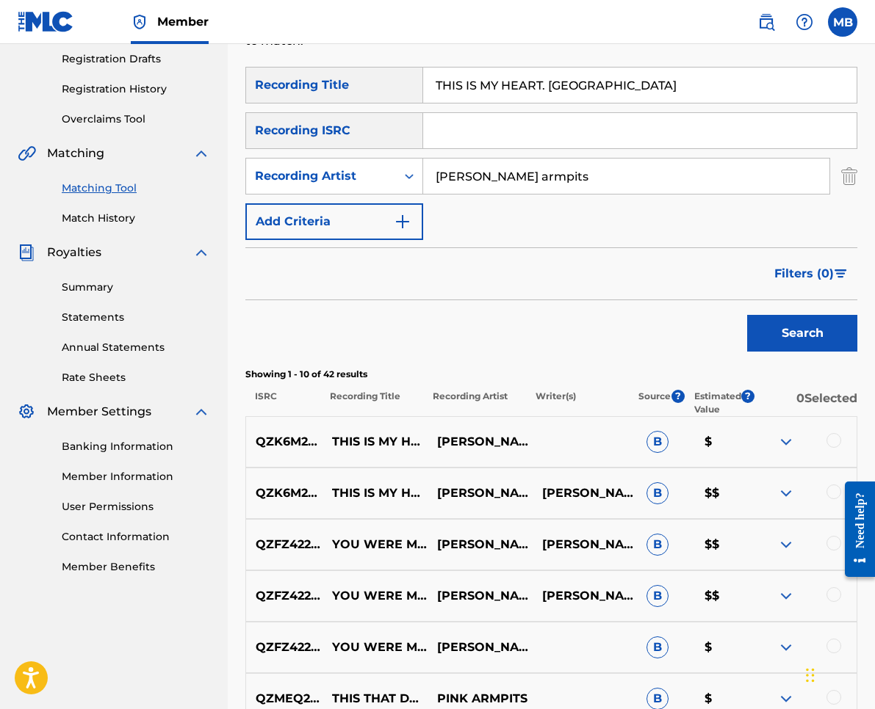
scroll to position [329, 0]
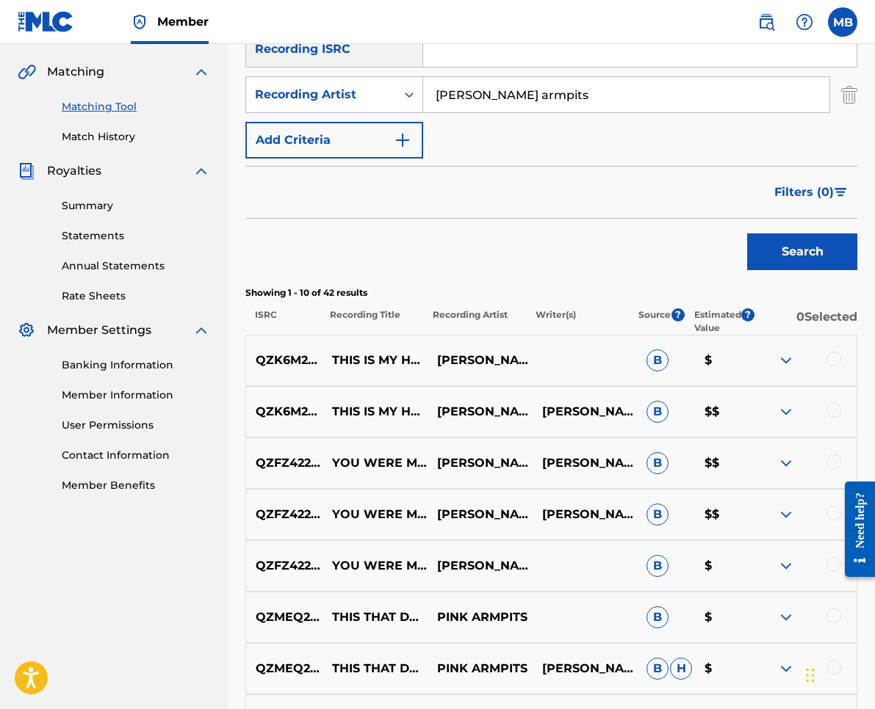
drag, startPoint x: 827, startPoint y: 408, endPoint x: 832, endPoint y: 400, distance: 9.6
click at [827, 408] on div at bounding box center [833, 410] width 15 height 15
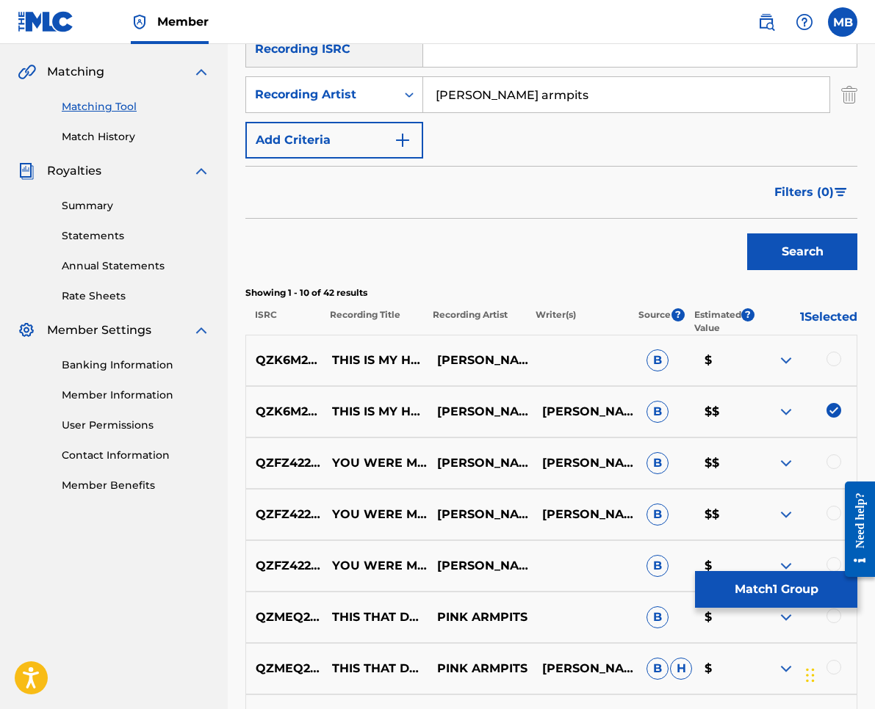
click at [832, 361] on div at bounding box center [833, 359] width 15 height 15
click at [788, 590] on button "Match 2 Groups" at bounding box center [776, 589] width 162 height 37
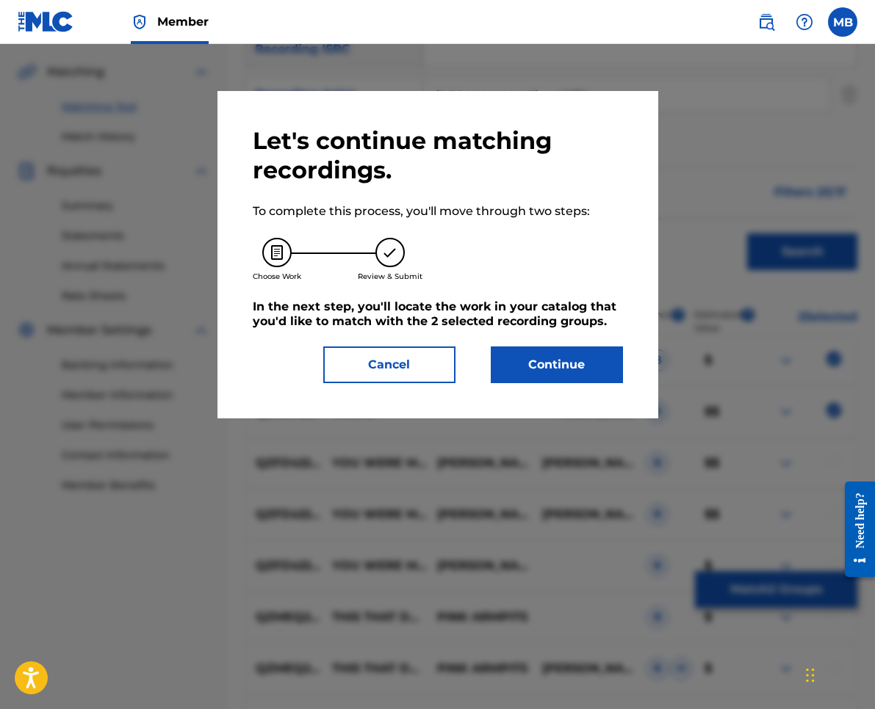
click at [585, 358] on button "Continue" at bounding box center [557, 365] width 132 height 37
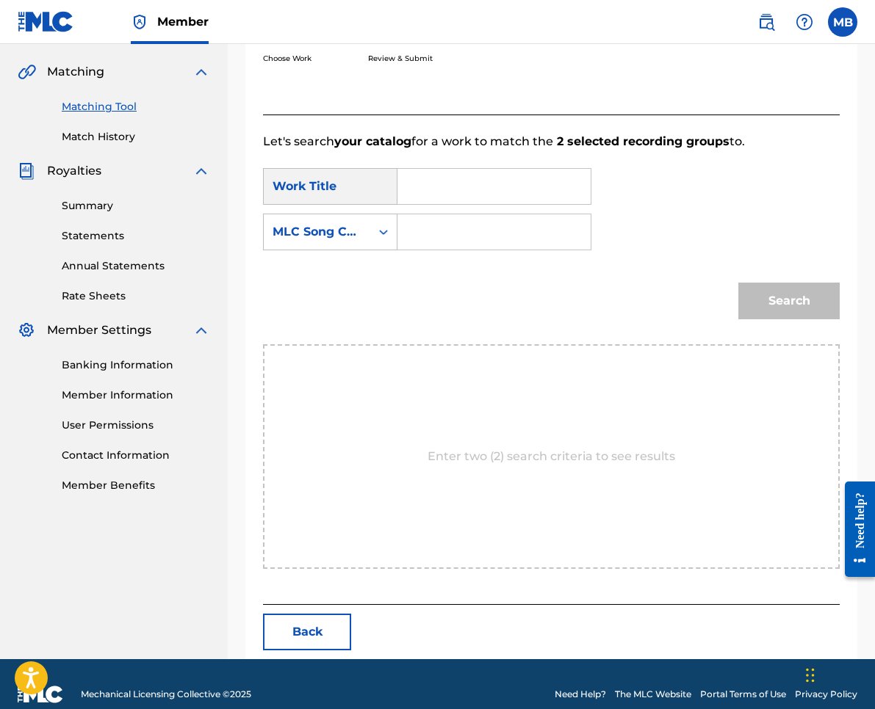
scroll to position [201, 0]
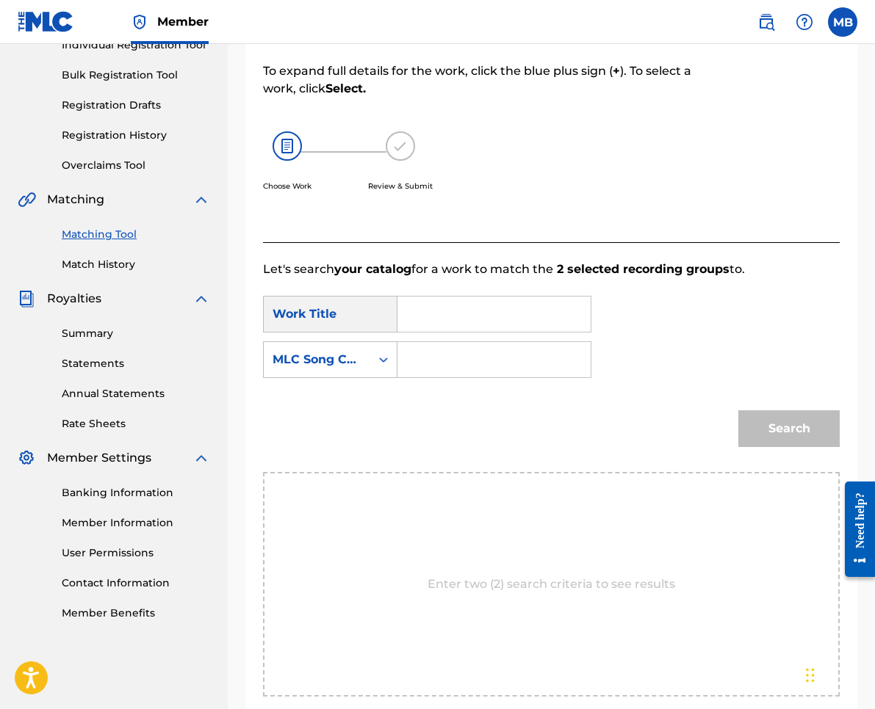
click at [503, 316] on input "Search Form" at bounding box center [494, 314] width 168 height 35
paste input "THIS IS MY HEART. [GEOGRAPHIC_DATA]"
type input "THIS IS MY HEART. [GEOGRAPHIC_DATA]"
click at [315, 364] on div "MLC Song Code" at bounding box center [316, 360] width 89 height 18
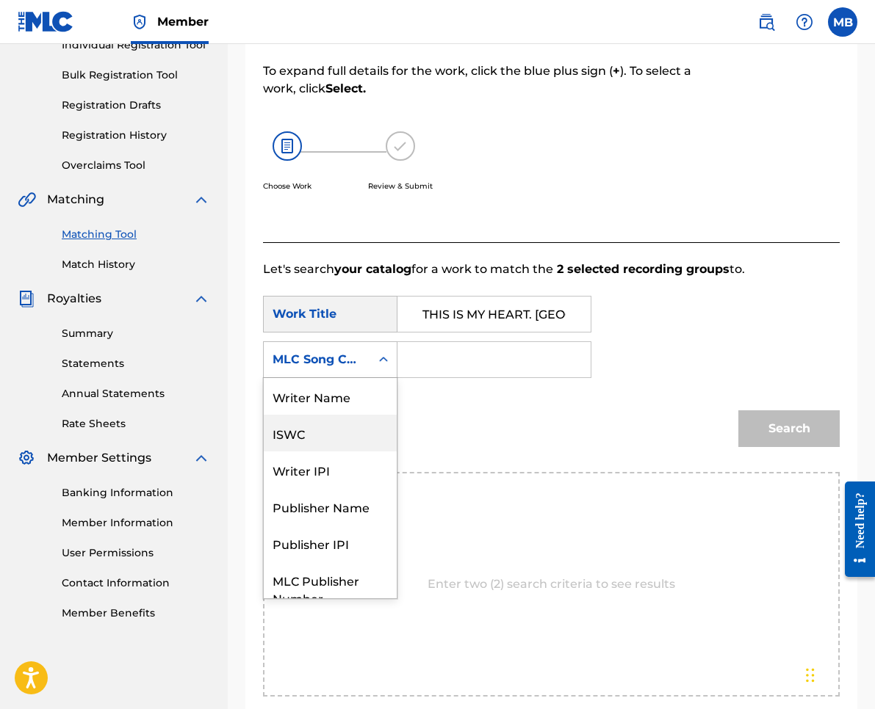
scroll to position [54, 0]
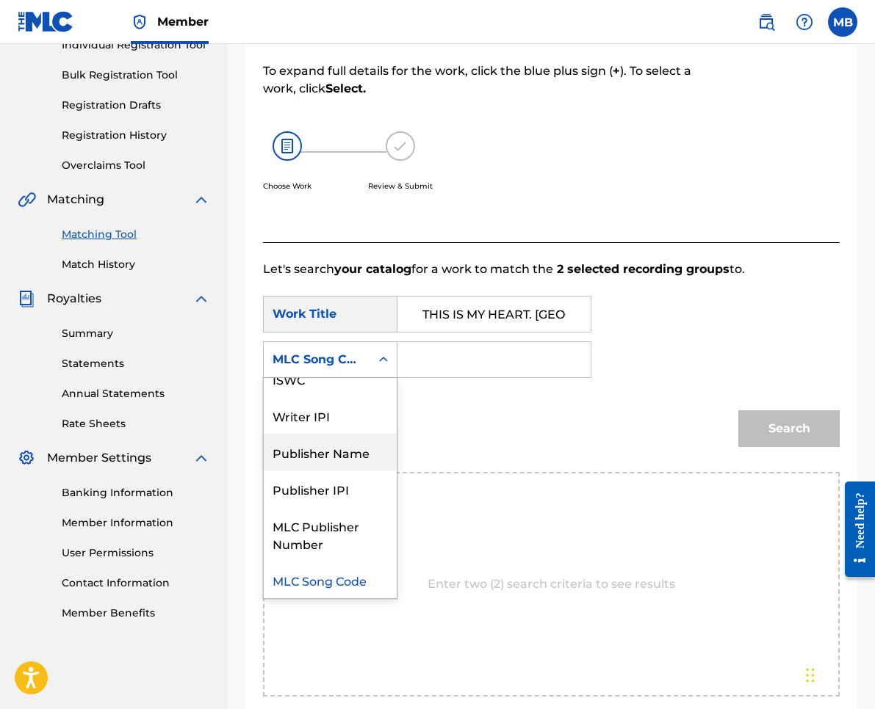
click at [327, 449] on div "Publisher Name" at bounding box center [330, 452] width 133 height 37
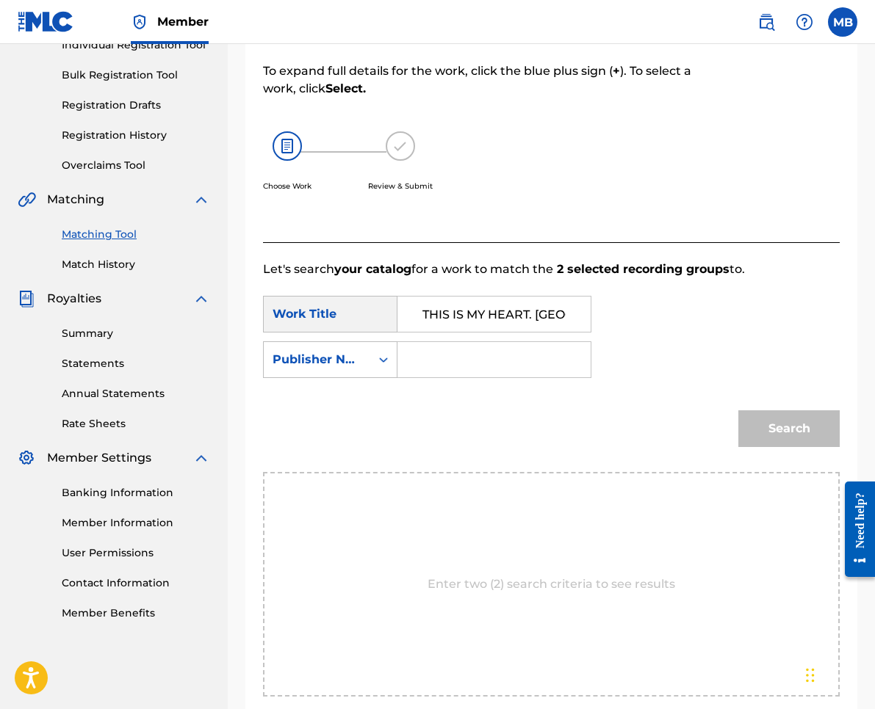
click at [439, 357] on input "Search Form" at bounding box center [494, 359] width 168 height 35
type input "kaf"
click at [789, 429] on button "Search" at bounding box center [788, 429] width 101 height 37
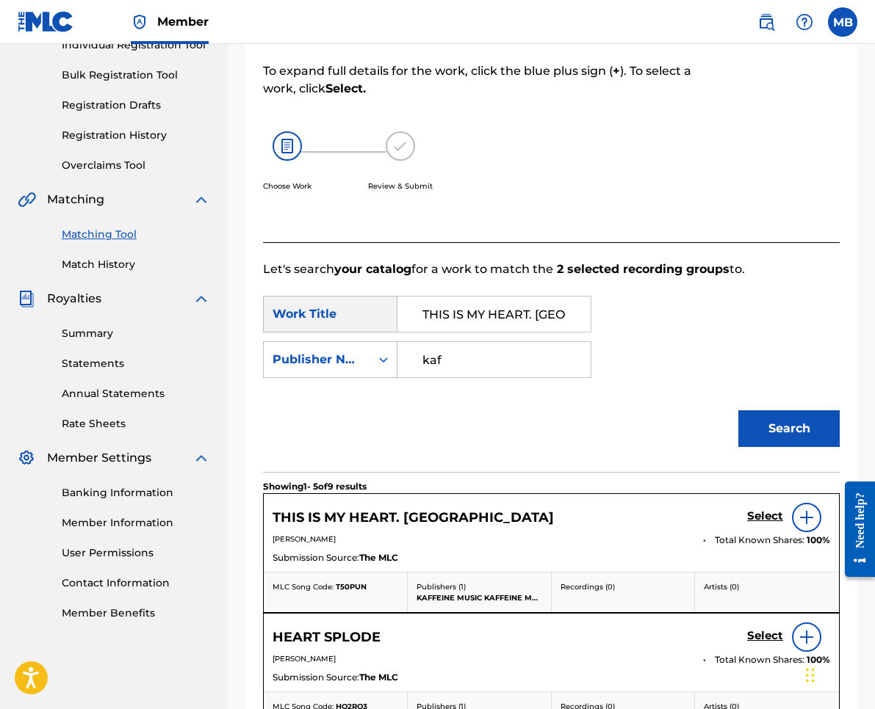
click at [764, 513] on h5 "Select" at bounding box center [765, 517] width 36 height 14
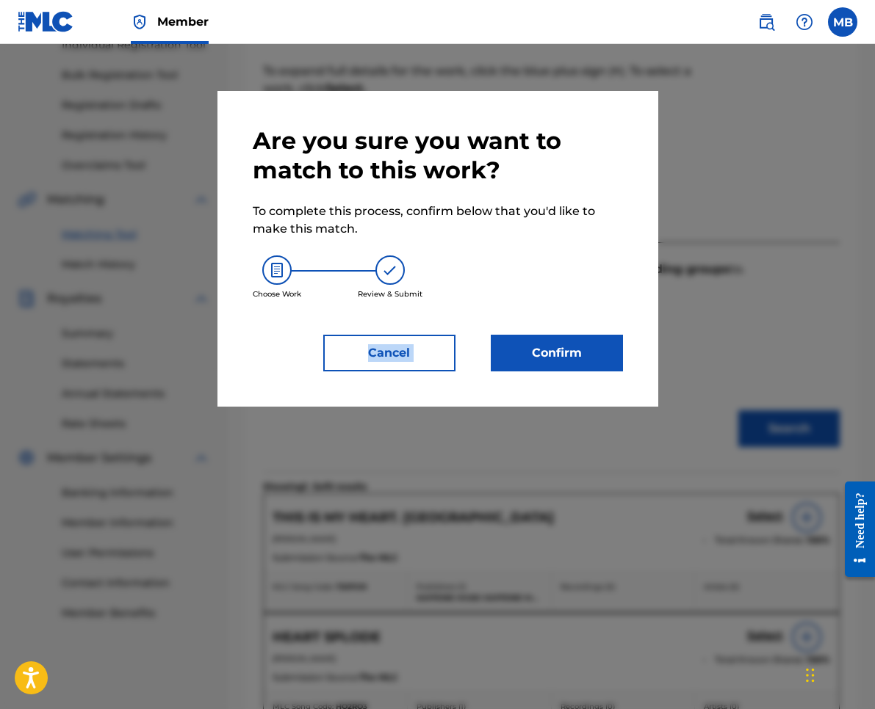
drag, startPoint x: 530, startPoint y: 318, endPoint x: 530, endPoint y: 340, distance: 22.0
click at [530, 322] on div "Are you sure you want to match to this work? To complete this process, confirm …" at bounding box center [438, 248] width 370 height 245
click at [530, 344] on button "Confirm" at bounding box center [557, 353] width 132 height 37
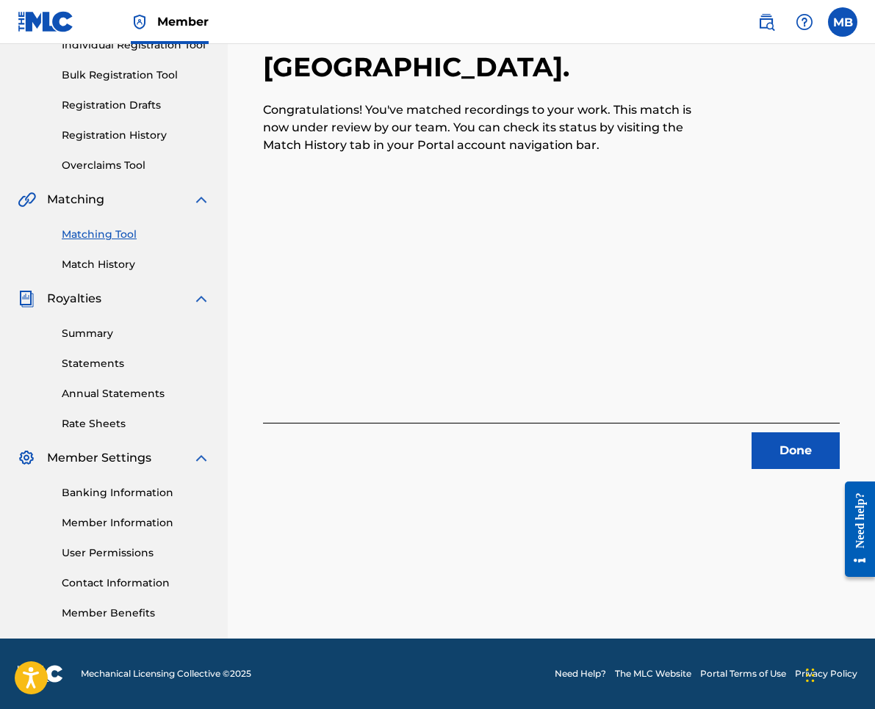
click at [815, 460] on button "Done" at bounding box center [795, 451] width 88 height 37
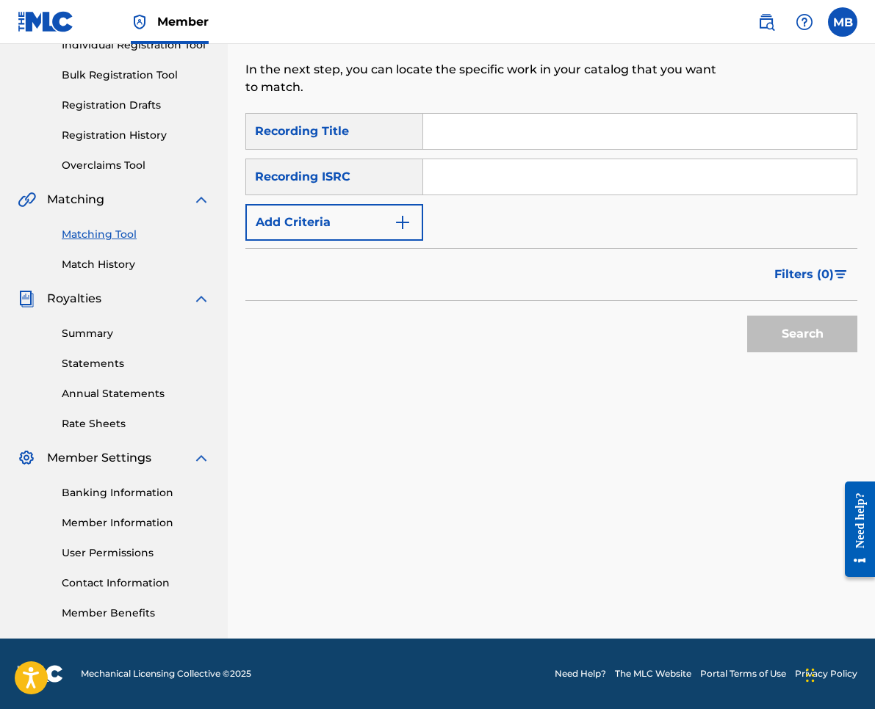
click at [642, 144] on input "Search Form" at bounding box center [639, 131] width 433 height 35
click at [521, 124] on input "Search Form" at bounding box center [639, 131] width 433 height 35
paste input "[PERSON_NAME]"
type input "[PERSON_NAME]"
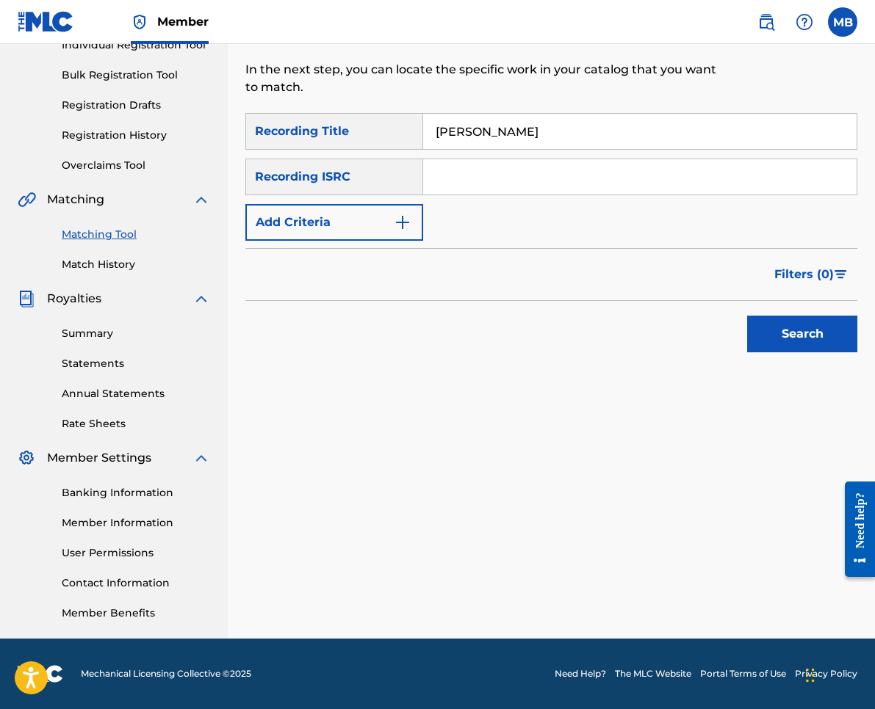
drag, startPoint x: 416, startPoint y: 196, endPoint x: 413, endPoint y: 212, distance: 15.6
click at [416, 196] on div "SearchWithCriteriab63eb0da-0b29-4fae-9df1-9259c0edae94 Recording Title [PERSON_…" at bounding box center [551, 177] width 612 height 128
click at [413, 212] on button "Add Criteria" at bounding box center [334, 222] width 178 height 37
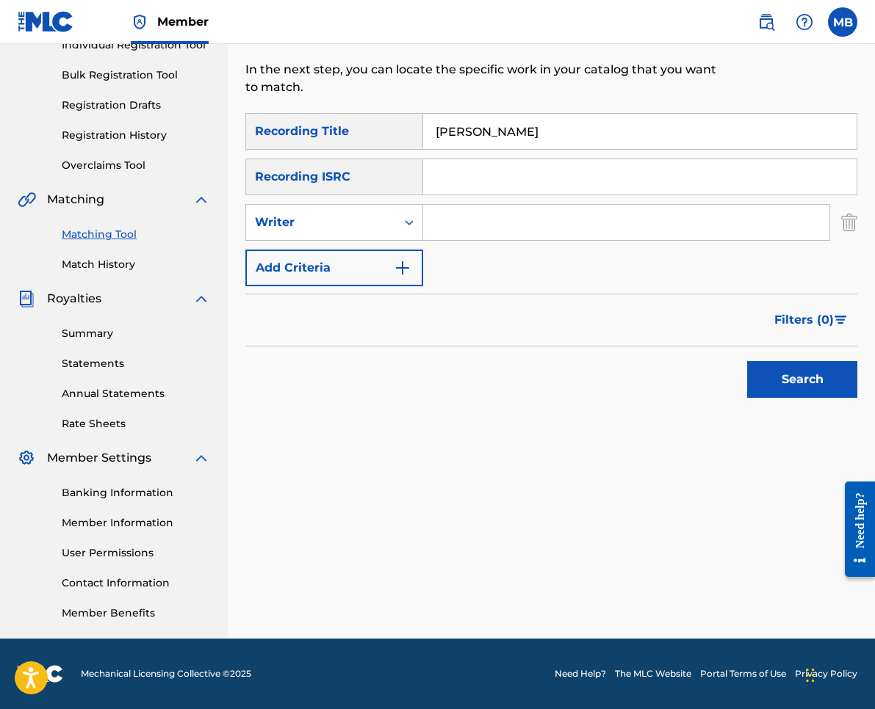
click at [410, 242] on div "SearchWithCriteriab63eb0da-0b29-4fae-9df1-9259c0edae94 Recording Title [PERSON_…" at bounding box center [551, 199] width 612 height 173
click at [401, 228] on div "Search Form" at bounding box center [409, 222] width 26 height 26
click at [388, 261] on div "Recording Artist" at bounding box center [334, 259] width 176 height 37
click at [463, 232] on input "Search Form" at bounding box center [626, 222] width 406 height 35
type input "n"
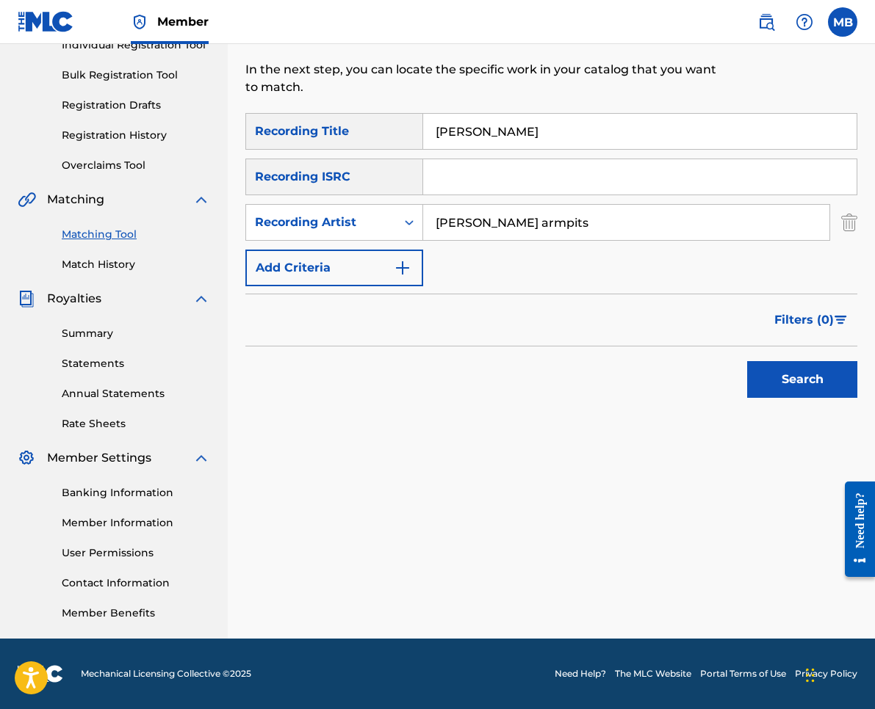
type input "[PERSON_NAME] armpits"
click at [802, 380] on button "Search" at bounding box center [802, 379] width 110 height 37
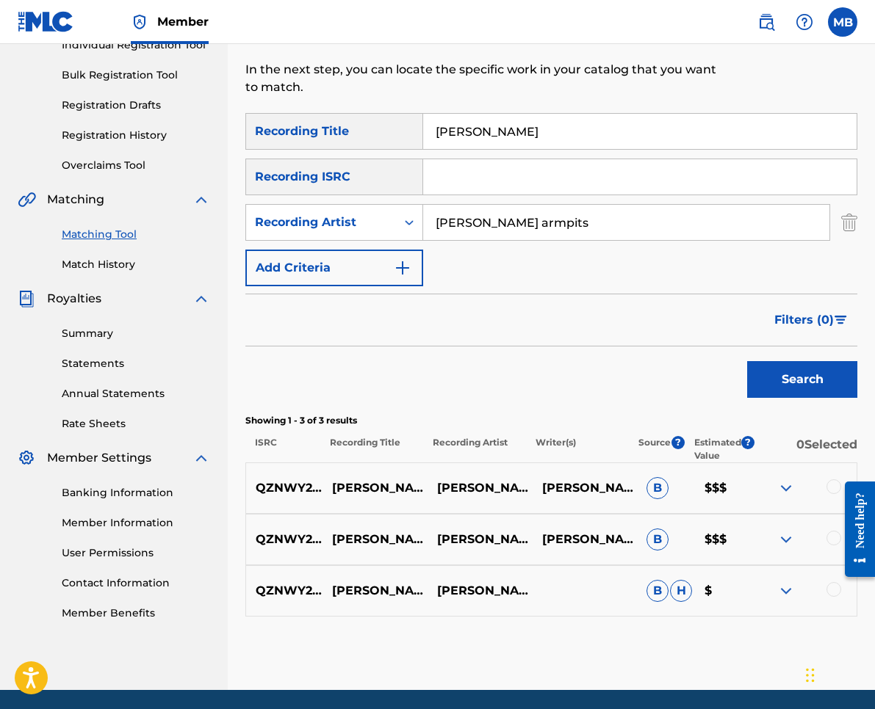
click at [832, 485] on div at bounding box center [833, 487] width 15 height 15
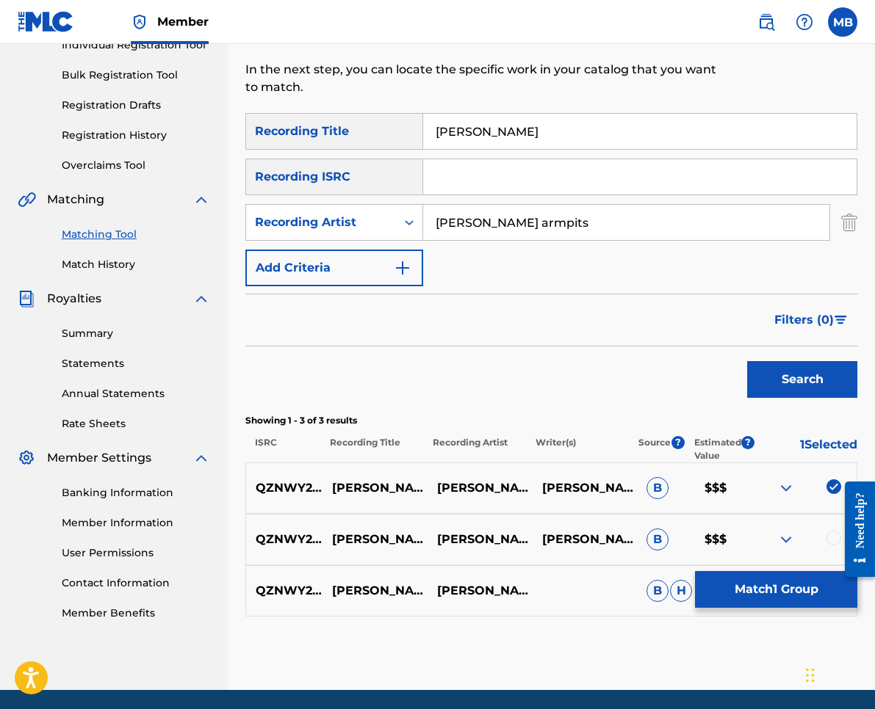
click at [835, 544] on div at bounding box center [854, 529] width 41 height 126
click at [836, 540] on div at bounding box center [854, 529] width 41 height 126
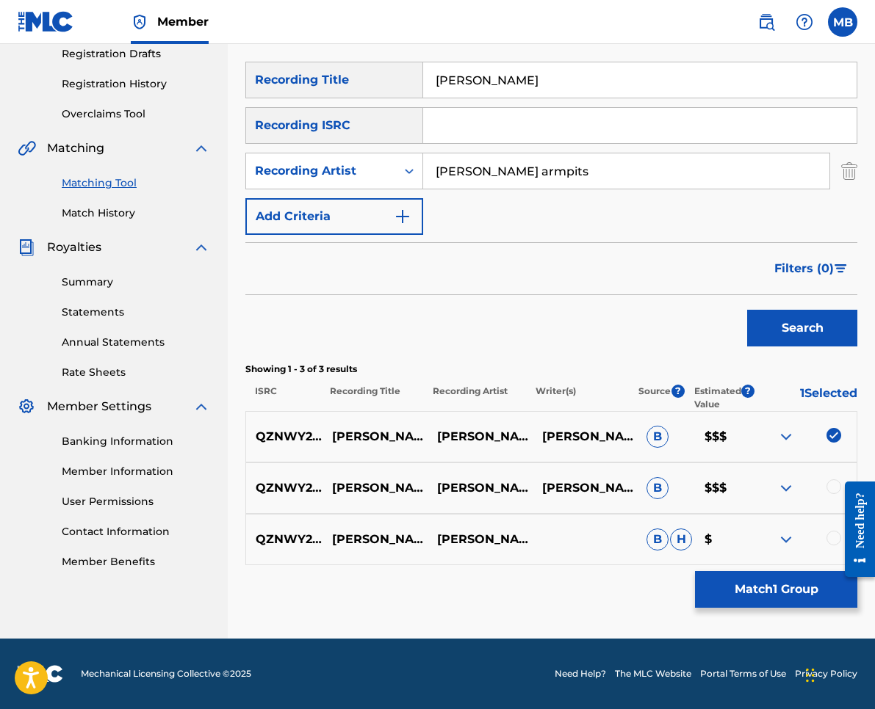
click at [835, 491] on div at bounding box center [854, 529] width 41 height 126
click at [834, 485] on div at bounding box center [854, 529] width 41 height 126
click at [829, 489] on div at bounding box center [833, 487] width 15 height 15
click at [831, 544] on div at bounding box center [833, 538] width 15 height 15
click at [798, 591] on button "Match 3 Groups" at bounding box center [776, 589] width 162 height 37
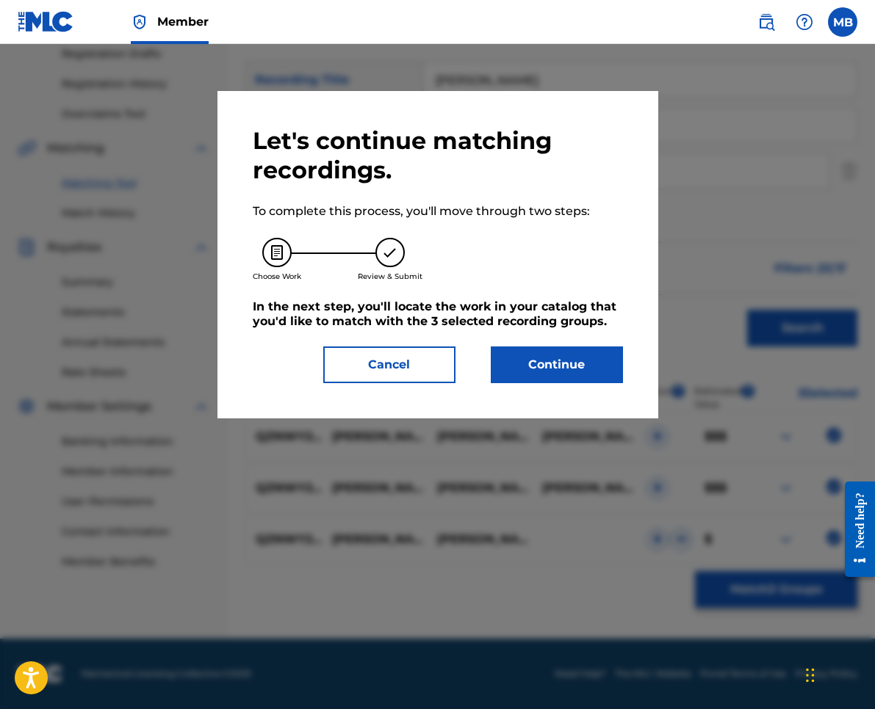
click at [503, 347] on button "Continue" at bounding box center [557, 365] width 132 height 37
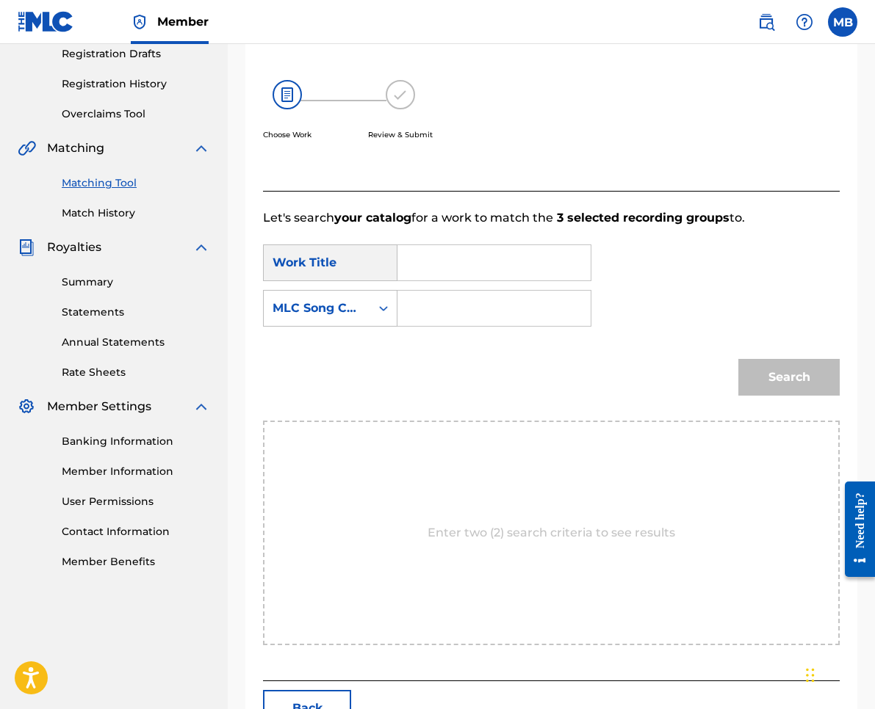
scroll to position [201, 0]
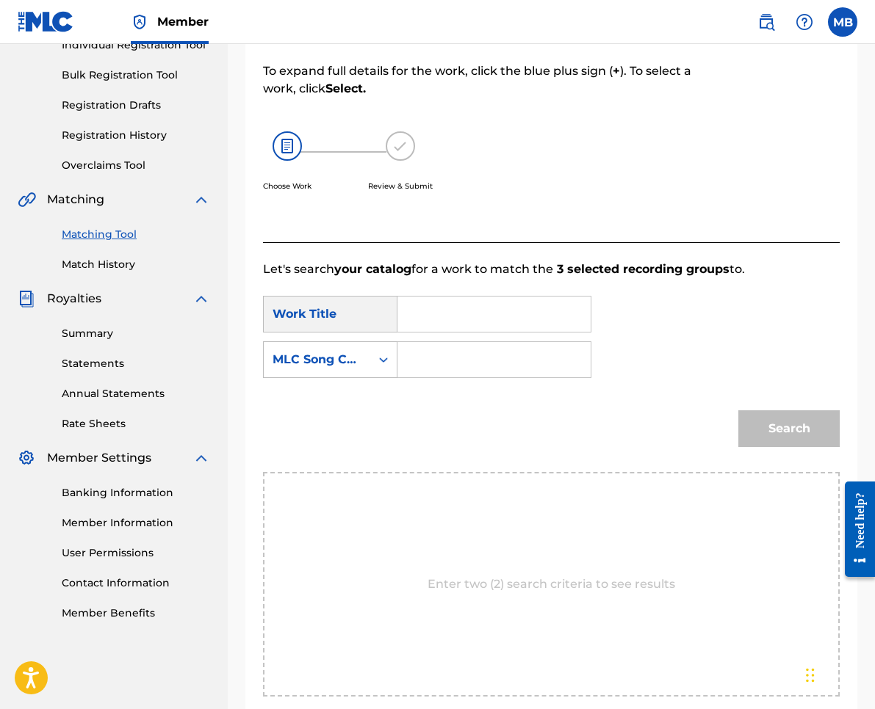
click at [485, 315] on input "Search Form" at bounding box center [494, 314] width 168 height 35
paste input "[PERSON_NAME]"
type input "[PERSON_NAME]"
click at [320, 370] on div "MLC Song Code" at bounding box center [317, 360] width 106 height 28
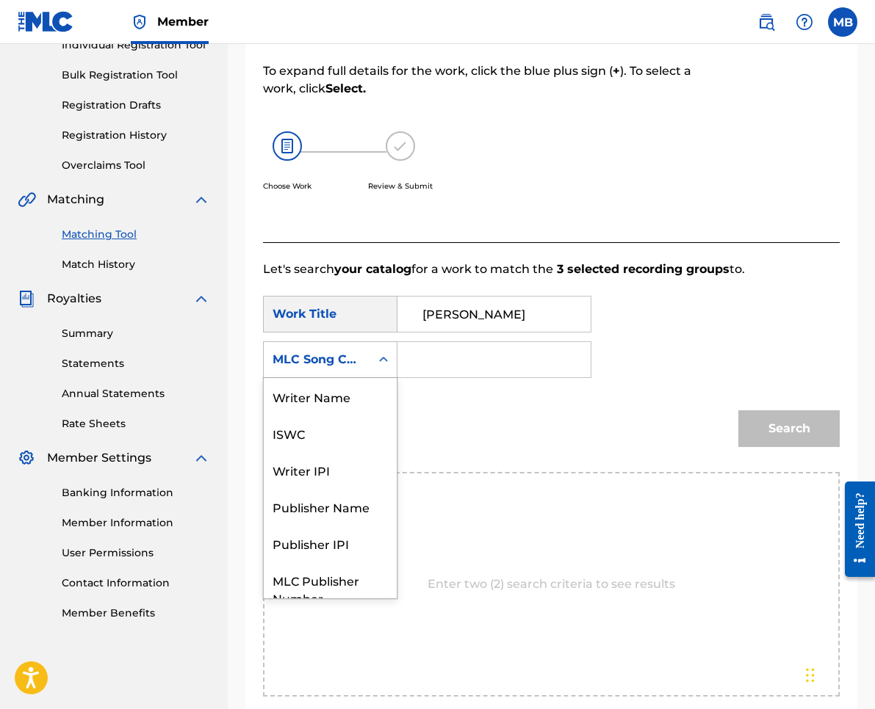
scroll to position [54, 0]
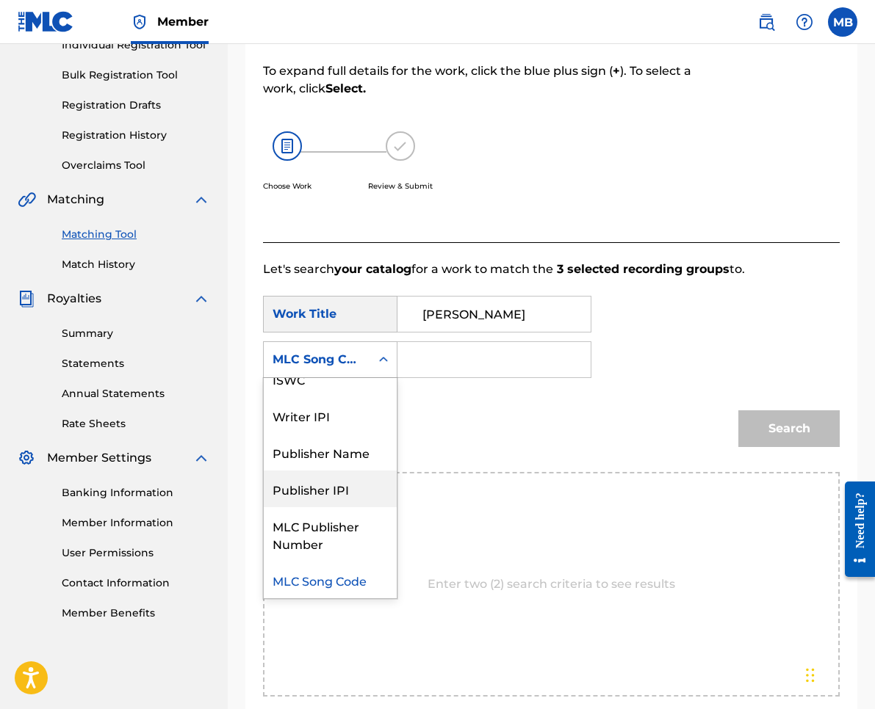
click at [297, 480] on div "Publisher IPI" at bounding box center [330, 489] width 133 height 37
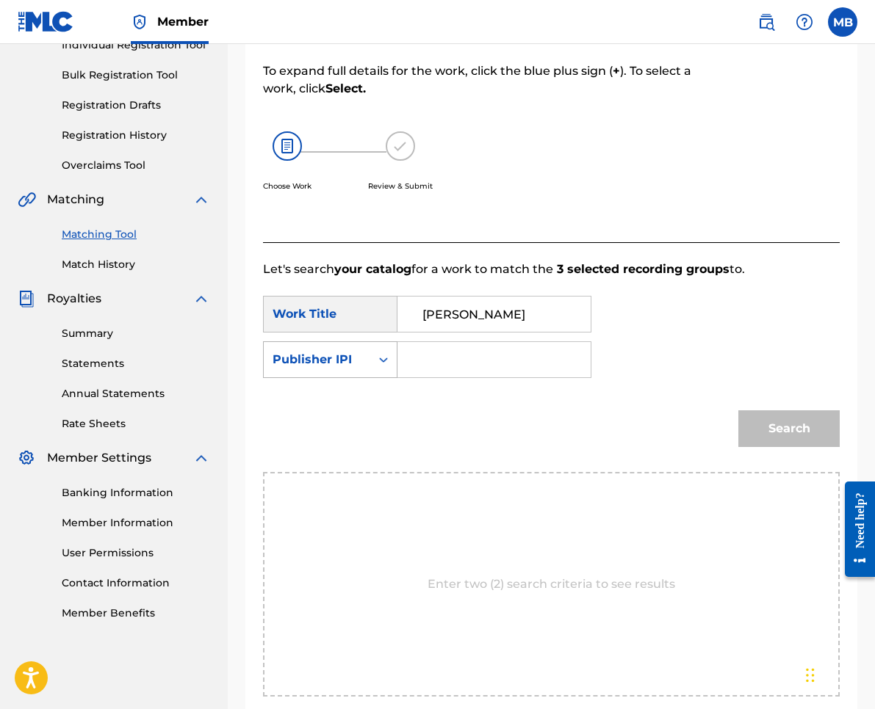
click at [265, 347] on div "Publisher IPI" at bounding box center [317, 360] width 106 height 28
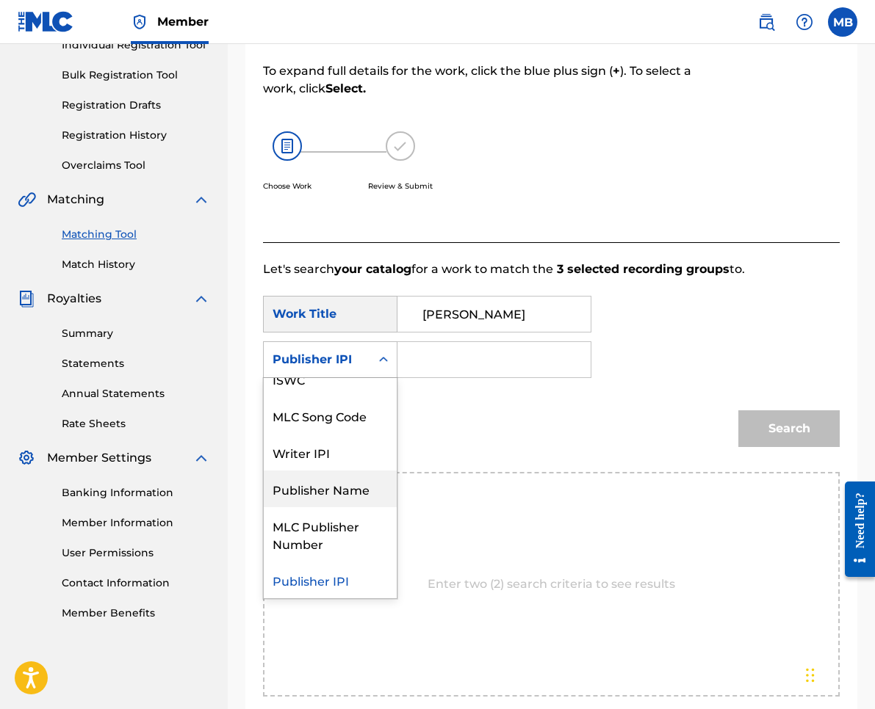
click at [300, 491] on div "Publisher Name" at bounding box center [330, 489] width 133 height 37
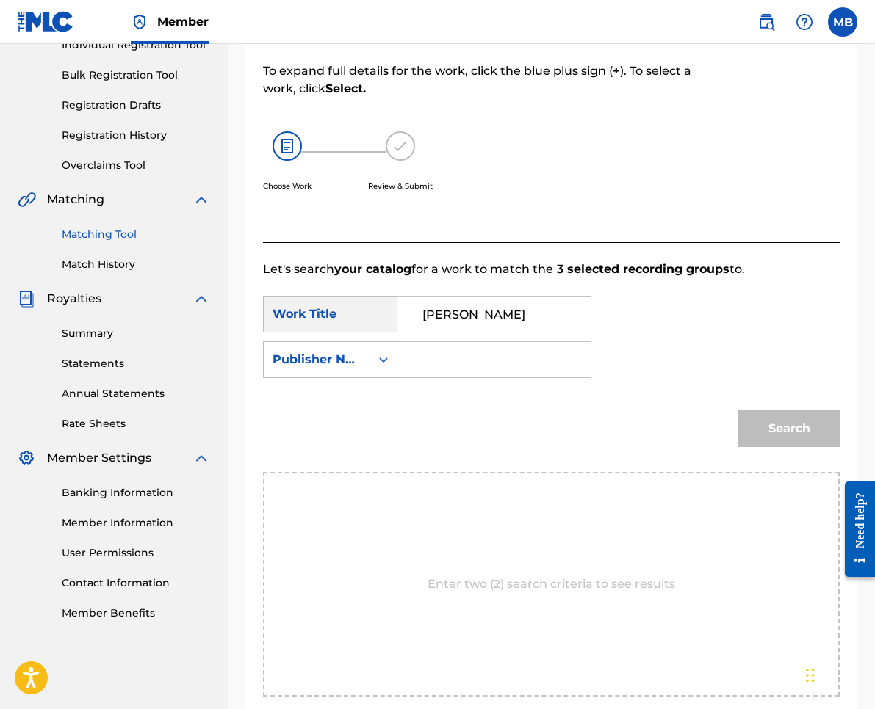
drag, startPoint x: 453, startPoint y: 377, endPoint x: 457, endPoint y: 370, distance: 7.6
click at [453, 377] on div "Search Form" at bounding box center [494, 359] width 194 height 37
click at [457, 370] on input "Search Form" at bounding box center [494, 359] width 168 height 35
type input "kaff"
click at [789, 429] on button "Search" at bounding box center [788, 429] width 101 height 37
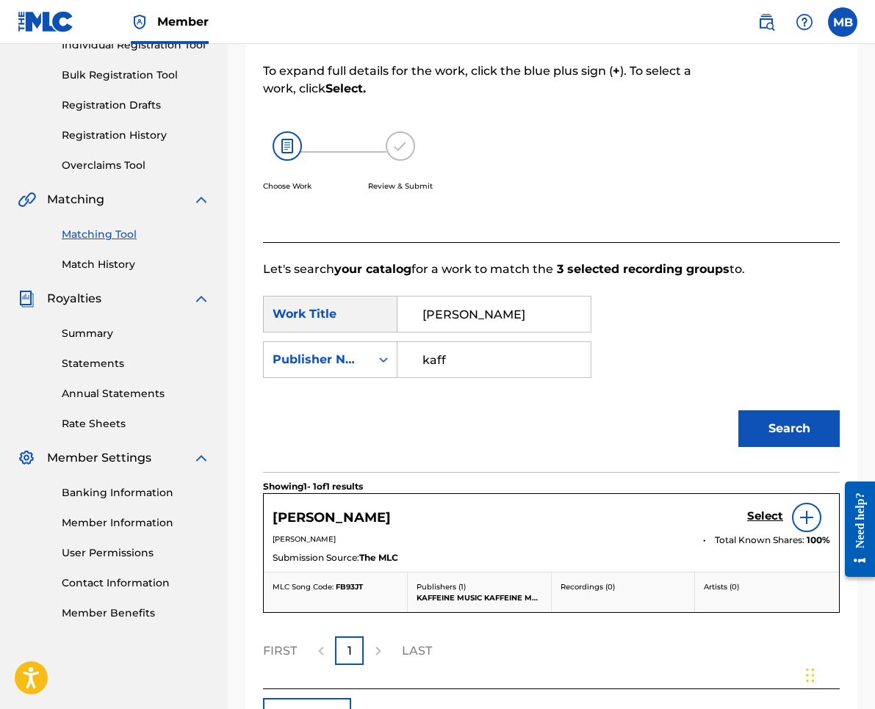
click at [781, 523] on h5 "Select" at bounding box center [765, 517] width 36 height 14
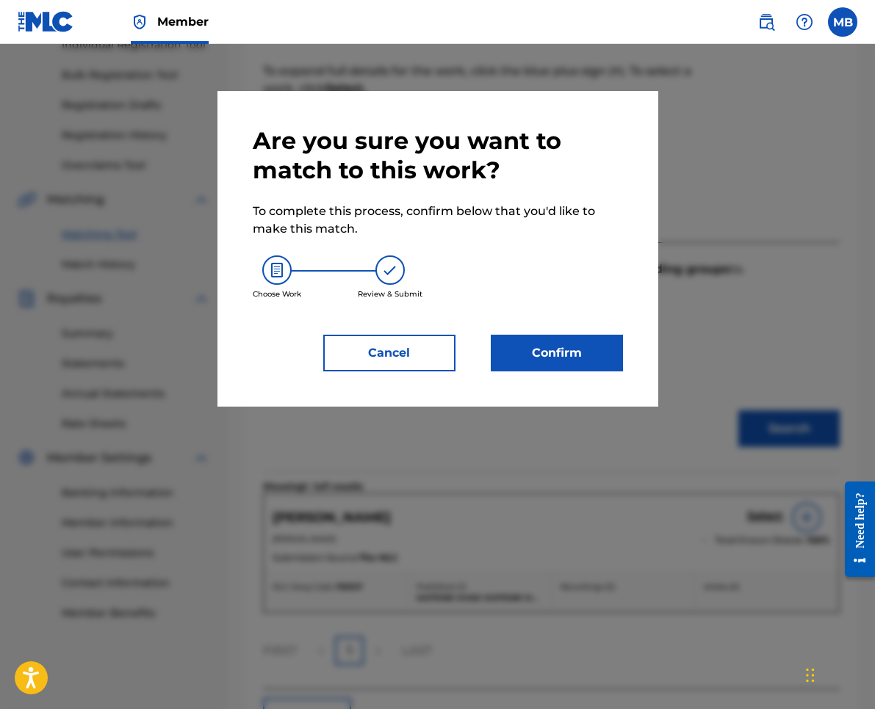
click at [615, 355] on button "Confirm" at bounding box center [557, 353] width 132 height 37
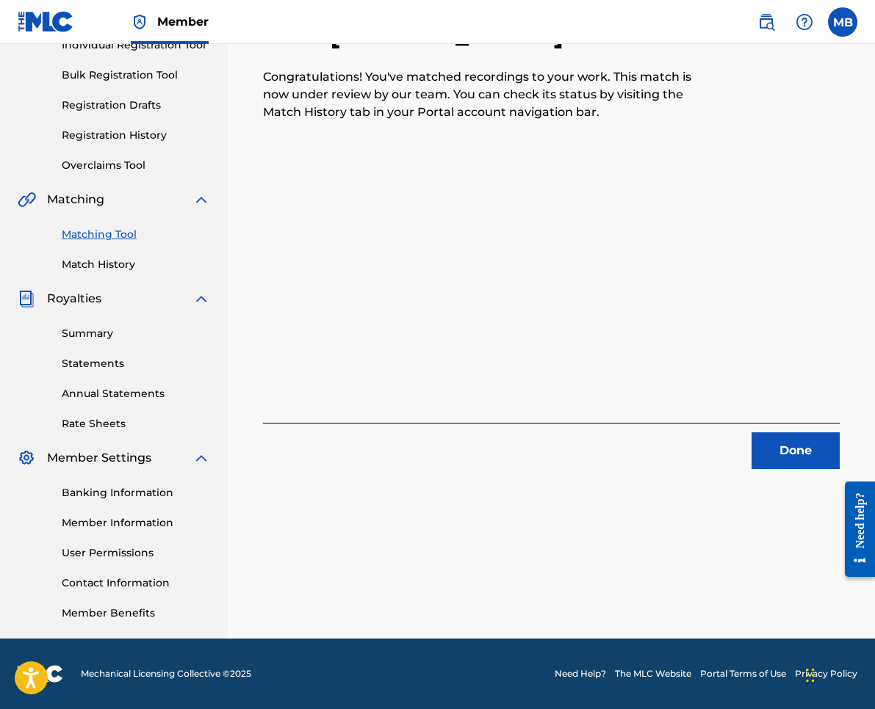
click at [773, 444] on button "Done" at bounding box center [795, 451] width 88 height 37
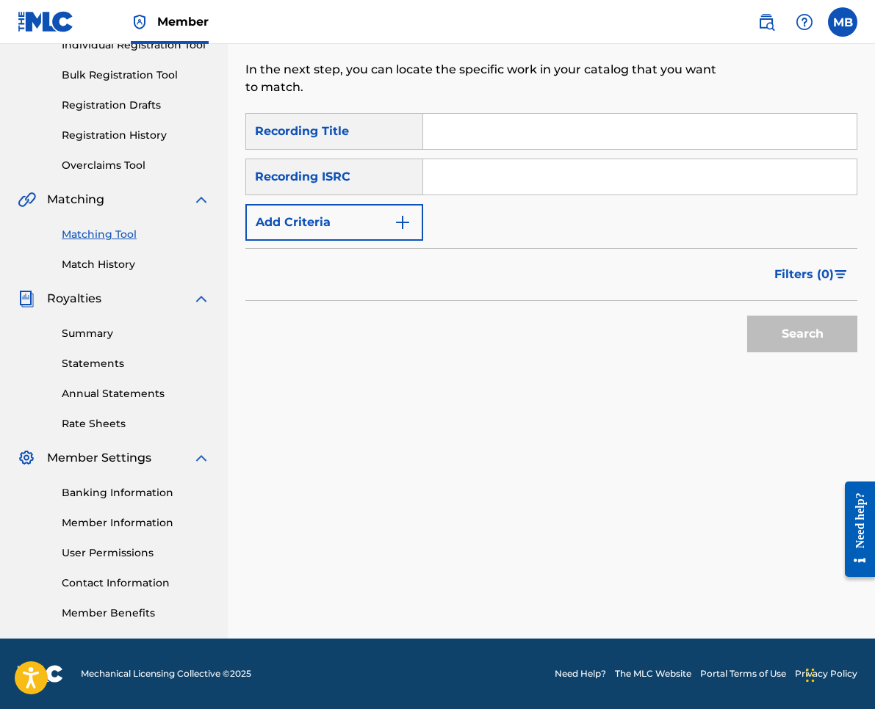
click at [458, 131] on input "Search Form" at bounding box center [639, 131] width 433 height 35
paste input "PEN FIFTEEN"
type input "PEN FIFTEEN"
click at [378, 230] on button "Add Criteria" at bounding box center [334, 222] width 178 height 37
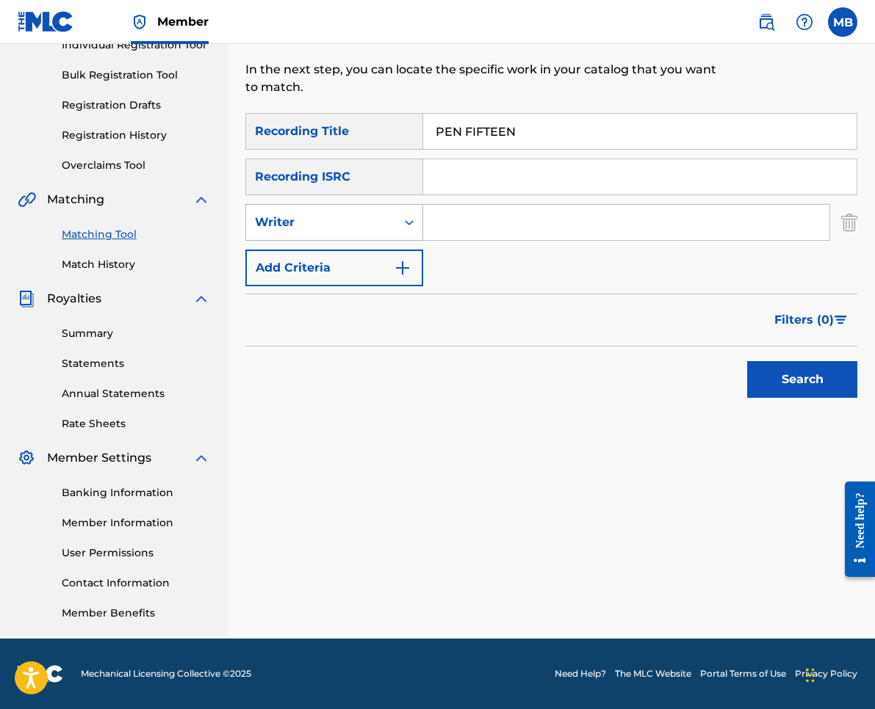
click at [377, 214] on div "Writer" at bounding box center [321, 223] width 132 height 18
click at [368, 257] on div "Recording Artist" at bounding box center [334, 259] width 176 height 37
click at [502, 238] on input "Search Form" at bounding box center [626, 222] width 406 height 35
type input "[PERSON_NAME] armpits"
click at [802, 380] on button "Search" at bounding box center [802, 379] width 110 height 37
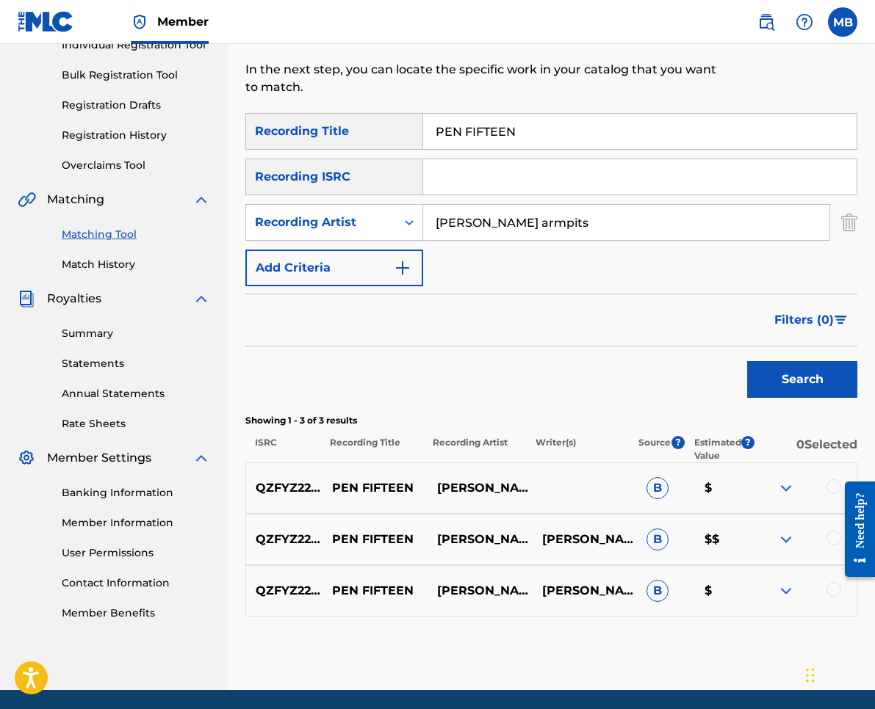
click at [825, 490] on div at bounding box center [803, 489] width 105 height 18
click at [827, 487] on div at bounding box center [833, 487] width 15 height 15
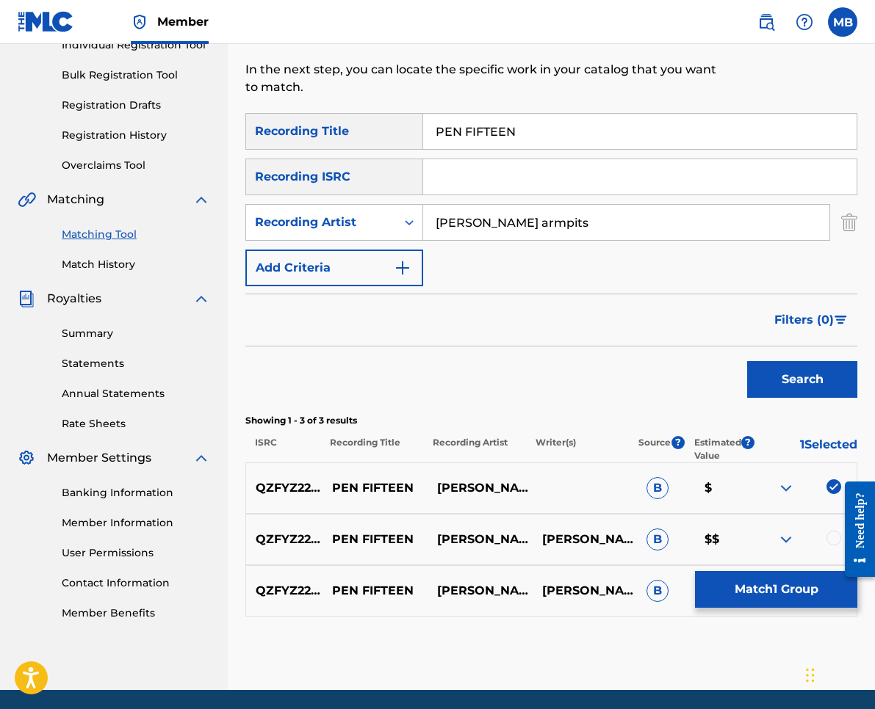
click at [828, 531] on div at bounding box center [803, 540] width 105 height 18
click at [829, 533] on div at bounding box center [833, 538] width 15 height 15
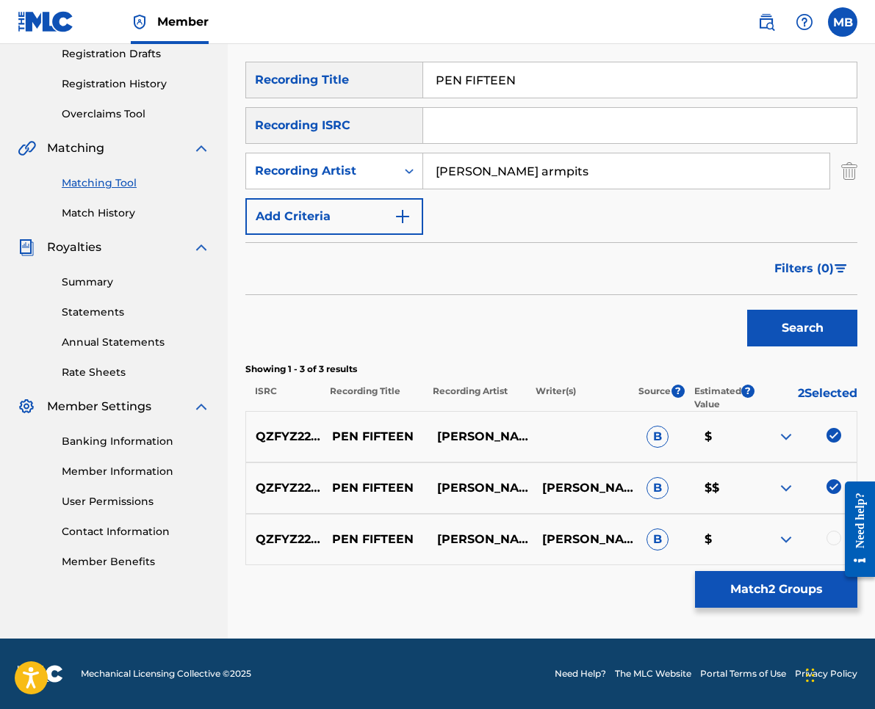
click at [833, 538] on div at bounding box center [833, 538] width 15 height 15
click at [755, 579] on button "Match 3 Groups" at bounding box center [776, 589] width 162 height 37
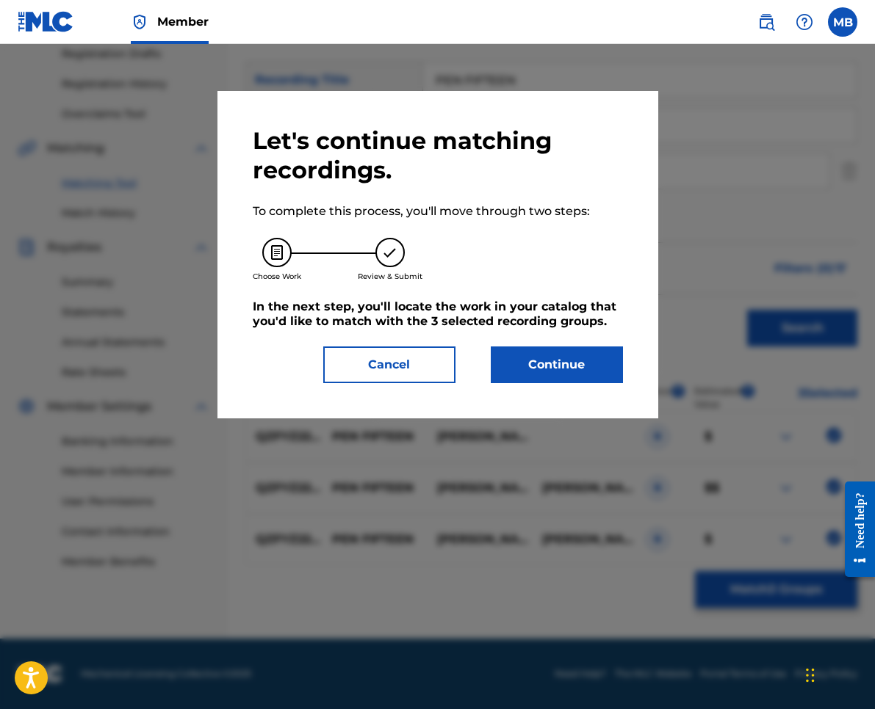
click at [531, 343] on div "Let's continue matching recordings. To complete this process, you'll move throu…" at bounding box center [438, 254] width 370 height 257
click at [531, 367] on button "Continue" at bounding box center [557, 365] width 132 height 37
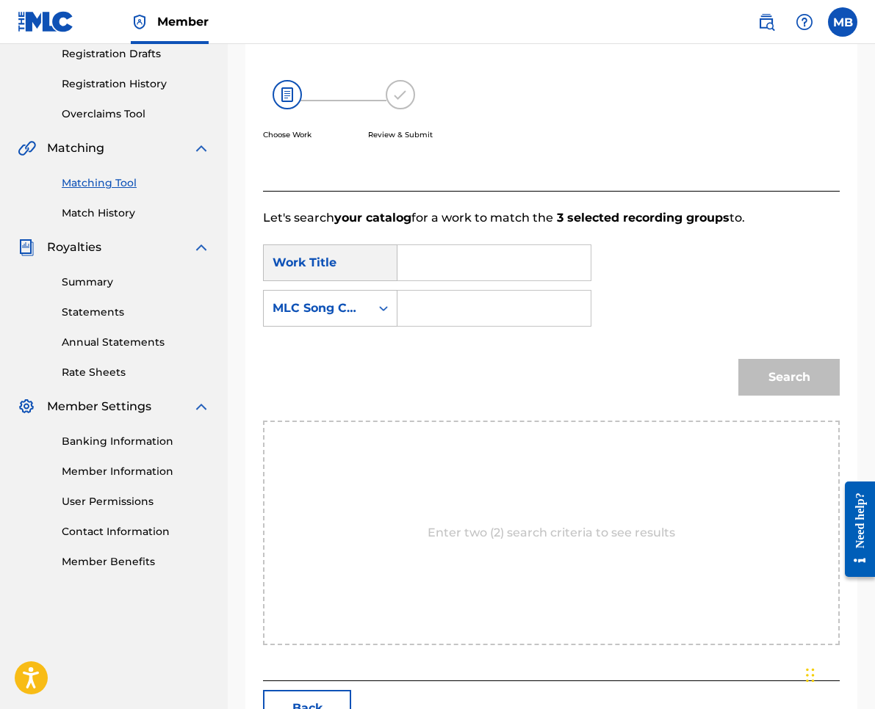
scroll to position [201, 0]
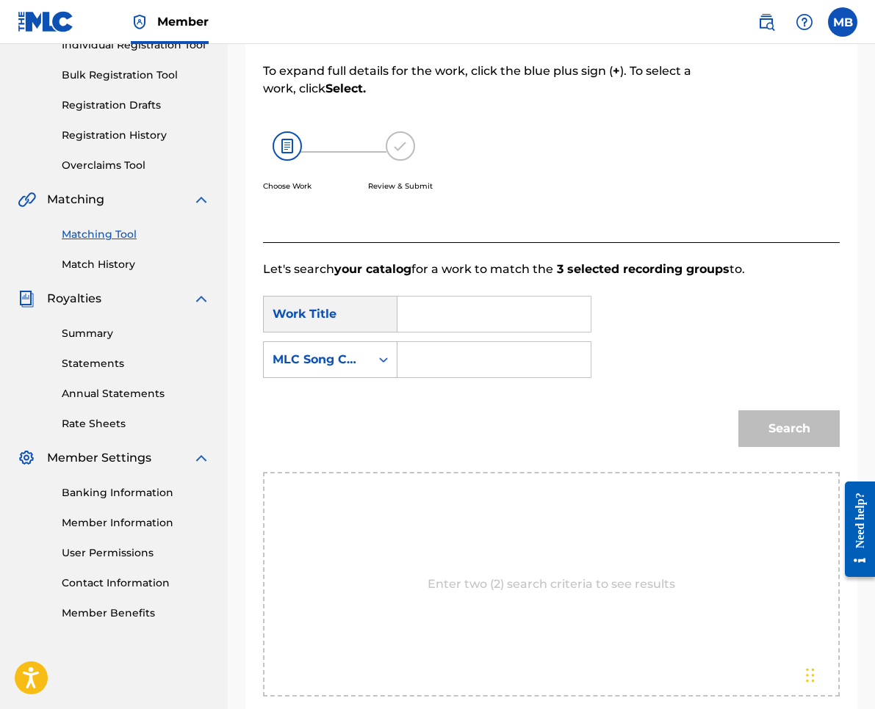
click at [503, 319] on input "Search Form" at bounding box center [494, 314] width 168 height 35
paste input "PEN FIFTEEN"
type input "PEN FIFTEEN"
click at [375, 374] on div "Search Form" at bounding box center [383, 359] width 26 height 35
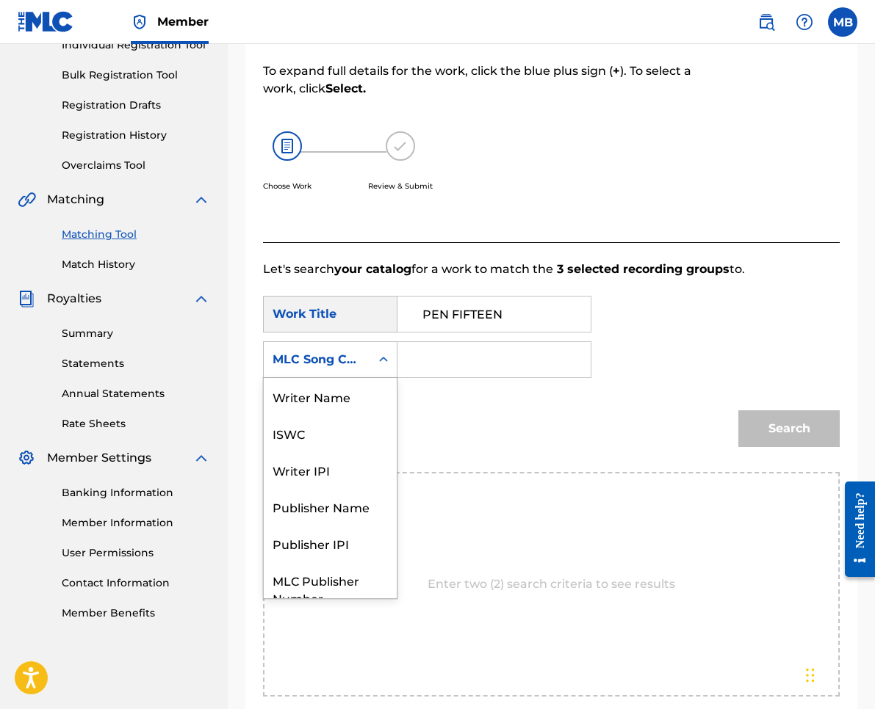
scroll to position [54, 0]
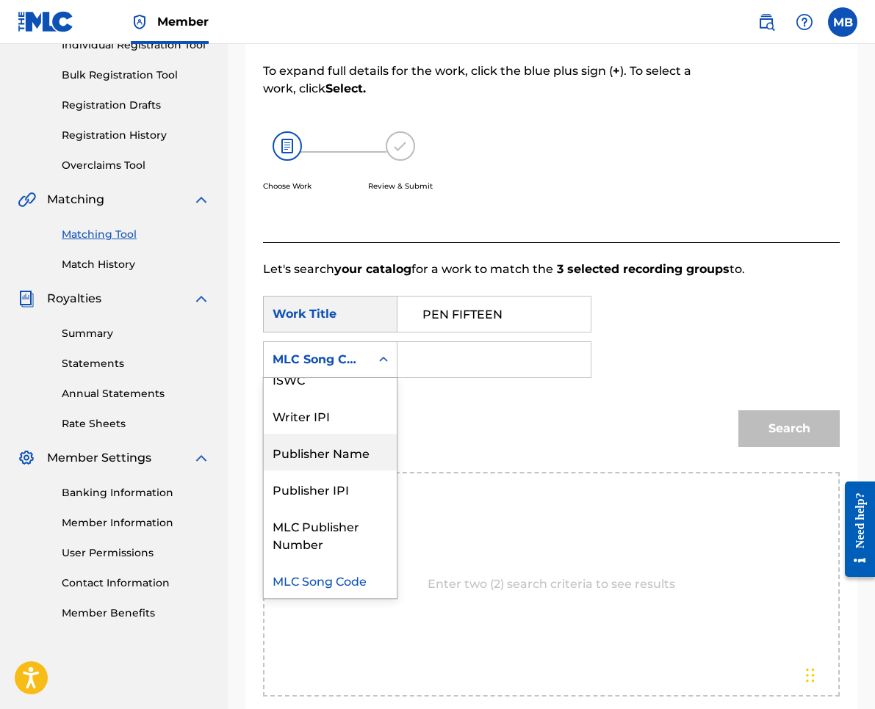
click at [354, 457] on div "Publisher Name" at bounding box center [330, 452] width 133 height 37
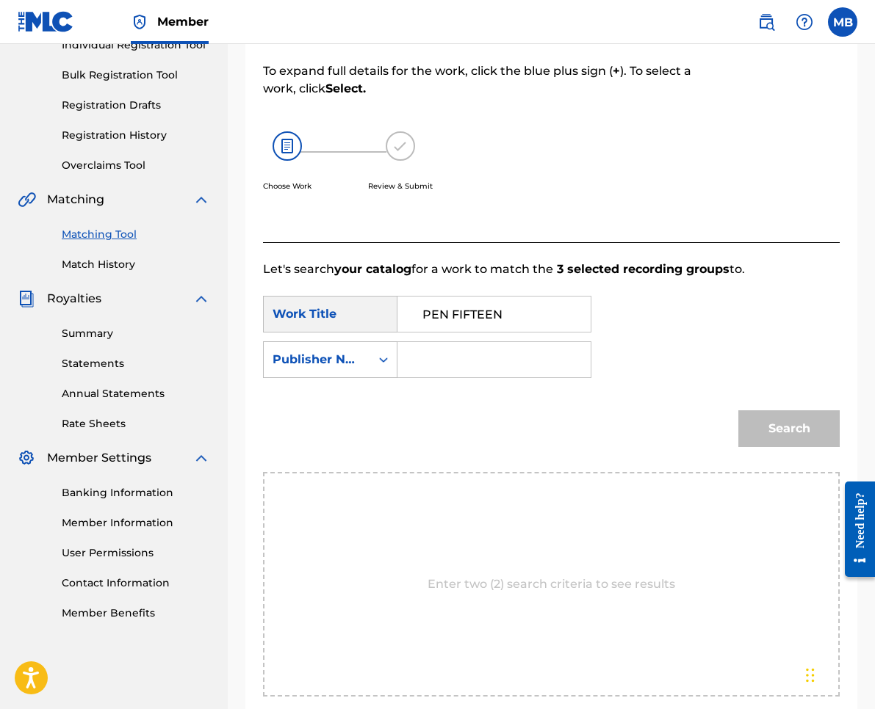
drag, startPoint x: 438, startPoint y: 372, endPoint x: 463, endPoint y: 378, distance: 26.5
click at [438, 371] on input "Search Form" at bounding box center [494, 359] width 168 height 35
type input "kaf"
click at [789, 429] on button "Search" at bounding box center [788, 429] width 101 height 37
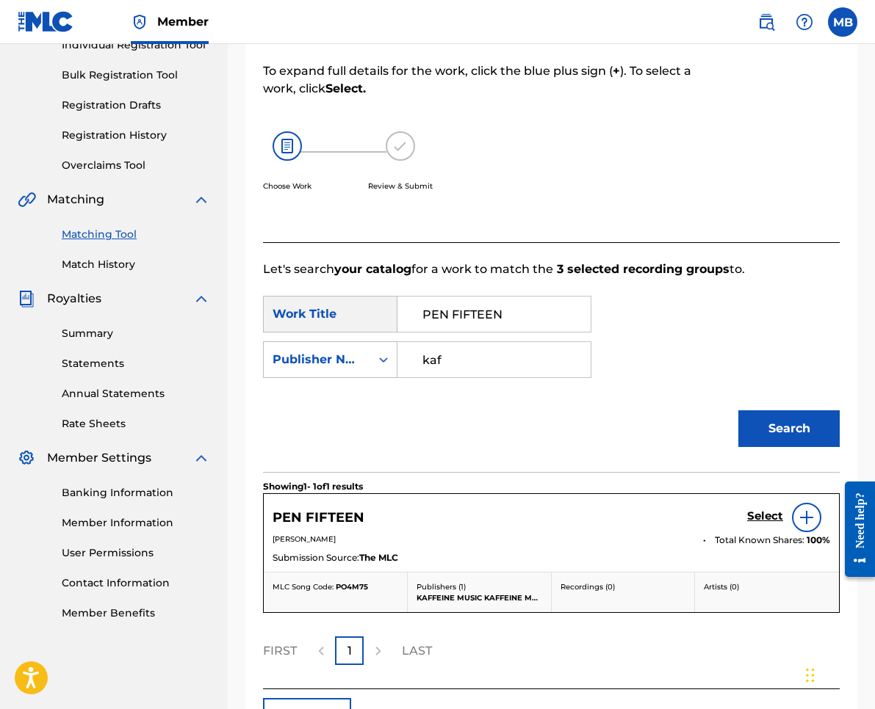
click at [759, 519] on h5 "Select" at bounding box center [765, 517] width 36 height 14
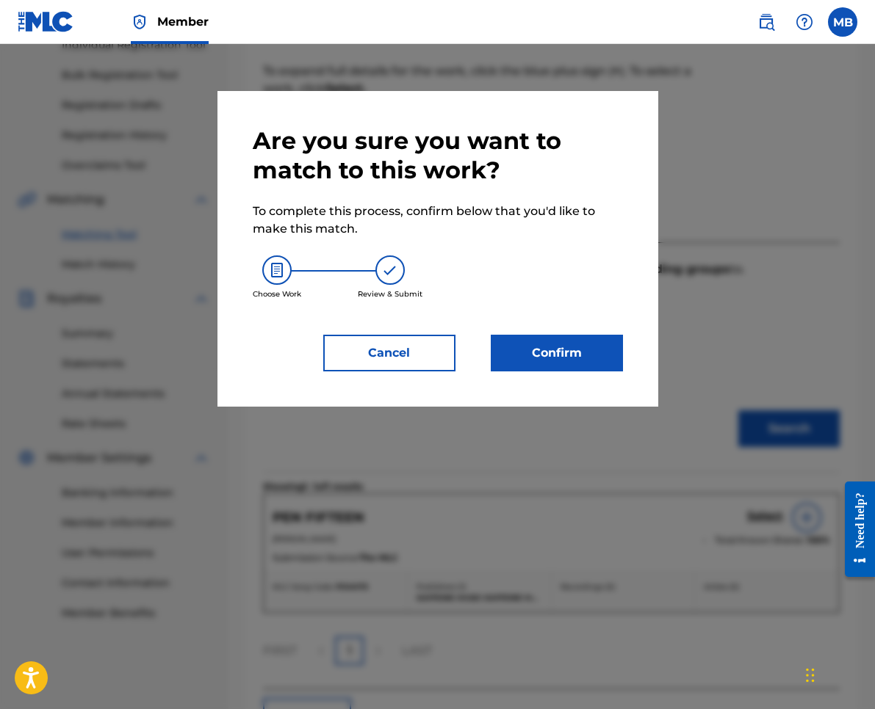
click at [606, 364] on button "Confirm" at bounding box center [557, 353] width 132 height 37
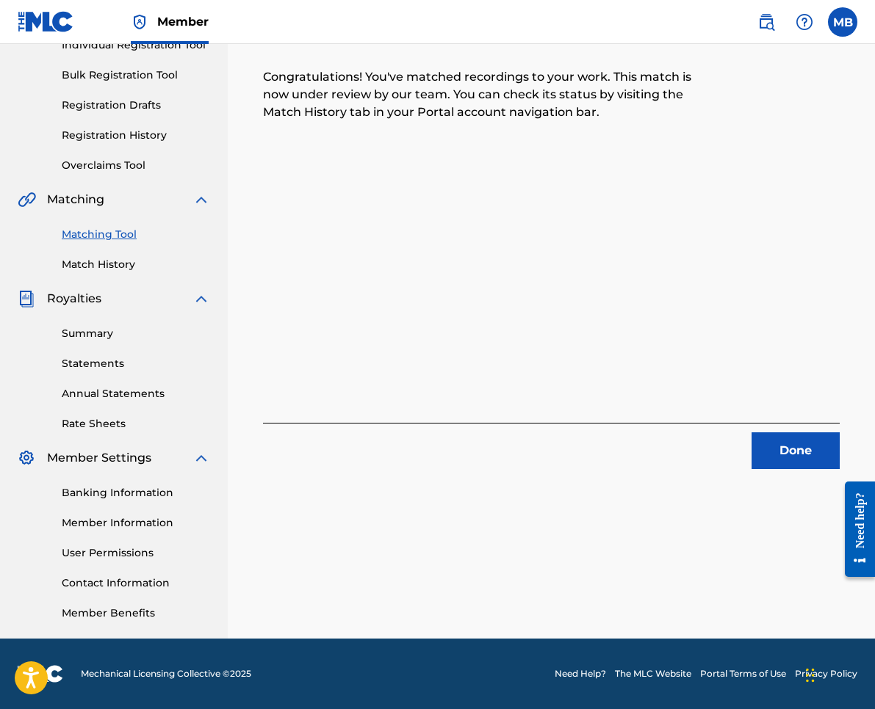
click at [809, 455] on button "Done" at bounding box center [795, 451] width 88 height 37
